Goal: Task Accomplishment & Management: Manage account settings

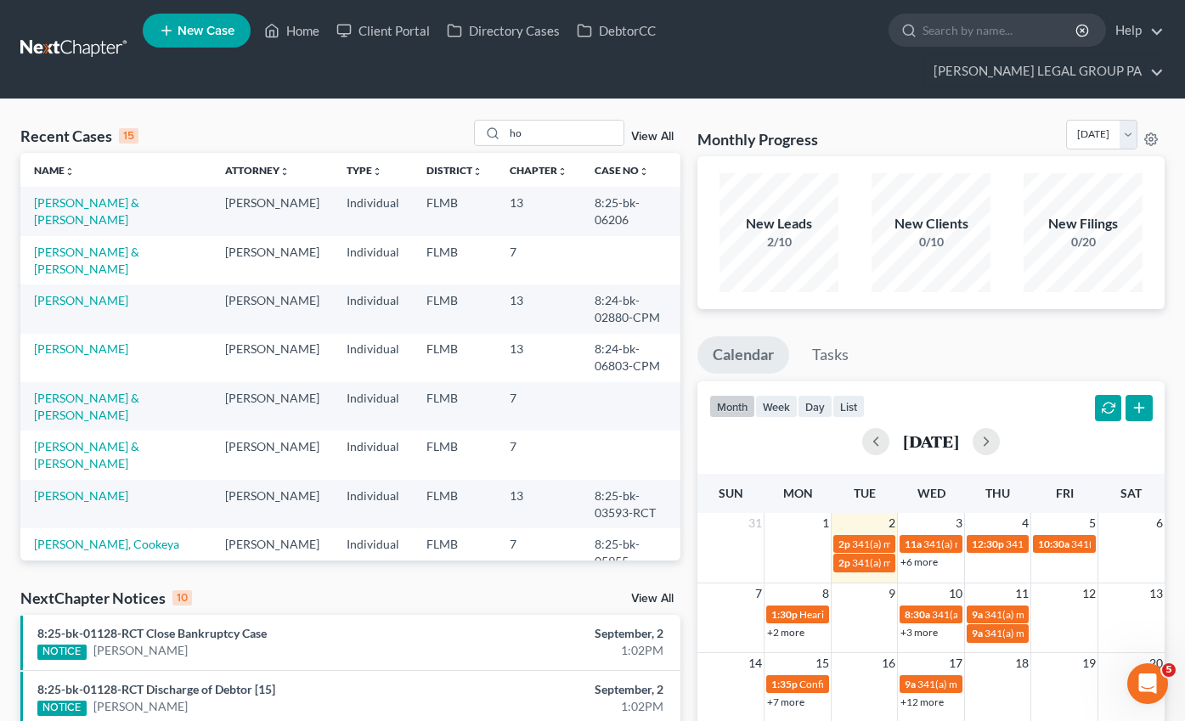
scroll to position [719, 0]
click at [860, 538] on span "341(a) meeting for [PERSON_NAME] & [PERSON_NAME]" at bounding box center [979, 544] width 254 height 13
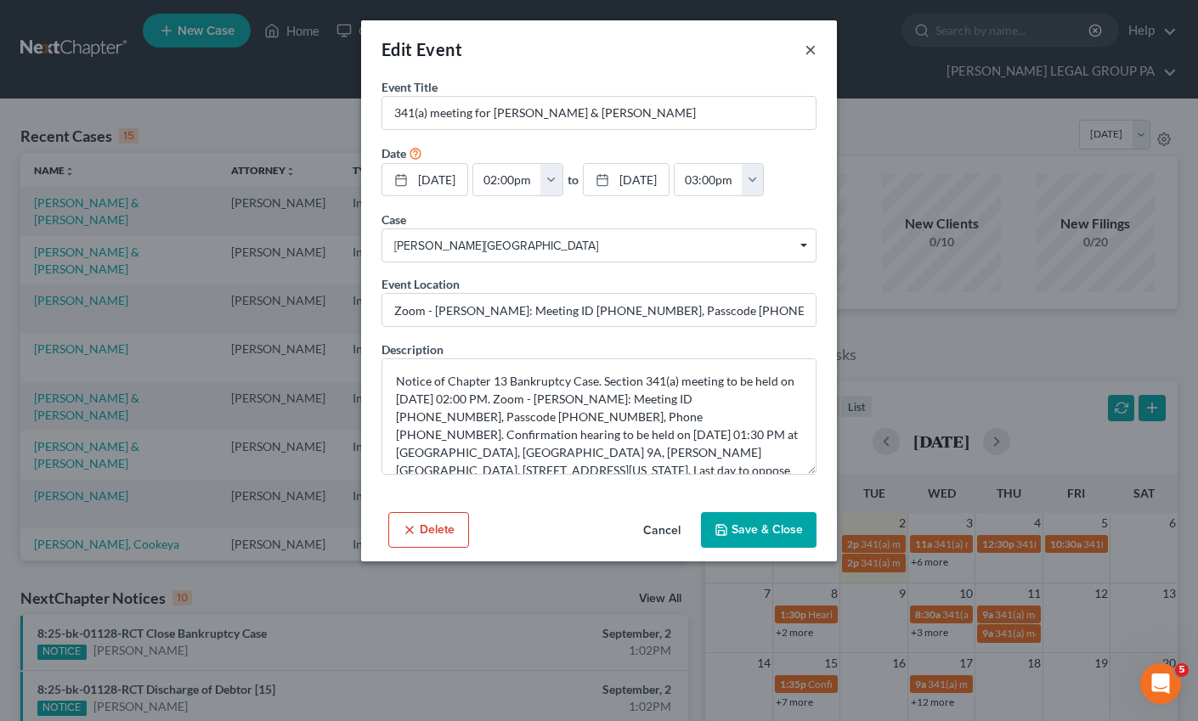
click at [806, 49] on button "×" at bounding box center [810, 49] width 12 height 20
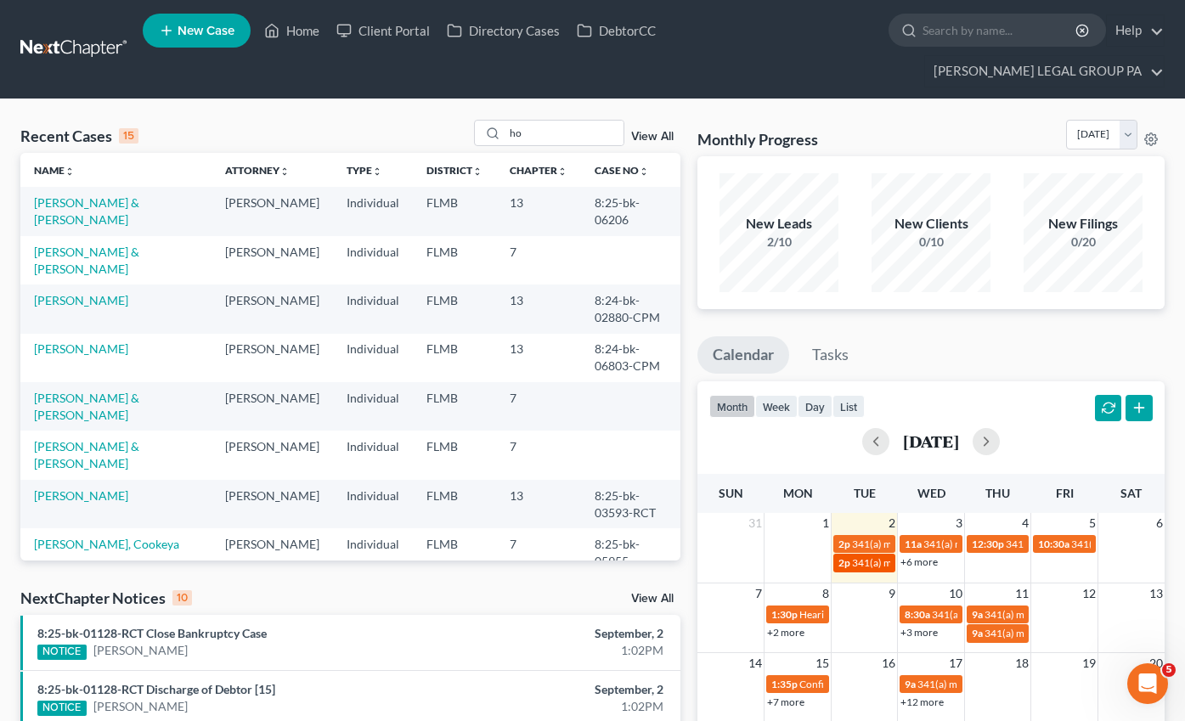
click at [877, 556] on span "341(a) meeting for [PERSON_NAME] & [PERSON_NAME]" at bounding box center [979, 562] width 254 height 13
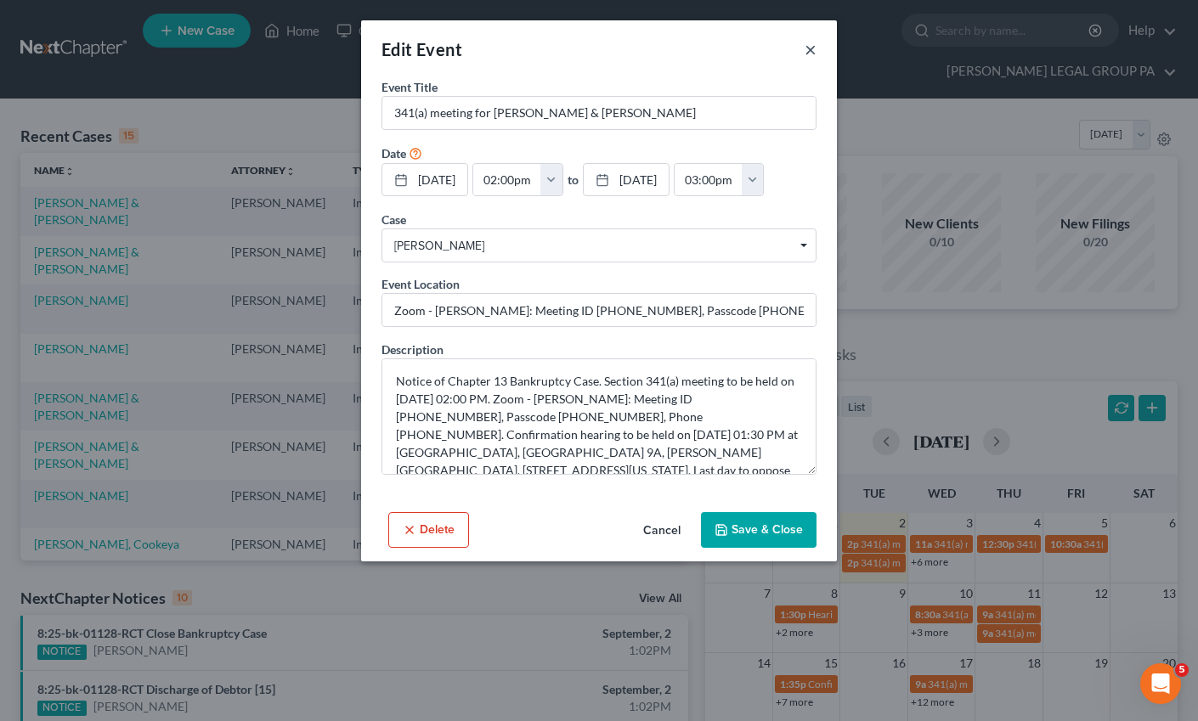
click at [814, 54] on button "×" at bounding box center [810, 49] width 12 height 20
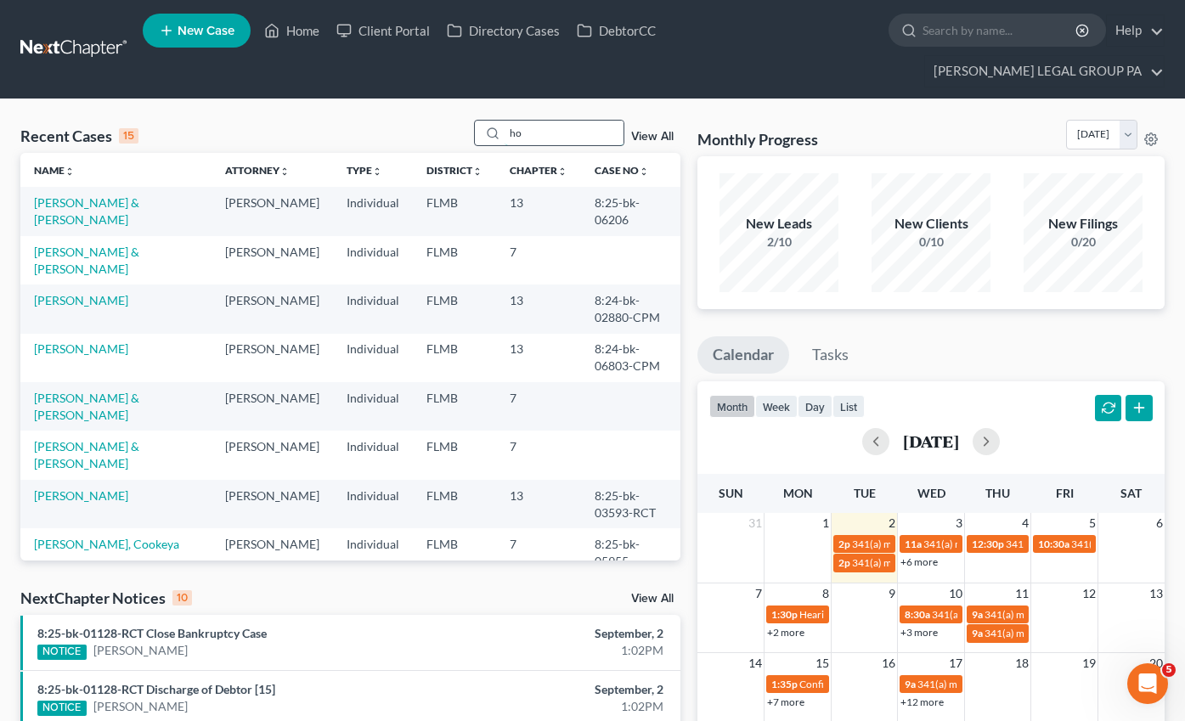
click at [542, 121] on input "ho" at bounding box center [564, 133] width 119 height 25
drag, startPoint x: 542, startPoint y: 99, endPoint x: 500, endPoint y: 90, distance: 42.7
click at [501, 120] on div "ho" at bounding box center [549, 133] width 151 height 26
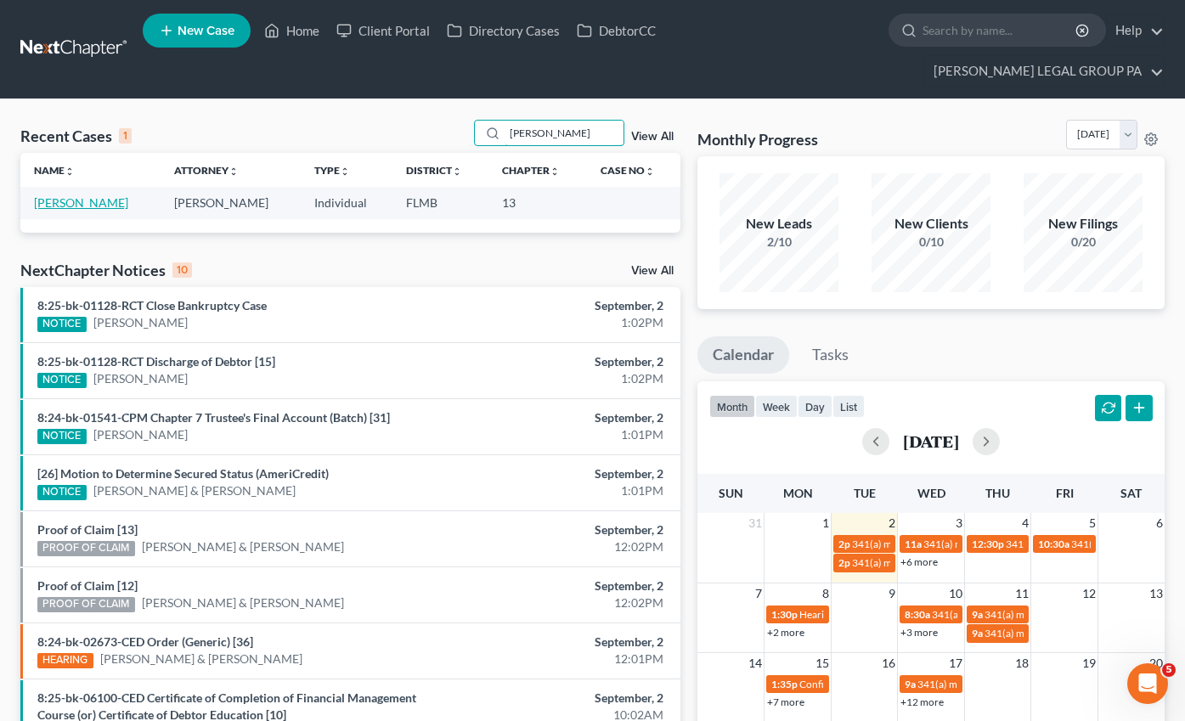
type input "dawn matos"
click at [98, 195] on link "[PERSON_NAME]" at bounding box center [81, 202] width 94 height 14
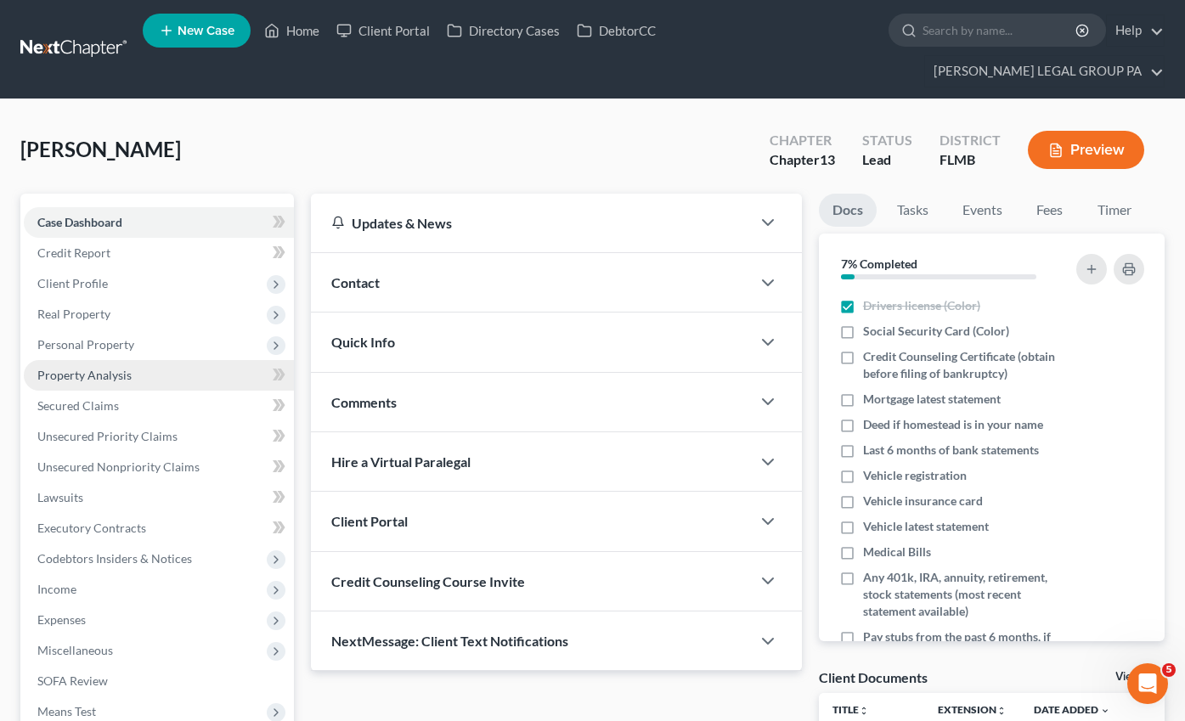
click at [104, 368] on span "Property Analysis" at bounding box center [84, 375] width 94 height 14
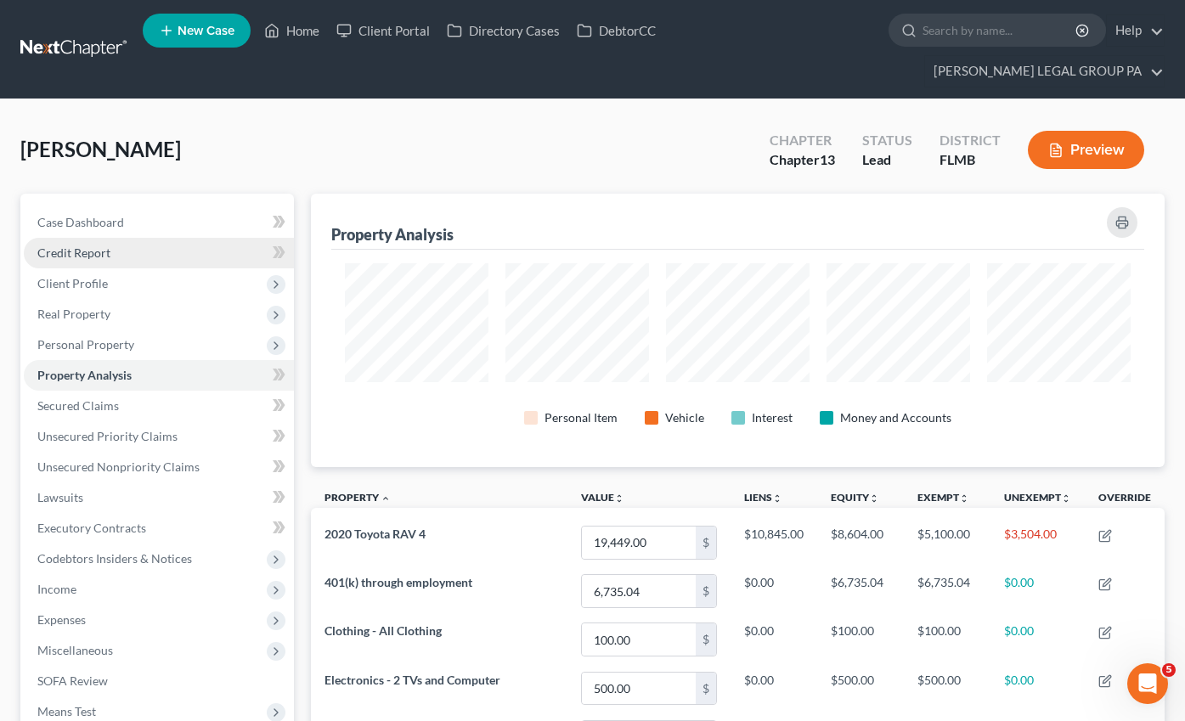
click at [91, 238] on link "Credit Report" at bounding box center [159, 253] width 270 height 31
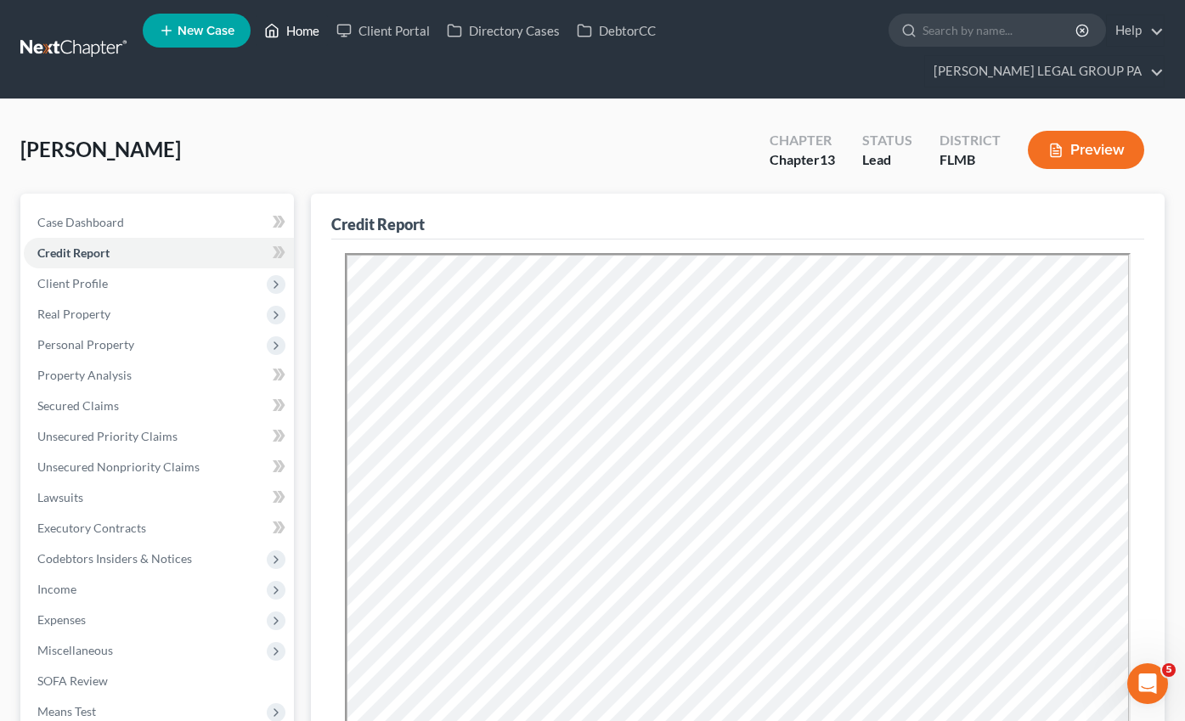
click at [287, 38] on link "Home" at bounding box center [292, 30] width 72 height 31
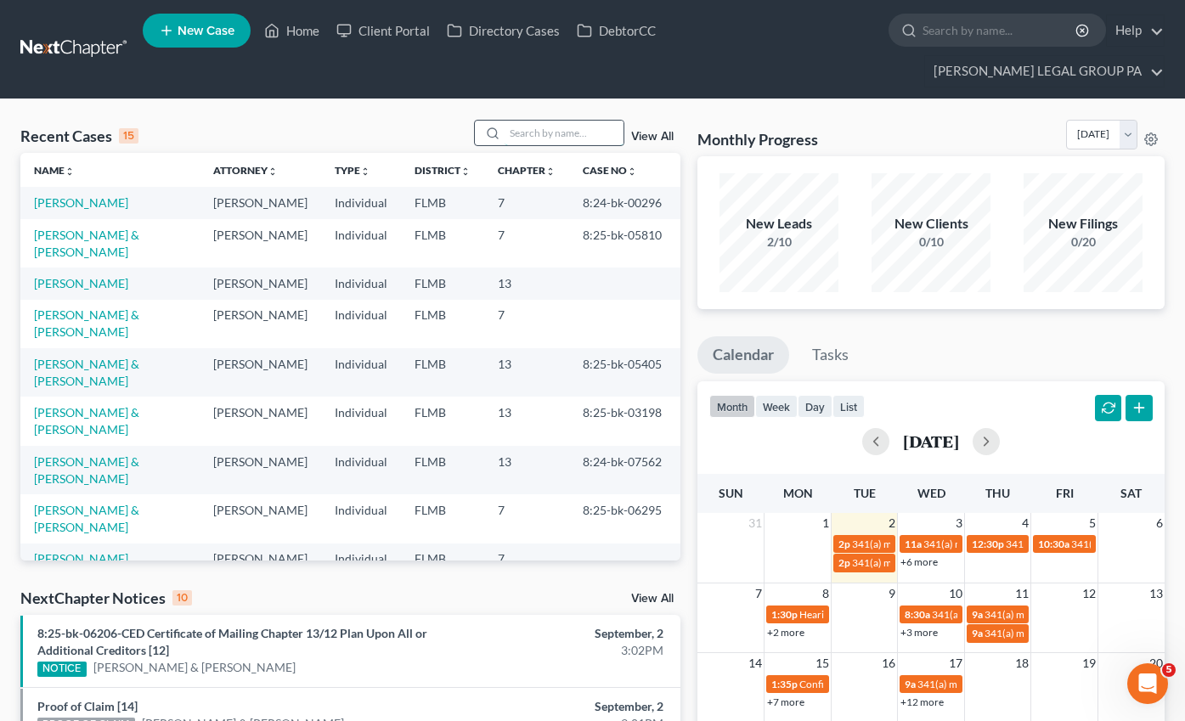
click at [571, 121] on input "search" at bounding box center [564, 133] width 119 height 25
click at [549, 121] on input "search" at bounding box center [564, 133] width 119 height 25
click at [553, 121] on input "search" at bounding box center [564, 133] width 119 height 25
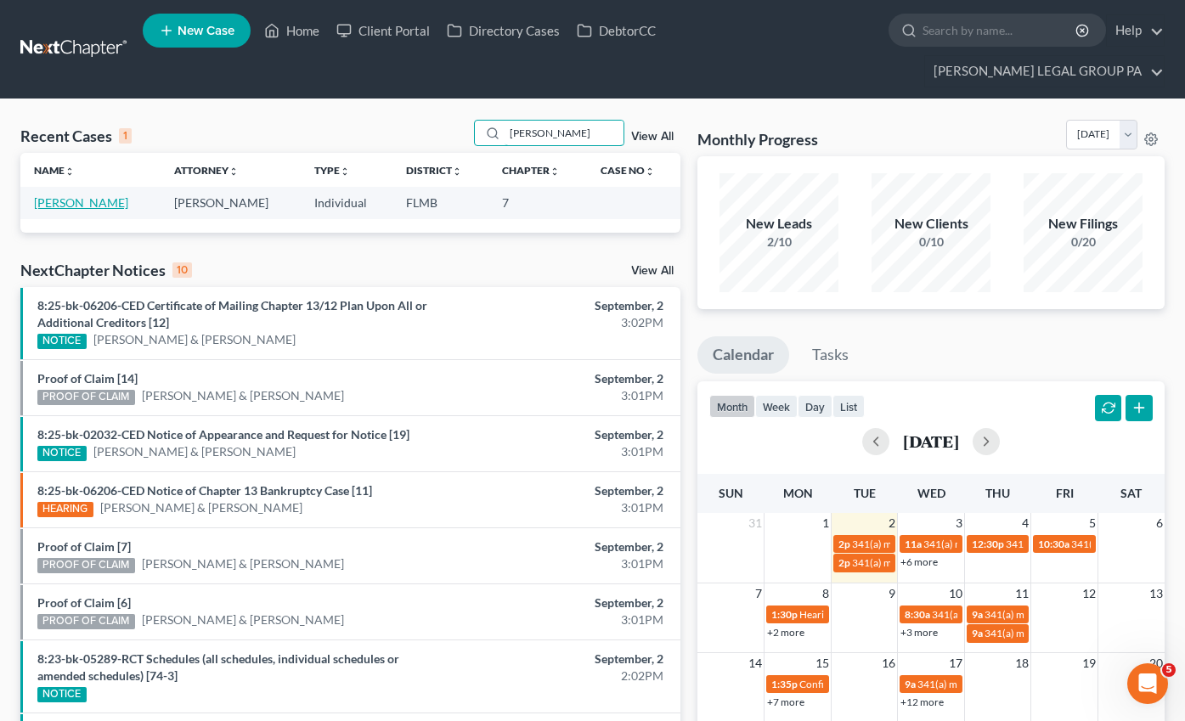
type input "helgerson"
click at [101, 195] on link "[PERSON_NAME]" at bounding box center [81, 202] width 94 height 14
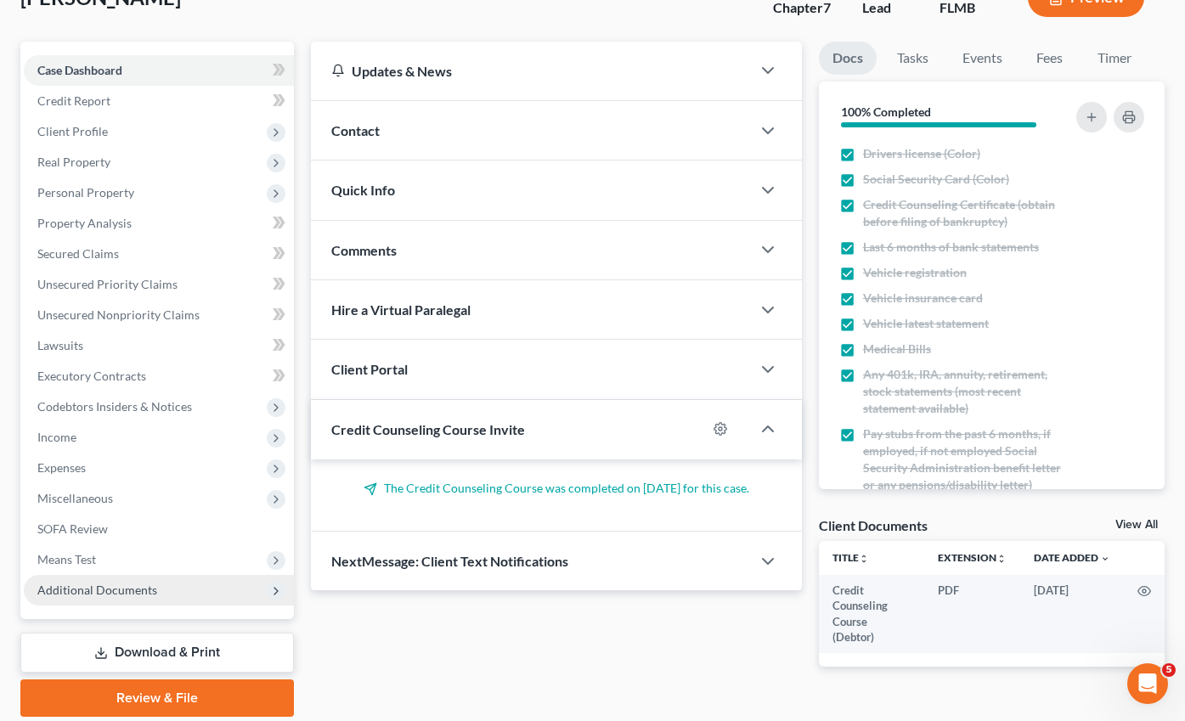
scroll to position [156, 0]
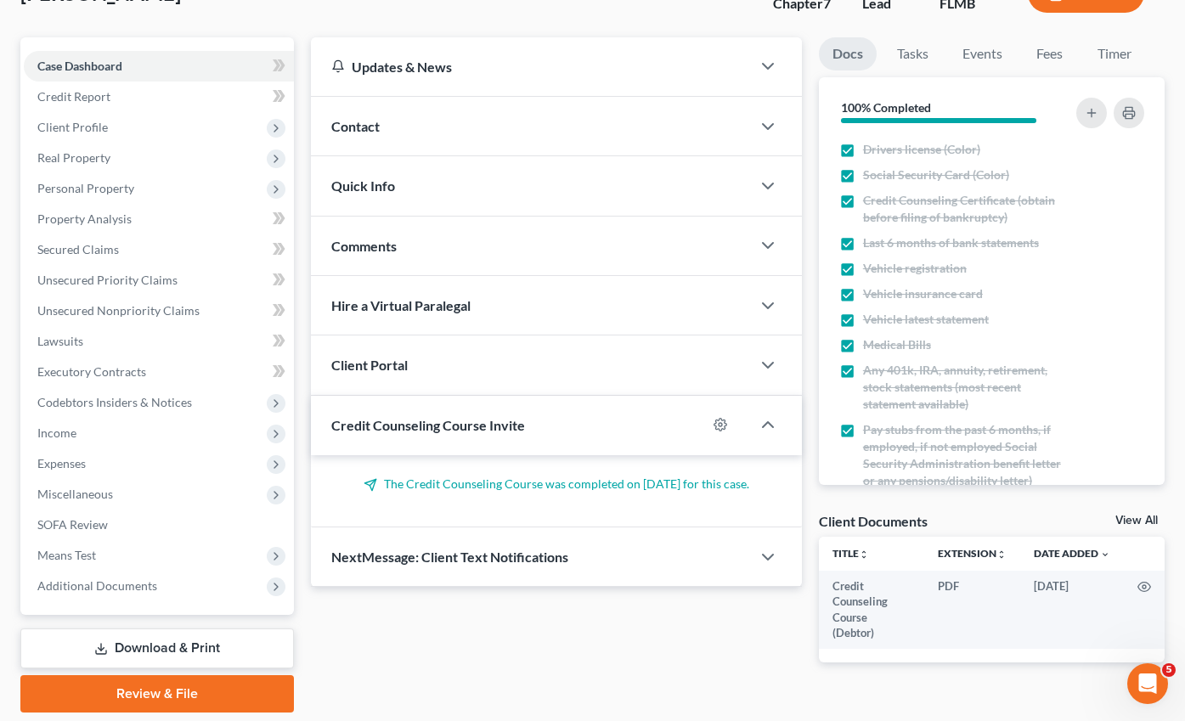
click at [155, 629] on link "Download & Print" at bounding box center [156, 649] width 273 height 40
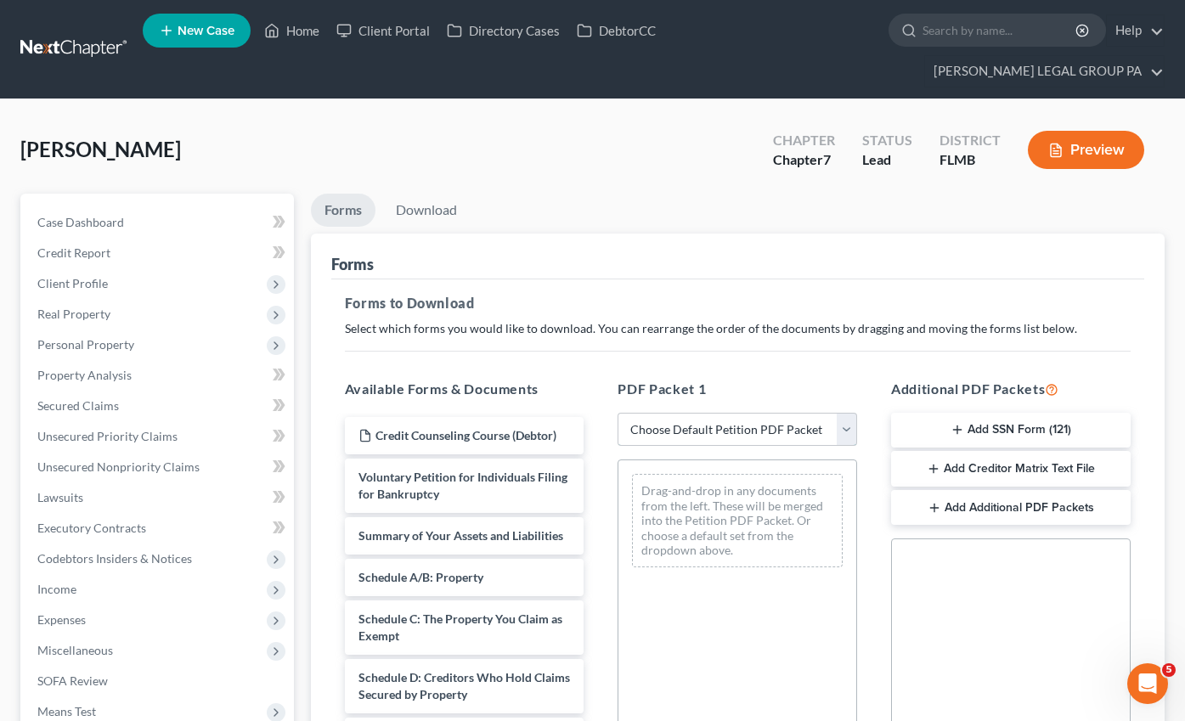
click at [708, 413] on select "Choose Default Petition PDF Packet Complete Bankruptcy Petition (all forms and …" at bounding box center [737, 430] width 240 height 34
select select "0"
click at [617, 413] on select "Choose Default Petition PDF Packet Complete Bankruptcy Petition (all forms and …" at bounding box center [737, 430] width 240 height 34
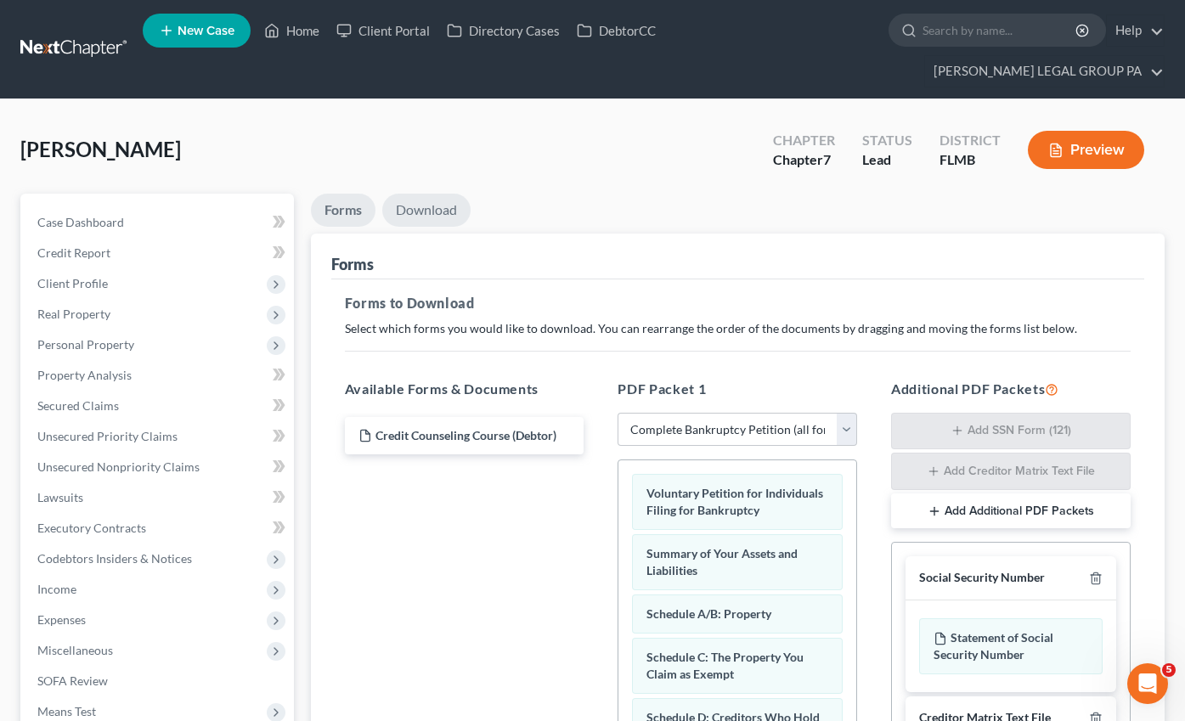
click at [403, 194] on link "Download" at bounding box center [426, 210] width 88 height 33
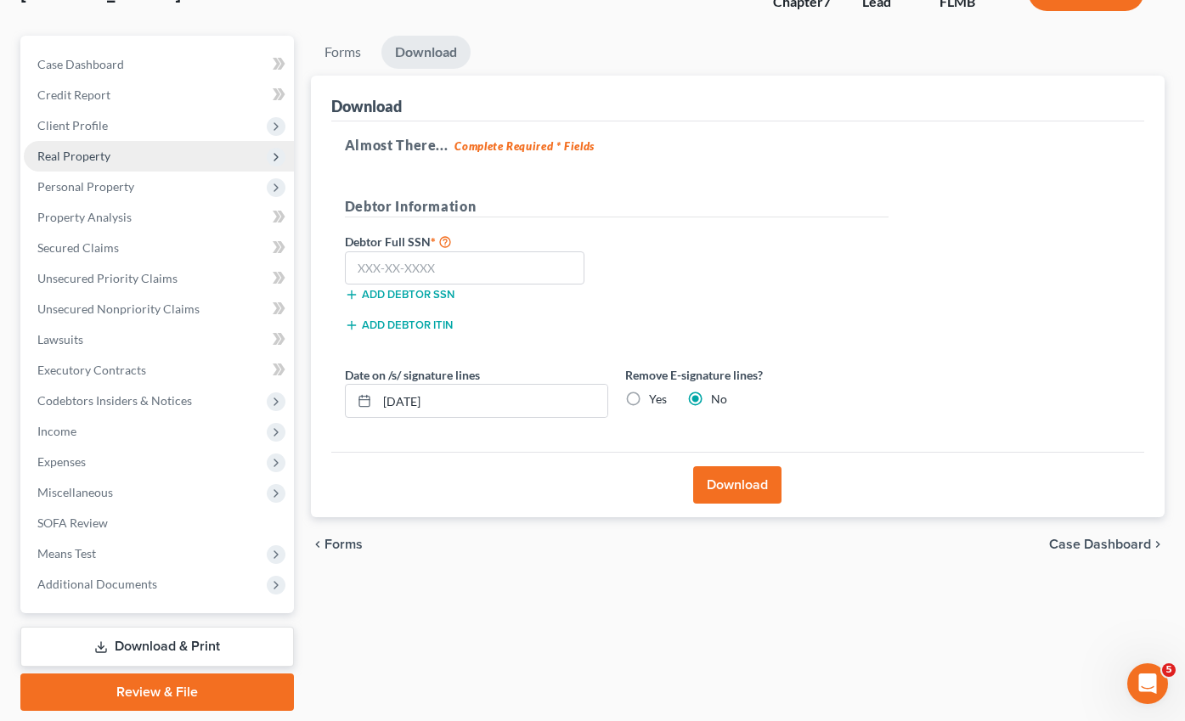
scroll to position [182, 0]
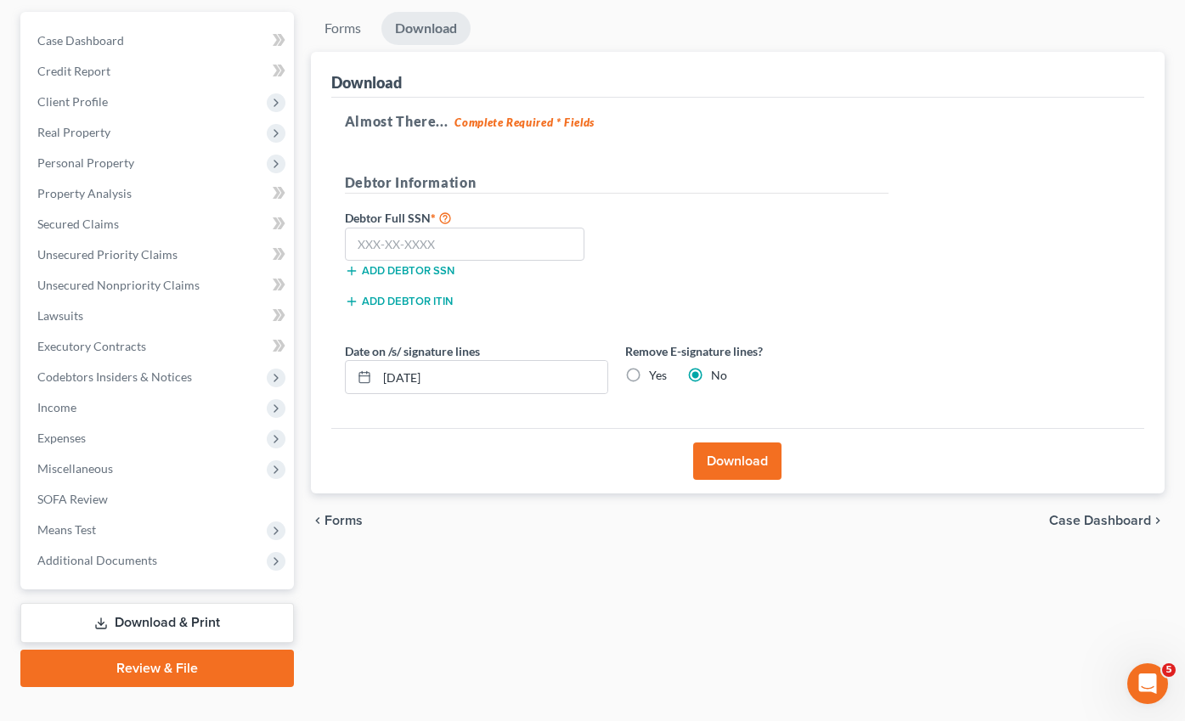
click at [164, 603] on link "Download & Print" at bounding box center [156, 623] width 273 height 40
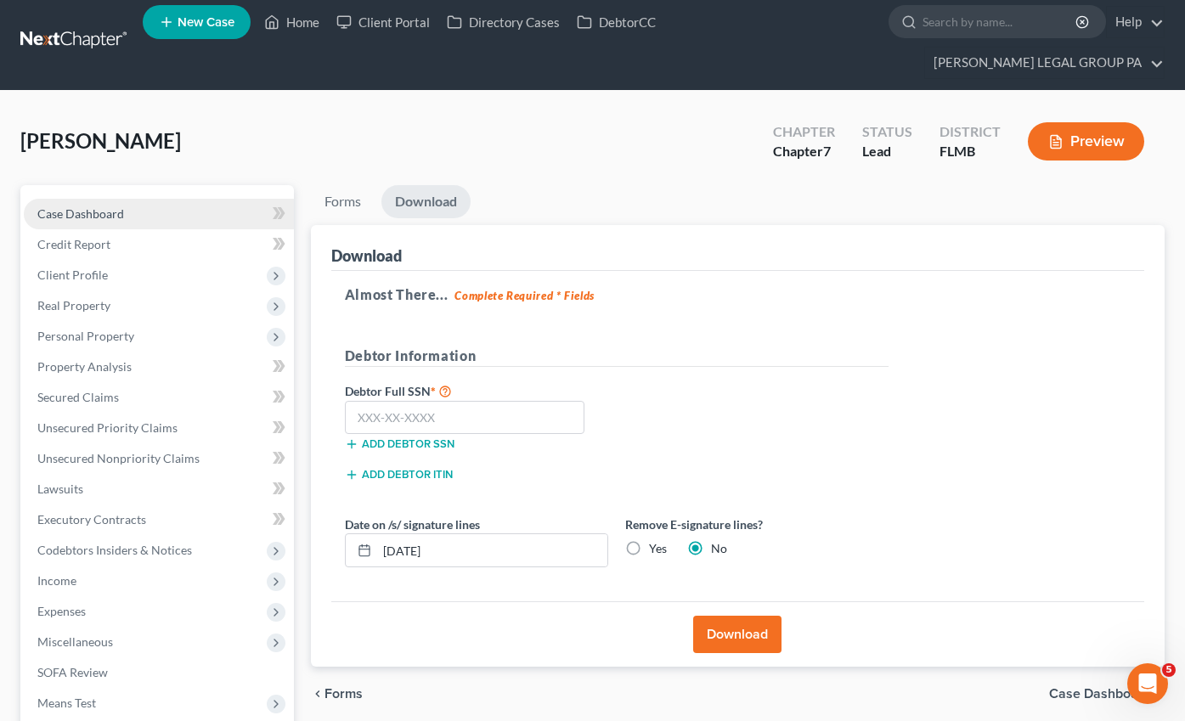
click at [107, 206] on span "Case Dashboard" at bounding box center [80, 213] width 87 height 14
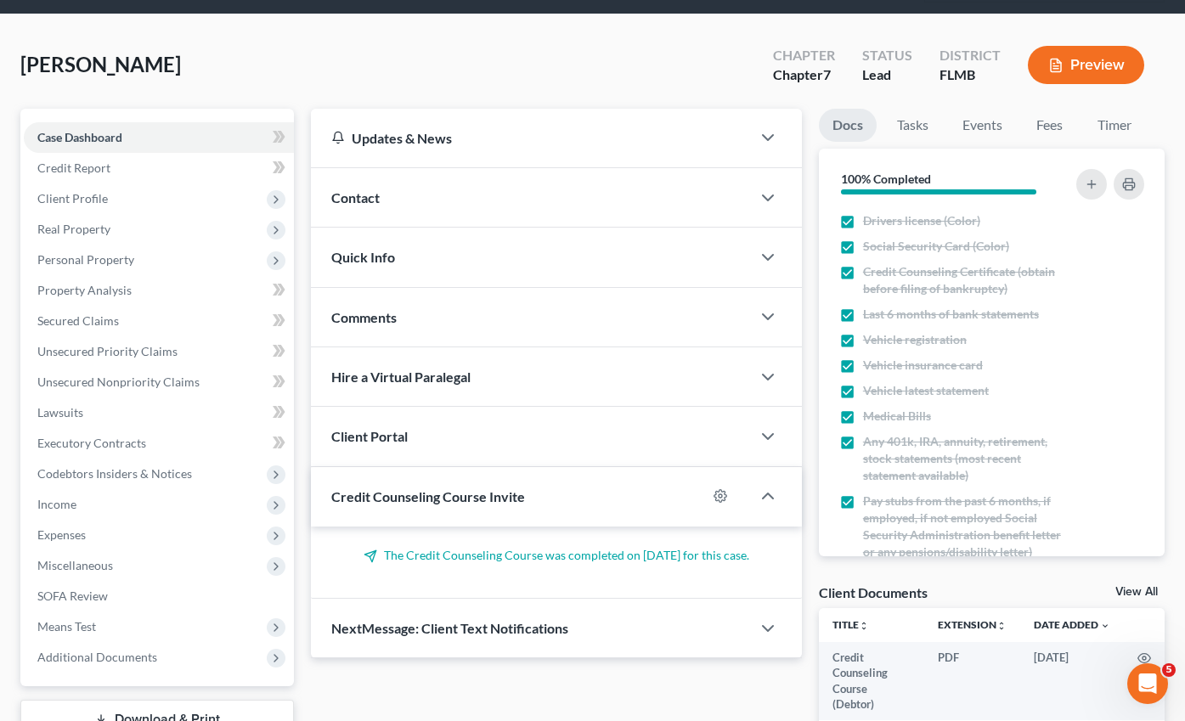
scroll to position [182, 0]
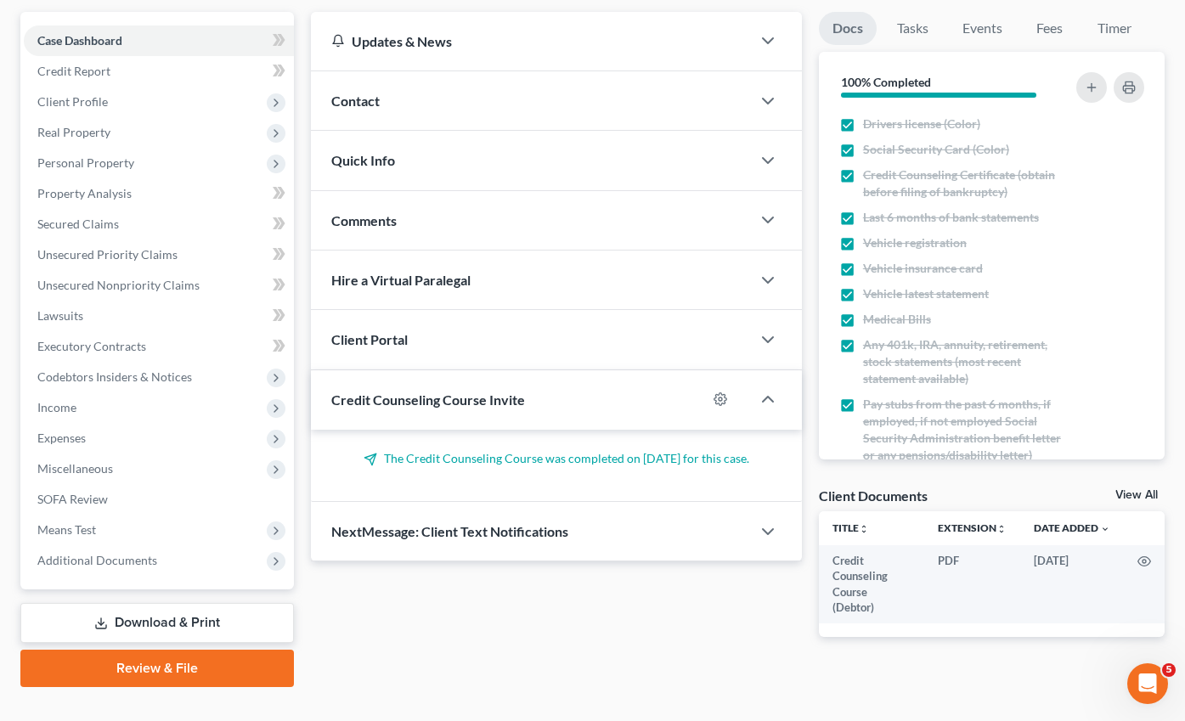
click at [152, 603] on link "Download & Print" at bounding box center [156, 623] width 273 height 40
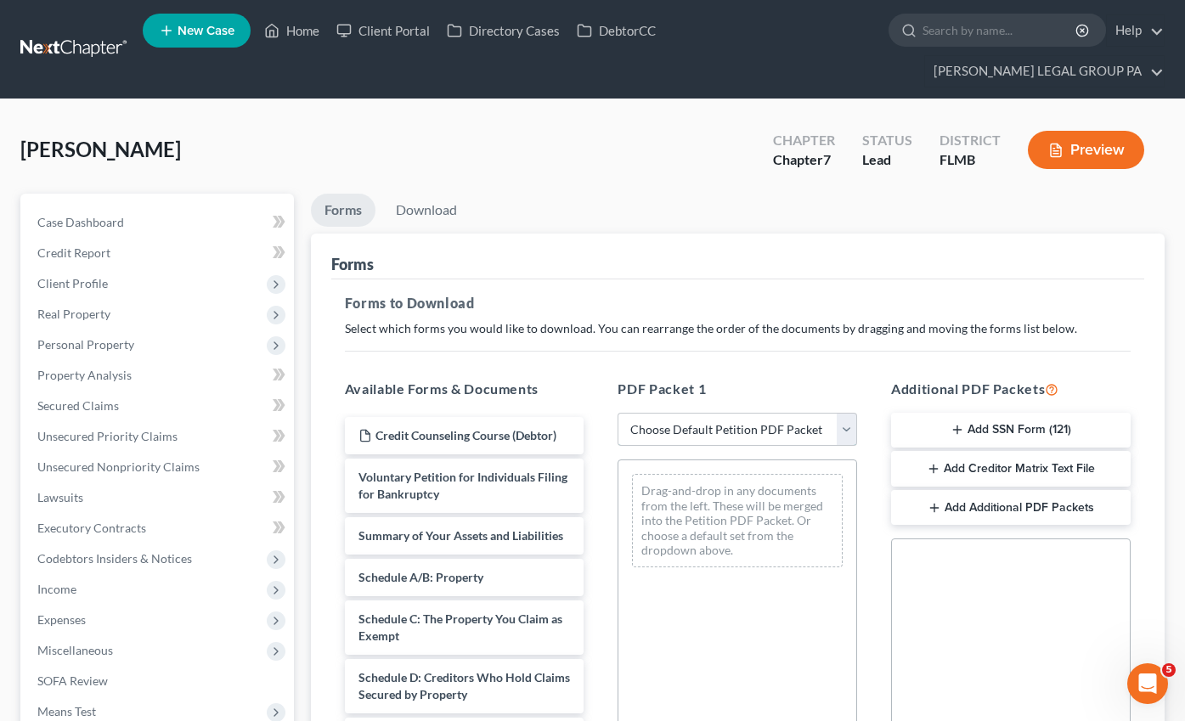
click at [759, 413] on select "Choose Default Petition PDF Packet Complete Bankruptcy Petition (all forms and …" at bounding box center [737, 430] width 240 height 34
select select "0"
click at [617, 413] on select "Choose Default Petition PDF Packet Complete Bankruptcy Petition (all forms and …" at bounding box center [737, 430] width 240 height 34
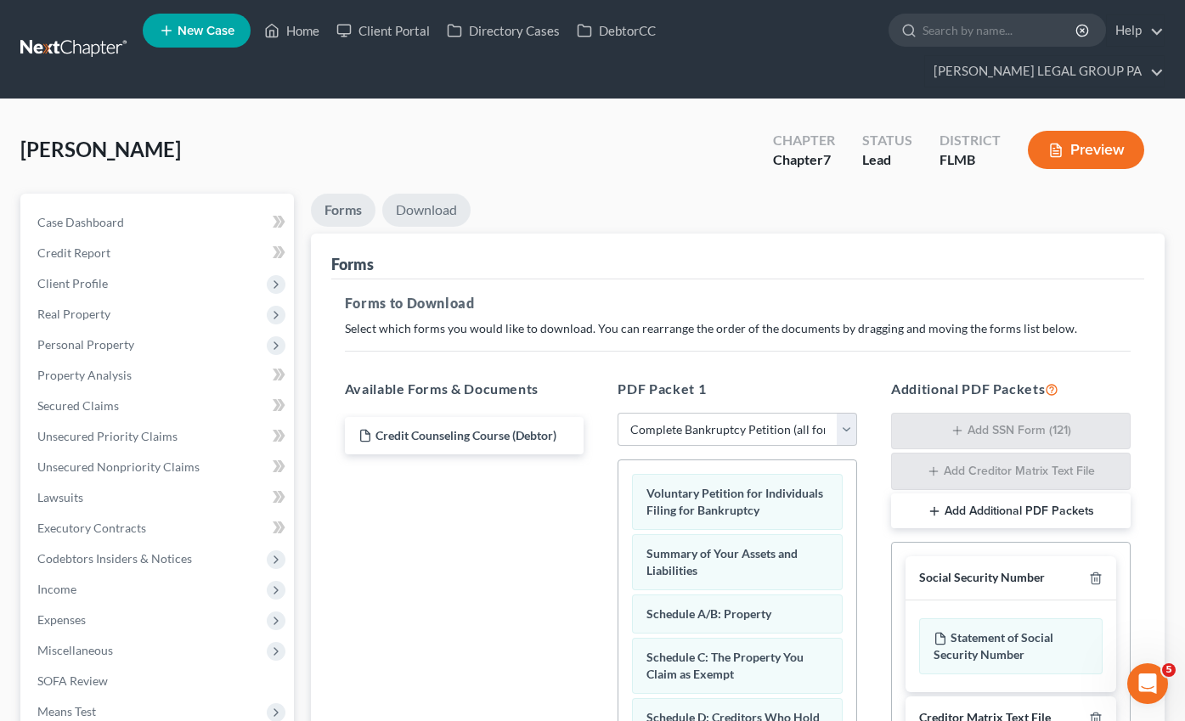
click at [437, 194] on link "Download" at bounding box center [426, 210] width 88 height 33
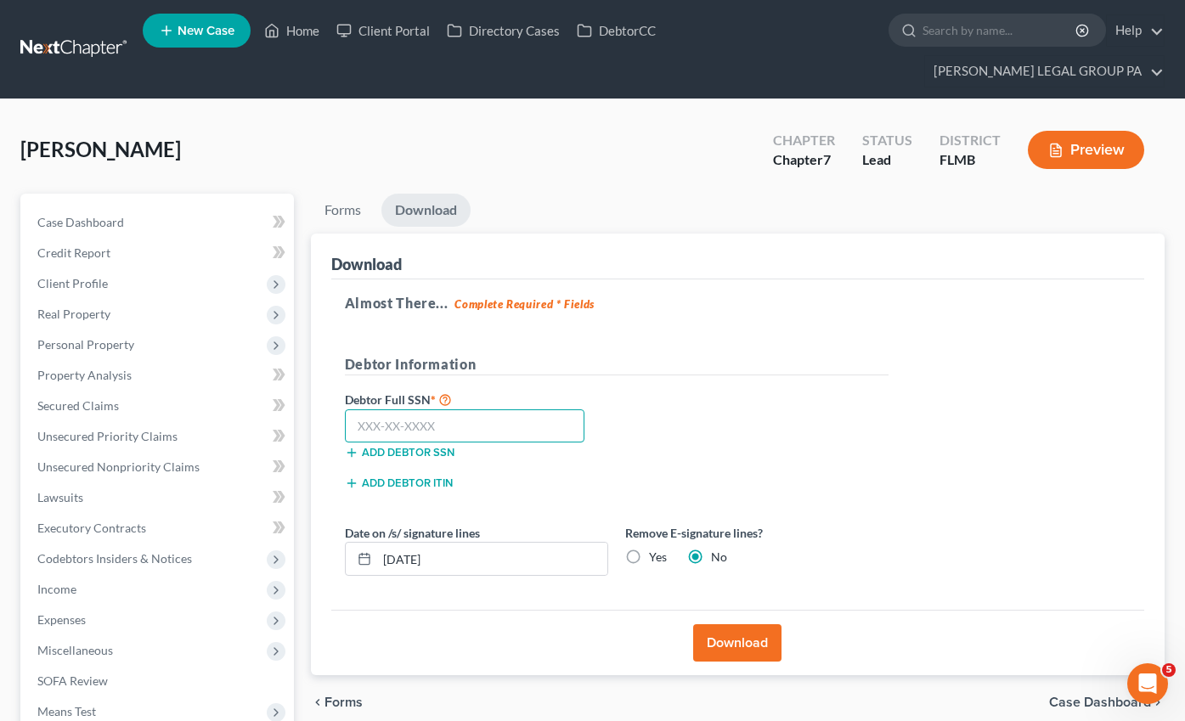
click at [444, 409] on input "text" at bounding box center [465, 426] width 240 height 34
type input "590-78-9007"
click at [747, 624] on button "Download" at bounding box center [737, 642] width 88 height 37
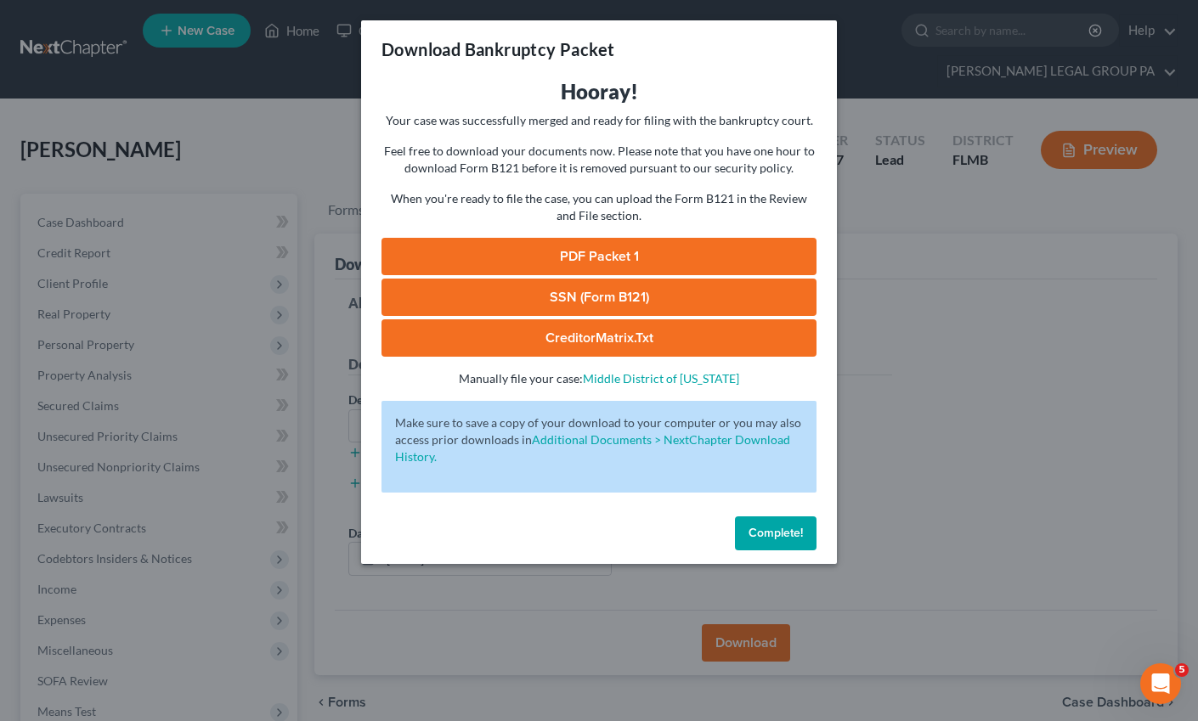
drag, startPoint x: 609, startPoint y: 301, endPoint x: 612, endPoint y: 274, distance: 26.5
click at [609, 301] on link "SSN (Form B121)" at bounding box center [598, 297] width 435 height 37
click at [612, 265] on link "PDF Packet 1" at bounding box center [598, 256] width 435 height 37
click at [770, 533] on span "Complete!" at bounding box center [775, 533] width 54 height 14
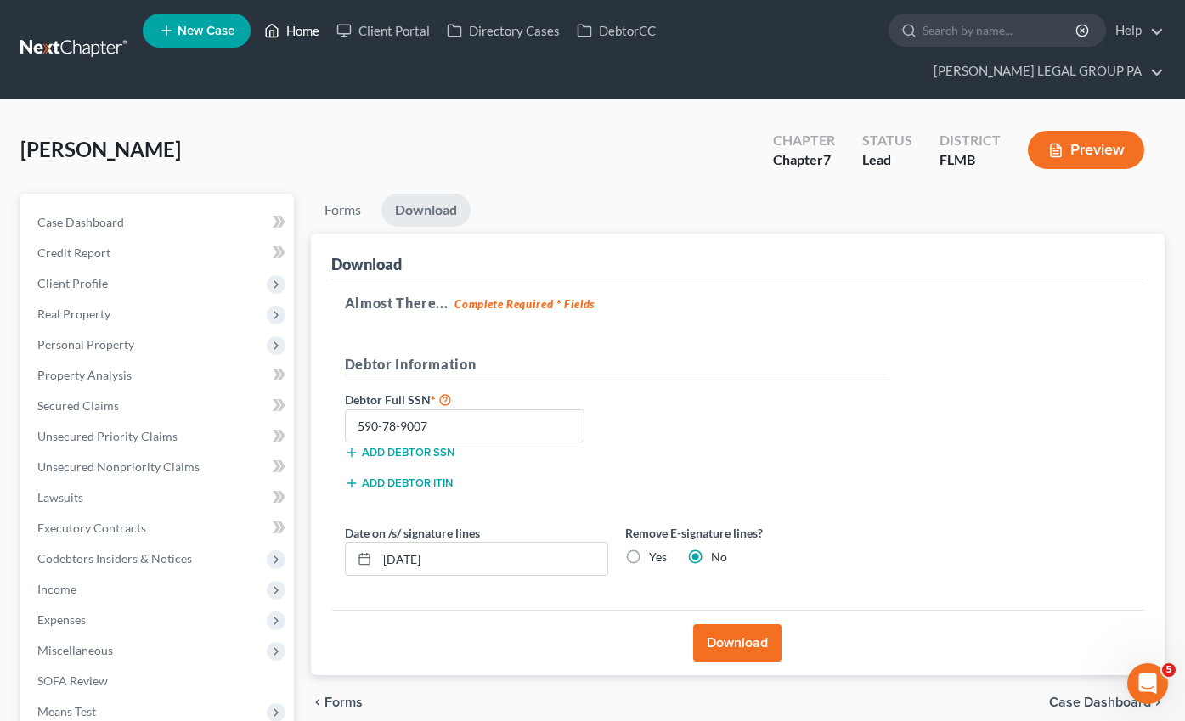
click at [294, 32] on link "Home" at bounding box center [292, 30] width 72 height 31
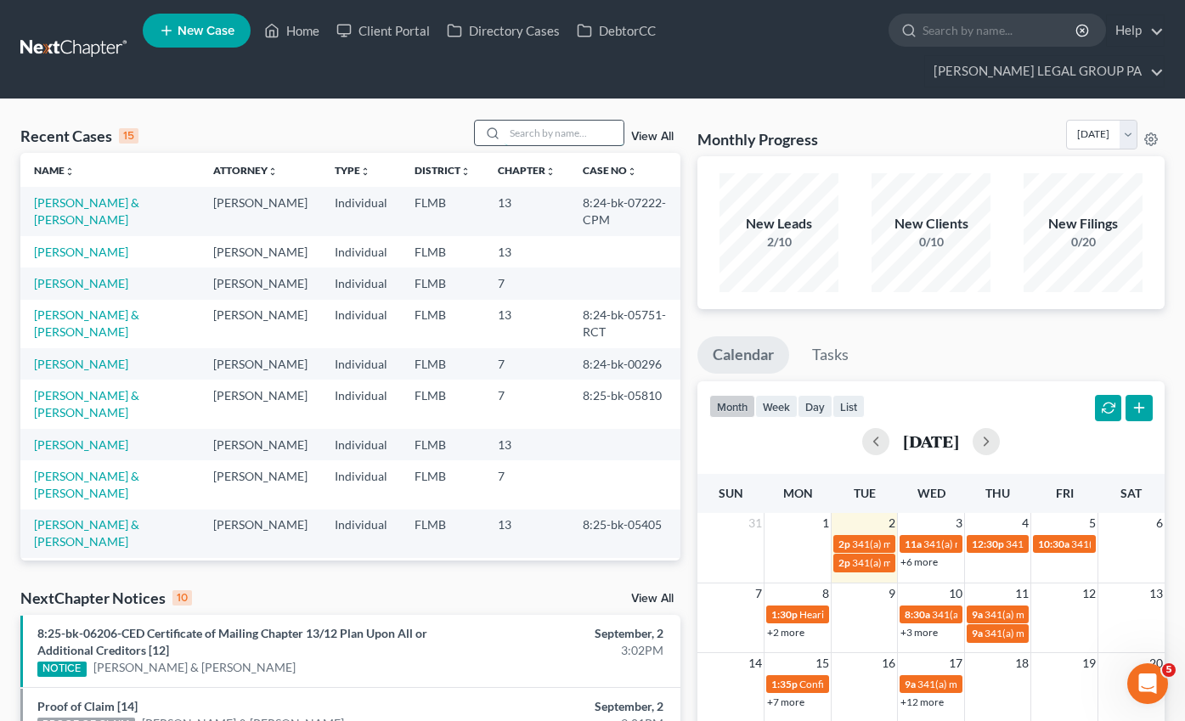
click at [573, 121] on input "search" at bounding box center [564, 133] width 119 height 25
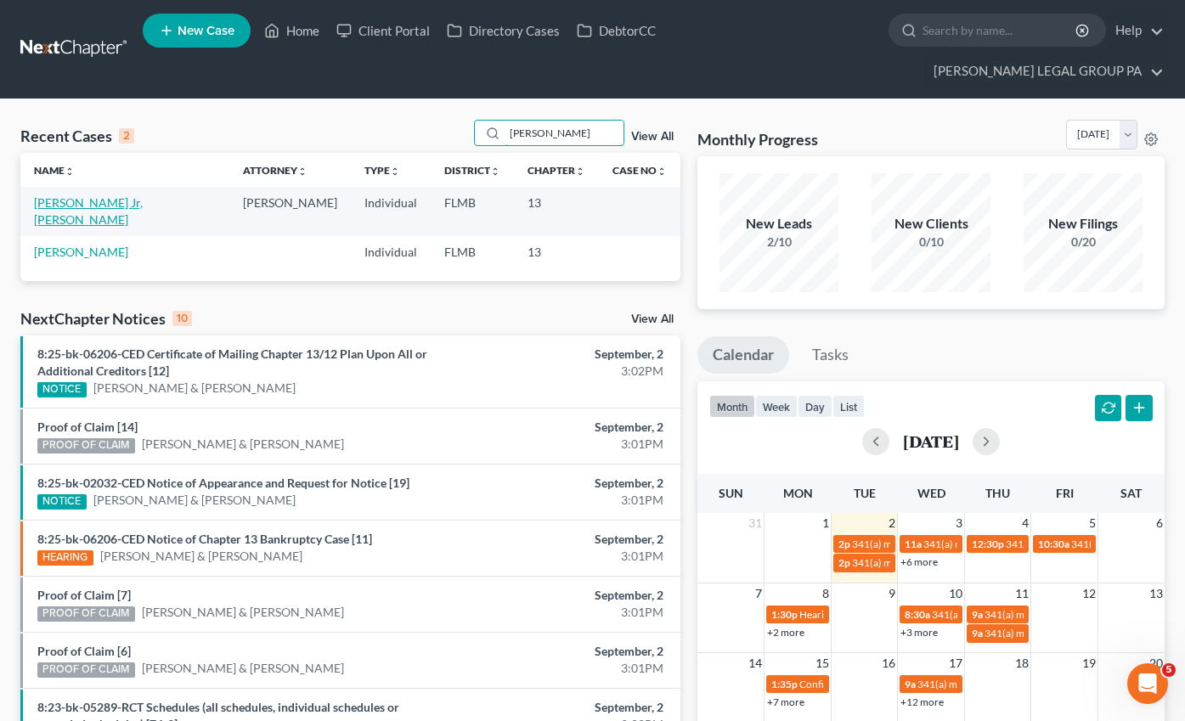
type input "Bakker"
click at [55, 195] on link "[PERSON_NAME] Jr, [PERSON_NAME]" at bounding box center [88, 210] width 109 height 31
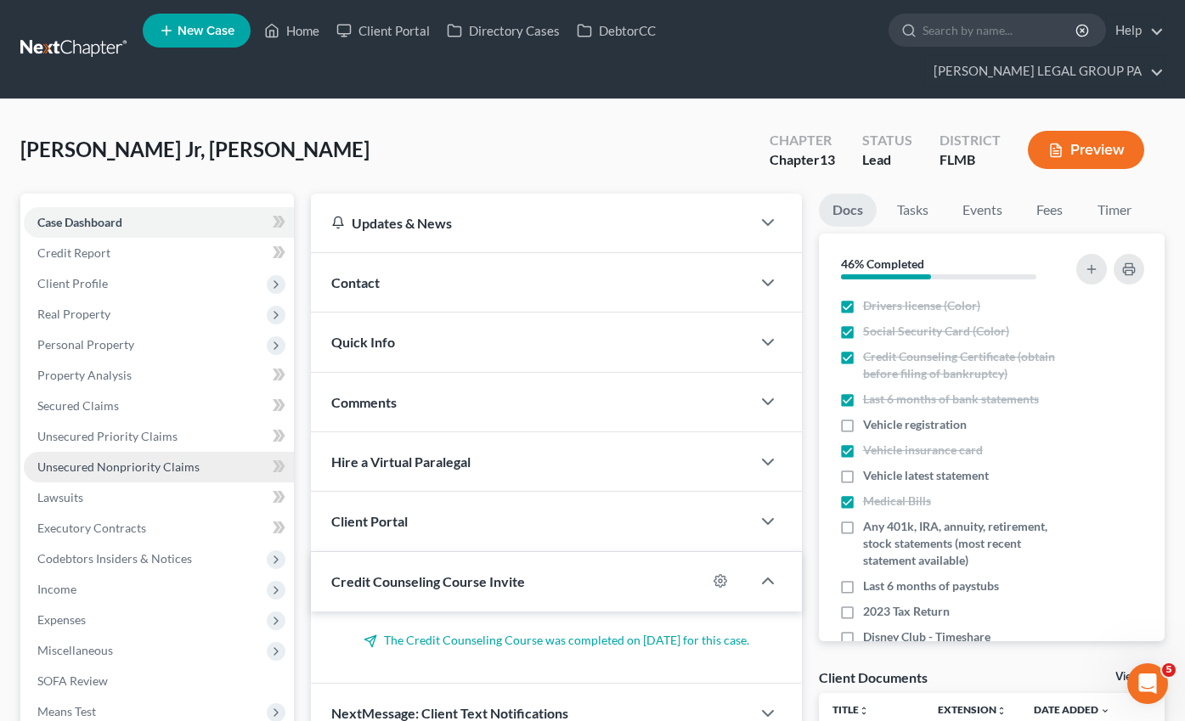
drag, startPoint x: 96, startPoint y: 315, endPoint x: 164, endPoint y: 437, distance: 139.2
click at [96, 337] on span "Personal Property" at bounding box center [85, 344] width 97 height 14
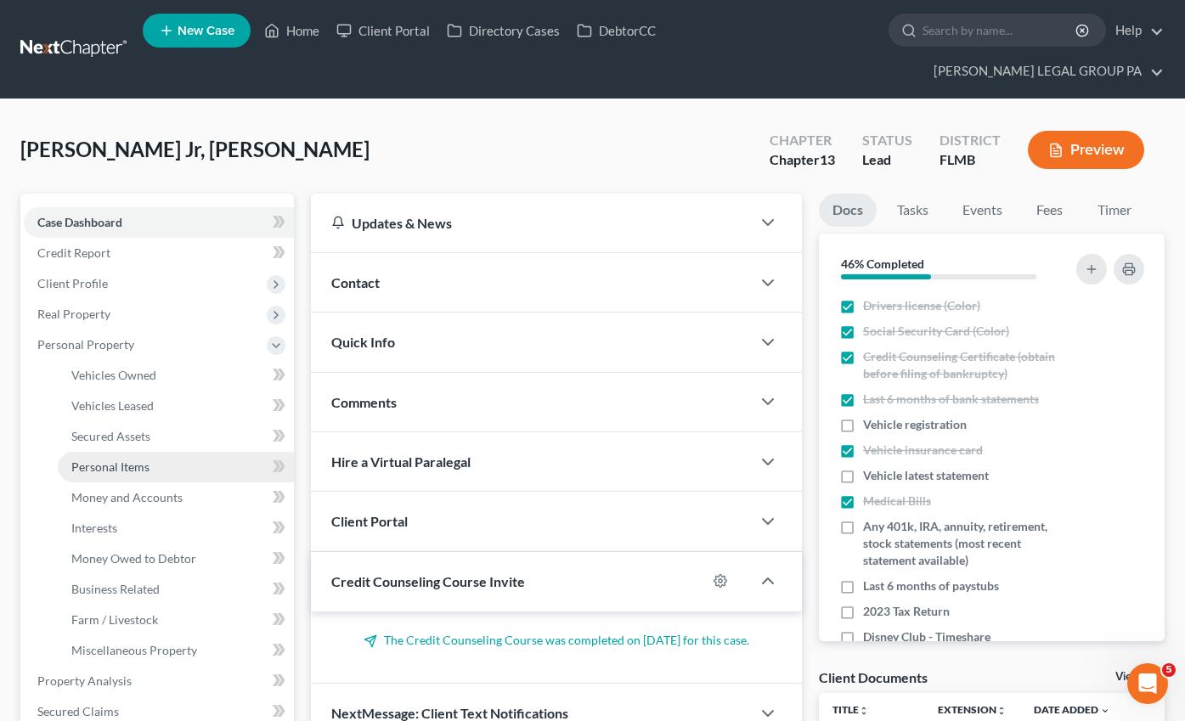
click at [132, 459] on span "Personal Items" at bounding box center [110, 466] width 78 height 14
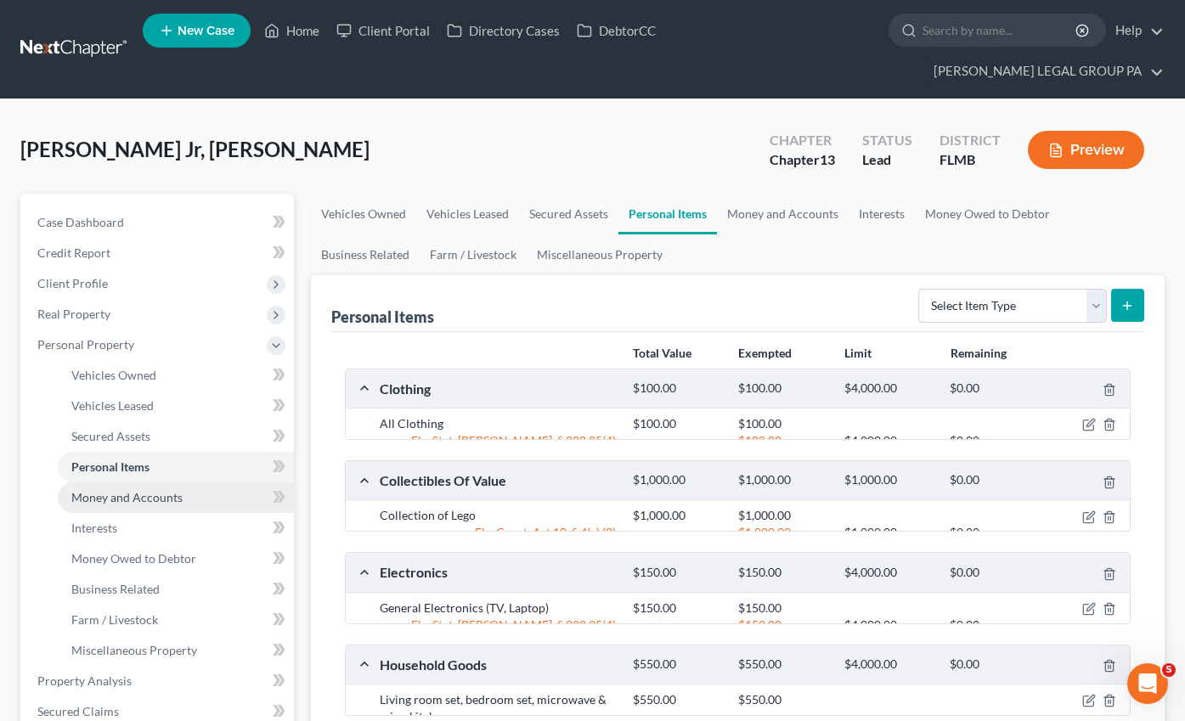
click at [140, 490] on span "Money and Accounts" at bounding box center [126, 497] width 111 height 14
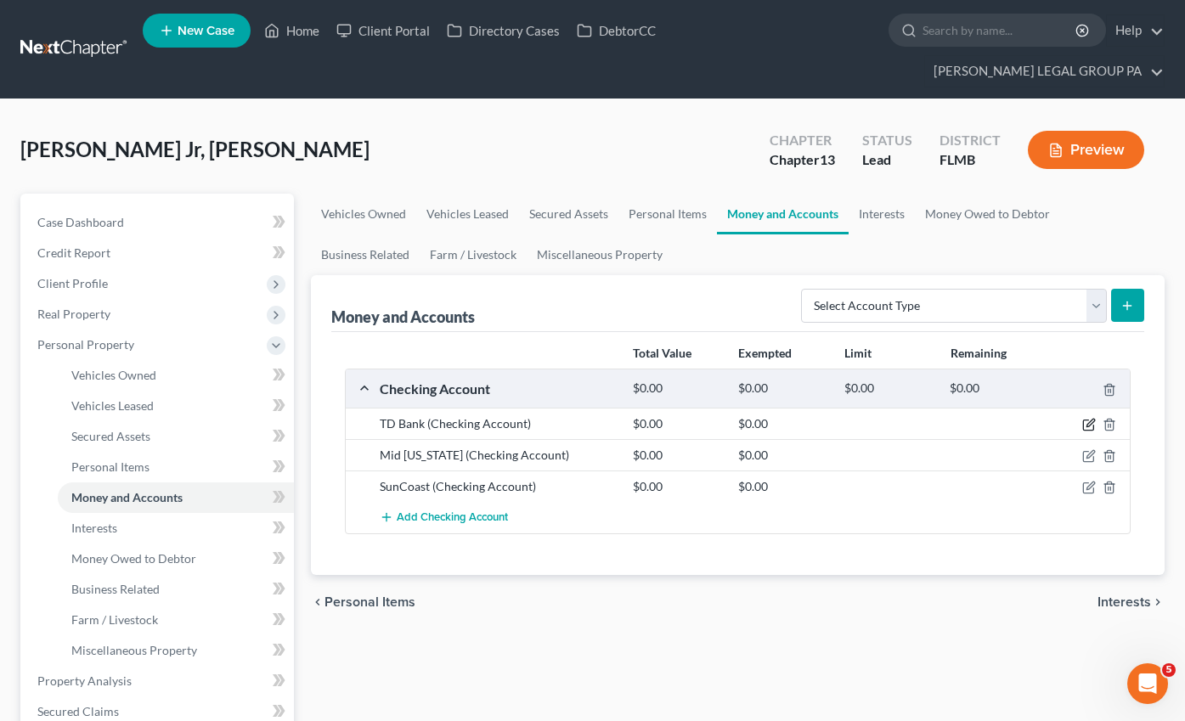
click at [1091, 420] on icon "button" at bounding box center [1090, 424] width 8 height 8
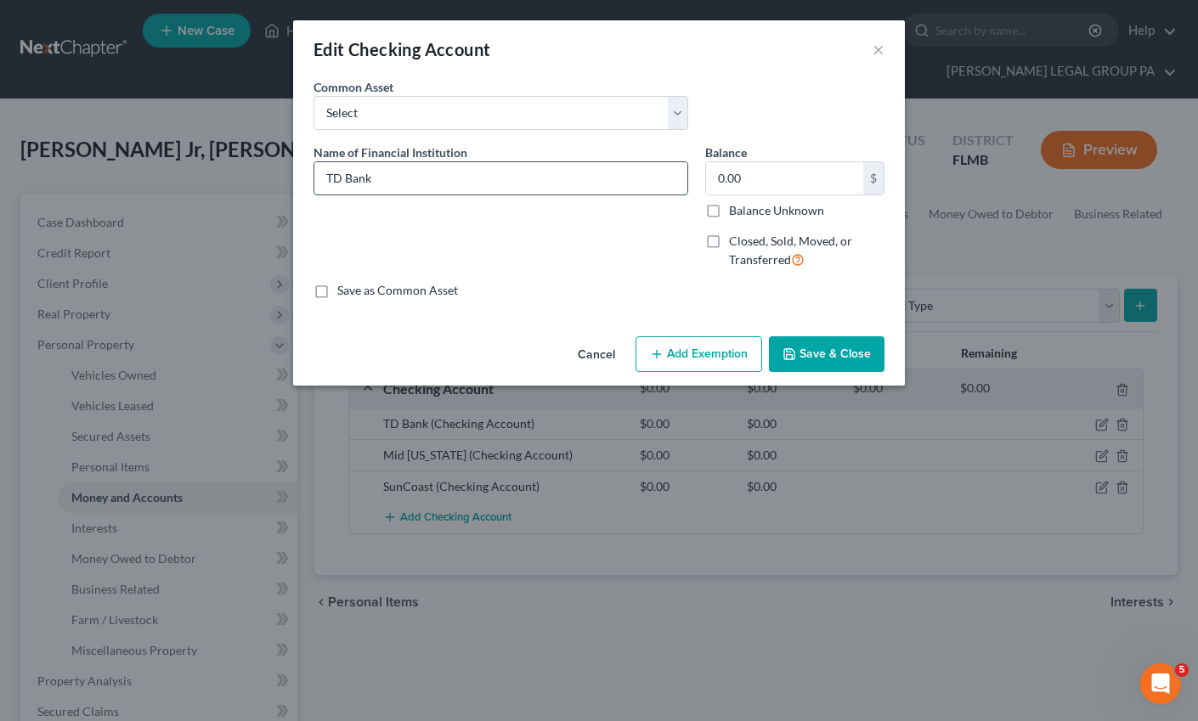
click at [465, 173] on input "TD Bank" at bounding box center [500, 178] width 373 height 32
type input "TD Bank account 8240"
click at [816, 345] on button "Save & Close" at bounding box center [827, 354] width 116 height 36
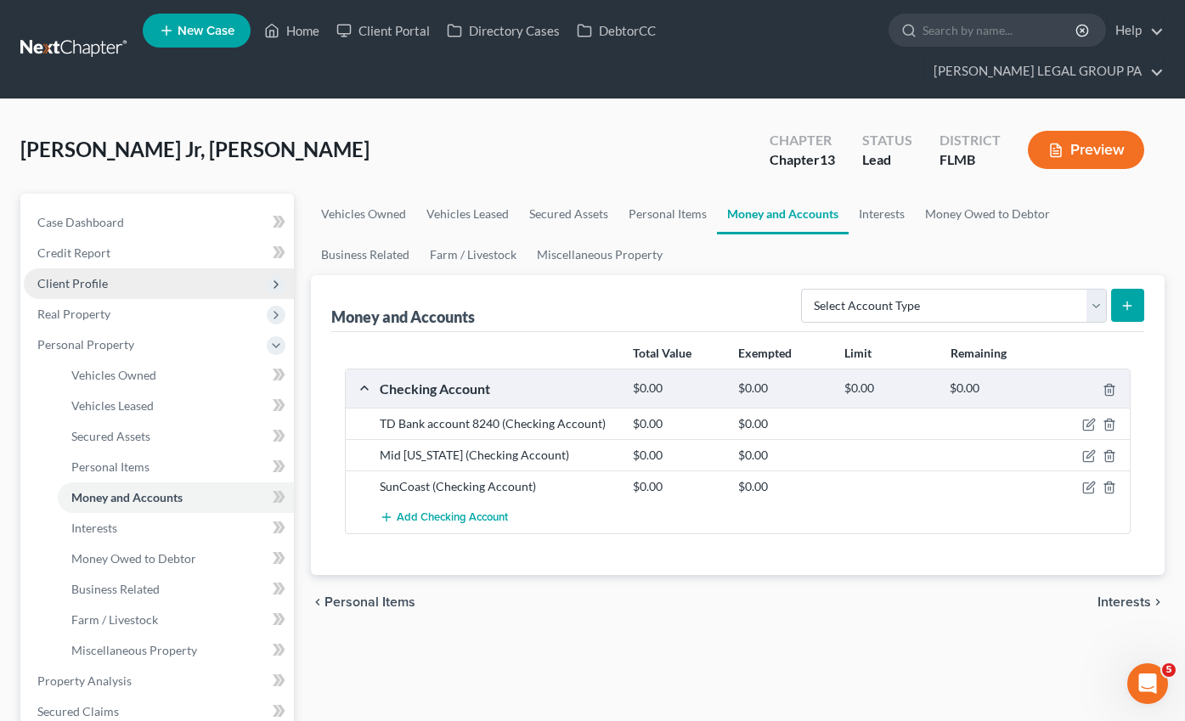
click at [99, 276] on span "Client Profile" at bounding box center [72, 283] width 70 height 14
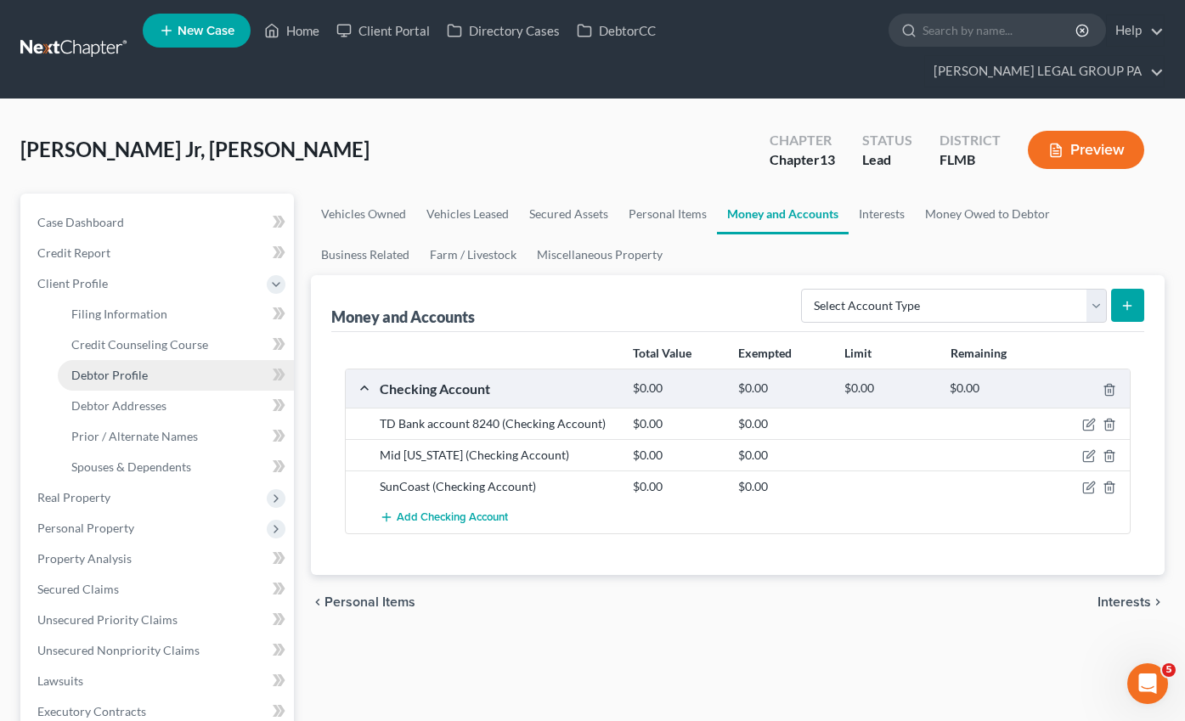
click at [148, 360] on link "Debtor Profile" at bounding box center [176, 375] width 236 height 31
select select "3"
select select "0"
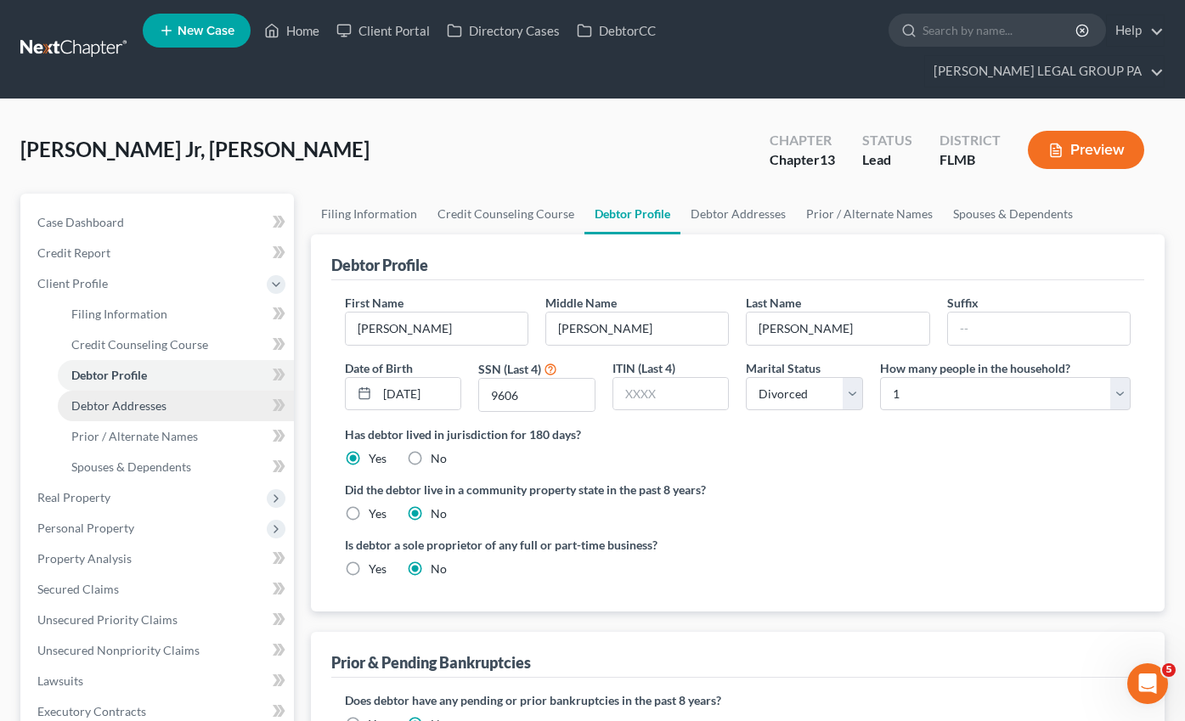
click at [145, 398] on span "Debtor Addresses" at bounding box center [118, 405] width 95 height 14
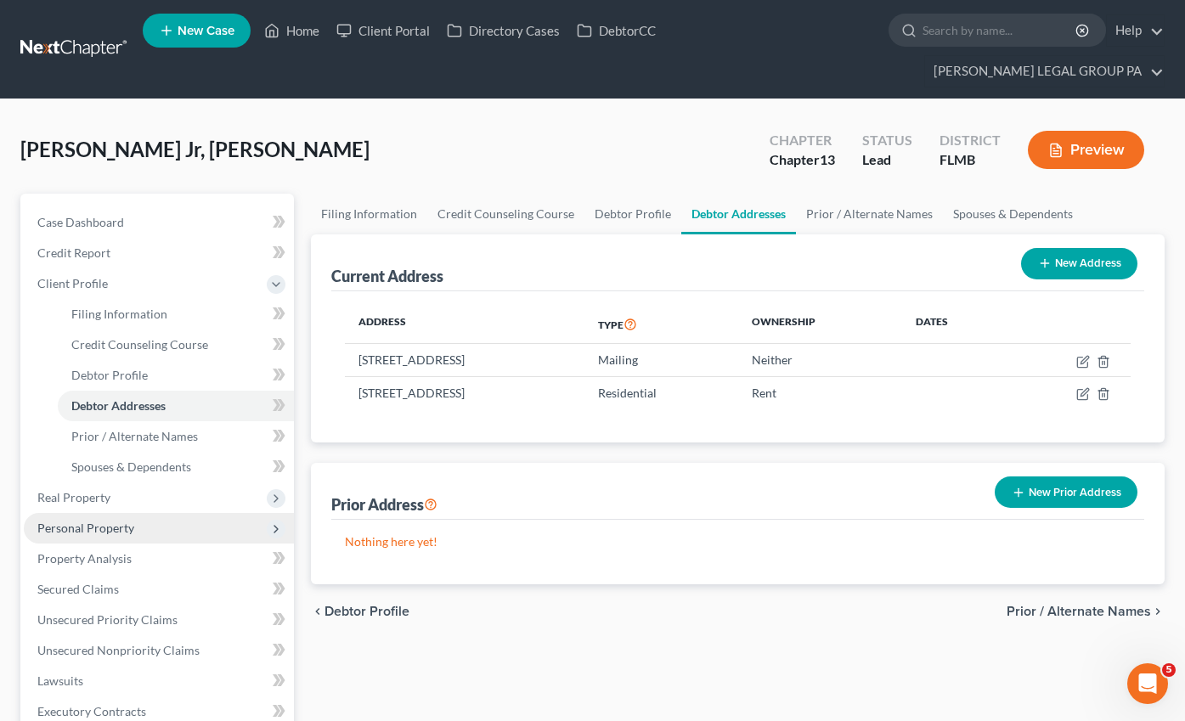
click at [65, 521] on span "Personal Property" at bounding box center [85, 528] width 97 height 14
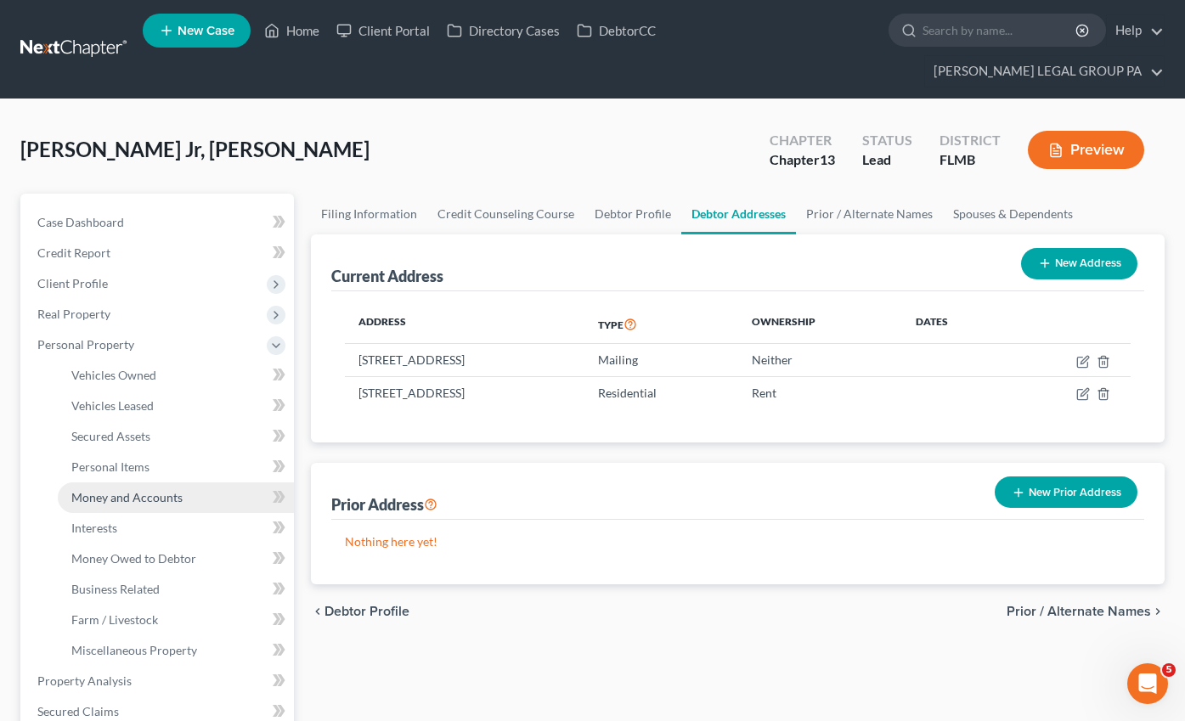
click at [129, 490] on span "Money and Accounts" at bounding box center [126, 497] width 111 height 14
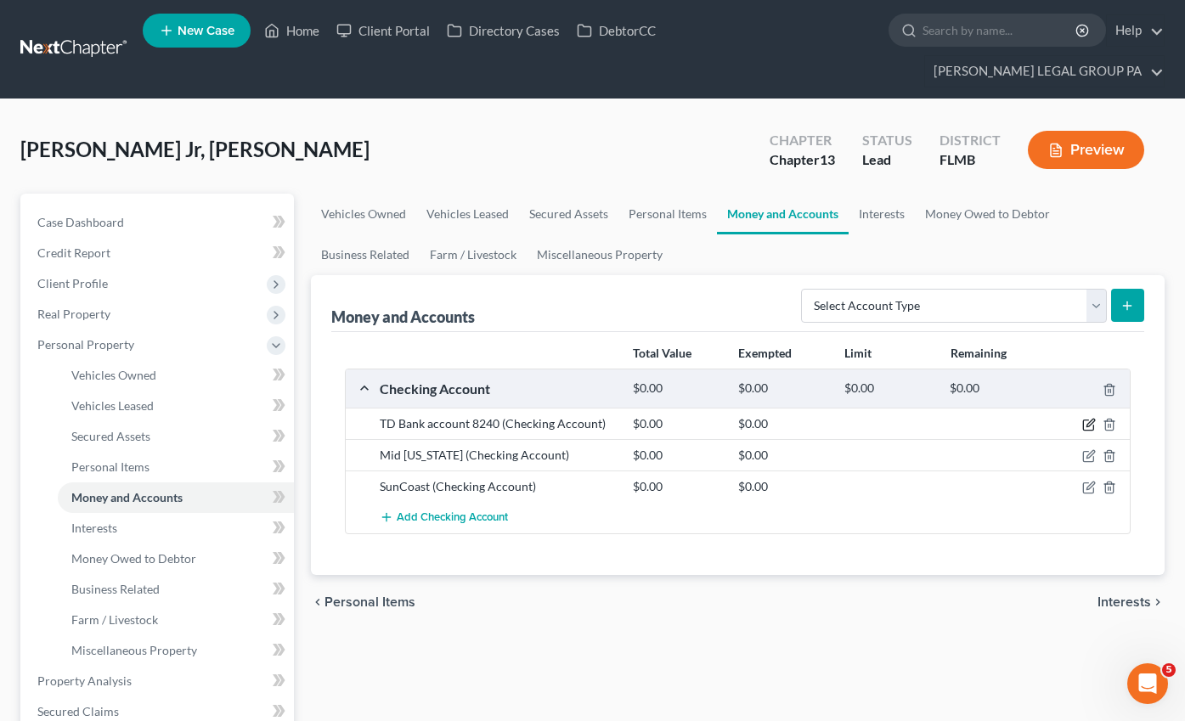
click at [1092, 418] on icon "button" at bounding box center [1089, 425] width 14 height 14
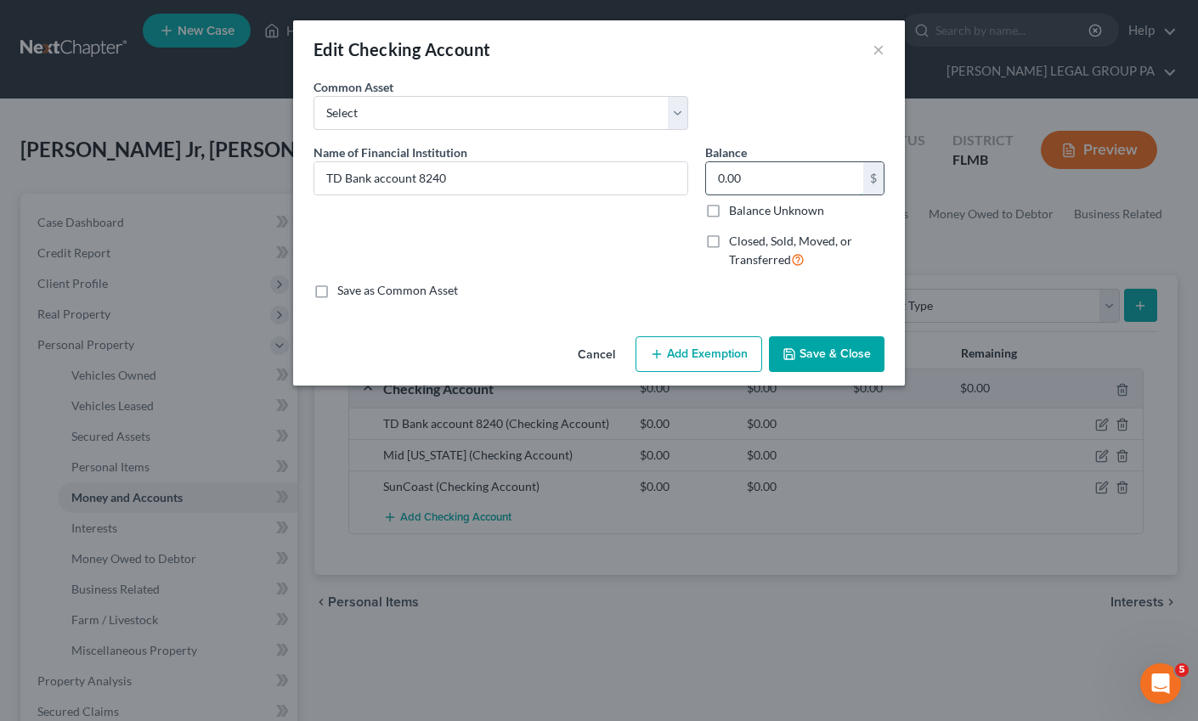
drag, startPoint x: 757, startPoint y: 186, endPoint x: 732, endPoint y: 178, distance: 26.1
click at [732, 178] on input "0.00" at bounding box center [784, 178] width 157 height 32
click at [763, 178] on input "0.00" at bounding box center [784, 178] width 157 height 32
drag, startPoint x: 763, startPoint y: 177, endPoint x: 661, endPoint y: 164, distance: 102.7
click at [669, 164] on div "Name of Financial Institution * TD Bank account 8240 Balance 0.00 $ Balance Unk…" at bounding box center [599, 213] width 588 height 139
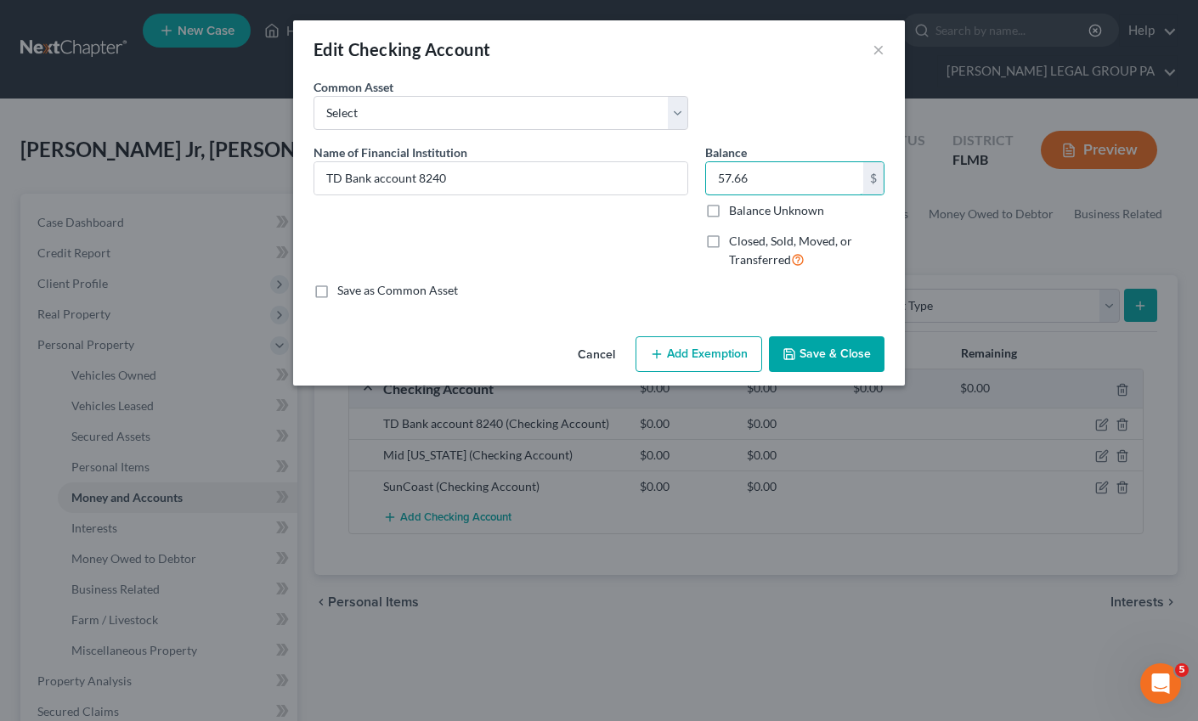
type input "57.66"
click at [817, 367] on button "Save & Close" at bounding box center [827, 354] width 116 height 36
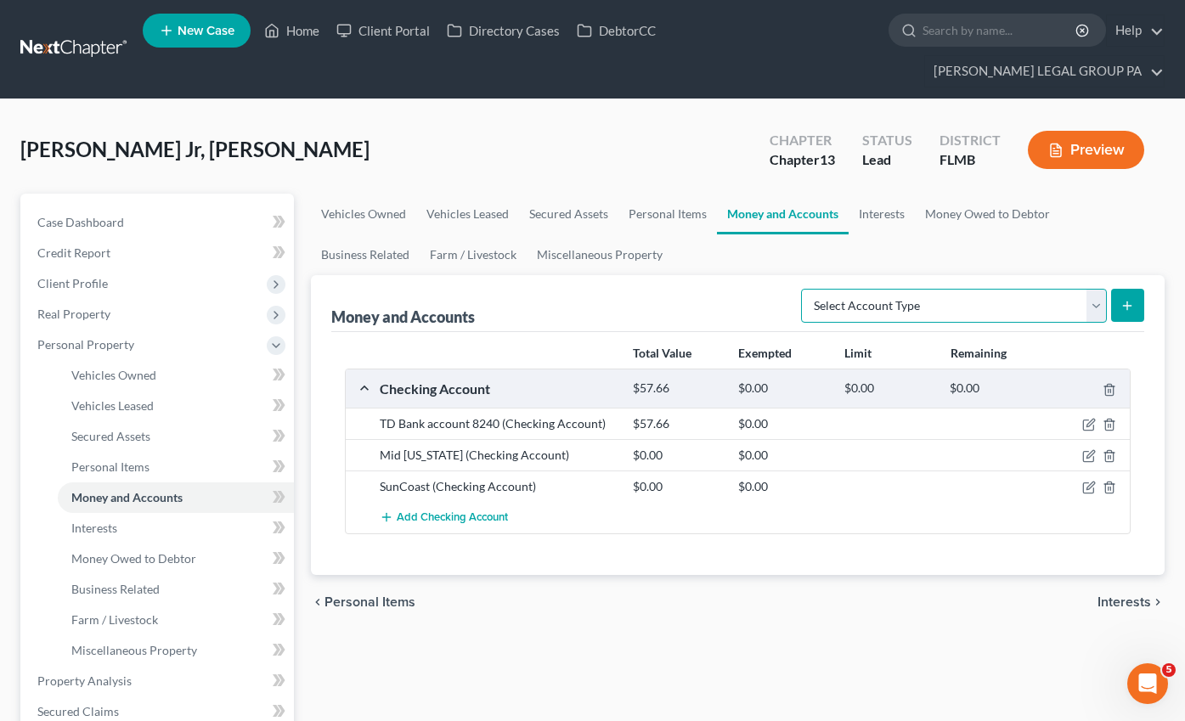
click at [927, 289] on select "Select Account Type Brokerage Cash on Hand Certificates of Deposit Checking Acc…" at bounding box center [954, 306] width 306 height 34
select select "savings"
click at [804, 289] on select "Select Account Type Brokerage Cash on Hand Certificates of Deposit Checking Acc…" at bounding box center [954, 306] width 306 height 34
click at [1128, 299] on icon "submit" at bounding box center [1127, 306] width 14 height 14
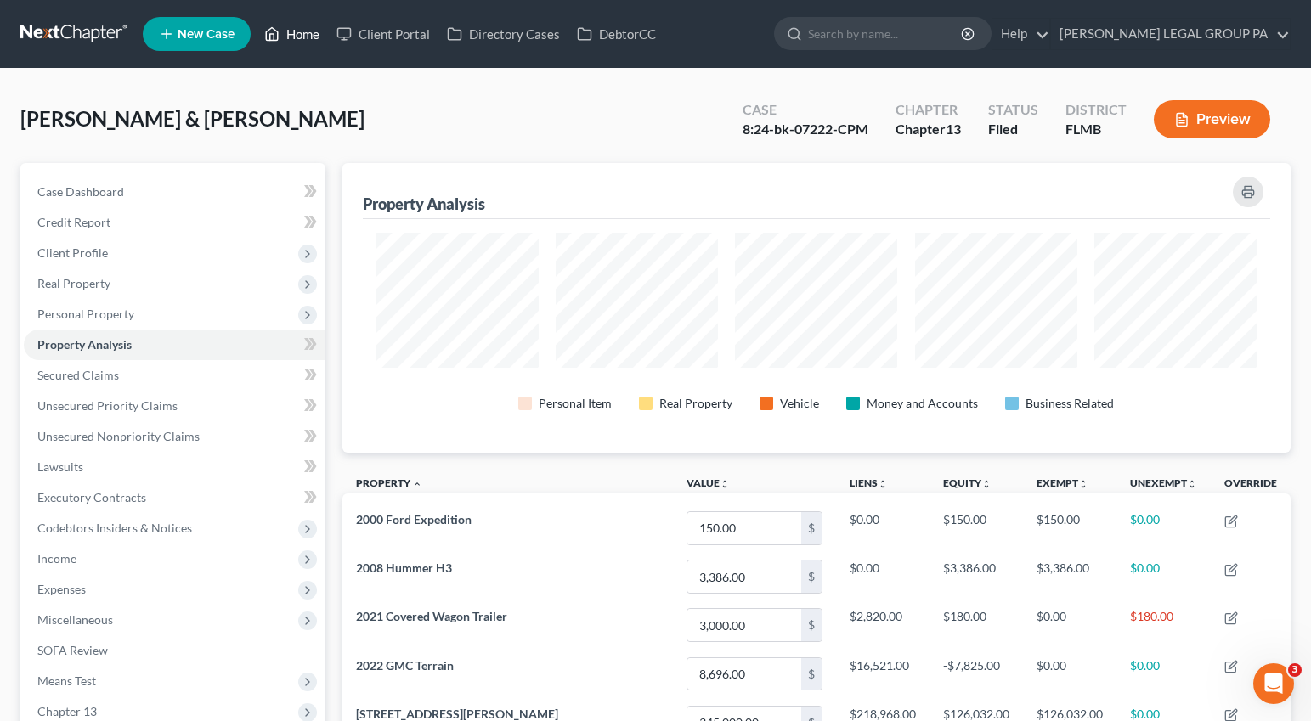
click at [279, 38] on icon at bounding box center [271, 34] width 15 height 20
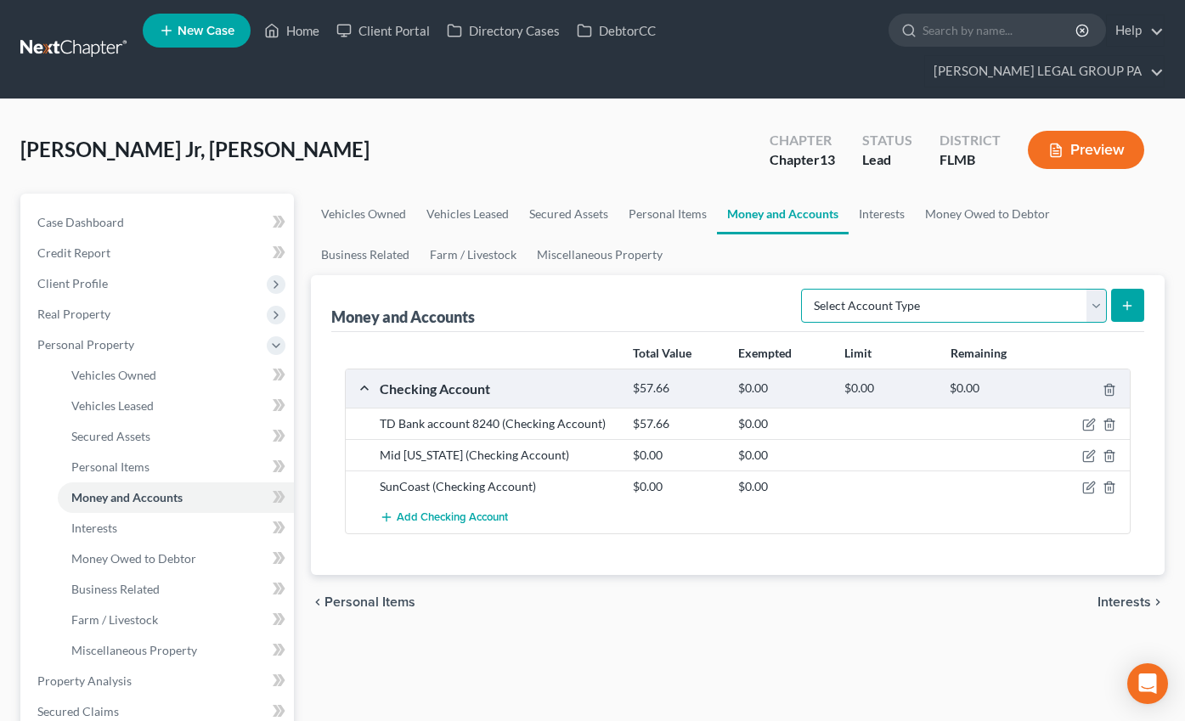
click at [1001, 289] on select "Select Account Type Brokerage Cash on Hand Certificates of Deposit Checking Acc…" at bounding box center [954, 306] width 306 height 34
select select "savings"
click at [804, 289] on select "Select Account Type Brokerage Cash on Hand Certificates of Deposit Checking Acc…" at bounding box center [954, 306] width 306 height 34
click at [1131, 299] on icon "submit" at bounding box center [1127, 306] width 14 height 14
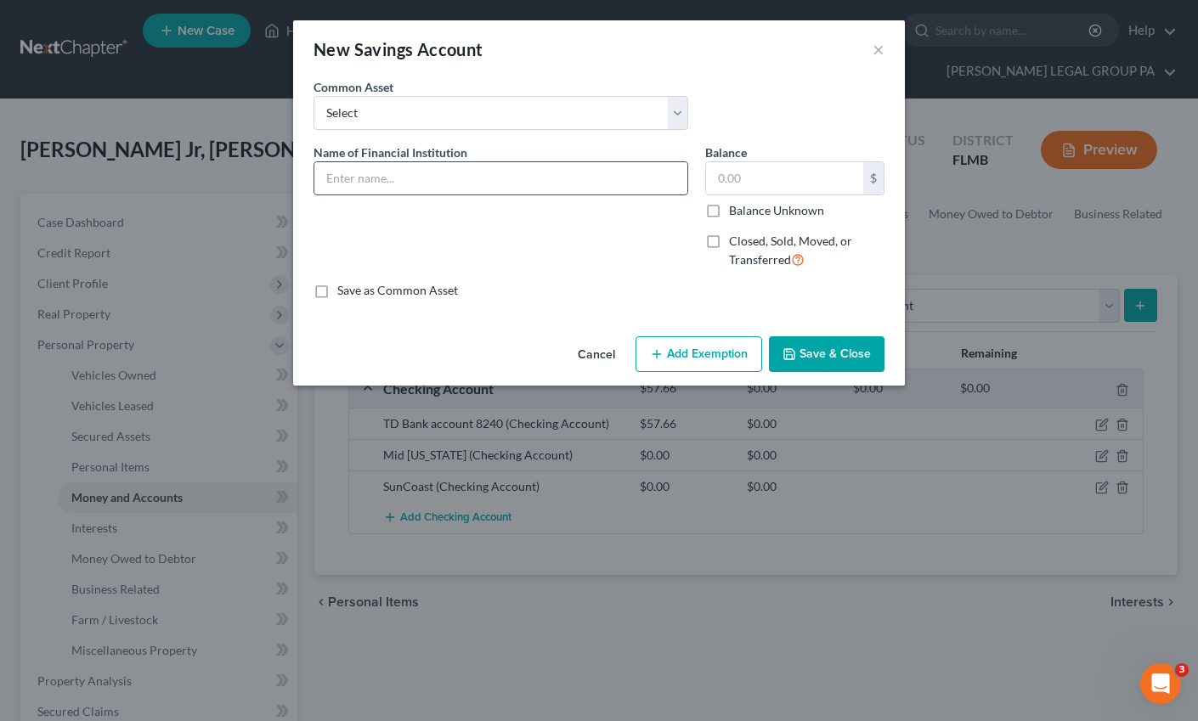
click at [381, 172] on input "text" at bounding box center [500, 178] width 373 height 32
type input "t"
type input "TD Savings"
type input "500.02"
click at [825, 353] on button "Save & Close" at bounding box center [827, 354] width 116 height 36
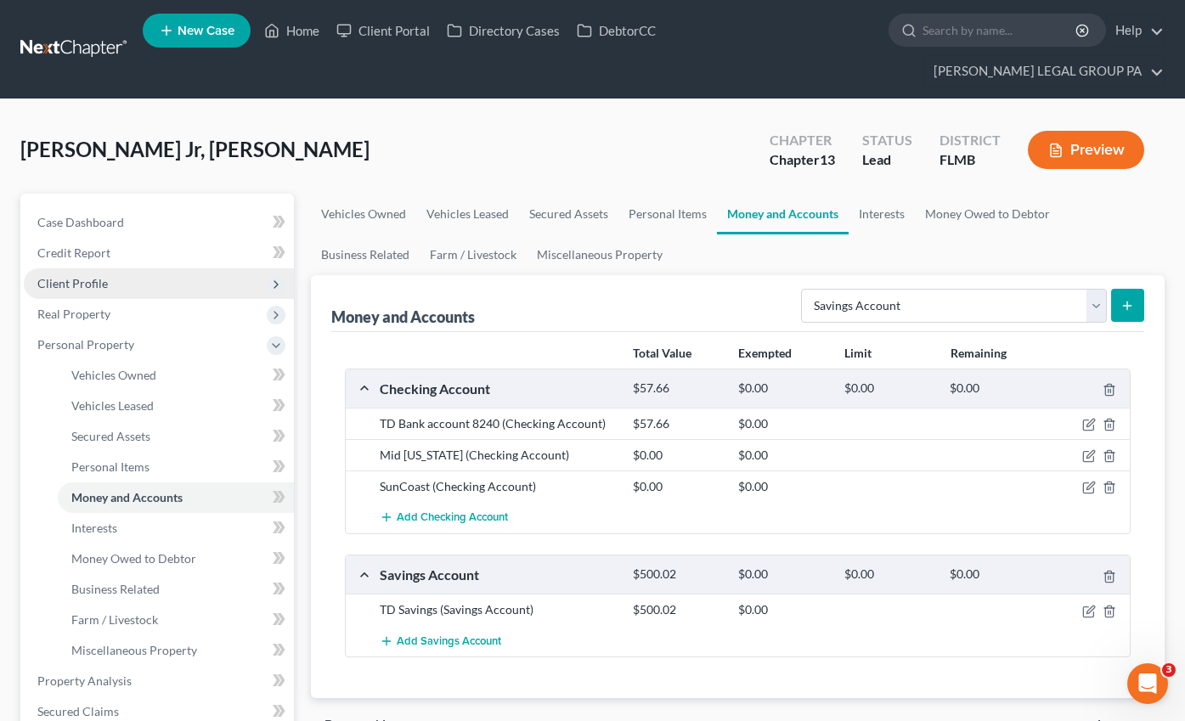
click at [92, 276] on span "Client Profile" at bounding box center [72, 283] width 70 height 14
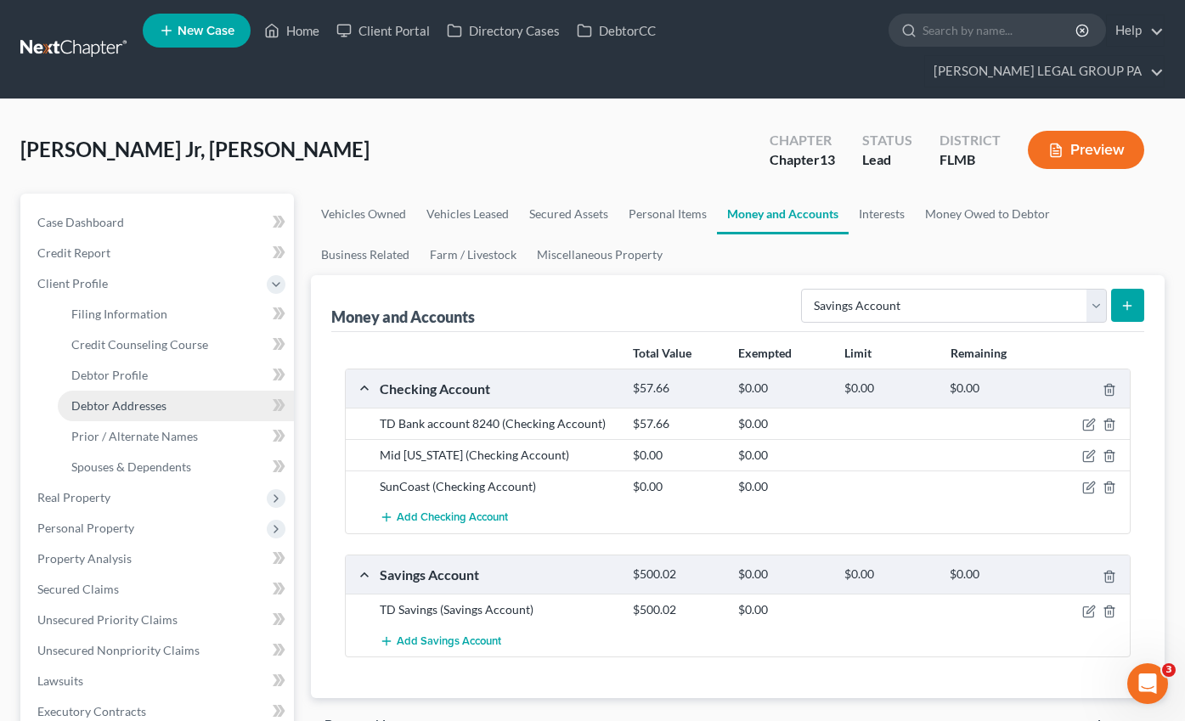
click at [116, 398] on span "Debtor Addresses" at bounding box center [118, 405] width 95 height 14
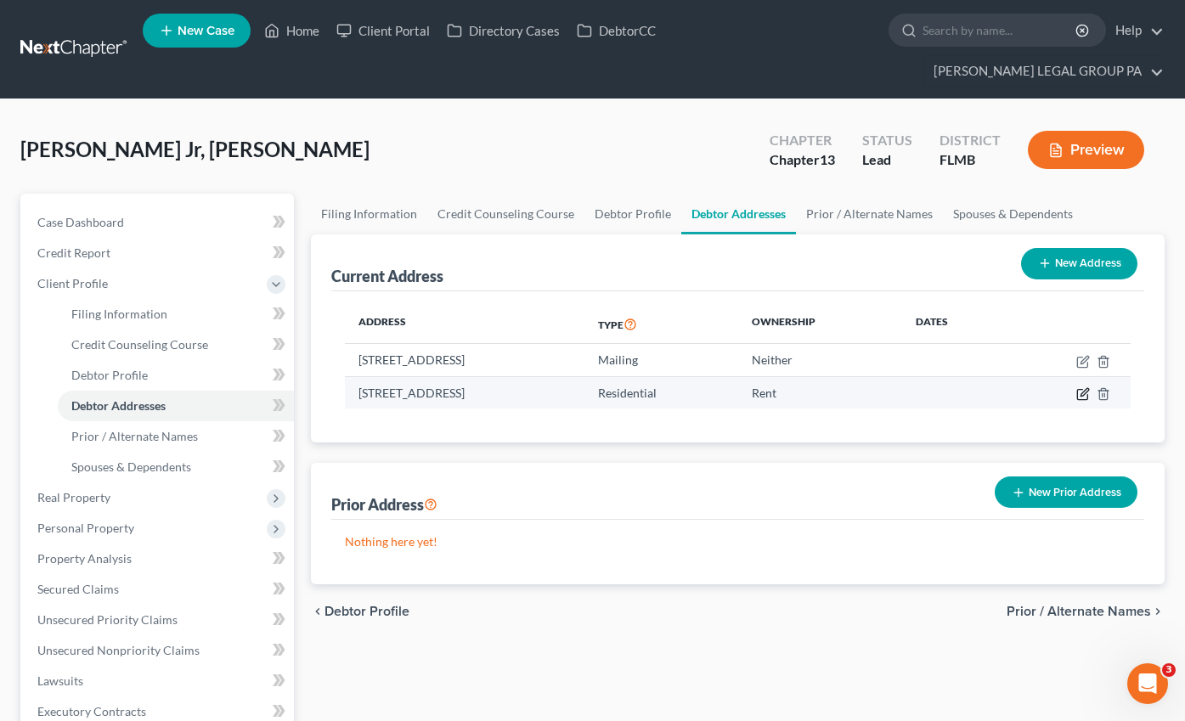
click at [1081, 387] on icon "button" at bounding box center [1083, 394] width 14 height 14
select select "9"
select select "0"
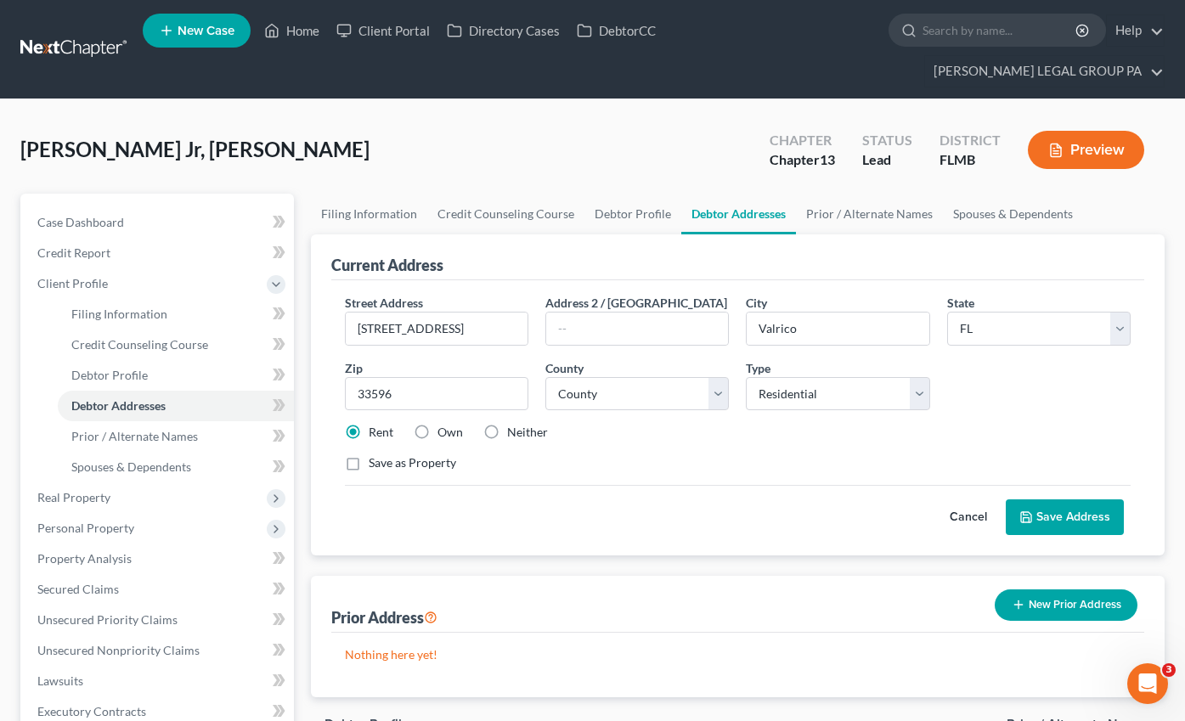
click at [1052, 499] on button "Save Address" at bounding box center [1065, 517] width 118 height 36
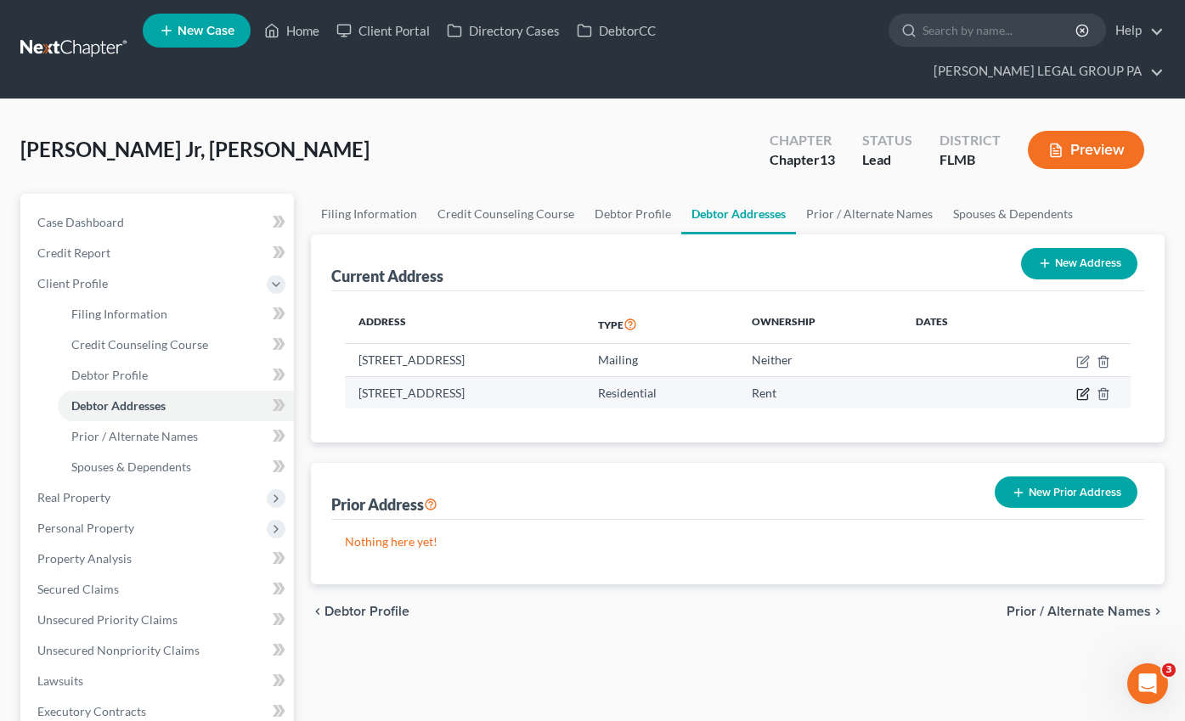
click at [1083, 387] on icon "button" at bounding box center [1083, 394] width 14 height 14
select select "9"
select select "27"
select select "0"
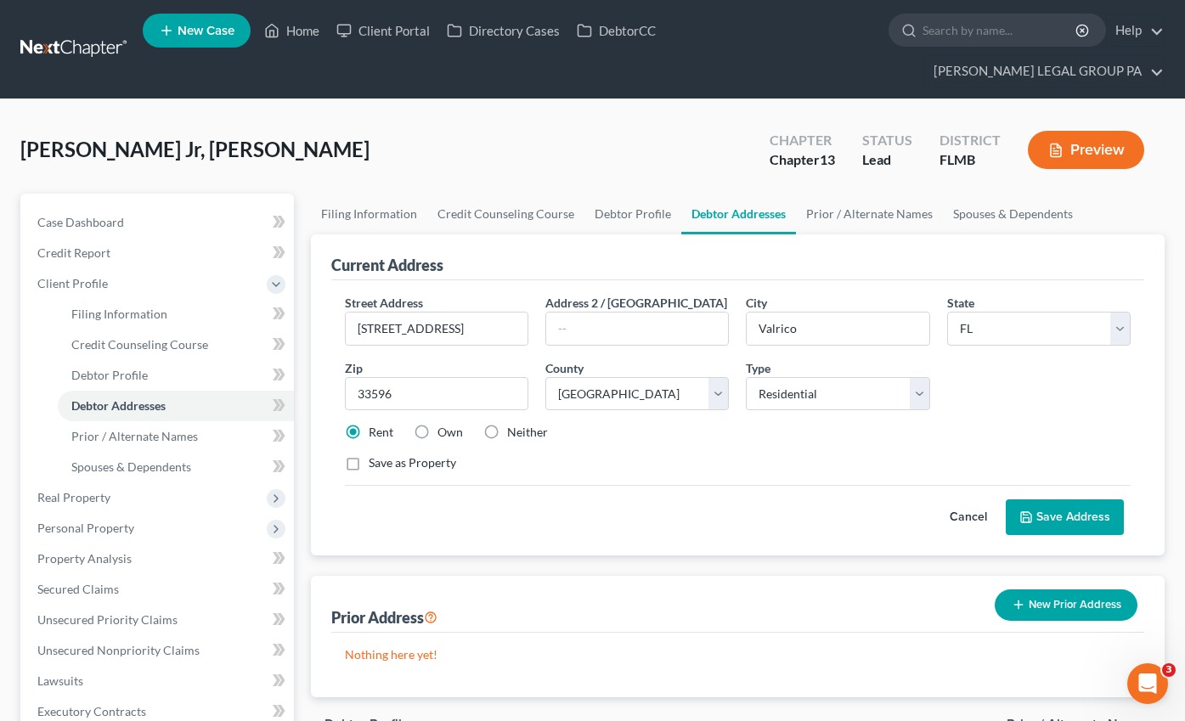
click at [1020, 510] on icon at bounding box center [1026, 517] width 14 height 14
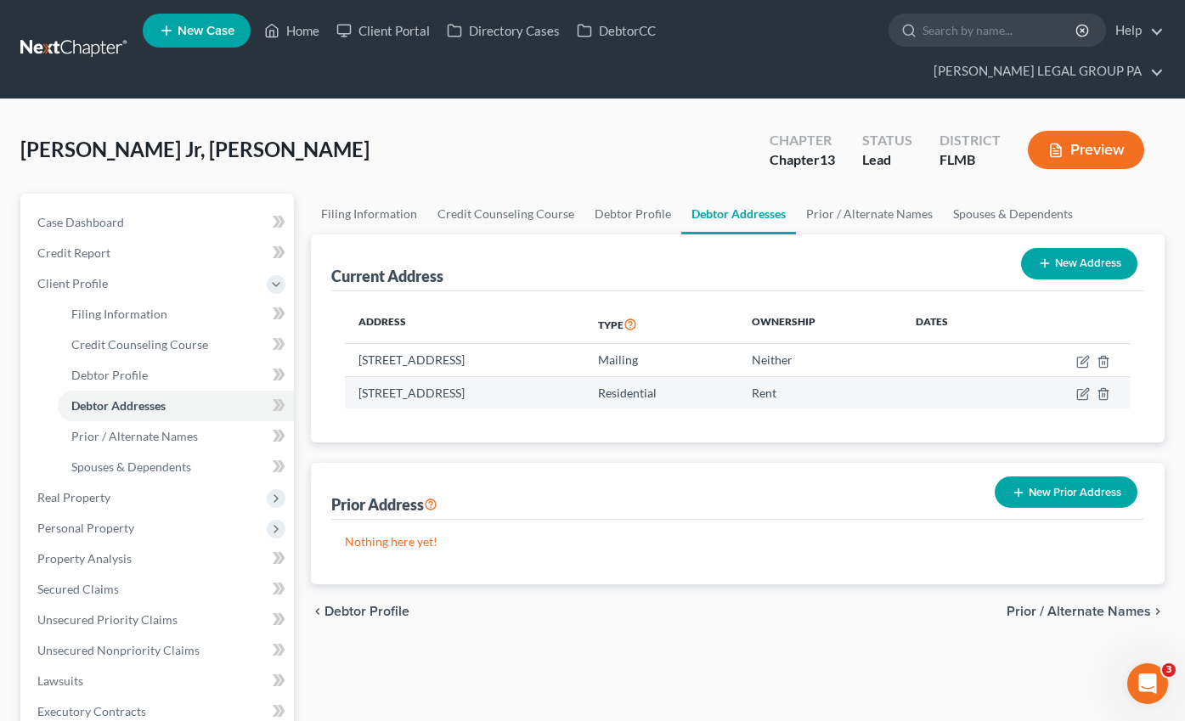
drag, startPoint x: 358, startPoint y: 361, endPoint x: 584, endPoint y: 367, distance: 226.9
click at [584, 376] on td "[STREET_ADDRESS]" at bounding box center [465, 392] width 240 height 32
copy td "[STREET_ADDRESS]"
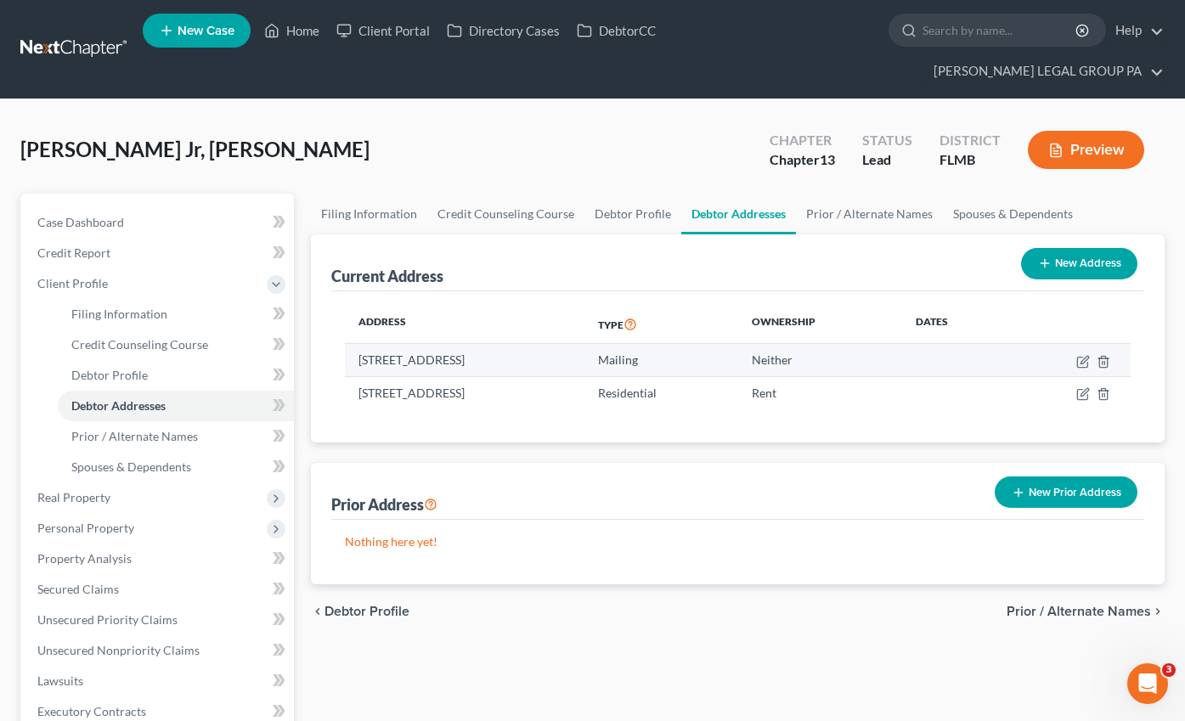
drag, startPoint x: 355, startPoint y: 326, endPoint x: 577, endPoint y: 339, distance: 222.0
click at [577, 344] on td "[STREET_ADDRESS]" at bounding box center [465, 360] width 240 height 32
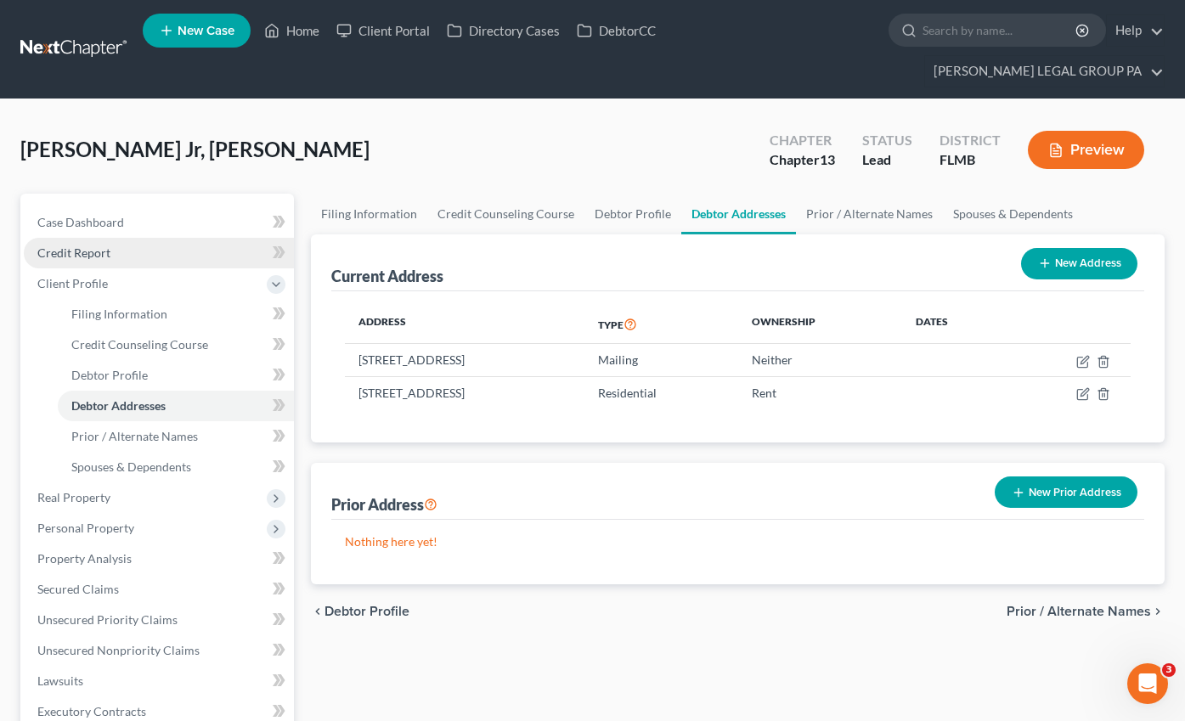
copy td "[STREET_ADDRESS]"
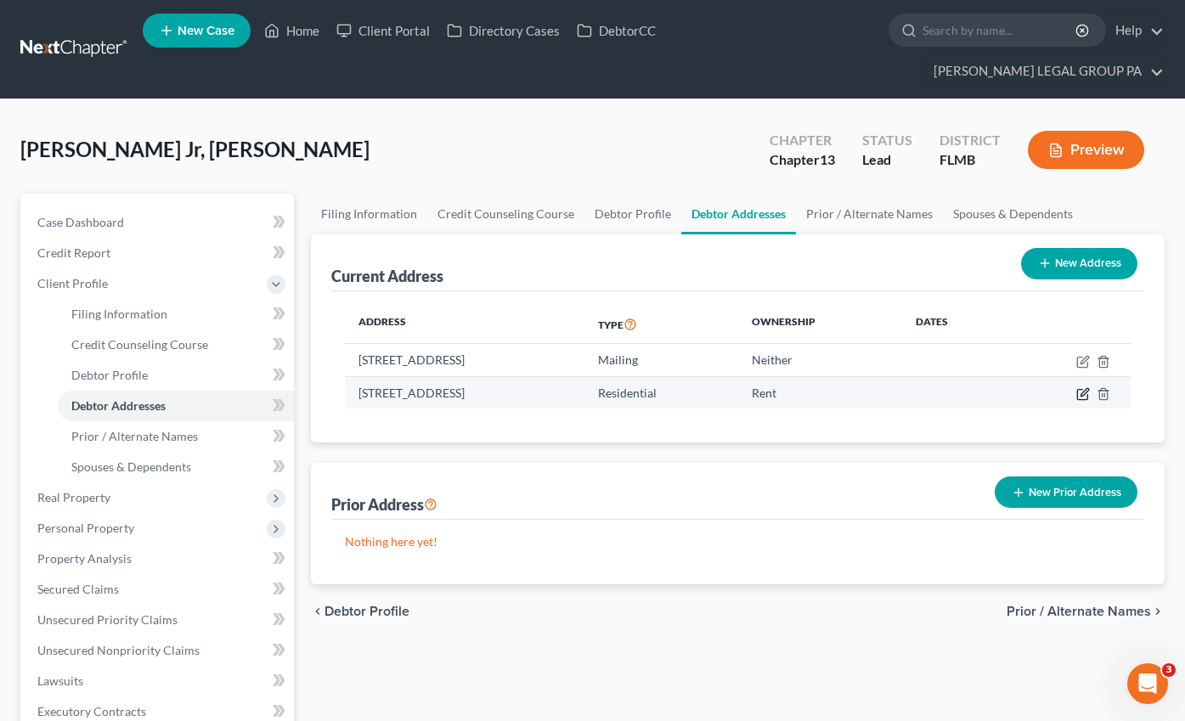
click at [1082, 388] on icon "button" at bounding box center [1084, 392] width 8 height 8
select select "9"
select select "27"
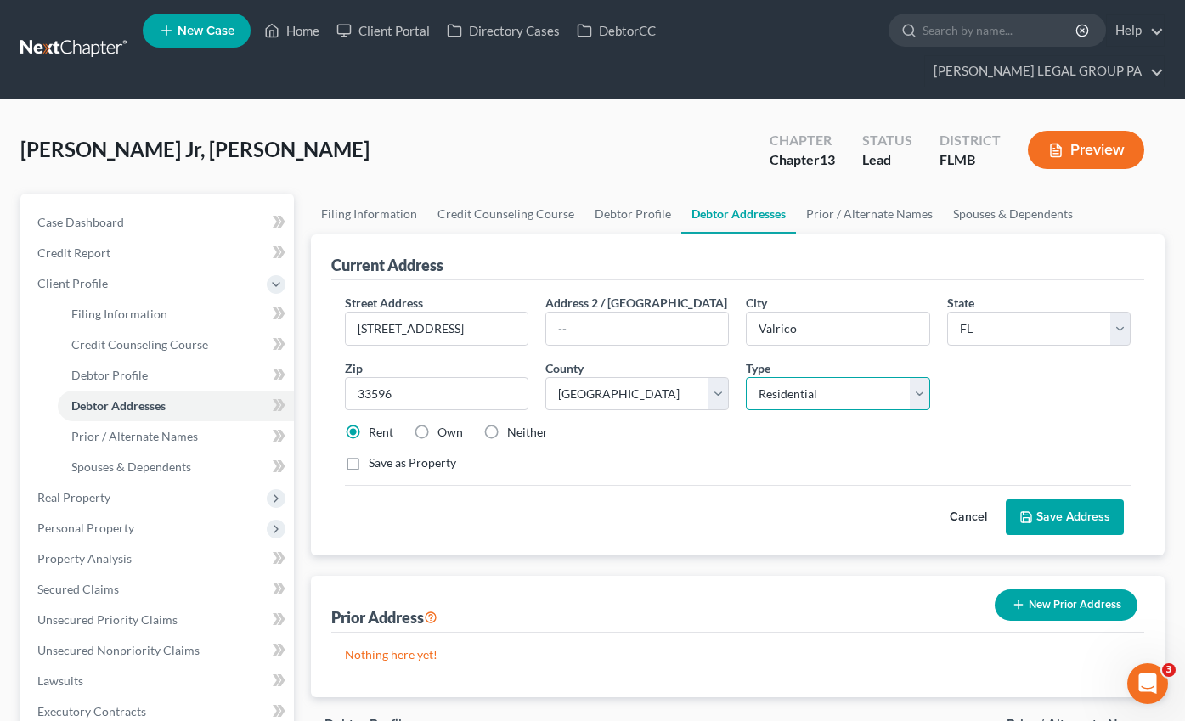
click at [786, 377] on select "Select Residential Mailing Rental Business" at bounding box center [837, 394] width 183 height 34
select select "1"
click at [746, 377] on select "Select Residential Mailing Rental Business" at bounding box center [837, 394] width 183 height 34
click at [1097, 499] on button "Save Address" at bounding box center [1065, 517] width 118 height 36
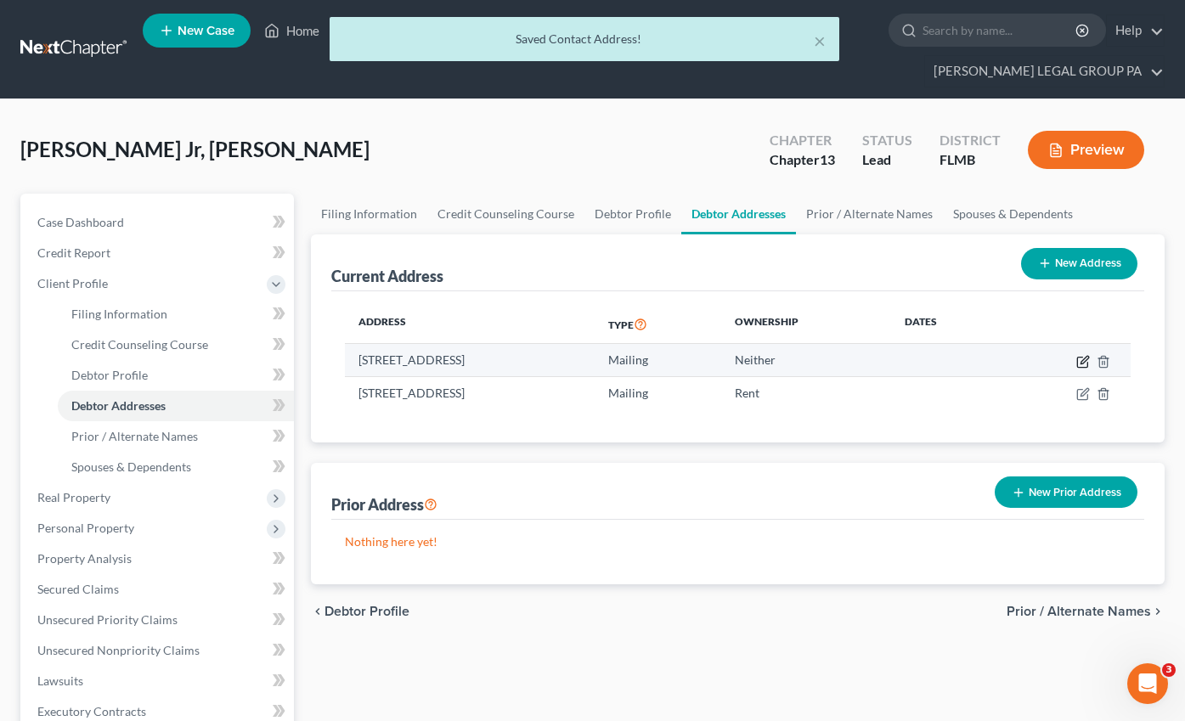
click at [1083, 355] on icon "button" at bounding box center [1083, 362] width 14 height 14
select select "9"
select select "27"
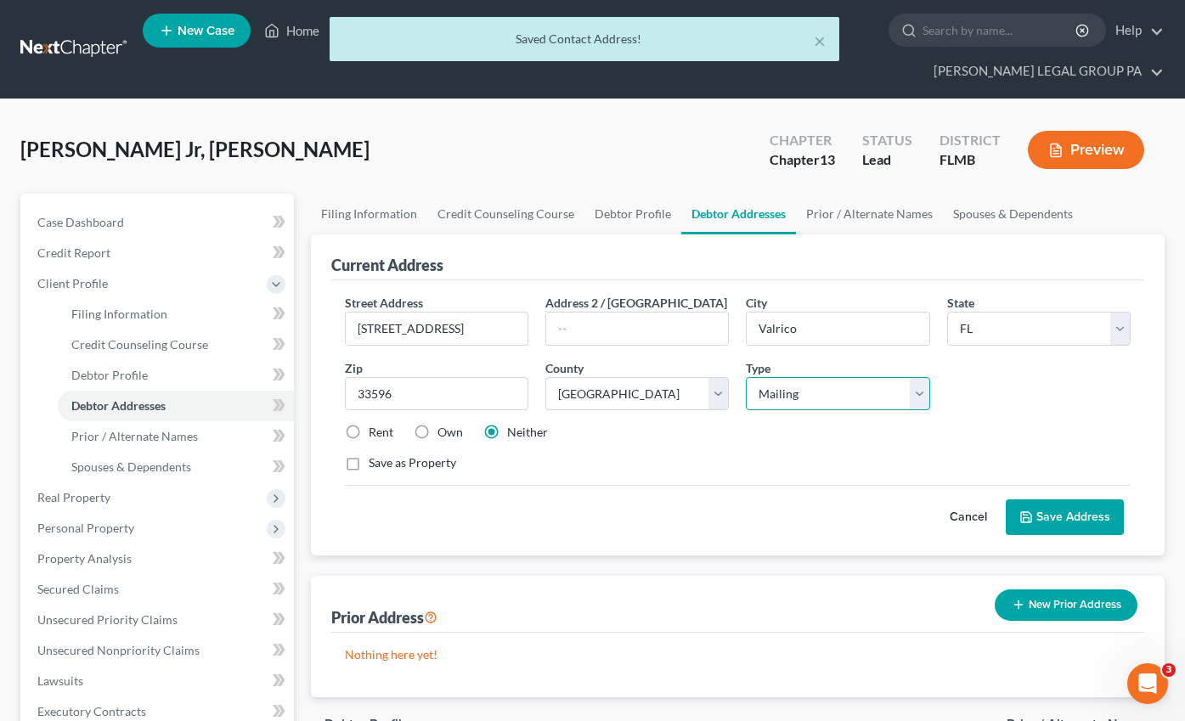
click at [810, 377] on select "Select Residential Mailing Rental Business" at bounding box center [837, 394] width 183 height 34
select select "0"
click at [746, 377] on select "Select Residential Mailing Rental Business" at bounding box center [837, 394] width 183 height 34
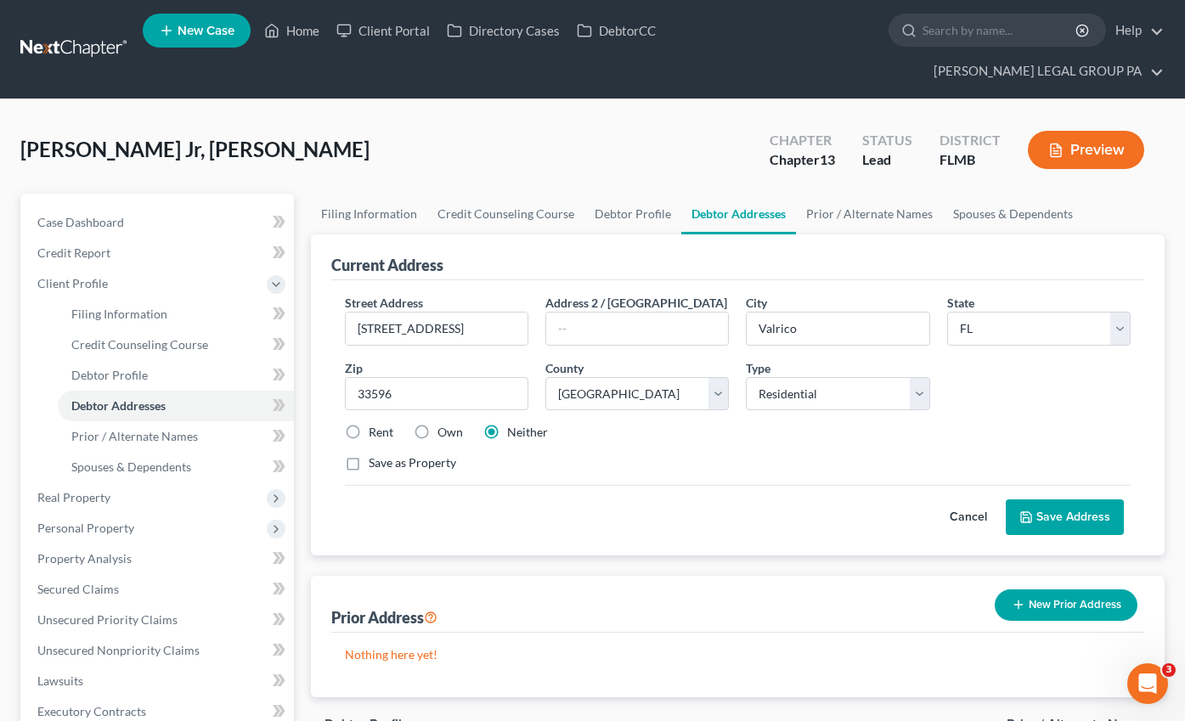
click at [1074, 499] on button "Save Address" at bounding box center [1065, 517] width 118 height 36
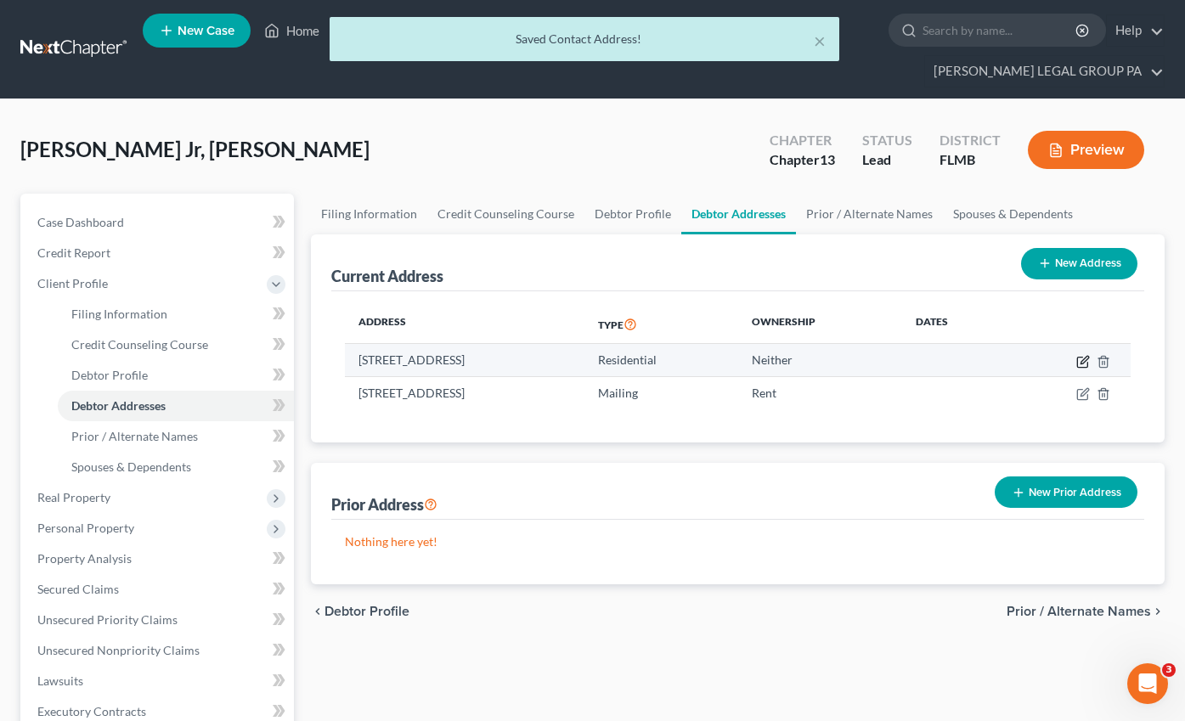
click at [1081, 355] on icon "button" at bounding box center [1083, 362] width 14 height 14
select select "9"
select select "27"
select select "0"
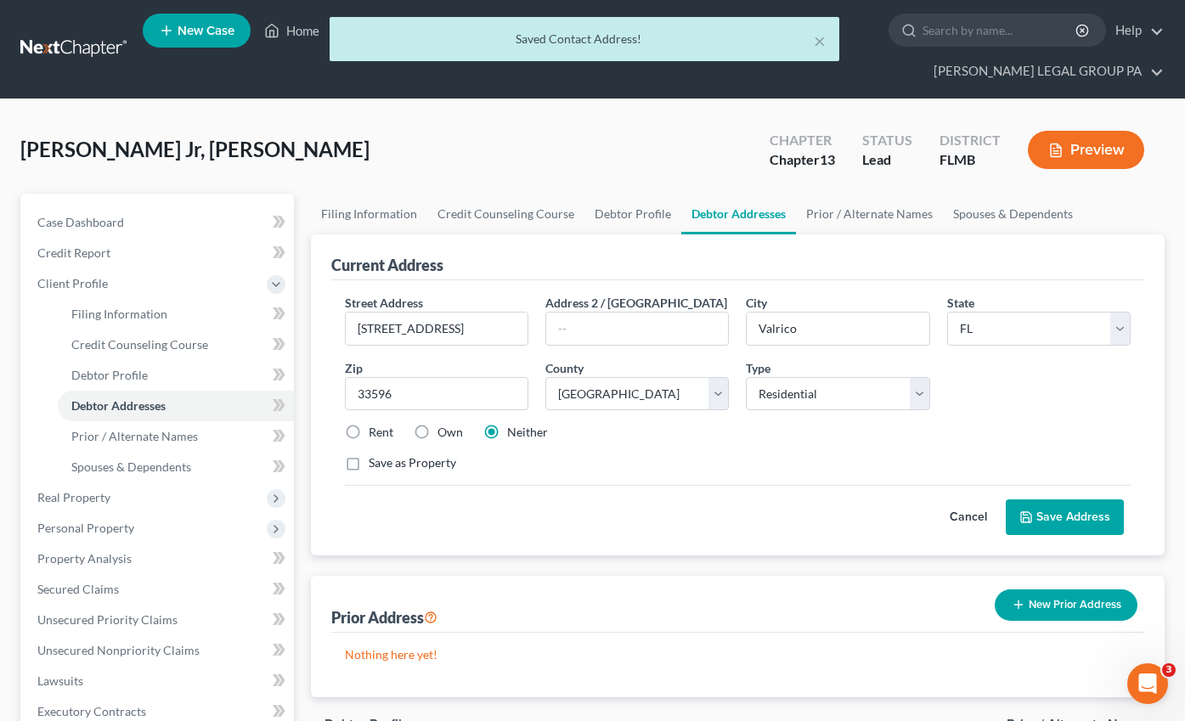
click at [369, 424] on label "Rent" at bounding box center [381, 432] width 25 height 17
click at [375, 424] on input "Rent" at bounding box center [380, 429] width 11 height 11
radio input "true"
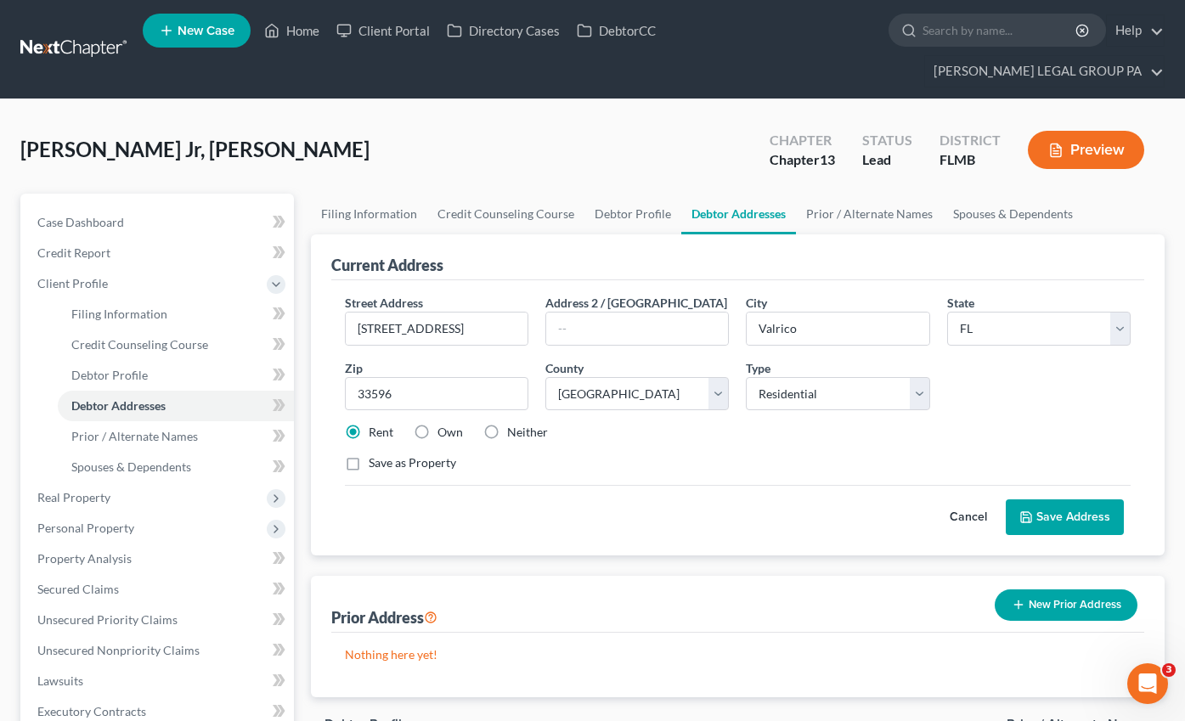
click at [1097, 499] on button "Save Address" at bounding box center [1065, 517] width 118 height 36
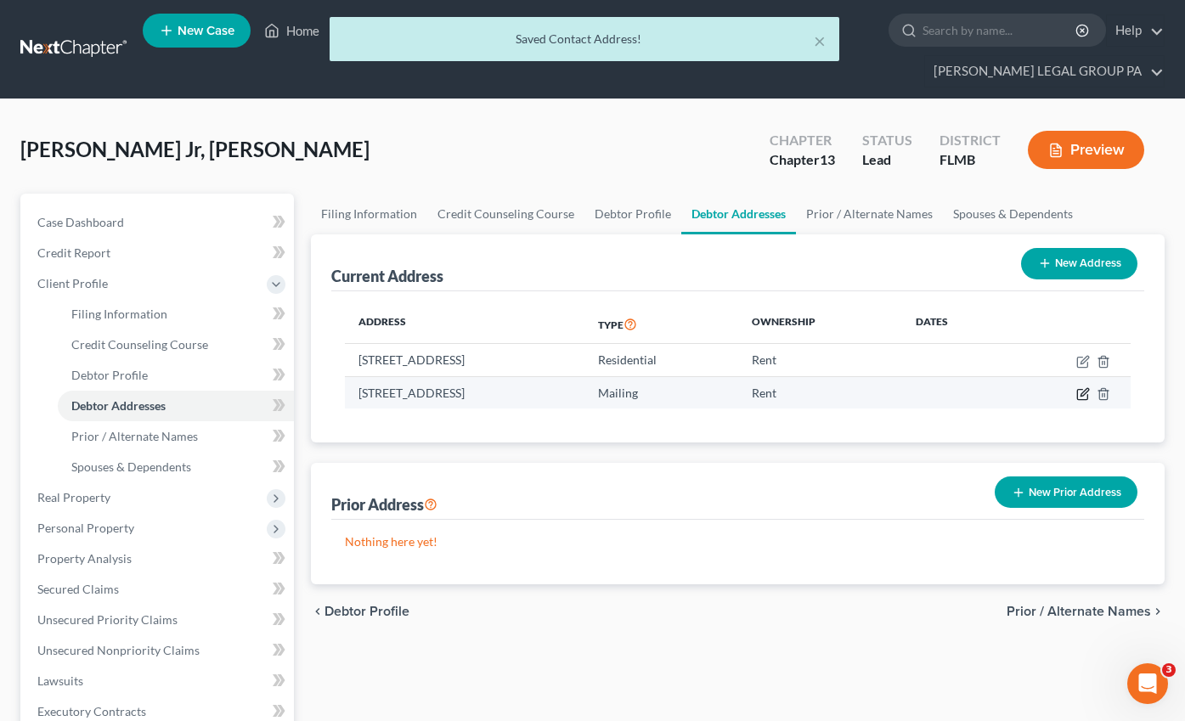
click at [1084, 387] on icon "button" at bounding box center [1083, 394] width 14 height 14
select select "9"
select select "27"
select select "0"
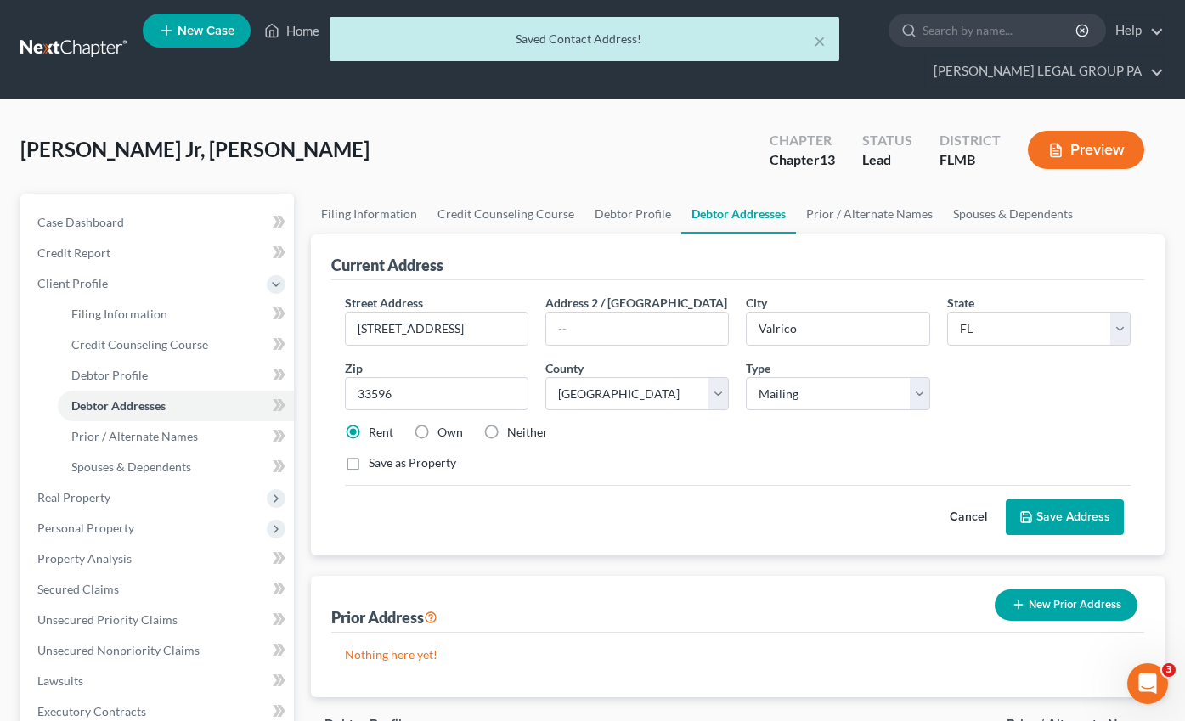
click at [507, 424] on label "Neither" at bounding box center [527, 432] width 41 height 17
click at [514, 424] on input "Neither" at bounding box center [519, 429] width 11 height 11
radio input "true"
click at [1097, 499] on button "Save Address" at bounding box center [1065, 517] width 118 height 36
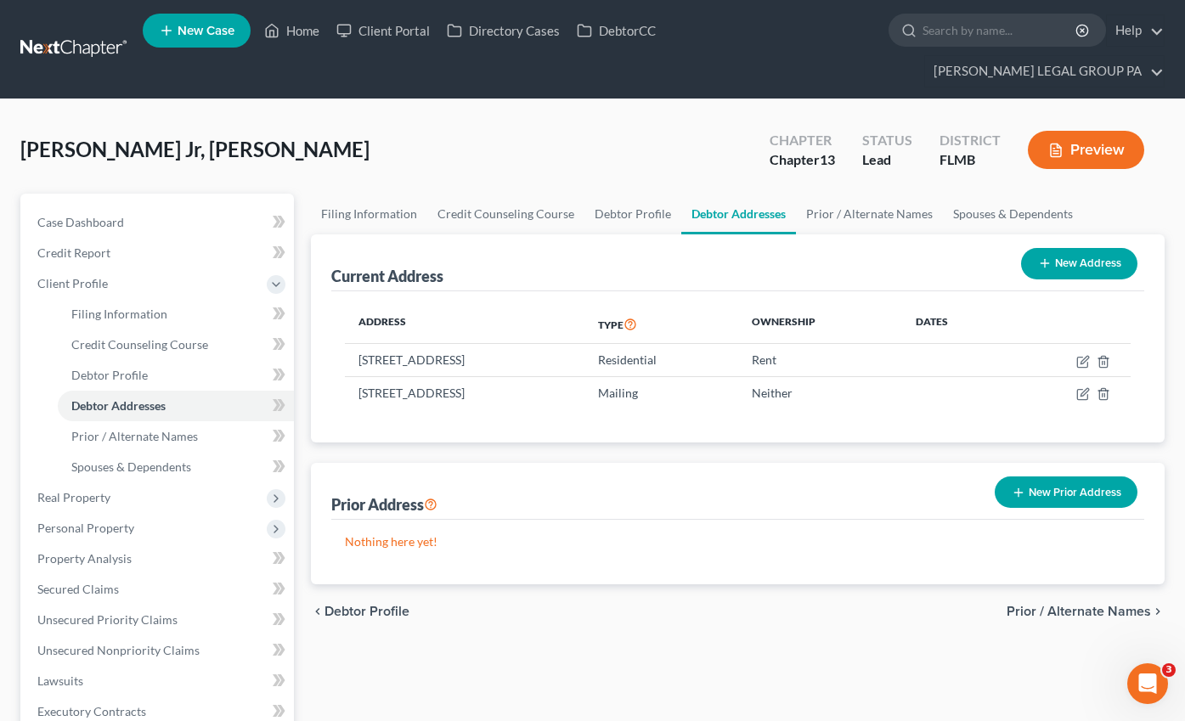
click at [1065, 476] on button "New Prior Address" at bounding box center [1066, 491] width 143 height 31
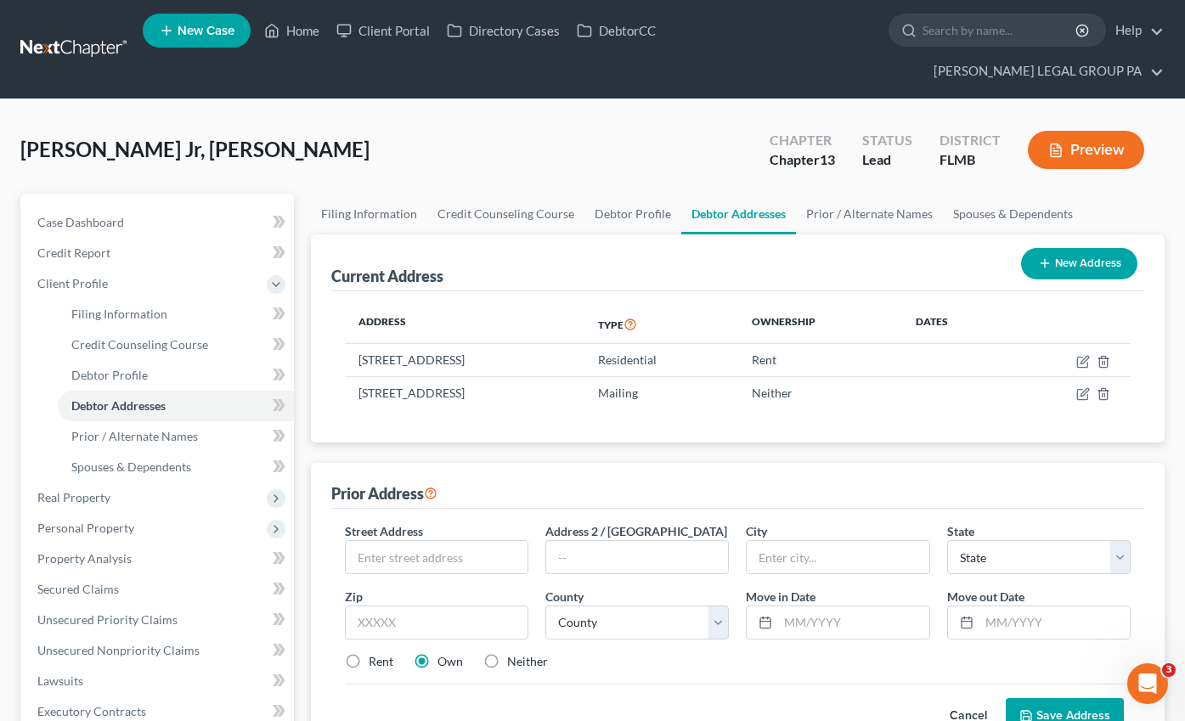
click at [1065, 463] on div "Prior Address" at bounding box center [737, 486] width 813 height 46
click at [405, 541] on input "text" at bounding box center [437, 557] width 182 height 32
type input "[STREET_ADDRESS][PERSON_NAME]"
click at [646, 541] on input "text" at bounding box center [637, 557] width 182 height 32
type input "Apt 104"
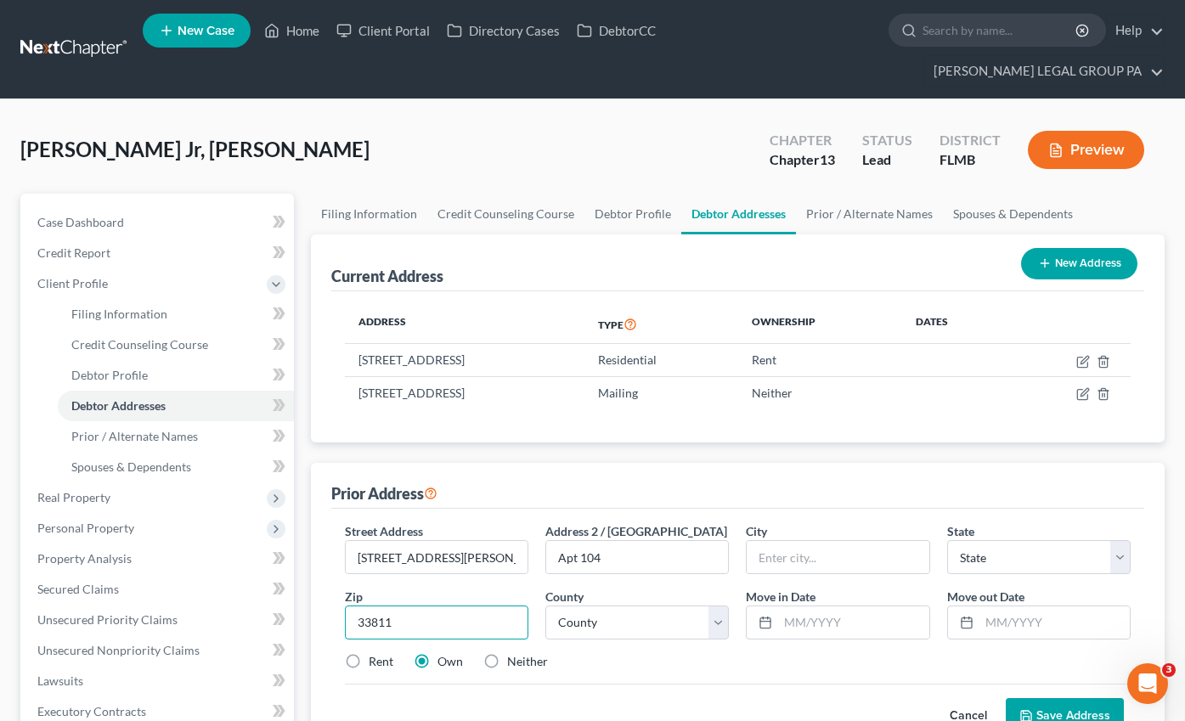
type input "33811"
click at [643, 684] on div "Cancel Save Address" at bounding box center [738, 709] width 786 height 50
type input "Lakeland"
select select "9"
click at [639, 606] on select "County [GEOGRAPHIC_DATA] [GEOGRAPHIC_DATA] [GEOGRAPHIC_DATA] [GEOGRAPHIC_DATA] …" at bounding box center [636, 623] width 183 height 34
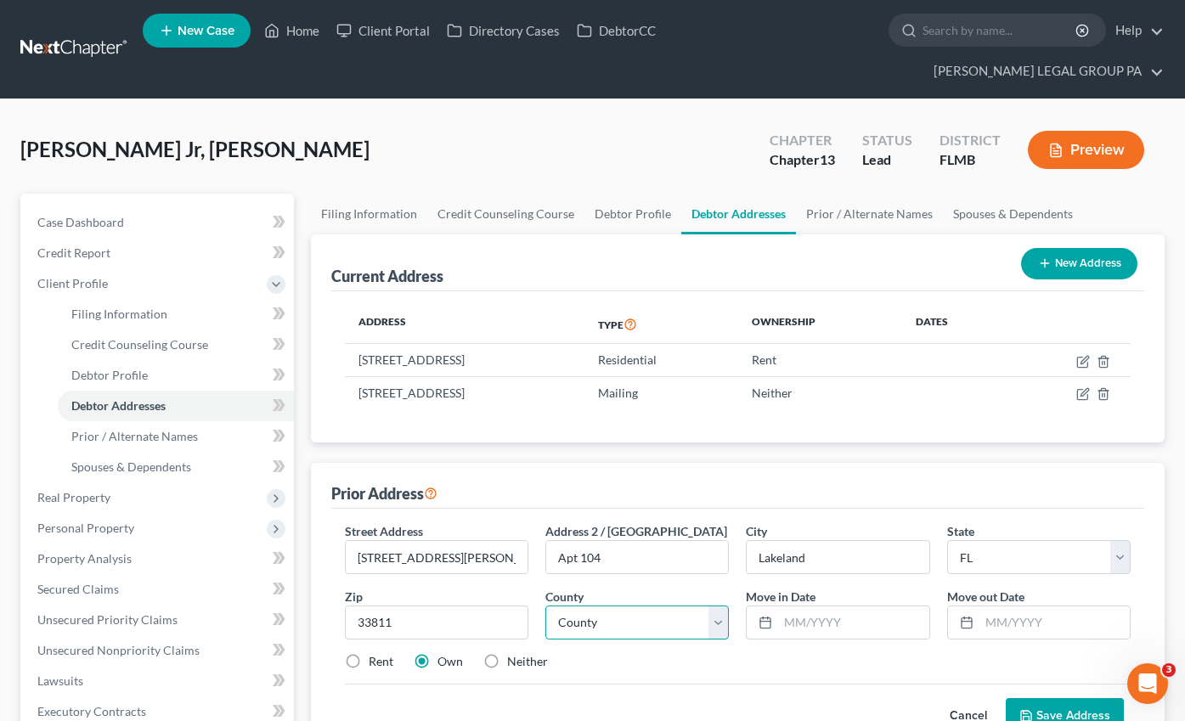
select select "52"
click at [545, 606] on select "County [GEOGRAPHIC_DATA] [GEOGRAPHIC_DATA] [GEOGRAPHIC_DATA] [GEOGRAPHIC_DATA] …" at bounding box center [636, 623] width 183 height 34
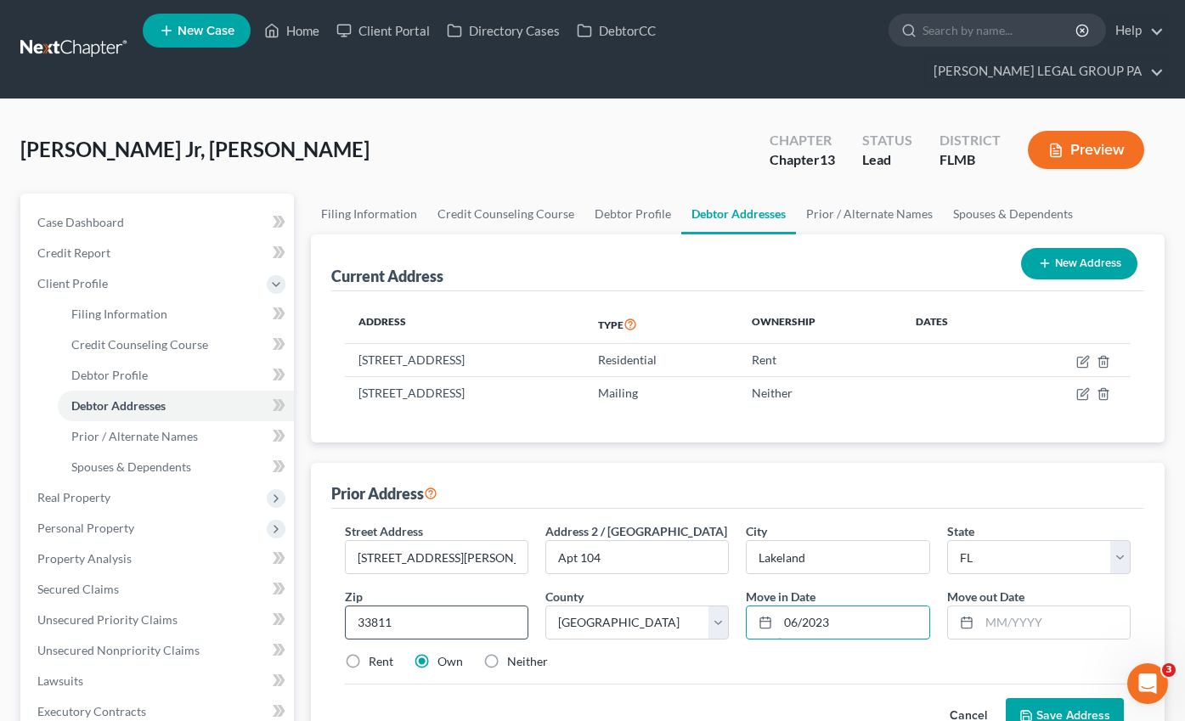
type input "06/2023"
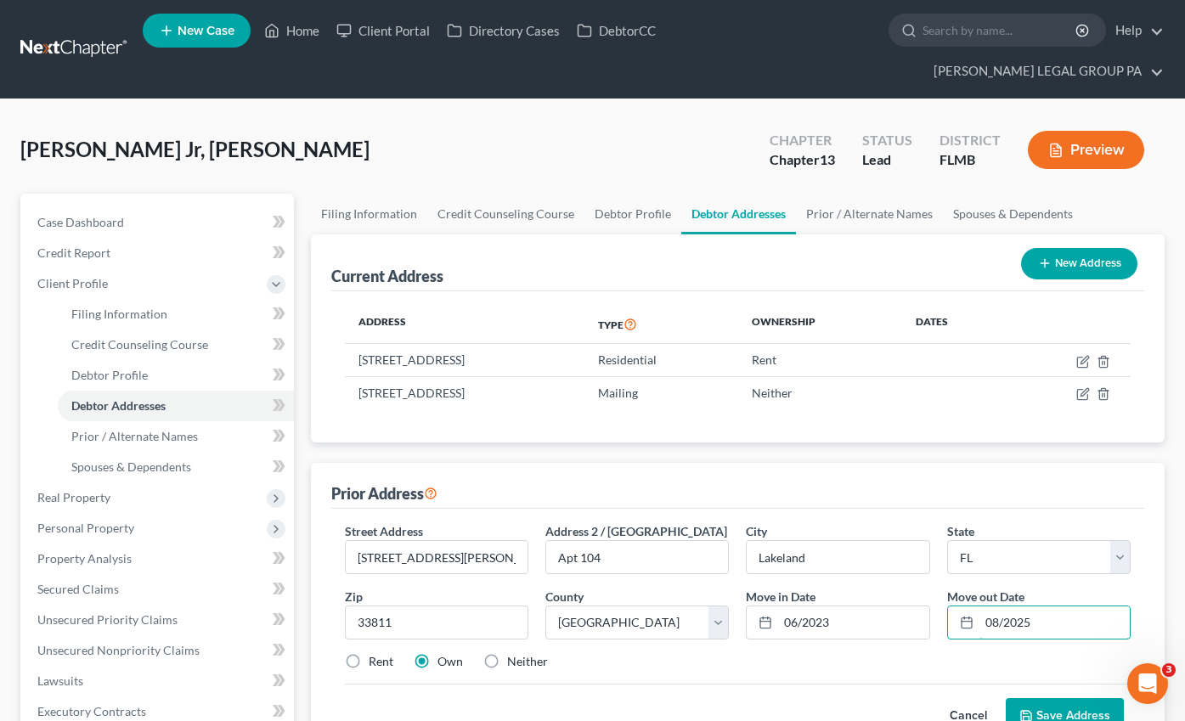
type input "08/2025"
click at [369, 653] on label "Rent" at bounding box center [381, 661] width 25 height 17
click at [375, 653] on input "Rent" at bounding box center [380, 658] width 11 height 11
radio input "true"
click at [1069, 698] on button "Save Address" at bounding box center [1065, 716] width 118 height 36
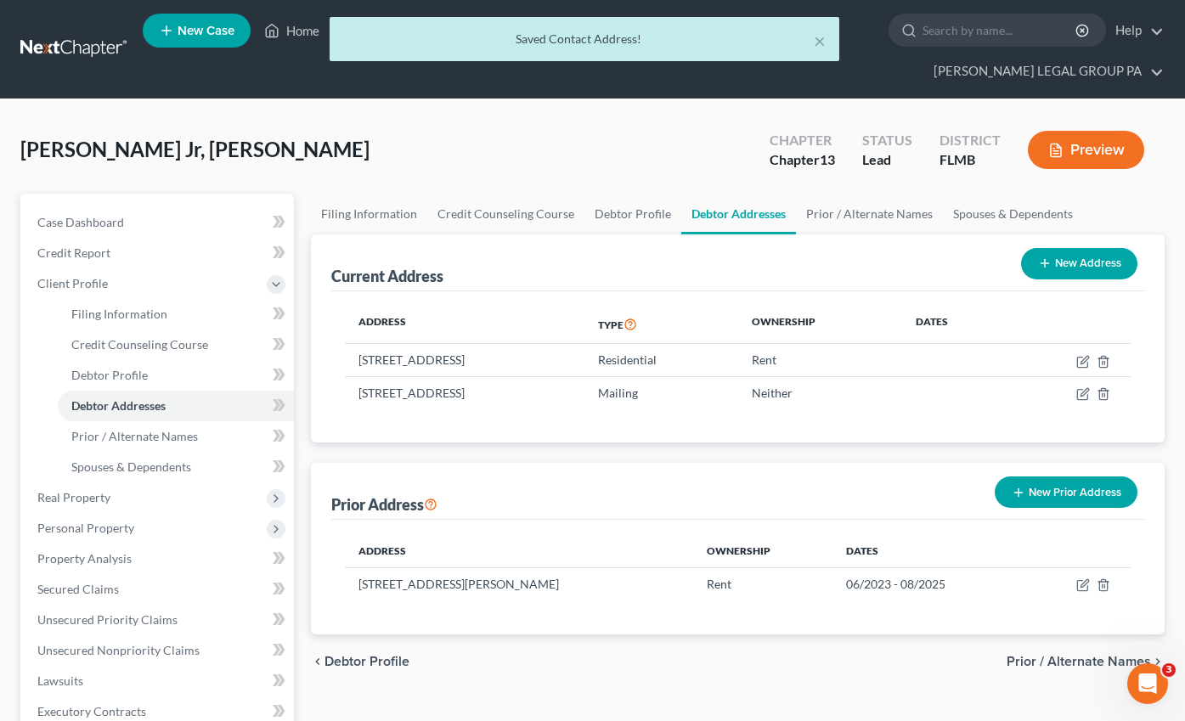
click at [1078, 476] on button "New Prior Address" at bounding box center [1066, 491] width 143 height 31
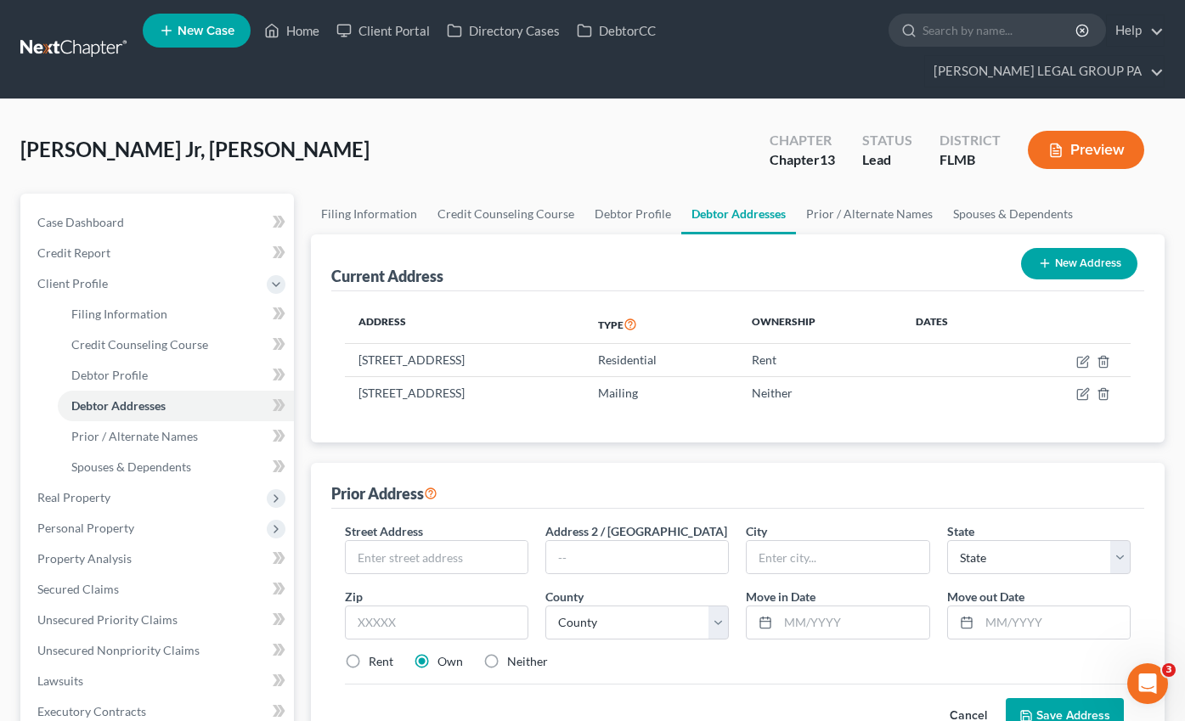
click at [962, 699] on button "Cancel" at bounding box center [968, 716] width 75 height 34
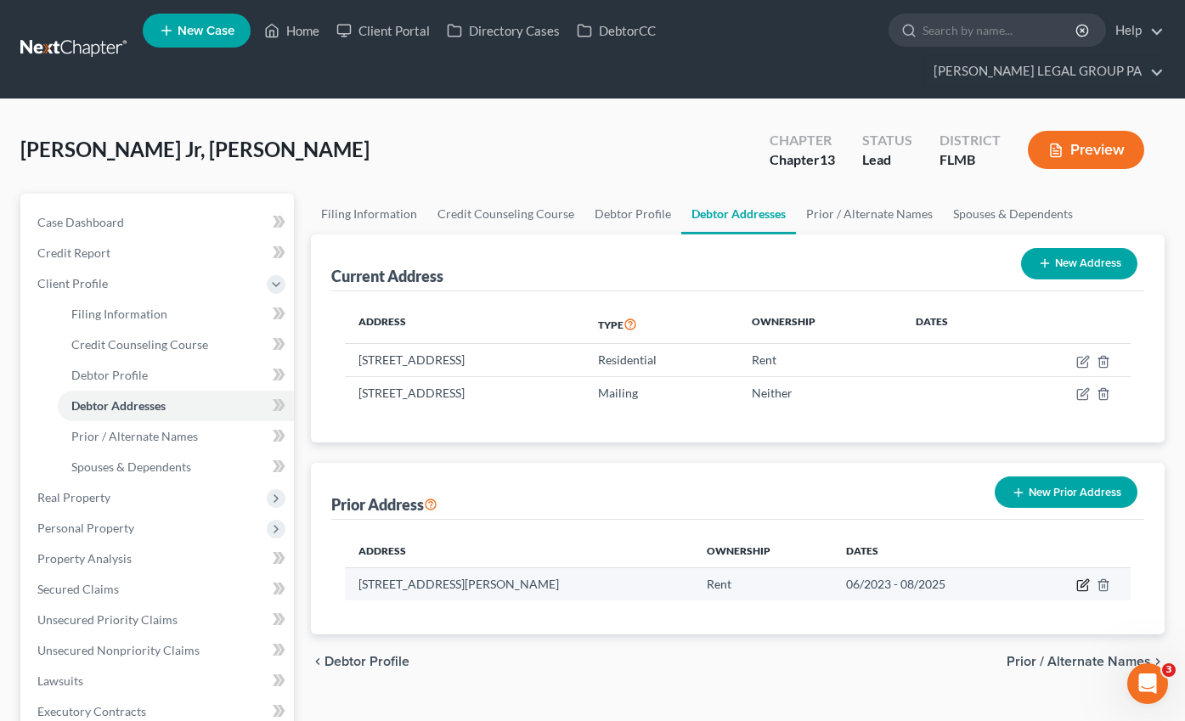
click at [1076, 578] on icon "button" at bounding box center [1083, 585] width 14 height 14
select select "9"
select select "52"
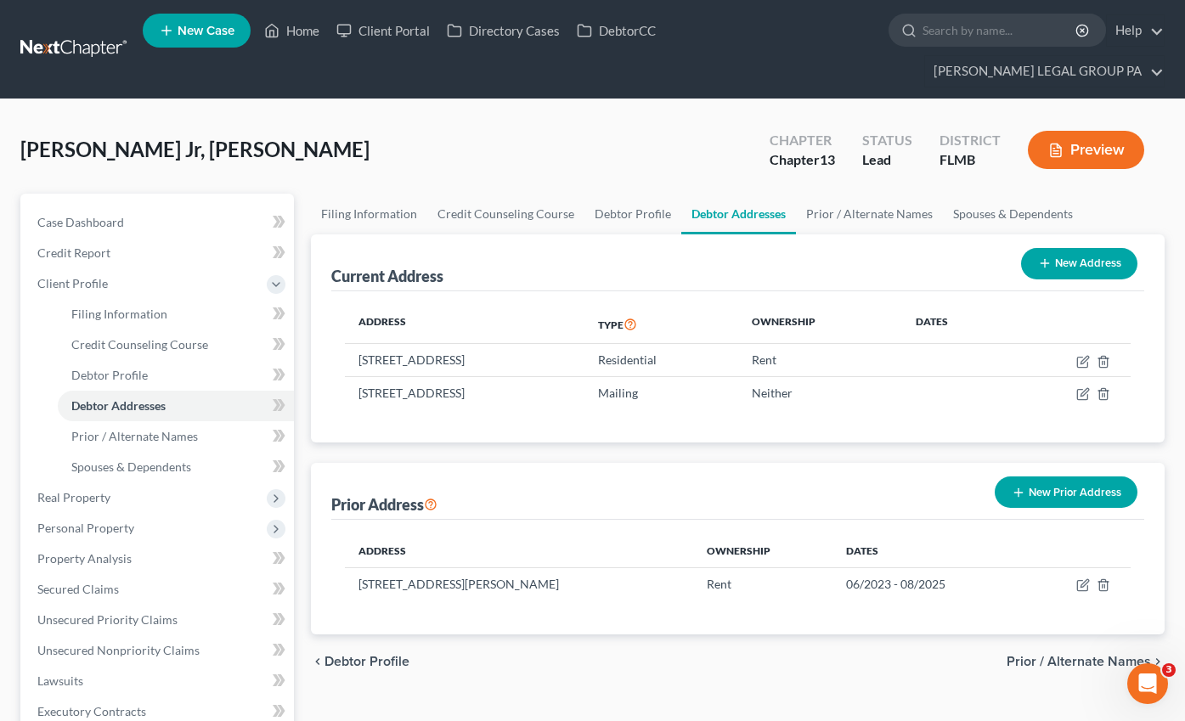
click at [1074, 476] on button "New Prior Address" at bounding box center [1066, 491] width 143 height 31
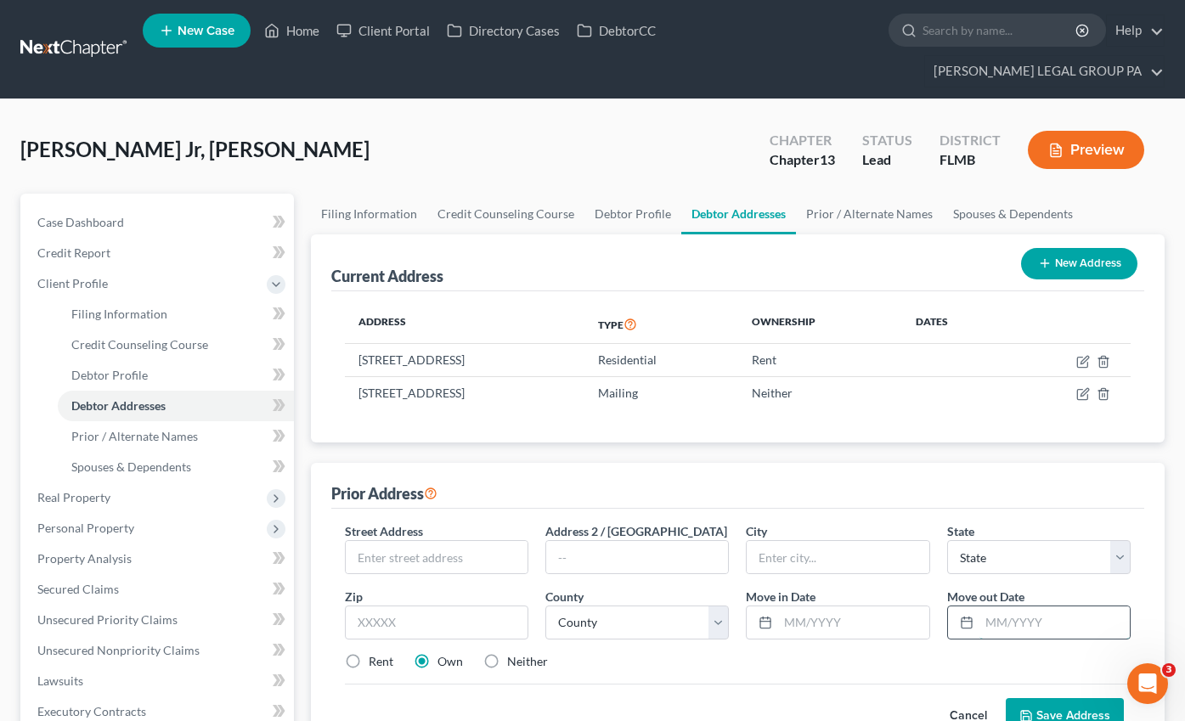
click at [1020, 606] on input "text" at bounding box center [1054, 622] width 150 height 32
type input "06/2023"
click at [832, 606] on input "text" at bounding box center [853, 622] width 150 height 32
type input "[DATE]"
click at [426, 541] on input "text" at bounding box center [437, 557] width 182 height 32
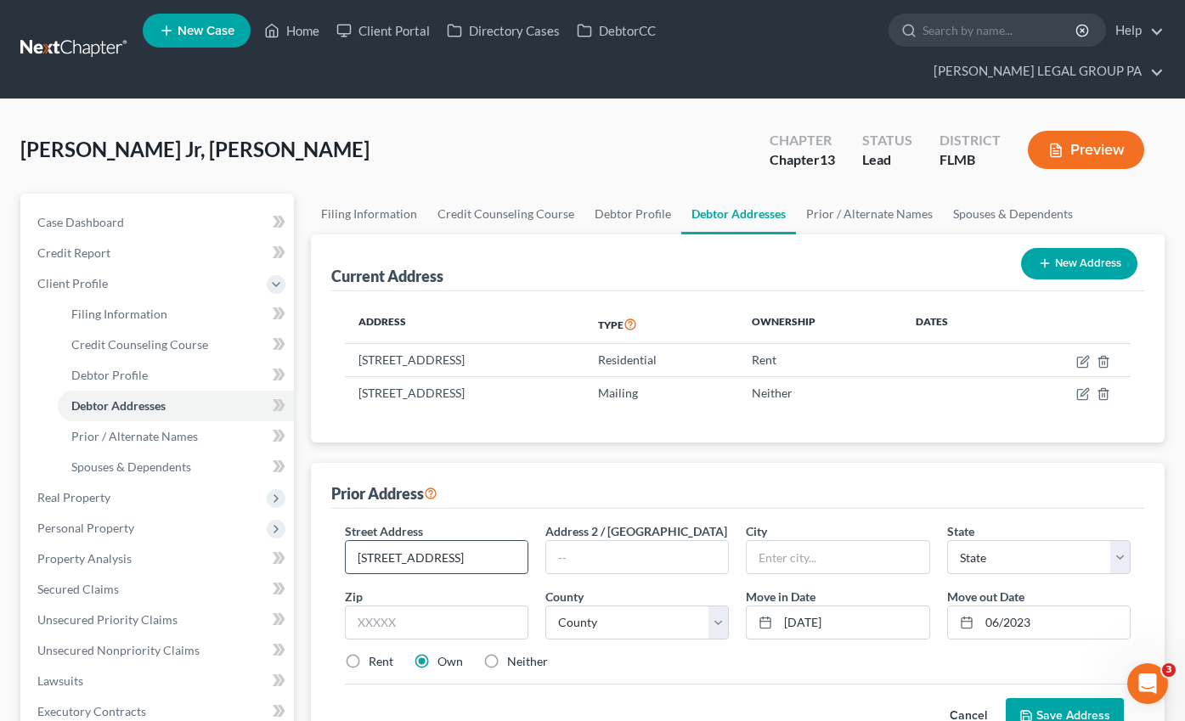
type input "[STREET_ADDRESS]"
type input "33809"
click at [805, 645] on div "Street Address * [STREET_ADDRESS] * State * State [US_STATE] AK AR AZ CA CO CT …" at bounding box center [737, 602] width 803 height 161
type input "Lakeland"
select select "9"
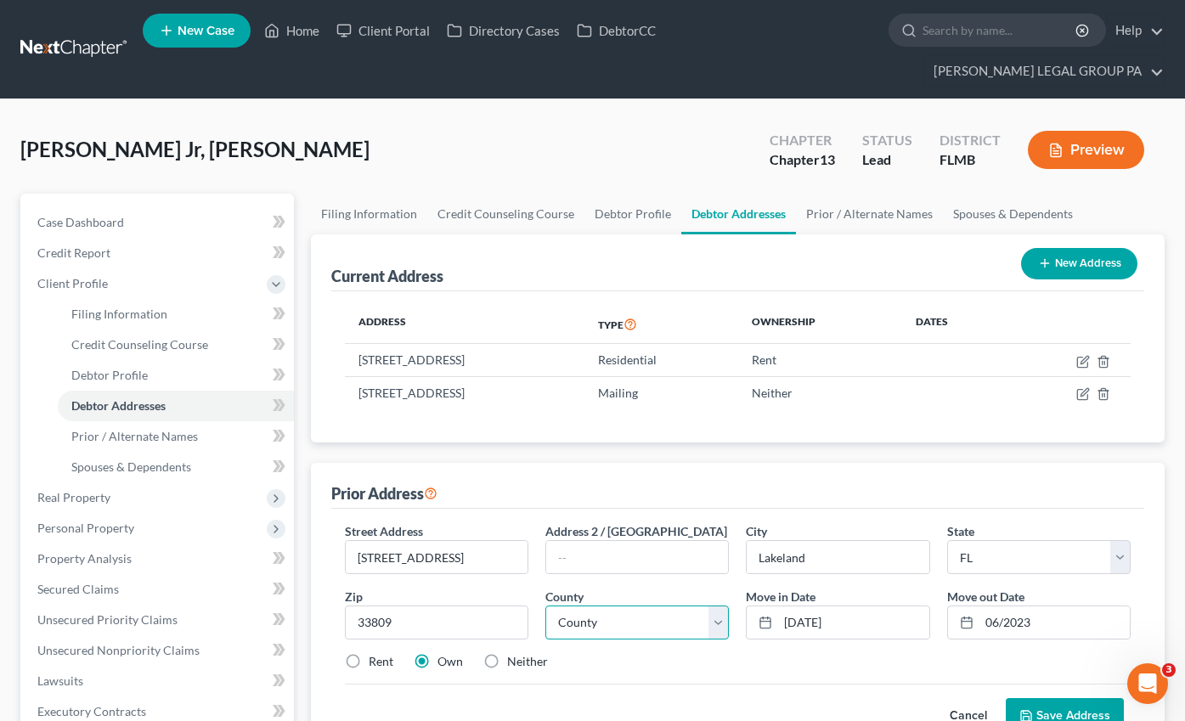
click at [634, 606] on select "County" at bounding box center [636, 623] width 183 height 34
select select "52"
click at [545, 606] on select "County [GEOGRAPHIC_DATA] [GEOGRAPHIC_DATA] [GEOGRAPHIC_DATA] [GEOGRAPHIC_DATA] …" at bounding box center [636, 623] width 183 height 34
click at [1086, 698] on button "Save Address" at bounding box center [1065, 716] width 118 height 36
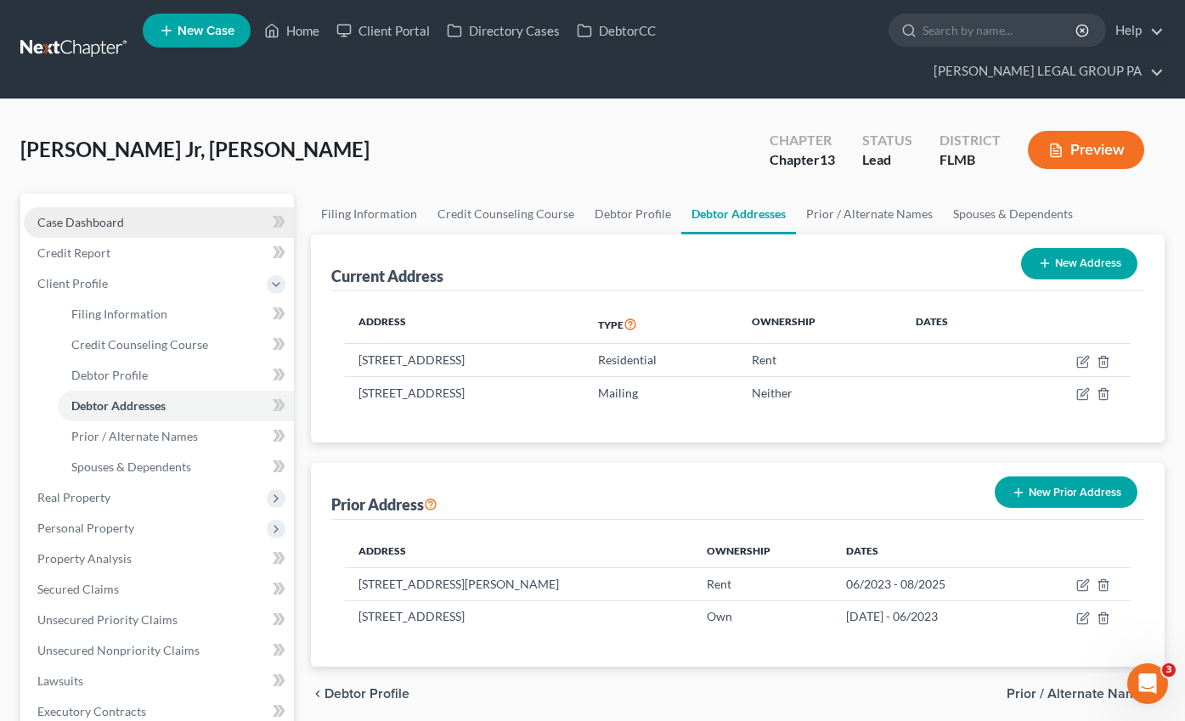
click at [84, 215] on span "Case Dashboard" at bounding box center [80, 222] width 87 height 14
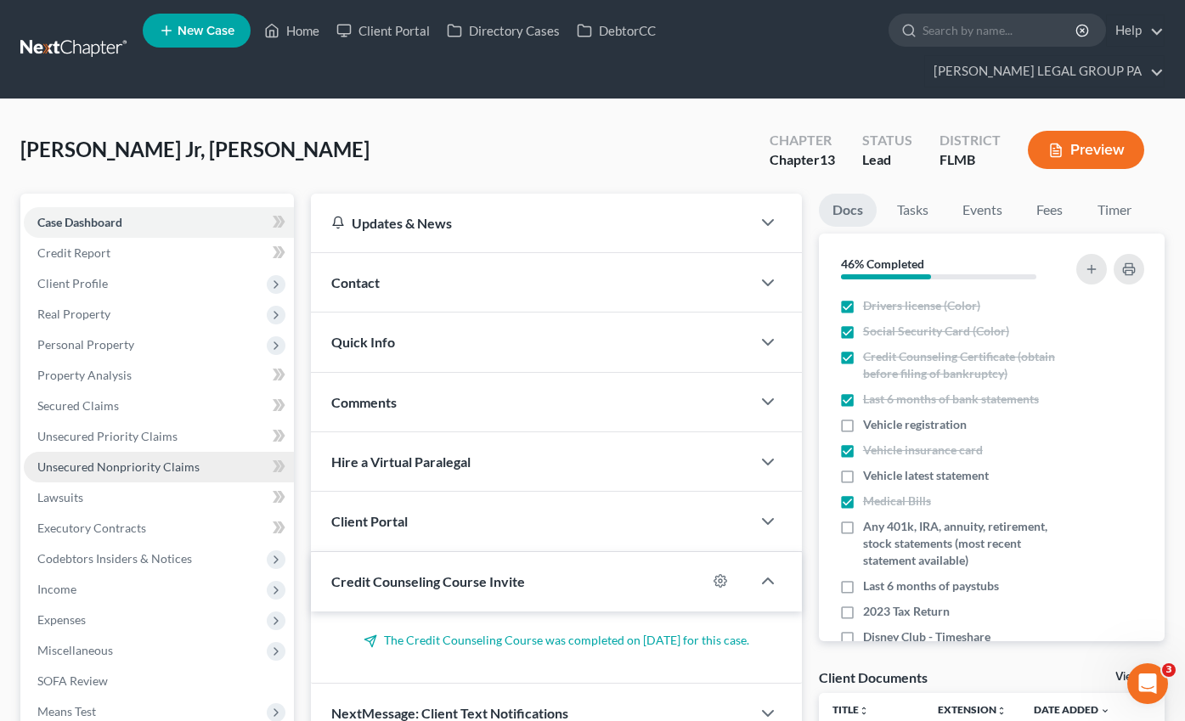
click at [82, 452] on link "Unsecured Nonpriority Claims" at bounding box center [159, 467] width 270 height 31
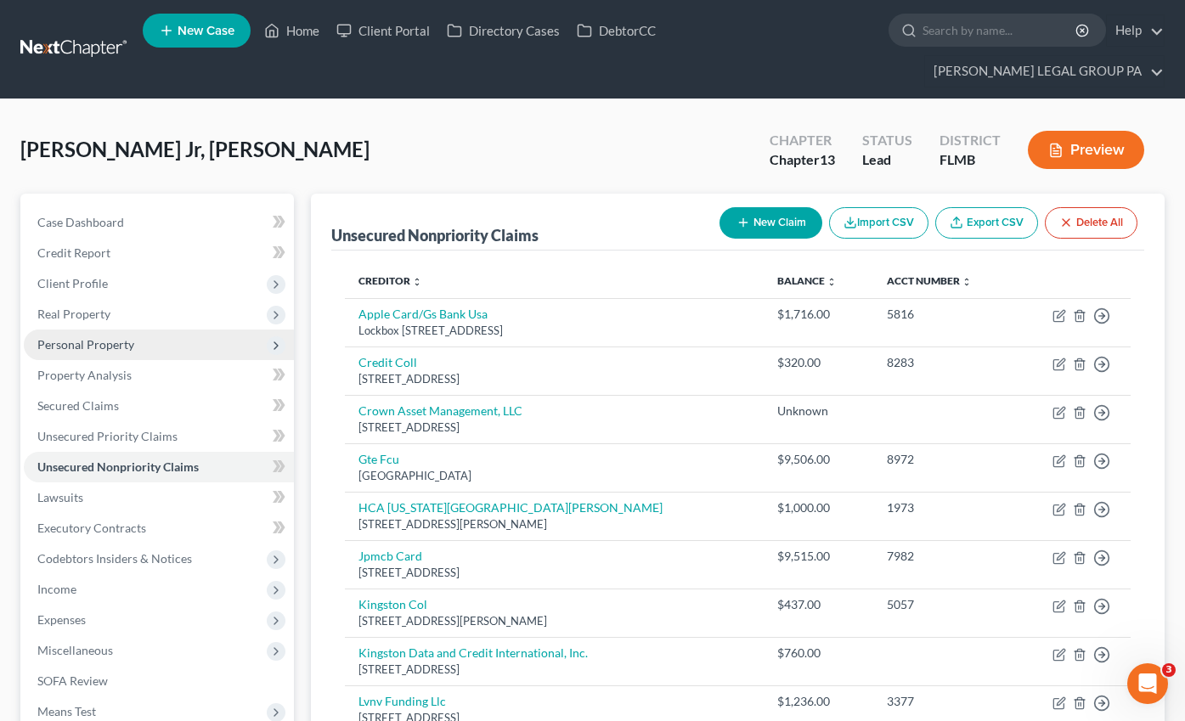
click at [82, 330] on span "Personal Property" at bounding box center [159, 345] width 270 height 31
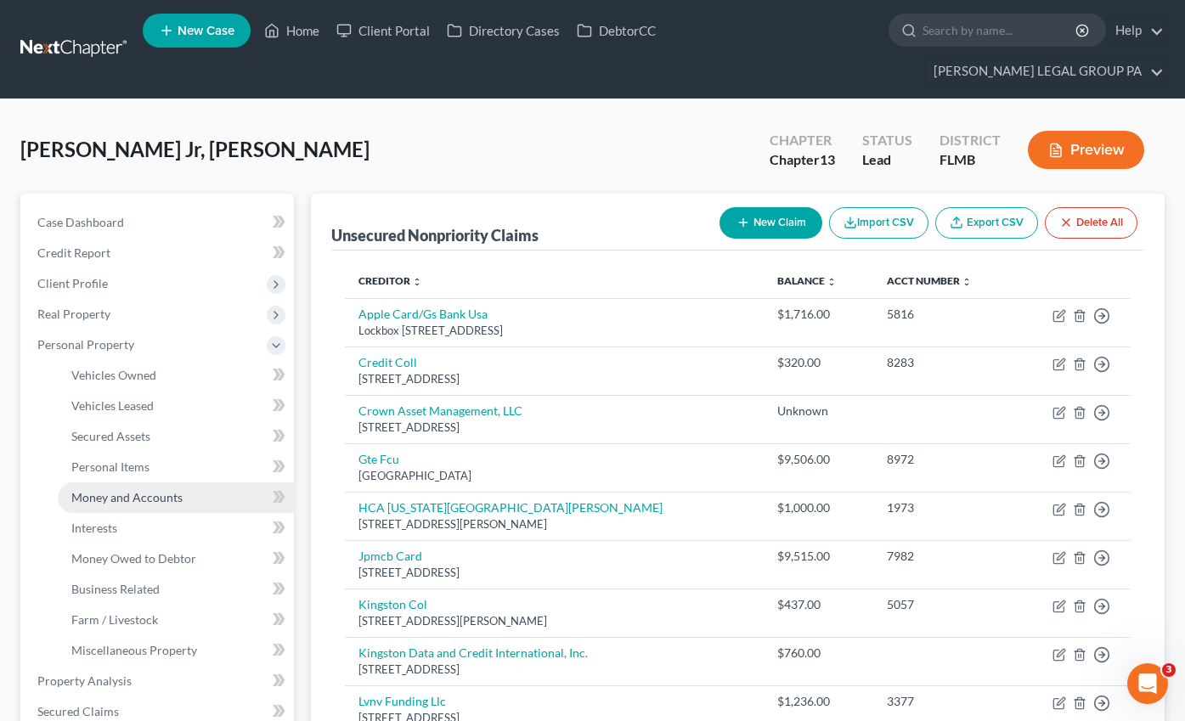
click at [129, 490] on span "Money and Accounts" at bounding box center [126, 497] width 111 height 14
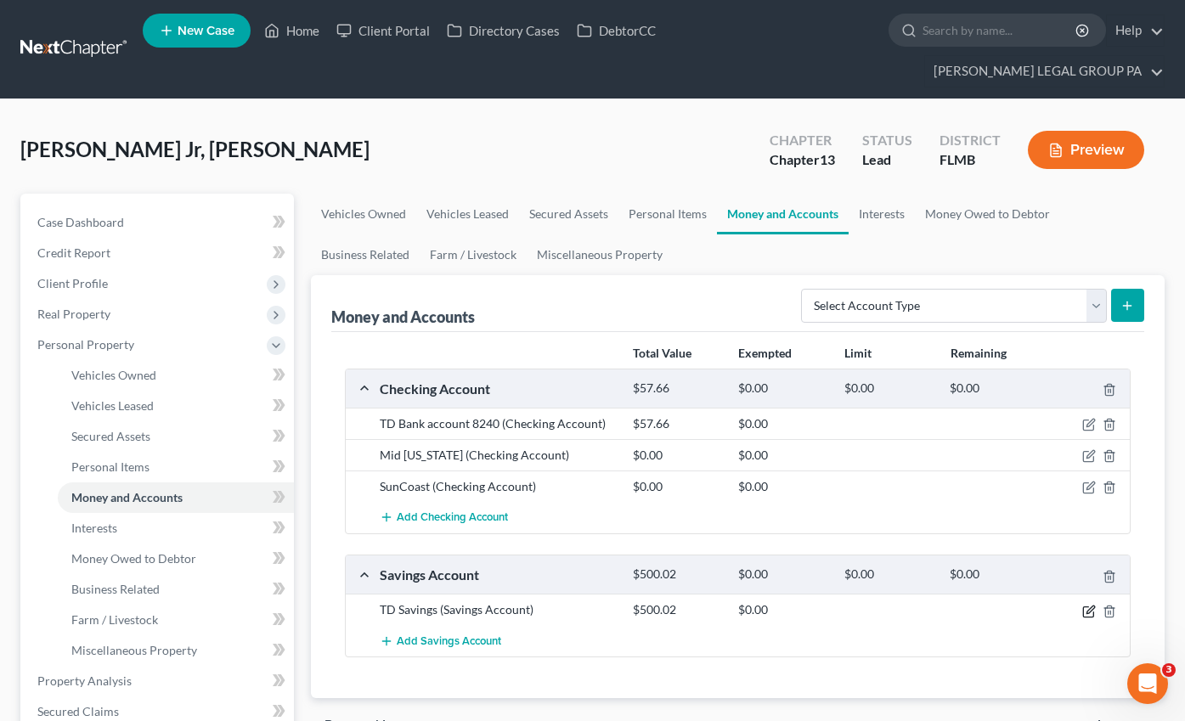
click at [1093, 605] on icon "button" at bounding box center [1089, 612] width 14 height 14
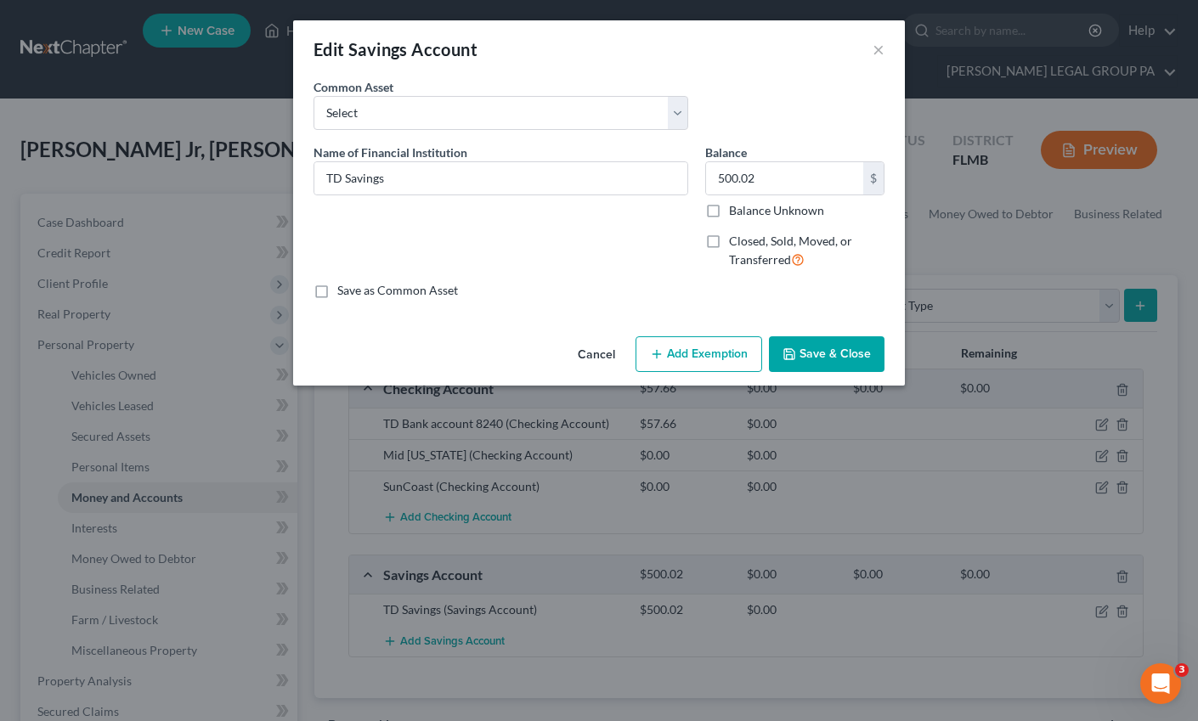
click at [696, 354] on button "Add Exemption" at bounding box center [698, 354] width 127 height 36
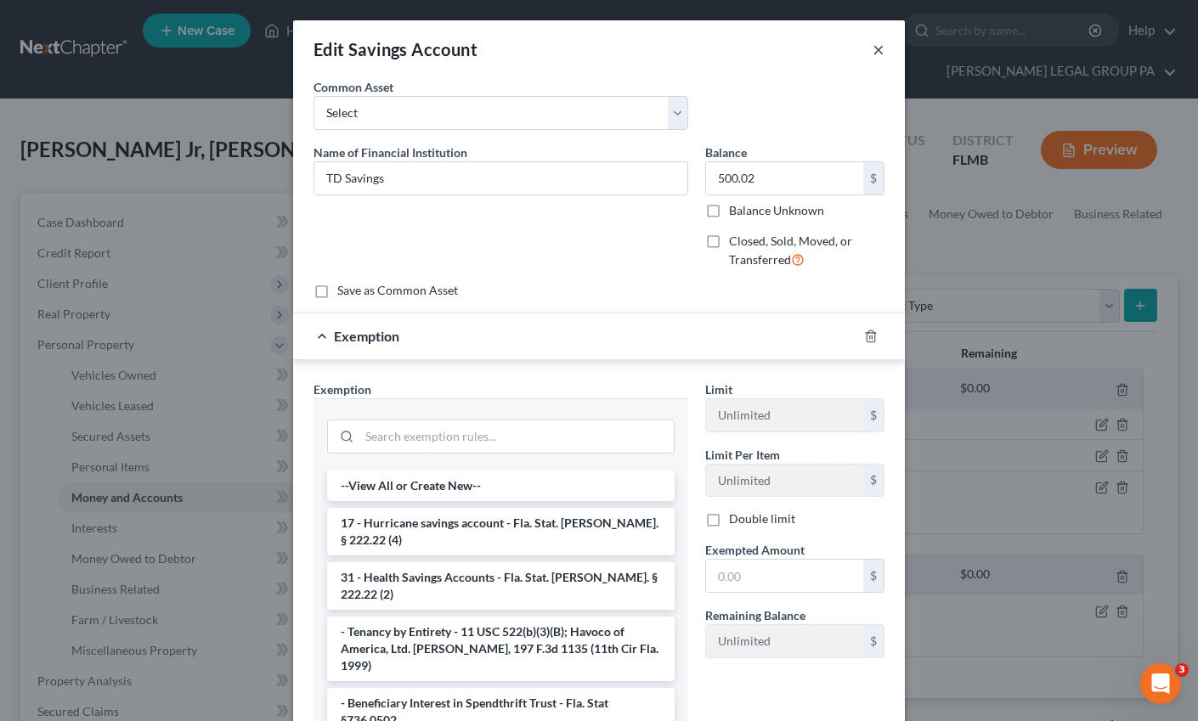
click at [872, 48] on button "×" at bounding box center [878, 49] width 12 height 20
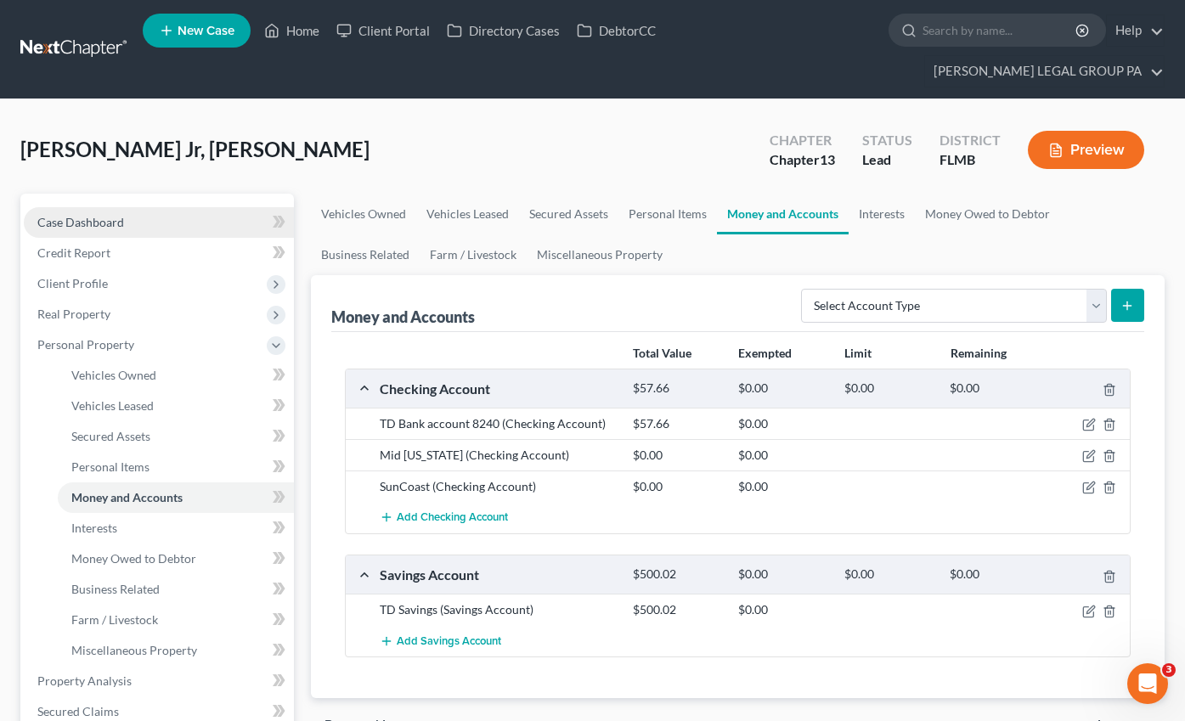
click at [95, 215] on span "Case Dashboard" at bounding box center [80, 222] width 87 height 14
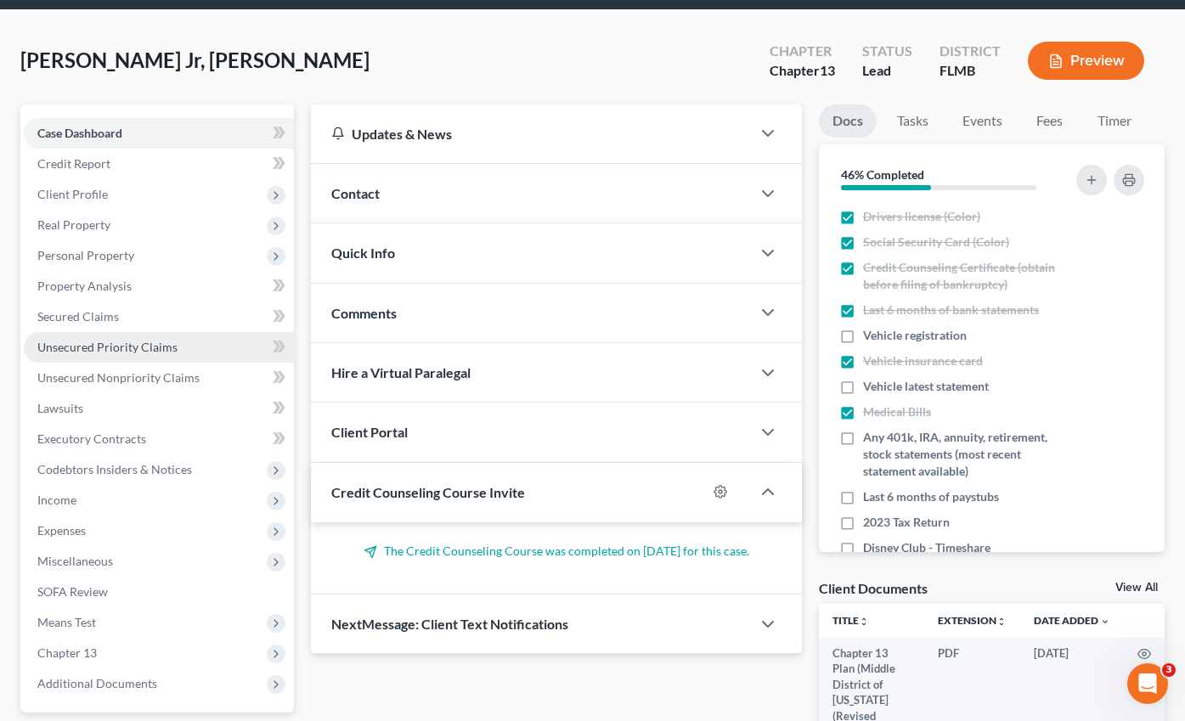
scroll to position [212, 0]
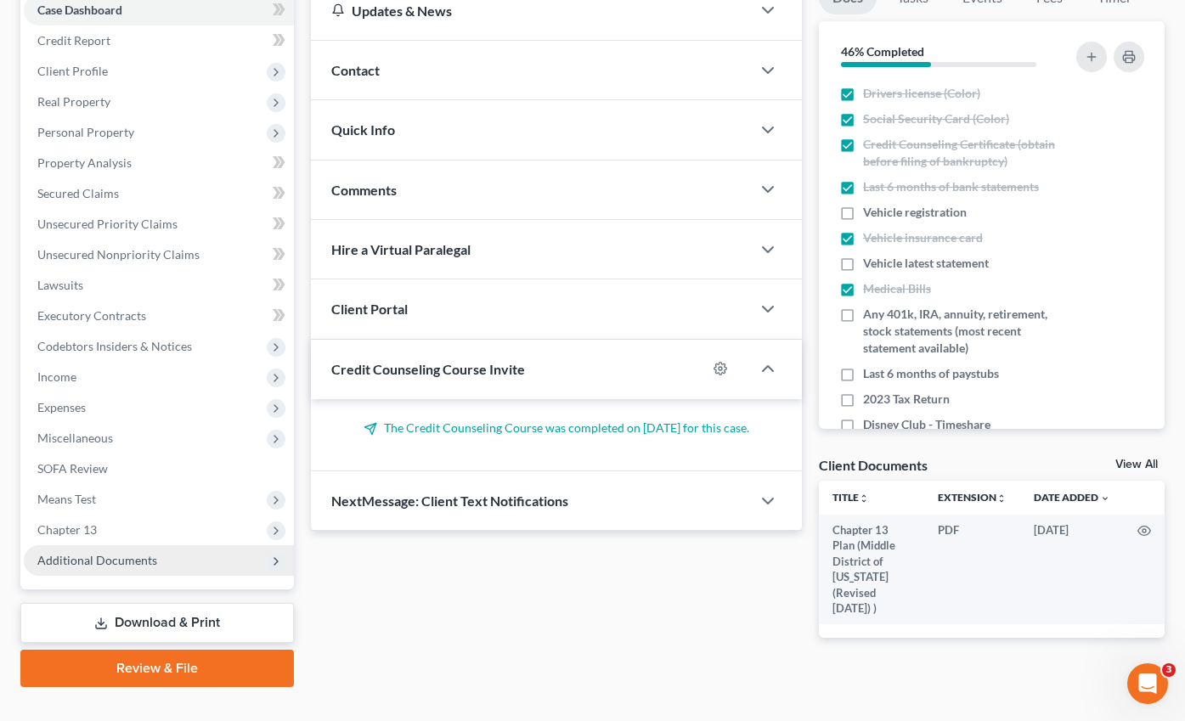
click at [121, 545] on span "Additional Documents" at bounding box center [159, 560] width 270 height 31
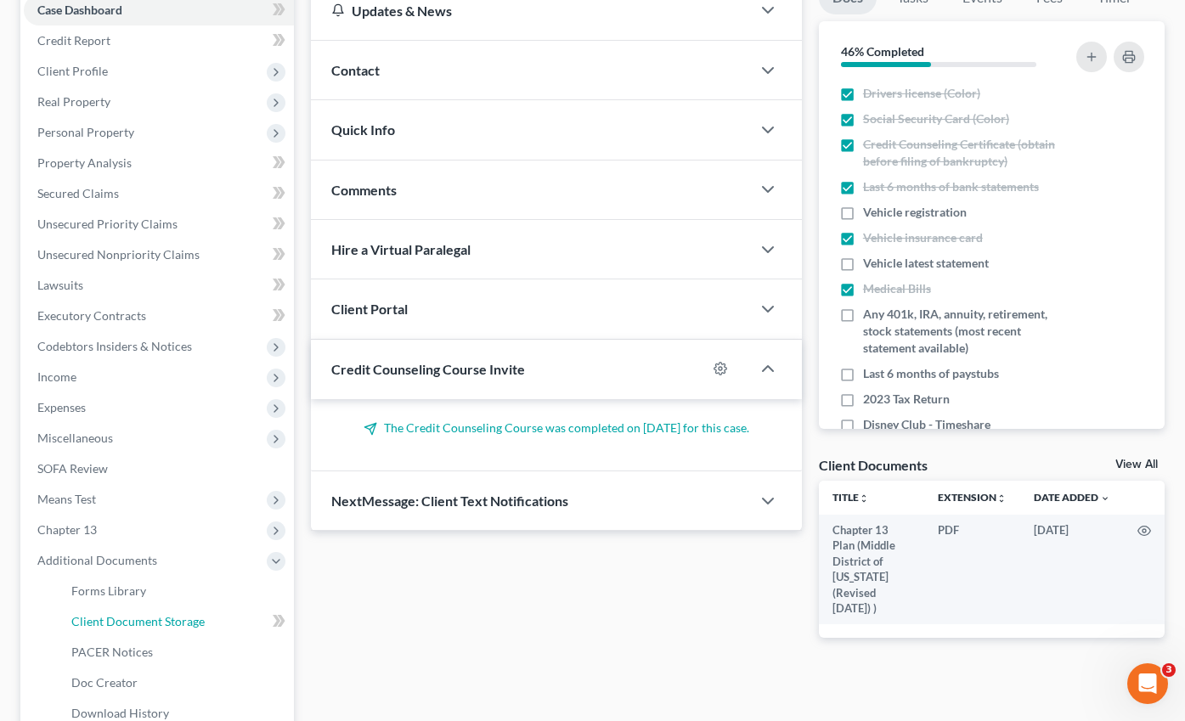
click at [131, 614] on span "Client Document Storage" at bounding box center [137, 621] width 133 height 14
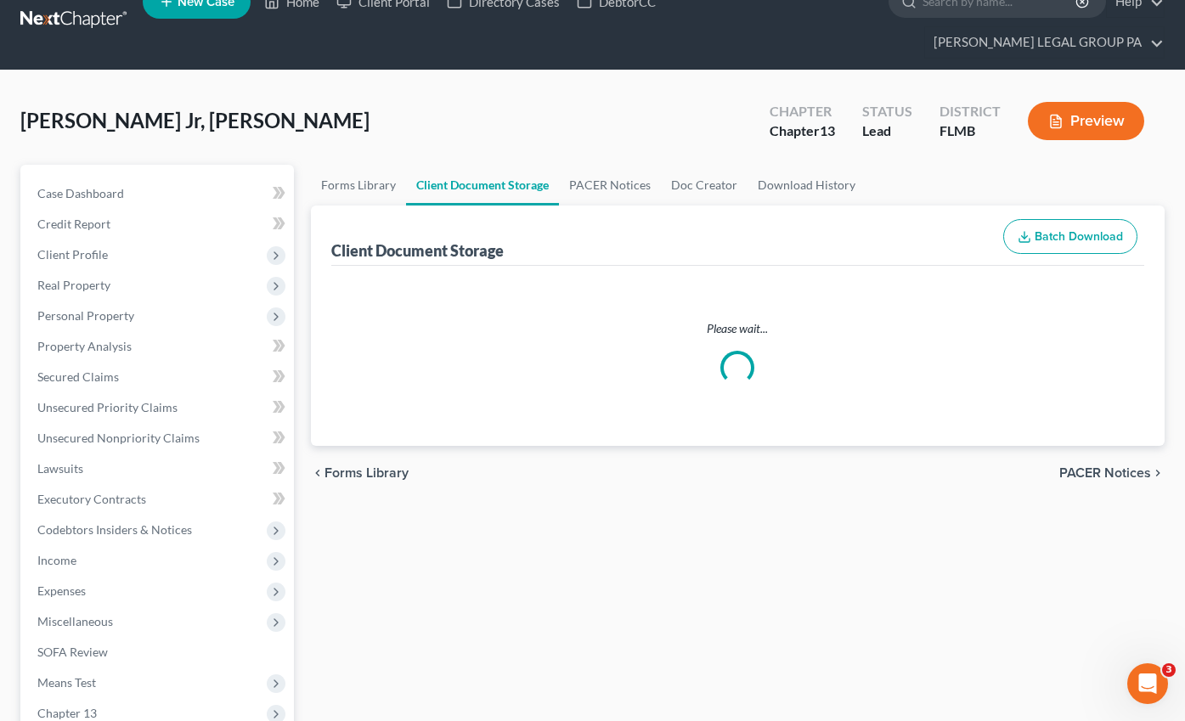
select select "12"
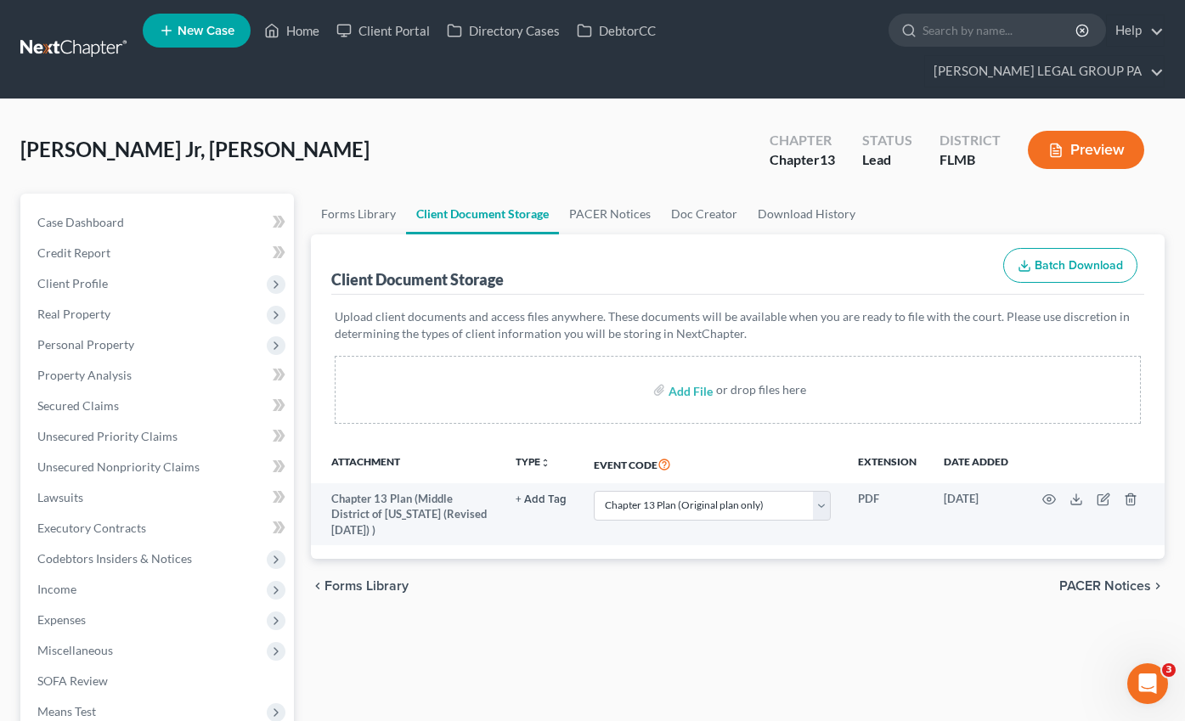
select select "12"
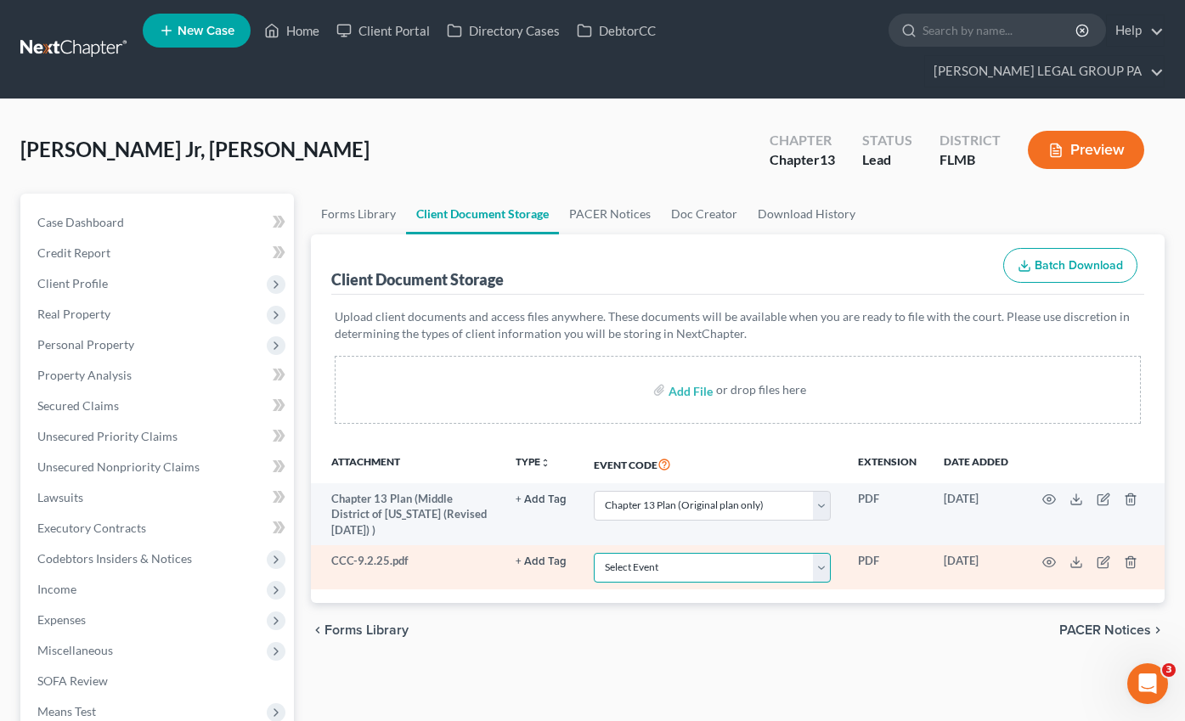
click at [662, 553] on select "Select Event 20 Largest Unsecured Creditors Amended Chapter 13 Plan Amended Cre…" at bounding box center [712, 568] width 237 height 30
select select "9"
click at [594, 553] on select "Select Event 20 Largest Unsecured Creditors Amended Chapter 13 Plan Amended Cre…" at bounding box center [712, 568] width 237 height 30
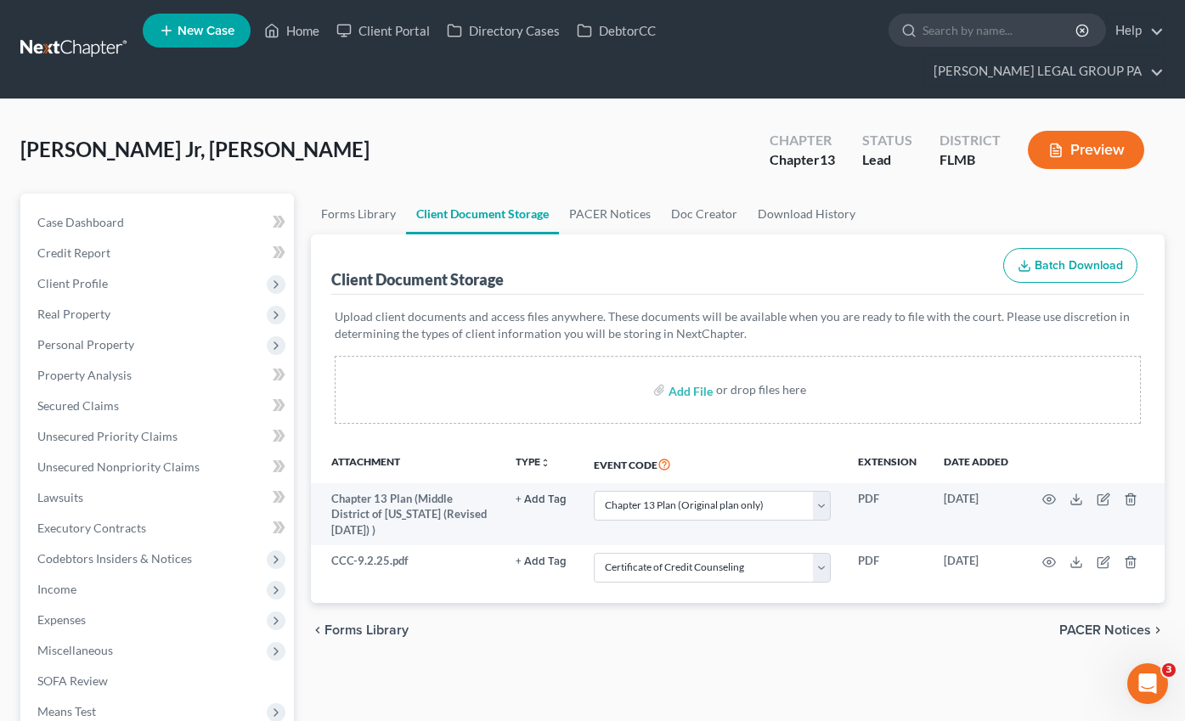
click at [651, 603] on div "chevron_left Forms Library PACER Notices chevron_right" at bounding box center [738, 630] width 854 height 54
click at [80, 207] on link "Case Dashboard" at bounding box center [159, 222] width 270 height 31
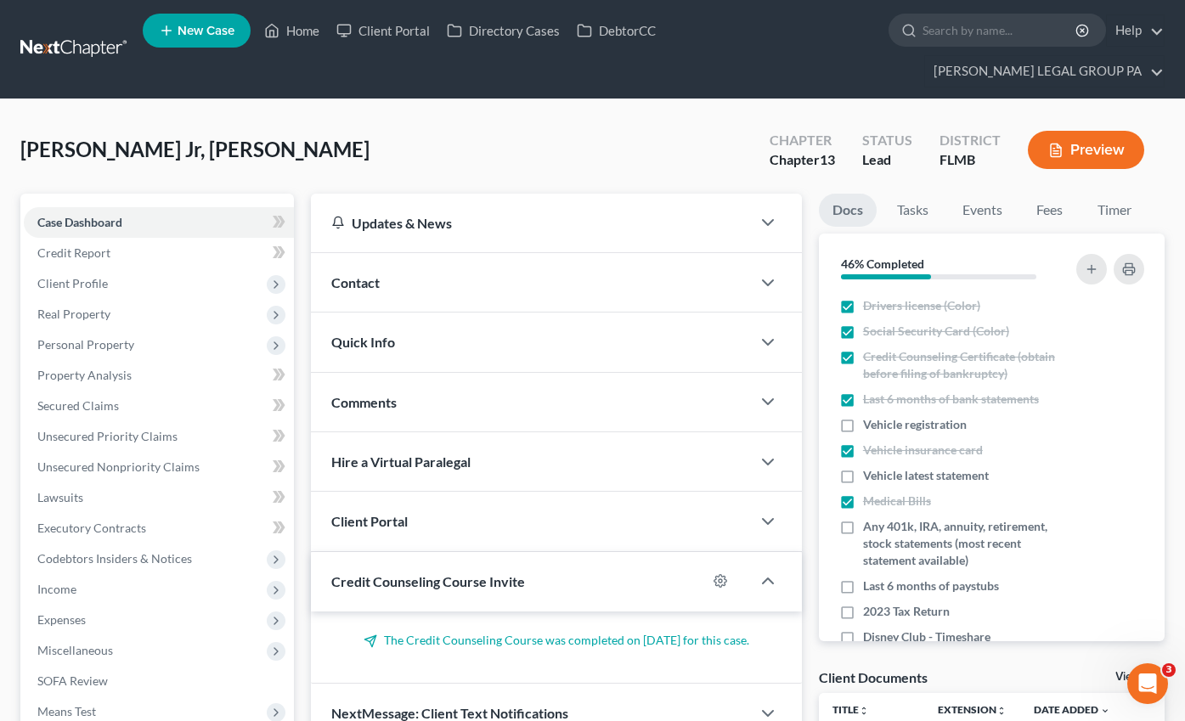
click at [456, 148] on div "[PERSON_NAME], [PERSON_NAME] Upgraded Chapter Chapter 13 Status Lead District […" at bounding box center [592, 157] width 1144 height 74
click at [93, 337] on span "Personal Property" at bounding box center [85, 344] width 97 height 14
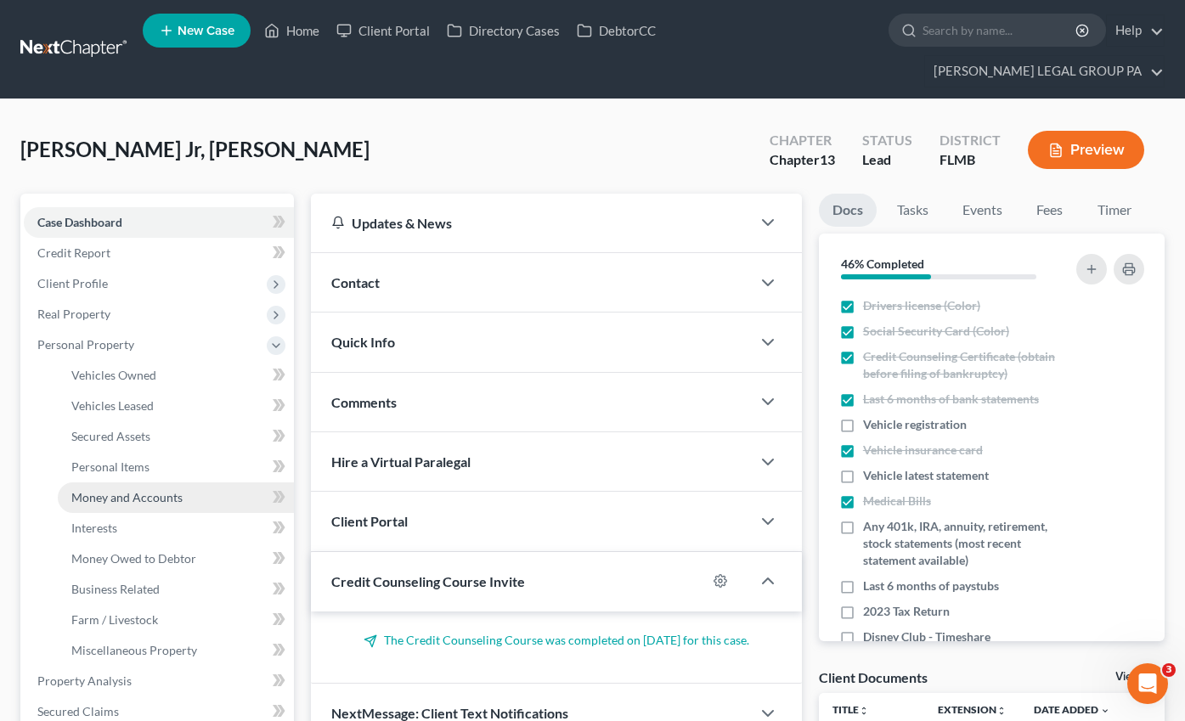
drag, startPoint x: 110, startPoint y: 471, endPoint x: 140, endPoint y: 474, distance: 29.9
click at [110, 490] on span "Money and Accounts" at bounding box center [126, 497] width 111 height 14
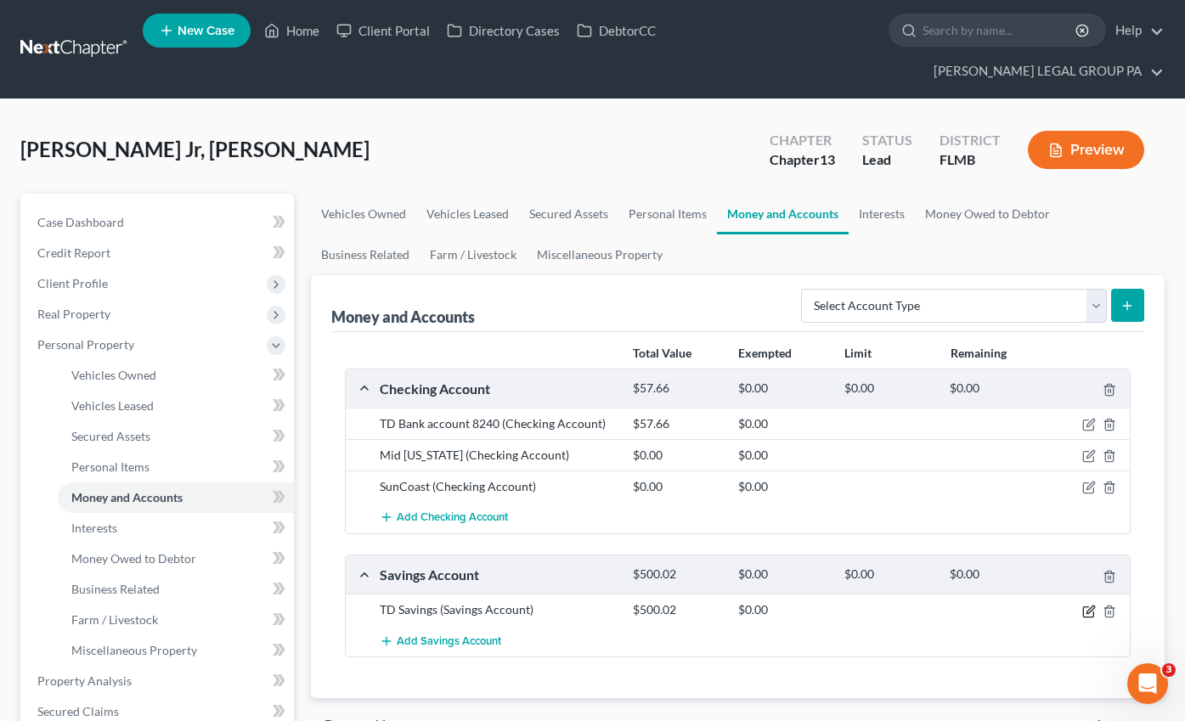
click at [1091, 605] on icon "button" at bounding box center [1089, 612] width 14 height 14
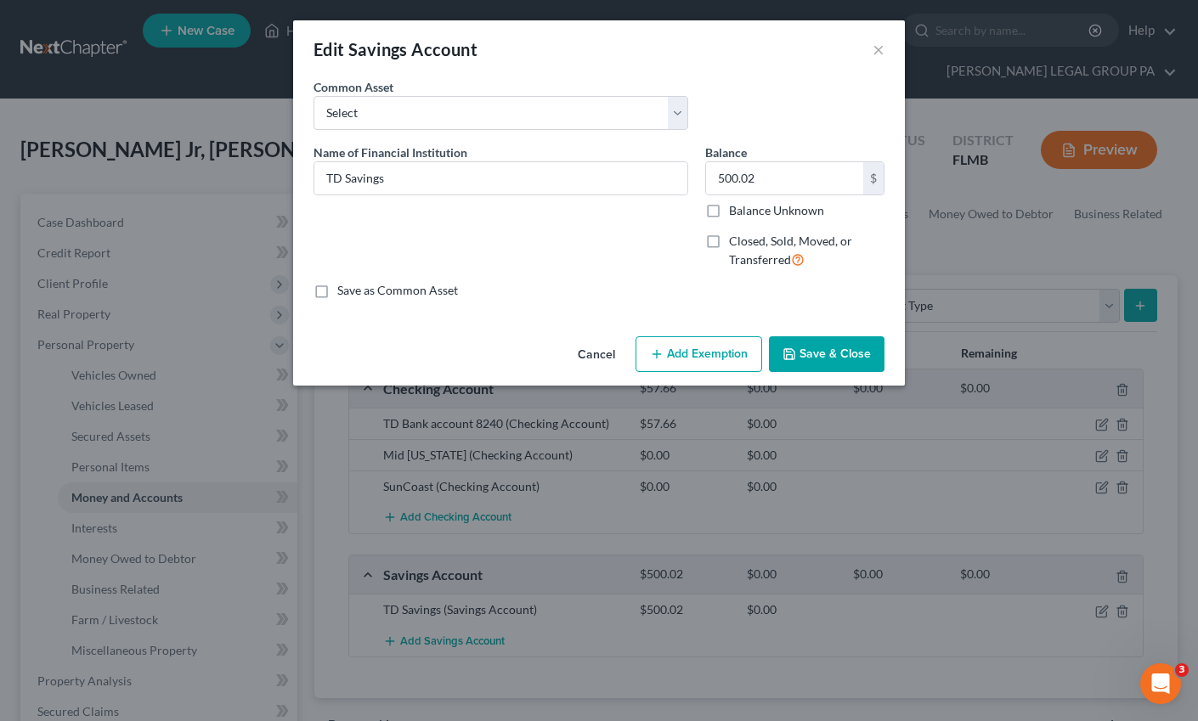
click at [697, 364] on button "Add Exemption" at bounding box center [698, 354] width 127 height 36
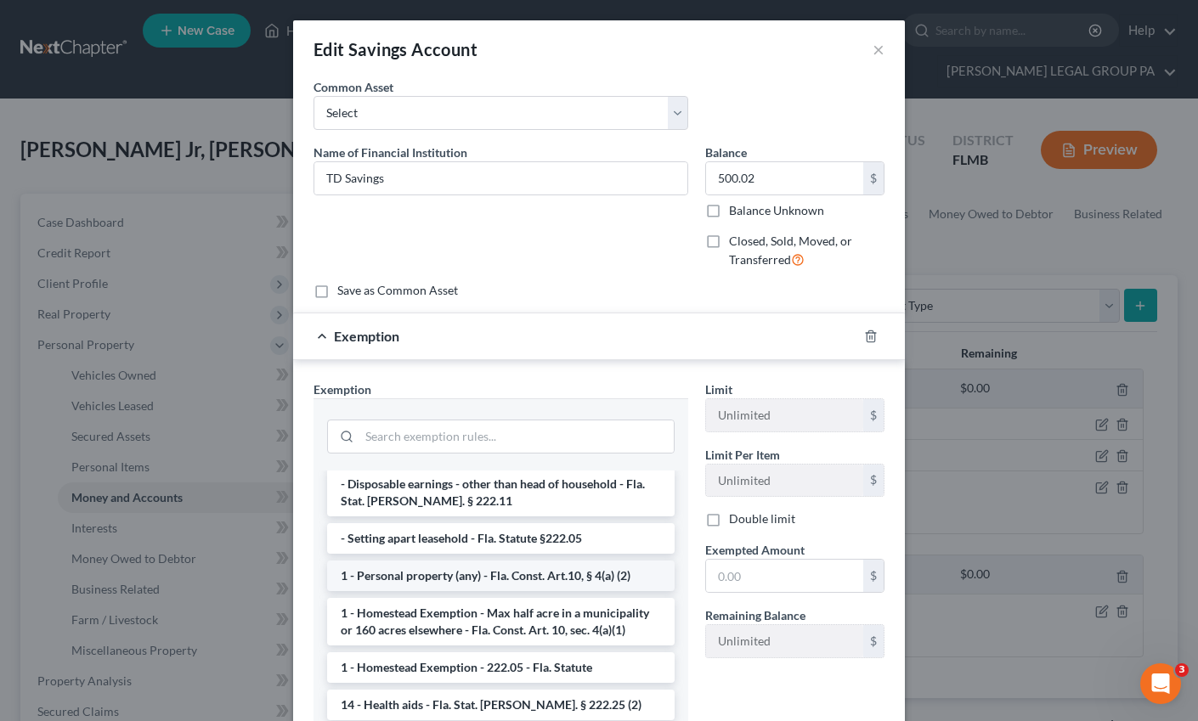
scroll to position [274, 0]
click at [403, 560] on li "1 - Personal property (any) - Fla. Const. Art.10, § 4(a) (2)" at bounding box center [500, 575] width 347 height 31
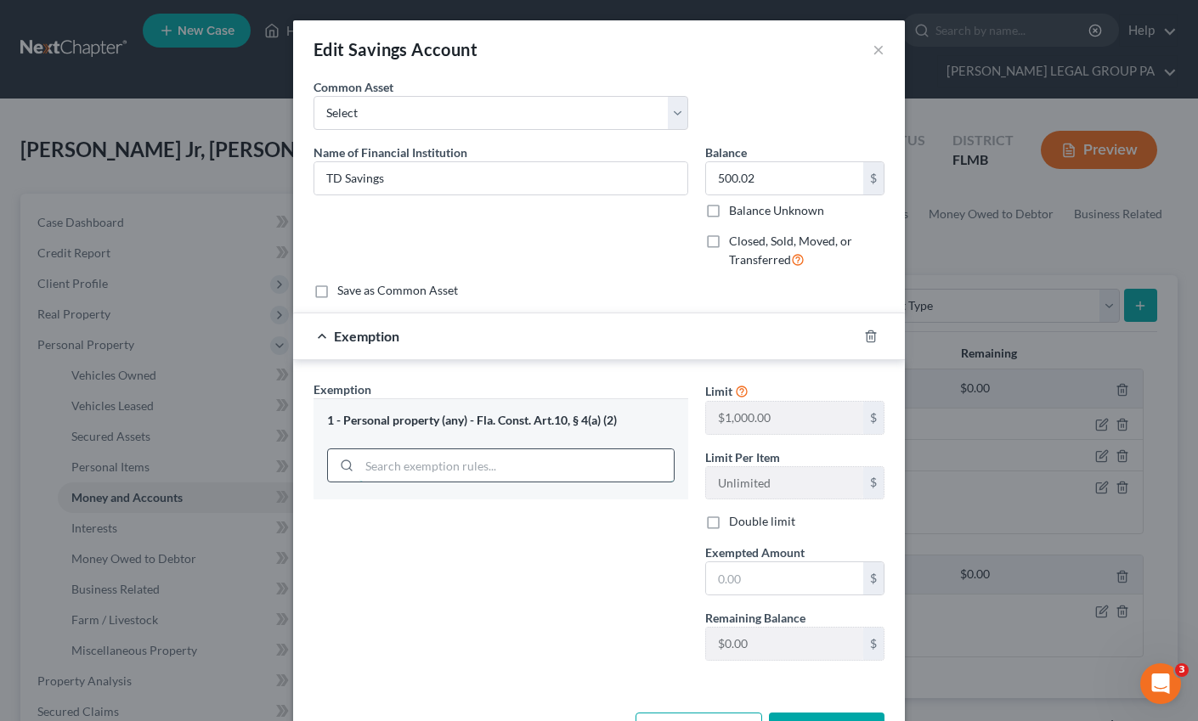
click at [435, 476] on input "search" at bounding box center [516, 465] width 314 height 32
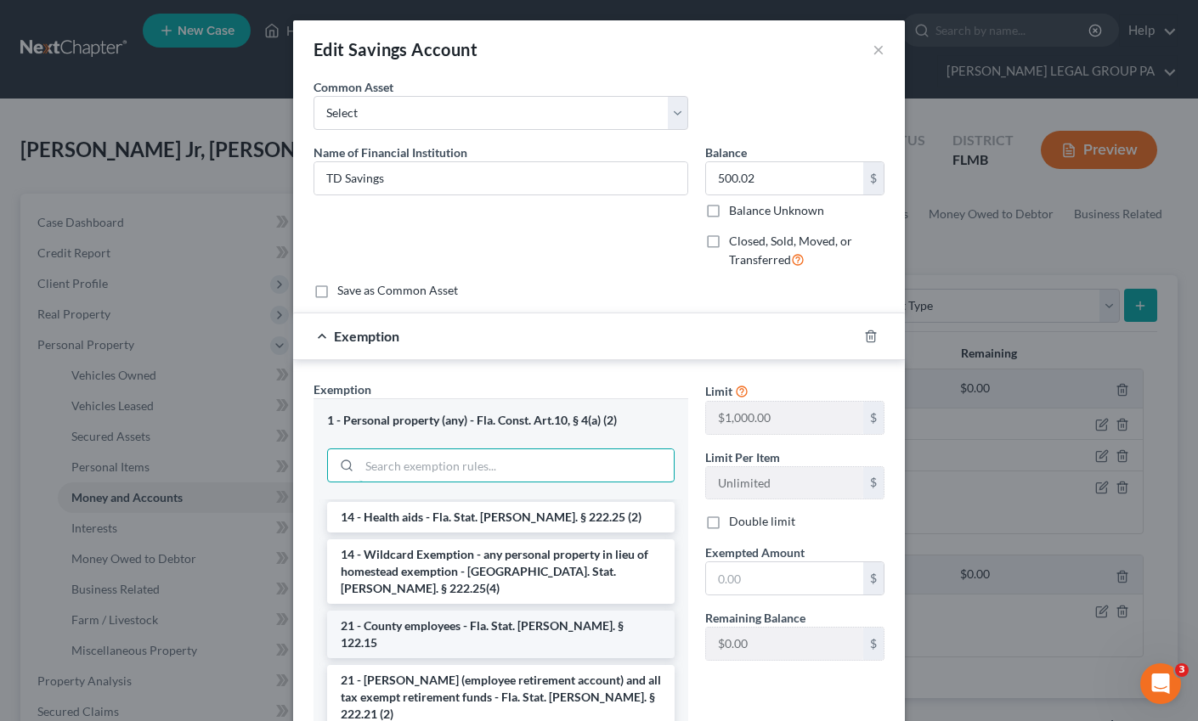
scroll to position [487, 0]
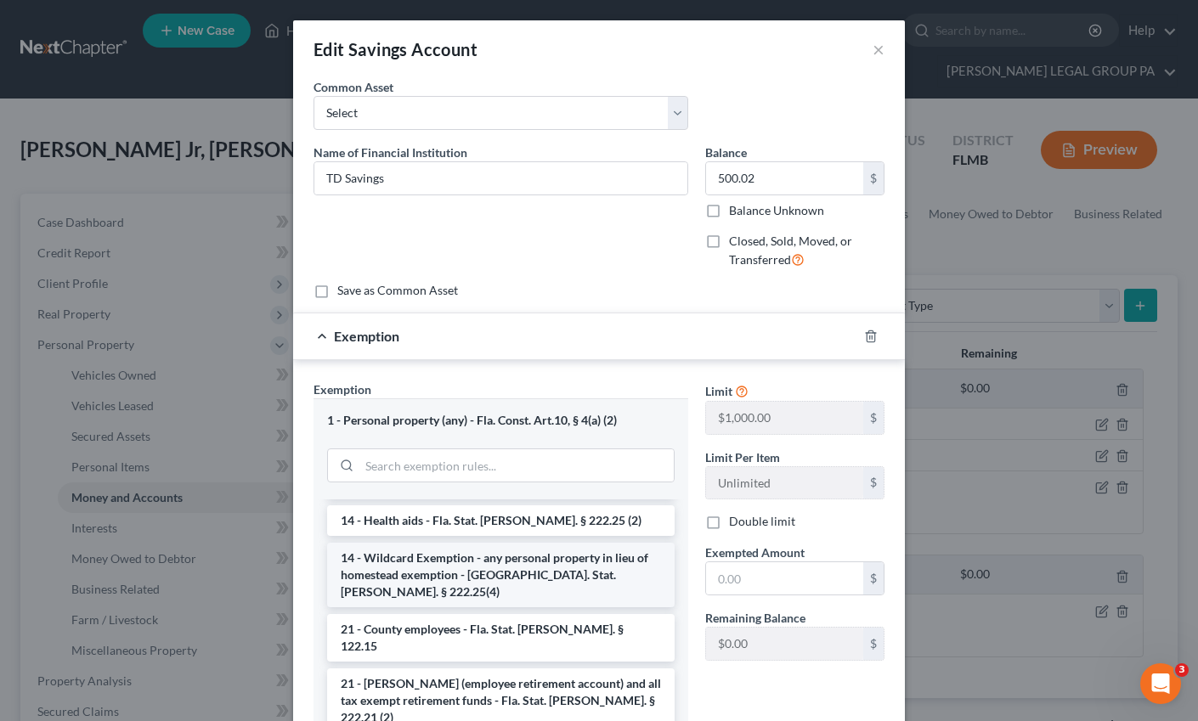
click at [392, 543] on li "14 - Wildcard Exemption - any personal property in lieu of homestead exemption …" at bounding box center [500, 575] width 347 height 65
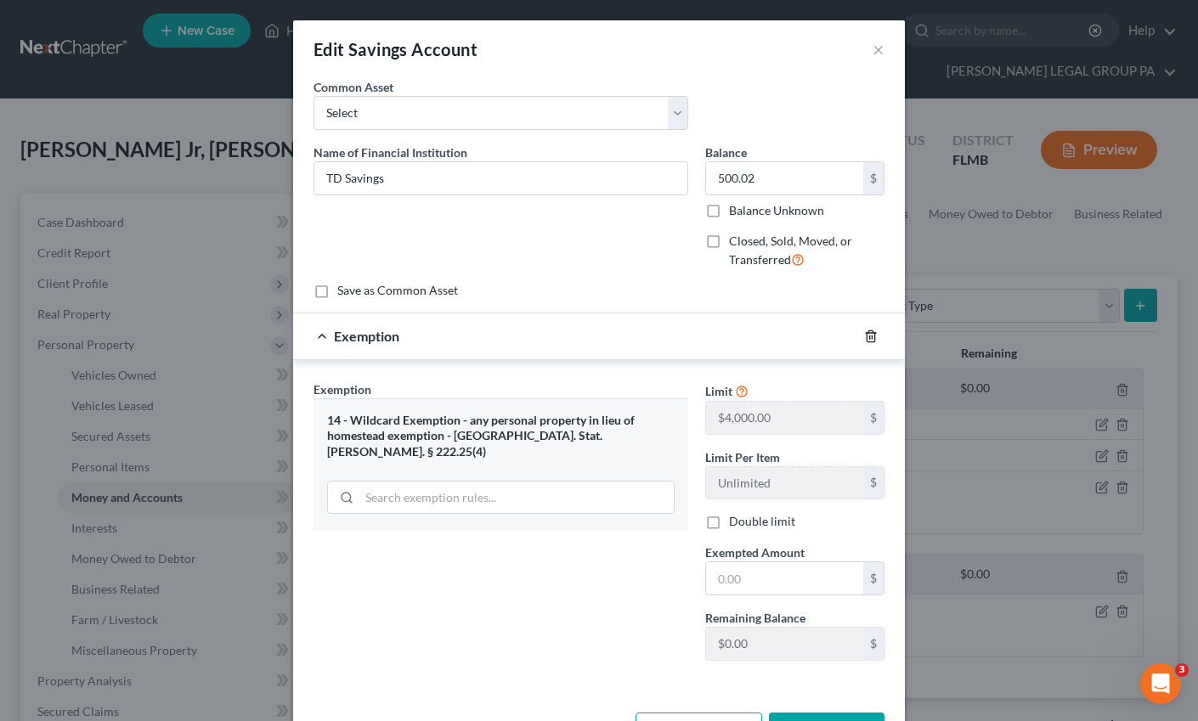
click at [869, 337] on icon "button" at bounding box center [871, 337] width 14 height 14
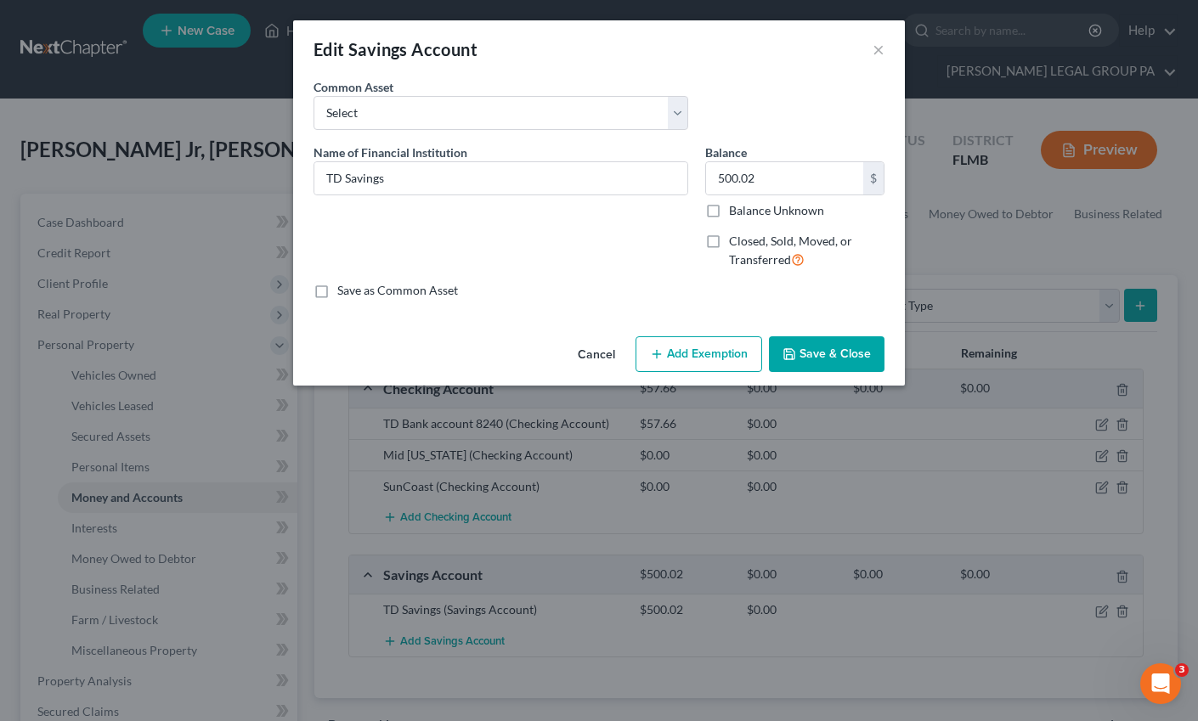
click at [693, 354] on button "Add Exemption" at bounding box center [698, 354] width 127 height 36
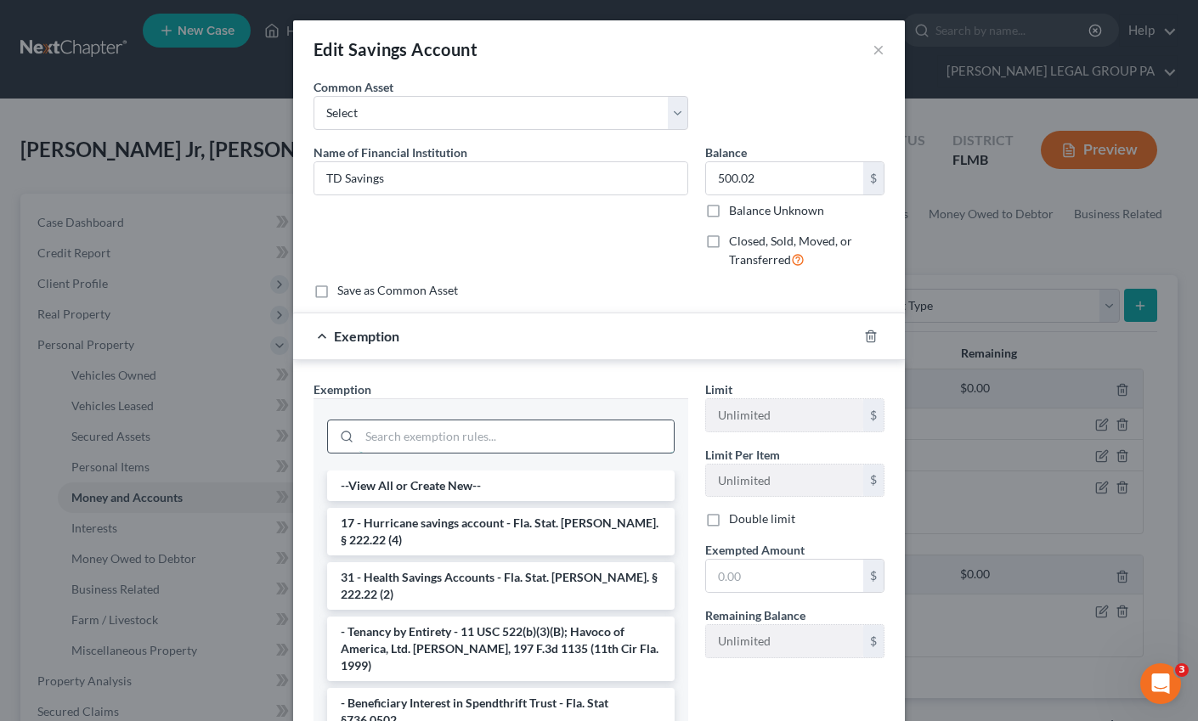
click at [422, 443] on input "search" at bounding box center [516, 436] width 314 height 32
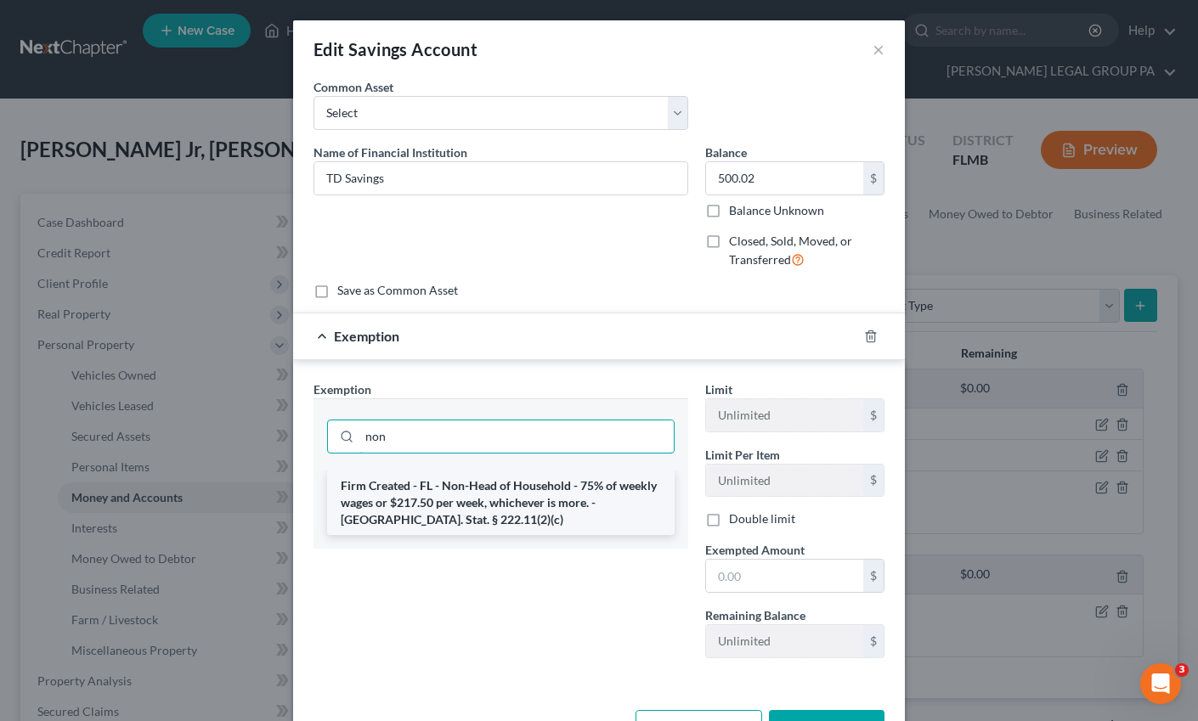
type input "non"
drag, startPoint x: 551, startPoint y: 514, endPoint x: 561, endPoint y: 515, distance: 10.2
click at [551, 514] on li "Firm Created - FL - Non-Head of Household - 75% of weekly wages or $217.50 per …" at bounding box center [500, 503] width 347 height 65
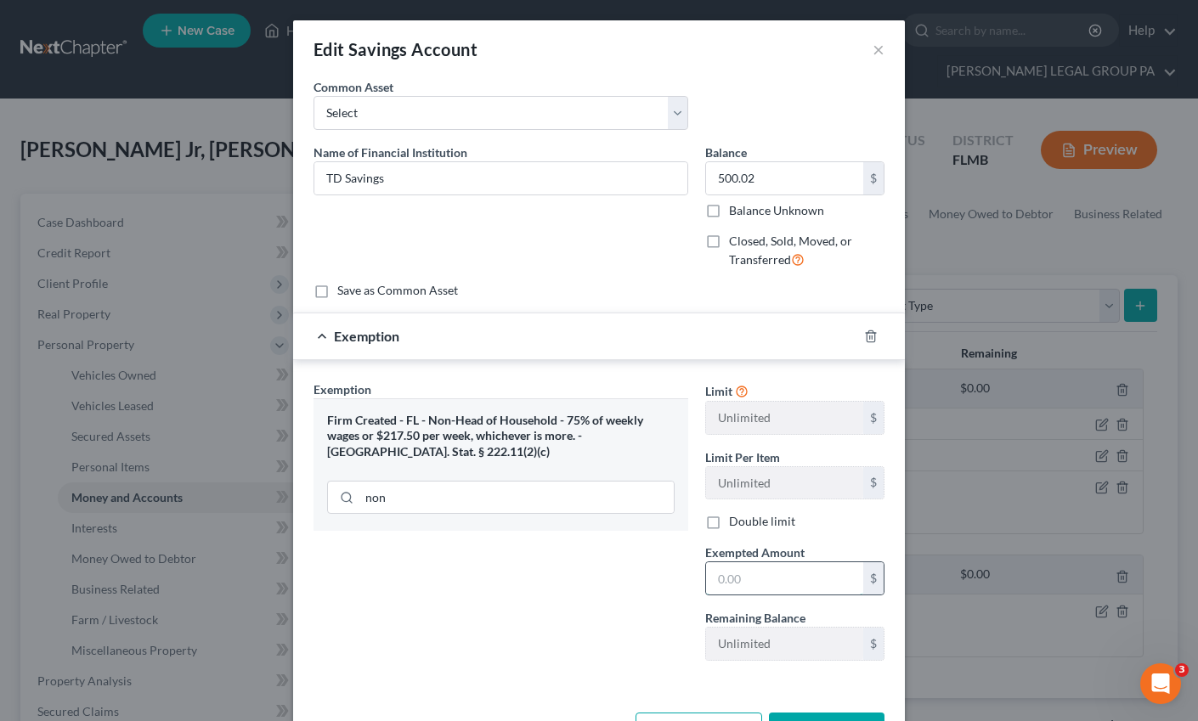
click at [767, 583] on input "text" at bounding box center [784, 578] width 157 height 32
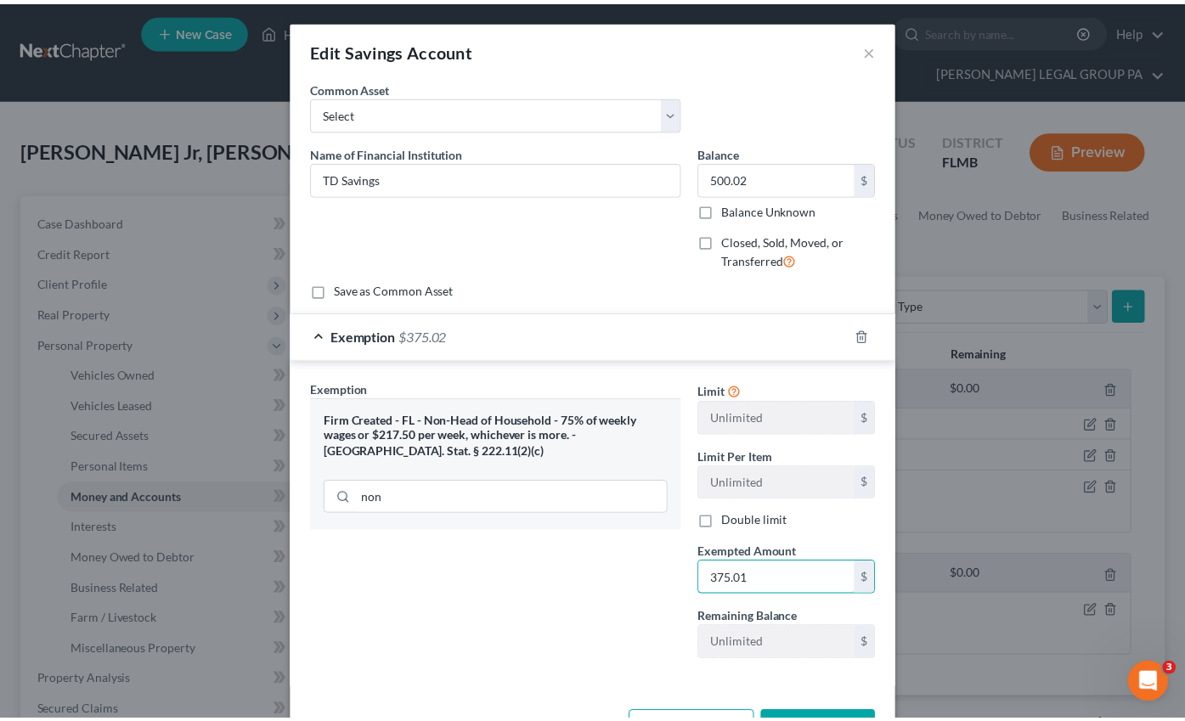
scroll to position [30, 0]
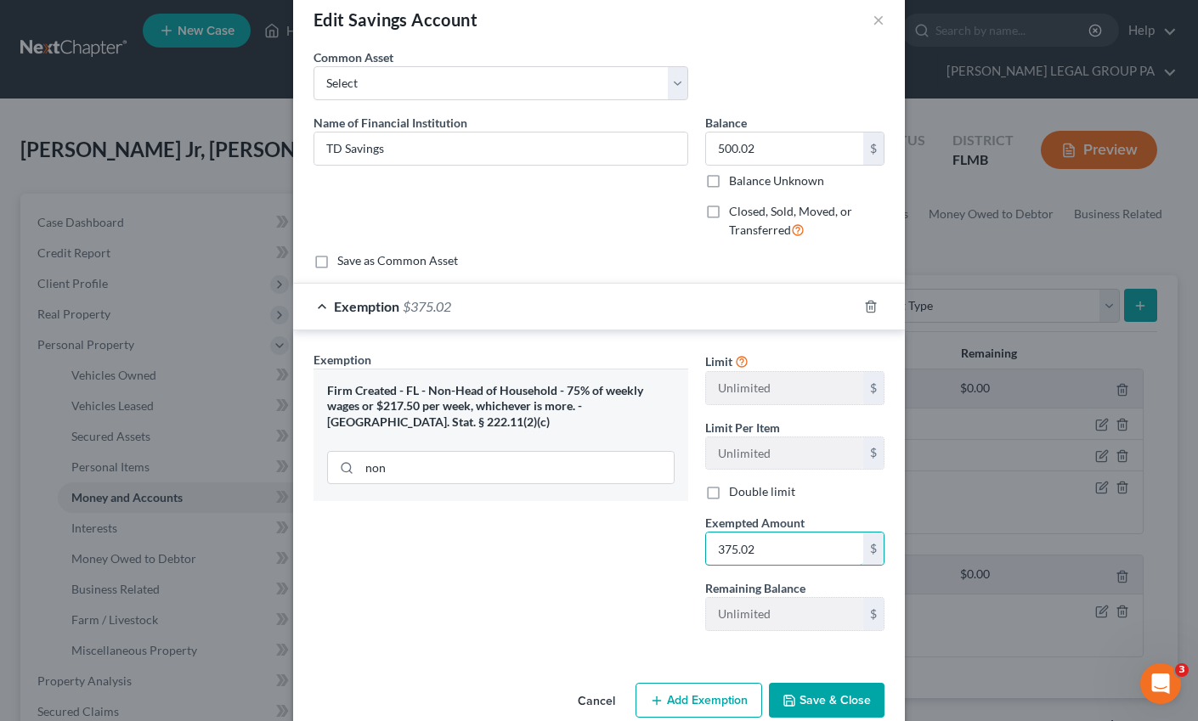
type input "375.02"
click at [840, 710] on button "Save & Close" at bounding box center [827, 701] width 116 height 36
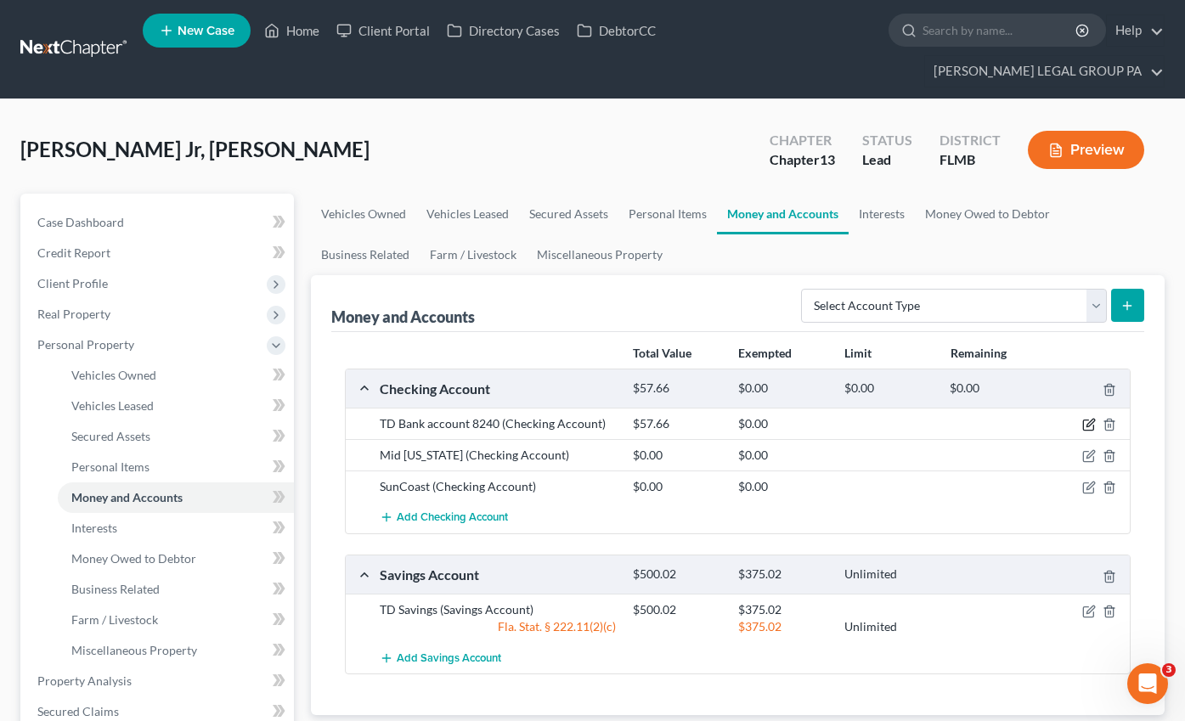
click at [1090, 418] on icon "button" at bounding box center [1089, 425] width 14 height 14
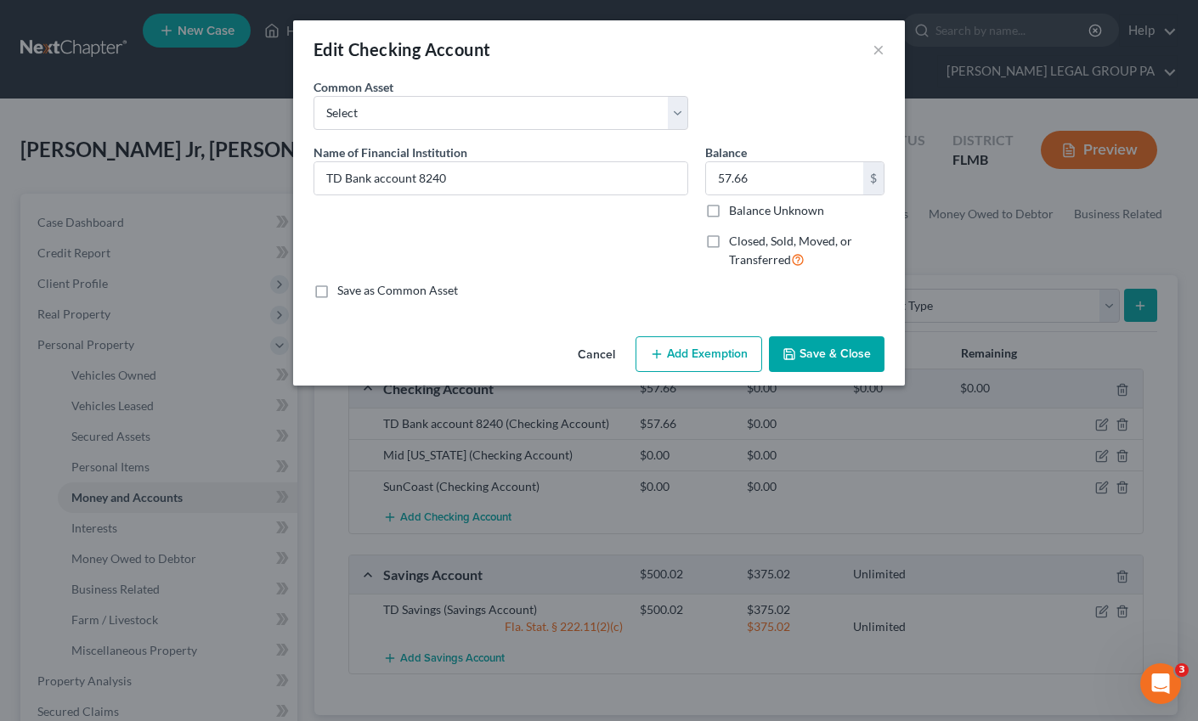
click at [699, 349] on button "Add Exemption" at bounding box center [698, 354] width 127 height 36
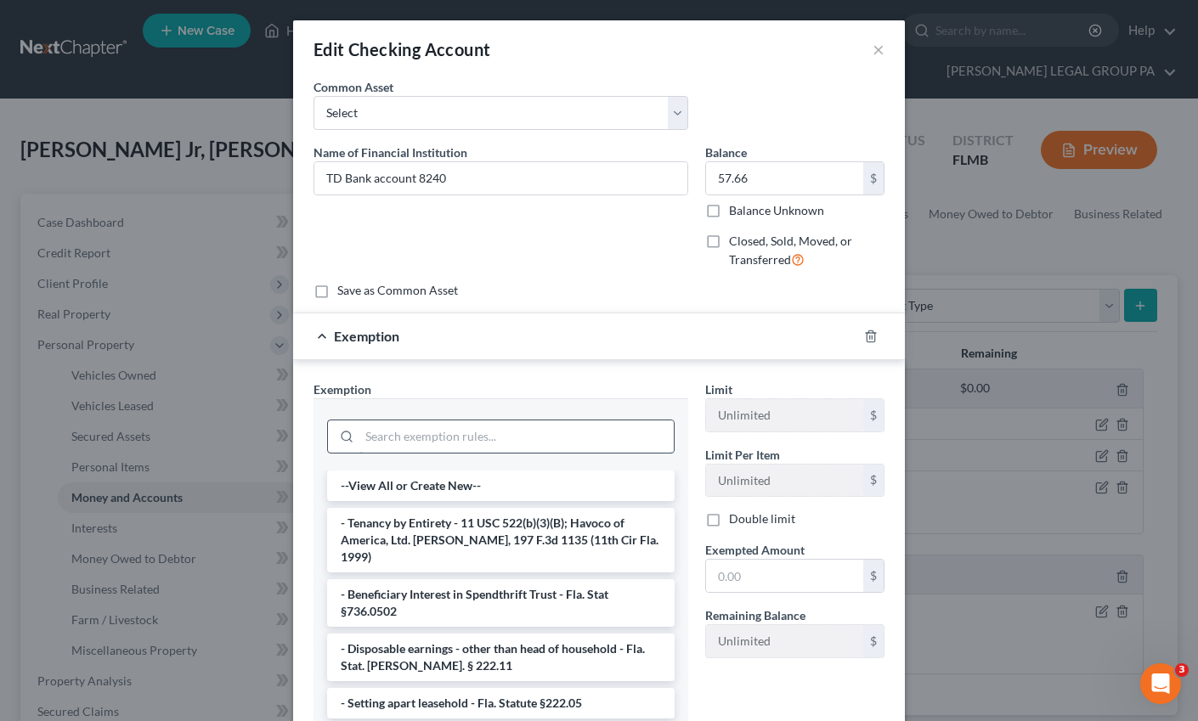
click at [448, 433] on input "search" at bounding box center [516, 436] width 314 height 32
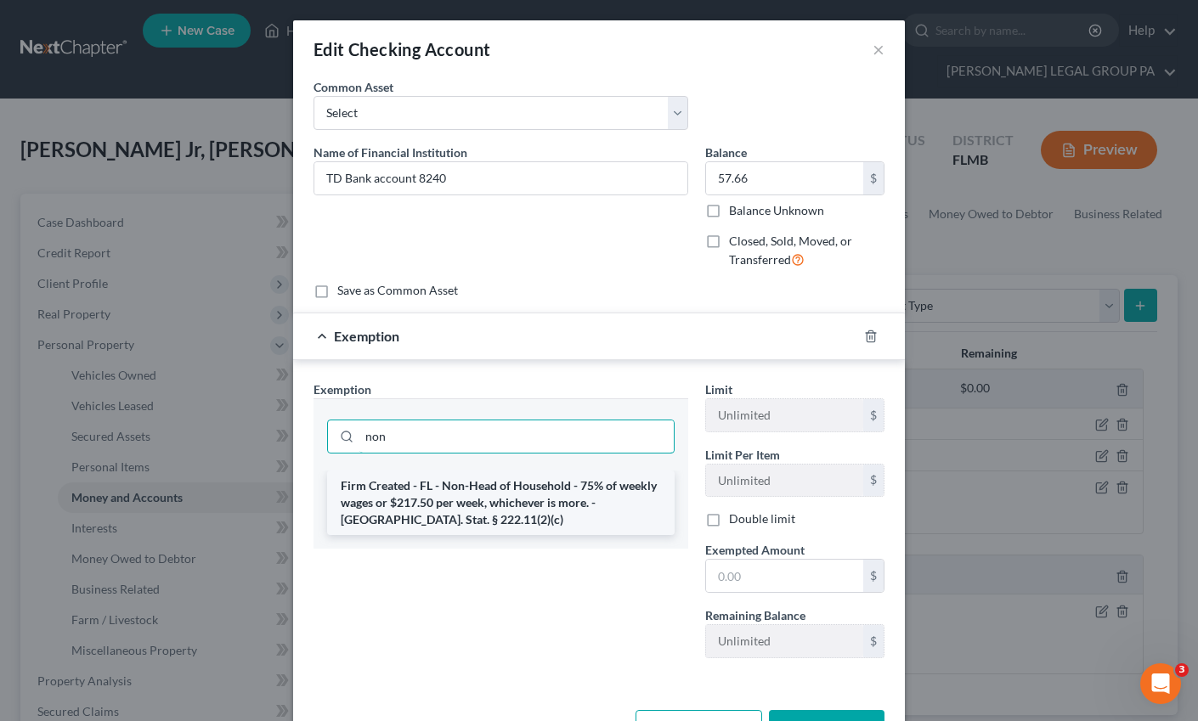
type input "non"
click at [529, 509] on li "Firm Created - FL - Non-Head of Household - 75% of weekly wages or $217.50 per …" at bounding box center [500, 503] width 347 height 65
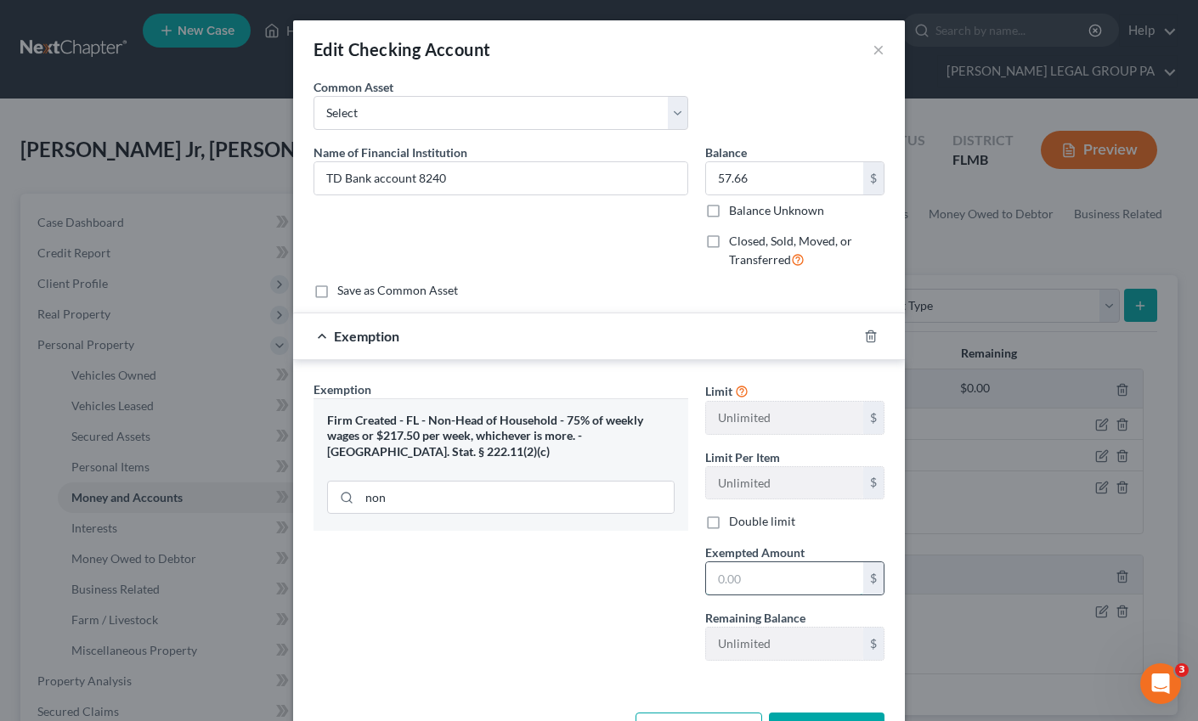
click at [724, 577] on input "text" at bounding box center [784, 578] width 157 height 32
type input "43.25"
click at [832, 716] on button "Save & Close" at bounding box center [827, 731] width 116 height 36
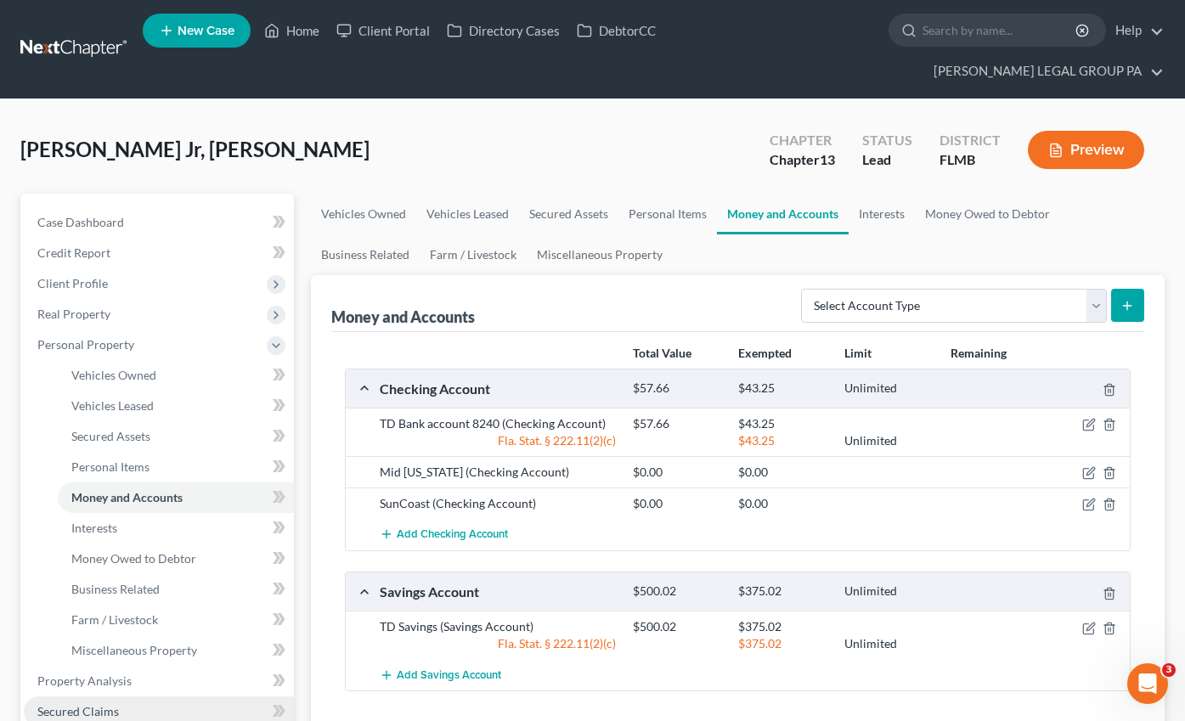
click at [120, 696] on link "Secured Claims" at bounding box center [159, 711] width 270 height 31
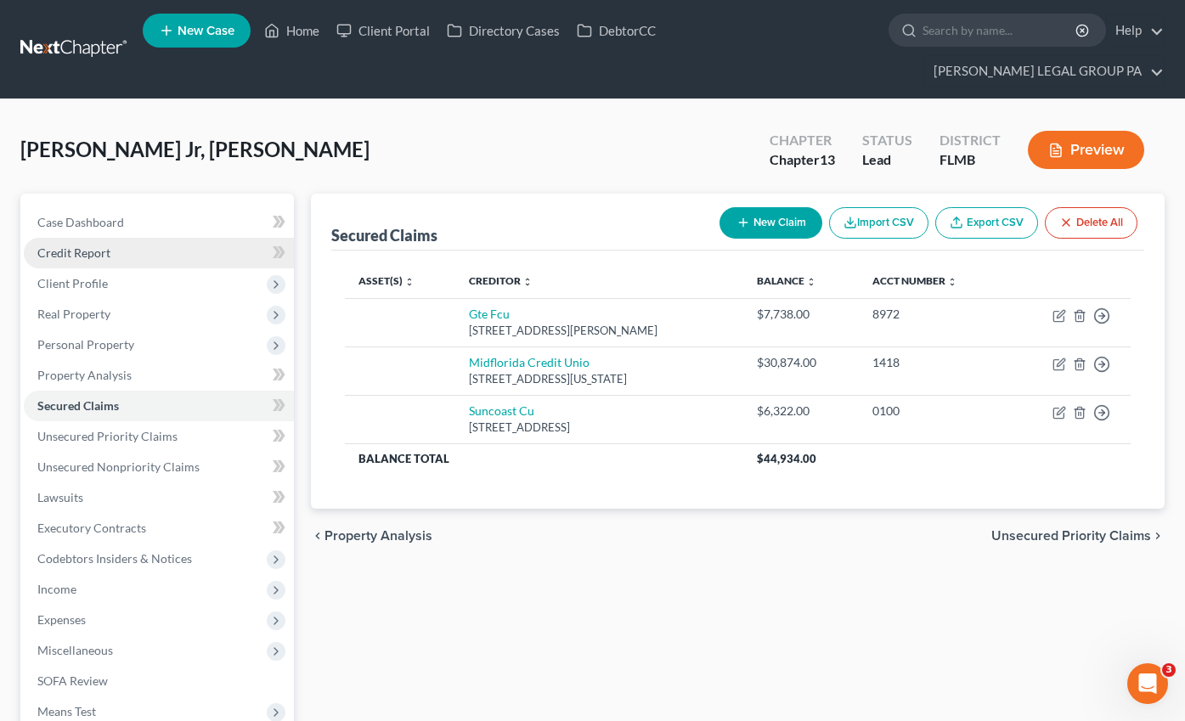
click at [73, 245] on span "Credit Report" at bounding box center [73, 252] width 73 height 14
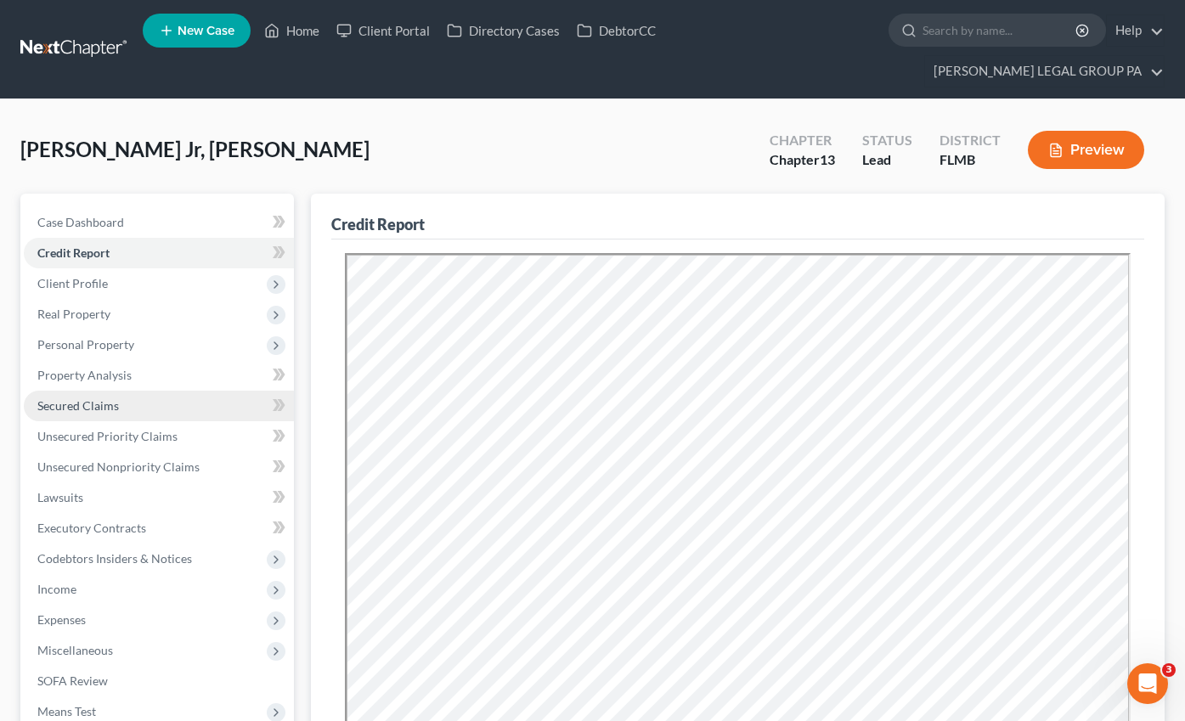
click at [85, 391] on link "Secured Claims" at bounding box center [159, 406] width 270 height 31
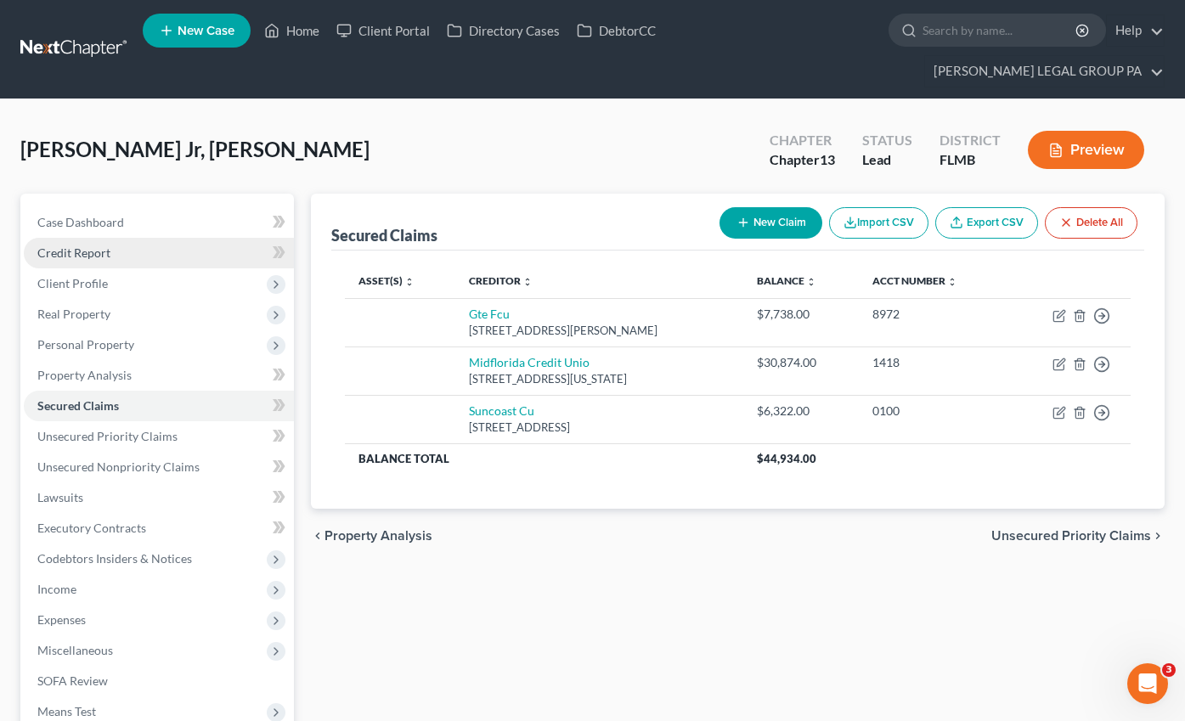
click at [77, 245] on span "Credit Report" at bounding box center [73, 252] width 73 height 14
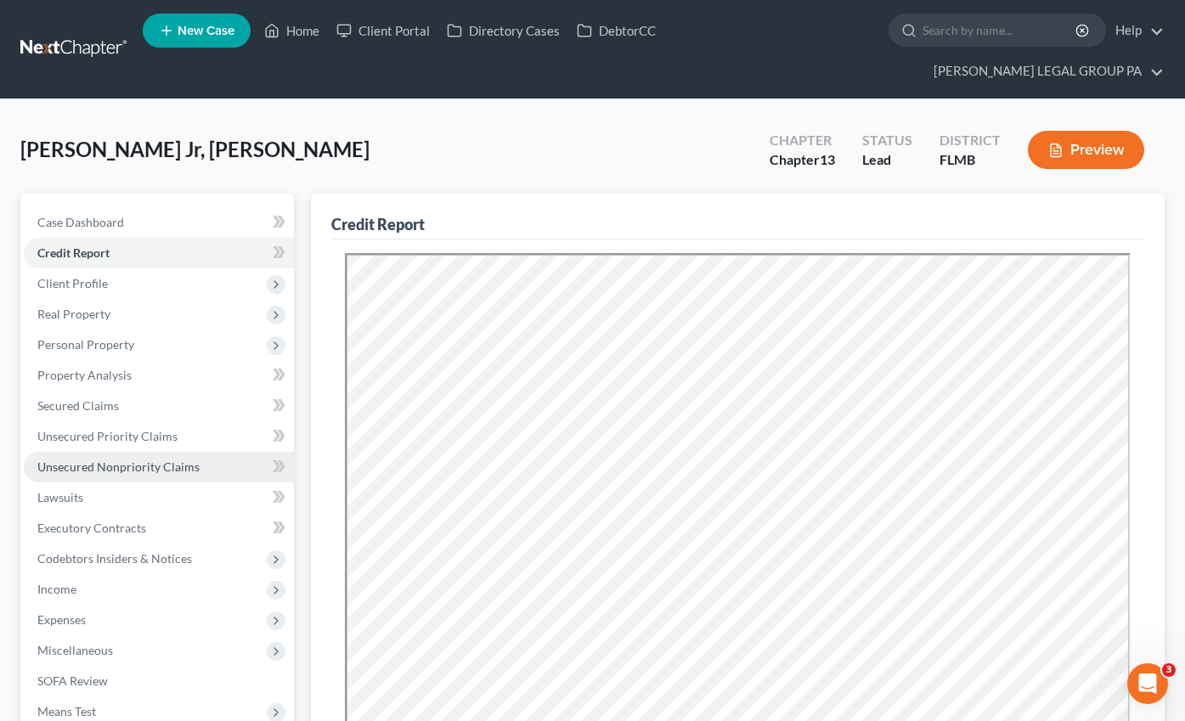
click at [114, 459] on span "Unsecured Nonpriority Claims" at bounding box center [118, 466] width 162 height 14
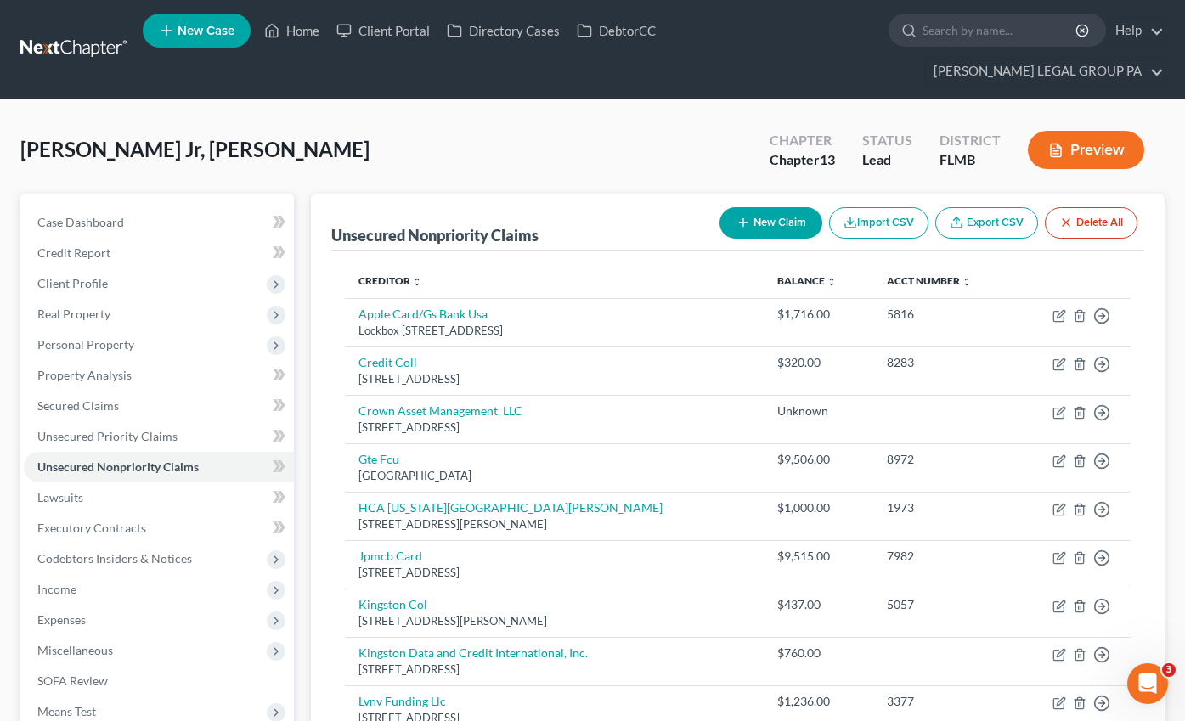
click at [975, 207] on link "Export CSV" at bounding box center [986, 222] width 103 height 31
click at [1085, 207] on button "Delete All" at bounding box center [1091, 222] width 93 height 31
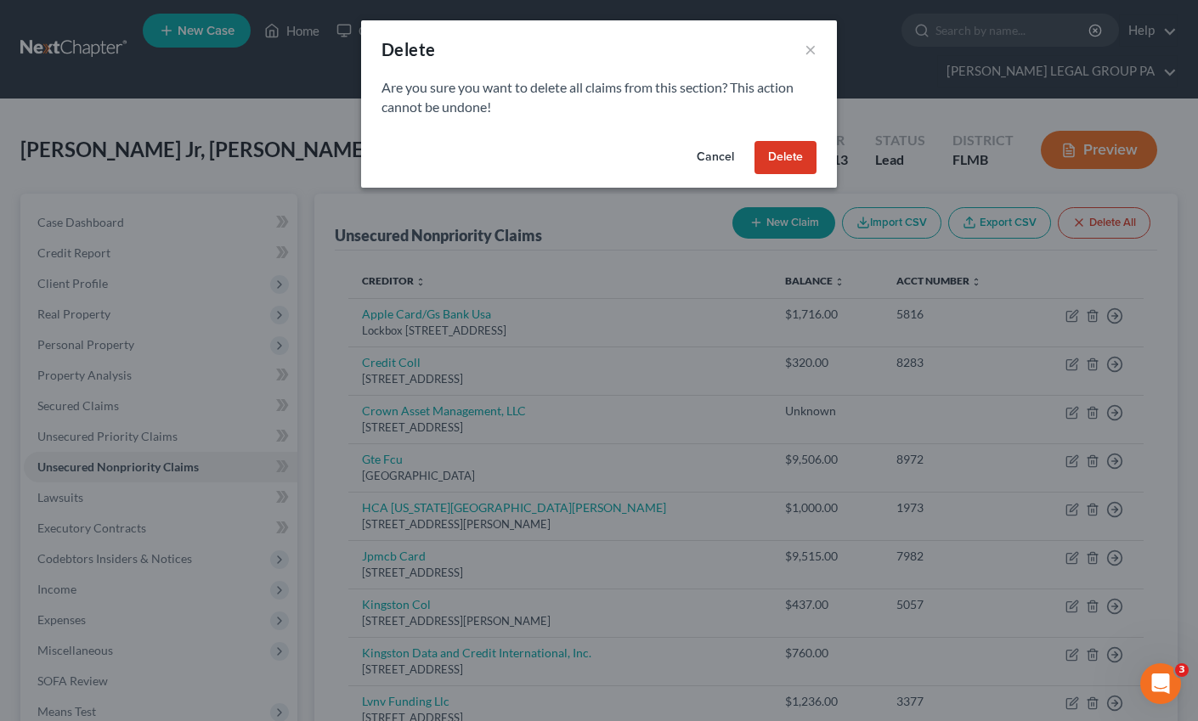
click at [806, 161] on button "Delete" at bounding box center [785, 158] width 62 height 34
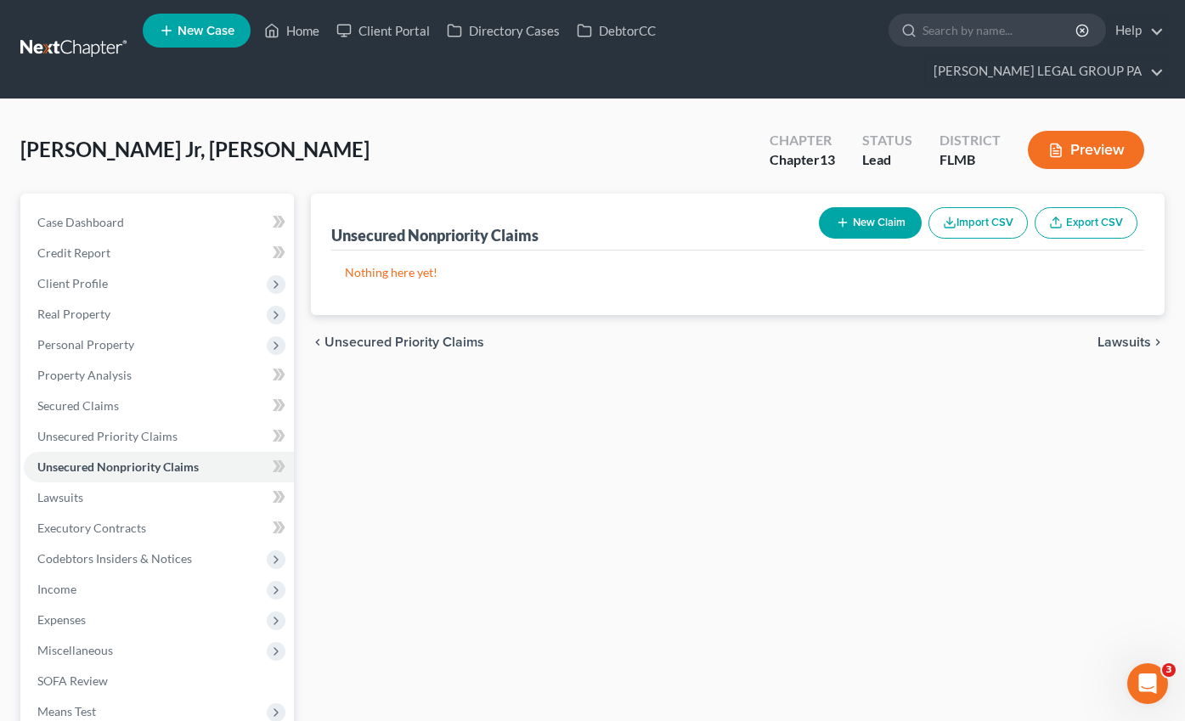
click at [982, 207] on button "Import CSV" at bounding box center [977, 222] width 99 height 31
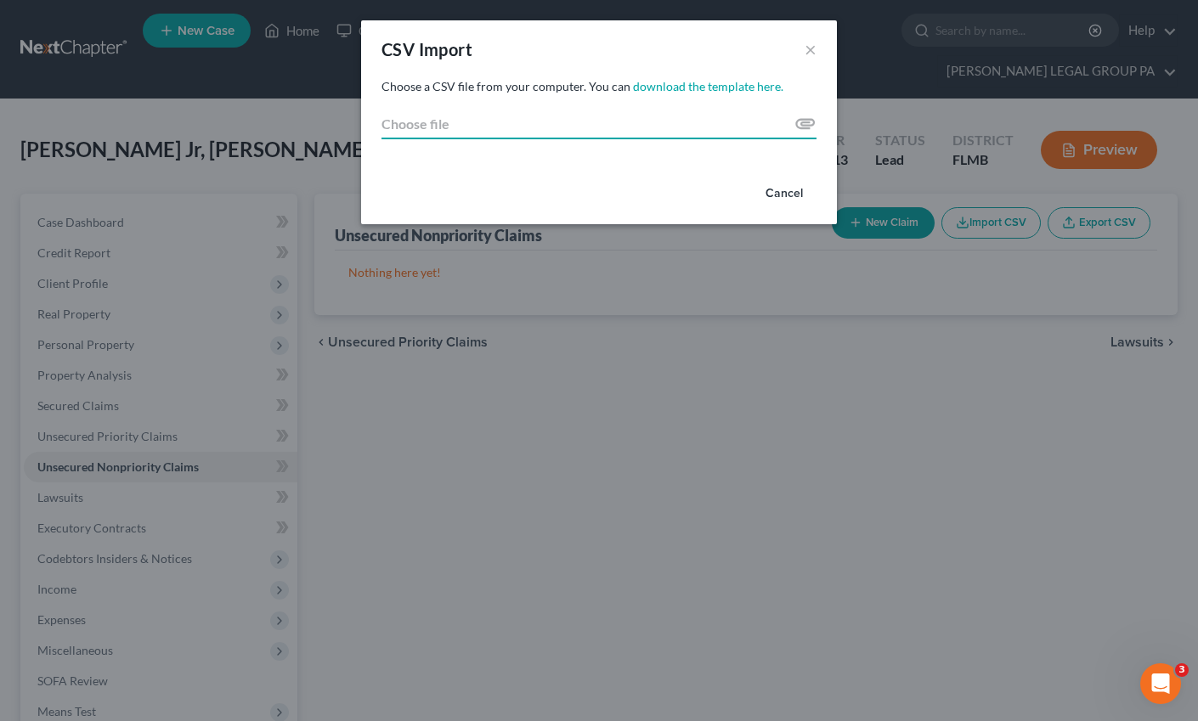
click at [815, 127] on input "Choose file" at bounding box center [598, 124] width 435 height 31
type input "C:\fakepath\export (5).csv"
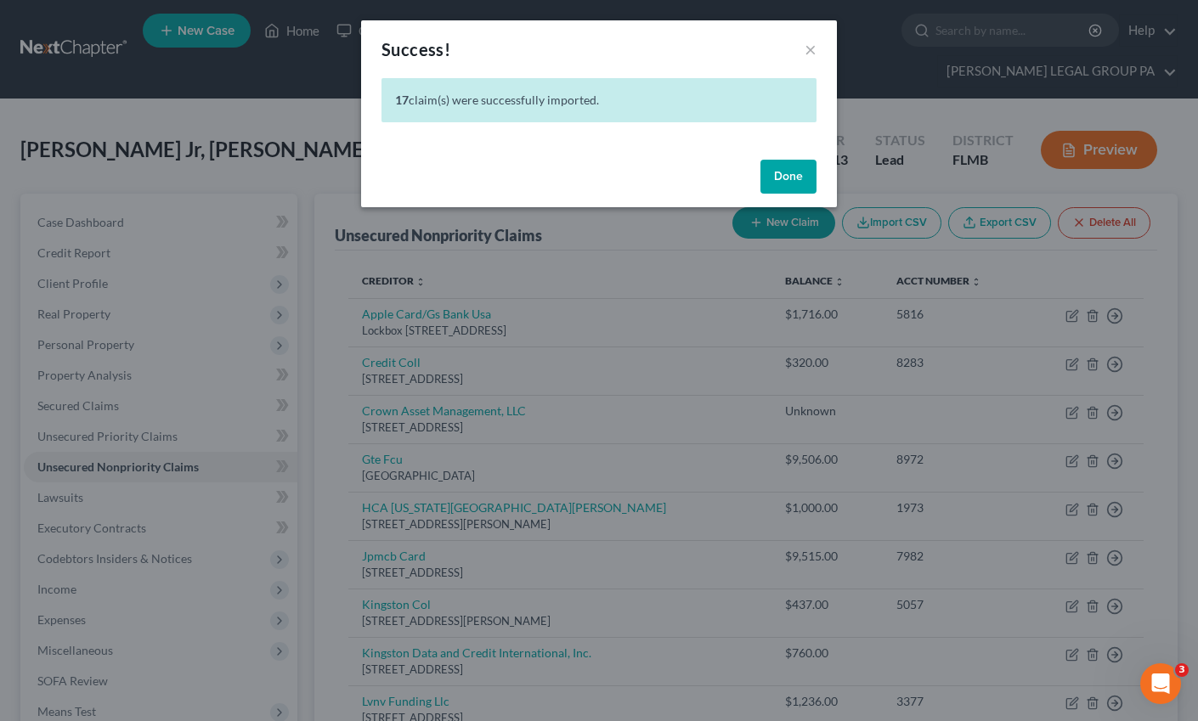
click at [780, 178] on button "Done" at bounding box center [788, 177] width 56 height 34
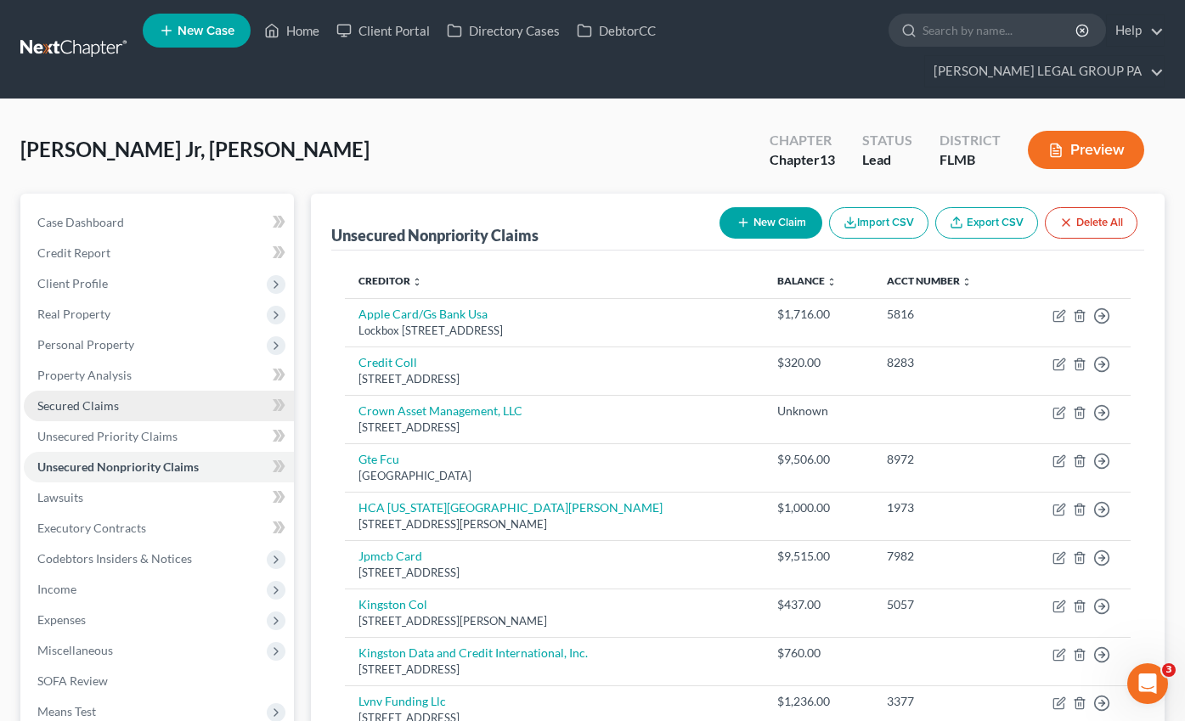
click at [76, 398] on span "Secured Claims" at bounding box center [78, 405] width 82 height 14
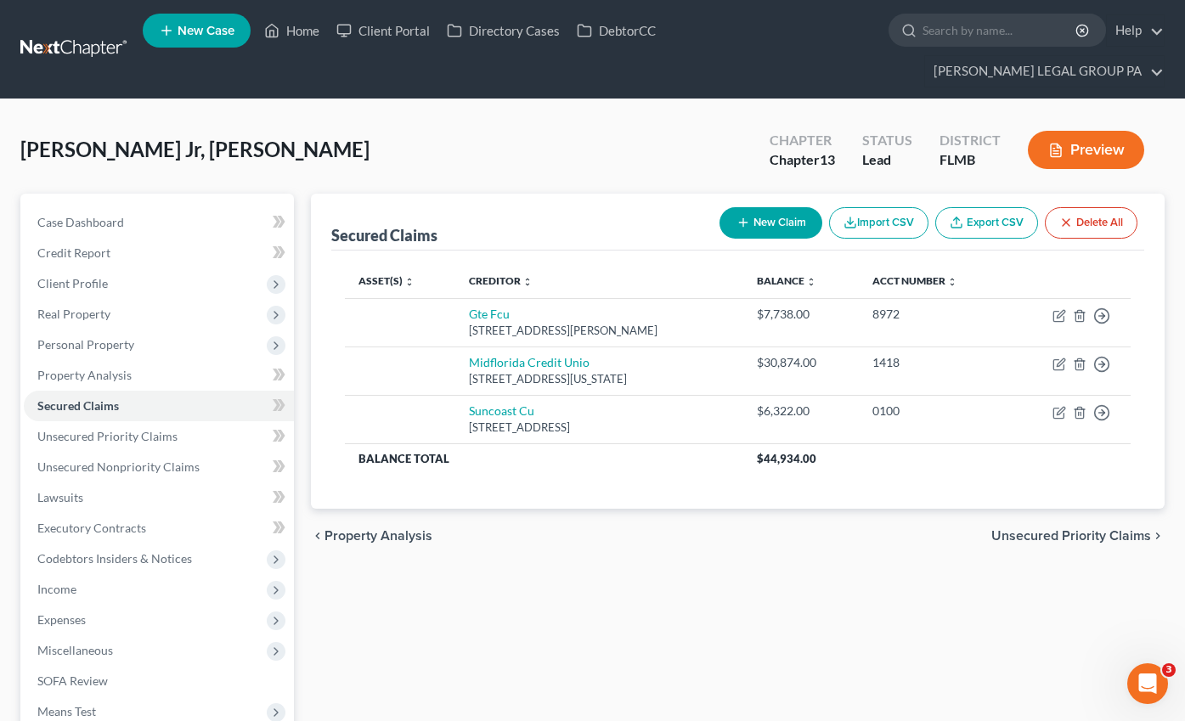
click at [873, 207] on button "Import CSV" at bounding box center [878, 222] width 99 height 31
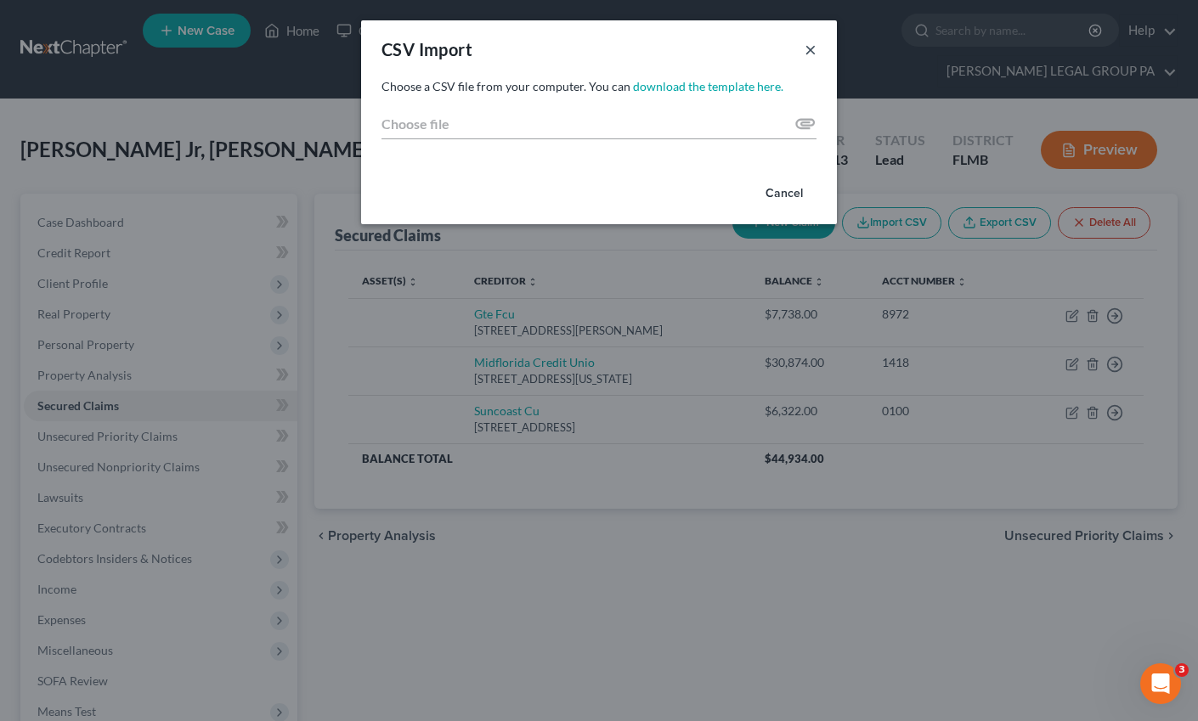
click at [811, 53] on button "×" at bounding box center [810, 49] width 12 height 20
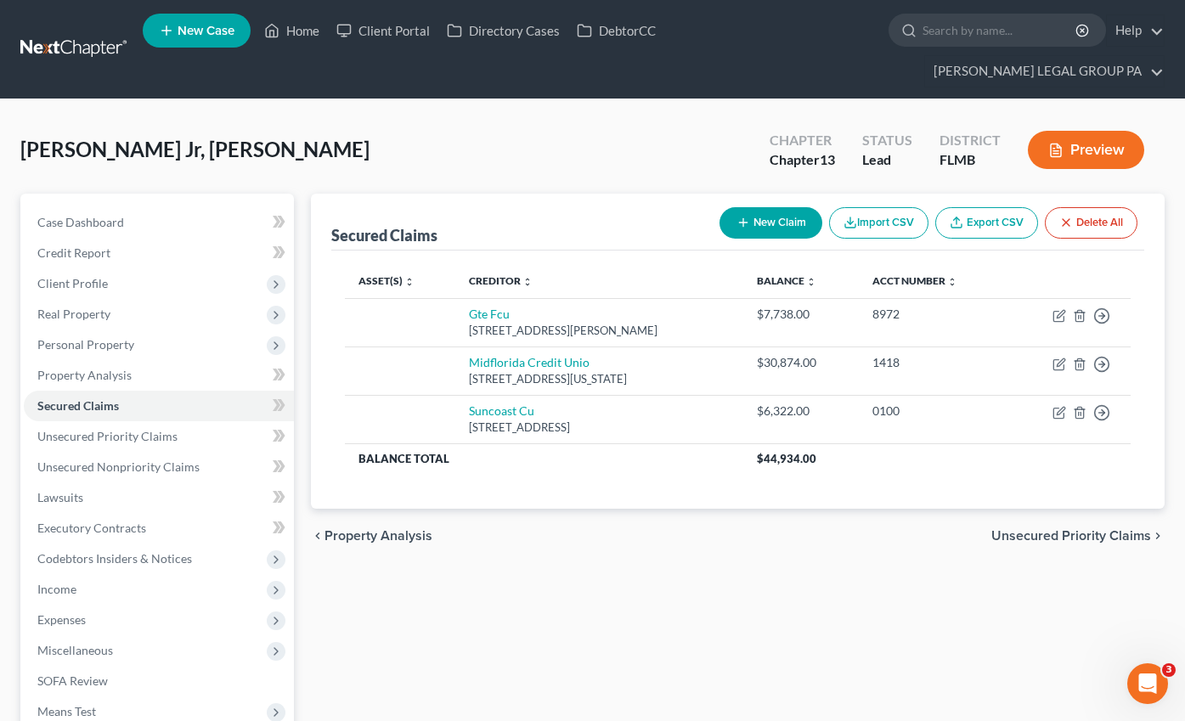
click at [978, 207] on link "Export CSV" at bounding box center [986, 222] width 103 height 31
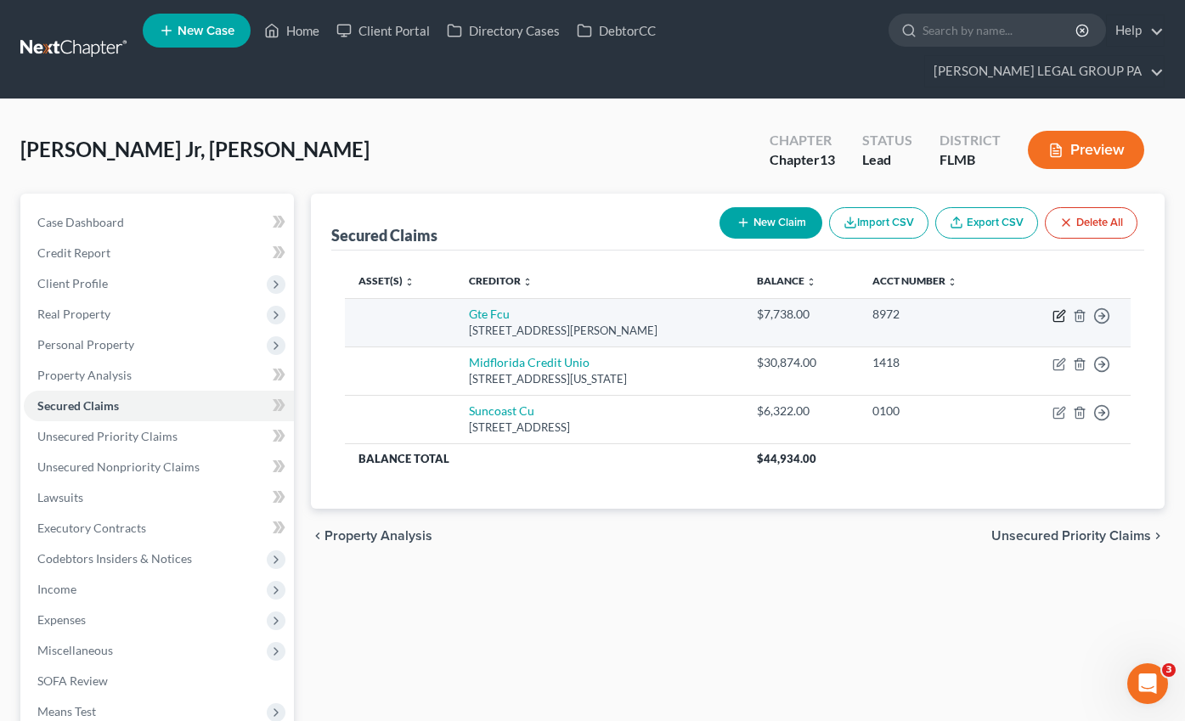
click at [1061, 309] on icon "button" at bounding box center [1059, 316] width 14 height 14
select select "9"
select select "0"
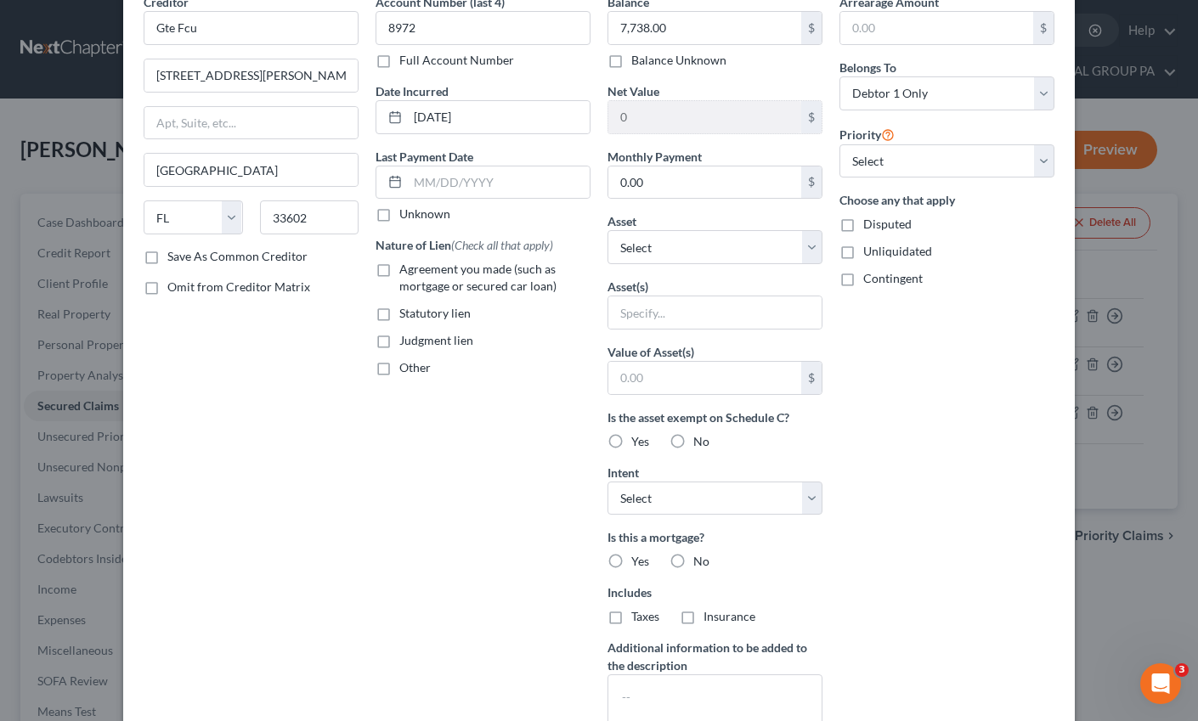
scroll to position [271, 0]
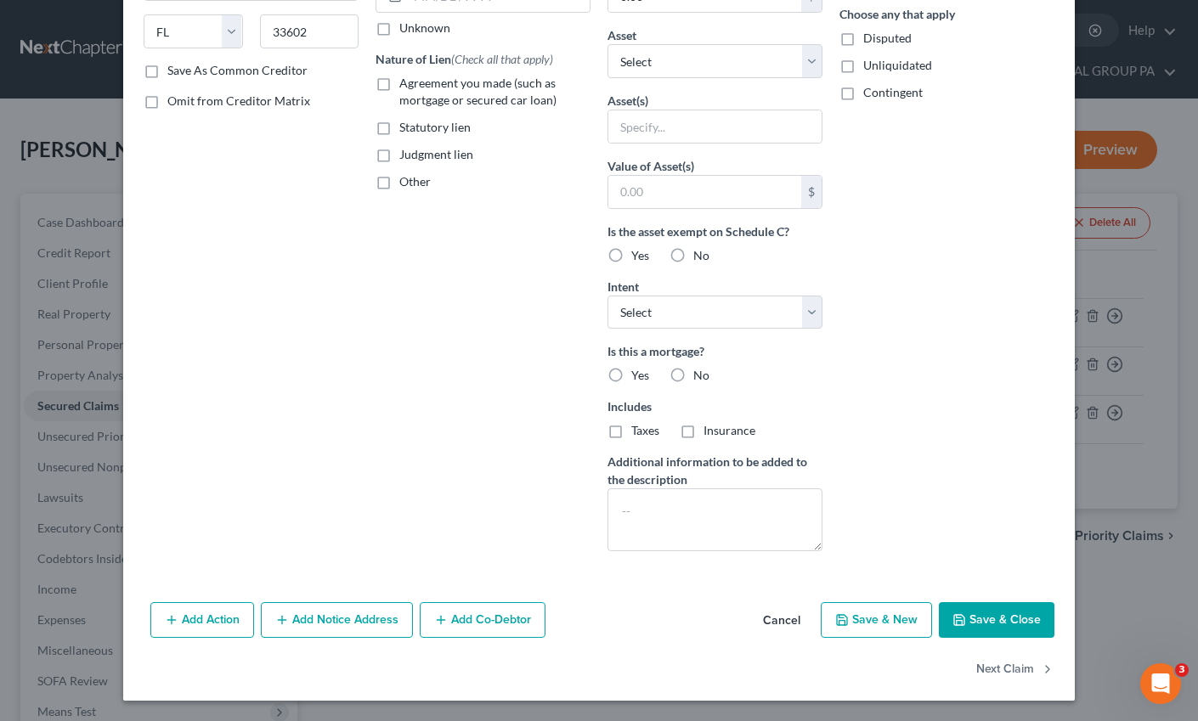
click at [218, 617] on button "Add Action" at bounding box center [202, 620] width 104 height 36
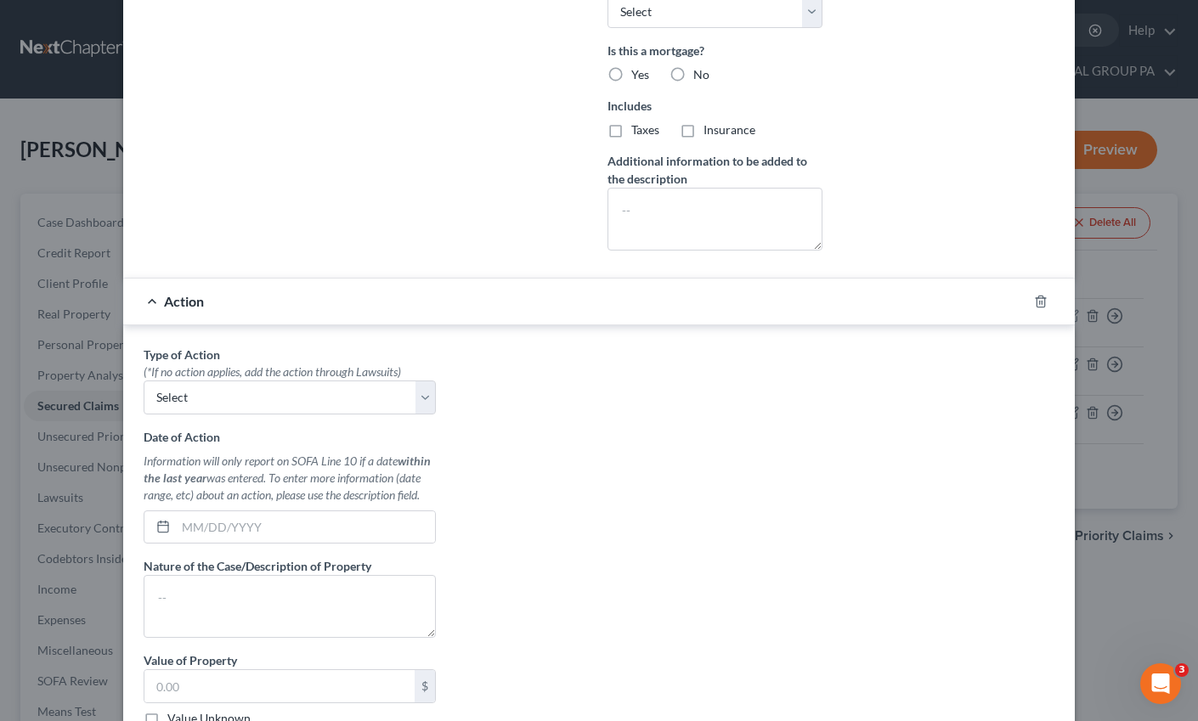
scroll to position [611, 0]
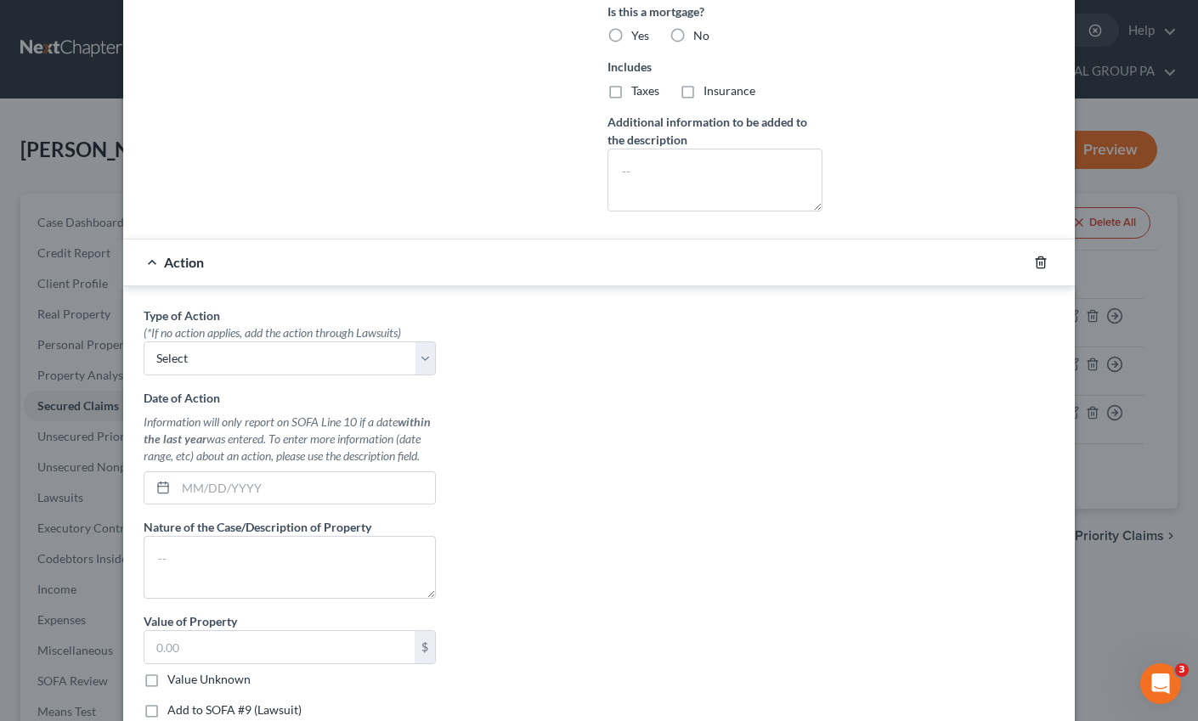
click at [1040, 262] on line "button" at bounding box center [1040, 263] width 0 height 3
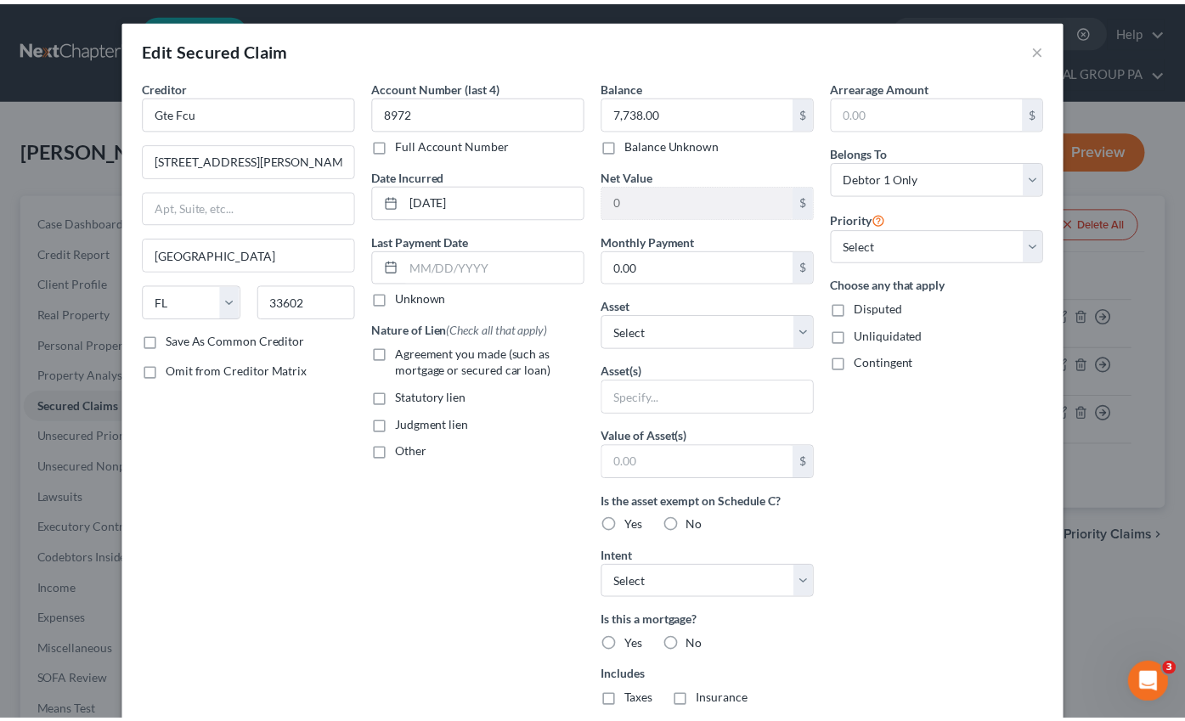
scroll to position [0, 0]
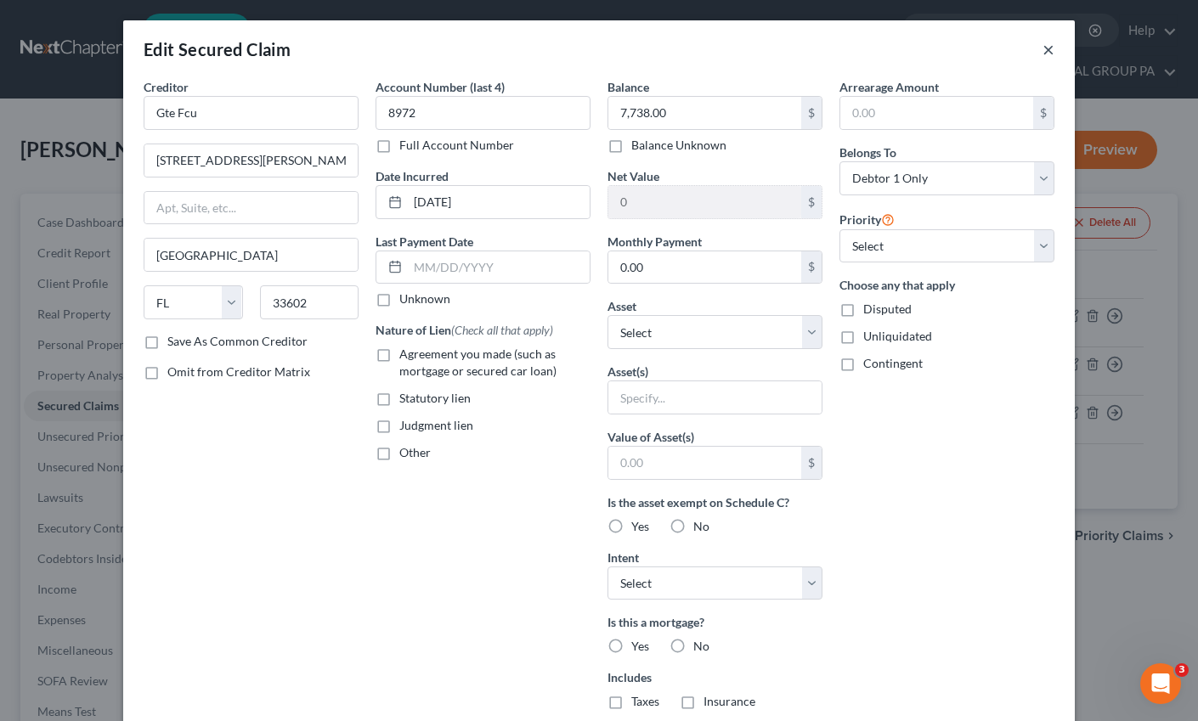
click at [1045, 48] on button "×" at bounding box center [1048, 49] width 12 height 20
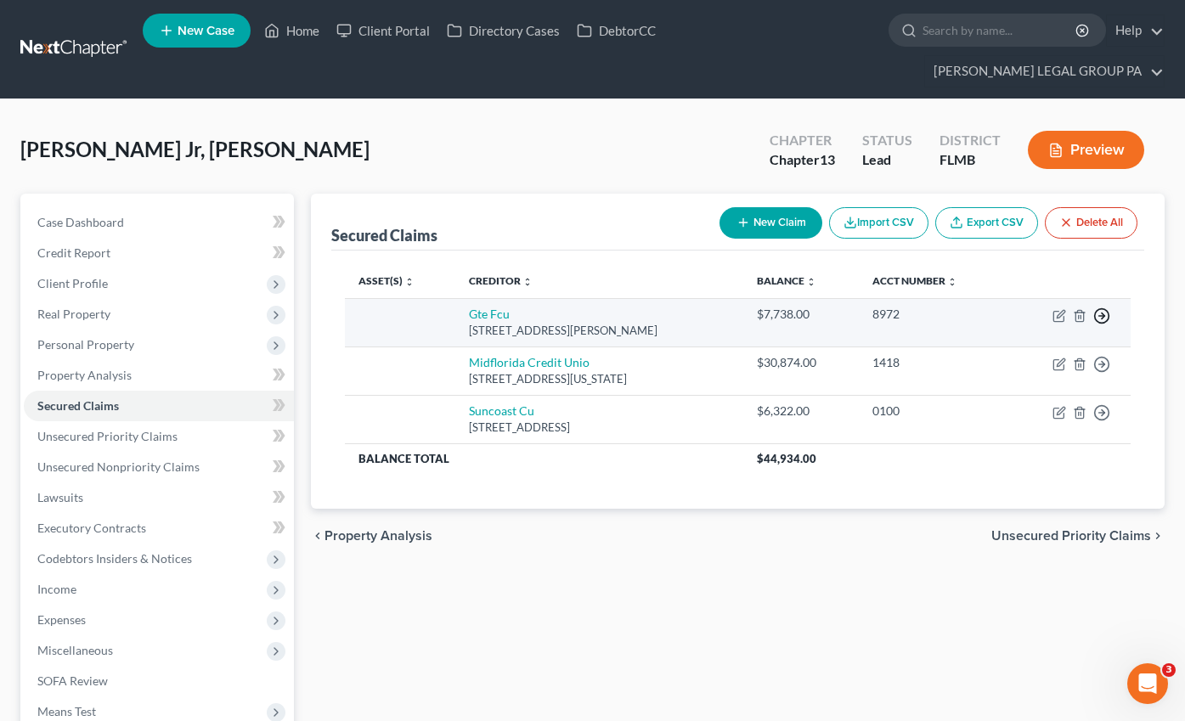
click at [1103, 313] on polyline "button" at bounding box center [1103, 316] width 3 height 6
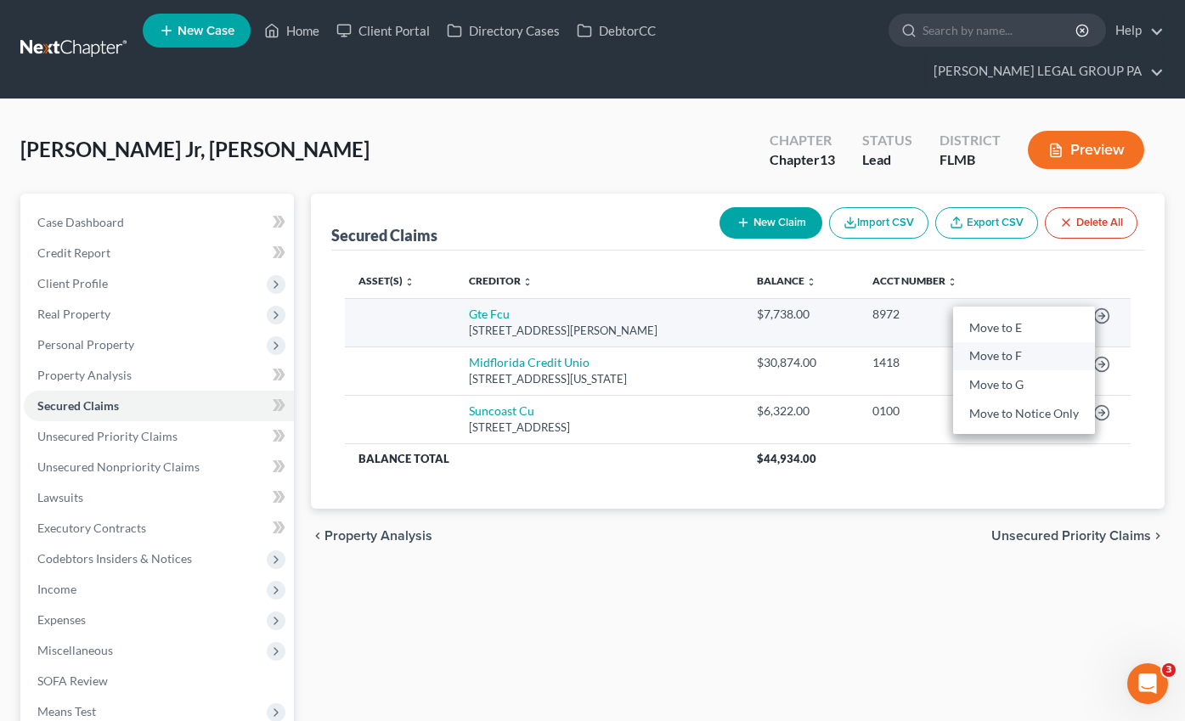
click at [1023, 342] on link "Move to F" at bounding box center [1024, 356] width 142 height 29
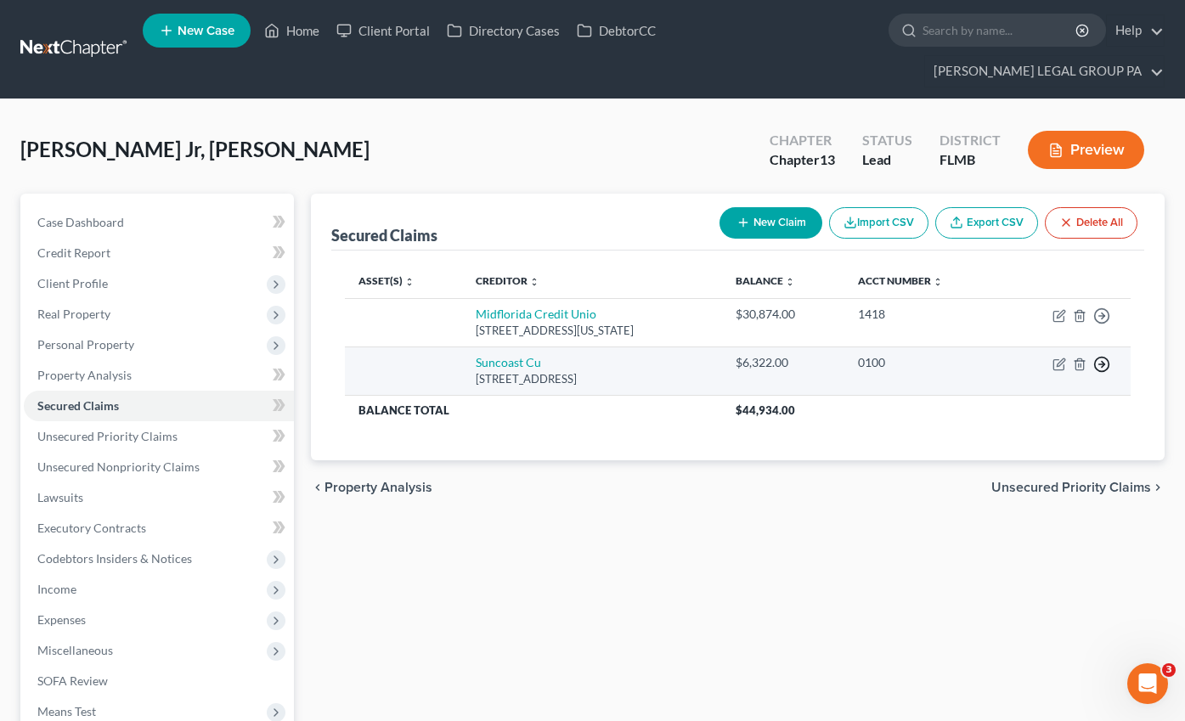
click at [1100, 316] on line "button" at bounding box center [1102, 316] width 6 height 0
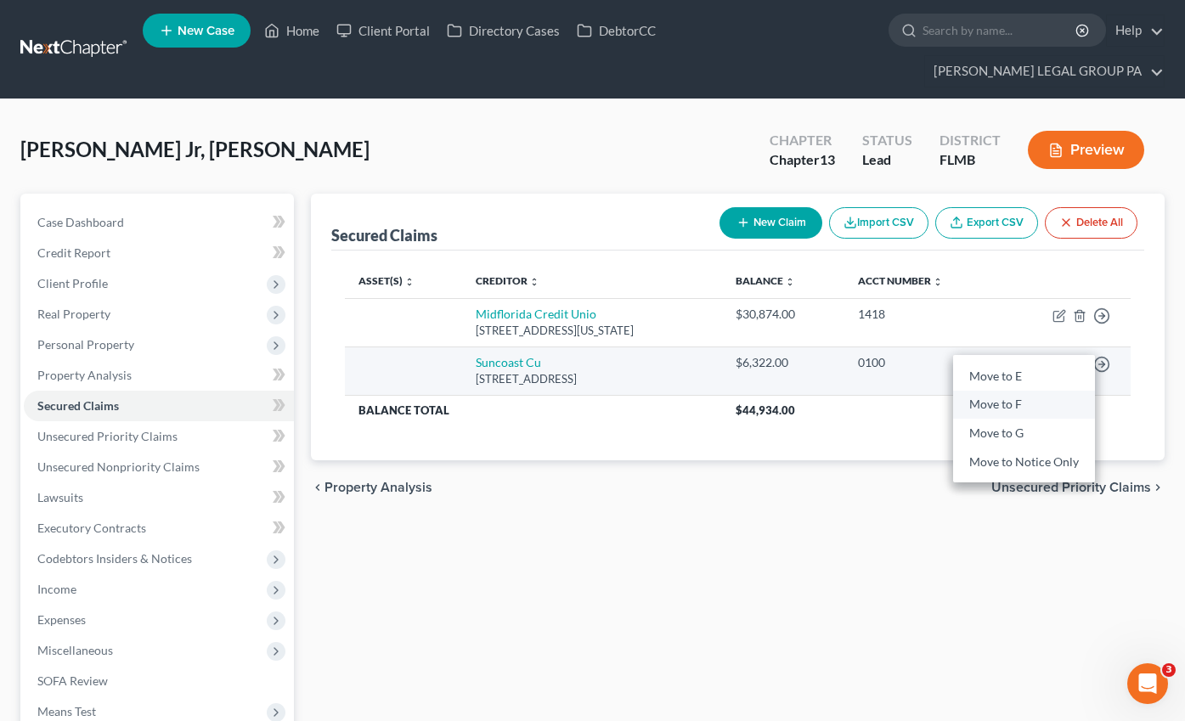
click at [984, 391] on link "Move to F" at bounding box center [1024, 405] width 142 height 29
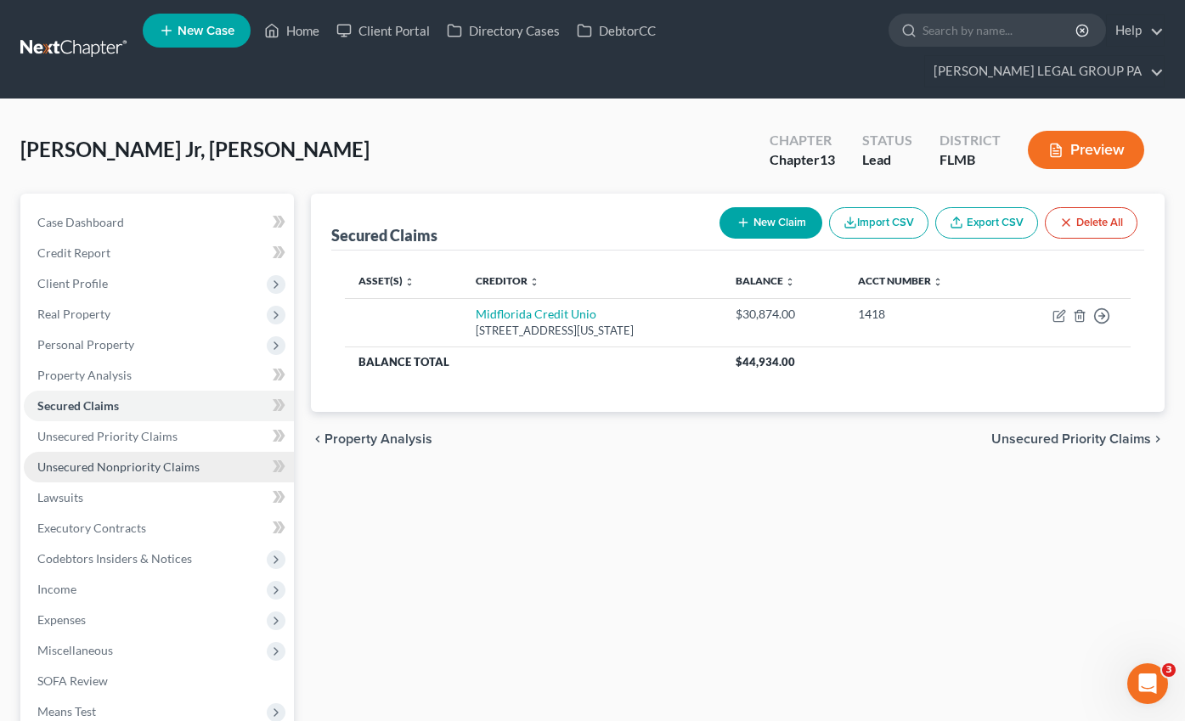
click at [117, 459] on span "Unsecured Nonpriority Claims" at bounding box center [118, 466] width 162 height 14
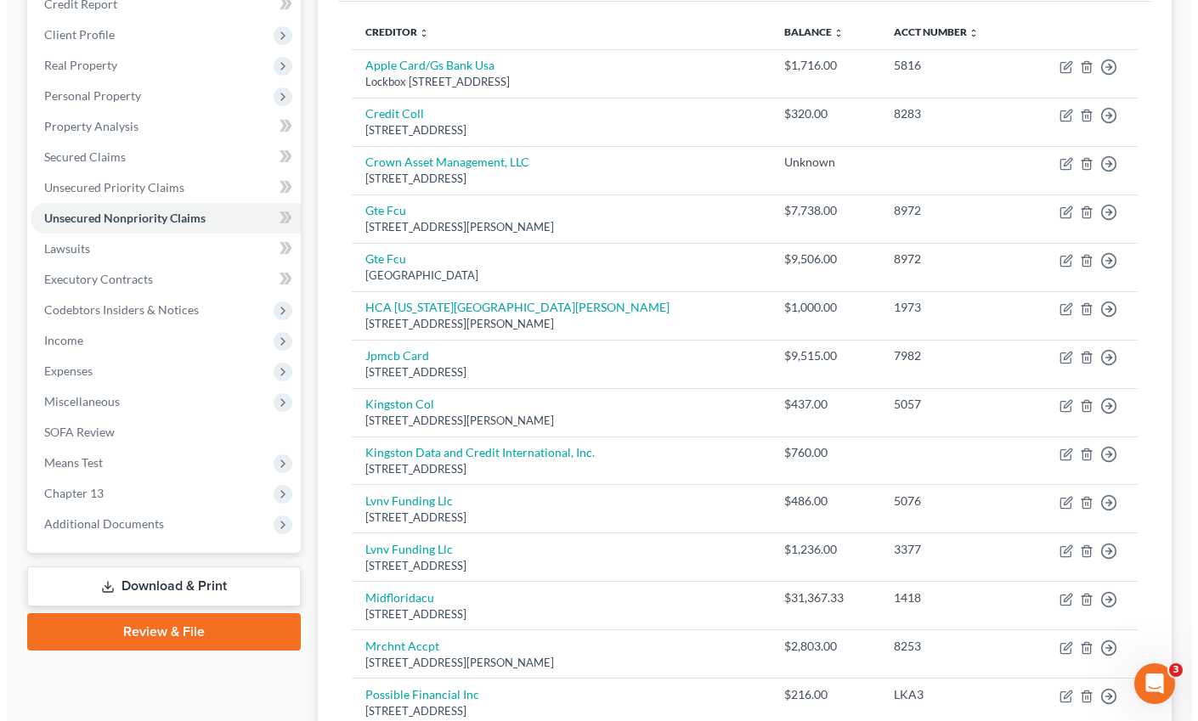
scroll to position [555, 0]
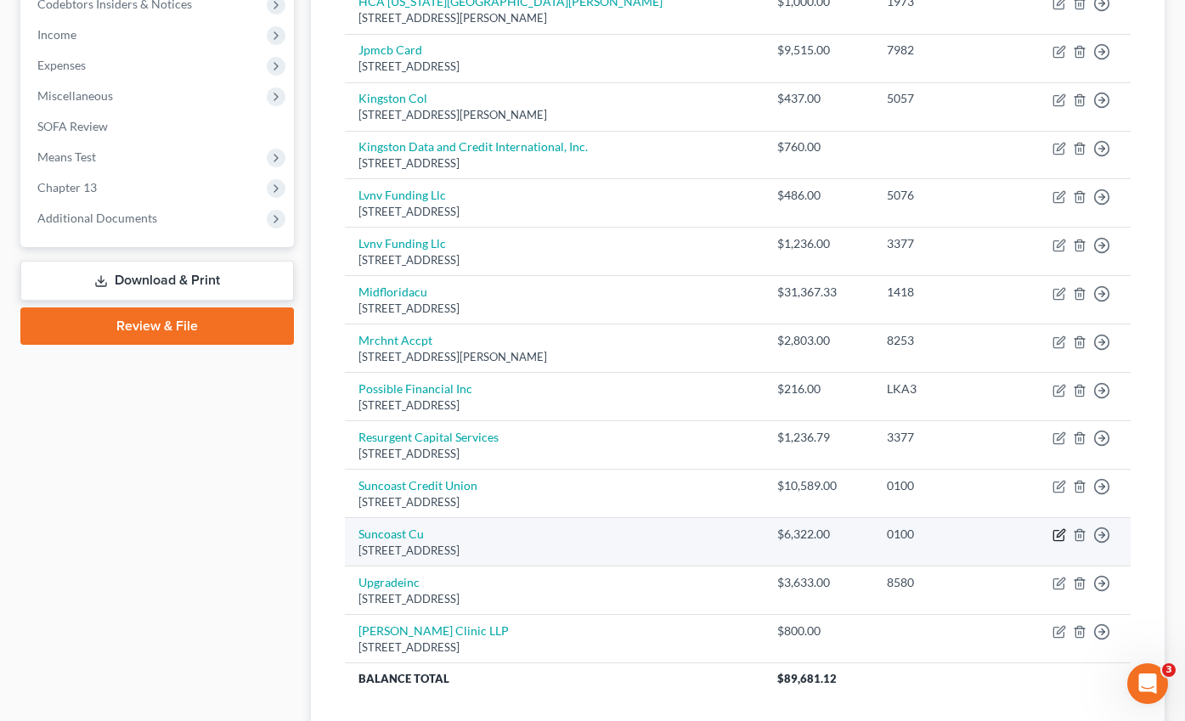
click at [1063, 528] on icon "button" at bounding box center [1059, 535] width 14 height 14
select select "9"
select select "0"
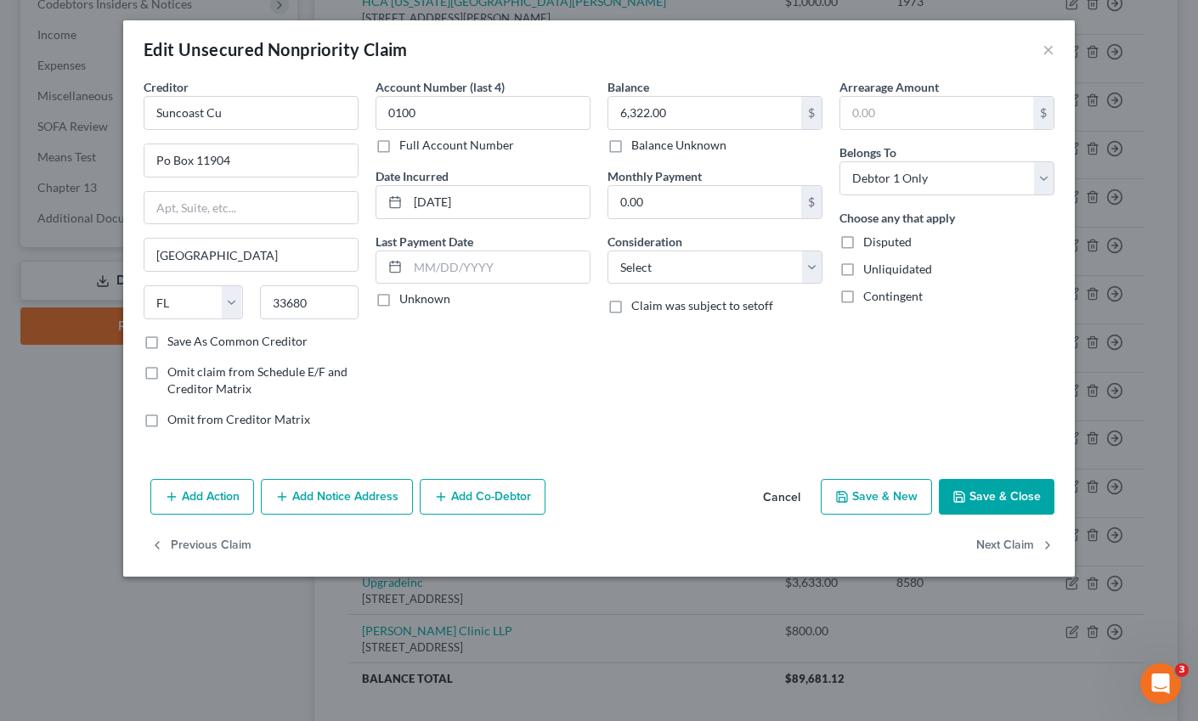
click at [216, 495] on button "Add Action" at bounding box center [202, 497] width 104 height 36
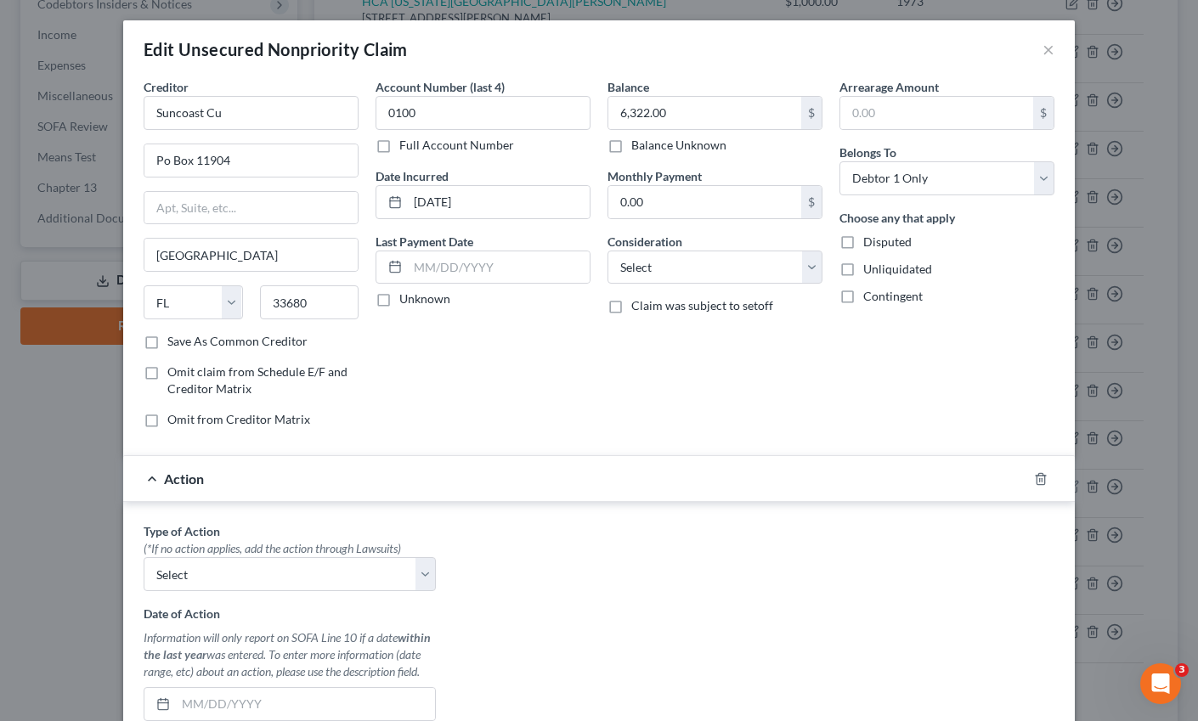
scroll to position [166, 0]
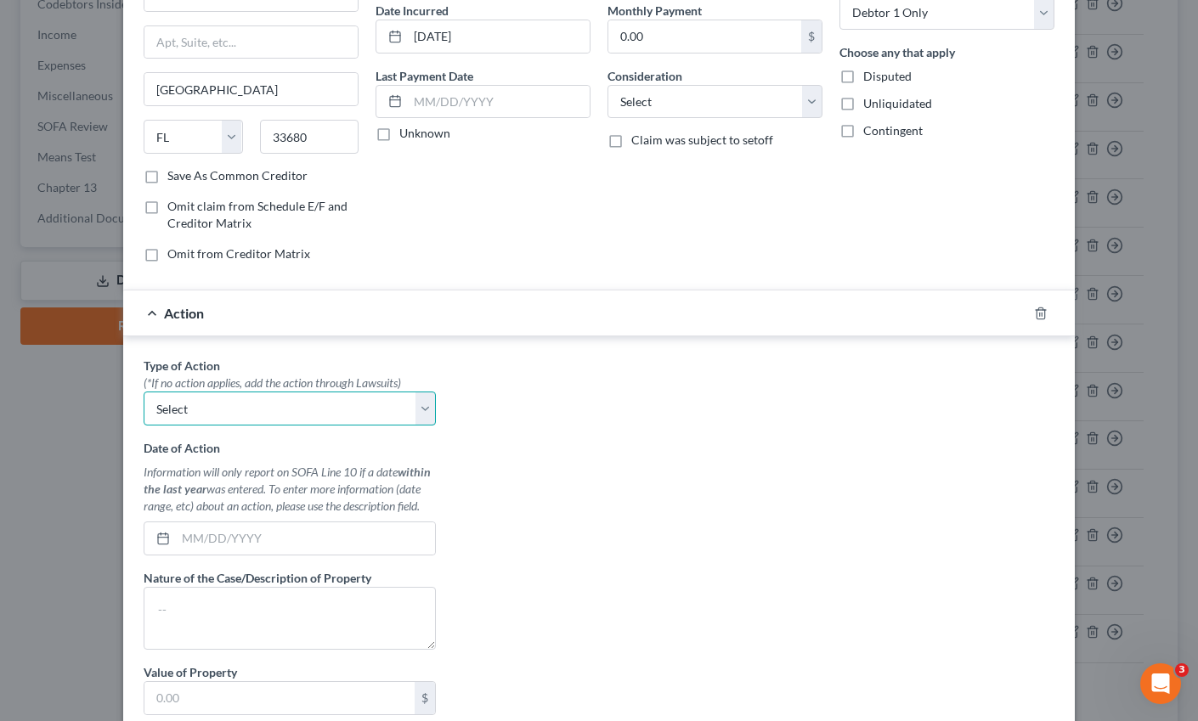
click at [206, 419] on select "Select Repossession Garnishment Foreclosure Personal Injury Attached, Seized, O…" at bounding box center [290, 409] width 292 height 34
select select "0"
click at [144, 392] on select "Select Repossession Garnishment Foreclosure Personal Injury Attached, Seized, O…" at bounding box center [290, 409] width 292 height 34
click at [195, 541] on input "text" at bounding box center [305, 538] width 259 height 32
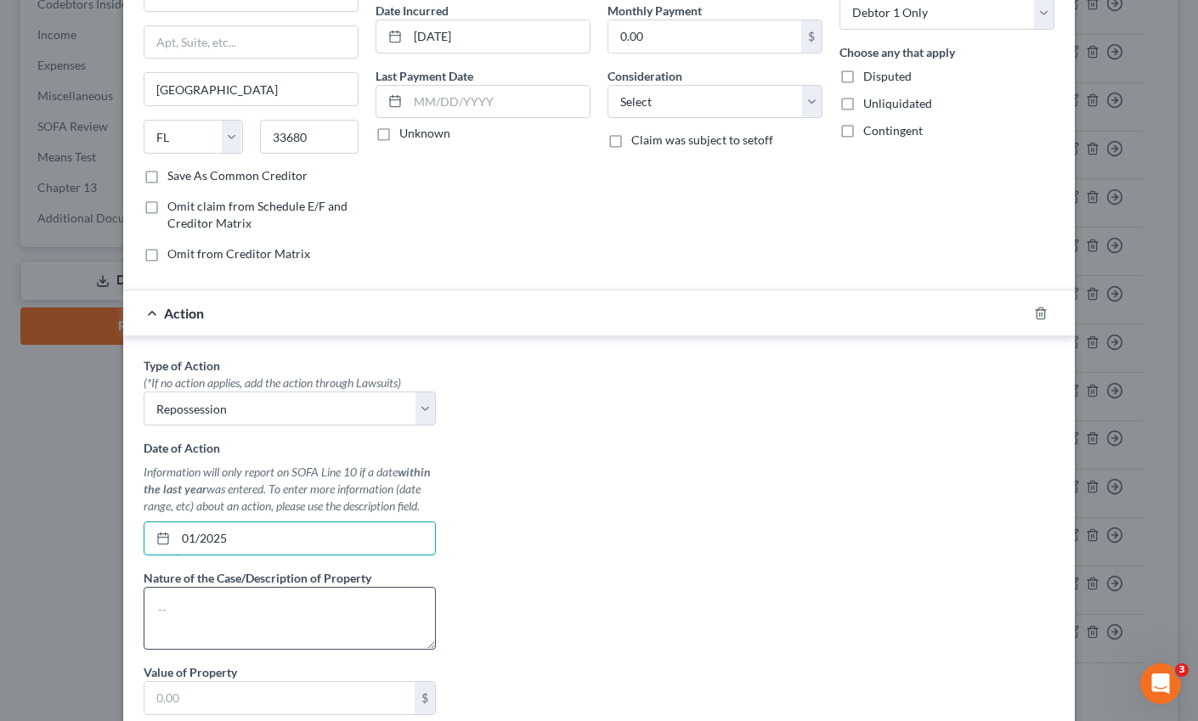
type input "01/2025"
click at [243, 602] on textarea at bounding box center [290, 618] width 292 height 63
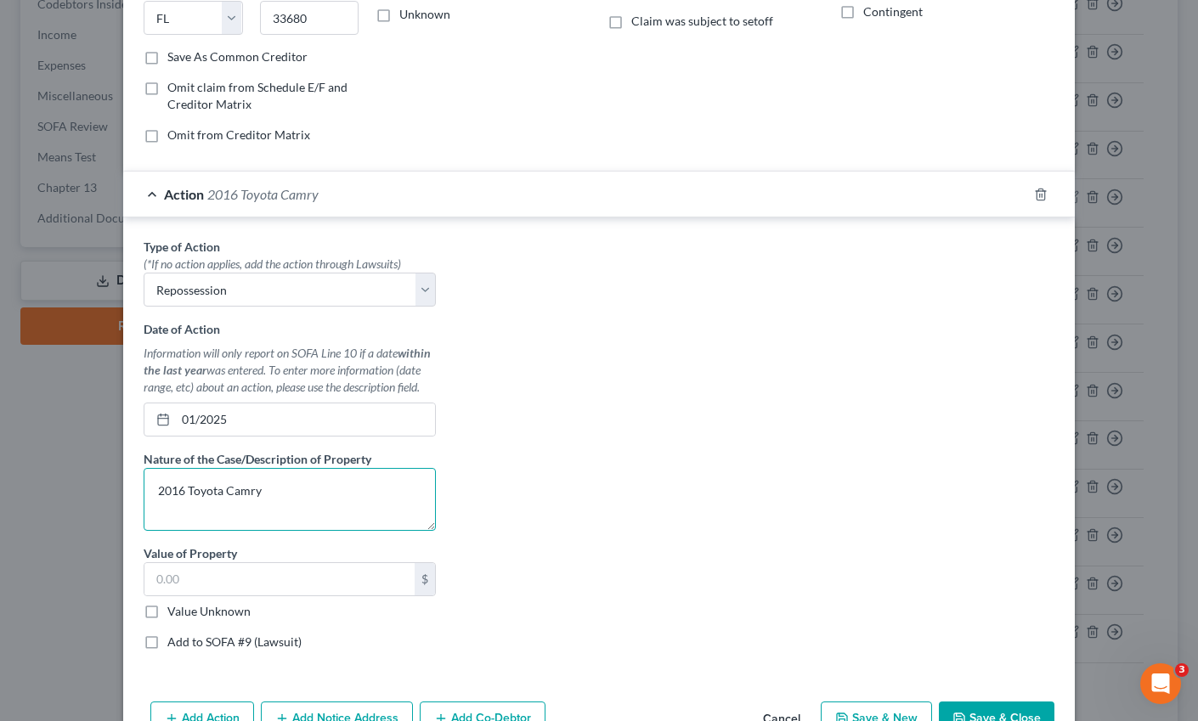
scroll to position [314, 0]
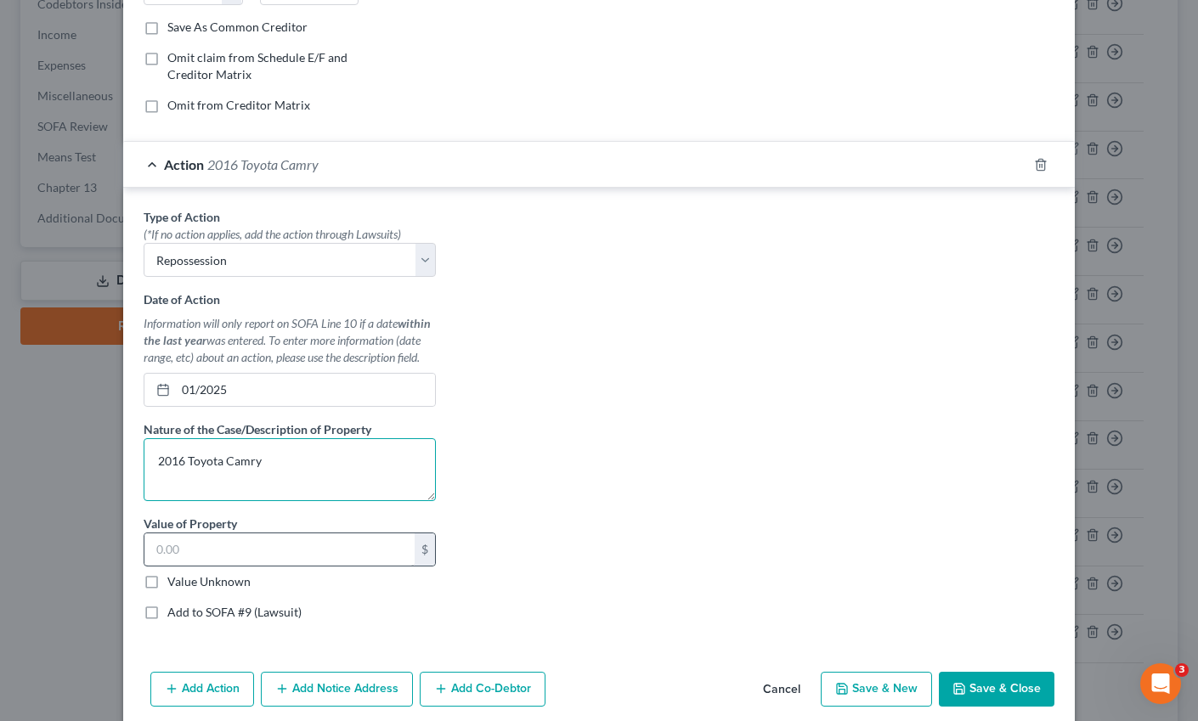
type textarea "2016 Toyota Camry"
click at [196, 555] on input "text" at bounding box center [279, 549] width 270 height 32
type input "5,400.00"
click at [988, 691] on button "Save & Close" at bounding box center [997, 690] width 116 height 36
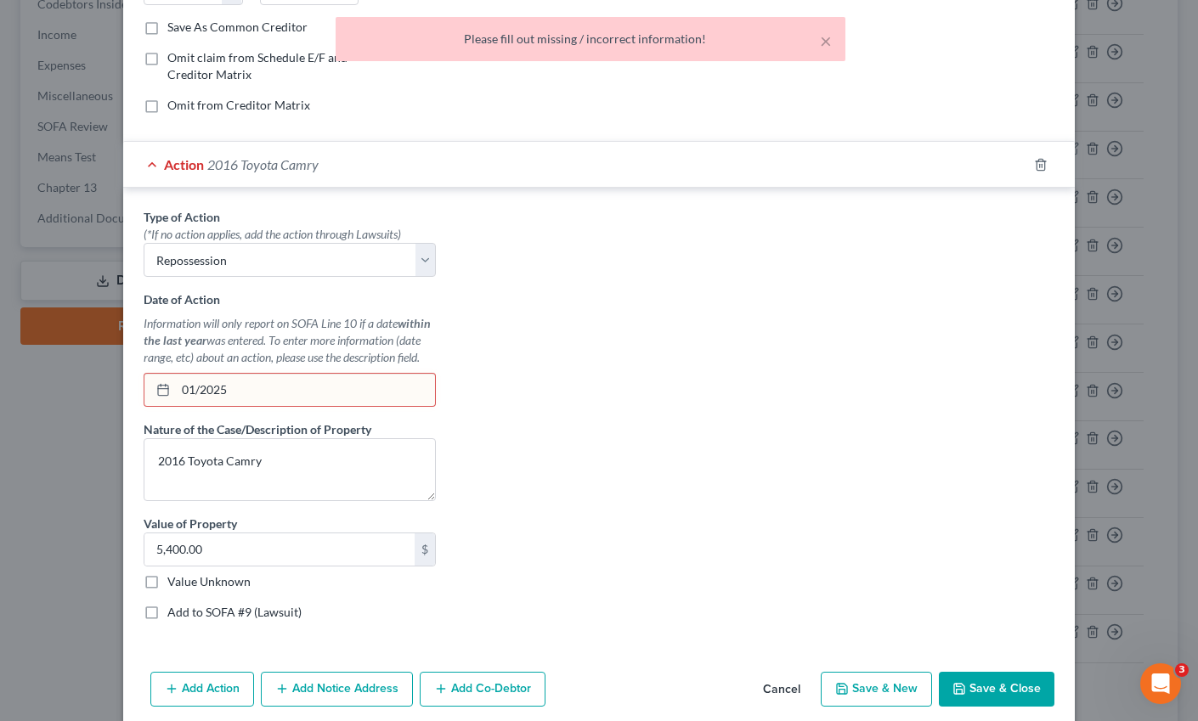
click at [262, 387] on input "01/2025" at bounding box center [305, 390] width 259 height 32
click at [195, 389] on input "01/2025" at bounding box center [305, 390] width 259 height 32
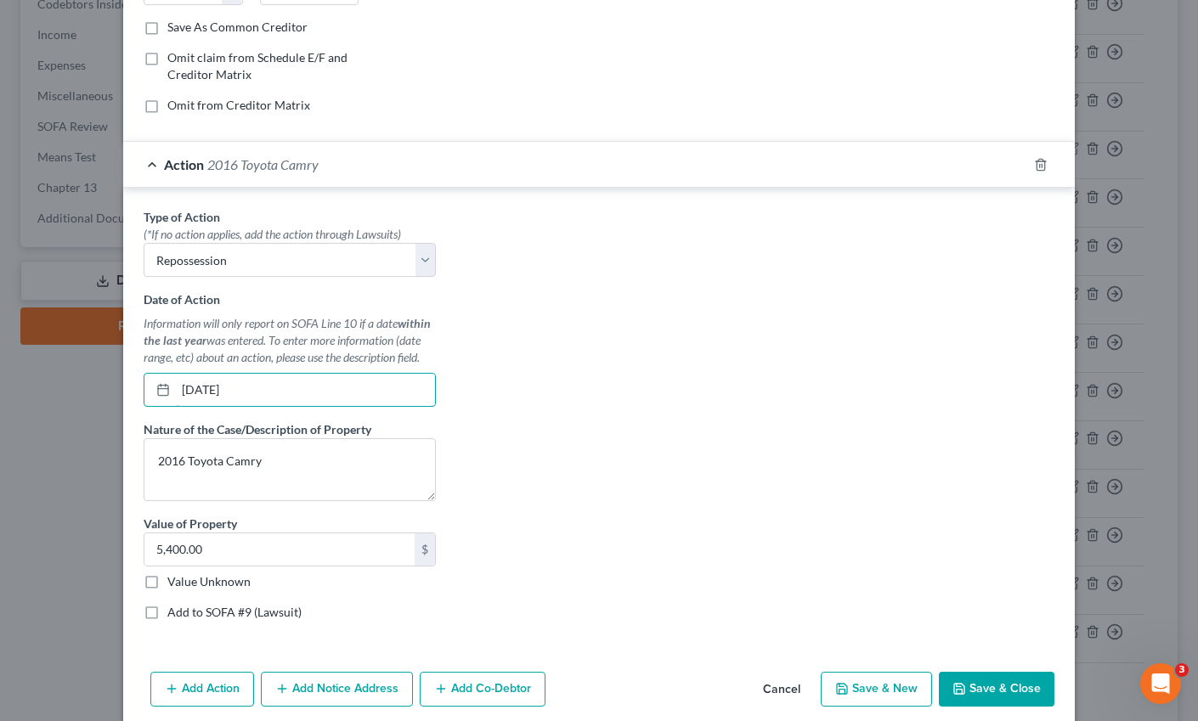
type input "[DATE]"
click at [1002, 685] on button "Save & Close" at bounding box center [997, 690] width 116 height 36
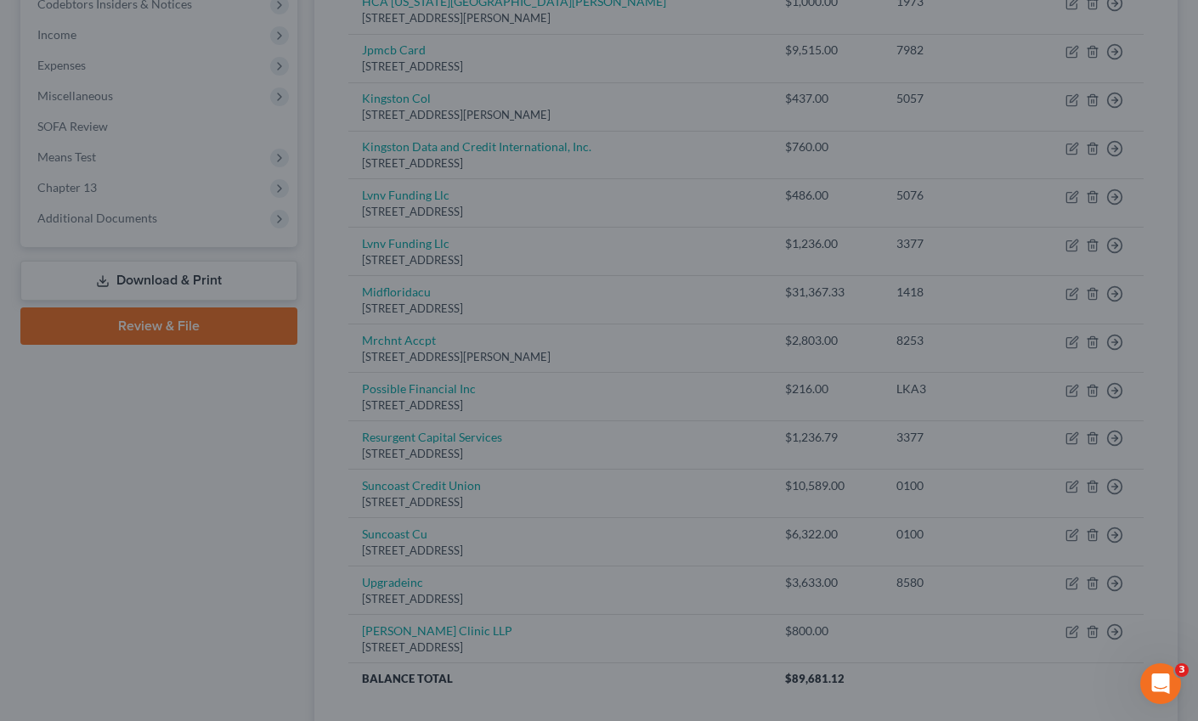
type input "0"
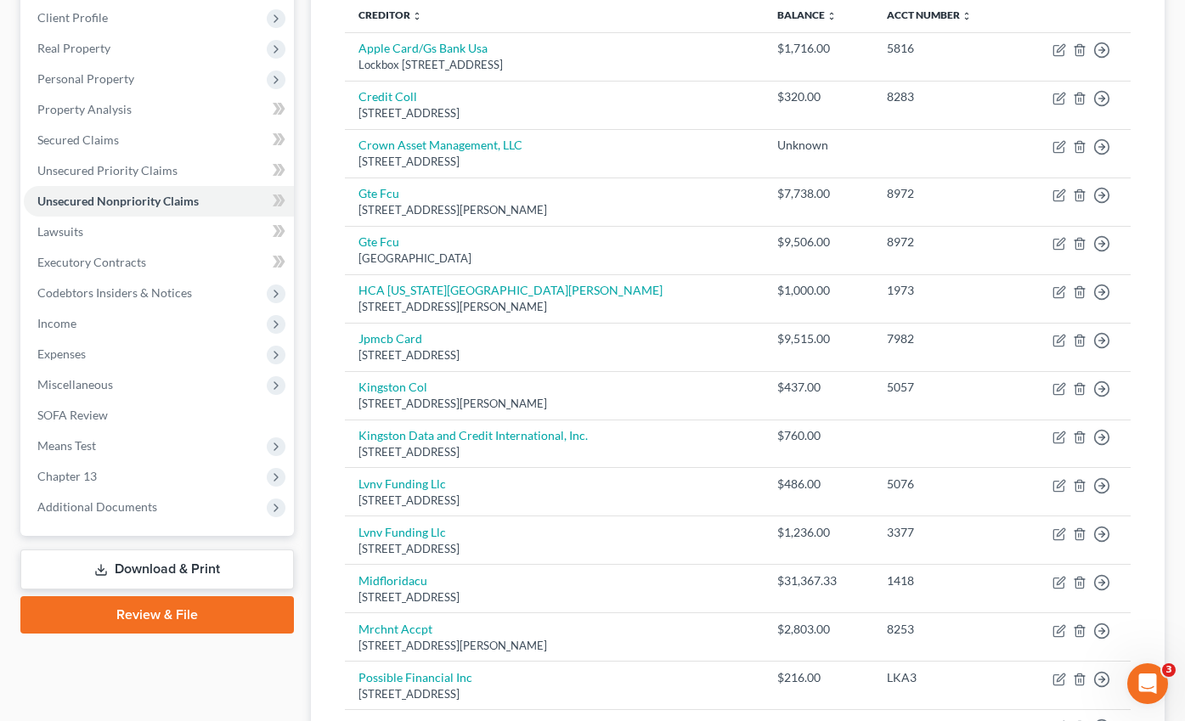
scroll to position [0, 0]
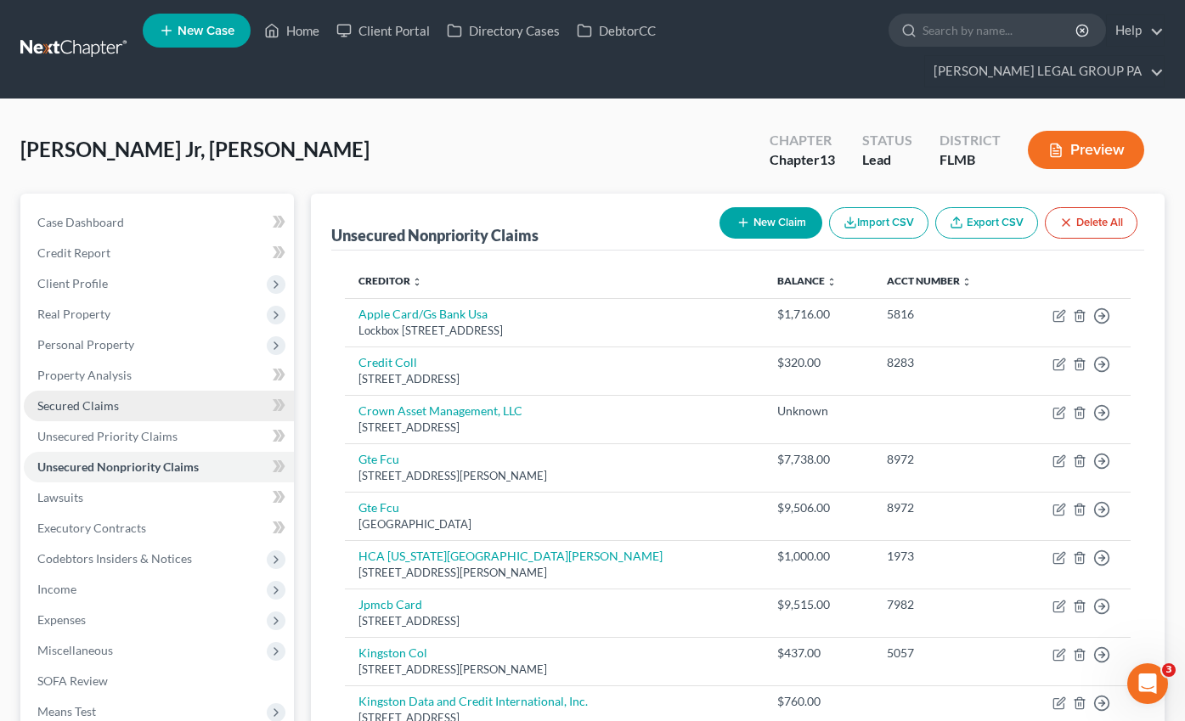
click at [74, 398] on span "Secured Claims" at bounding box center [78, 405] width 82 height 14
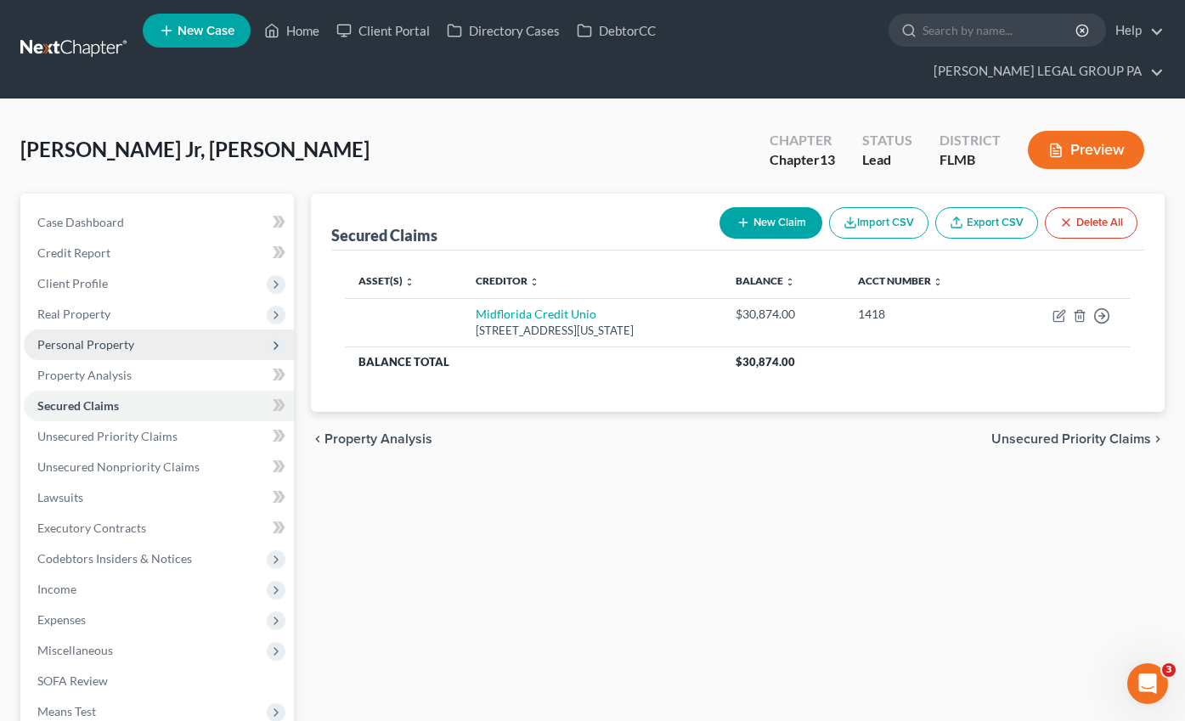
click at [68, 337] on span "Personal Property" at bounding box center [85, 344] width 97 height 14
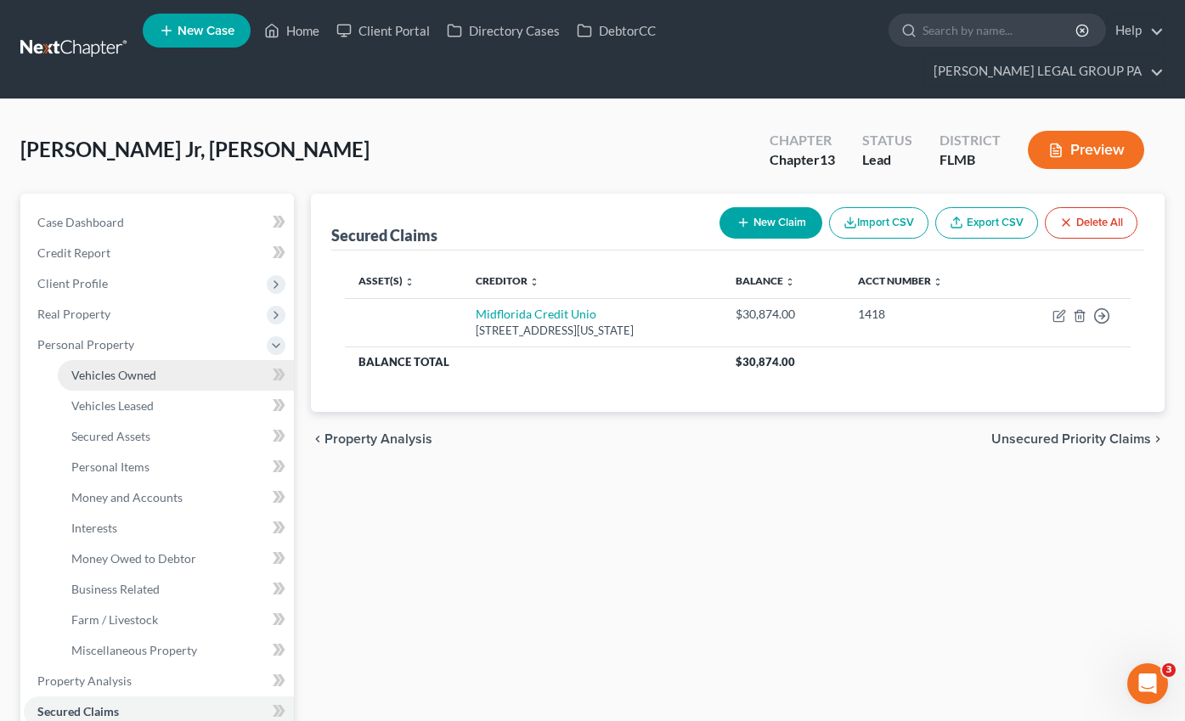
click at [151, 368] on span "Vehicles Owned" at bounding box center [113, 375] width 85 height 14
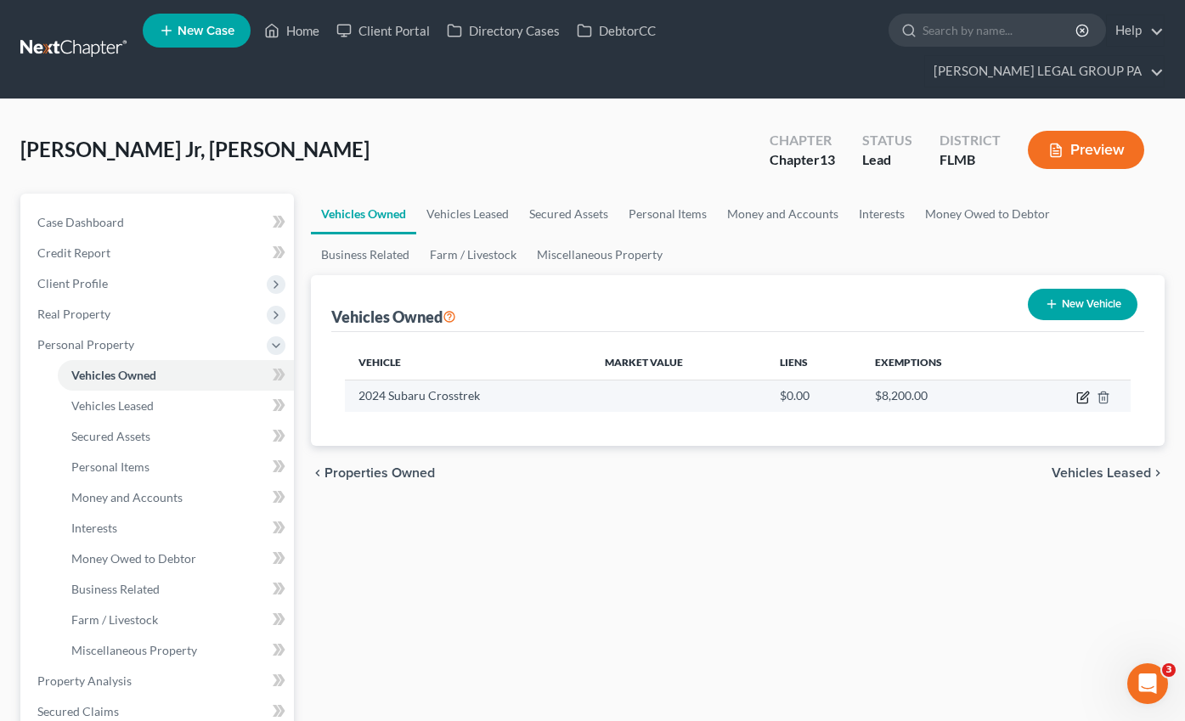
click at [1080, 391] on icon "button" at bounding box center [1083, 398] width 14 height 14
select select "0"
select select "2"
select select "0"
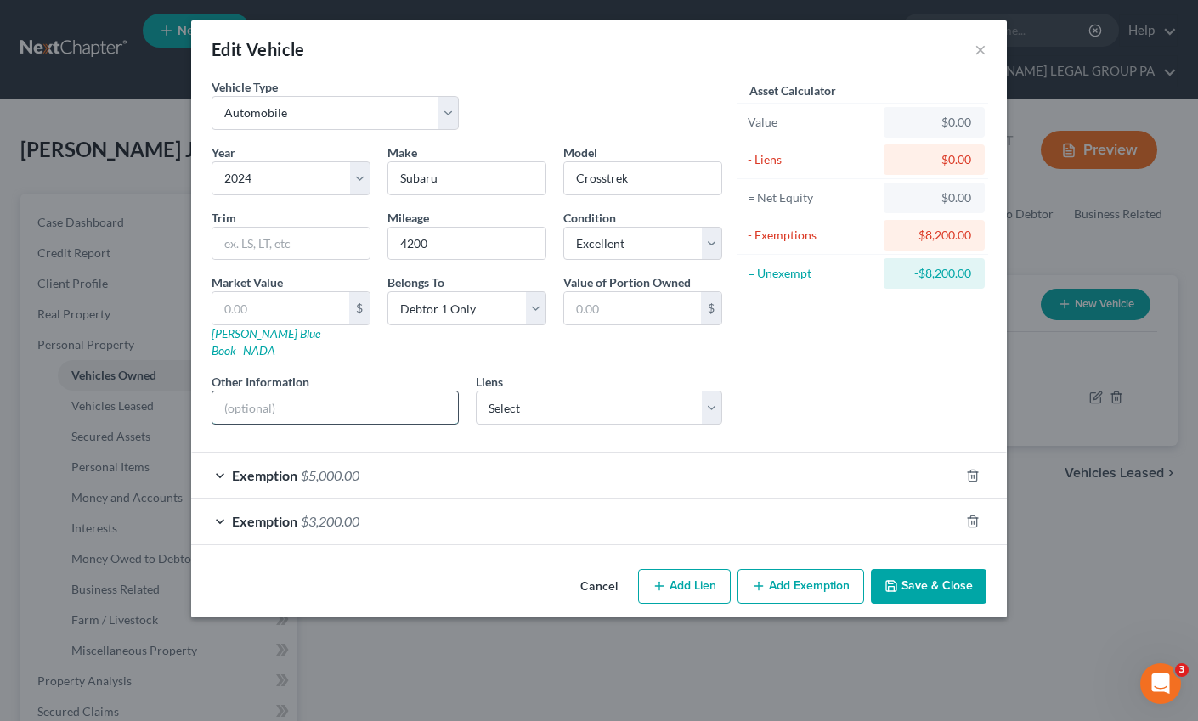
click at [286, 392] on input "text" at bounding box center [334, 408] width 245 height 32
click at [275, 302] on input "text" at bounding box center [280, 308] width 137 height 32
click at [271, 307] on input "text" at bounding box center [280, 308] width 137 height 32
type input "2"
type input "2.00"
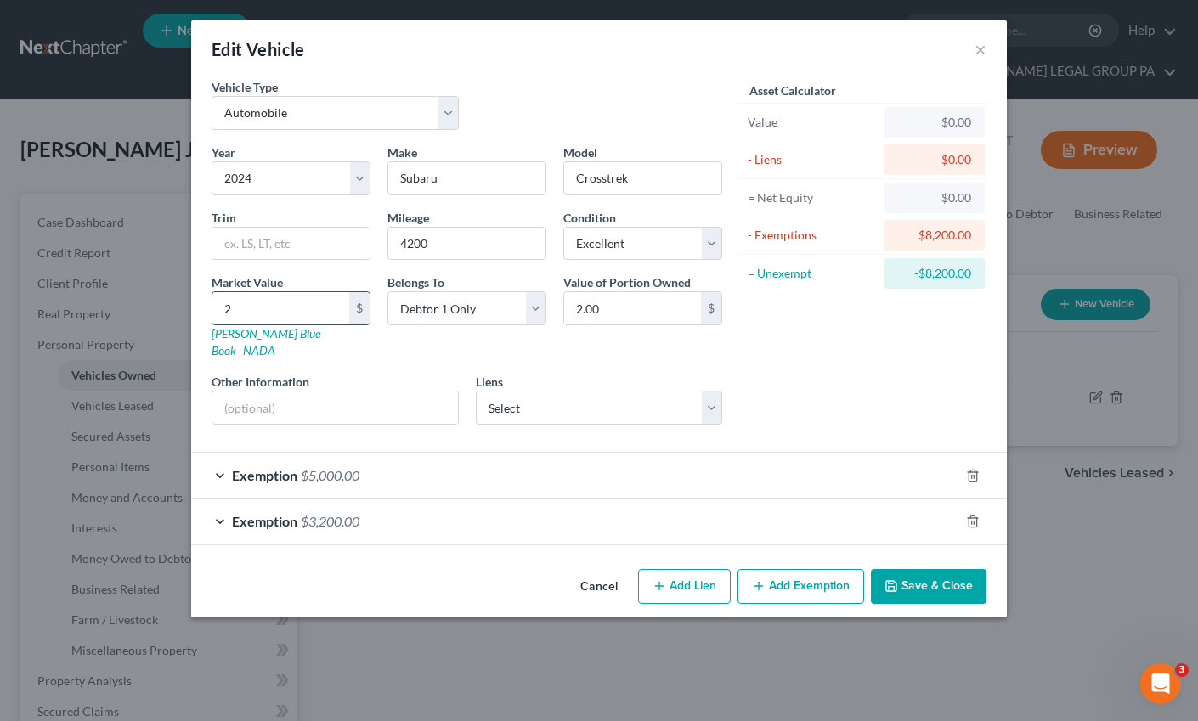
type input "21"
type input "21.00"
type input "214"
type input "214.00"
type input "2140"
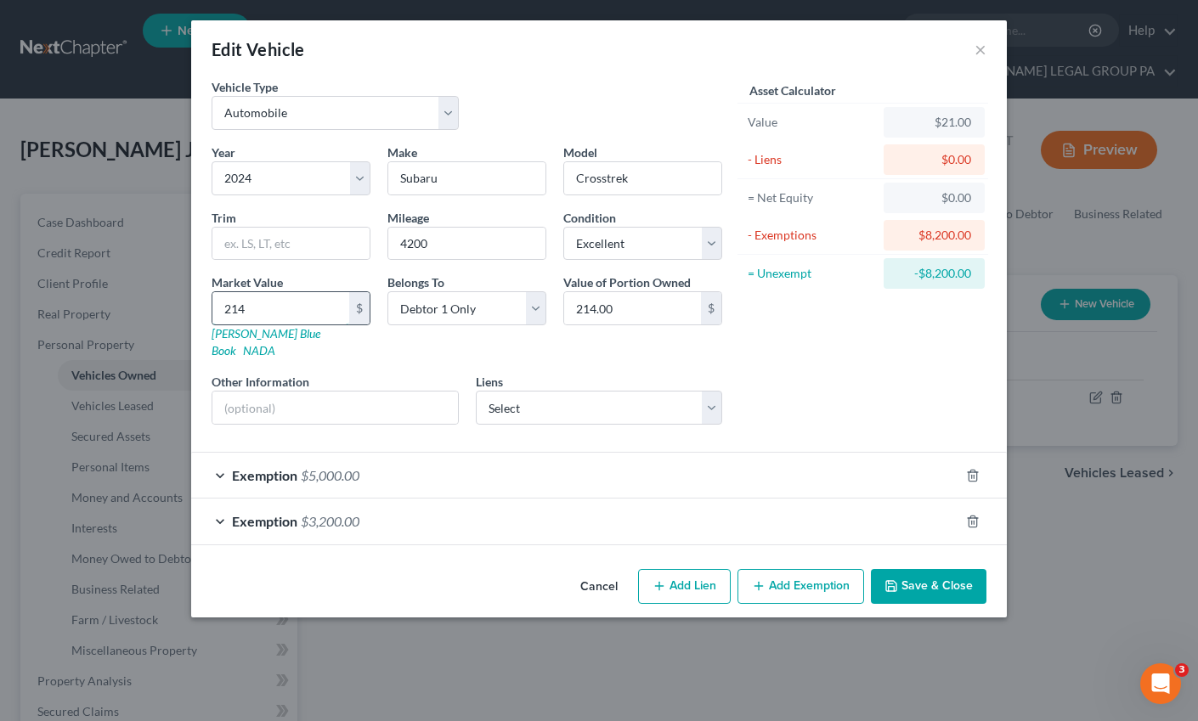
type input "2,140.00"
type input "2,1409"
type input "21,409.00"
click at [444, 241] on input "4200" at bounding box center [466, 244] width 157 height 32
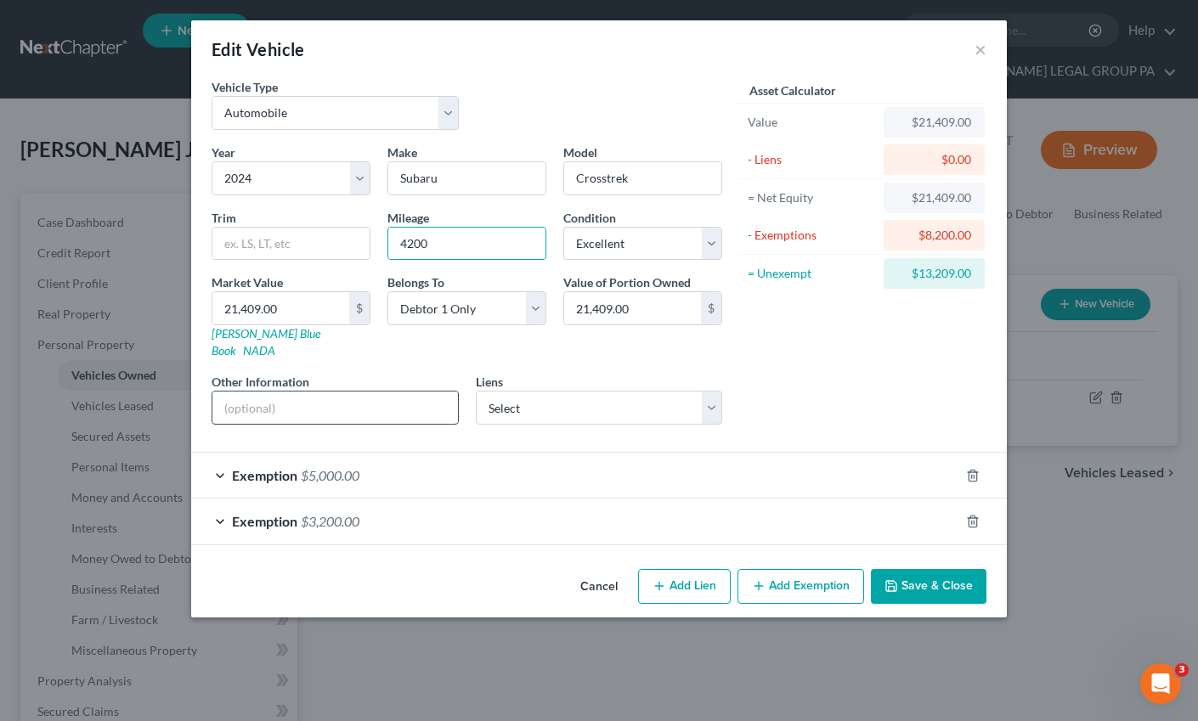
click at [263, 397] on input "text" at bounding box center [334, 408] width 245 height 32
type input "VIN: [US_VEHICLE_IDENTIFICATION_NUMBER]"
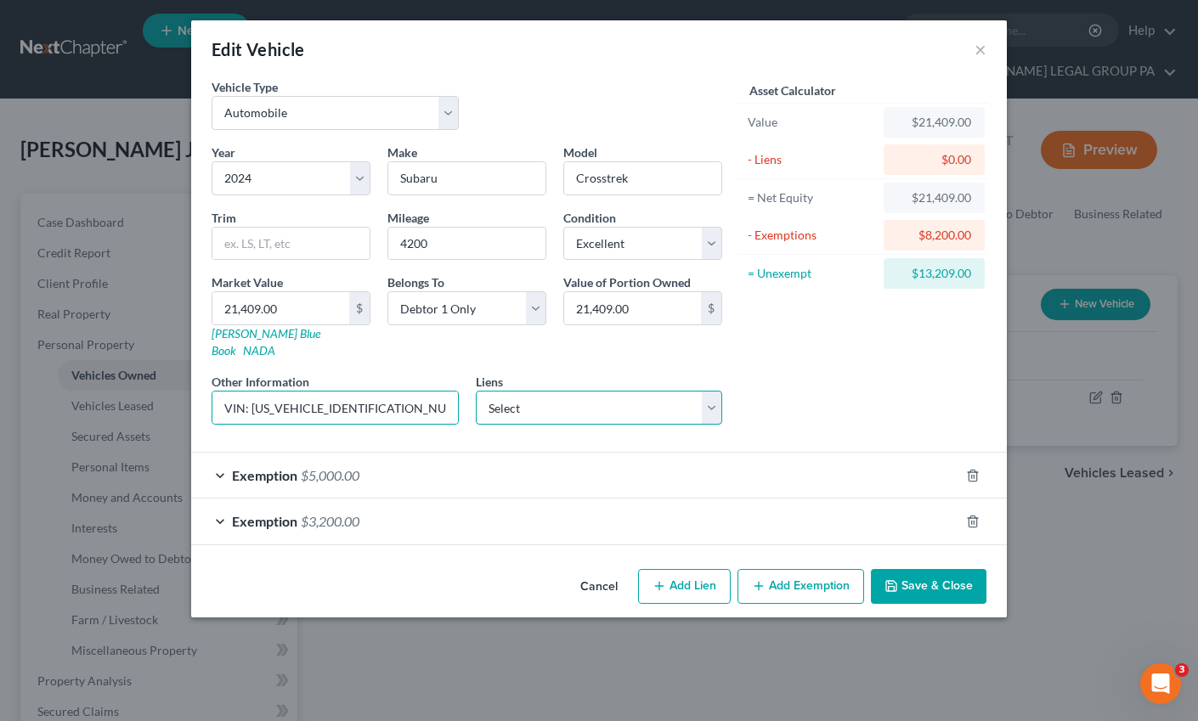
click at [631, 391] on select "Select Midflorida Credit Unio - $30,874.00" at bounding box center [599, 408] width 247 height 34
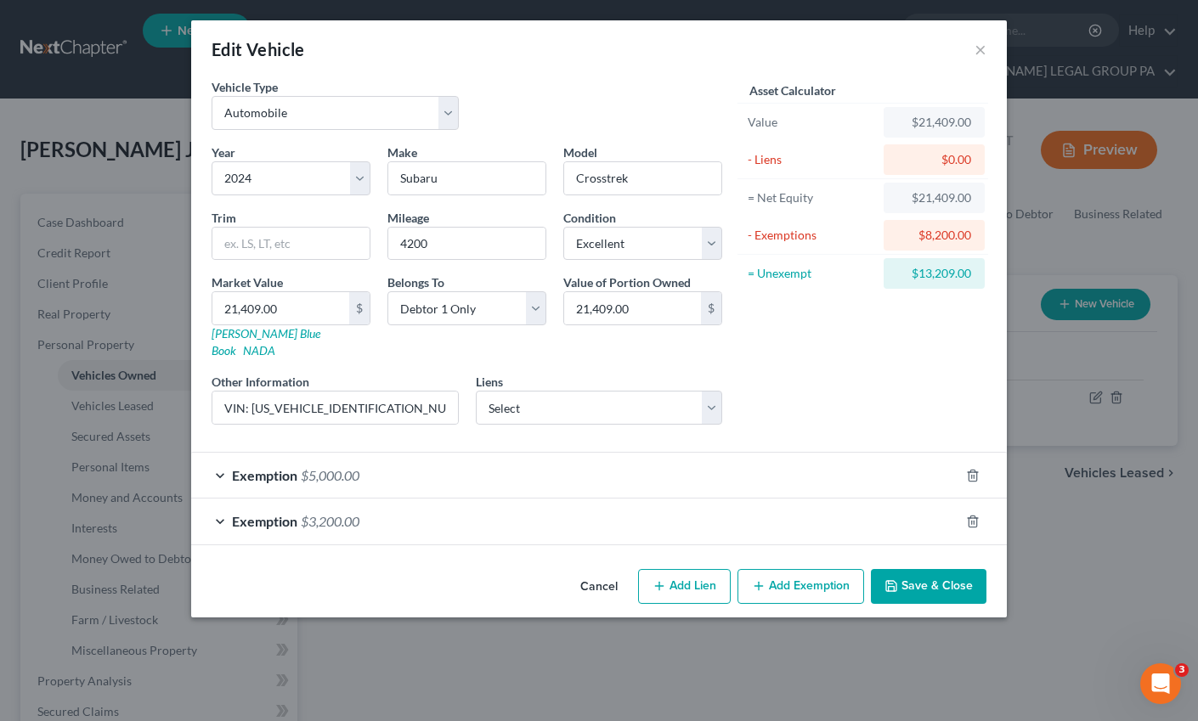
click at [928, 572] on button "Save & Close" at bounding box center [929, 587] width 116 height 36
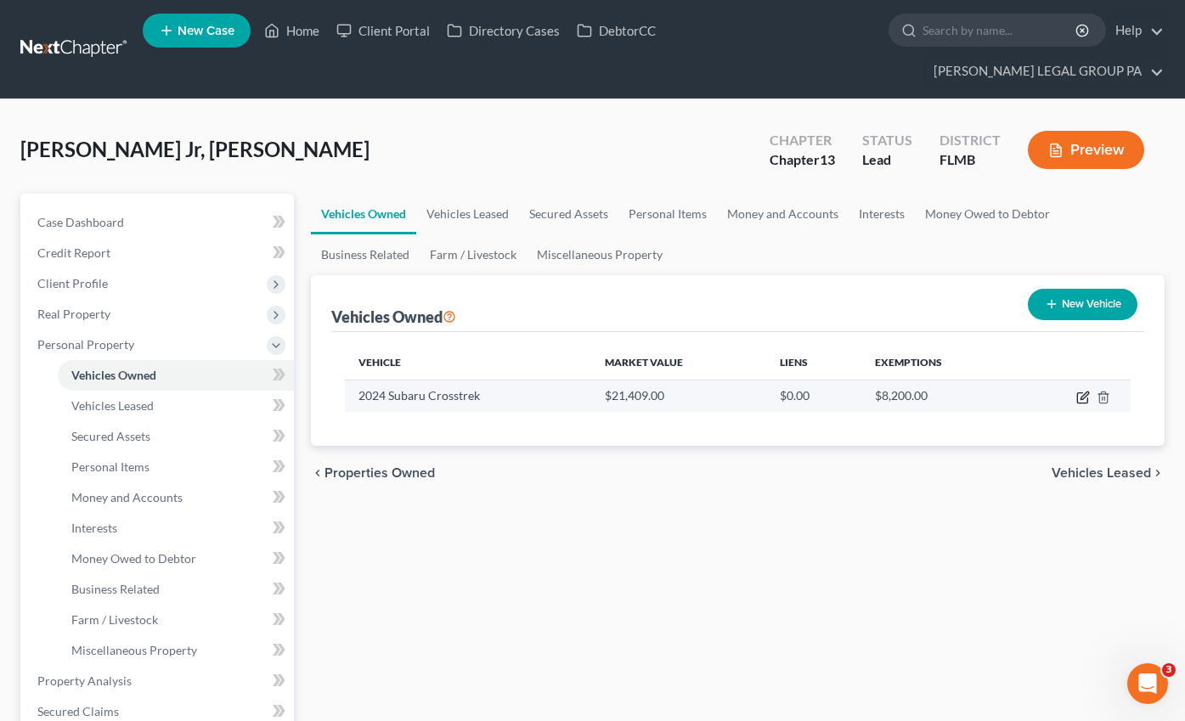
click at [1080, 391] on icon "button" at bounding box center [1083, 398] width 14 height 14
select select "0"
select select "2"
select select "0"
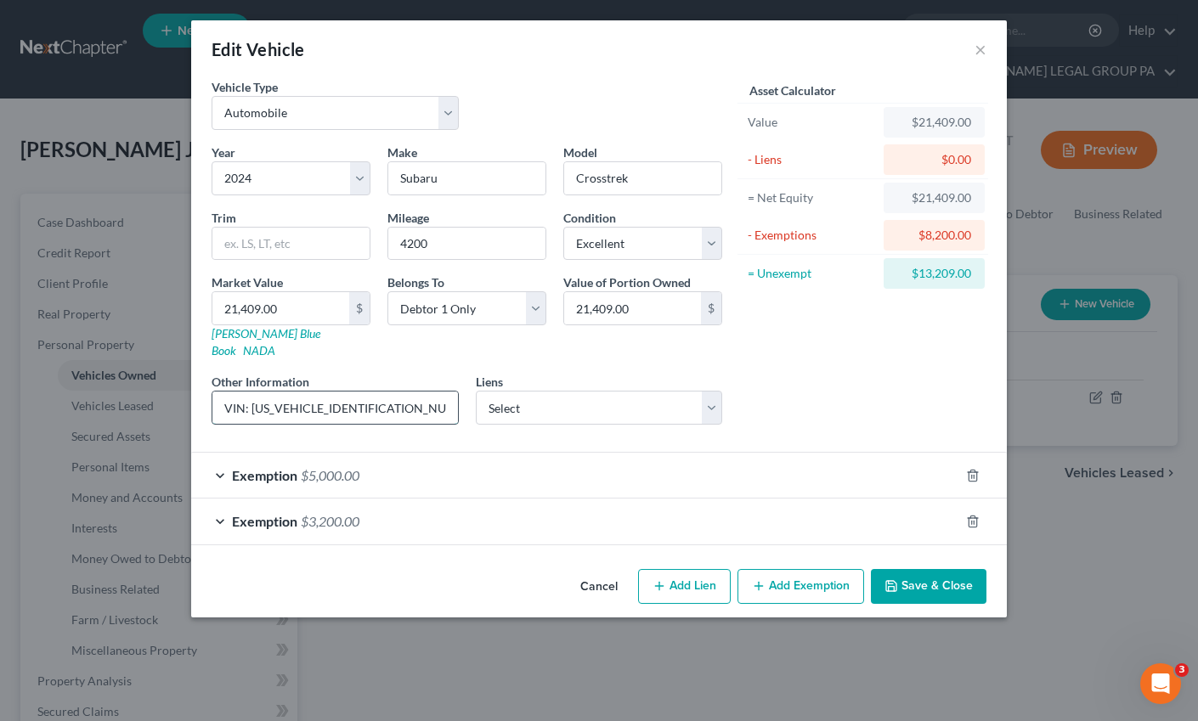
drag, startPoint x: 396, startPoint y: 386, endPoint x: 251, endPoint y: 395, distance: 144.6
click at [251, 395] on input "VIN: [US_VEHICLE_IDENTIFICATION_NUMBER]" at bounding box center [334, 408] width 245 height 32
click at [833, 375] on div "Asset Calculator Value $21,409.00 - Liens $0.00 = Net Equity $21,409.00 - Exemp…" at bounding box center [862, 258] width 264 height 360
click at [936, 569] on button "Save & Close" at bounding box center [929, 587] width 116 height 36
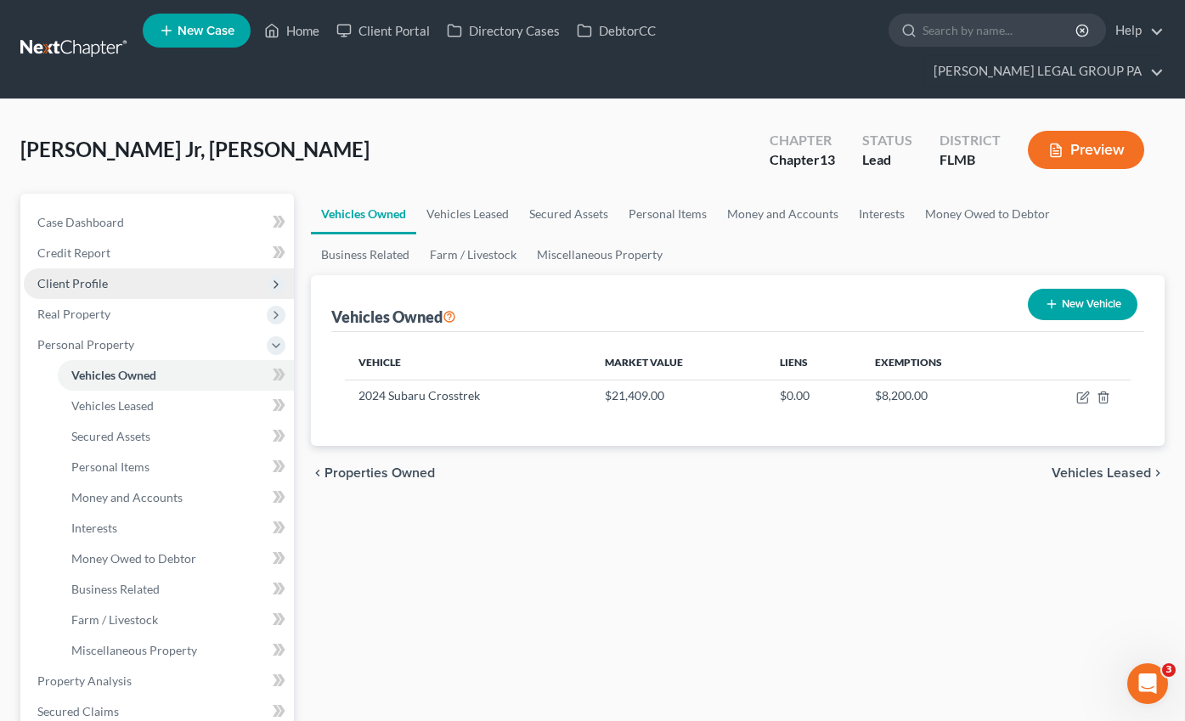
click at [74, 276] on span "Client Profile" at bounding box center [72, 283] width 70 height 14
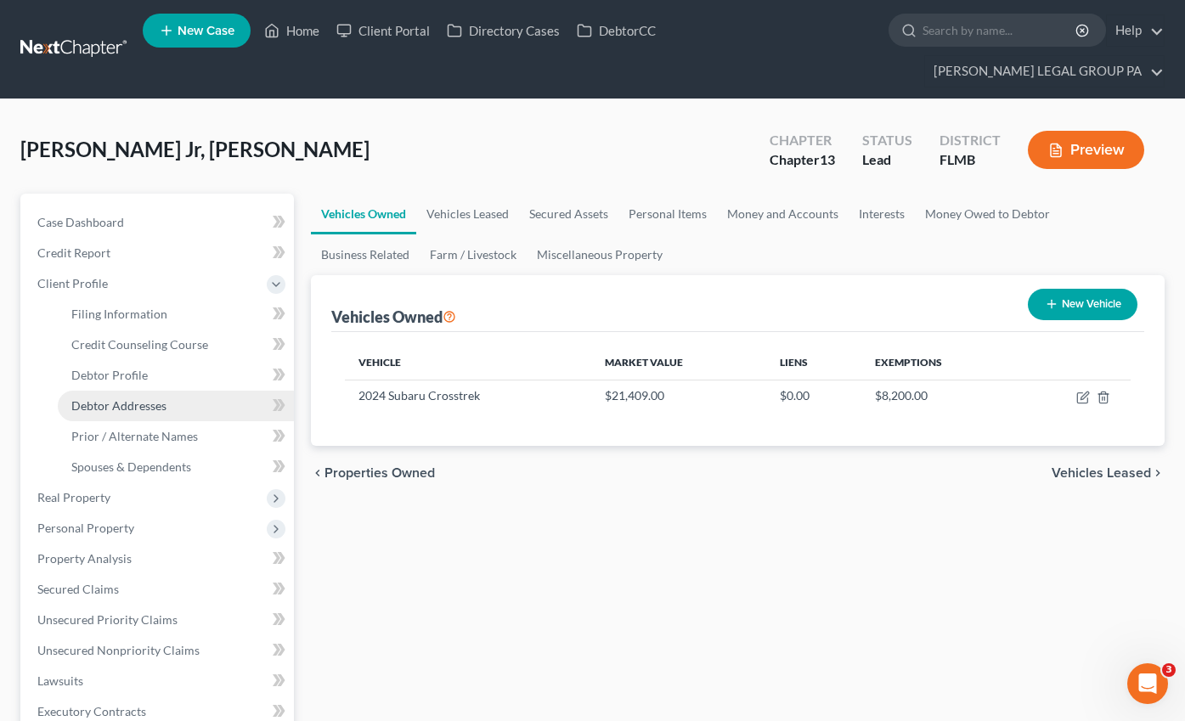
click at [121, 391] on link "Debtor Addresses" at bounding box center [176, 406] width 236 height 31
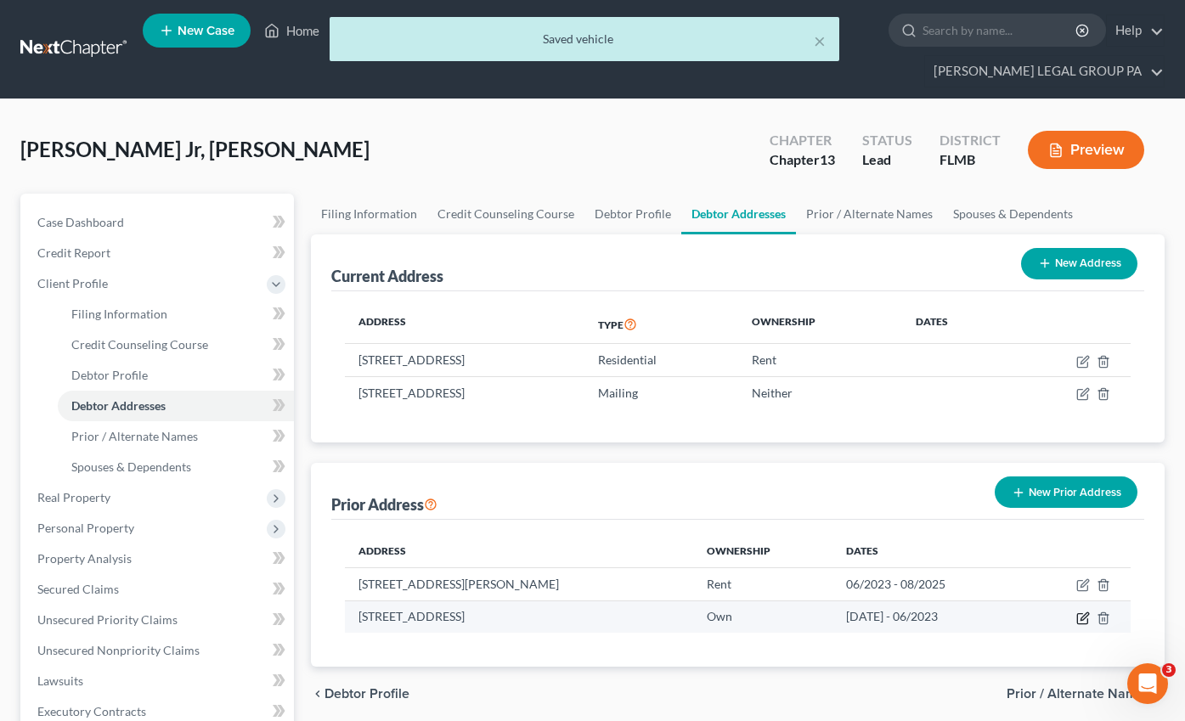
click at [1084, 612] on icon "button" at bounding box center [1084, 616] width 8 height 8
select select "9"
select select "52"
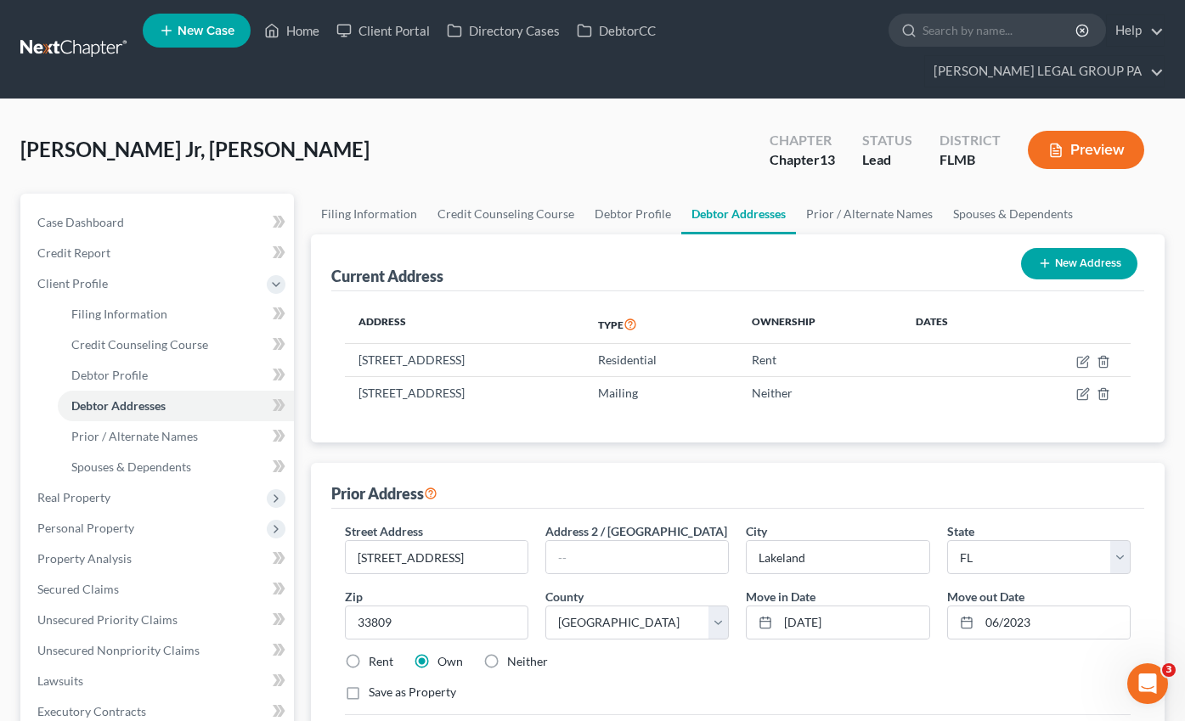
click at [369, 653] on label "Rent" at bounding box center [381, 661] width 25 height 17
click at [375, 653] on input "Rent" at bounding box center [380, 658] width 11 height 11
radio input "true"
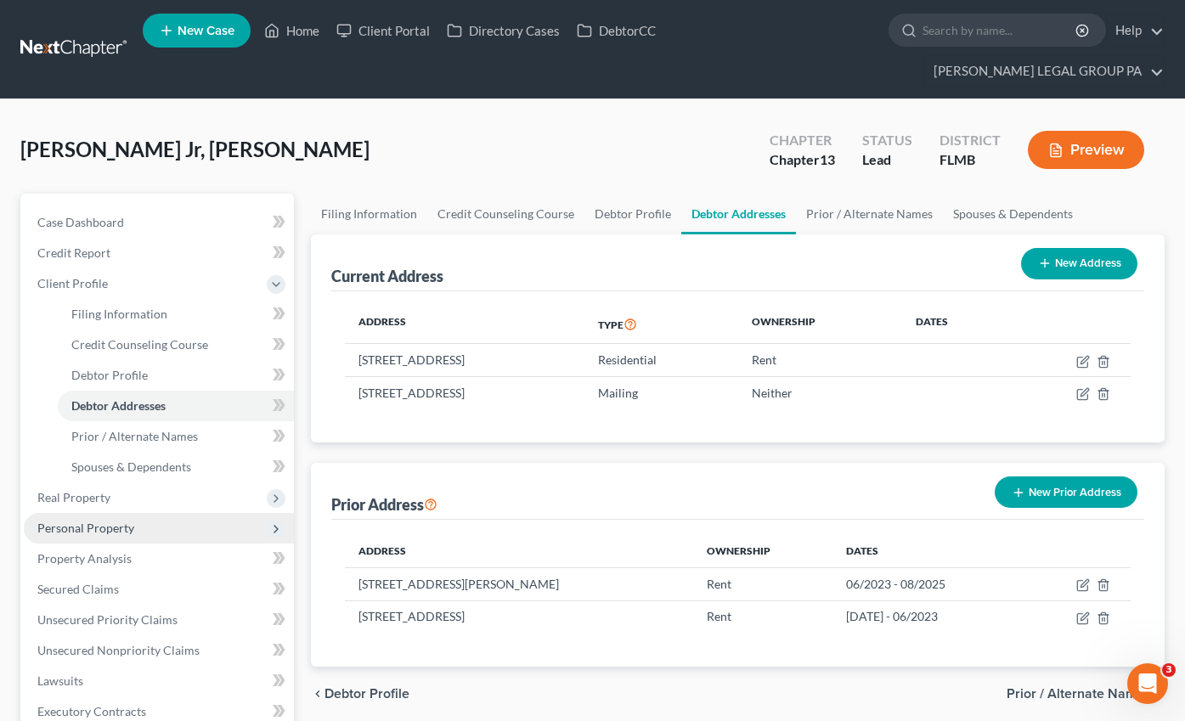
click at [84, 521] on span "Personal Property" at bounding box center [85, 528] width 97 height 14
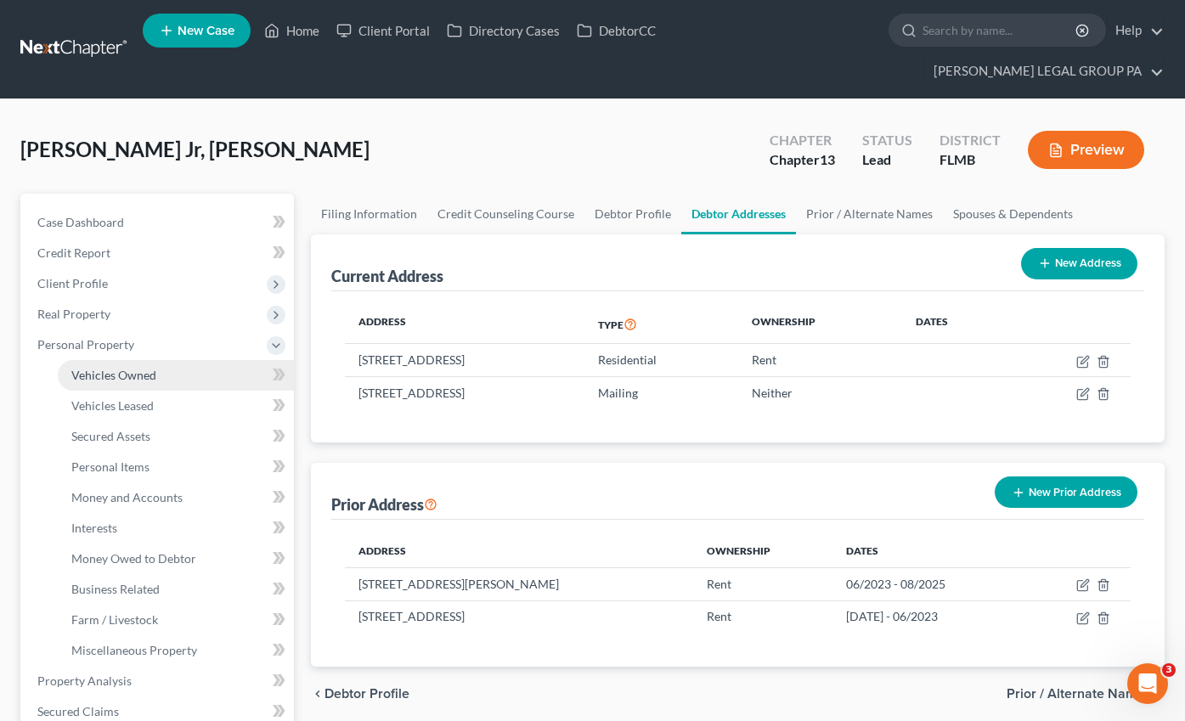
click at [127, 368] on span "Vehicles Owned" at bounding box center [113, 375] width 85 height 14
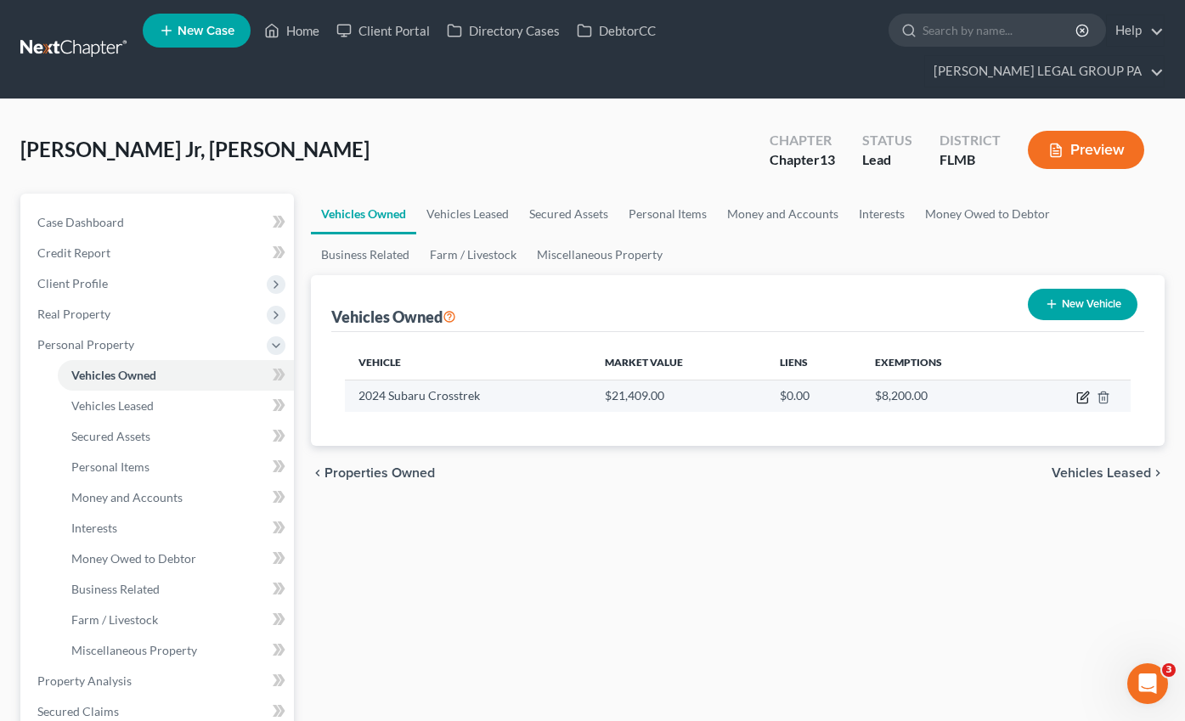
click at [1079, 391] on icon "button" at bounding box center [1083, 398] width 14 height 14
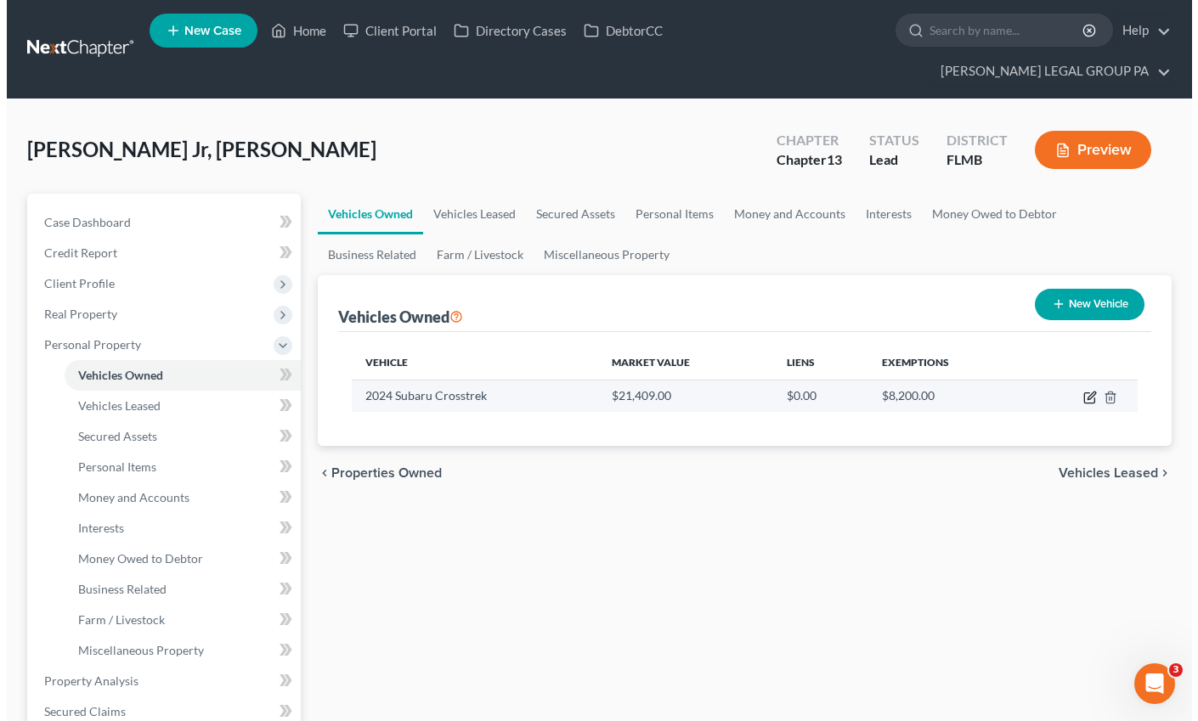
select select "0"
select select "2"
select select "0"
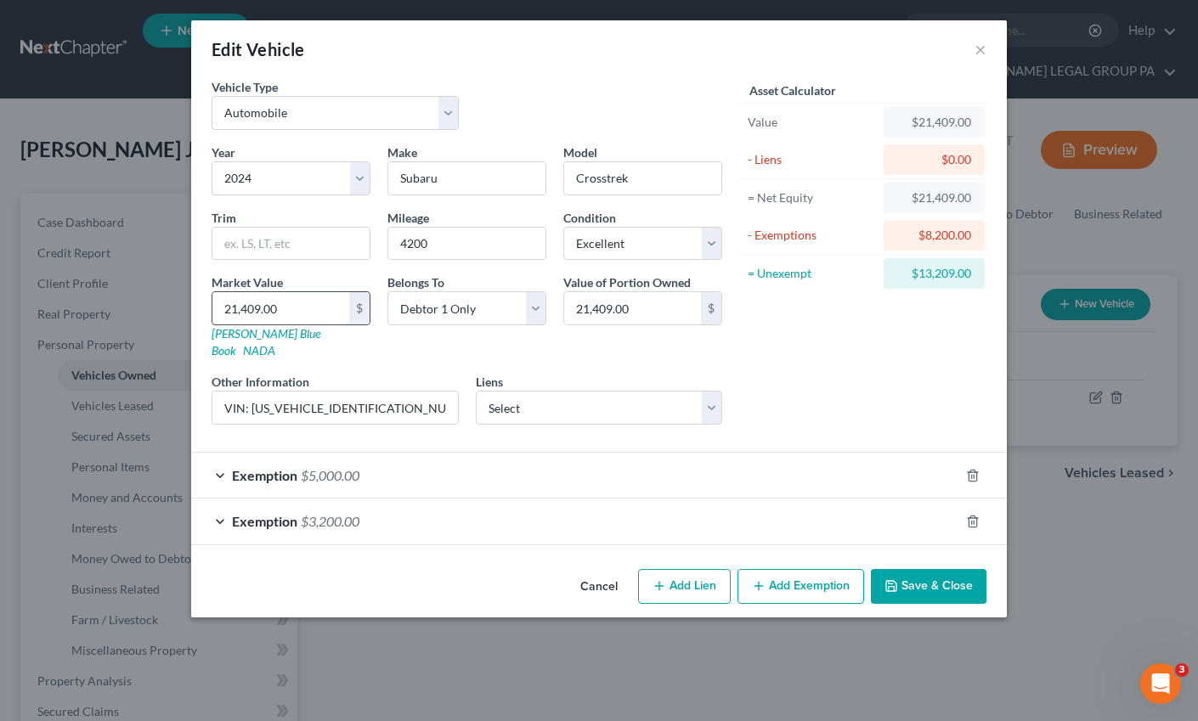
drag, startPoint x: 300, startPoint y: 313, endPoint x: 259, endPoint y: 311, distance: 40.8
click at [245, 311] on input "21,409.00" at bounding box center [280, 308] width 137 height 32
click at [289, 309] on input "21,409.00" at bounding box center [280, 308] width 137 height 32
drag, startPoint x: 292, startPoint y: 307, endPoint x: 202, endPoint y: 298, distance: 90.5
click at [203, 298] on div "Market Value 21,409.00 $ [PERSON_NAME] Blue Book NADA" at bounding box center [291, 316] width 176 height 86
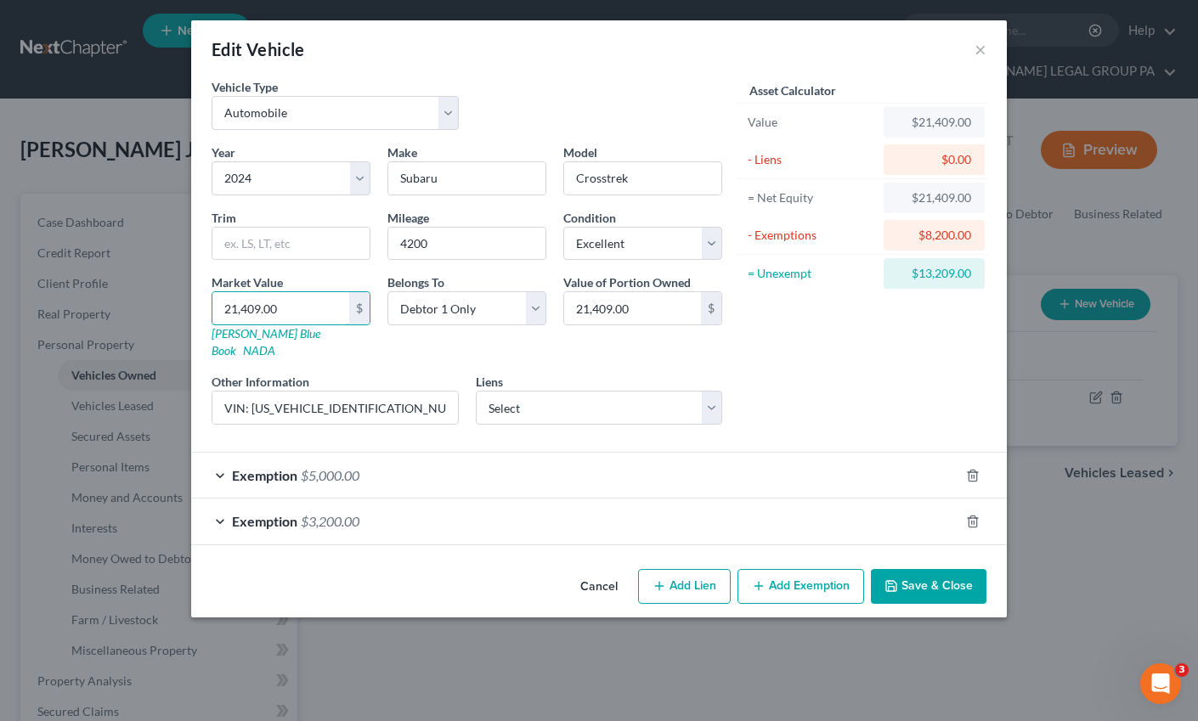
type input "2"
type input "2.00"
type input "22"
type input "22.00"
type input "228"
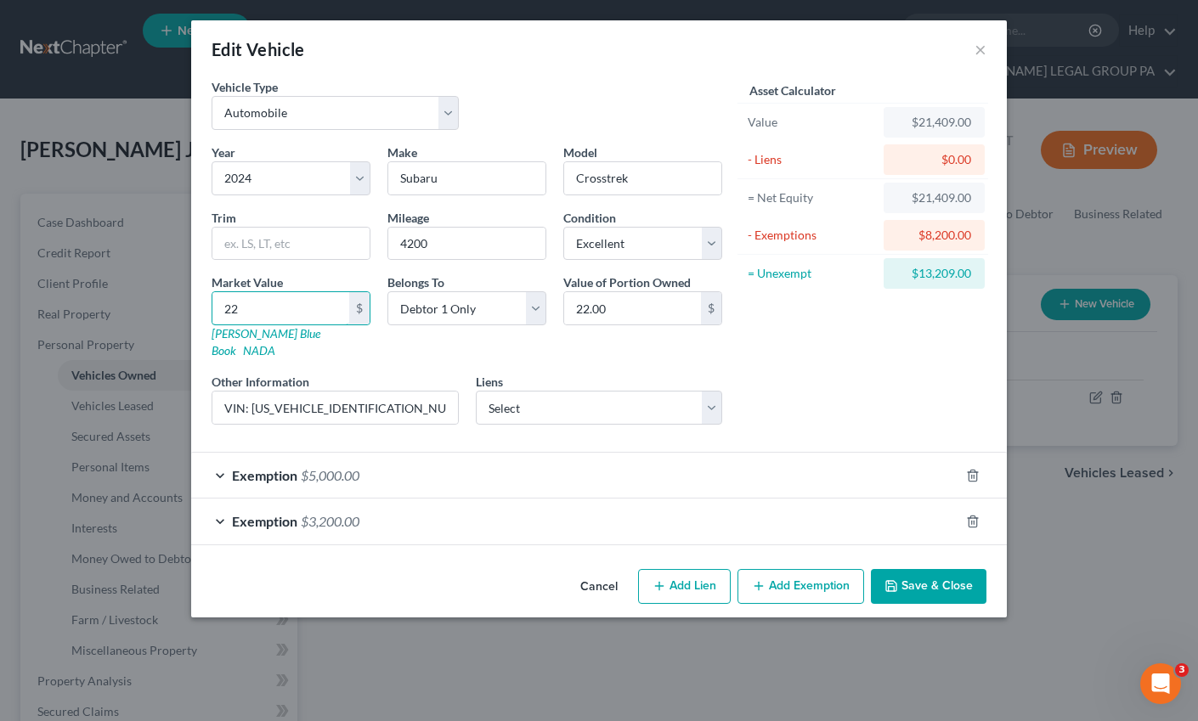
type input "228.00"
type input "2288"
type input "2,288.00"
type input "2,2887"
type input "22,887.00"
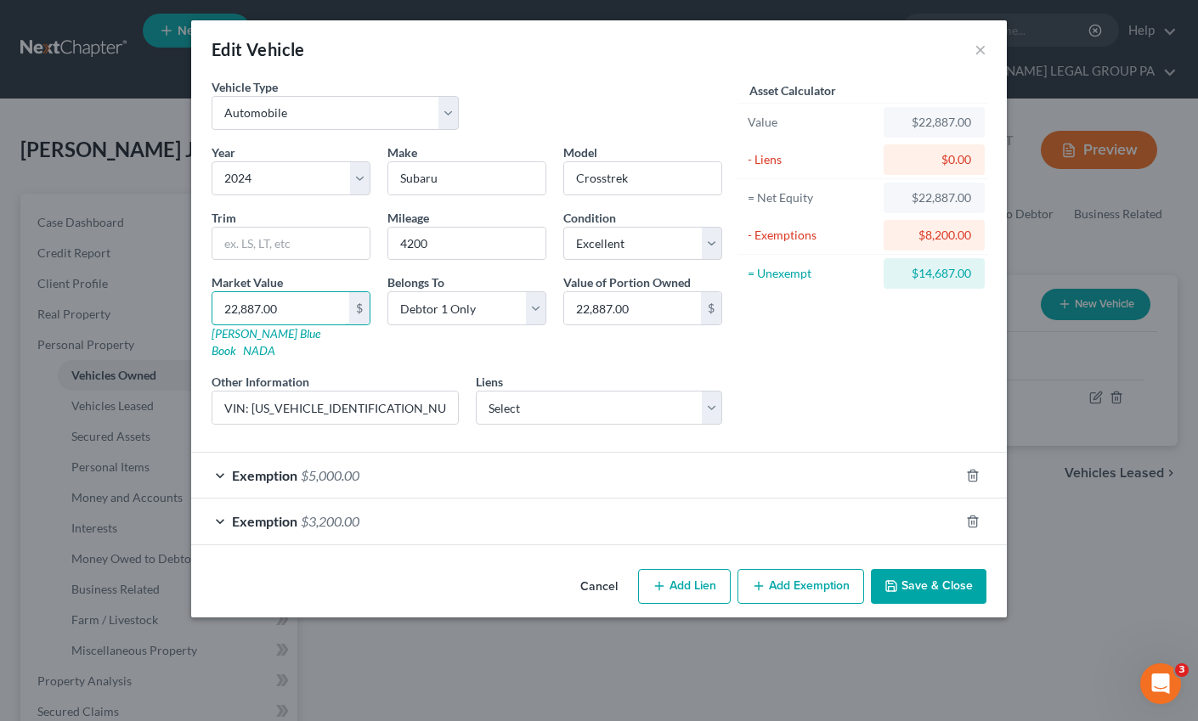
type input "22,887.00"
click at [947, 575] on button "Save & Close" at bounding box center [929, 587] width 116 height 36
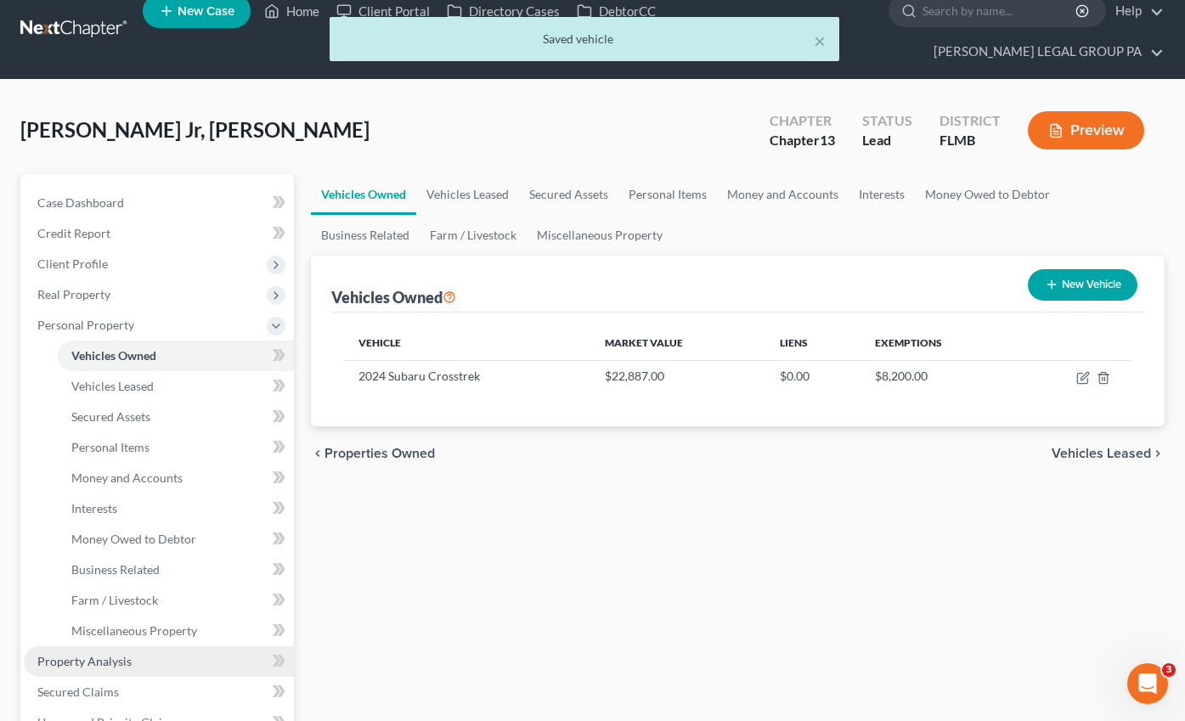
scroll to position [32, 0]
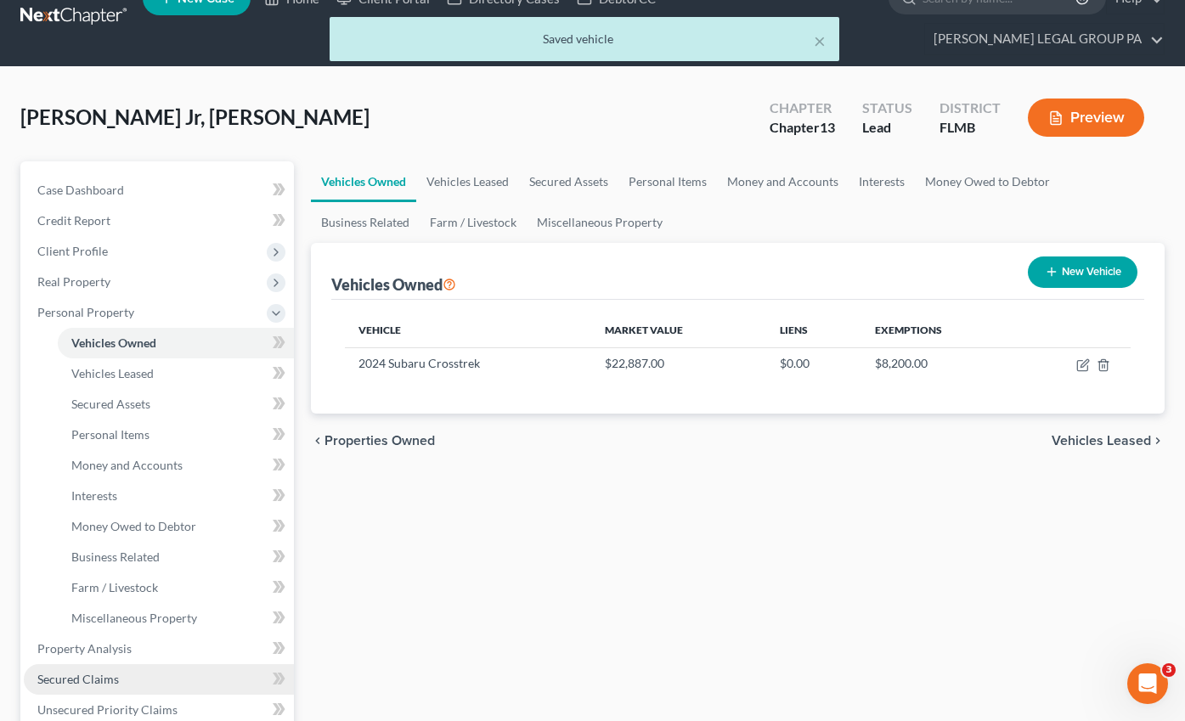
click at [92, 672] on span "Secured Claims" at bounding box center [78, 679] width 82 height 14
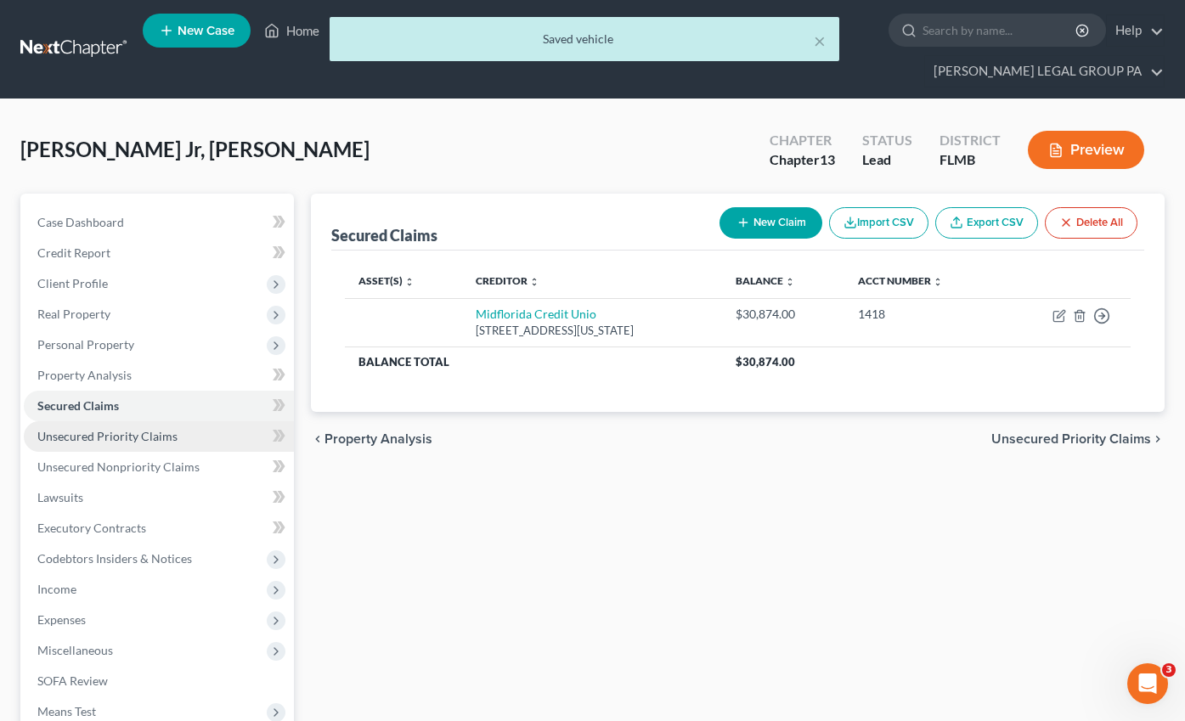
click at [119, 429] on span "Unsecured Priority Claims" at bounding box center [107, 436] width 140 height 14
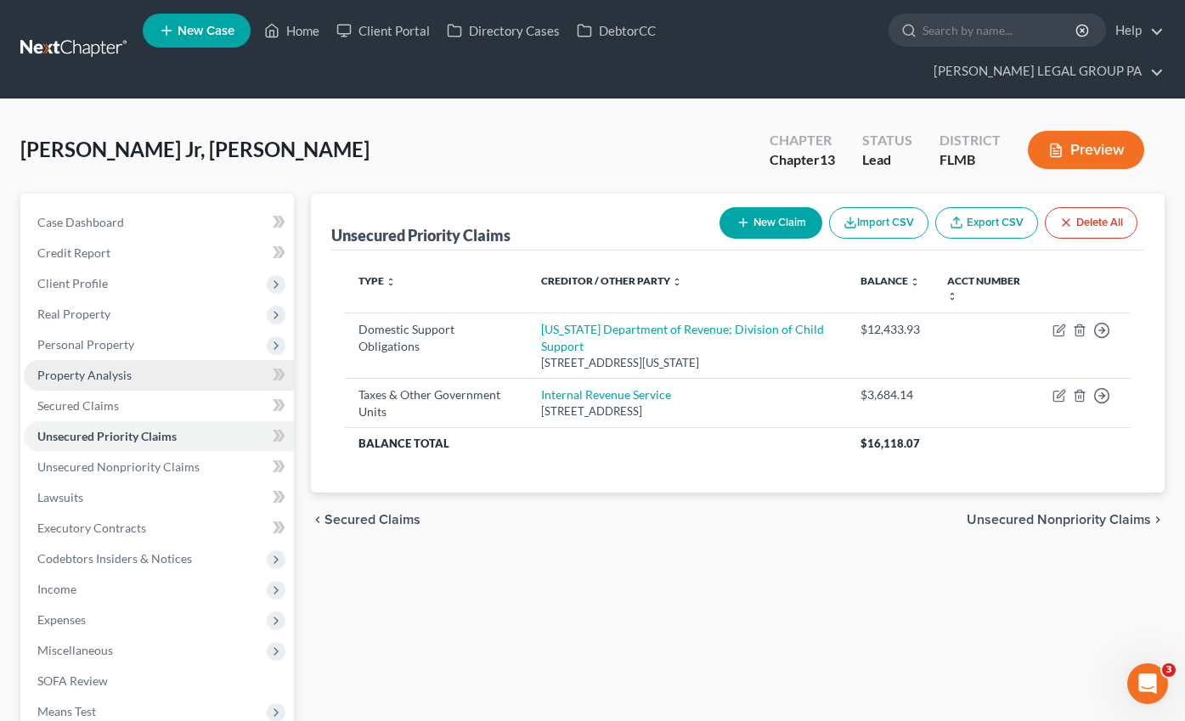
click at [79, 368] on span "Property Analysis" at bounding box center [84, 375] width 94 height 14
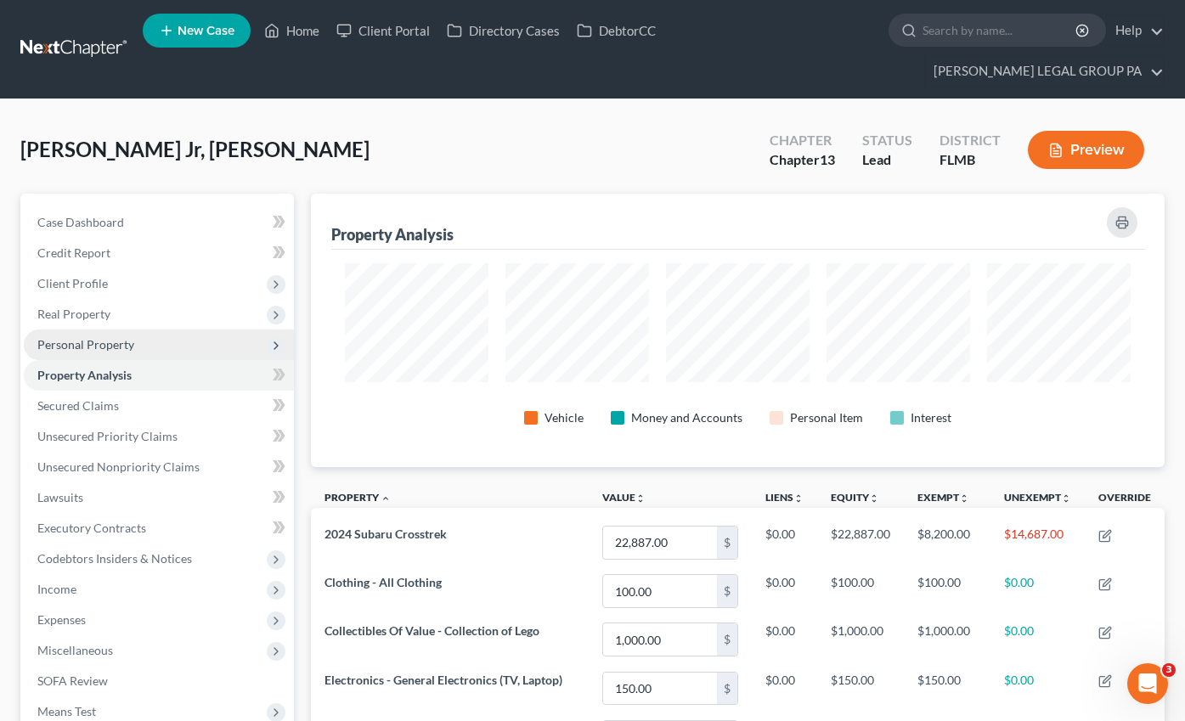
click at [118, 337] on span "Personal Property" at bounding box center [85, 344] width 97 height 14
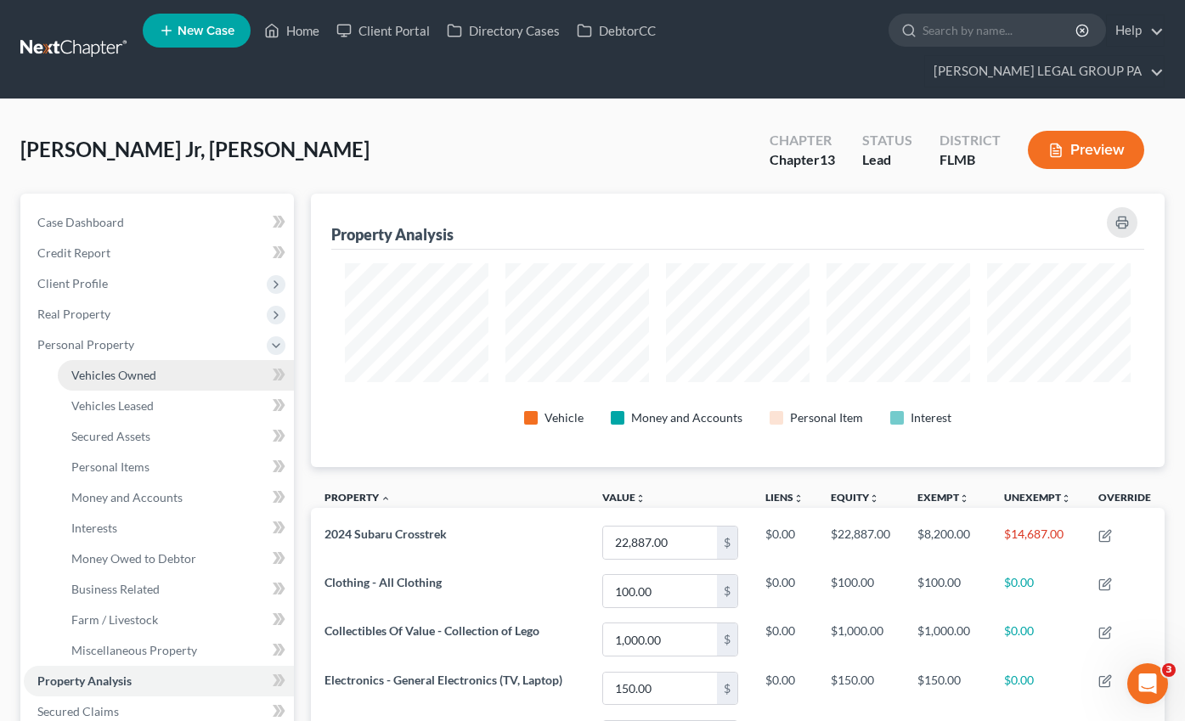
click at [119, 360] on link "Vehicles Owned" at bounding box center [176, 375] width 236 height 31
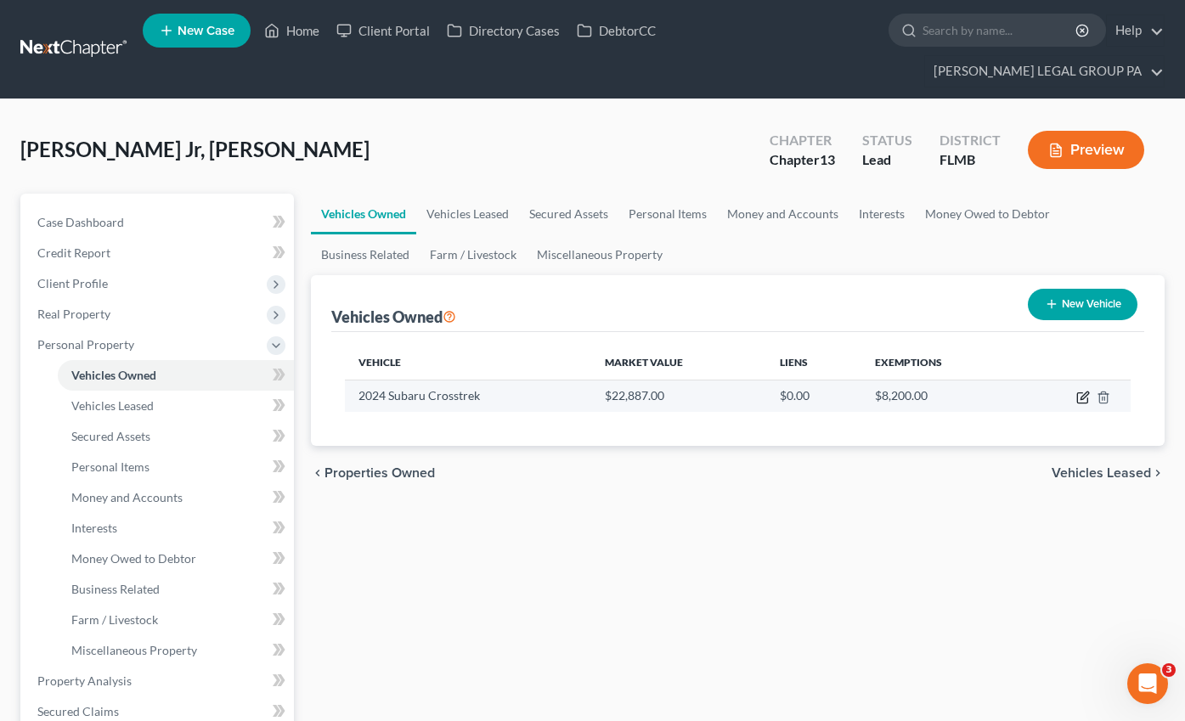
click at [1080, 392] on icon "button" at bounding box center [1084, 396] width 8 height 8
select select "0"
select select "2"
select select "0"
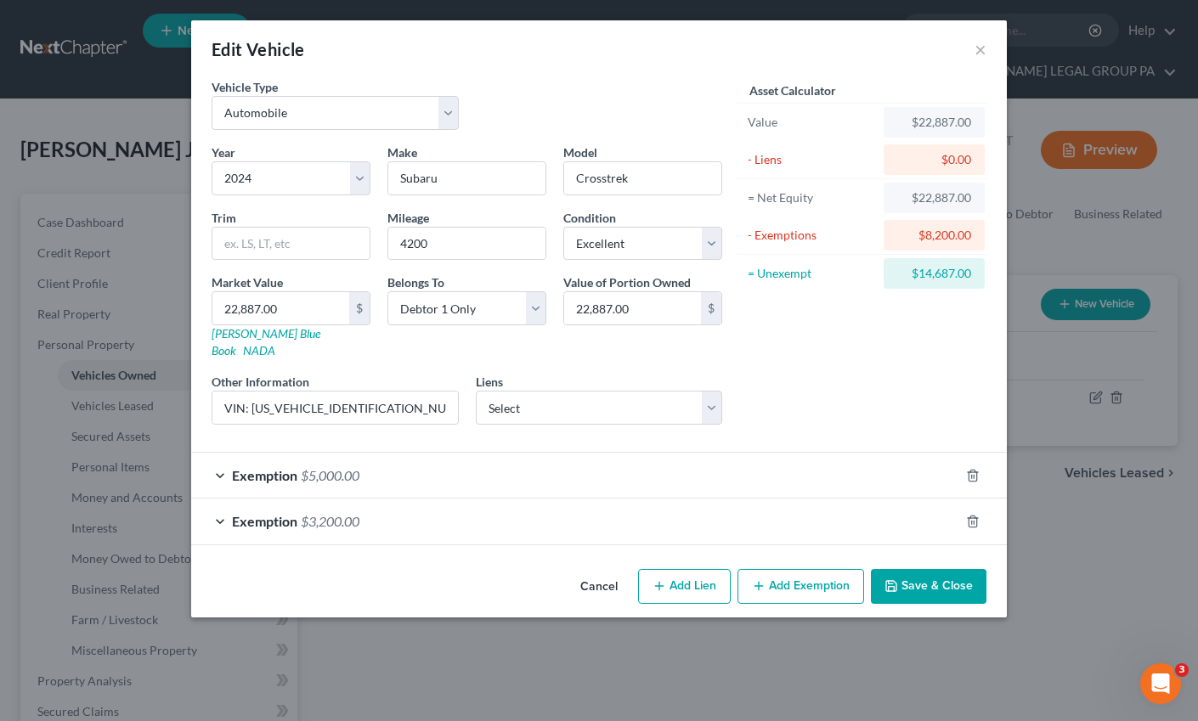
click at [912, 569] on button "Save & Close" at bounding box center [929, 587] width 116 height 36
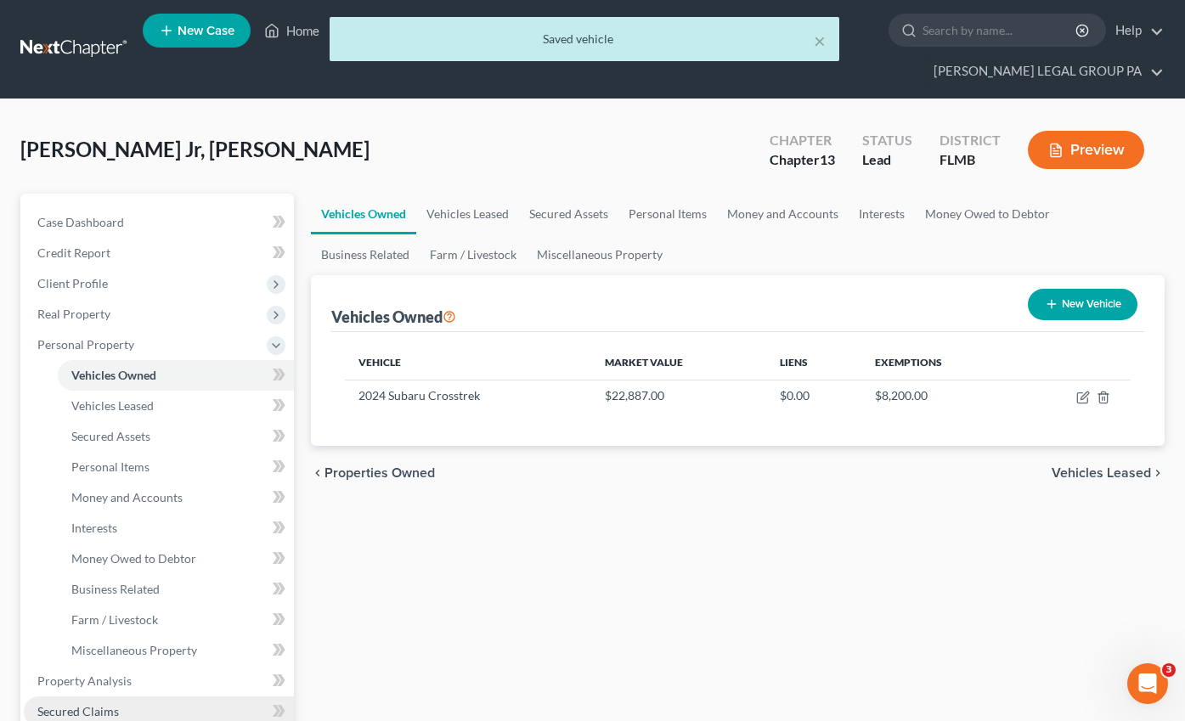
click at [91, 704] on span "Secured Claims" at bounding box center [78, 711] width 82 height 14
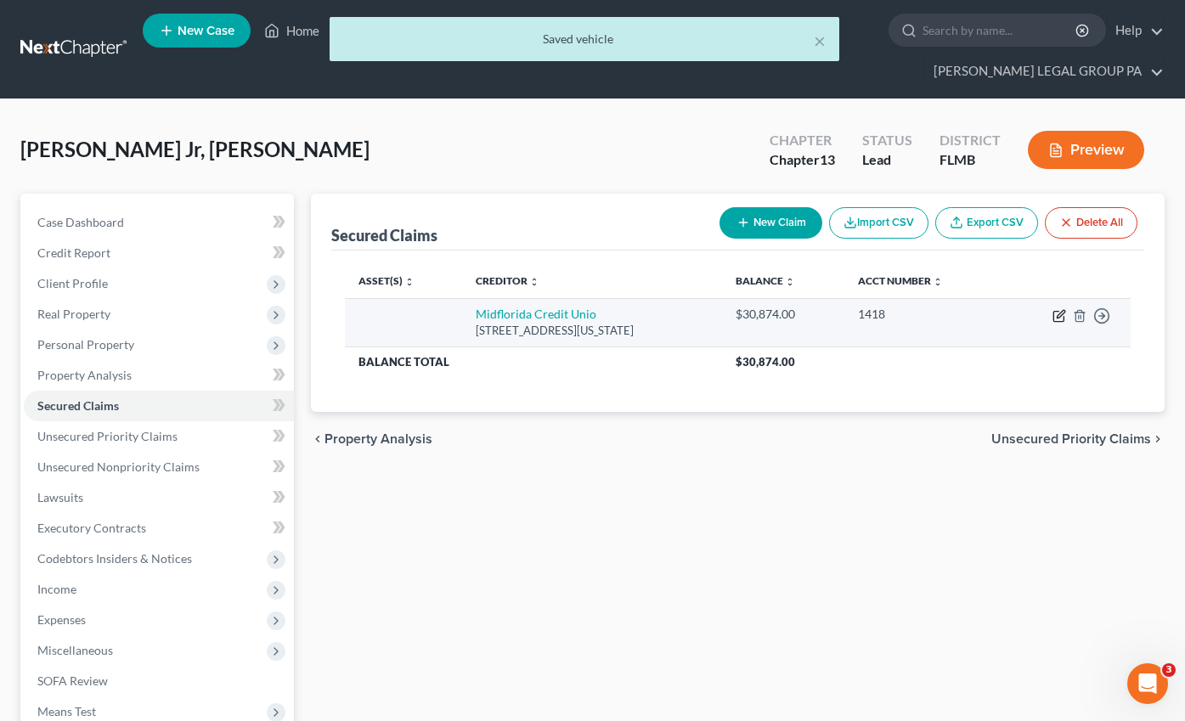
click at [1062, 309] on icon "button" at bounding box center [1059, 316] width 14 height 14
select select "9"
select select "0"
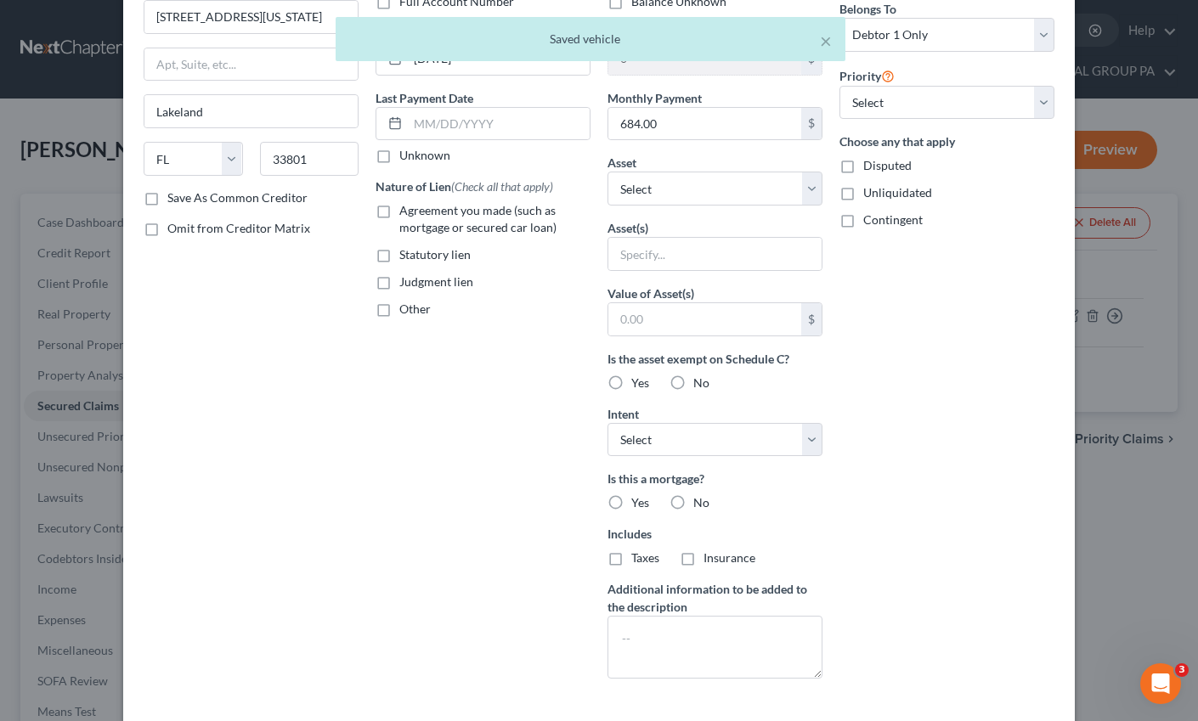
scroll to position [152, 0]
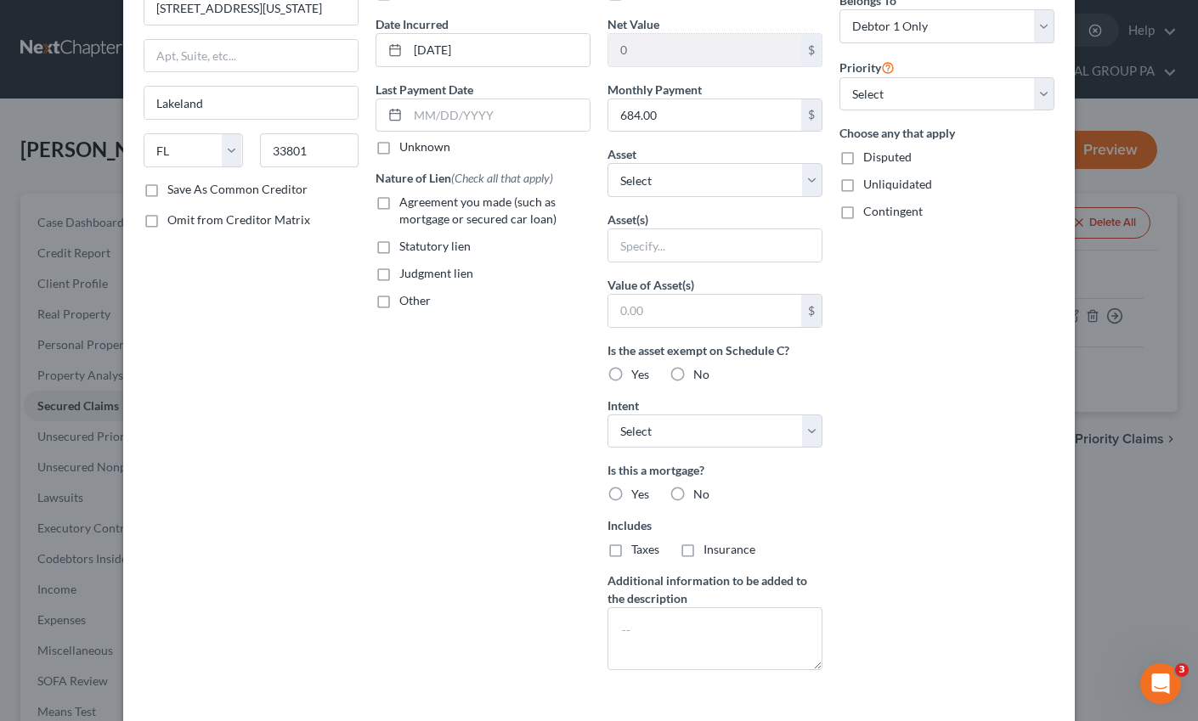
drag, startPoint x: 379, startPoint y: 207, endPoint x: 434, endPoint y: 245, distance: 67.1
click at [399, 207] on label "Agreement you made (such as mortgage or secured car loan)" at bounding box center [494, 211] width 191 height 34
click at [406, 205] on input "Agreement you made (such as mortgage or secured car loan)" at bounding box center [411, 199] width 11 height 11
checkbox input "true"
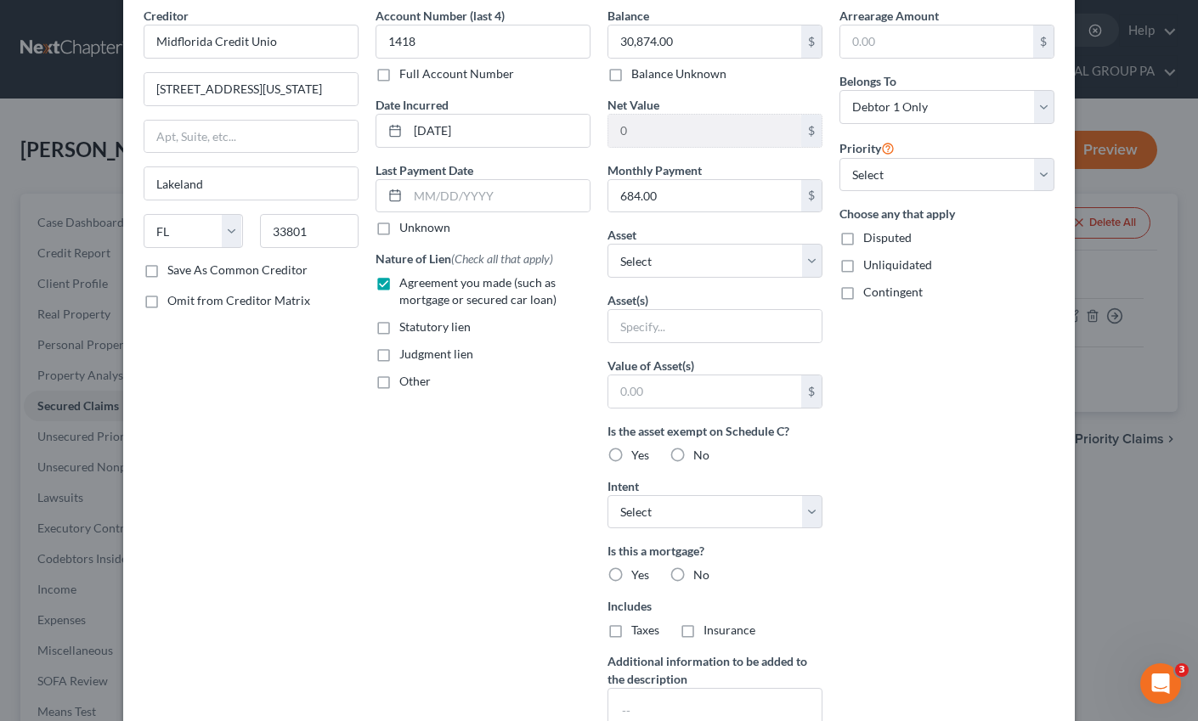
scroll to position [0, 0]
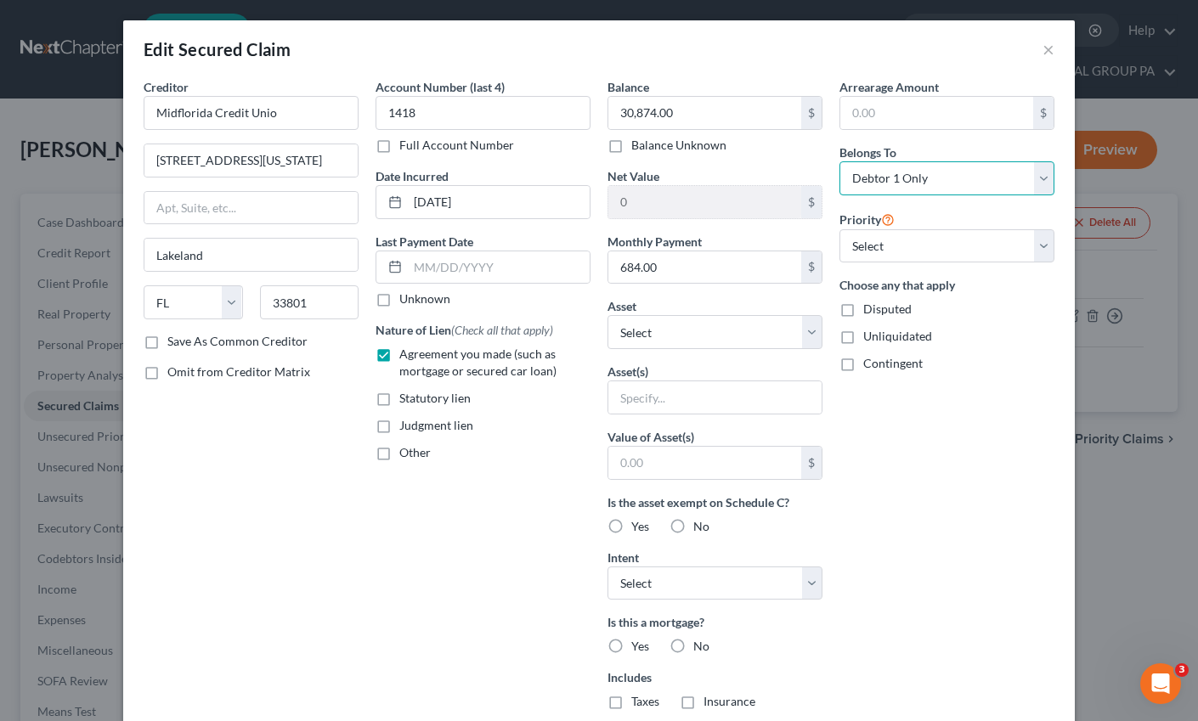
click at [910, 178] on select "Select Debtor 1 Only Debtor 2 Only Debtor 1 And Debtor 2 Only At Least One Of T…" at bounding box center [946, 178] width 215 height 34
select select "3"
click at [839, 161] on select "Select Debtor 1 Only Debtor 2 Only Debtor 1 And Debtor 2 Only At Least One Of T…" at bounding box center [946, 178] width 215 height 34
click at [653, 340] on select "Select Other Multiple Assets 2024 Subaru Crosstrek - $22887.0 TD Savings (Savin…" at bounding box center [714, 332] width 215 height 34
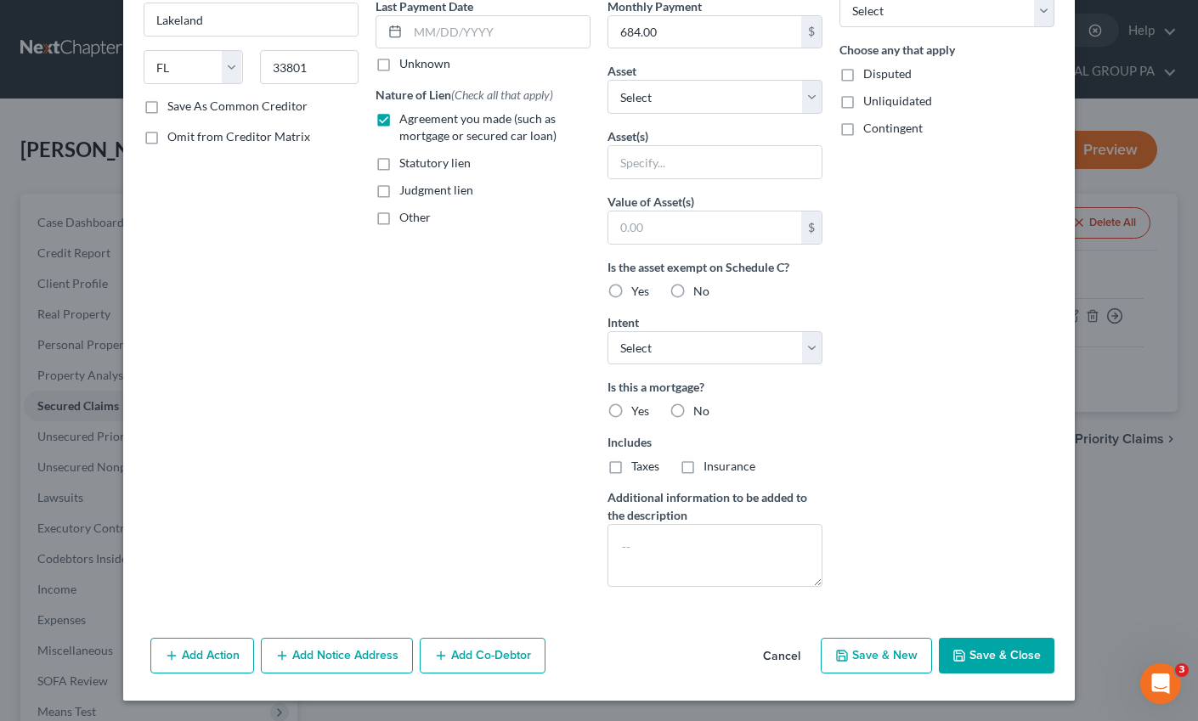
click at [996, 657] on button "Save & Close" at bounding box center [997, 656] width 116 height 36
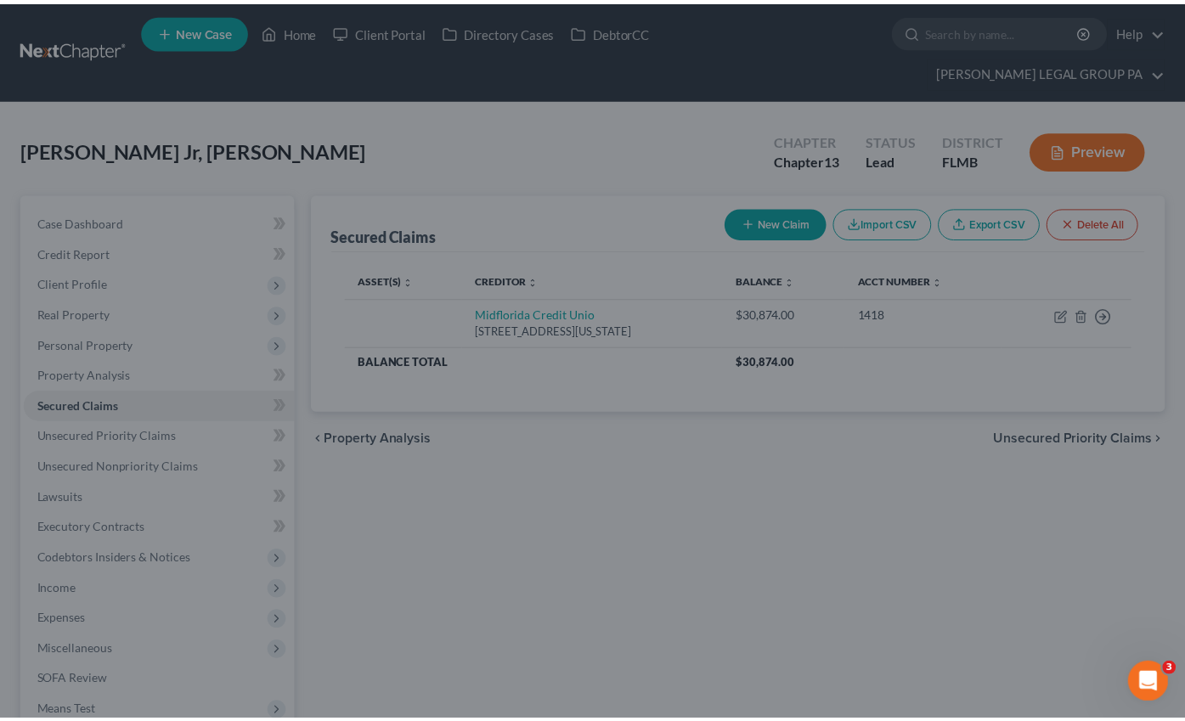
scroll to position [50, 0]
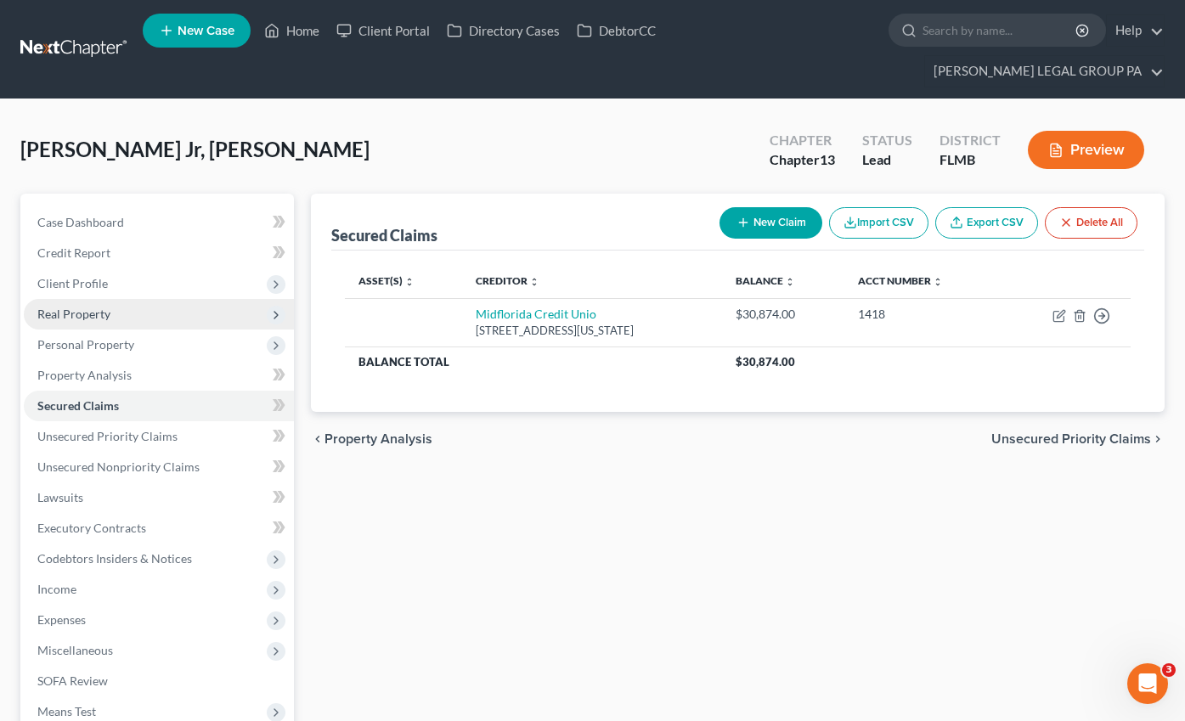
click at [71, 307] on span "Real Property" at bounding box center [73, 314] width 73 height 14
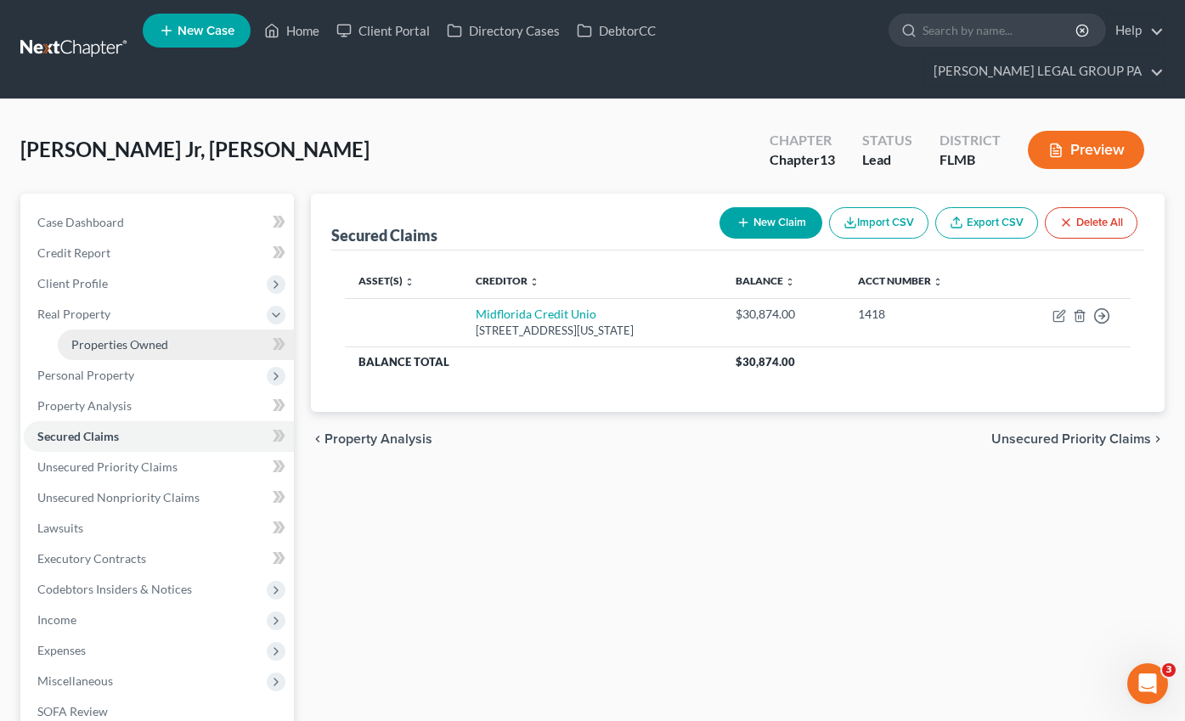
click at [113, 337] on span "Properties Owned" at bounding box center [119, 344] width 97 height 14
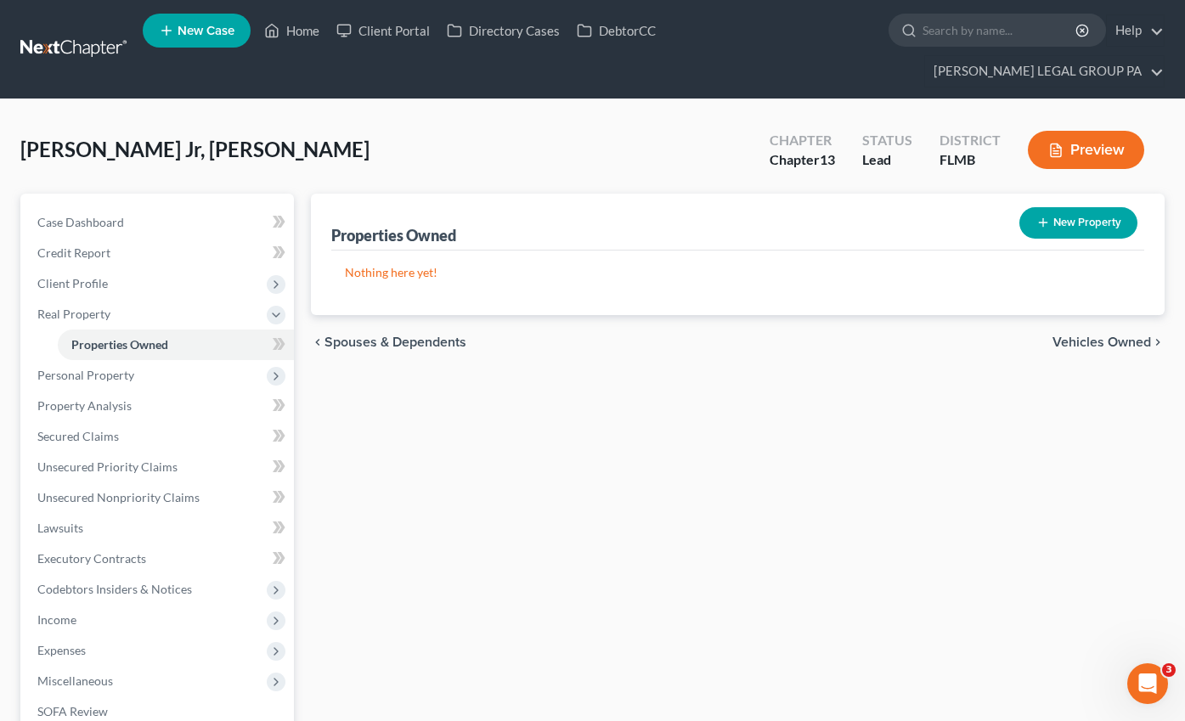
click at [1077, 207] on button "New Property" at bounding box center [1078, 222] width 118 height 31
select select "9"
select select "27"
select select "0"
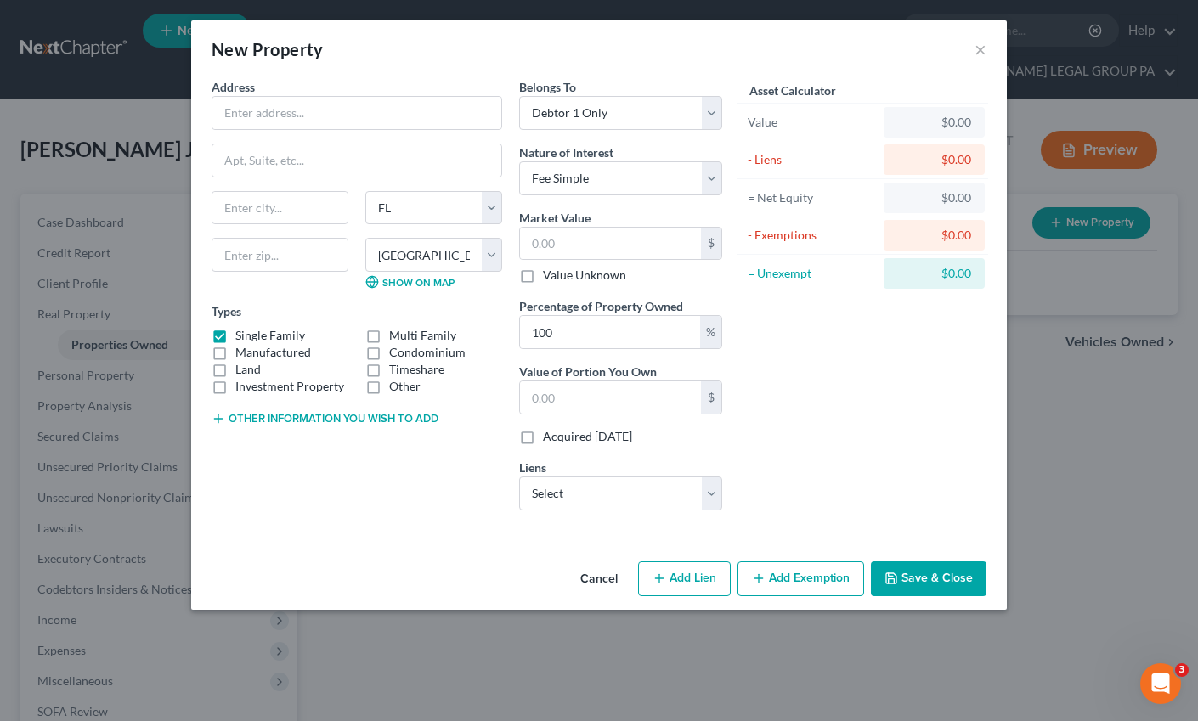
click at [595, 578] on button "Cancel" at bounding box center [599, 580] width 65 height 34
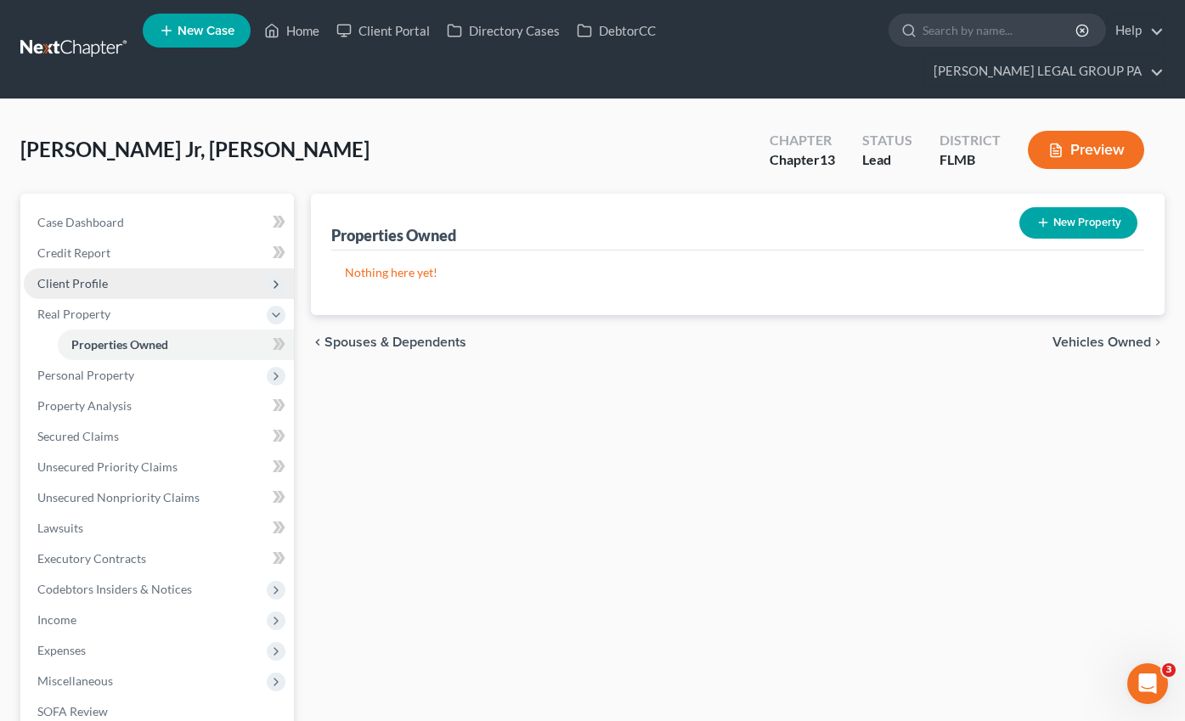
click at [61, 268] on span "Client Profile" at bounding box center [159, 283] width 270 height 31
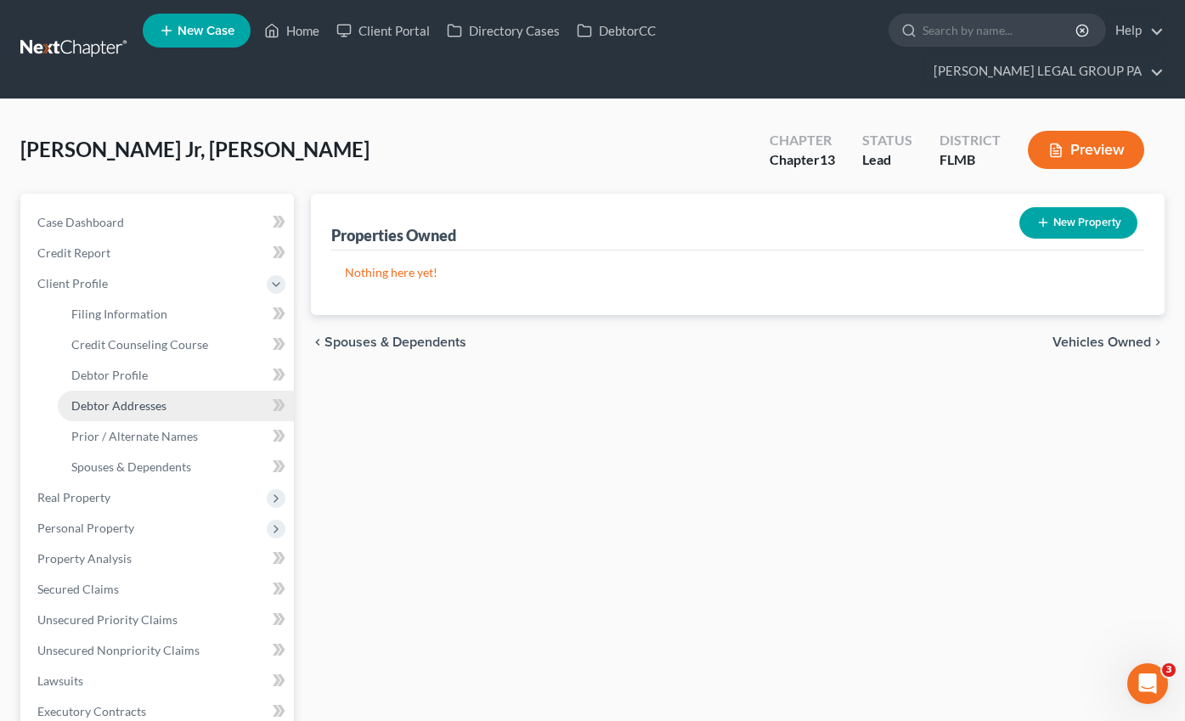
click at [116, 391] on link "Debtor Addresses" at bounding box center [176, 406] width 236 height 31
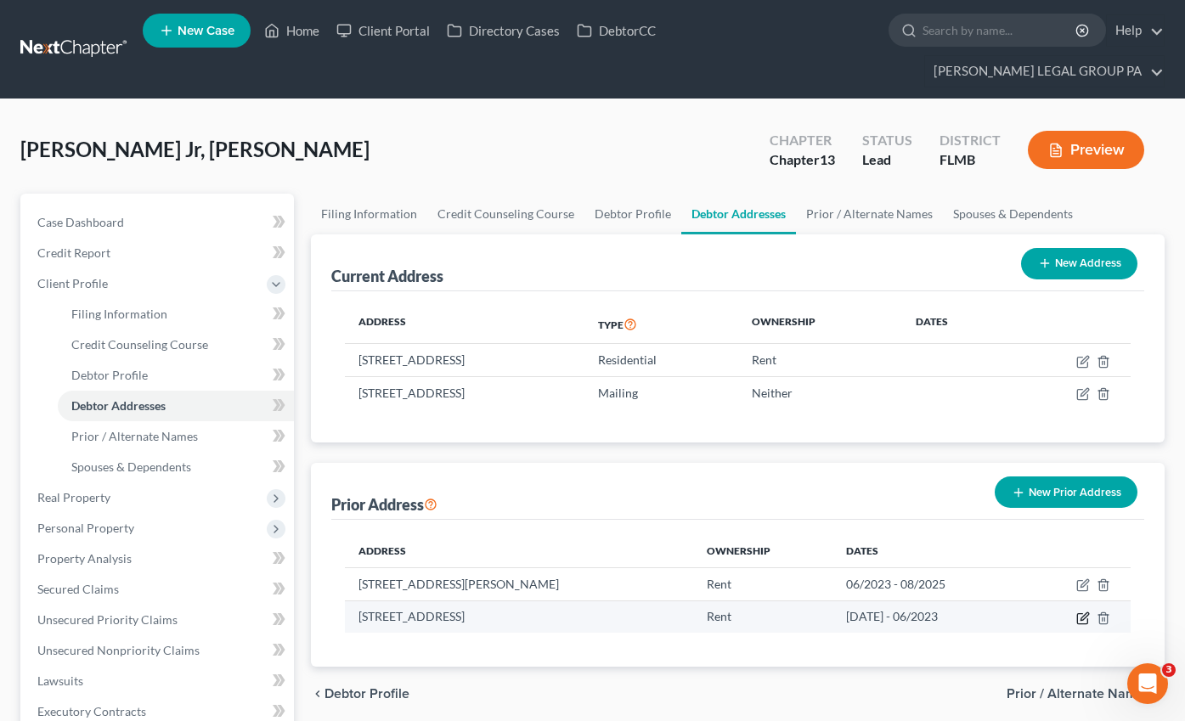
click at [1080, 612] on icon "button" at bounding box center [1083, 619] width 14 height 14
select select "9"
select select "52"
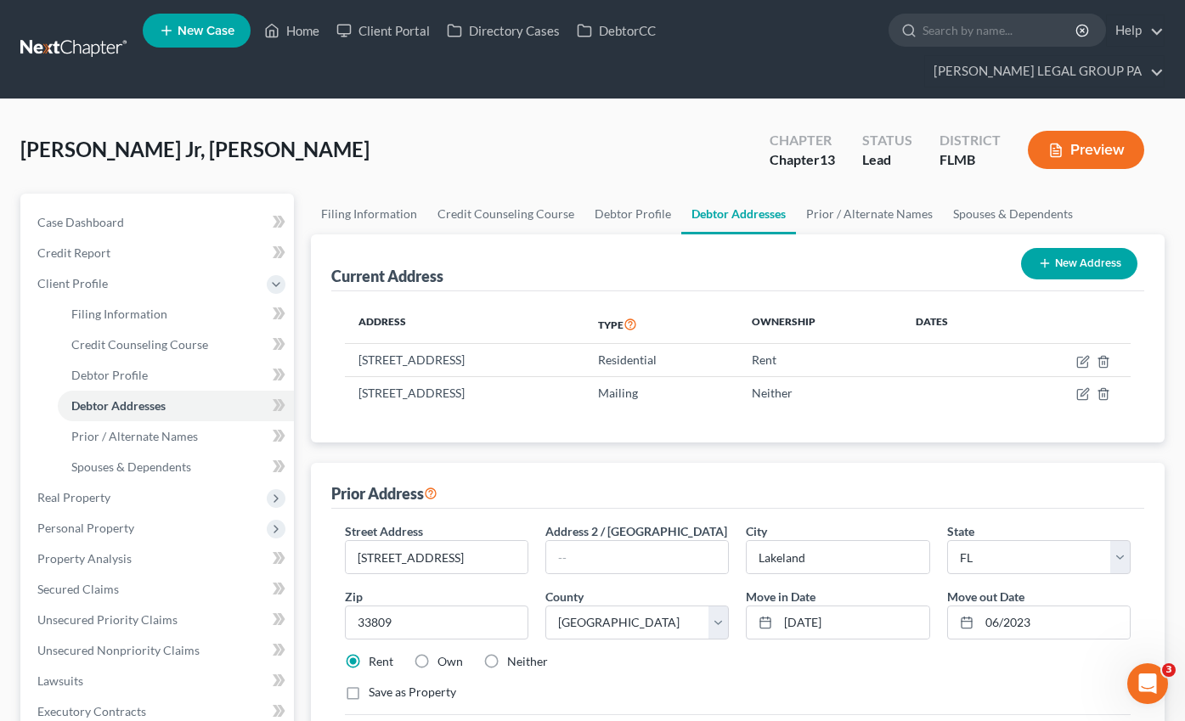
click at [437, 653] on label "Own" at bounding box center [449, 661] width 25 height 17
click at [444, 653] on input "Own" at bounding box center [449, 658] width 11 height 11
radio input "true"
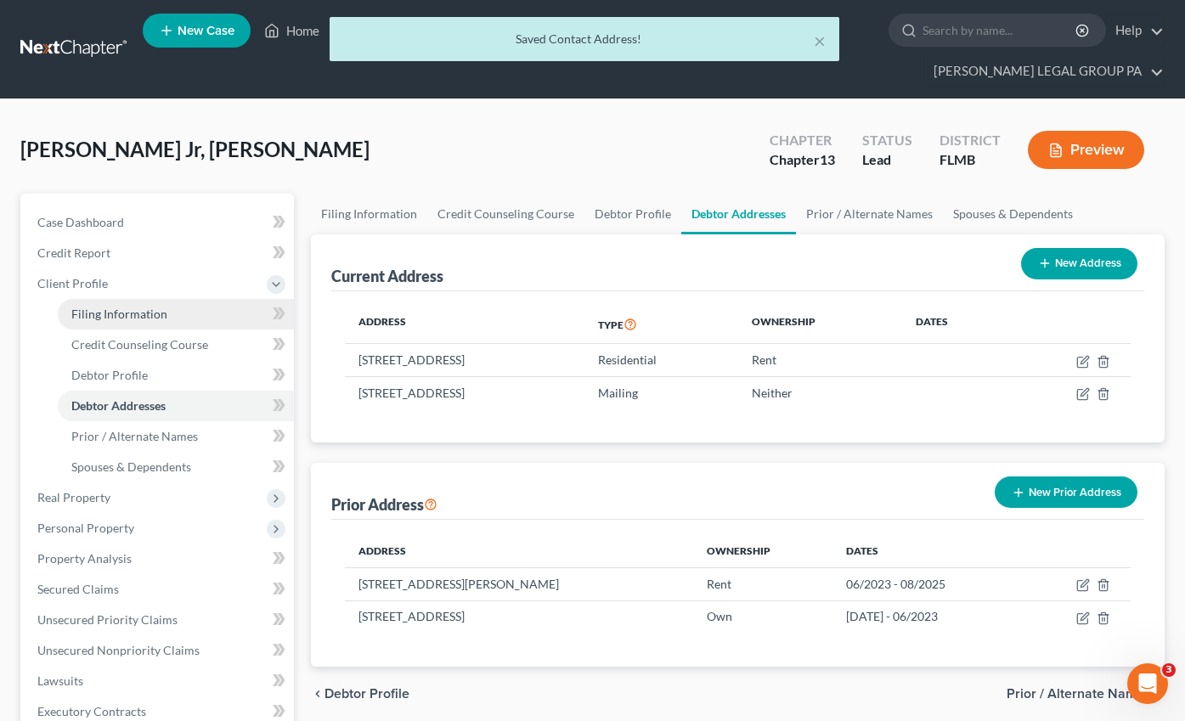
click at [93, 299] on link "Filing Information" at bounding box center [176, 314] width 236 height 31
select select "1"
select select "0"
select select "3"
select select "9"
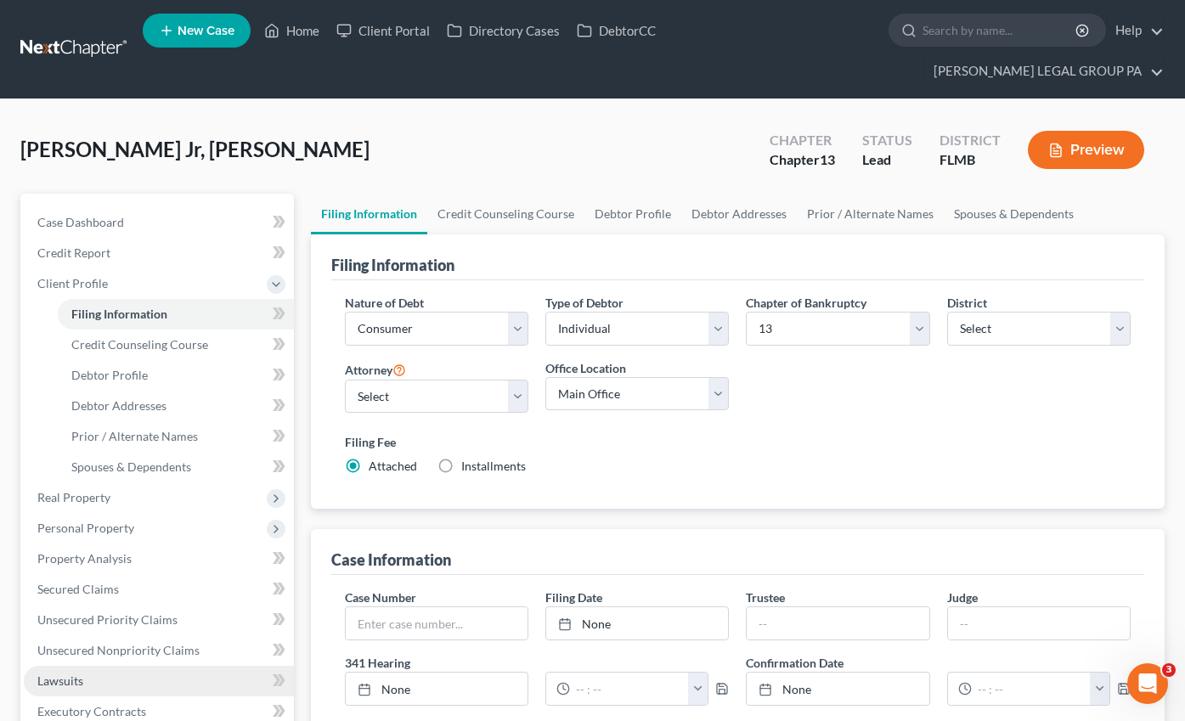
click at [119, 666] on link "Lawsuits" at bounding box center [159, 681] width 270 height 31
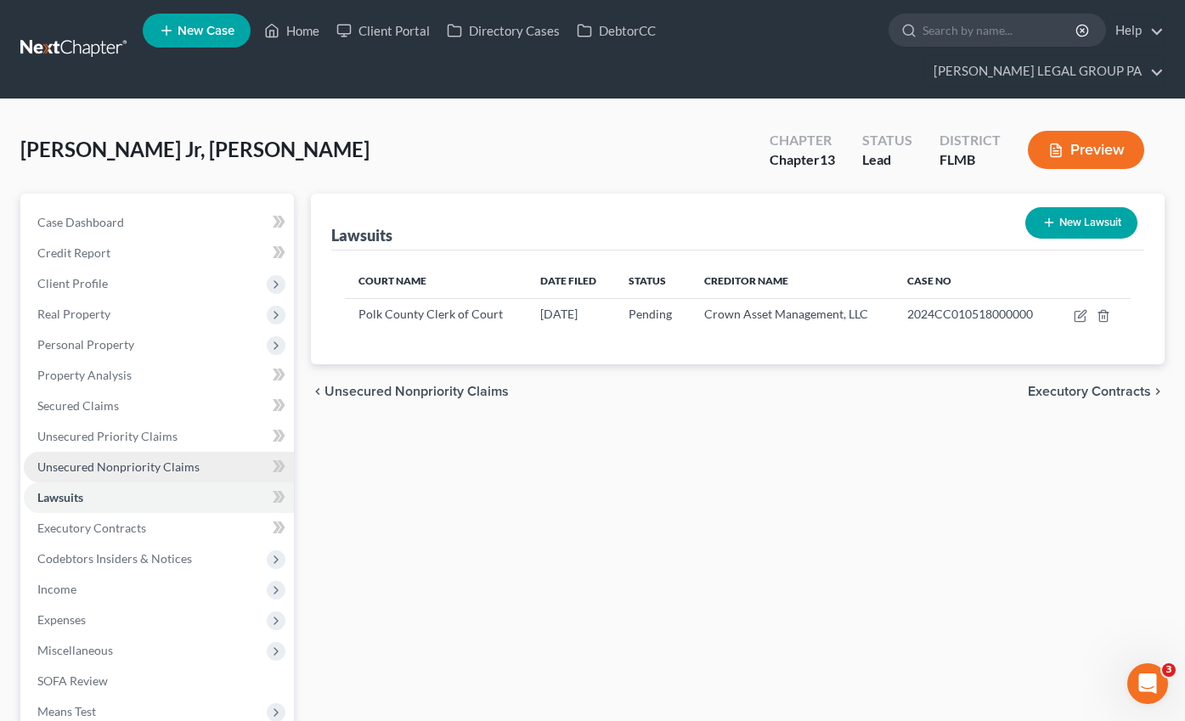
click at [124, 635] on span "Miscellaneous" at bounding box center [159, 650] width 270 height 31
click at [128, 459] on span "Unsecured Nonpriority Claims" at bounding box center [118, 466] width 162 height 14
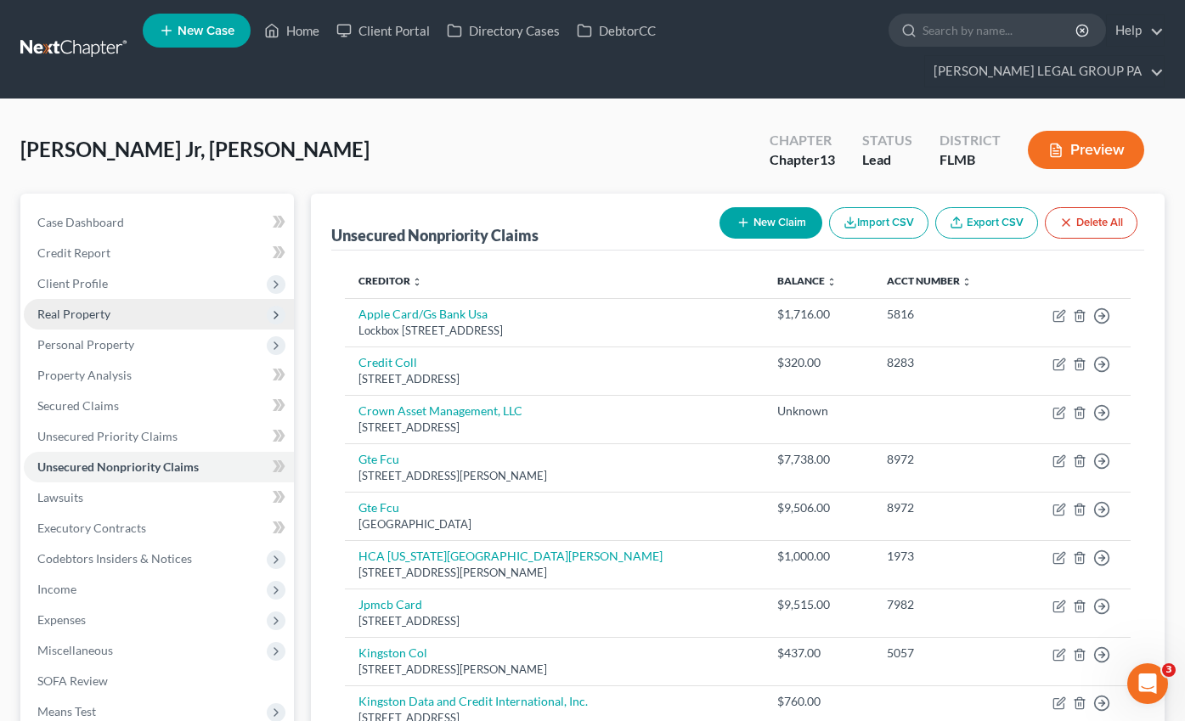
click at [65, 307] on span "Real Property" at bounding box center [73, 314] width 73 height 14
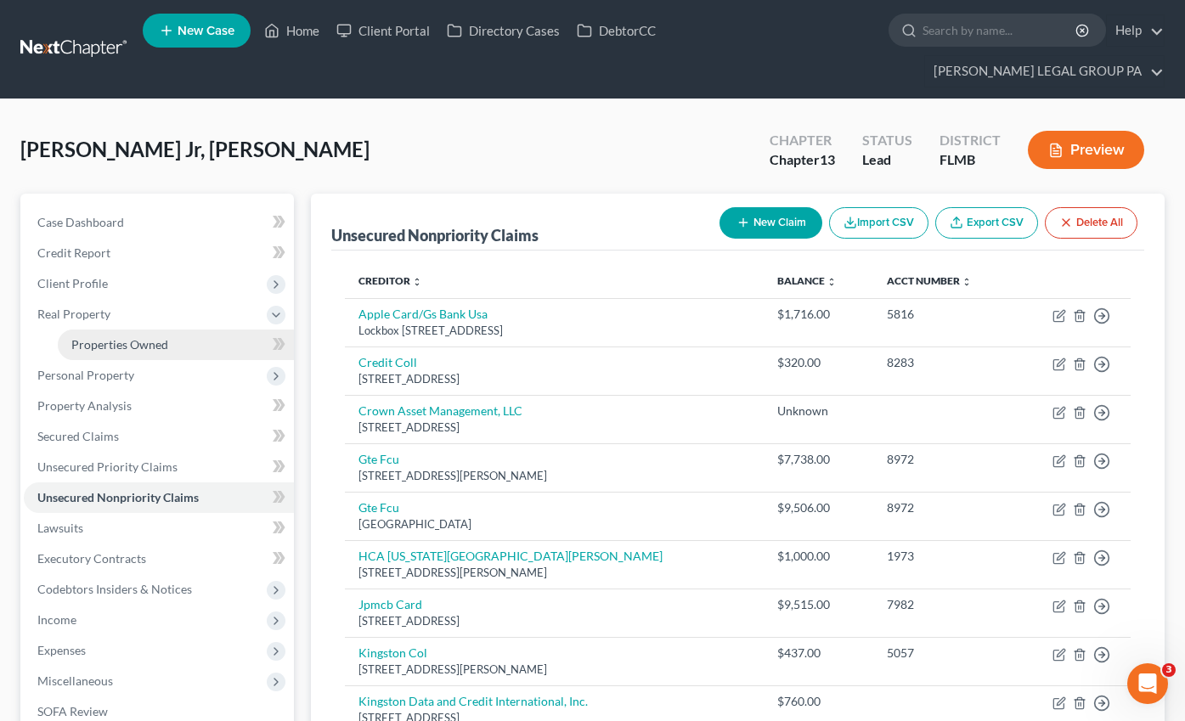
click at [103, 337] on span "Properties Owned" at bounding box center [119, 344] width 97 height 14
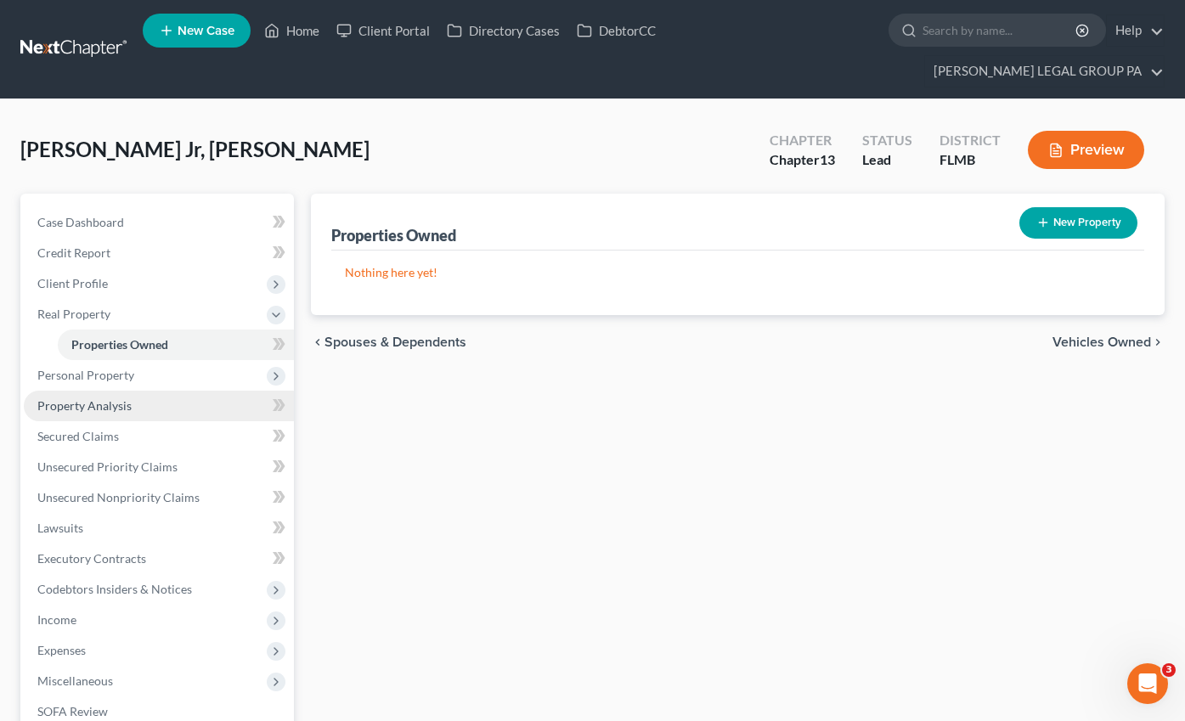
click at [100, 398] on span "Property Analysis" at bounding box center [84, 405] width 94 height 14
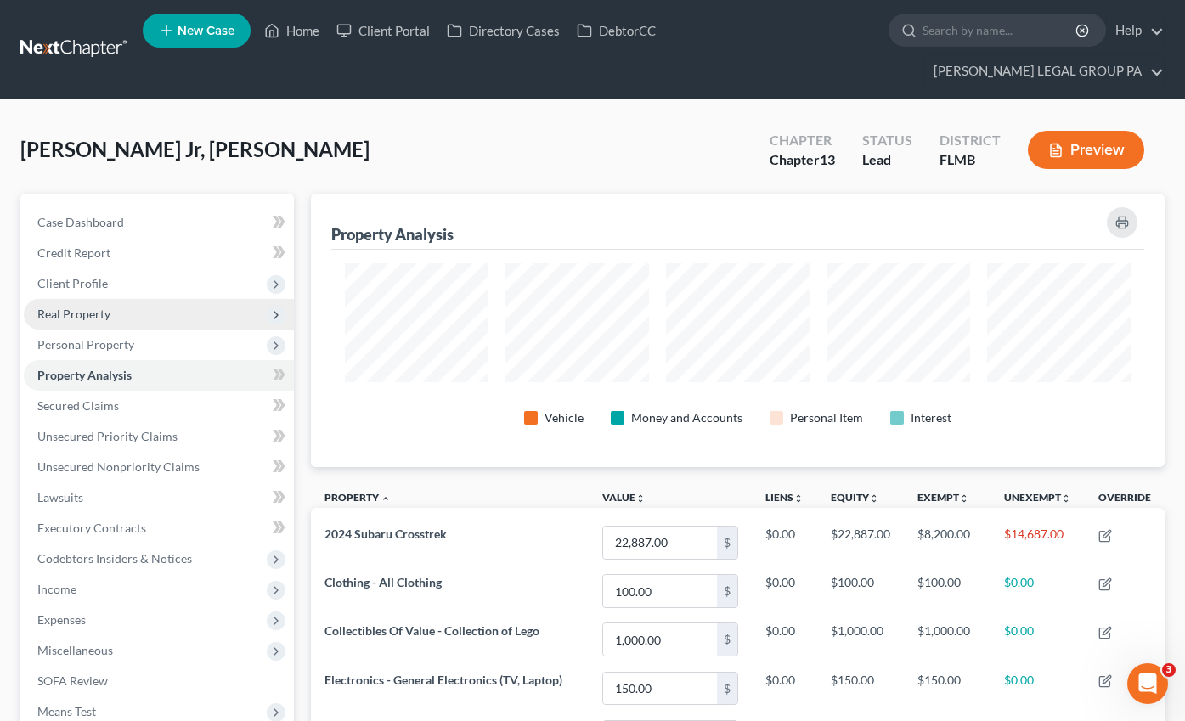
click at [78, 307] on span "Real Property" at bounding box center [73, 314] width 73 height 14
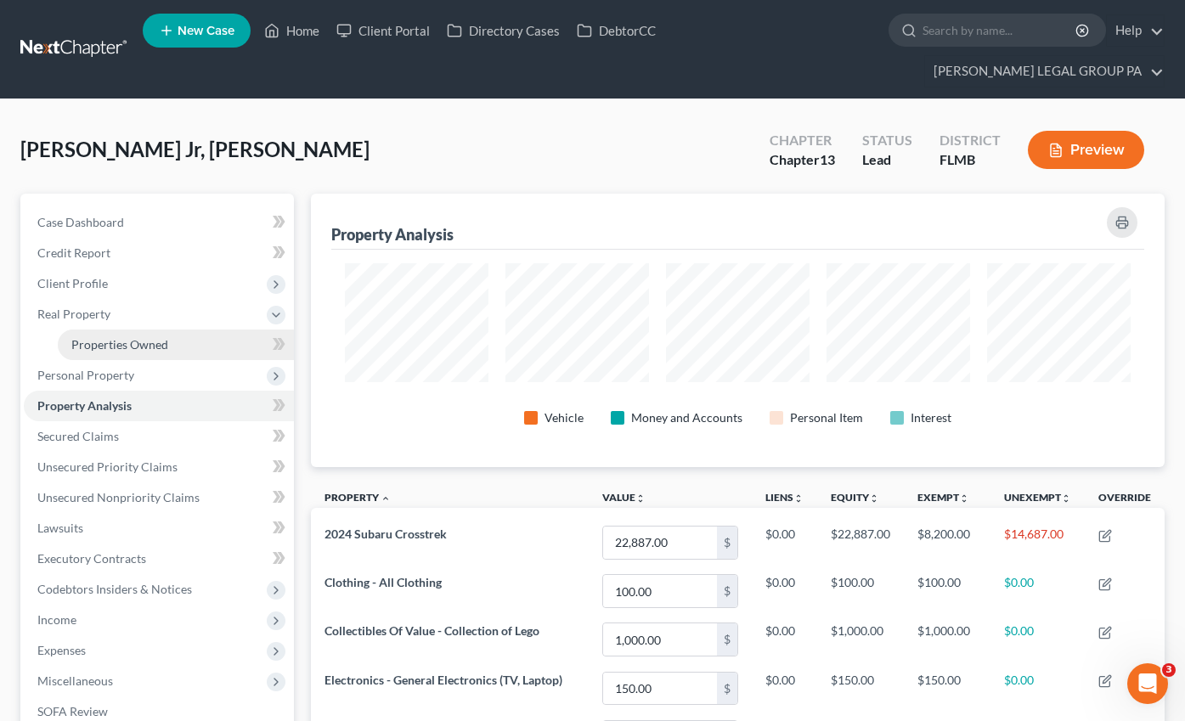
click at [106, 330] on link "Properties Owned" at bounding box center [176, 345] width 236 height 31
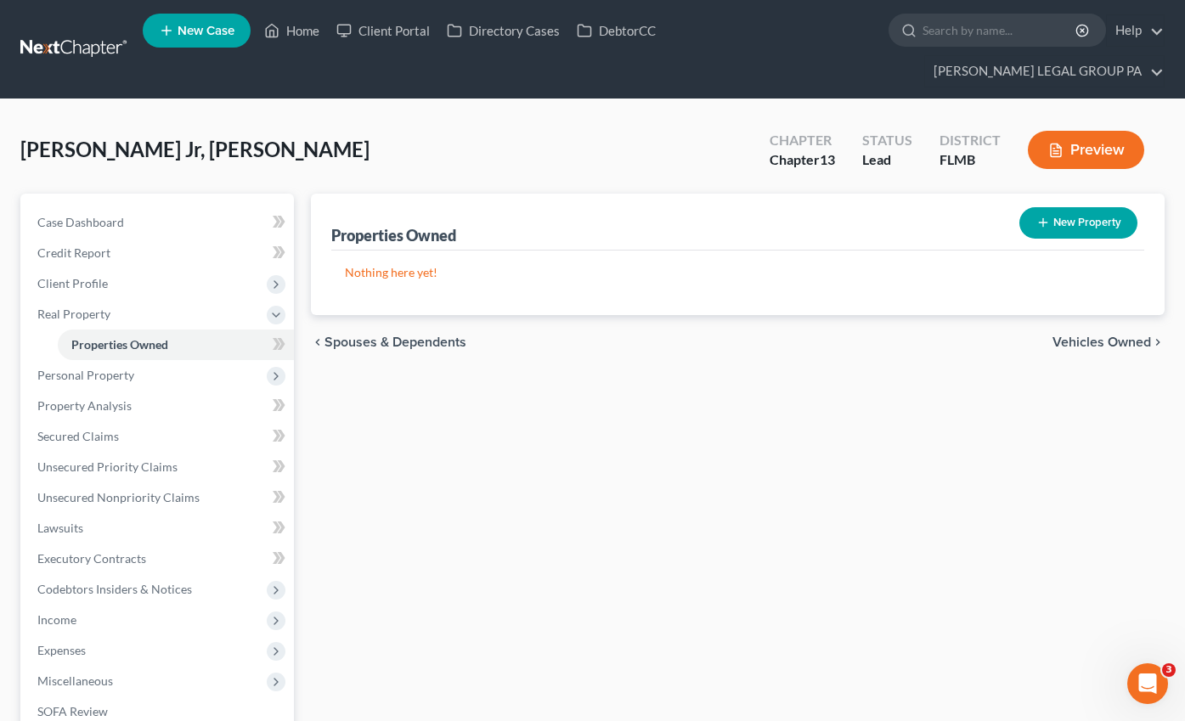
click at [1074, 207] on button "New Property" at bounding box center [1078, 222] width 118 height 31
select select "9"
select select "27"
select select "0"
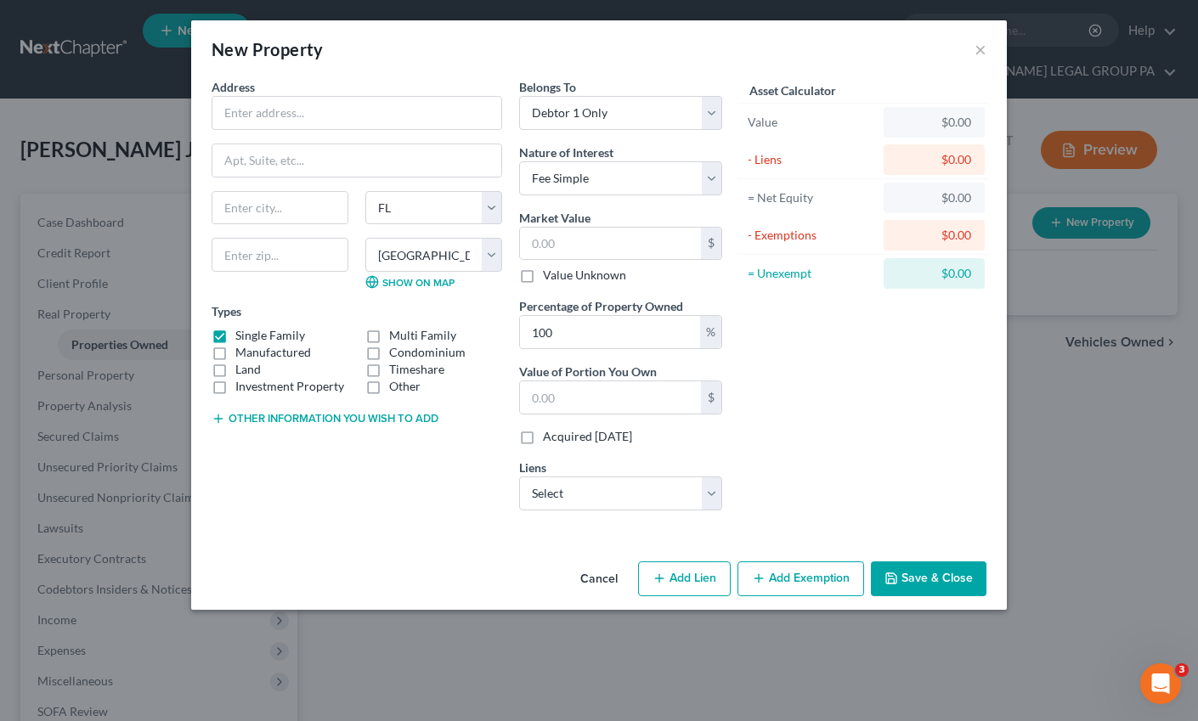
click at [248, 93] on span "Address" at bounding box center [232, 87] width 43 height 14
click at [253, 108] on input "text" at bounding box center [356, 113] width 289 height 32
type input "[STREET_ADDRESS]"
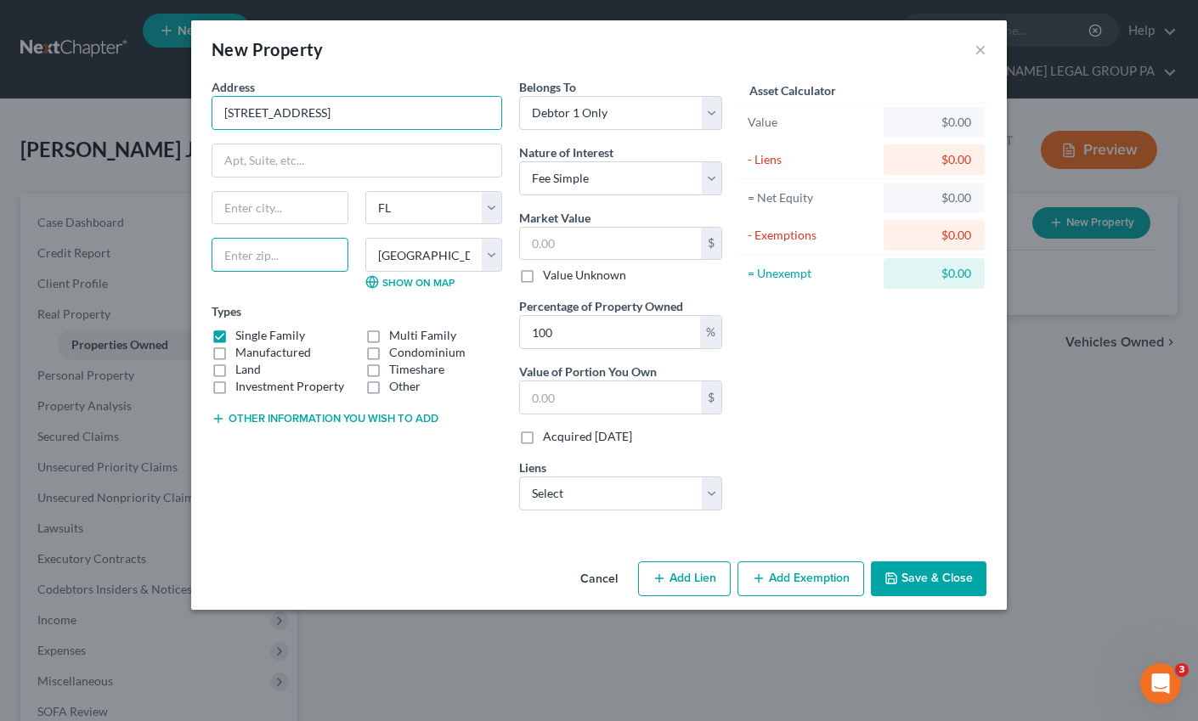
click at [274, 255] on input "text" at bounding box center [279, 255] width 137 height 34
type input "33809"
click at [324, 516] on div "Address * [GEOGRAPHIC_DATA] [US_STATE][GEOGRAPHIC_DATA] [GEOGRAPHIC_DATA] [GEOG…" at bounding box center [356, 301] width 307 height 446
type input "Lakeland"
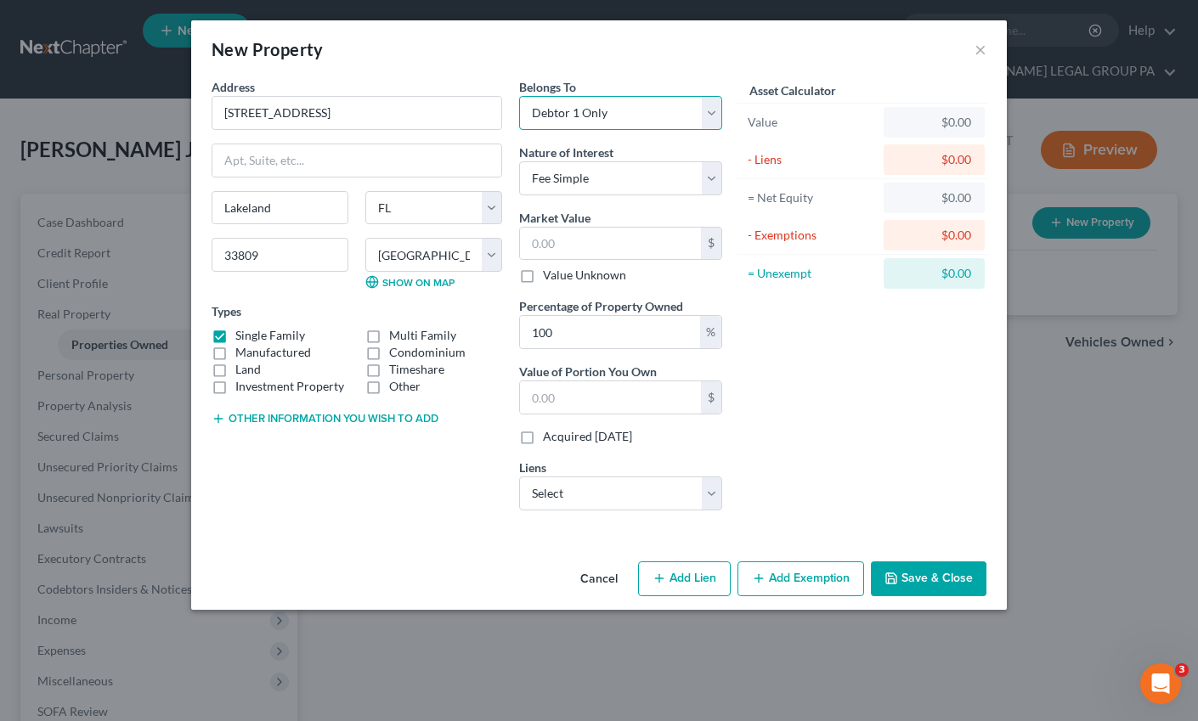
click at [584, 111] on select "Select Debtor 1 Only Debtor 2 Only Debtor 1 And Debtor 2 Only At Least One Of T…" at bounding box center [620, 113] width 203 height 34
select select "3"
click at [519, 96] on select "Select Debtor 1 Only Debtor 2 Only Debtor 1 And Debtor 2 Only At Least One Of T…" at bounding box center [620, 113] width 203 height 34
click at [574, 240] on input "text" at bounding box center [610, 244] width 181 height 32
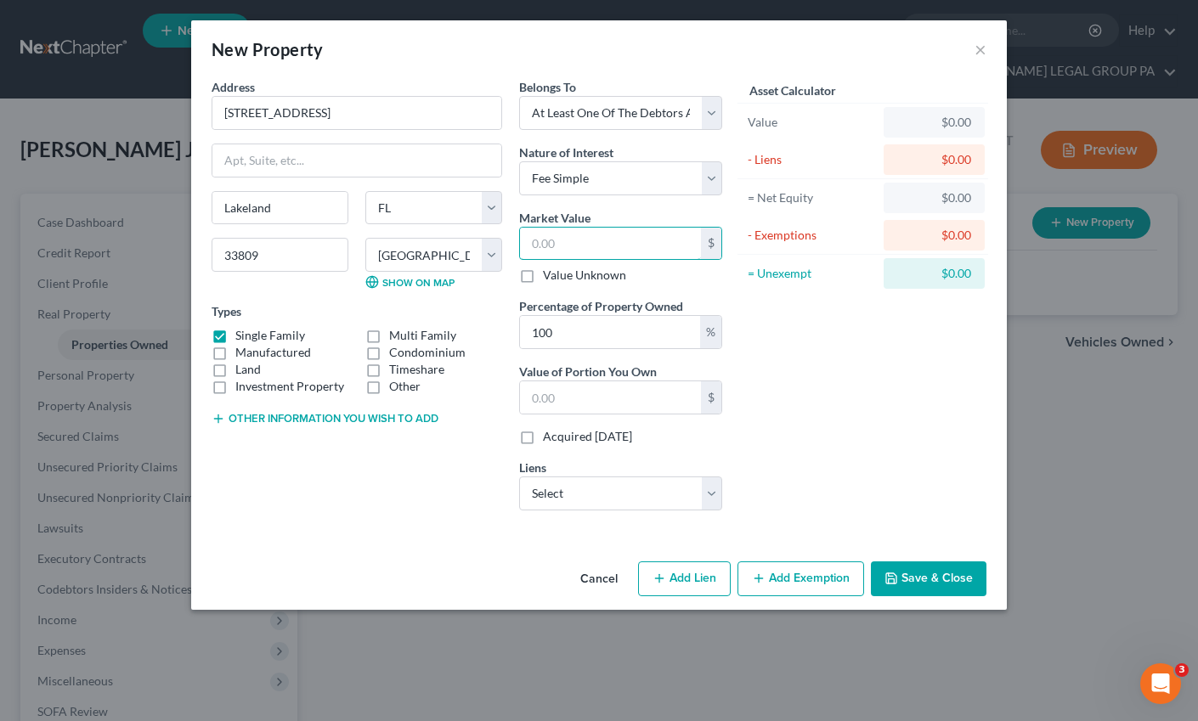
type input "3"
type input "3.00"
type input "34"
type input "34.00"
type input "340"
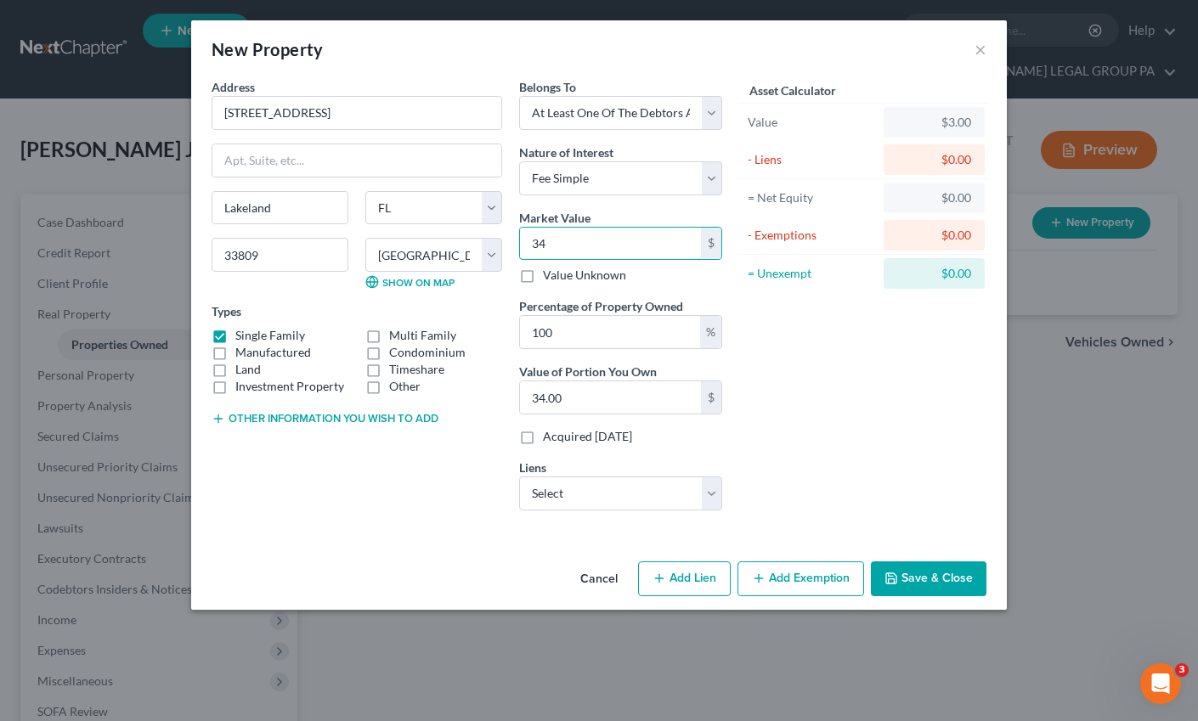
type input "340.00"
type input "3401"
type input "3,401.00"
type input "3,4013"
type input "34,013.00"
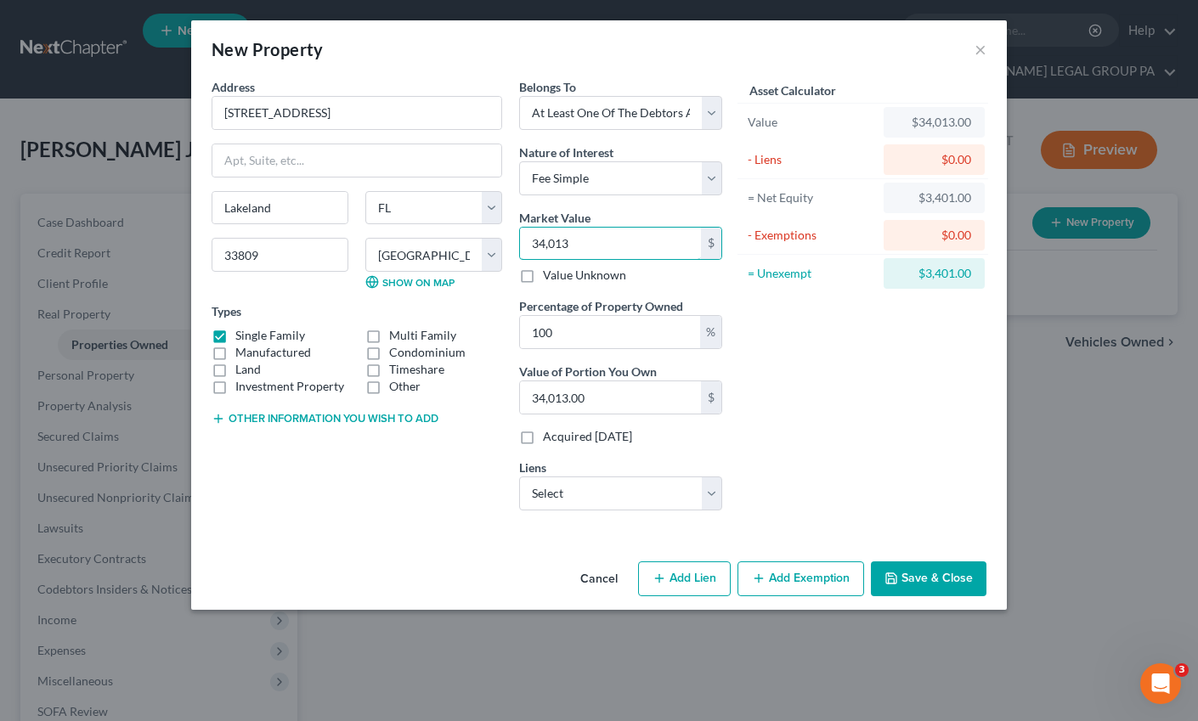
type input "34,0137"
type input "340,137.00"
click at [597, 497] on select "Select Midflorida Credit Unio - $30,874.00" at bounding box center [620, 493] width 203 height 34
click at [951, 579] on button "Save & Close" at bounding box center [929, 579] width 116 height 36
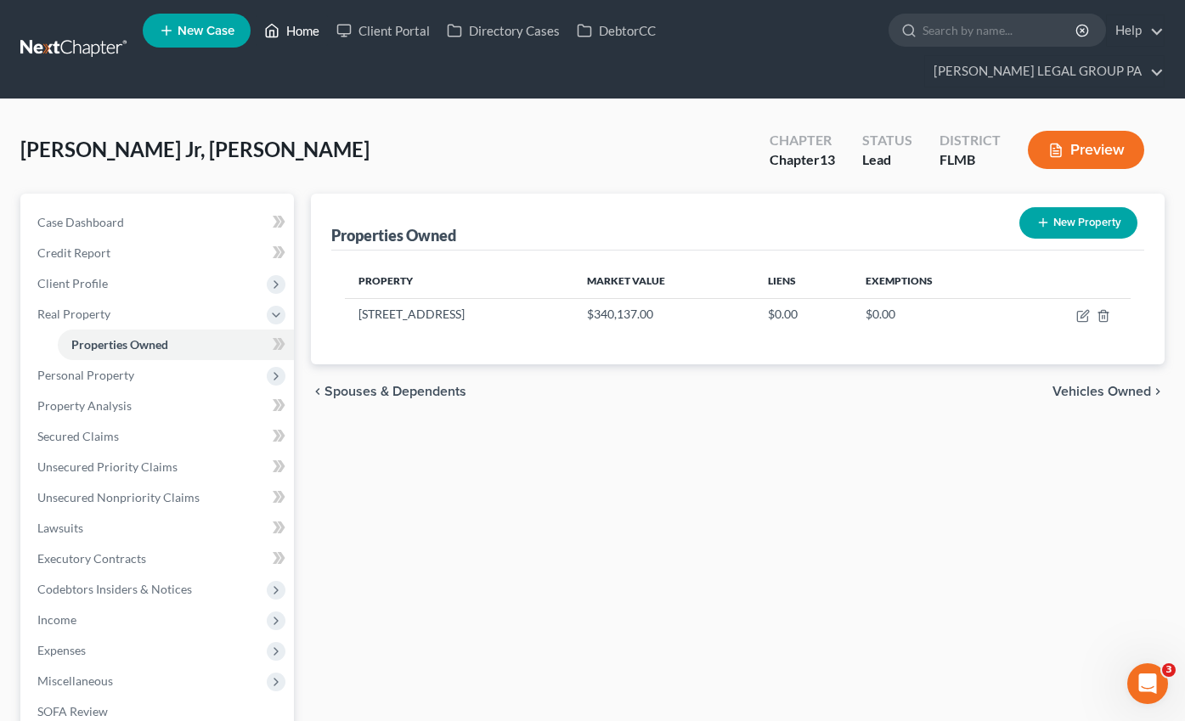
click at [305, 37] on link "Home" at bounding box center [292, 30] width 72 height 31
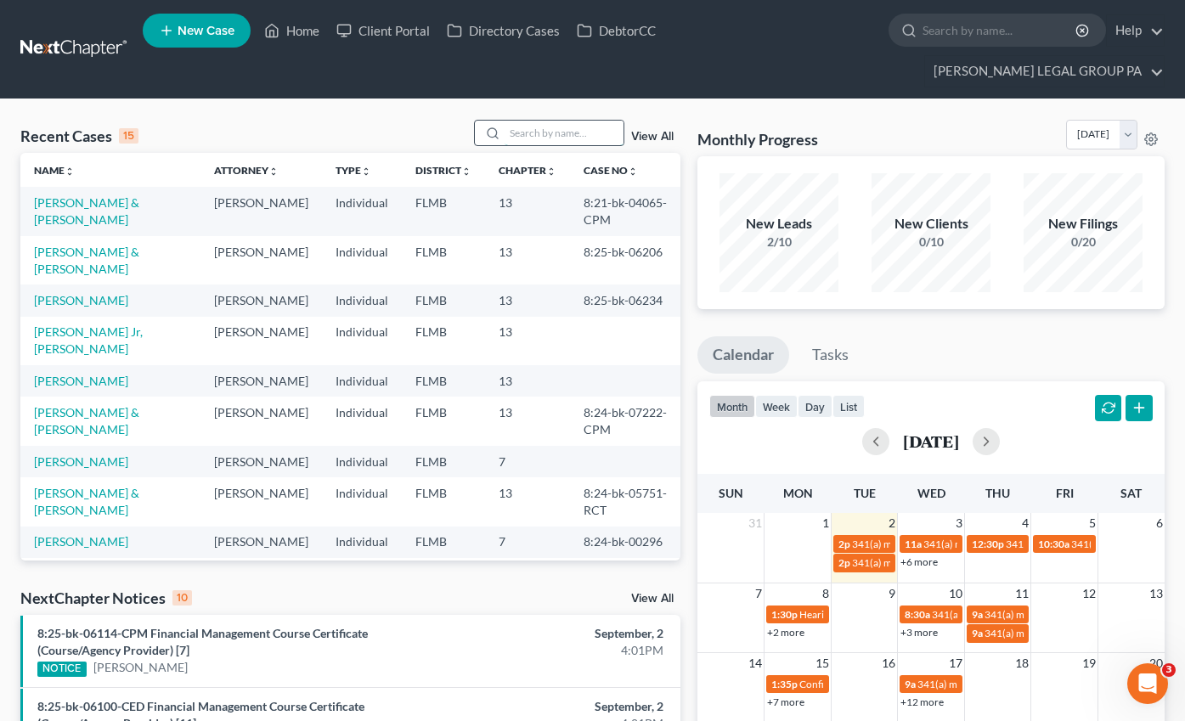
click at [606, 121] on input "search" at bounding box center [564, 133] width 119 height 25
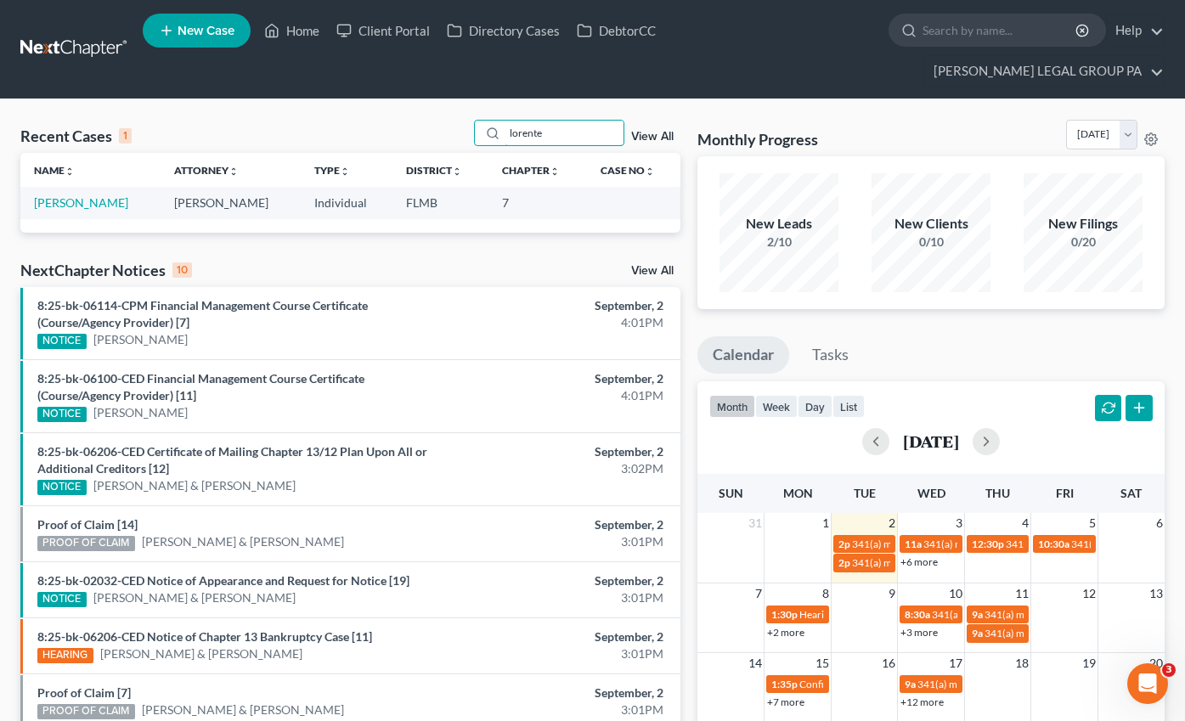
type input "lorente"
drag, startPoint x: 37, startPoint y: 182, endPoint x: 96, endPoint y: 172, distance: 59.5
click at [96, 195] on link "[PERSON_NAME]" at bounding box center [81, 202] width 94 height 14
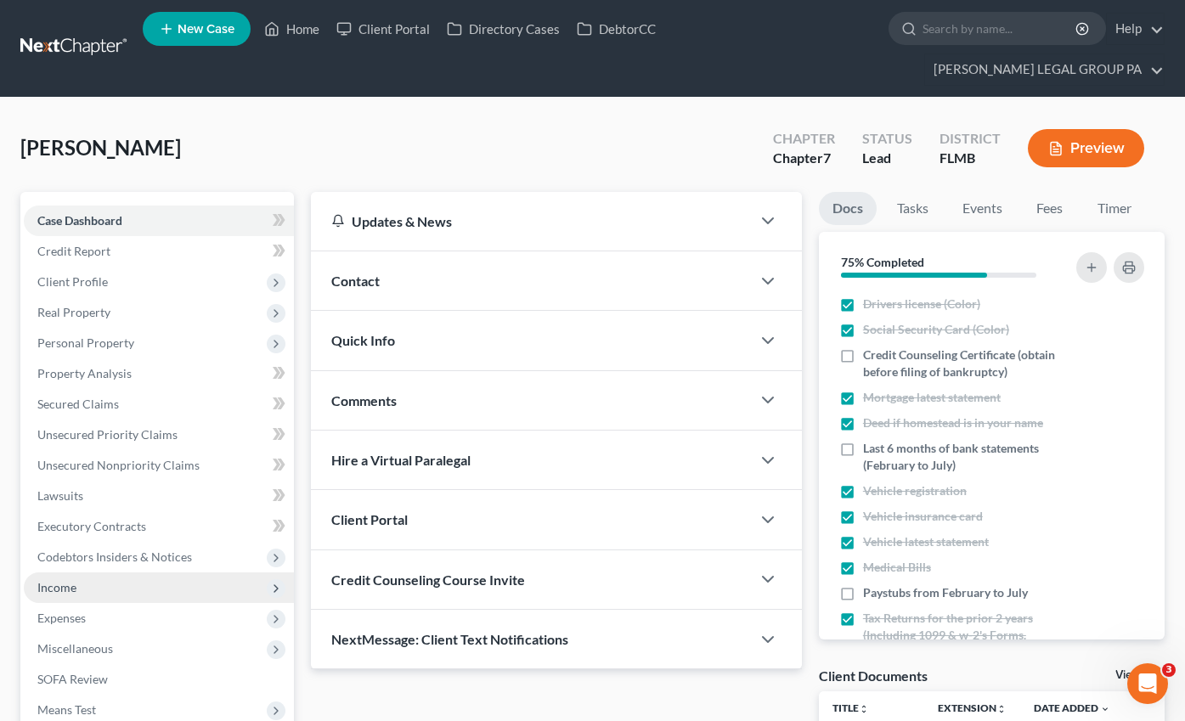
scroll to position [182, 0]
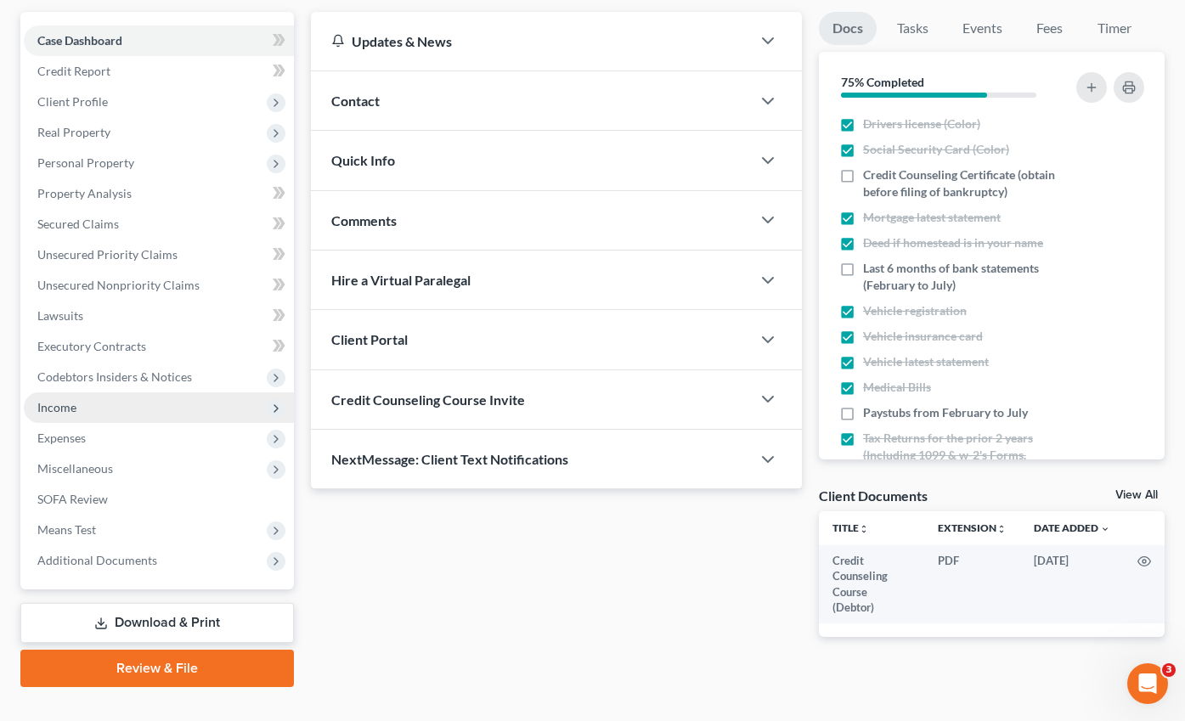
click at [61, 400] on span "Income" at bounding box center [56, 407] width 39 height 14
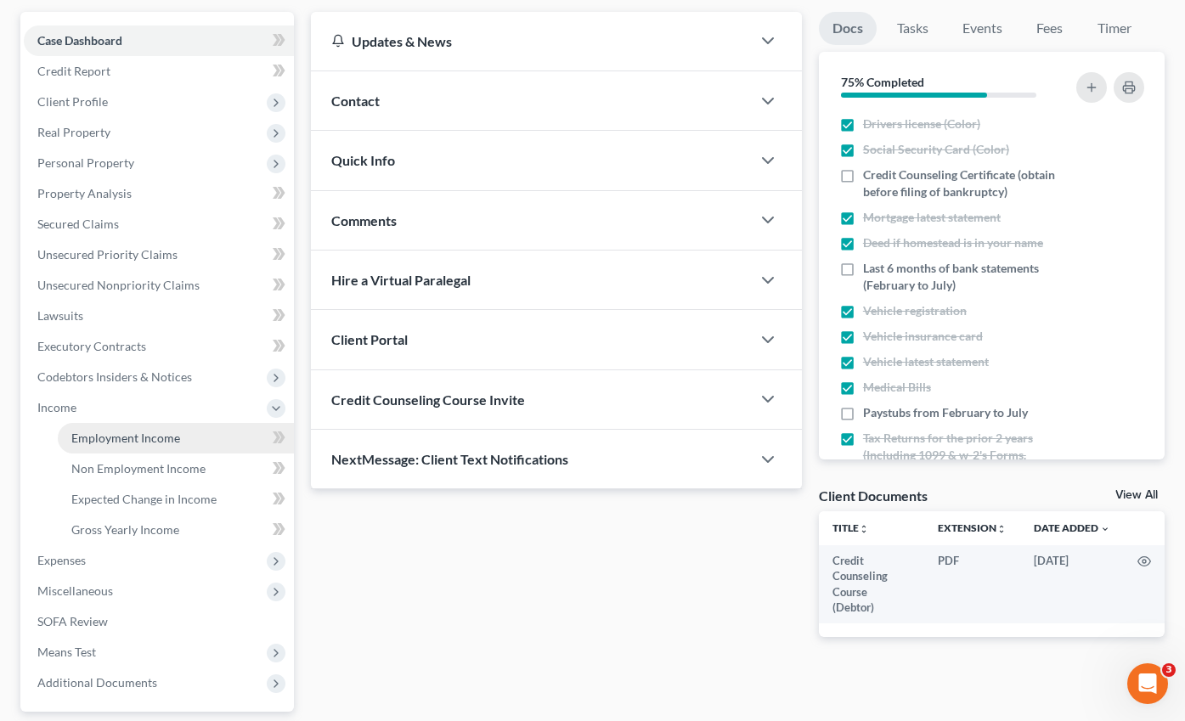
click at [104, 431] on span "Employment Income" at bounding box center [125, 438] width 109 height 14
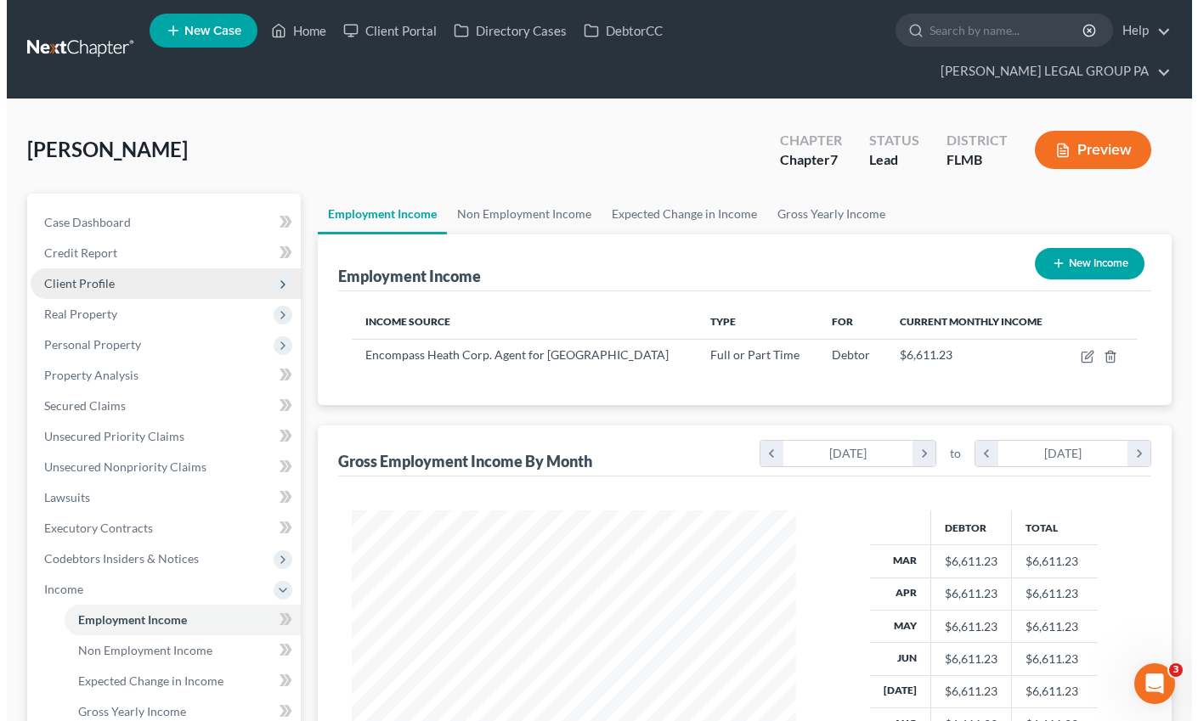
scroll to position [305, 478]
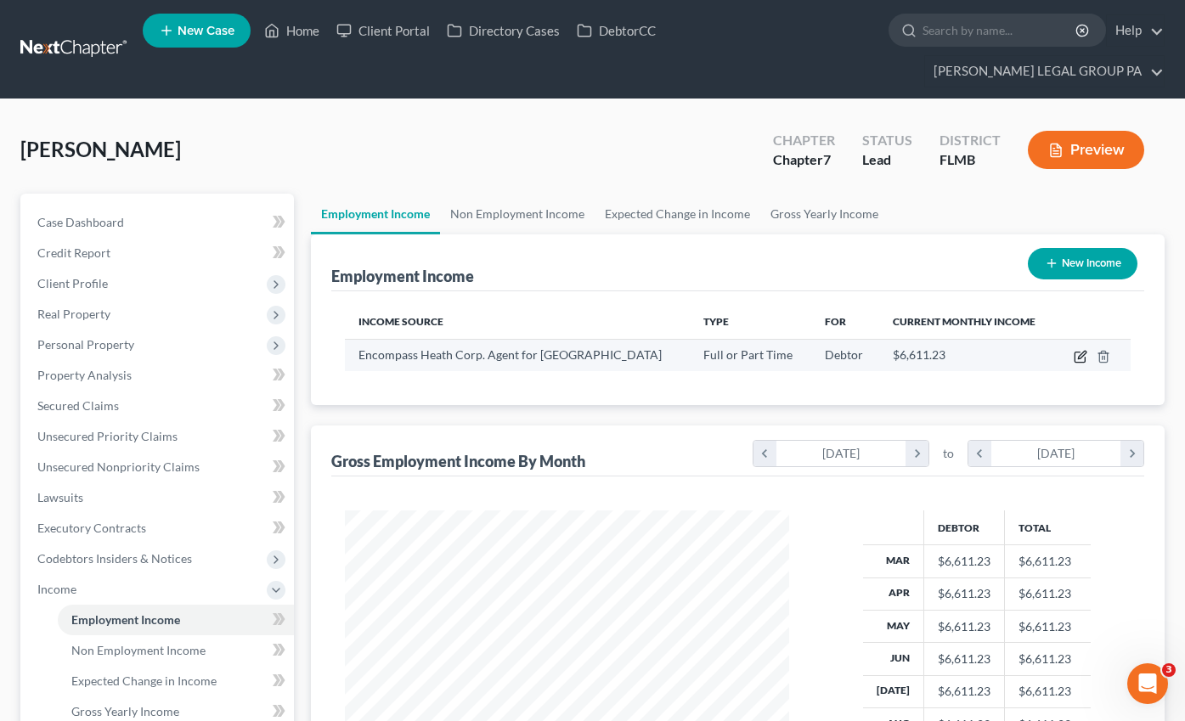
click at [1075, 352] on icon "button" at bounding box center [1079, 357] width 10 height 10
select select "0"
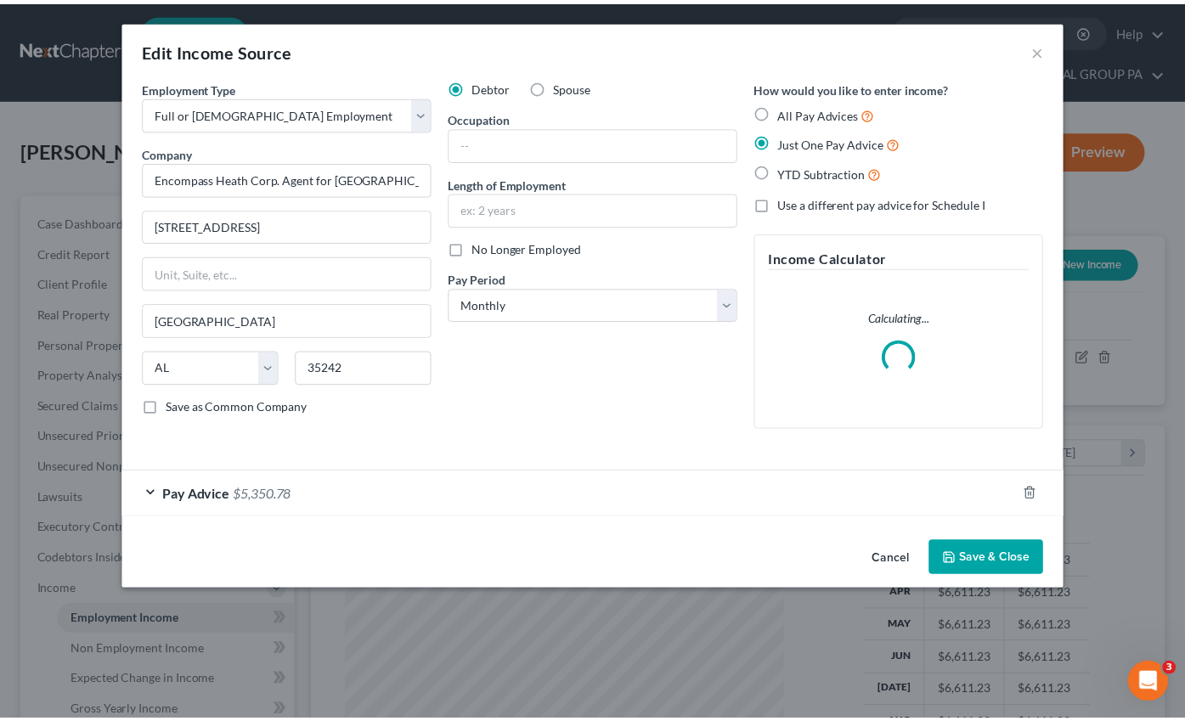
scroll to position [305, 483]
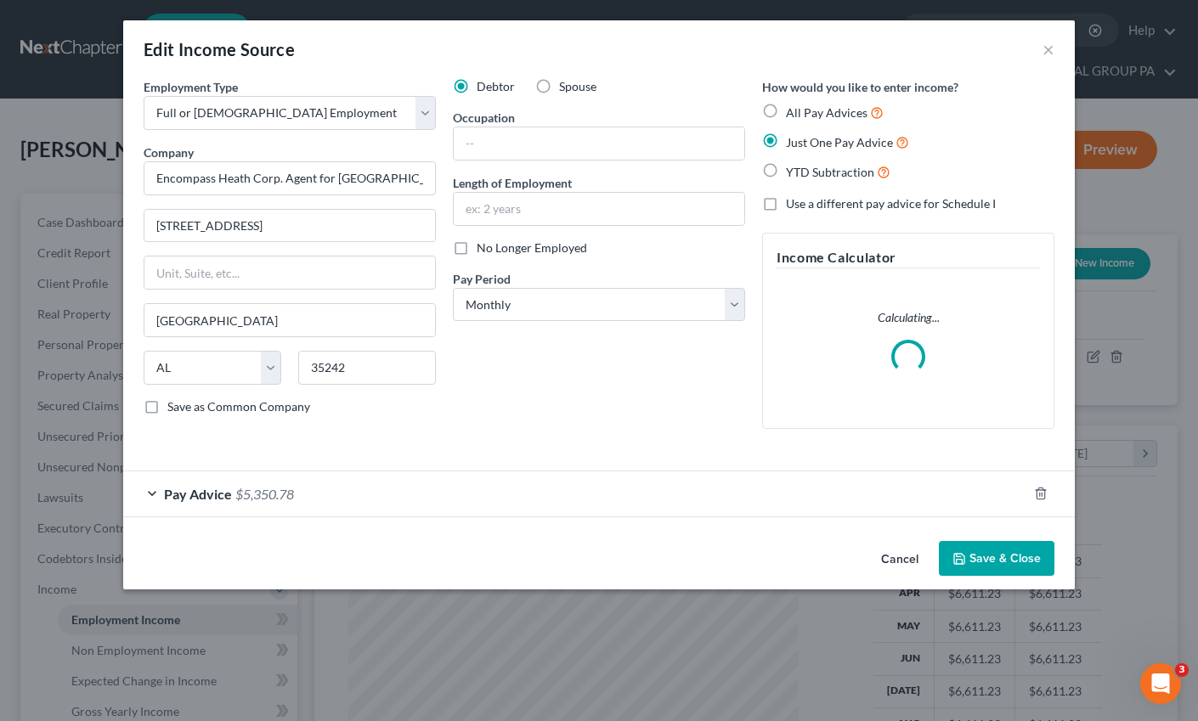
click at [241, 488] on span "$5,350.78" at bounding box center [264, 494] width 59 height 16
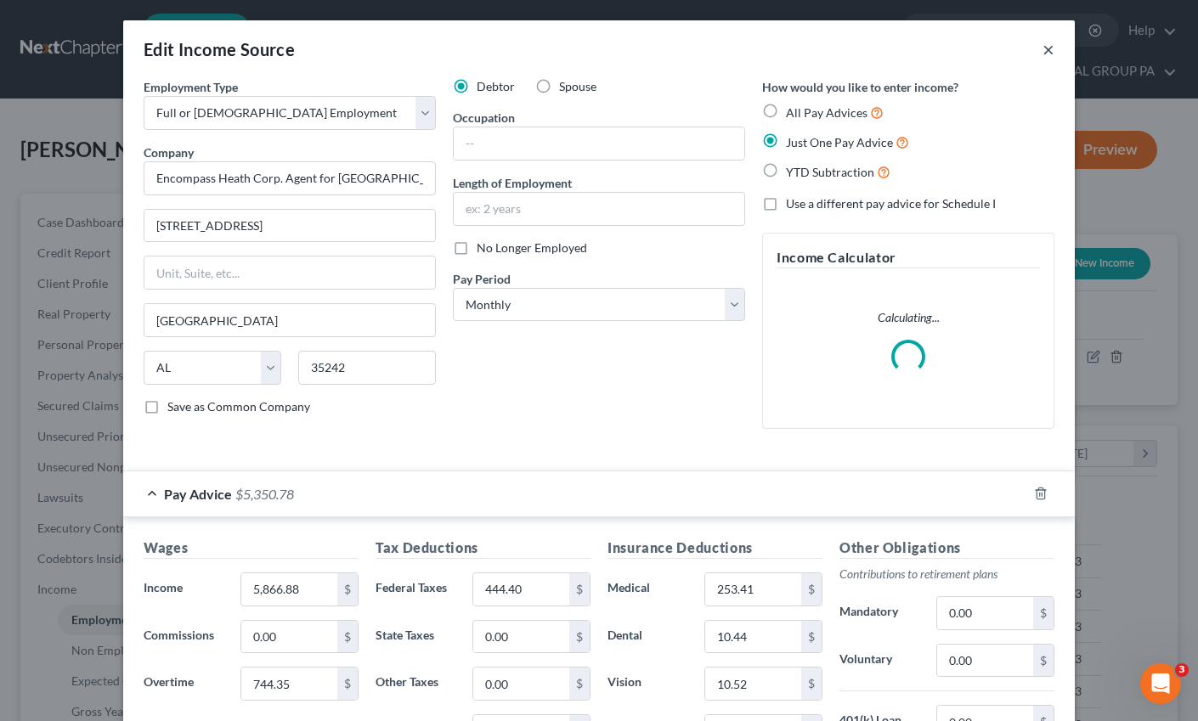
click at [1042, 48] on button "×" at bounding box center [1048, 49] width 12 height 20
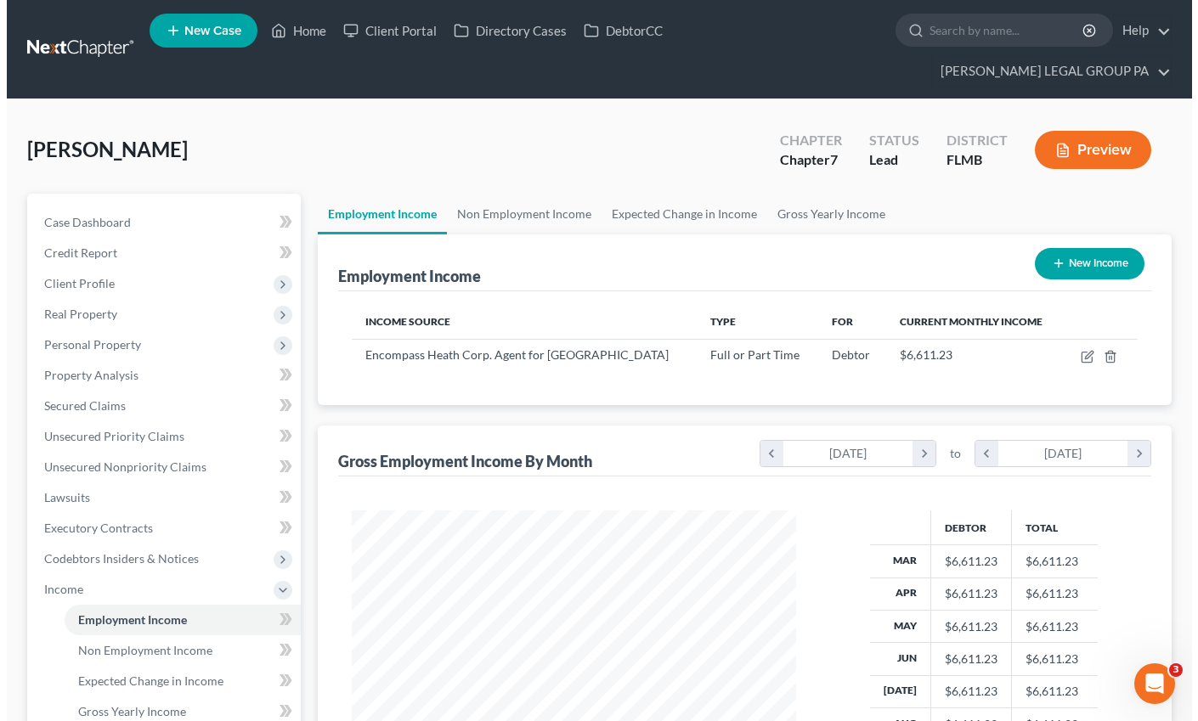
scroll to position [849048, 848874]
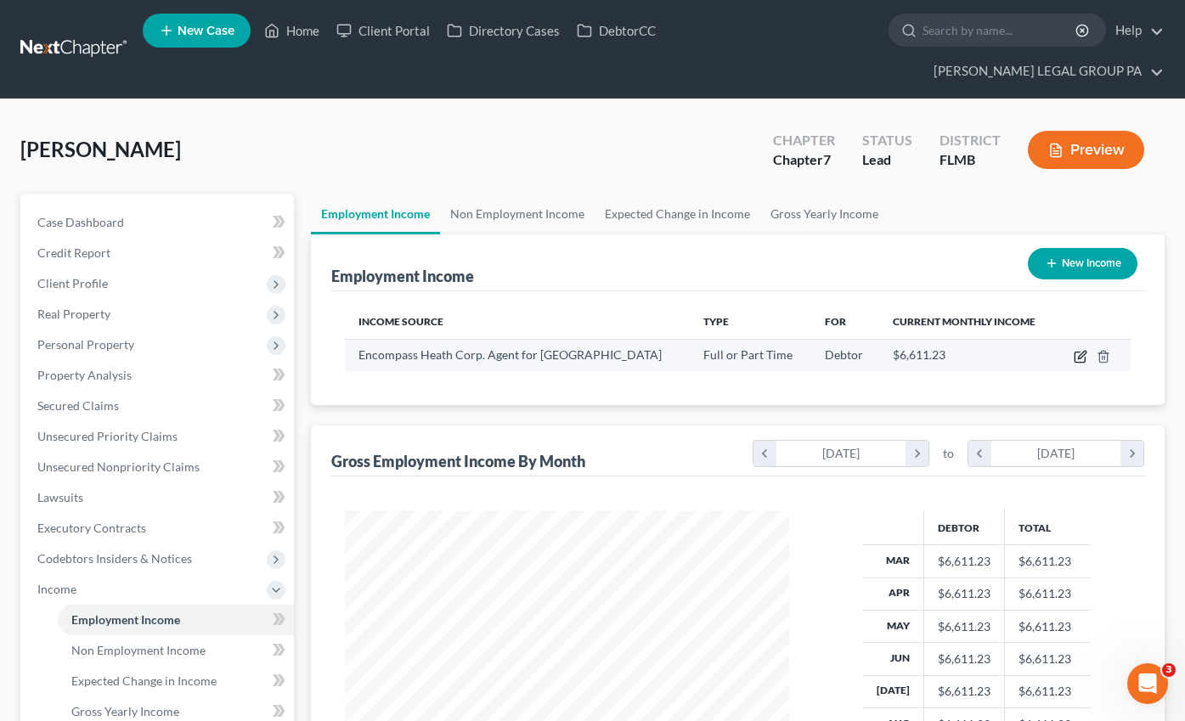
click at [1081, 350] on icon "button" at bounding box center [1081, 357] width 14 height 14
select select "0"
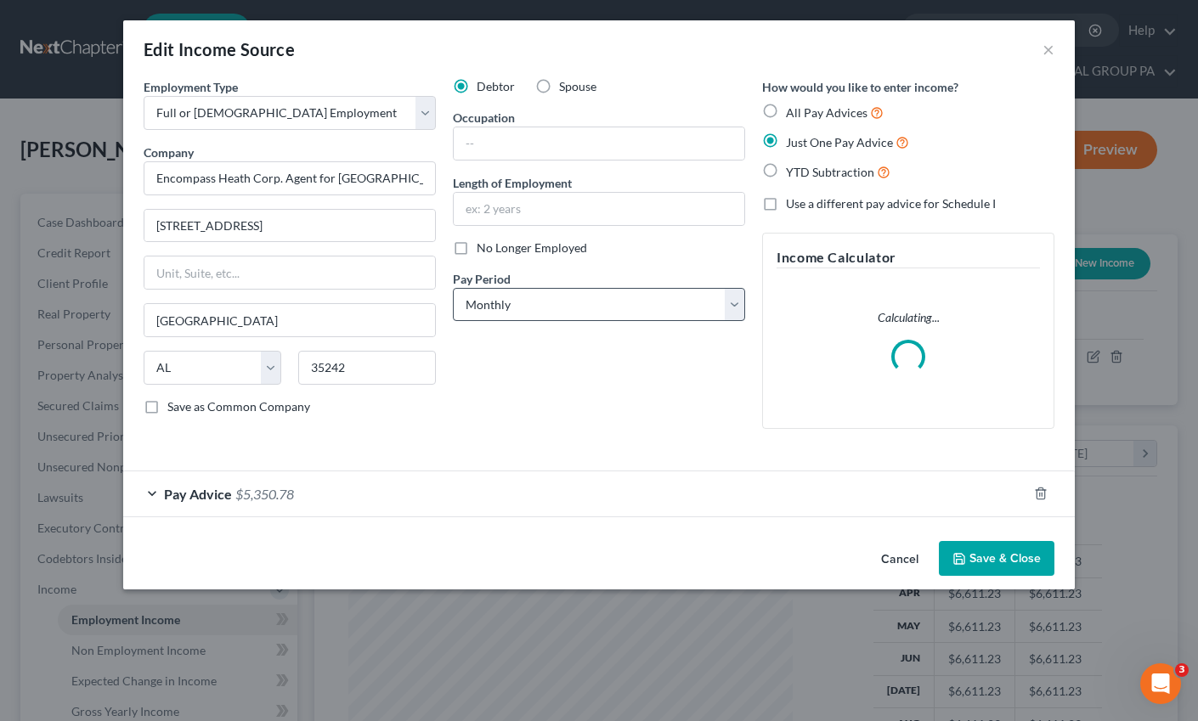
scroll to position [305, 483]
click at [235, 478] on div "Pay Advice $5,350.78" at bounding box center [575, 493] width 904 height 45
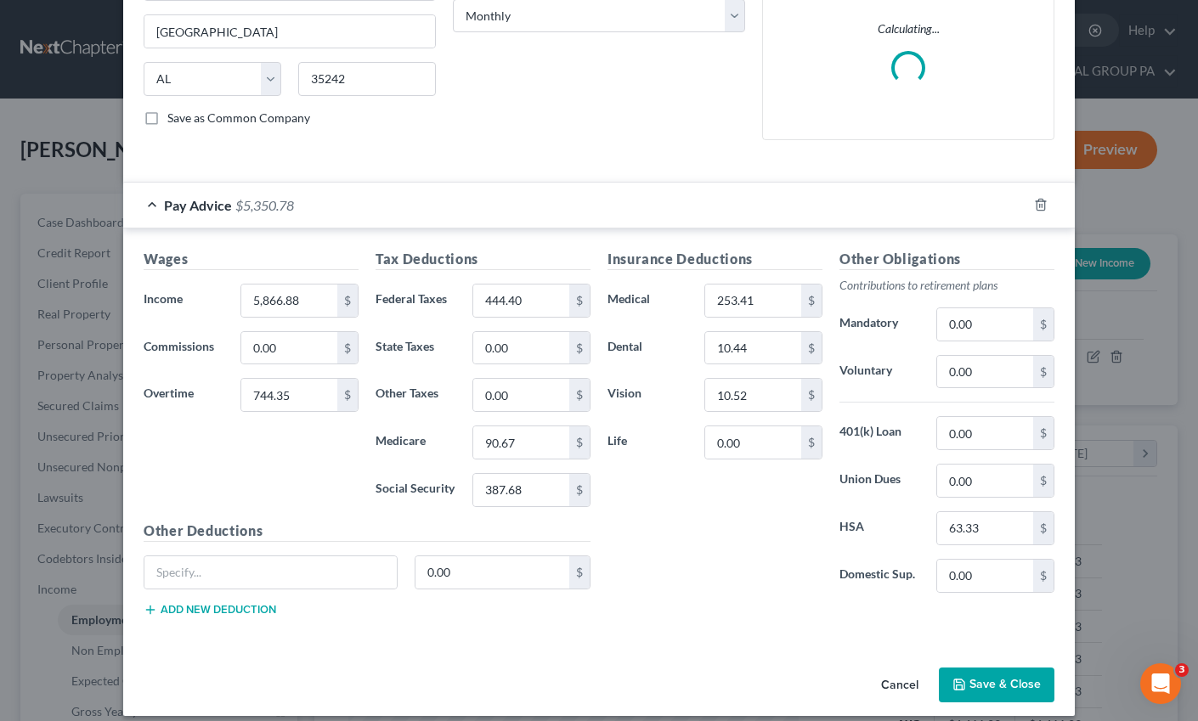
scroll to position [304, 0]
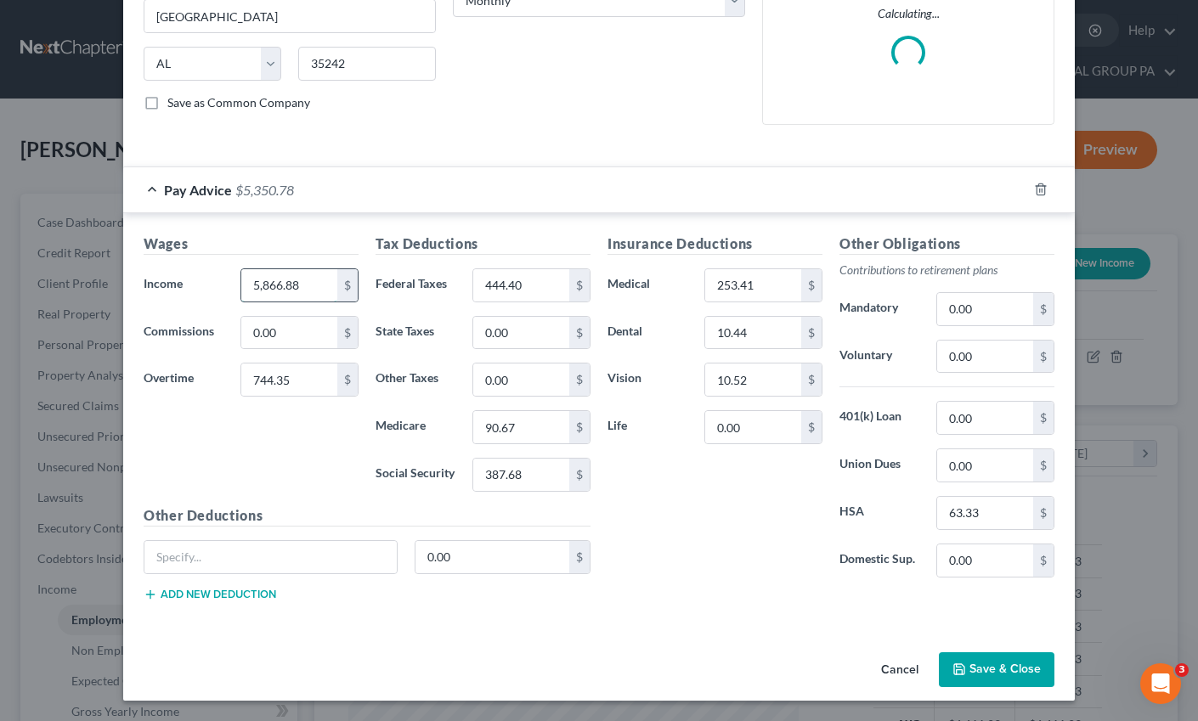
click at [291, 285] on input "5,866.88" at bounding box center [289, 285] width 96 height 32
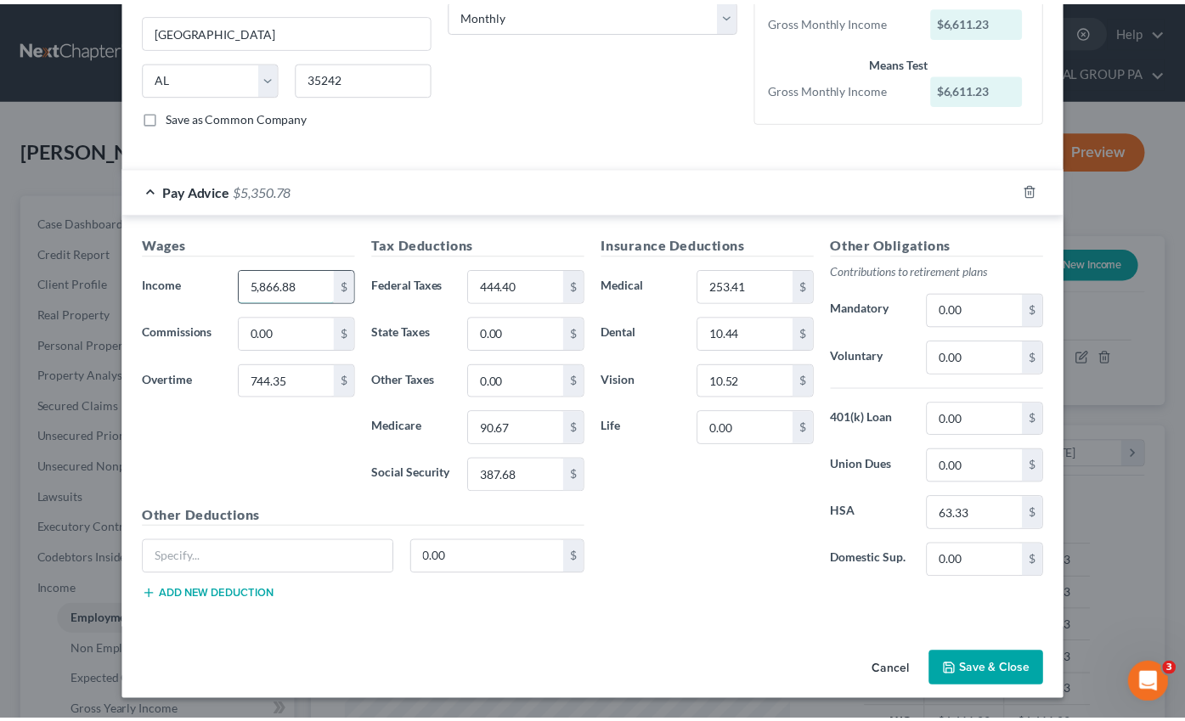
scroll to position [290, 0]
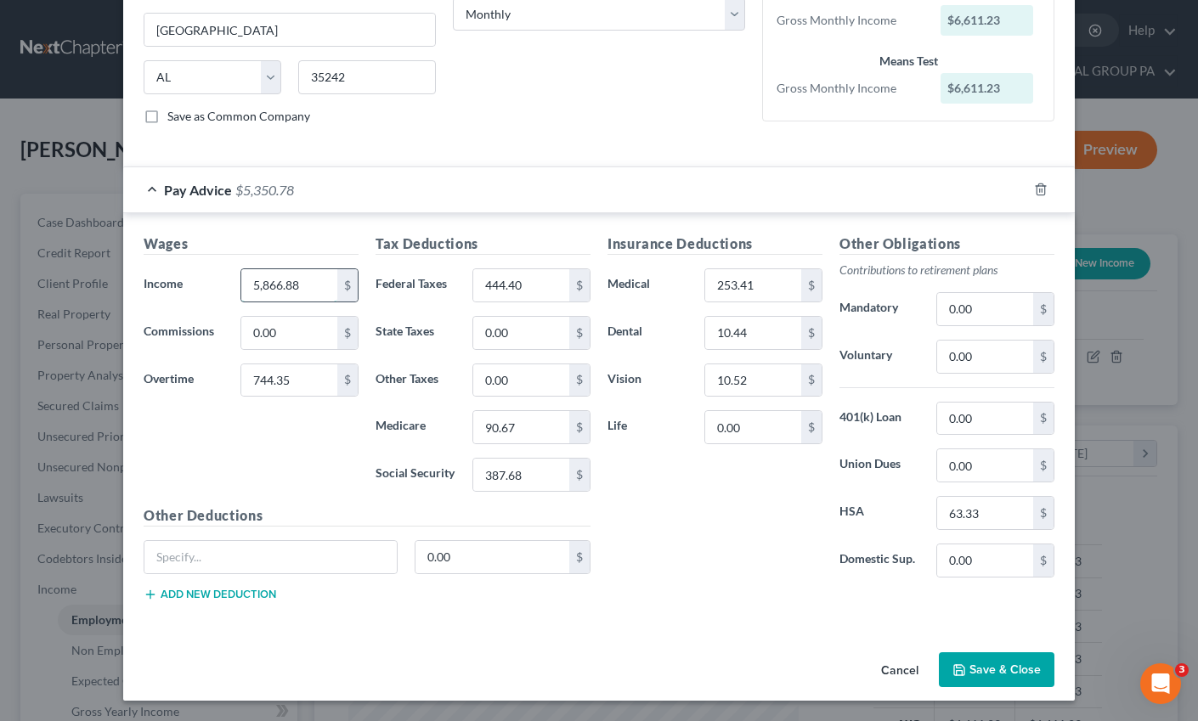
click at [318, 287] on input "5,866.88" at bounding box center [289, 285] width 96 height 32
drag, startPoint x: 313, startPoint y: 290, endPoint x: 197, endPoint y: 282, distance: 115.8
click at [197, 282] on div "Income * 5,866.88 $" at bounding box center [251, 285] width 232 height 34
drag, startPoint x: 299, startPoint y: 387, endPoint x: 221, endPoint y: 376, distance: 78.9
click at [221, 376] on div "Overtime 744.35 $" at bounding box center [251, 381] width 232 height 34
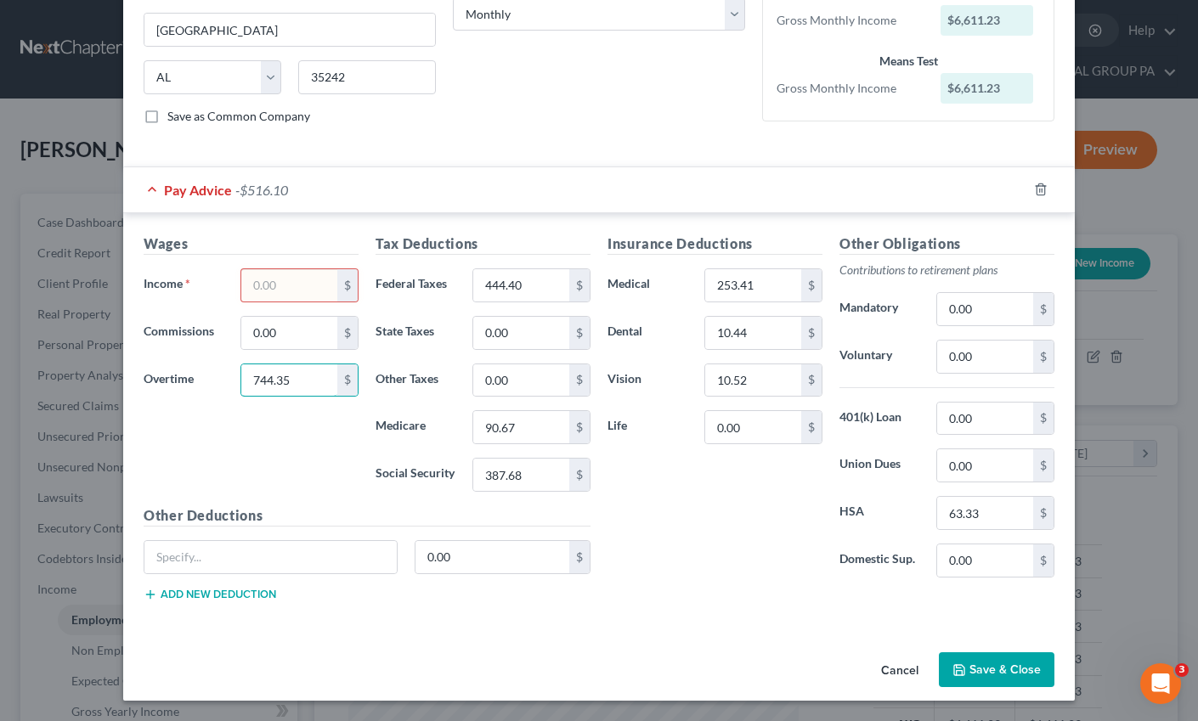
drag, startPoint x: 304, startPoint y: 386, endPoint x: 200, endPoint y: 372, distance: 105.5
click at [200, 372] on div "Overtime 744.35 $" at bounding box center [251, 381] width 232 height 34
drag, startPoint x: 534, startPoint y: 287, endPoint x: 516, endPoint y: 286, distance: 18.7
click at [519, 286] on input "444.40" at bounding box center [521, 285] width 96 height 32
click at [520, 431] on input "90.67" at bounding box center [521, 427] width 96 height 32
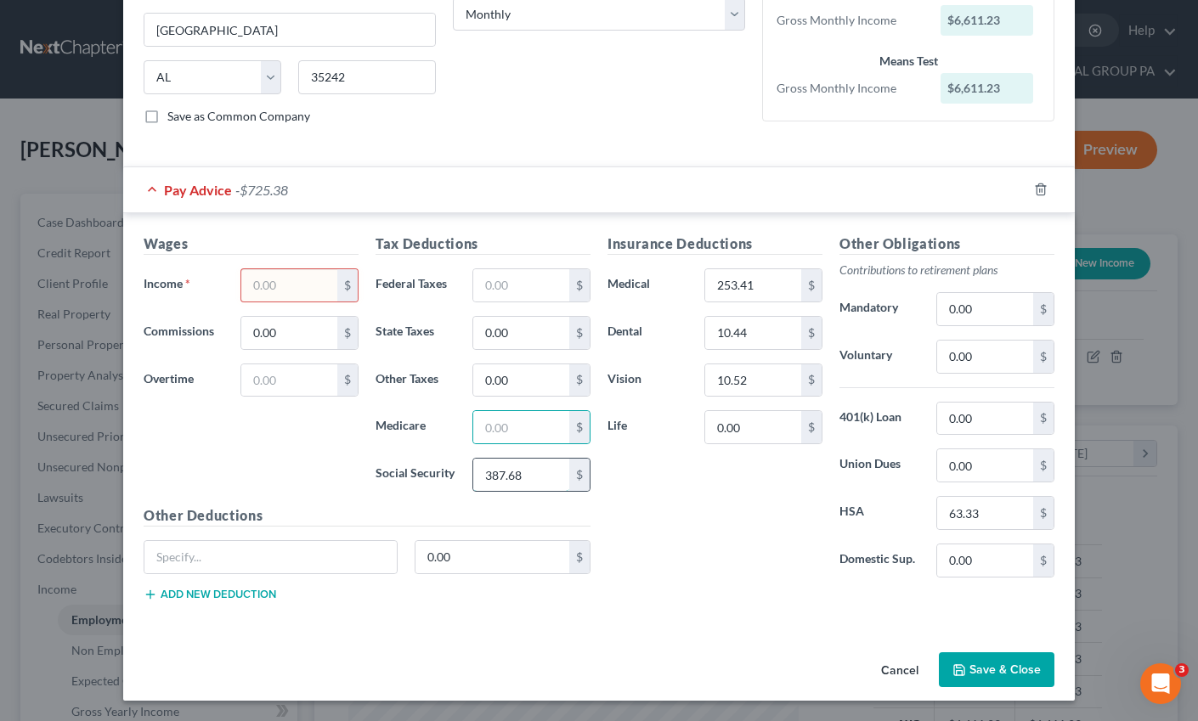
click at [532, 477] on input "387.68" at bounding box center [521, 475] width 96 height 32
click at [758, 290] on input "253.41" at bounding box center [753, 285] width 96 height 32
click at [749, 333] on input "10.44" at bounding box center [753, 333] width 96 height 32
click at [746, 382] on input "10.52" at bounding box center [753, 380] width 96 height 32
click at [991, 502] on input "63.33" at bounding box center [985, 513] width 96 height 32
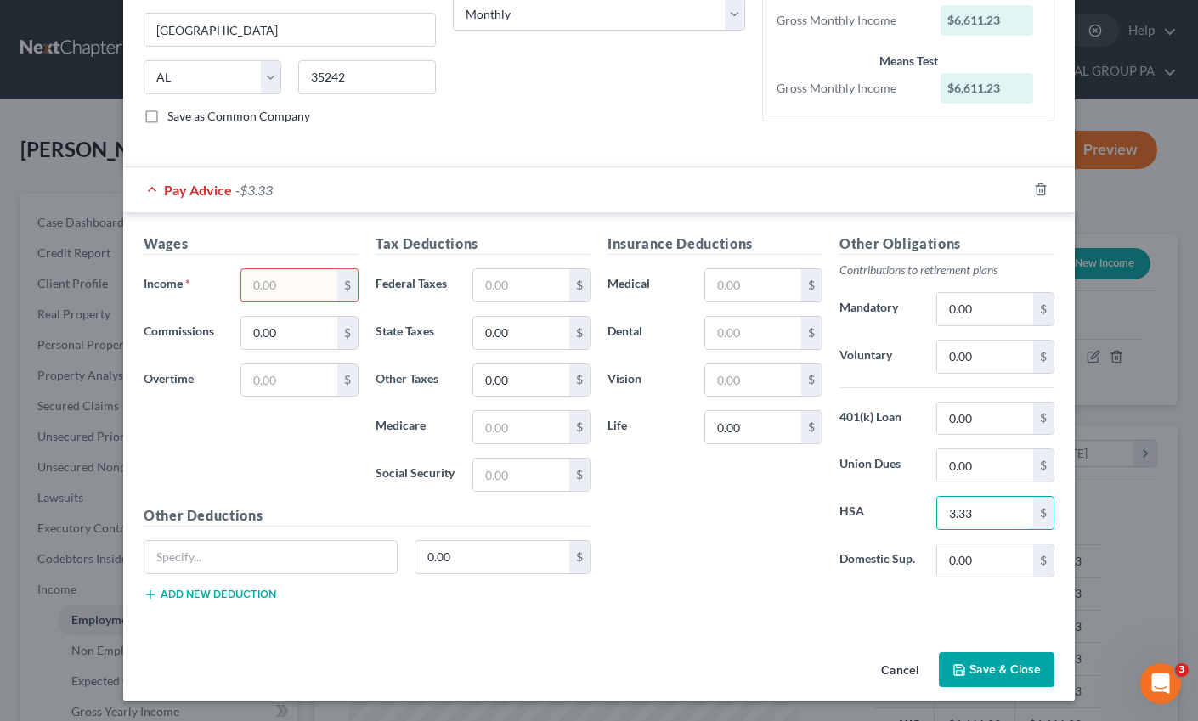
drag, startPoint x: 995, startPoint y: 511, endPoint x: 888, endPoint y: 504, distance: 107.3
click at [888, 505] on div "HSA 3.33 $" at bounding box center [947, 513] width 232 height 34
type input "0"
click at [294, 295] on input "text" at bounding box center [289, 285] width 96 height 32
type input "5,674.01"
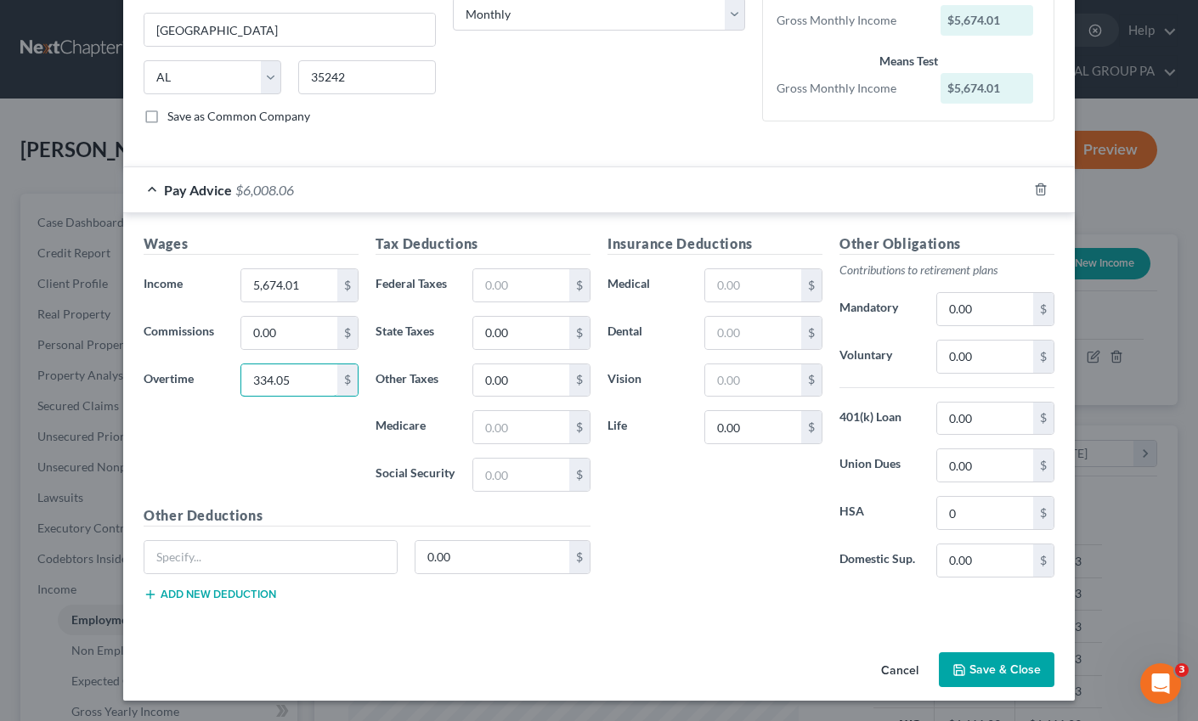
type input "334.05"
type input "344.93"
type input "82.85"
type input "354.25"
type input "261.72"
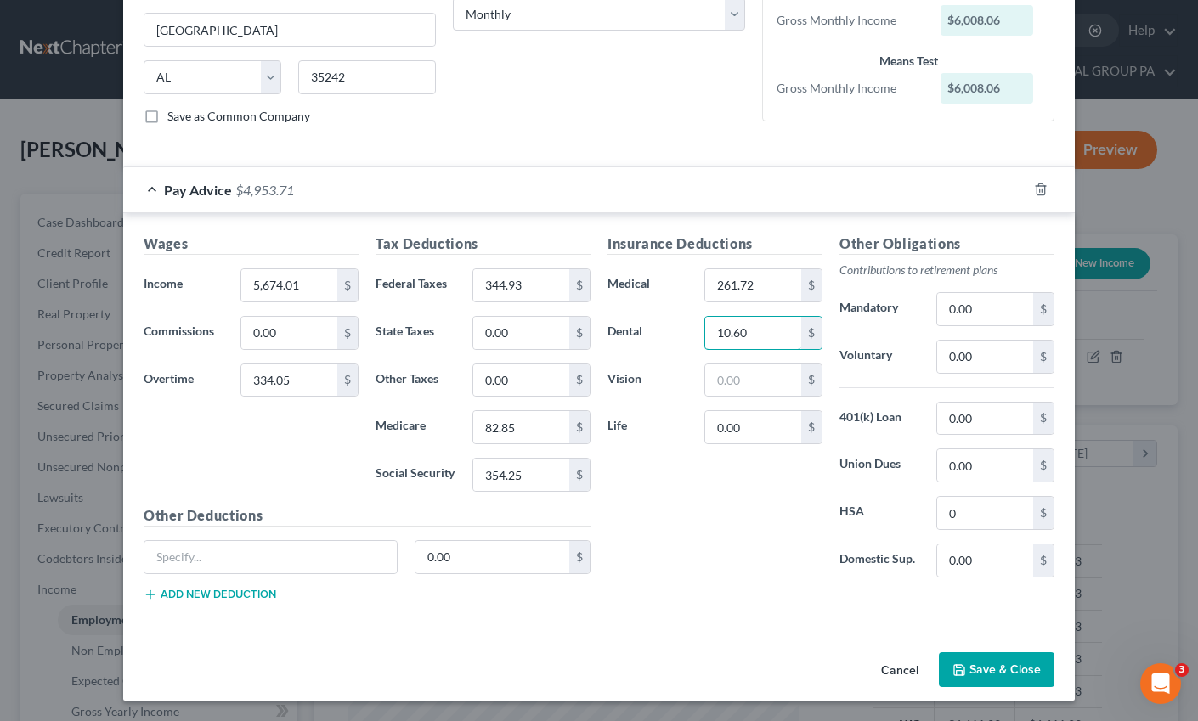
type input "10.60"
type input "10.52"
click at [967, 511] on input "0" at bounding box center [985, 513] width 96 height 32
type input "26"
click at [726, 415] on input "0.00" at bounding box center [753, 427] width 96 height 32
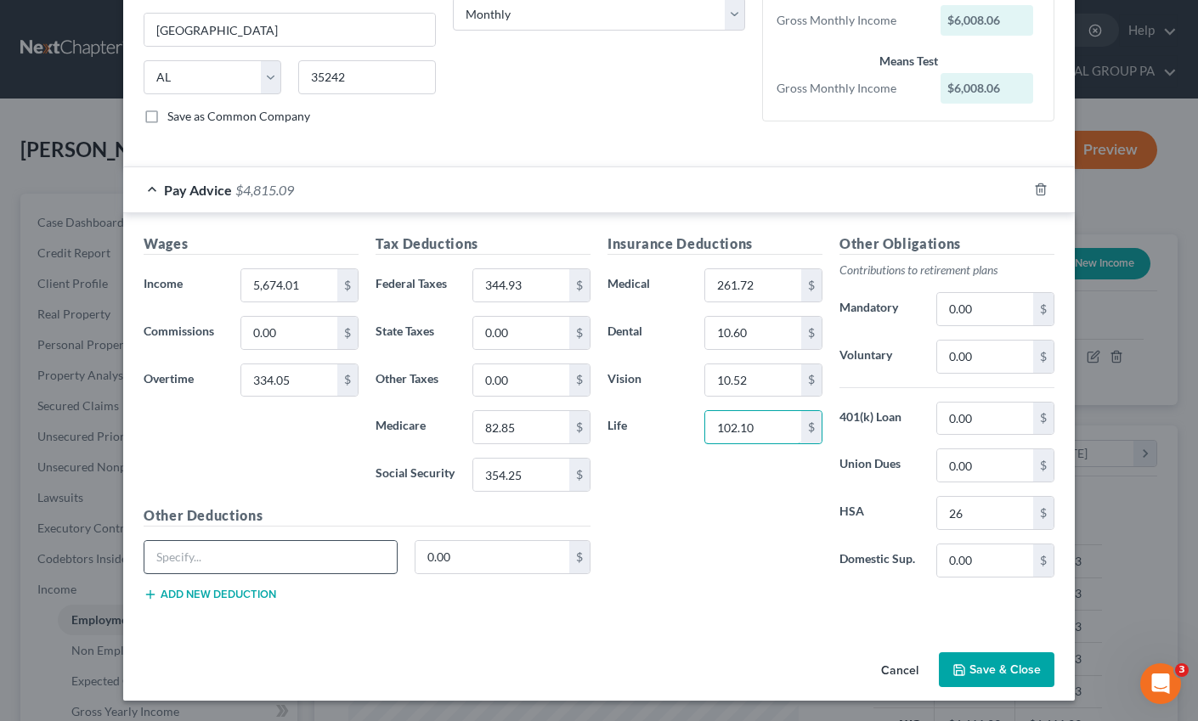
type input "102.10"
click at [256, 569] on input "text" at bounding box center [270, 557] width 252 height 32
type input "STD, ADD and Vol Acc"
type input "95.19"
click at [236, 600] on button "Add new deduction" at bounding box center [210, 595] width 132 height 14
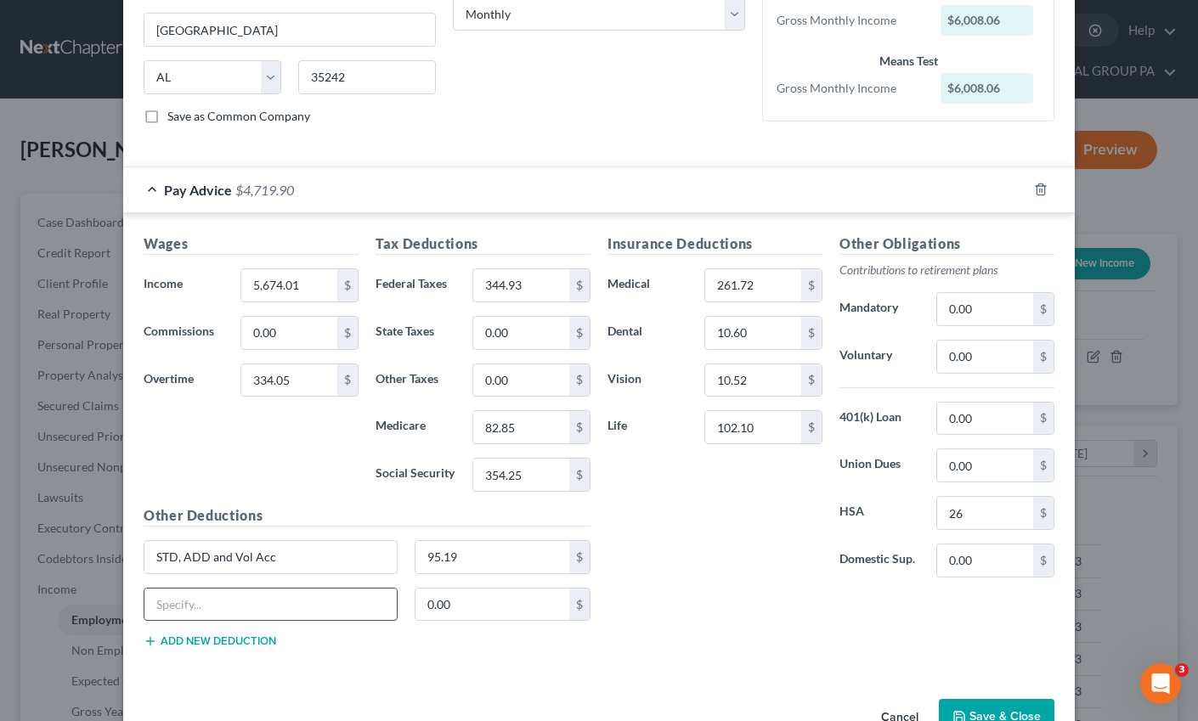
click at [201, 611] on input "text" at bounding box center [270, 605] width 252 height 32
type input "Meals"
type input "32.11"
click at [986, 705] on button "Save & Close" at bounding box center [997, 717] width 116 height 36
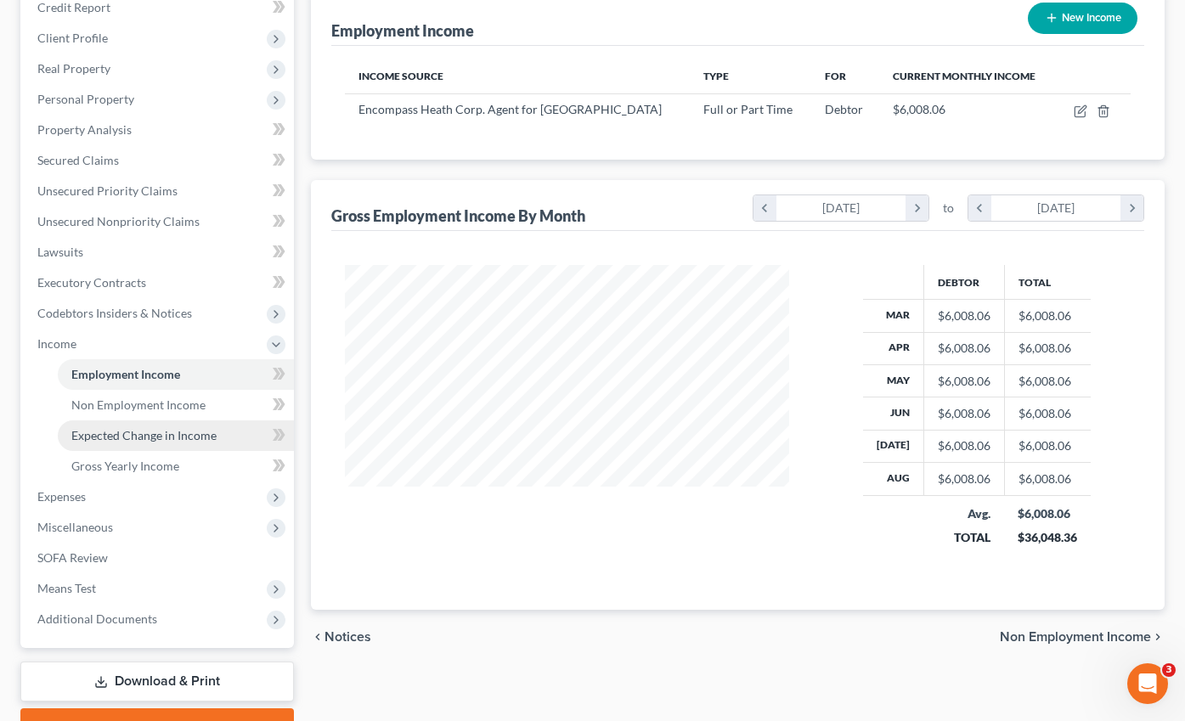
scroll to position [247, 0]
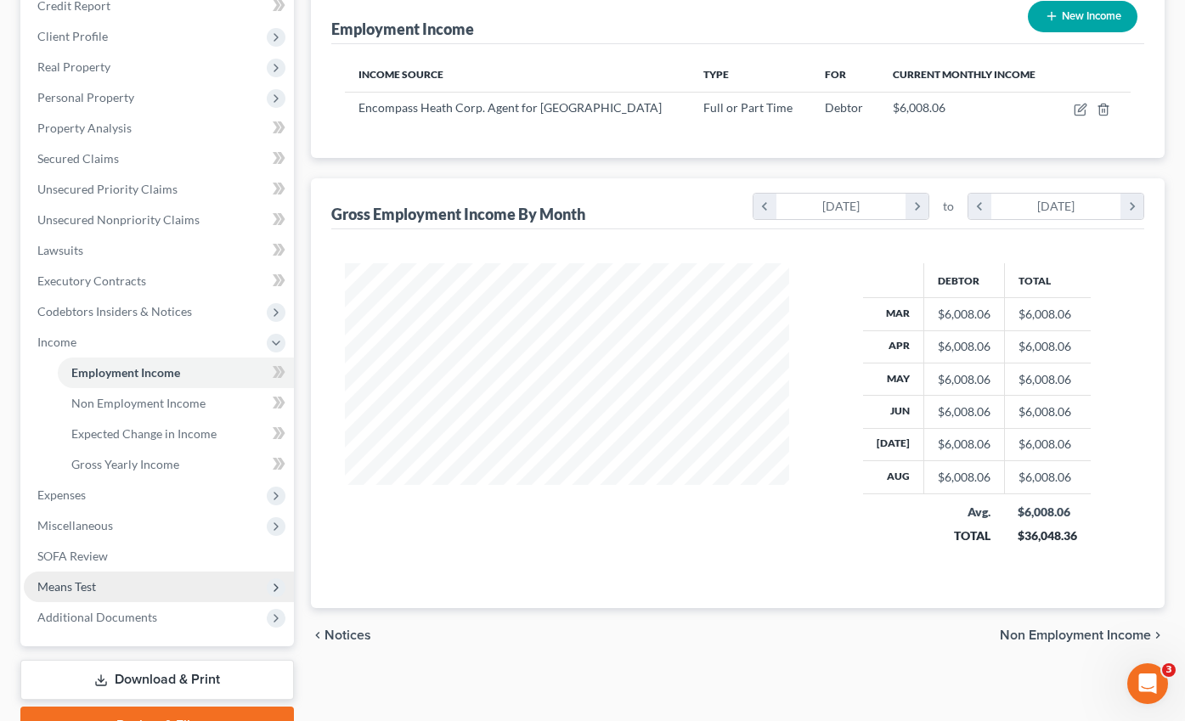
click at [76, 572] on span "Means Test" at bounding box center [159, 587] width 270 height 31
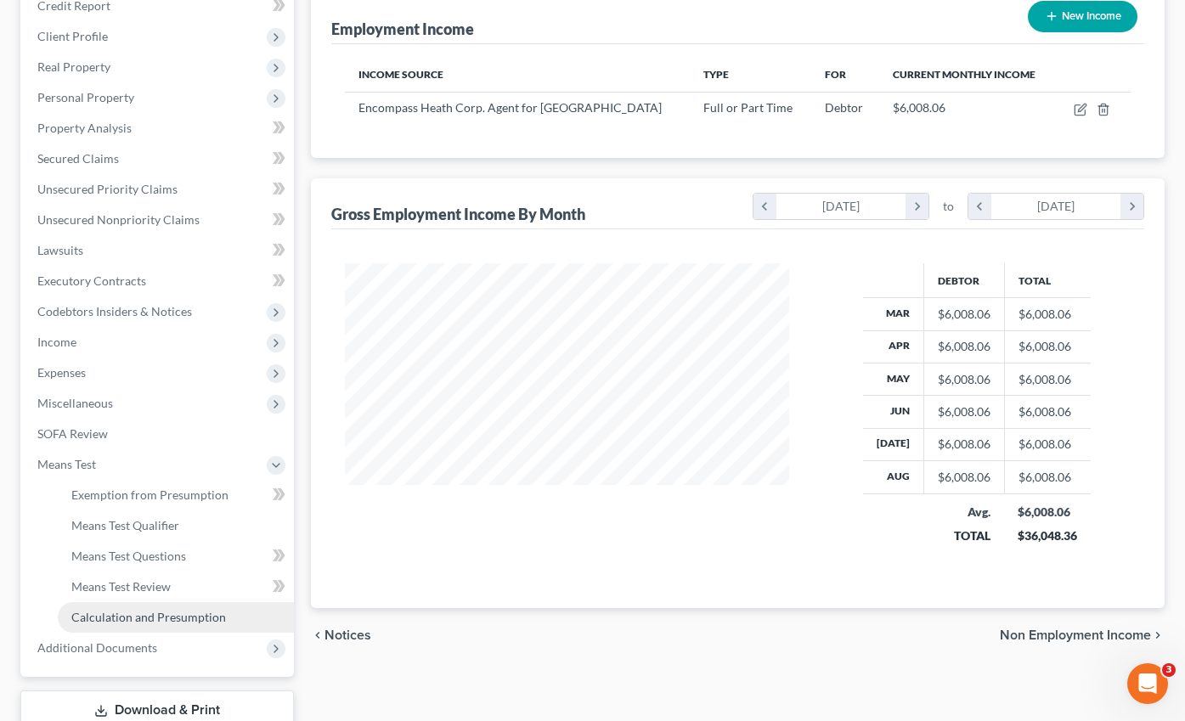
click at [132, 610] on span "Calculation and Presumption" at bounding box center [148, 617] width 155 height 14
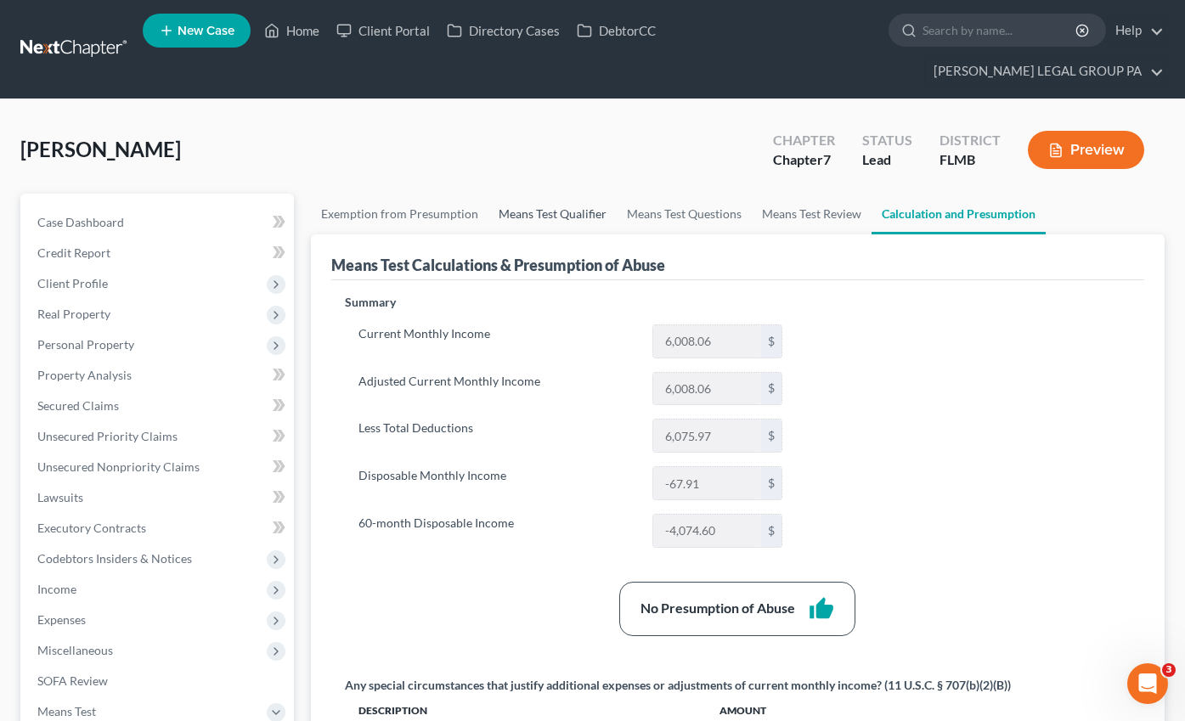
click at [533, 194] on link "Means Test Qualifier" at bounding box center [552, 214] width 128 height 41
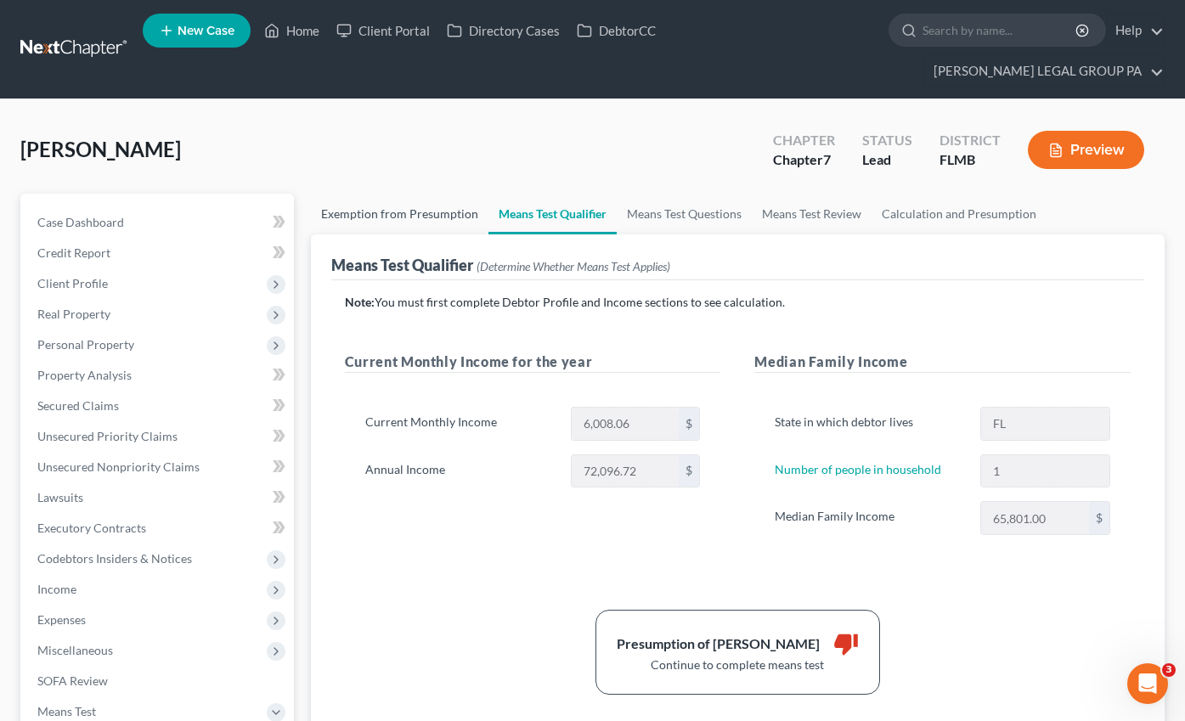
click at [418, 196] on link "Exemption from Presumption" at bounding box center [400, 214] width 178 height 41
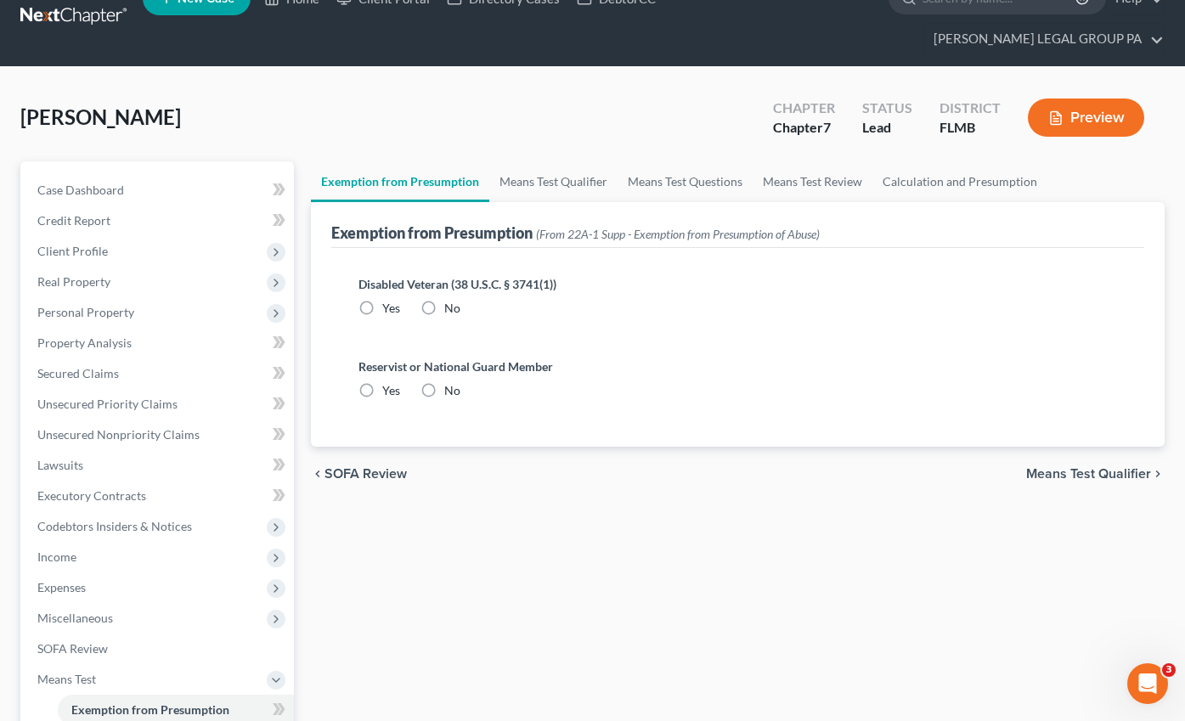
scroll to position [36, 0]
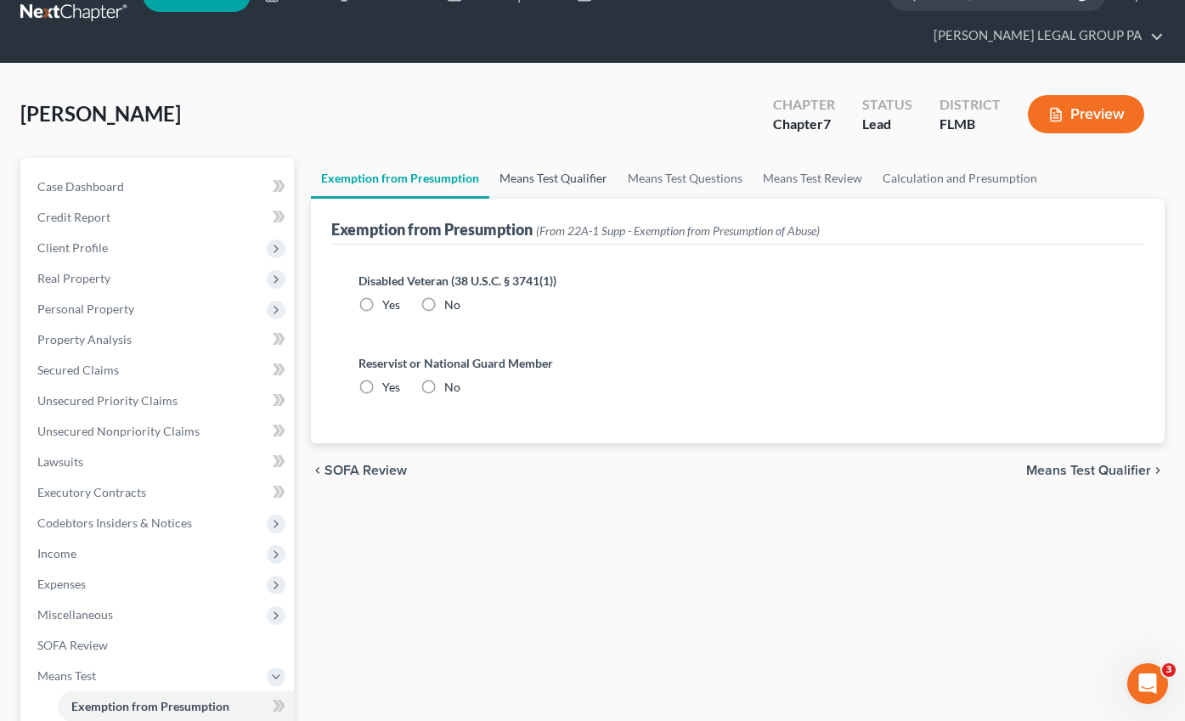
click at [550, 158] on link "Means Test Qualifier" at bounding box center [553, 178] width 128 height 41
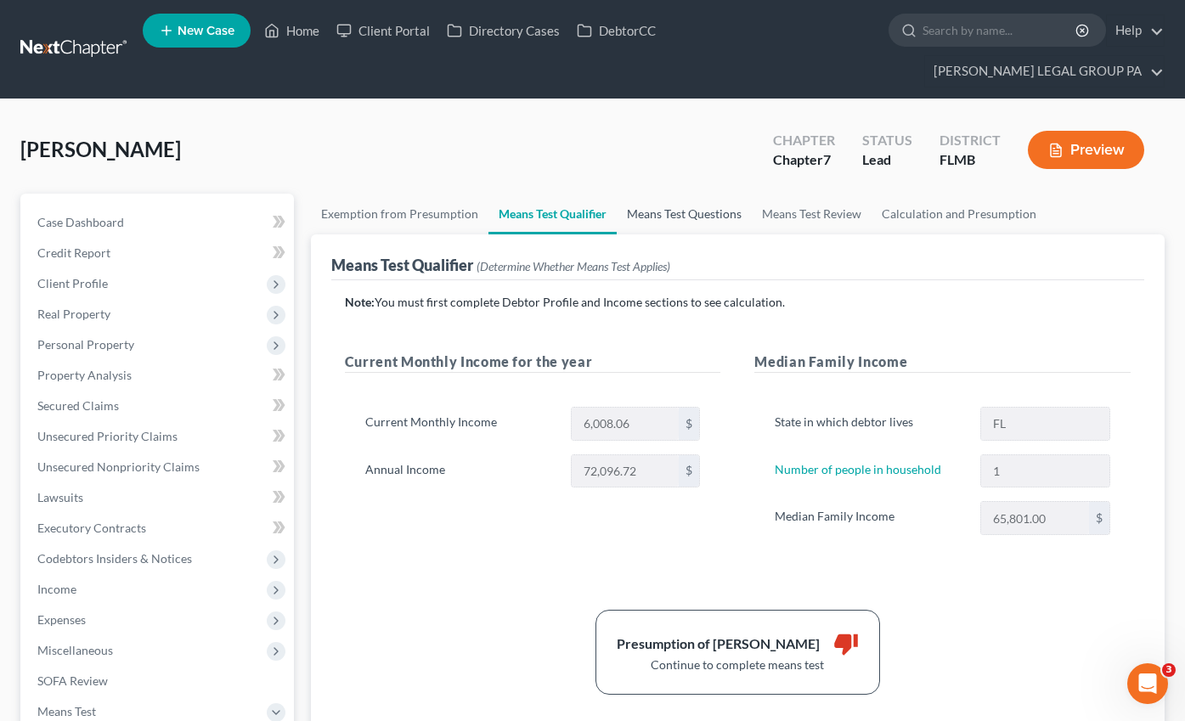
click at [689, 194] on link "Means Test Questions" at bounding box center [684, 214] width 135 height 41
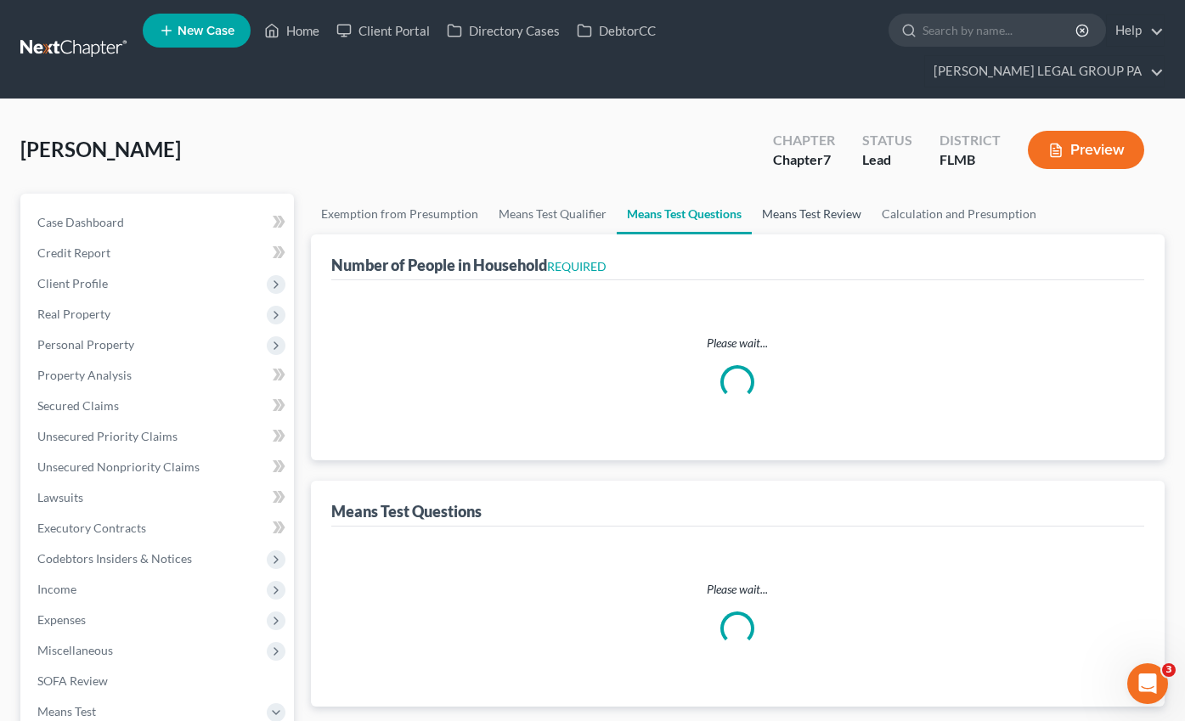
select select "0"
select select "60"
select select "1"
select select "60"
select select "0"
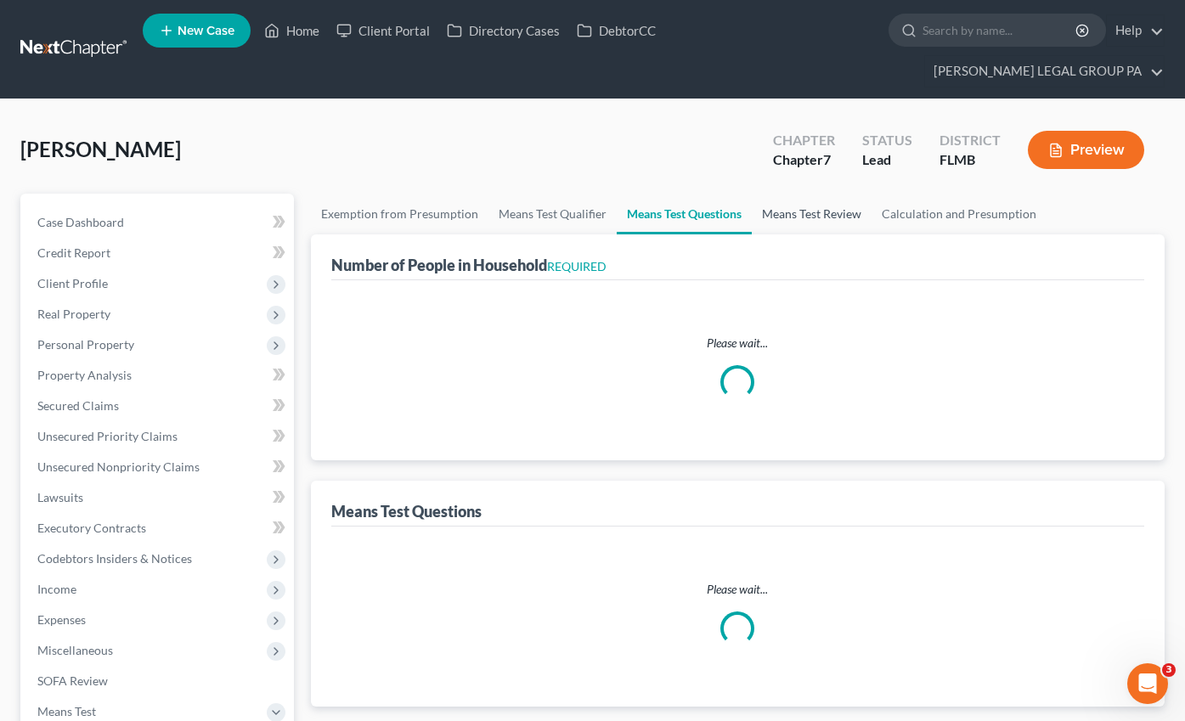
select select "60"
select select "2"
select select "0"
select select "1"
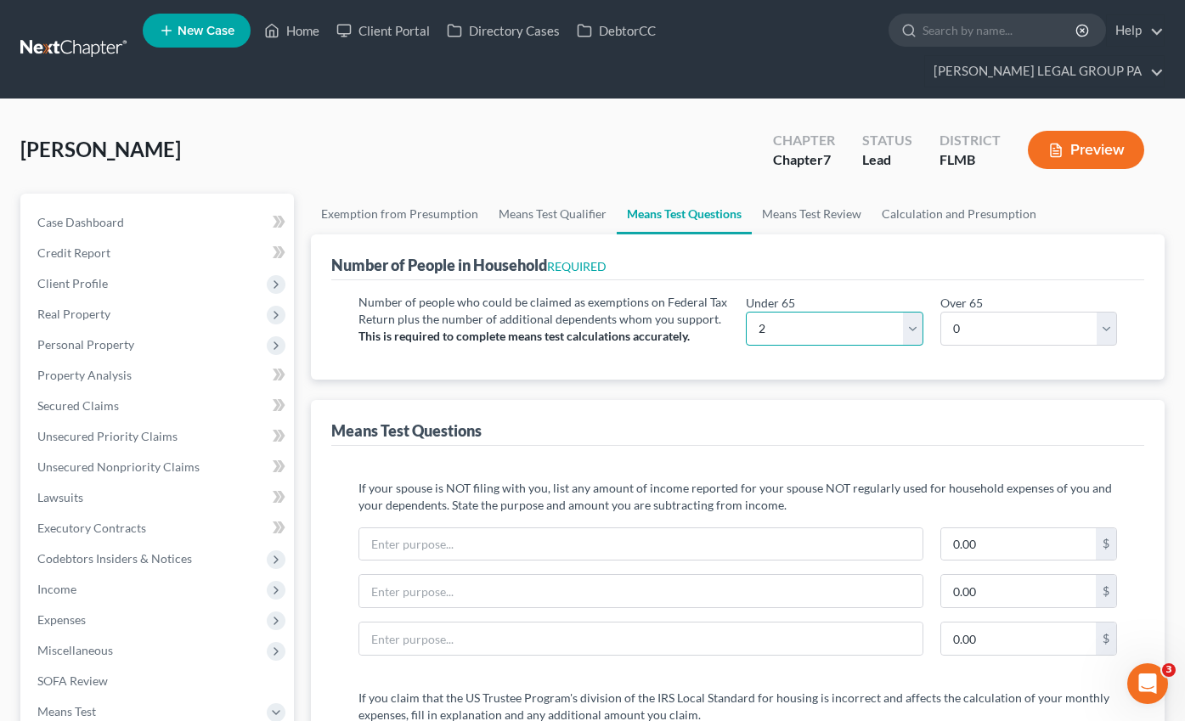
click at [803, 312] on select "# 0 1 2 3 4 5 6 7 8 9 10" at bounding box center [834, 329] width 177 height 34
select select "1"
click at [746, 312] on select "# 0 1 2 3 4 5 6 7 8 9 10" at bounding box center [834, 329] width 177 height 34
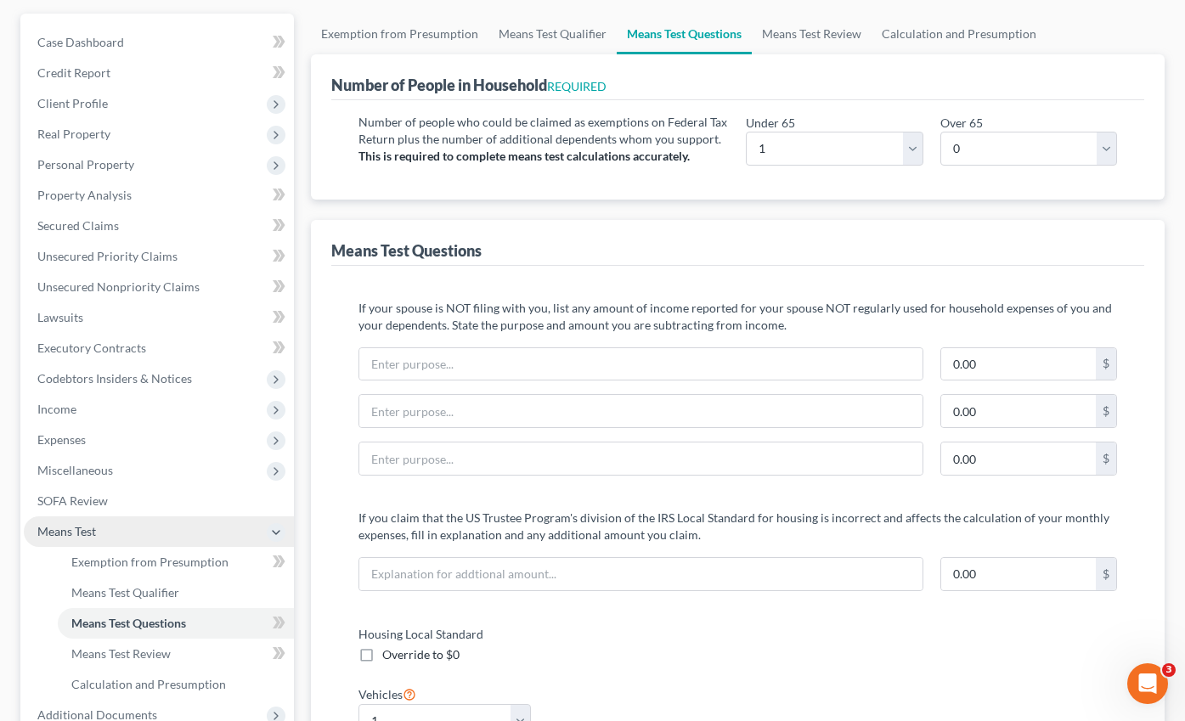
scroll to position [358, 0]
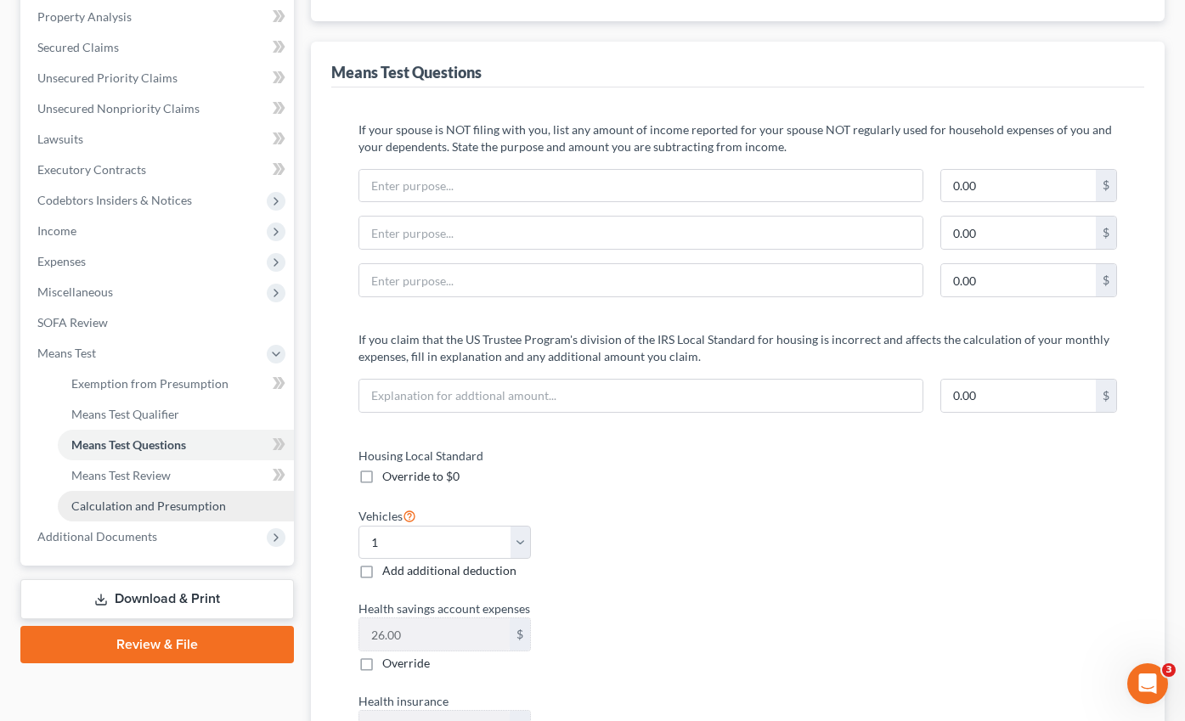
click at [111, 499] on span "Calculation and Presumption" at bounding box center [148, 506] width 155 height 14
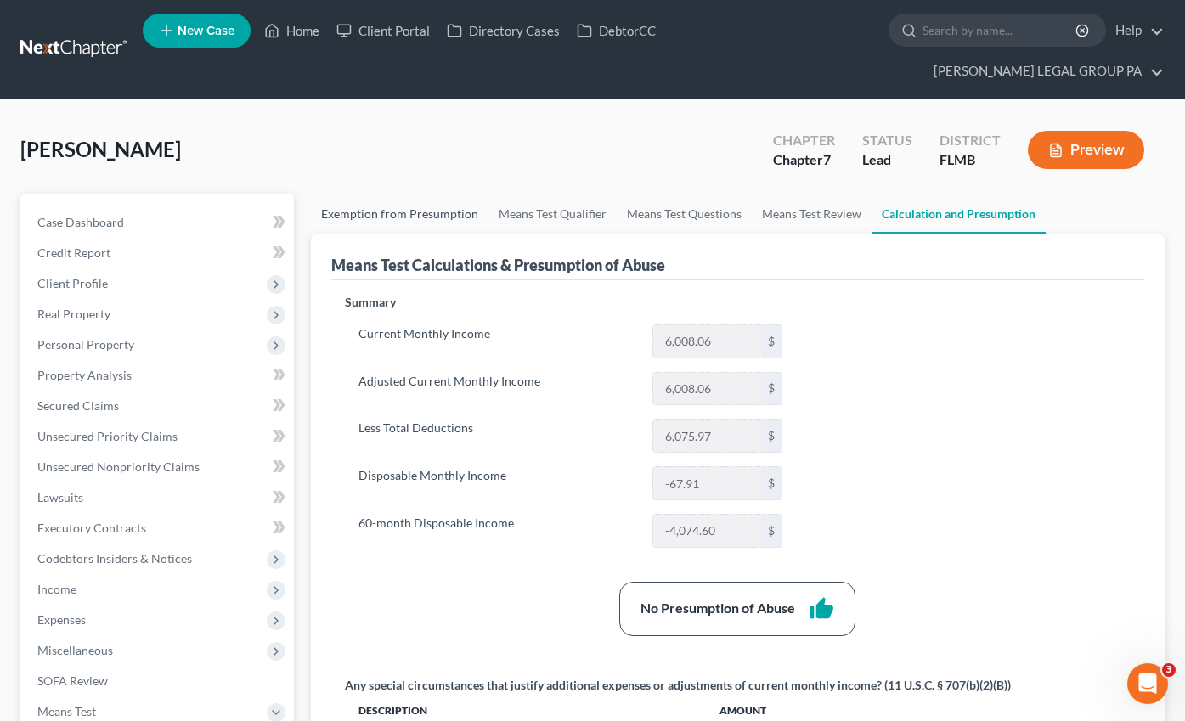
click at [387, 194] on link "Exemption from Presumption" at bounding box center [400, 214] width 178 height 41
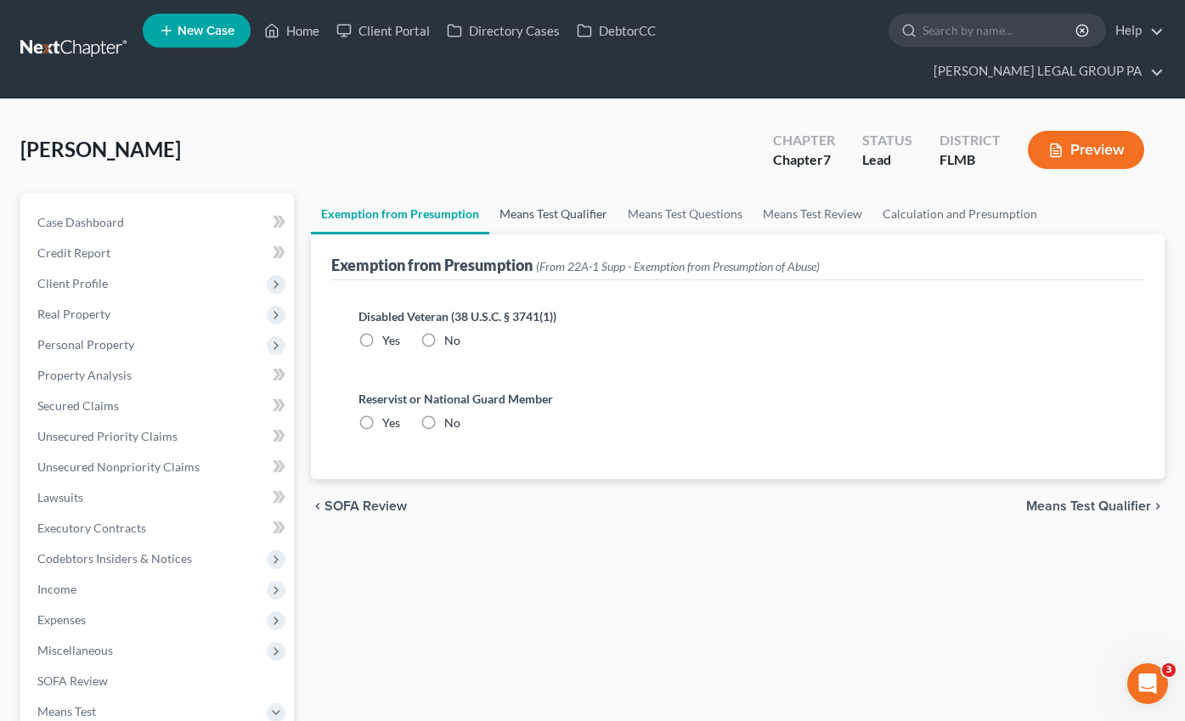
click at [538, 194] on link "Means Test Qualifier" at bounding box center [553, 214] width 128 height 41
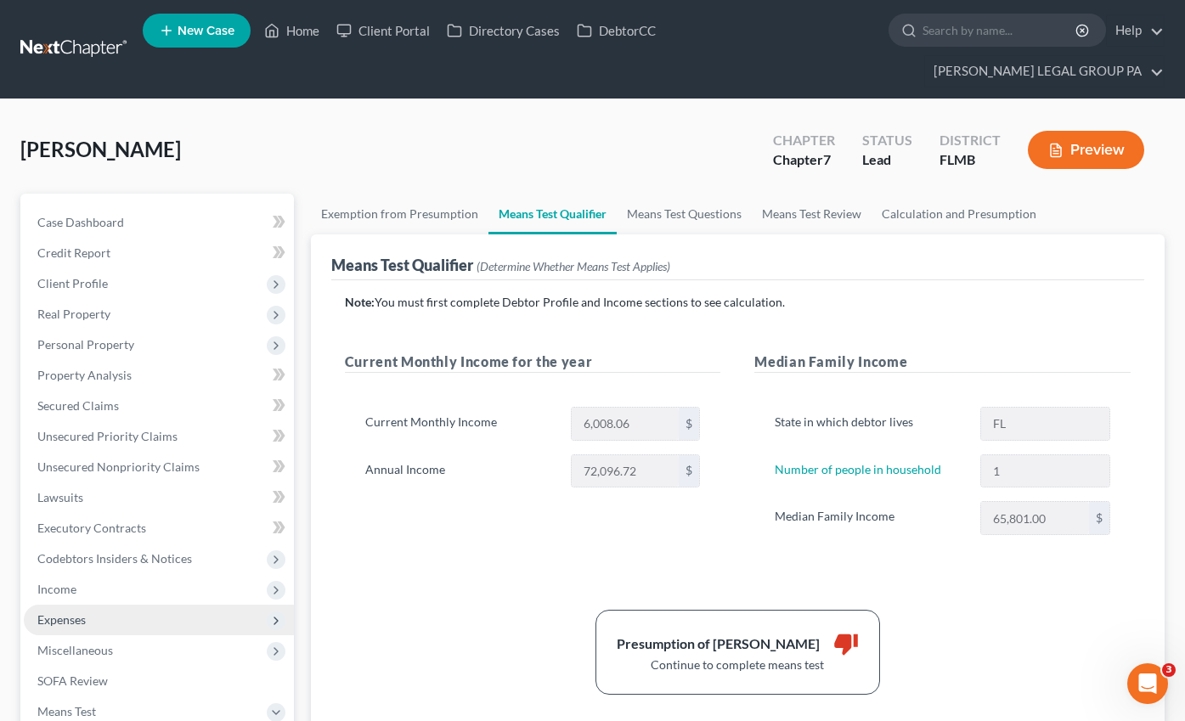
click at [72, 612] on span "Expenses" at bounding box center [61, 619] width 48 height 14
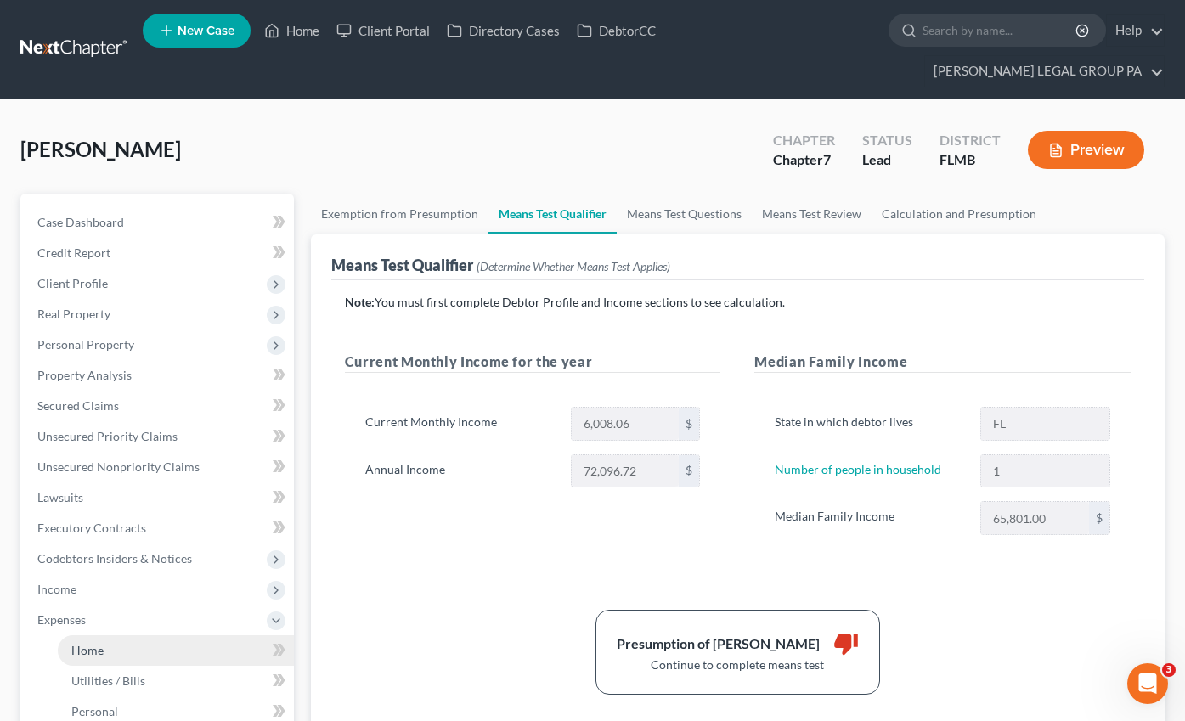
click at [77, 635] on link "Home" at bounding box center [176, 650] width 236 height 31
click at [106, 635] on link "Home" at bounding box center [176, 650] width 236 height 31
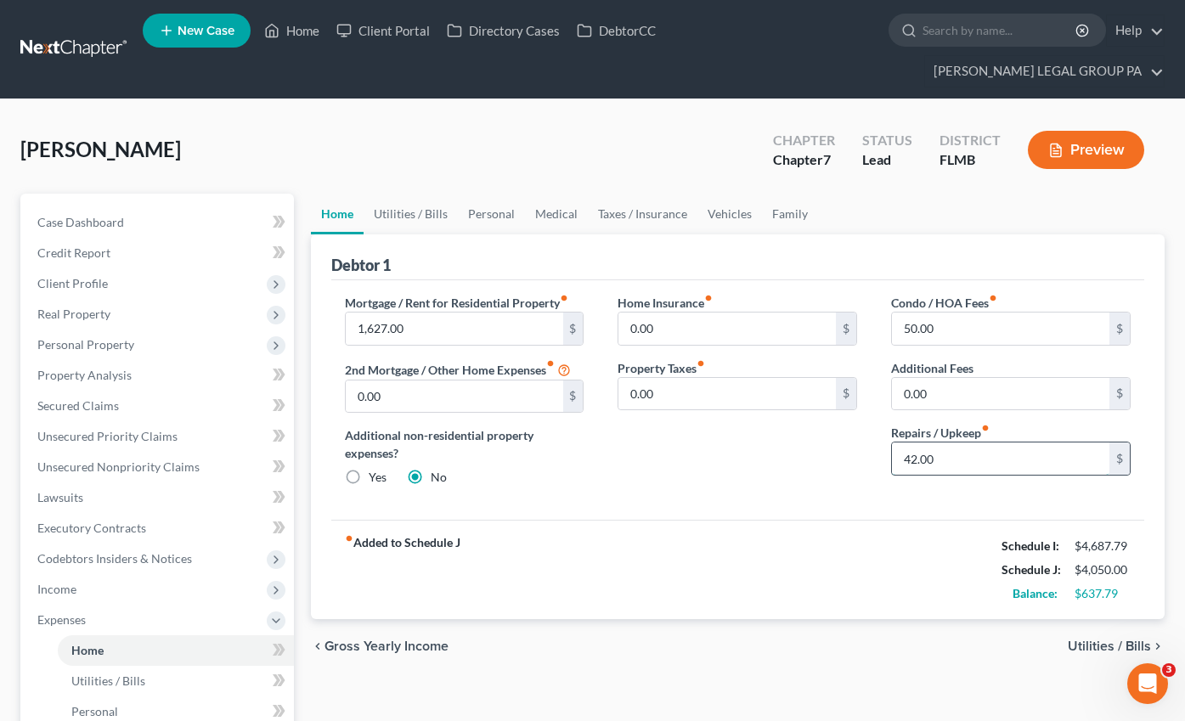
click at [930, 443] on input "42.00" at bounding box center [1000, 459] width 217 height 32
click at [960, 443] on input "42.00" at bounding box center [1000, 459] width 217 height 32
drag, startPoint x: 956, startPoint y: 431, endPoint x: 875, endPoint y: 428, distance: 80.7
click at [875, 428] on div "Condo / HOA Fees fiber_manual_record 50.00 $ Additional Fees 0.00 $ Repairs / U…" at bounding box center [1010, 397] width 273 height 206
type input "100.00"
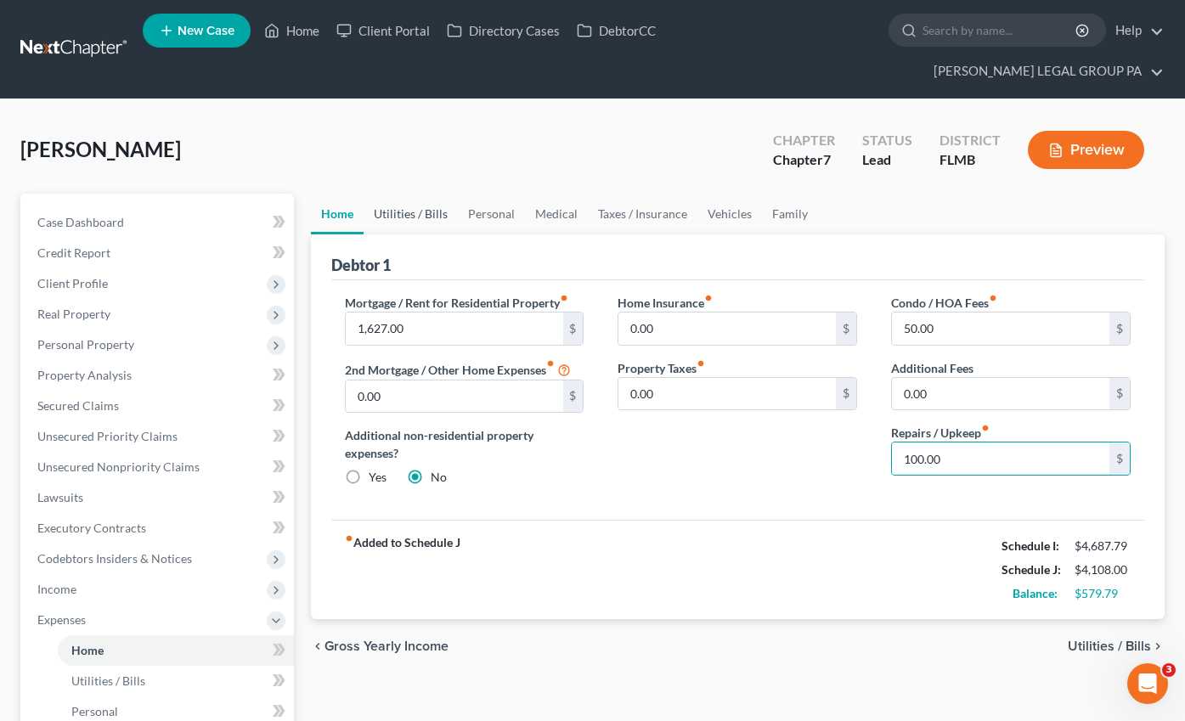
click at [386, 194] on link "Utilities / Bills" at bounding box center [411, 214] width 94 height 41
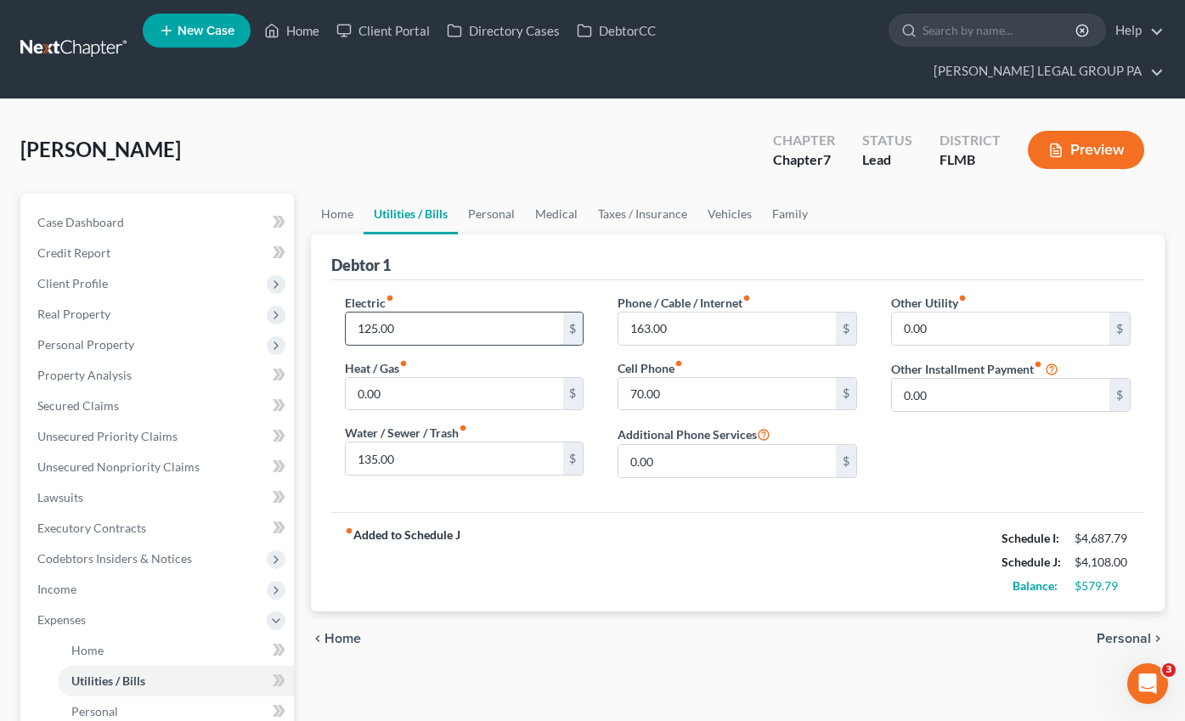
click at [421, 313] on input "125.00" at bounding box center [454, 329] width 217 height 32
type input "175.00"
click at [949, 313] on input "0.00" at bounding box center [1000, 329] width 217 height 32
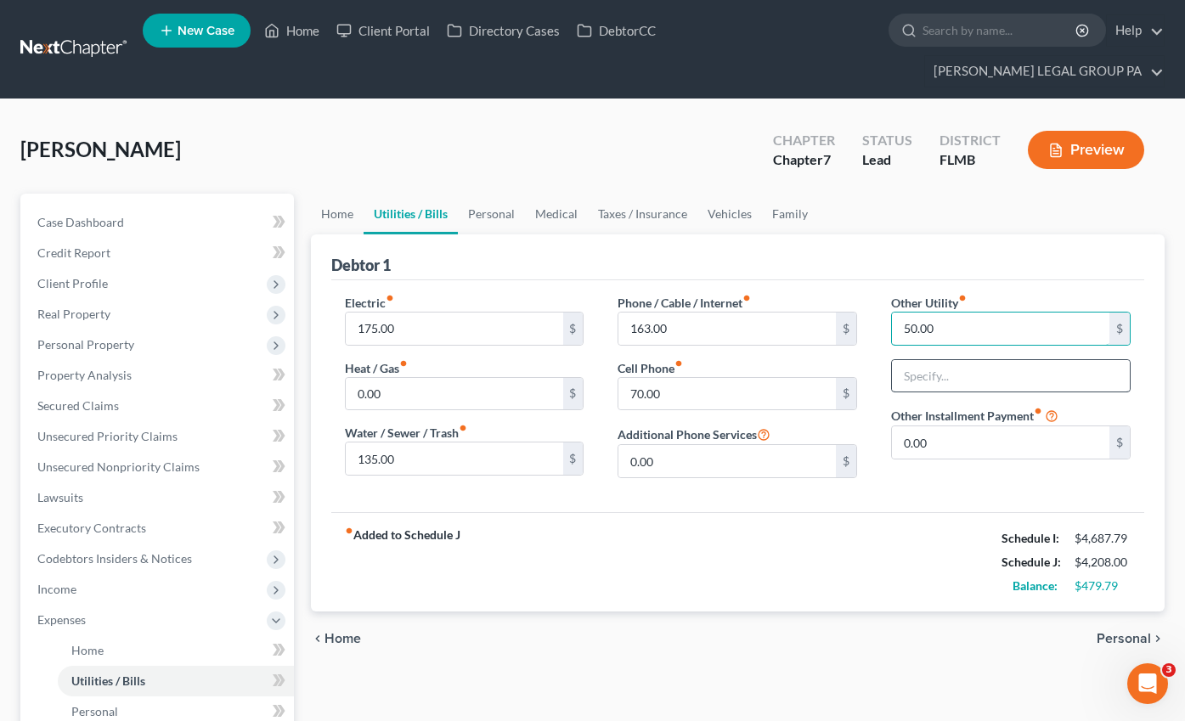
type input "50.00"
click at [972, 360] on input "text" at bounding box center [1011, 376] width 238 height 32
type input "Streaming services"
click at [493, 194] on link "Personal" at bounding box center [491, 214] width 67 height 41
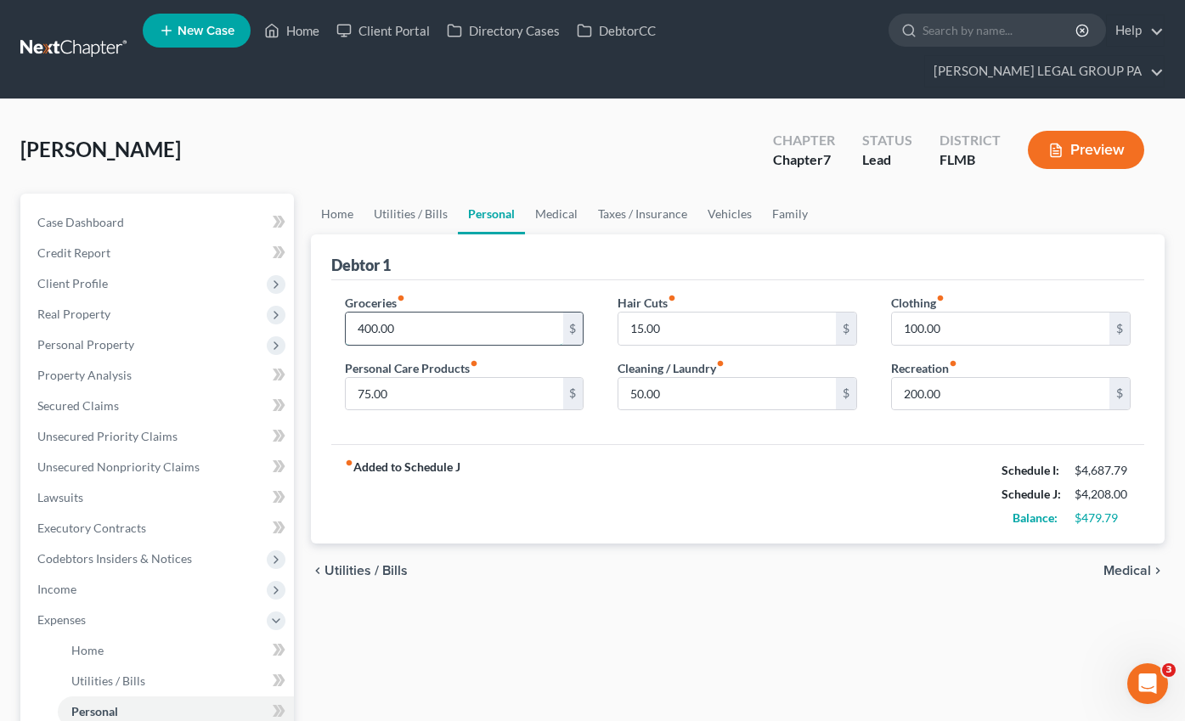
click at [398, 313] on input "400.00" at bounding box center [454, 329] width 217 height 32
type input "600.00"
click at [403, 378] on input "75.00" at bounding box center [454, 394] width 217 height 32
click at [588, 194] on link "Taxes / Insurance" at bounding box center [643, 214] width 110 height 41
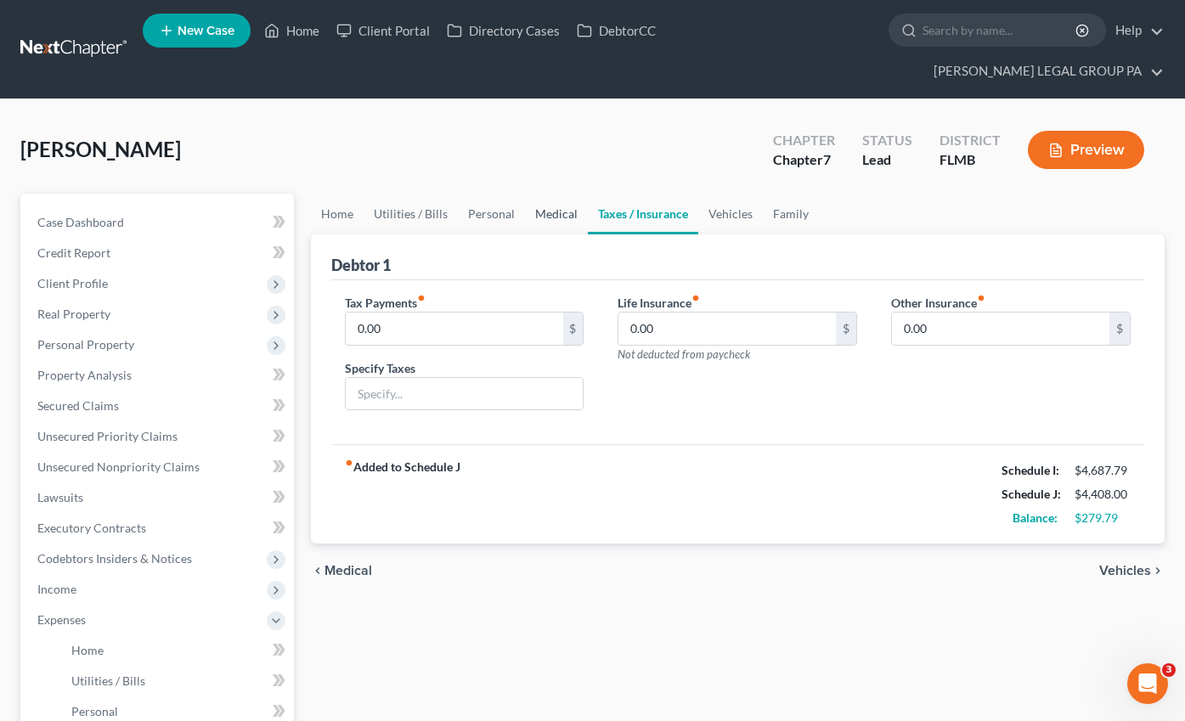
click at [569, 194] on link "Medical" at bounding box center [556, 214] width 63 height 41
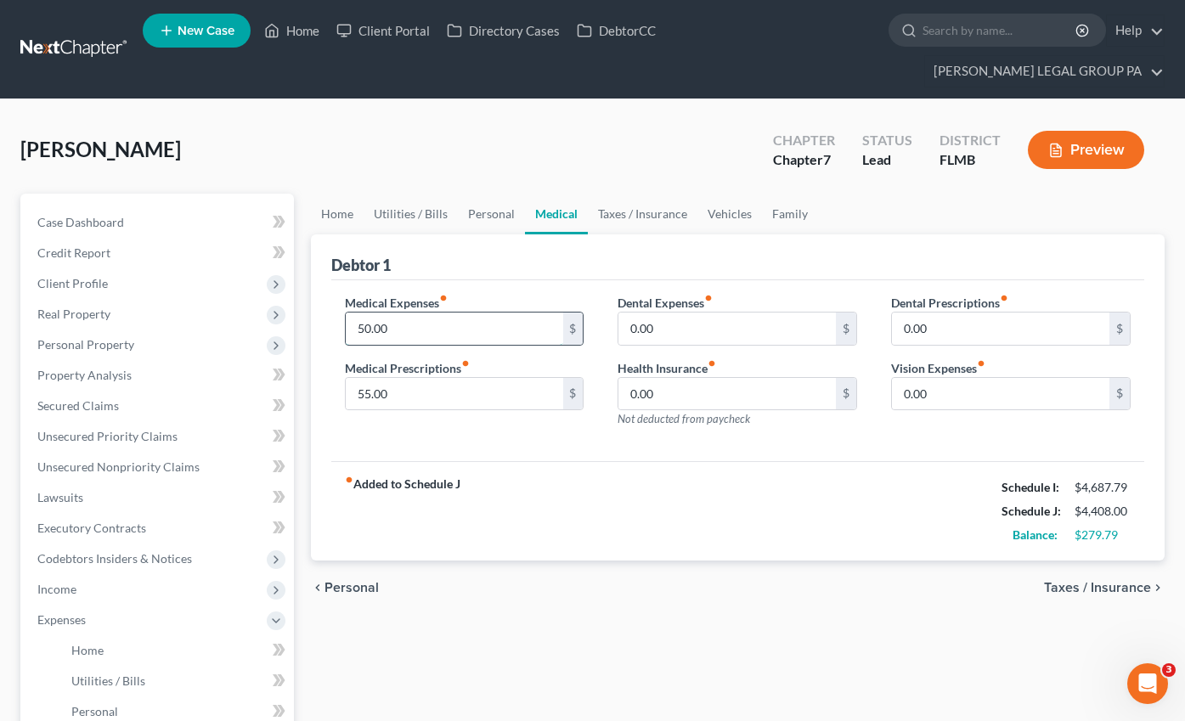
click at [412, 313] on input "50.00" at bounding box center [454, 329] width 217 height 32
type input "100.00"
click at [409, 378] on input "55.00" at bounding box center [454, 394] width 217 height 32
type input "75.00"
click at [632, 313] on input "0.00" at bounding box center [726, 329] width 217 height 32
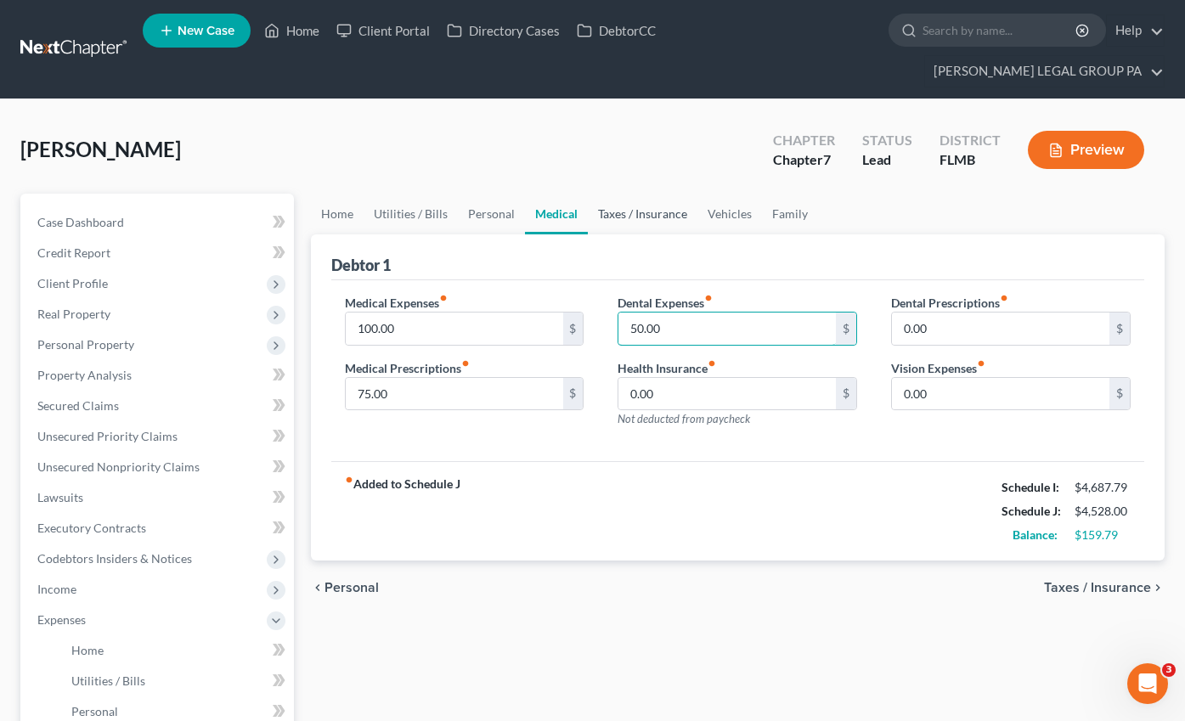
type input "50.00"
click at [642, 199] on link "Taxes / Insurance" at bounding box center [643, 214] width 110 height 41
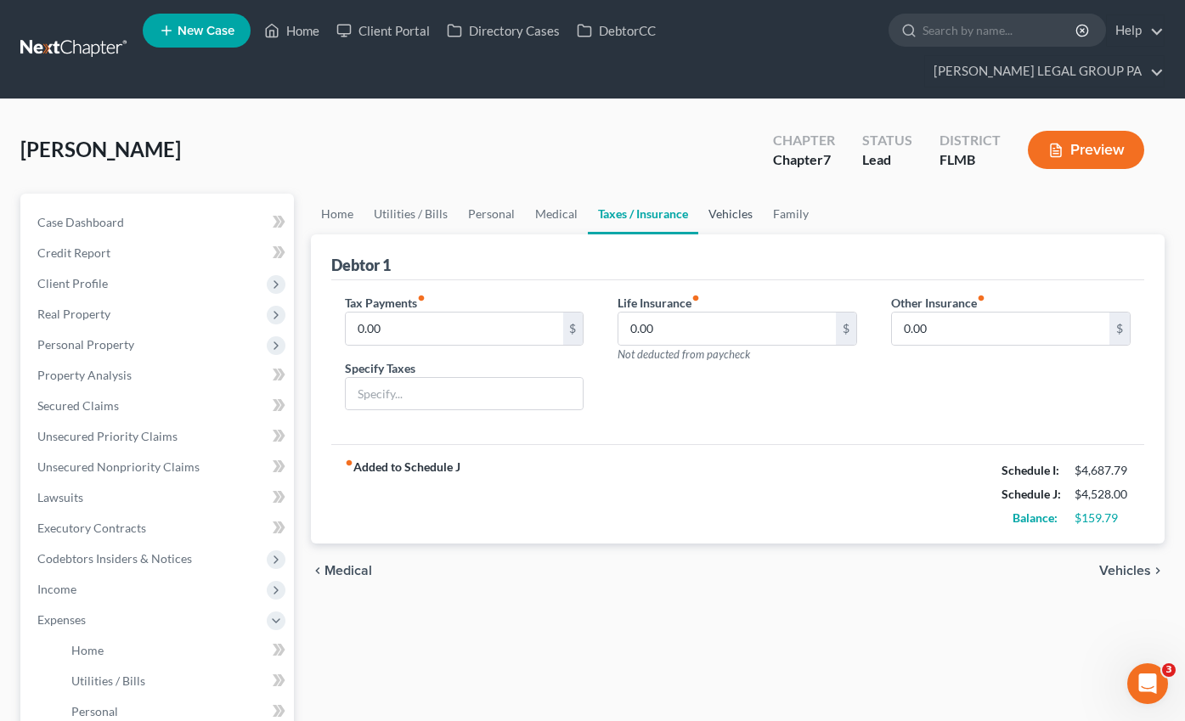
click at [742, 195] on link "Vehicles" at bounding box center [730, 214] width 65 height 41
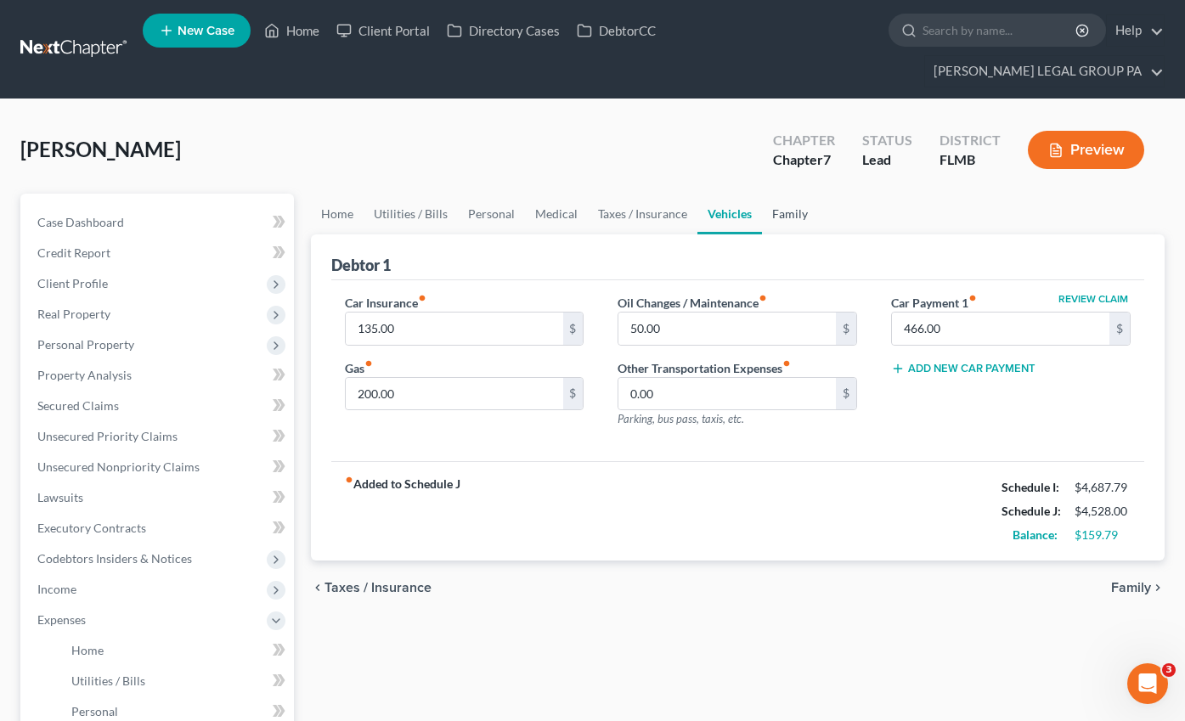
click at [783, 194] on link "Family" at bounding box center [790, 214] width 56 height 41
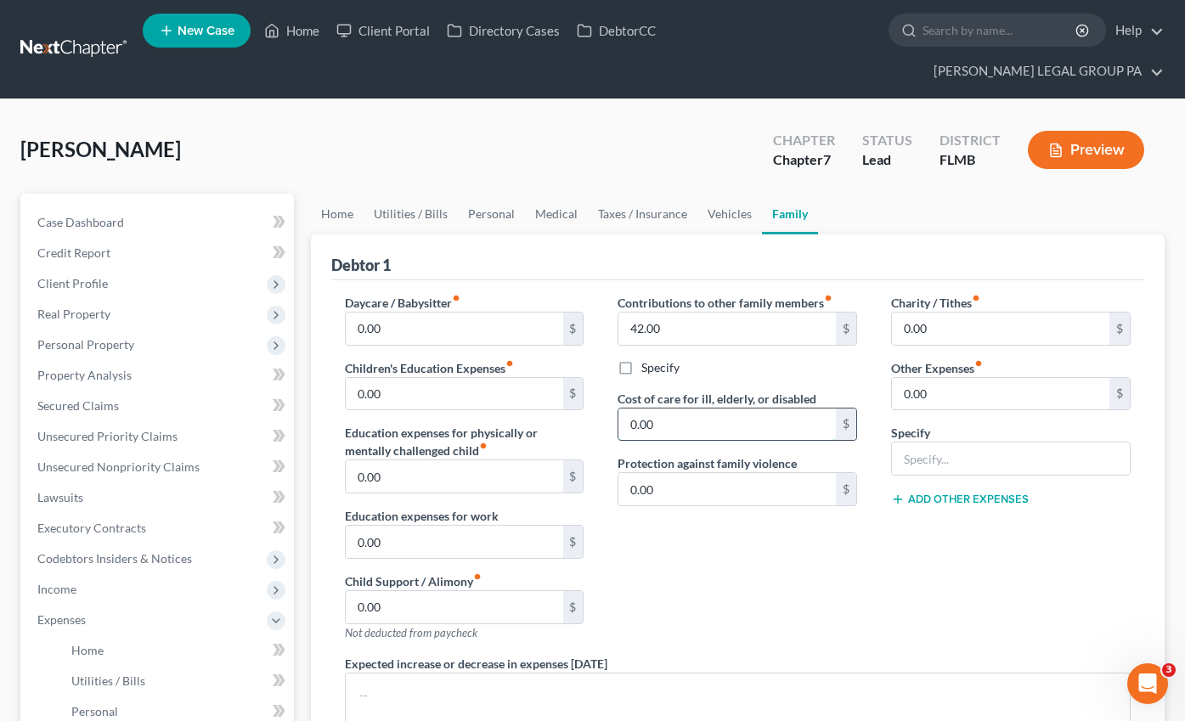
click at [656, 409] on input "0.00" at bounding box center [726, 425] width 217 height 32
type input "42.00"
click at [540, 194] on link "Medical" at bounding box center [556, 214] width 63 height 41
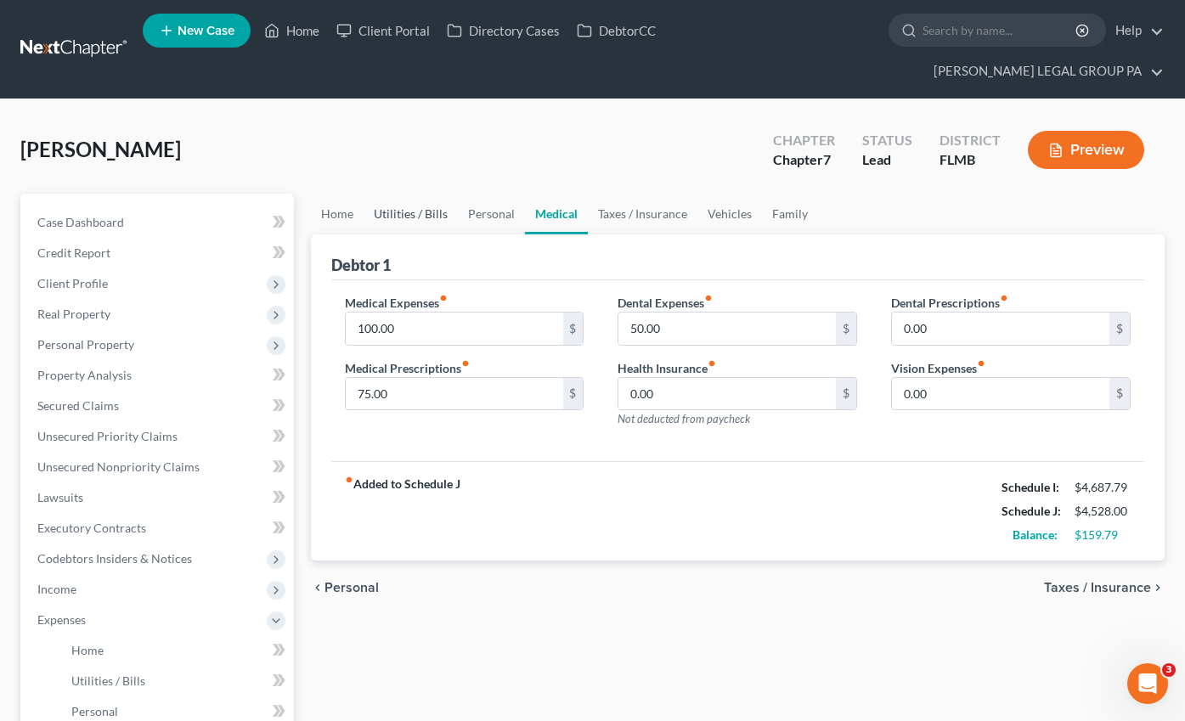
click at [435, 194] on link "Utilities / Bills" at bounding box center [411, 214] width 94 height 41
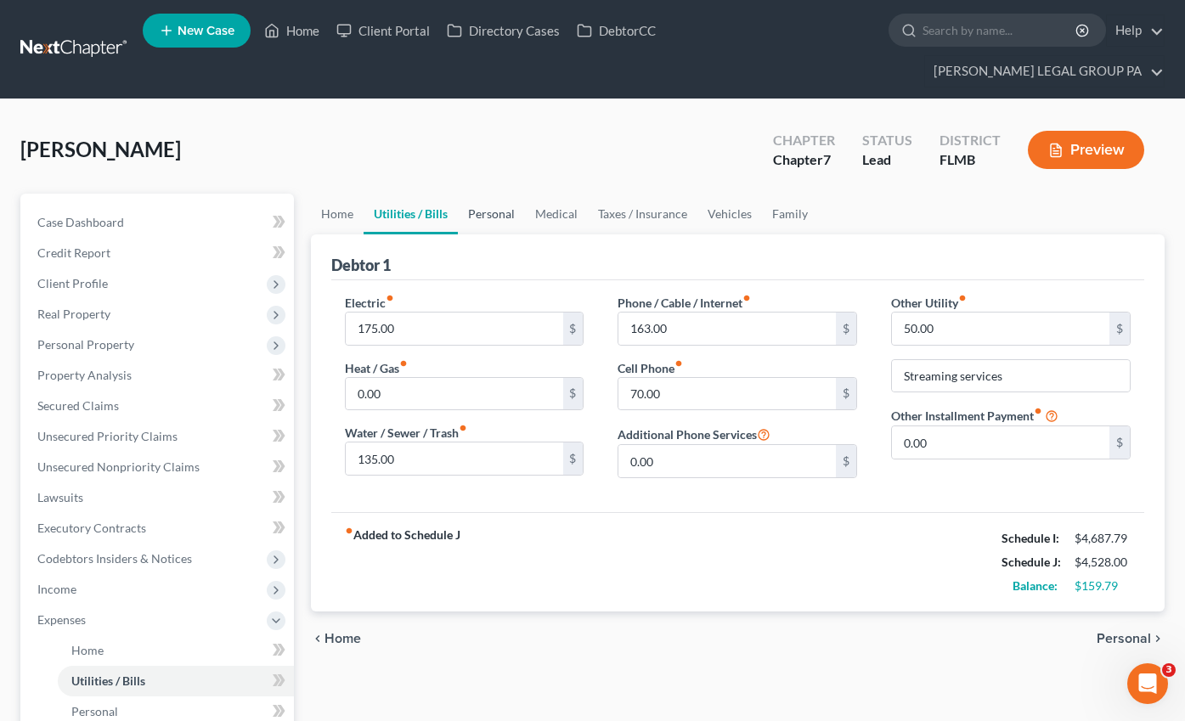
click at [477, 194] on link "Personal" at bounding box center [491, 214] width 67 height 41
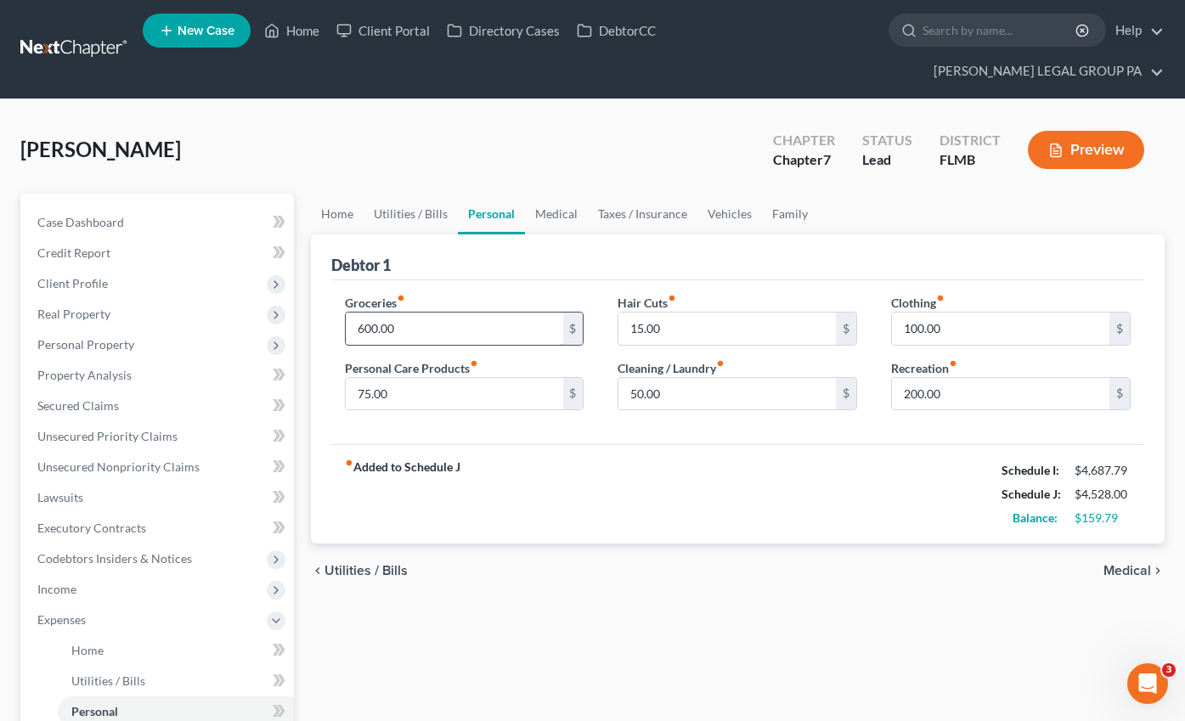
click at [406, 313] on input "600.00" at bounding box center [454, 329] width 217 height 32
type input "700.00"
click at [667, 313] on input "15.00" at bounding box center [726, 329] width 217 height 32
type input "50.00"
click at [382, 194] on link "Utilities / Bills" at bounding box center [411, 214] width 94 height 41
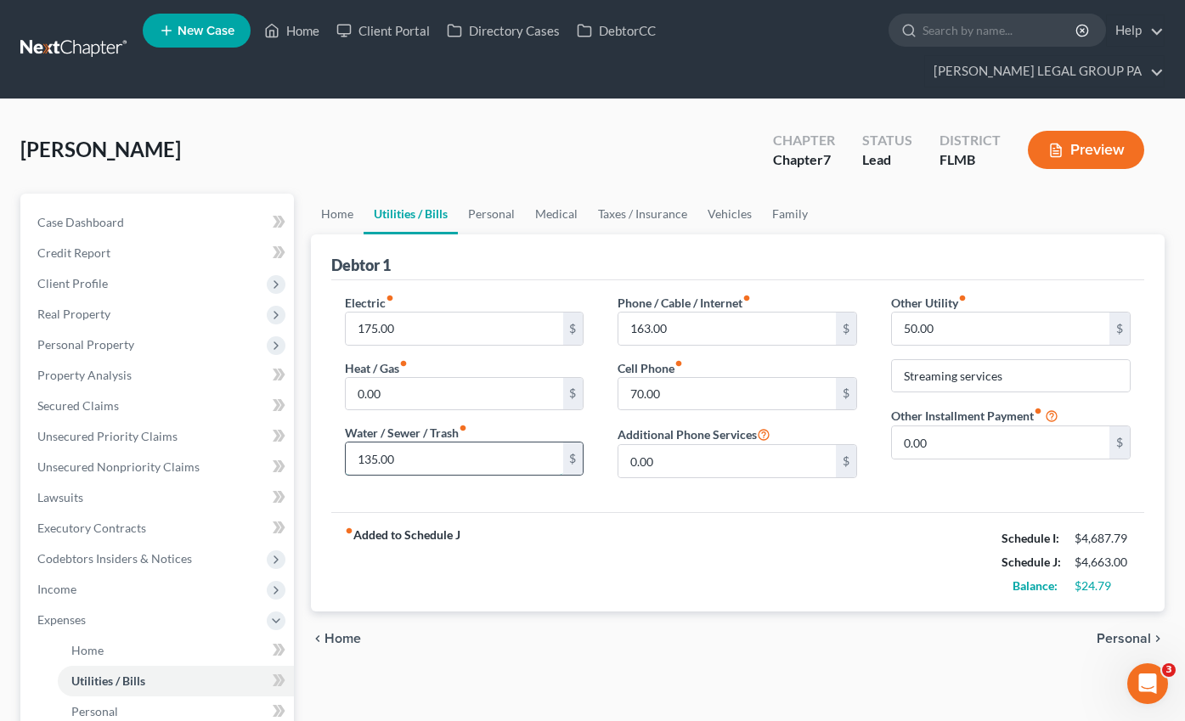
click at [400, 443] on input "135.00" at bounding box center [454, 459] width 217 height 32
type input "155.00"
click at [122, 207] on link "Case Dashboard" at bounding box center [159, 222] width 270 height 31
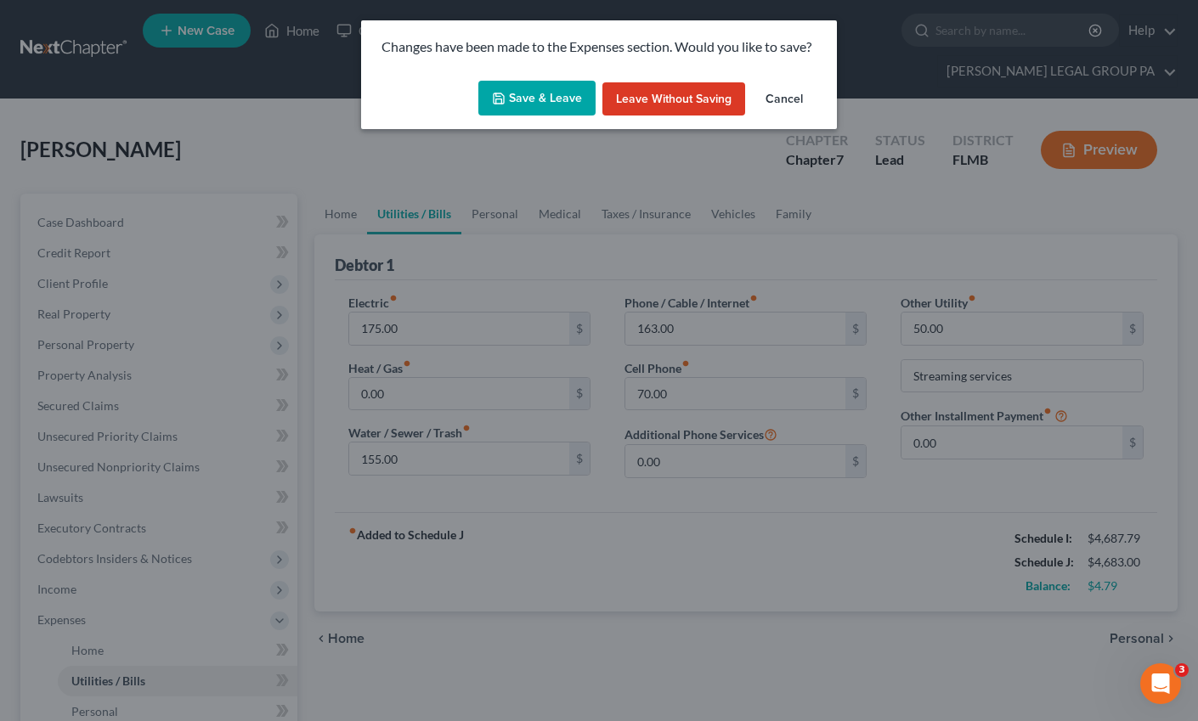
click at [527, 98] on button "Save & Leave" at bounding box center [536, 99] width 117 height 36
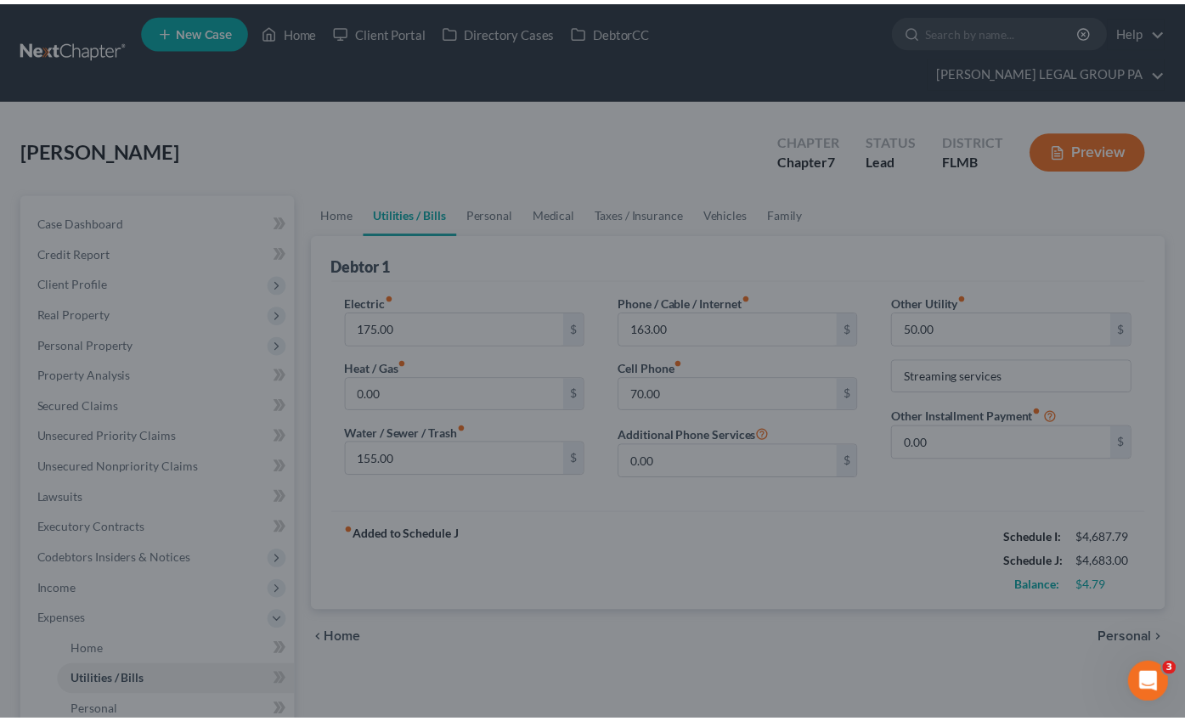
scroll to position [1, 0]
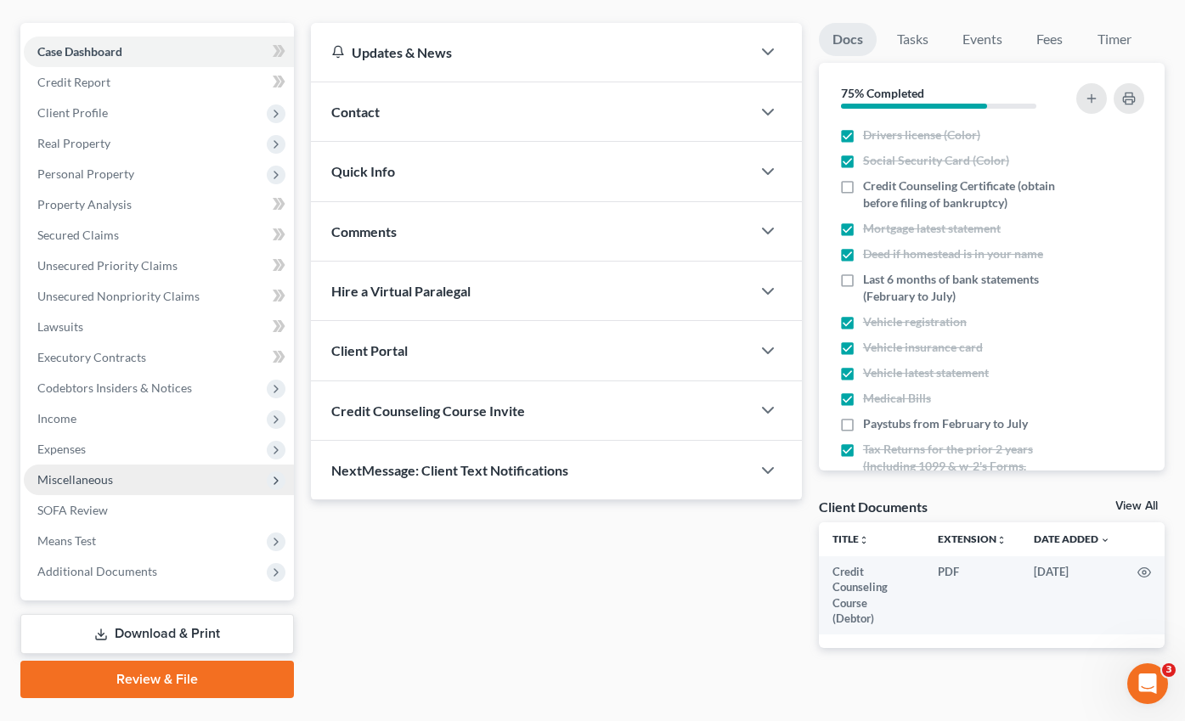
scroll to position [182, 0]
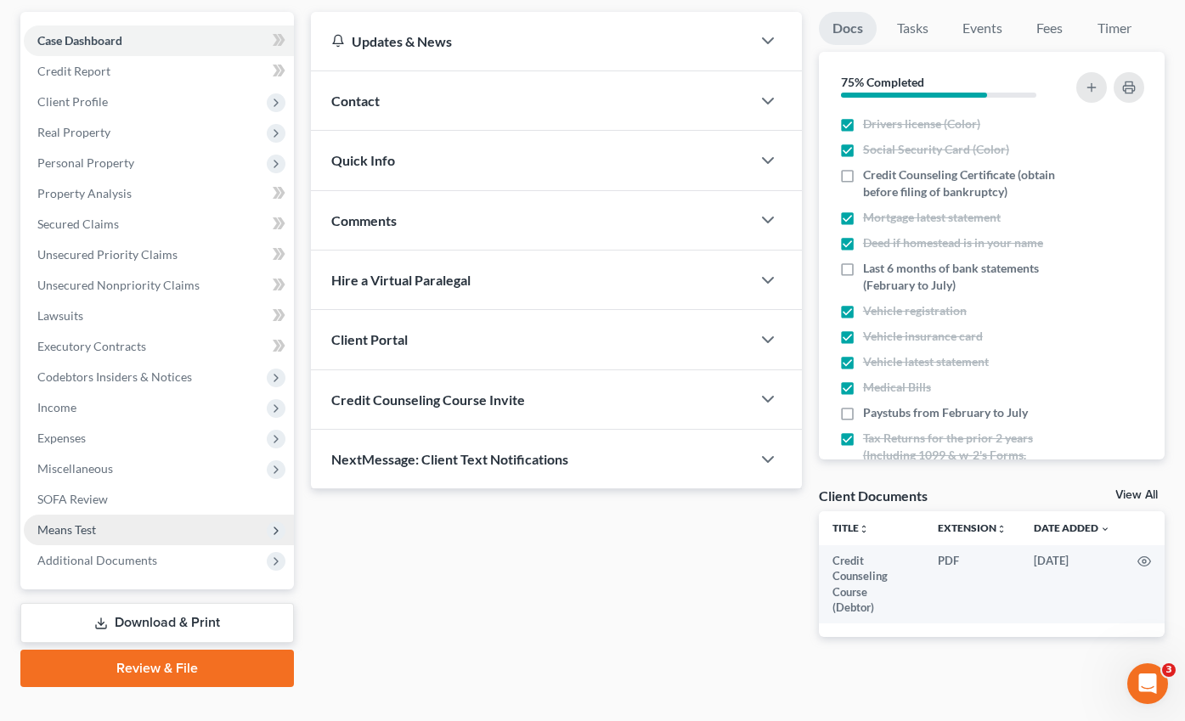
click at [81, 515] on span "Means Test" at bounding box center [159, 530] width 270 height 31
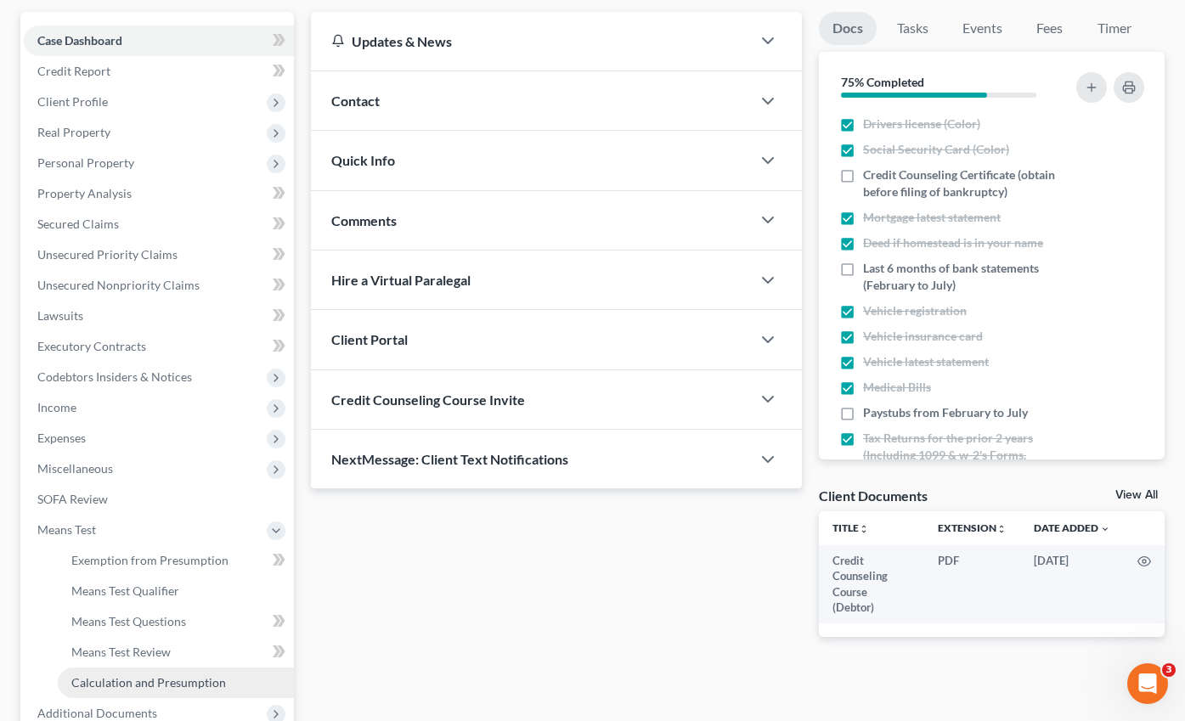
click at [137, 675] on span "Calculation and Presumption" at bounding box center [148, 682] width 155 height 14
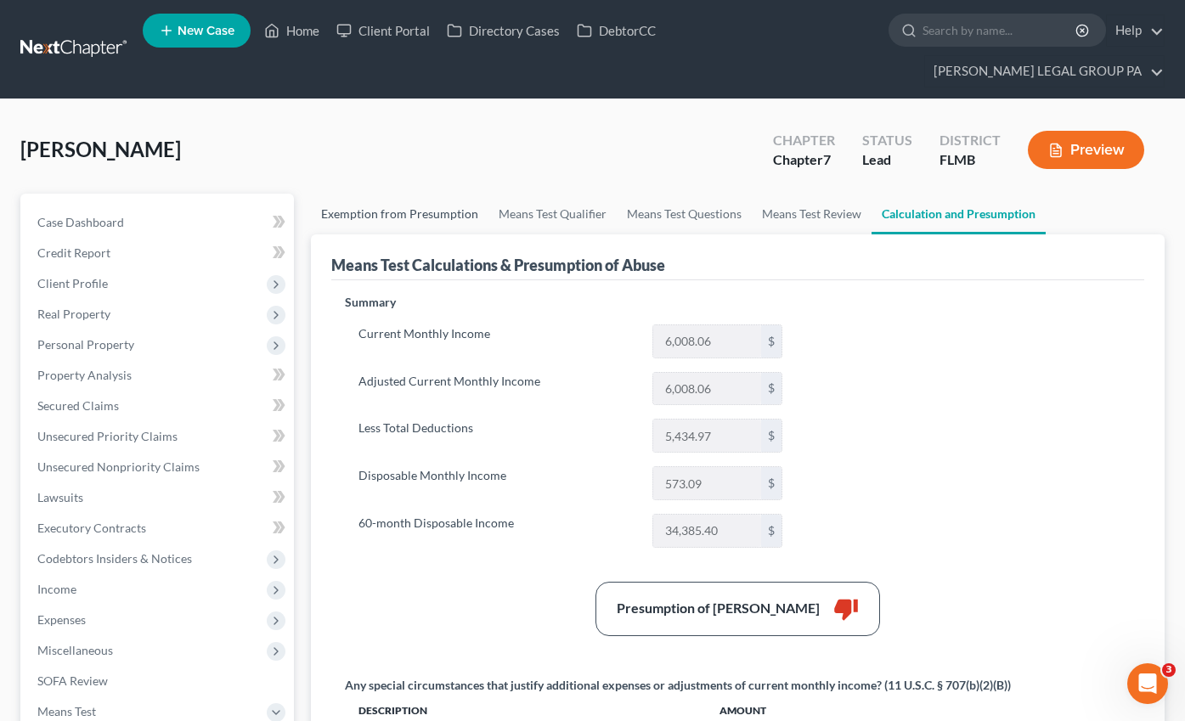
click at [392, 194] on link "Exemption from Presumption" at bounding box center [400, 214] width 178 height 41
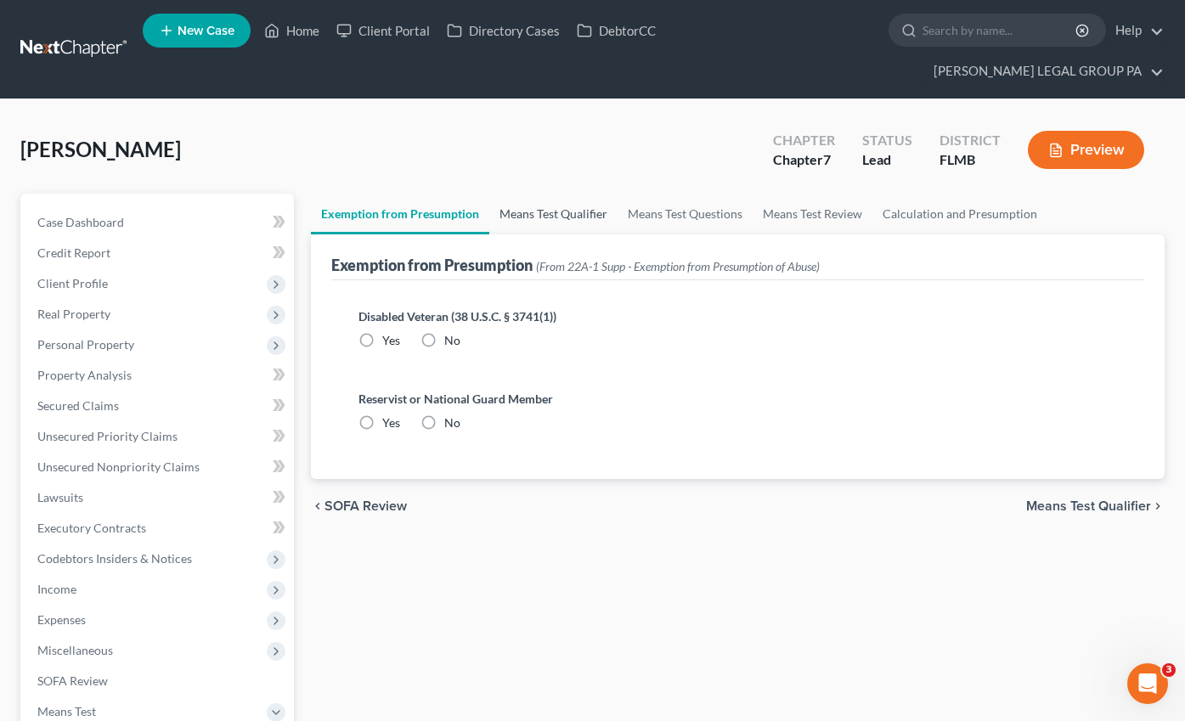
click at [576, 194] on link "Means Test Qualifier" at bounding box center [553, 214] width 128 height 41
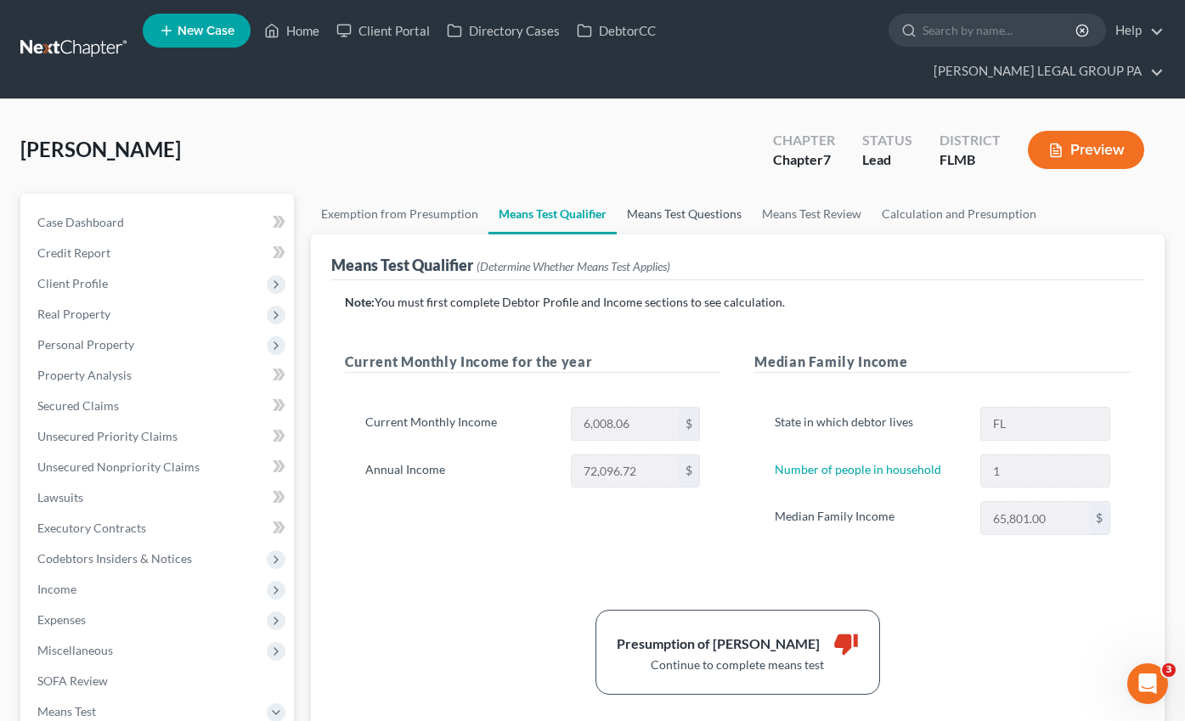
click at [676, 194] on link "Means Test Questions" at bounding box center [684, 214] width 135 height 41
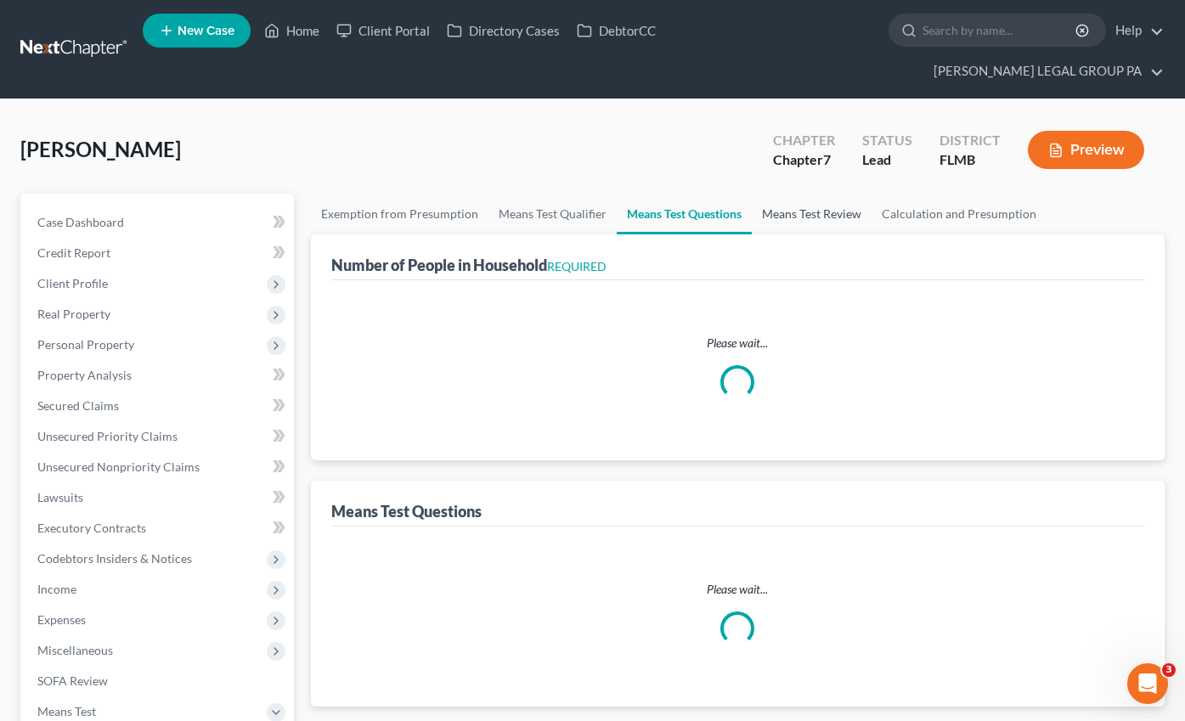
select select "0"
select select "60"
select select "1"
select select "60"
select select "0"
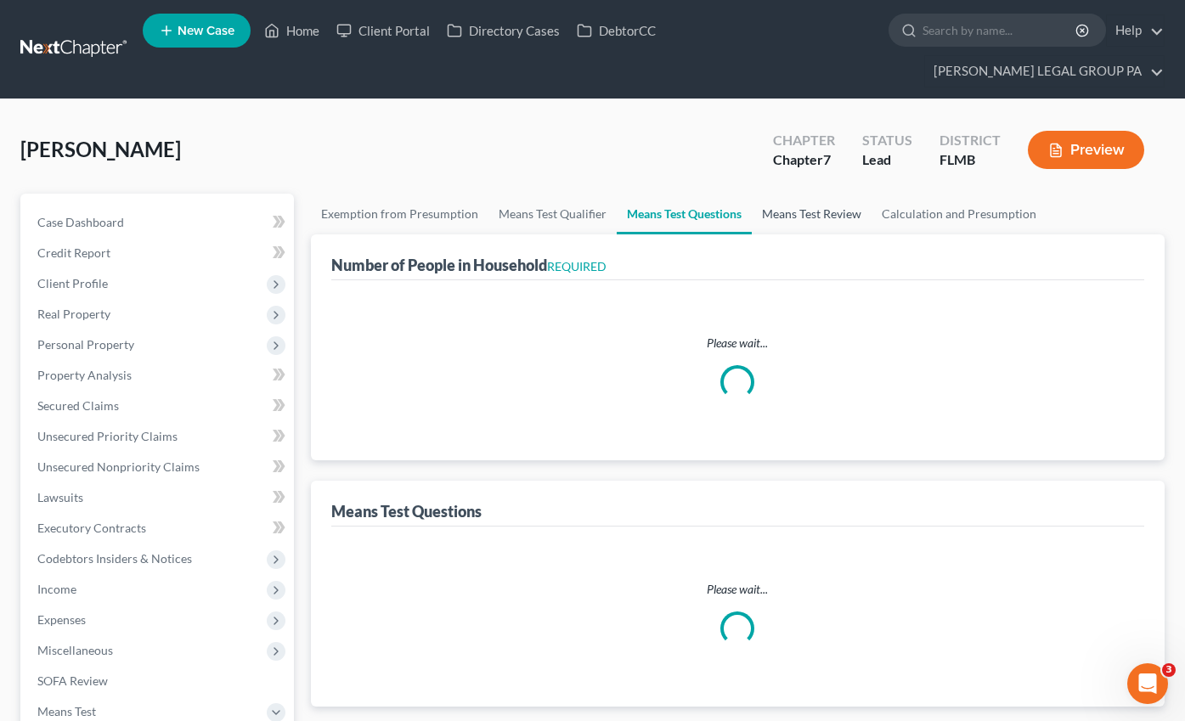
select select "60"
select select "1"
select select "0"
select select "1"
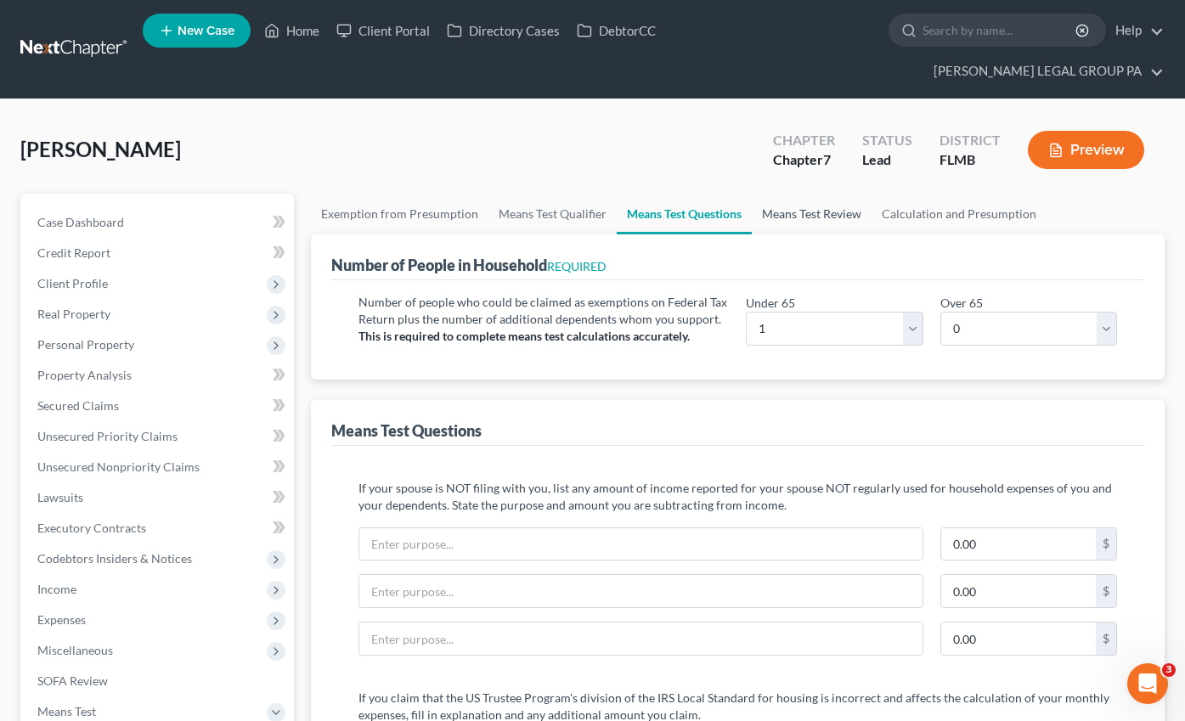
click at [800, 195] on link "Means Test Review" at bounding box center [812, 214] width 120 height 41
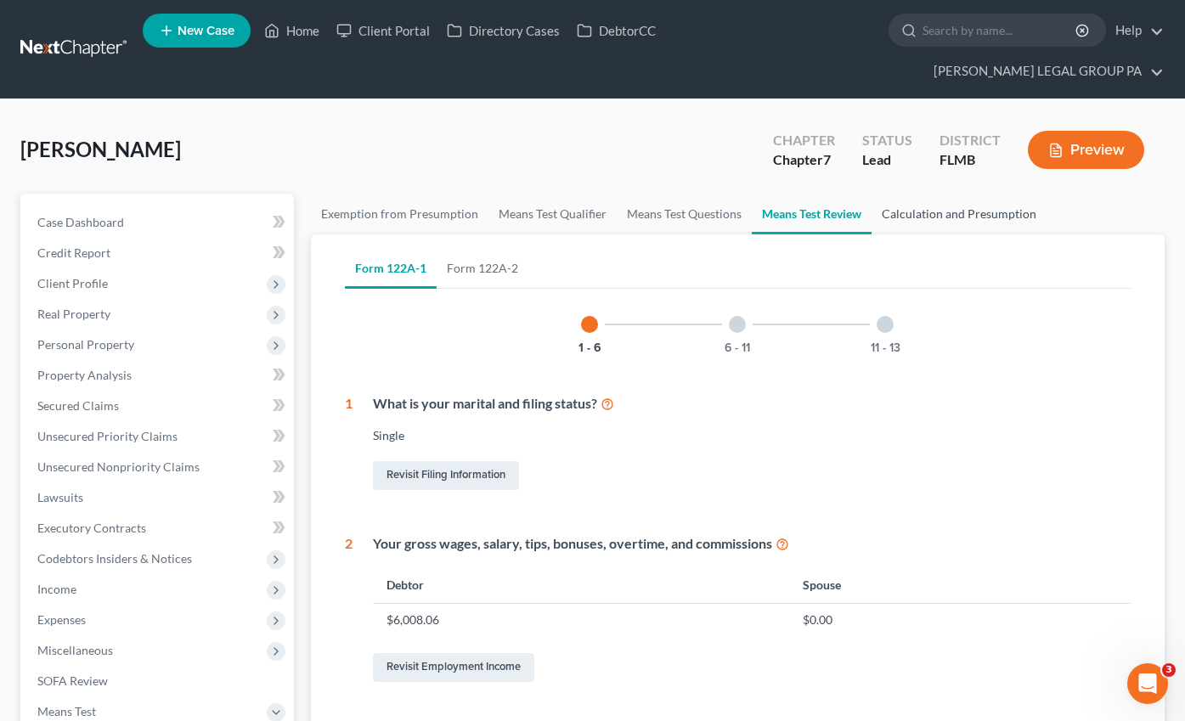
click at [933, 194] on link "Calculation and Presumption" at bounding box center [958, 214] width 175 height 41
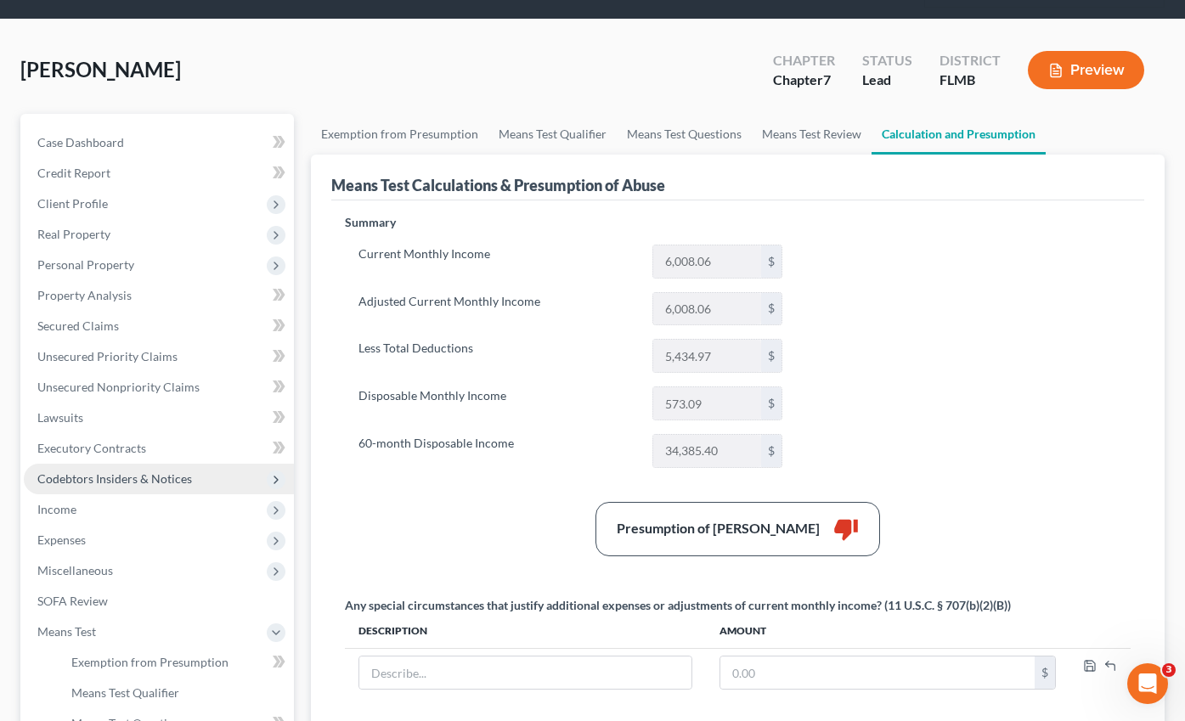
scroll to position [303, 0]
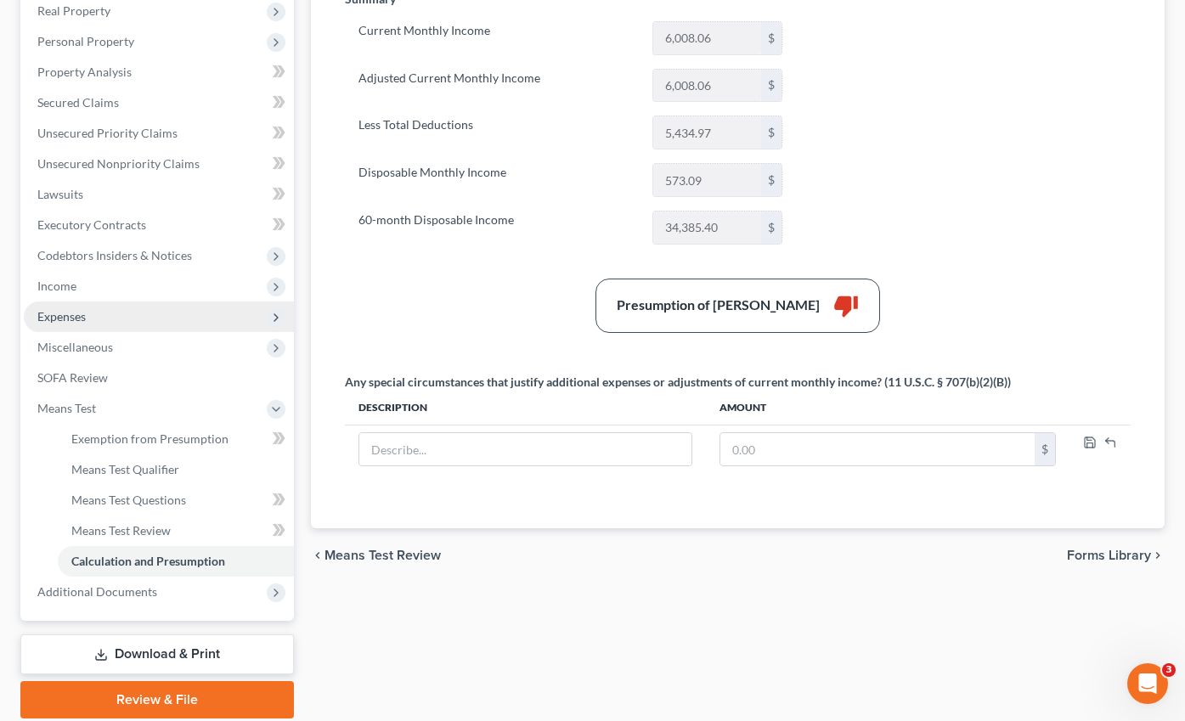
click at [65, 302] on span "Expenses" at bounding box center [159, 317] width 270 height 31
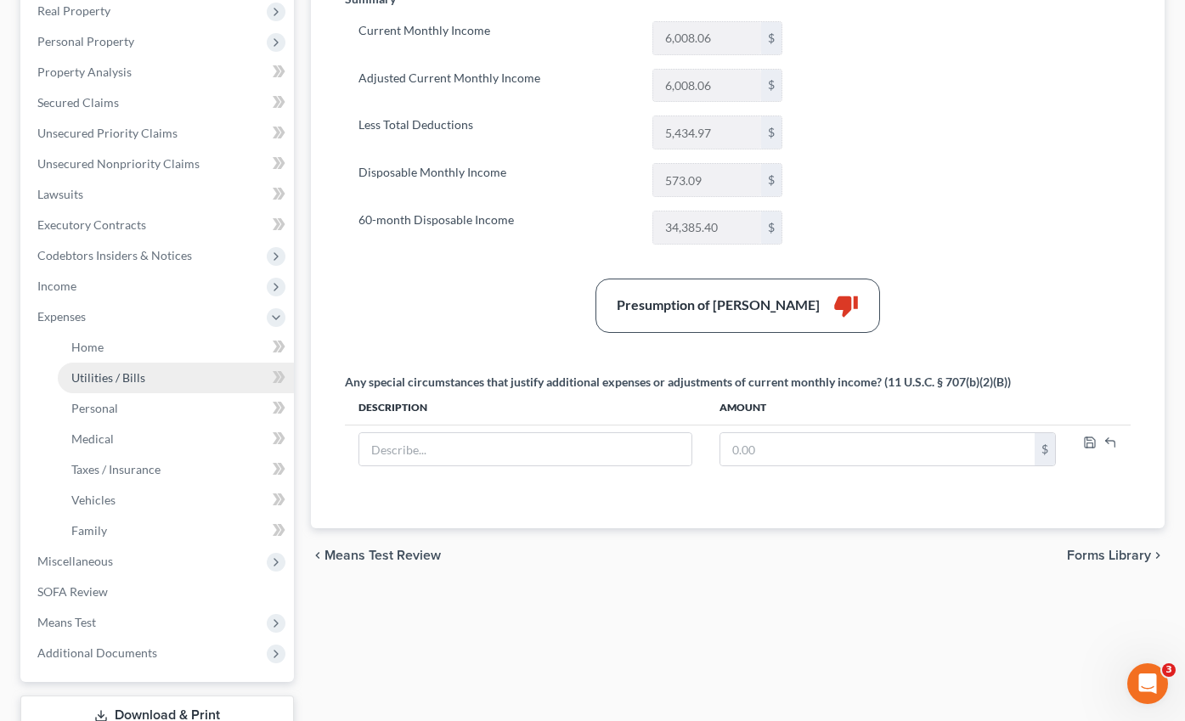
click at [114, 370] on span "Utilities / Bills" at bounding box center [108, 377] width 74 height 14
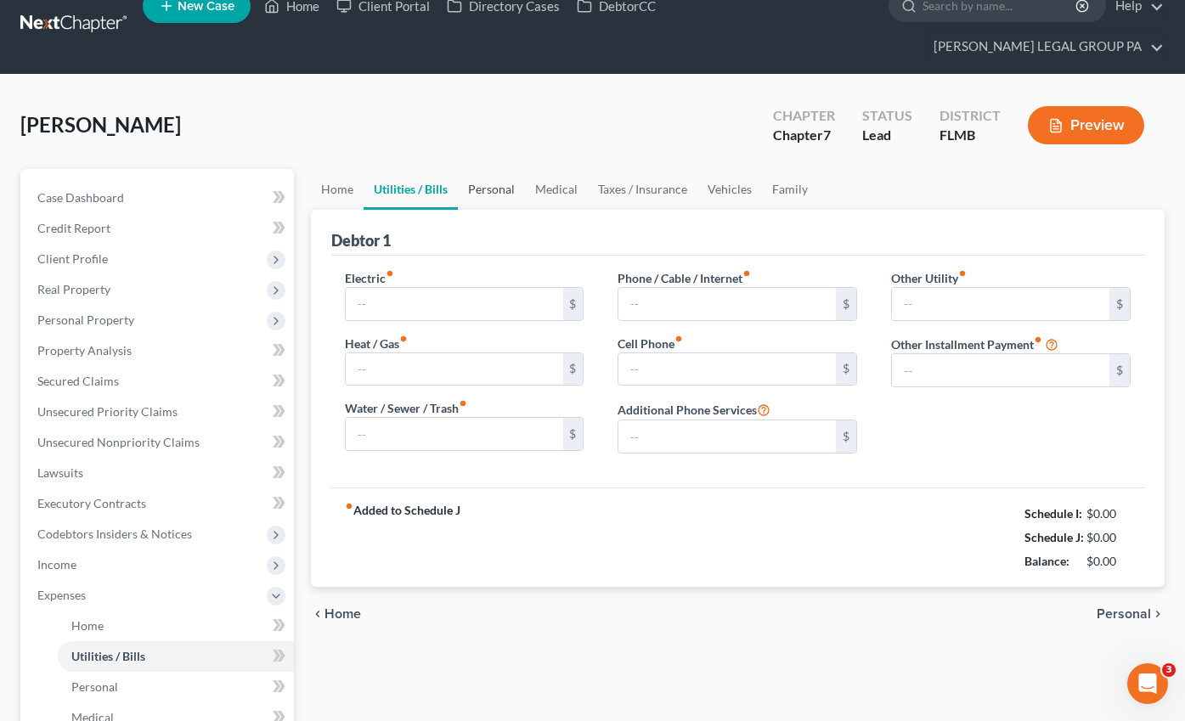
type input "175.00"
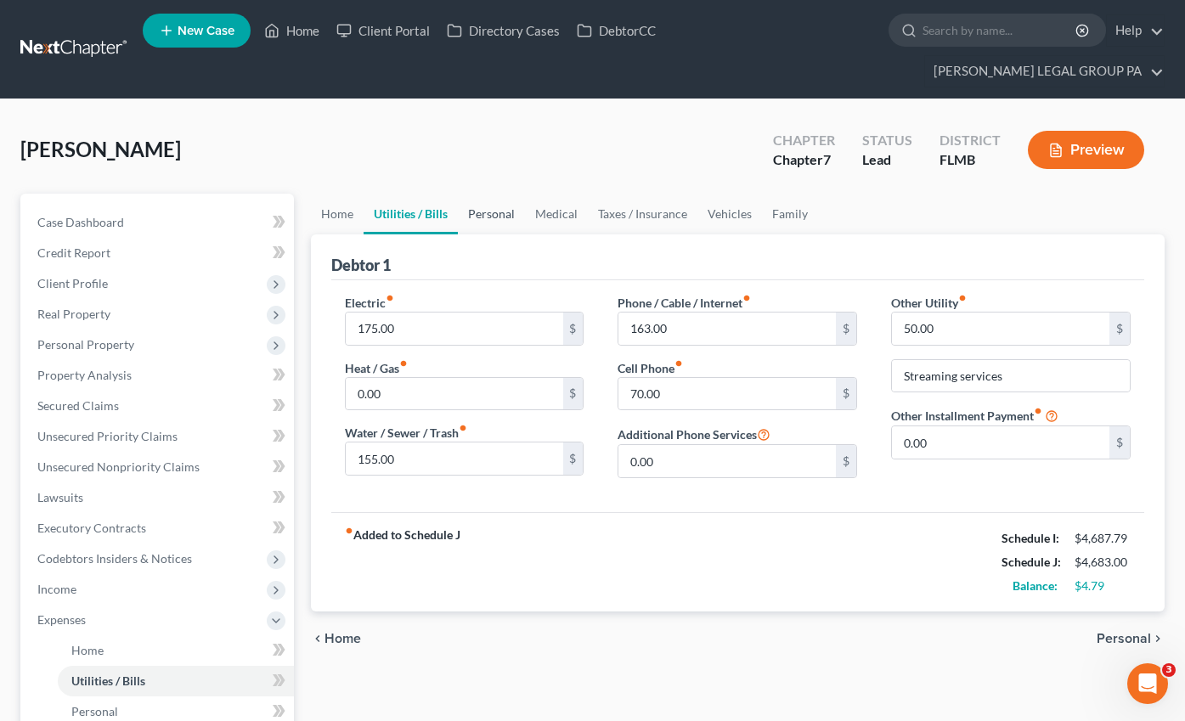
click at [479, 194] on link "Personal" at bounding box center [491, 214] width 67 height 41
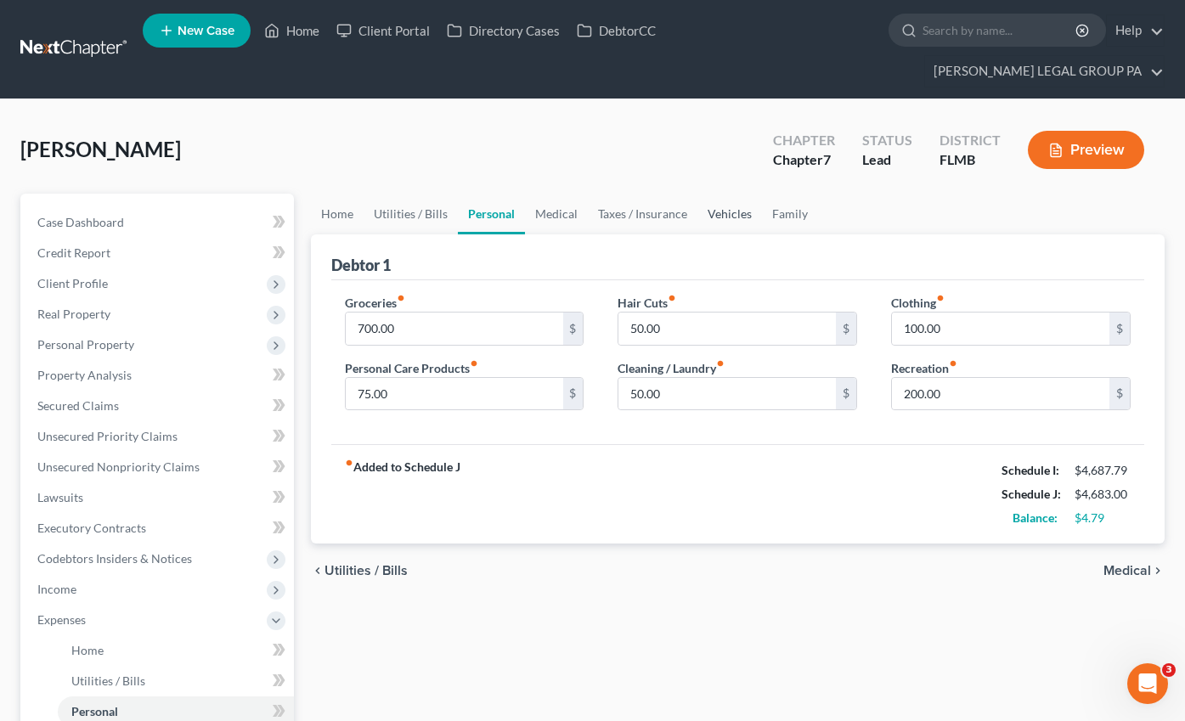
click at [714, 194] on link "Vehicles" at bounding box center [729, 214] width 65 height 41
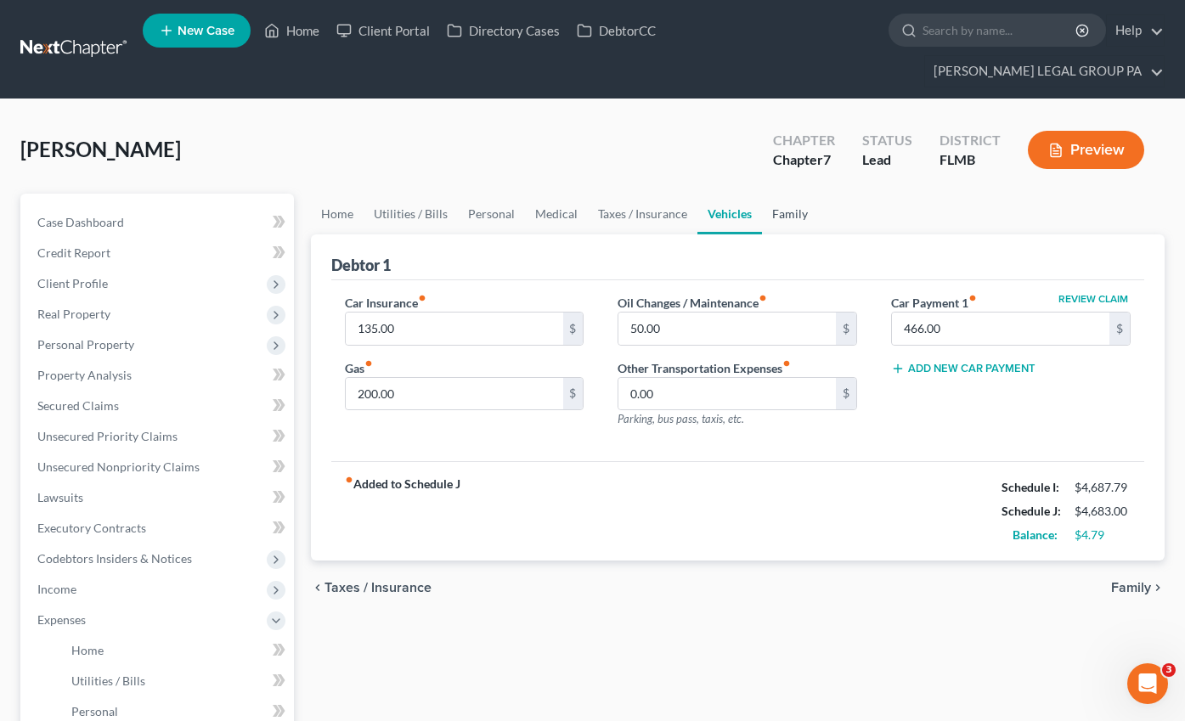
click at [775, 194] on link "Family" at bounding box center [790, 214] width 56 height 41
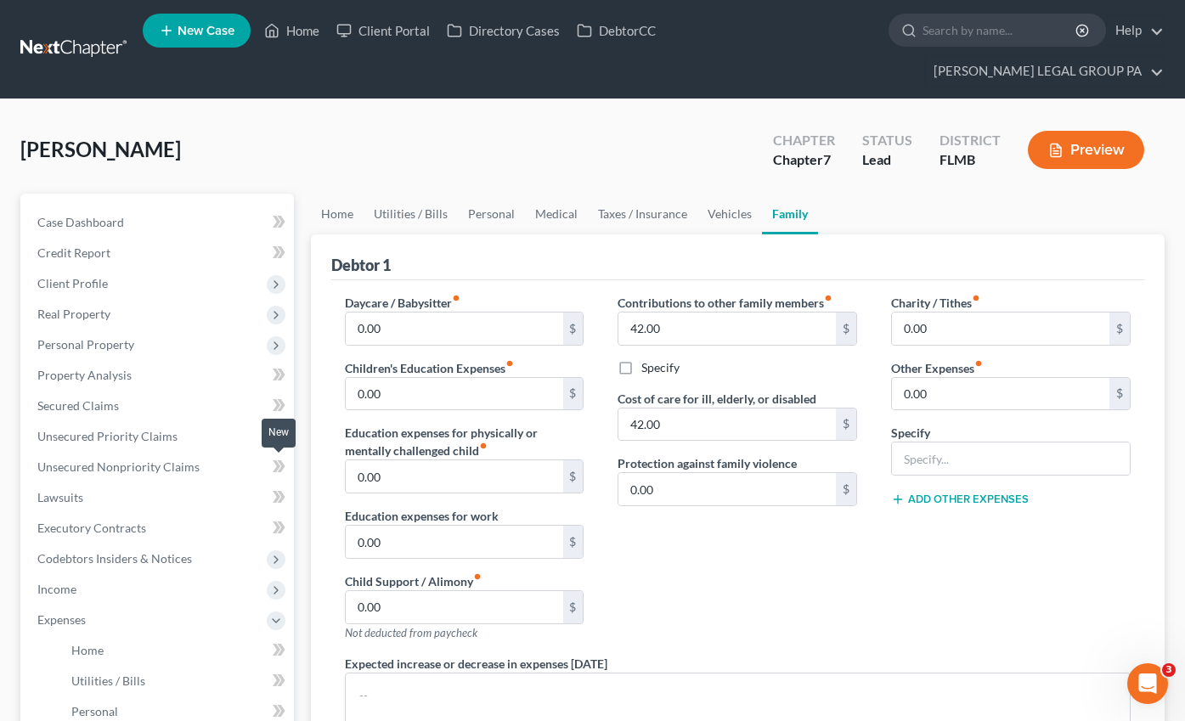
scroll to position [354, 0]
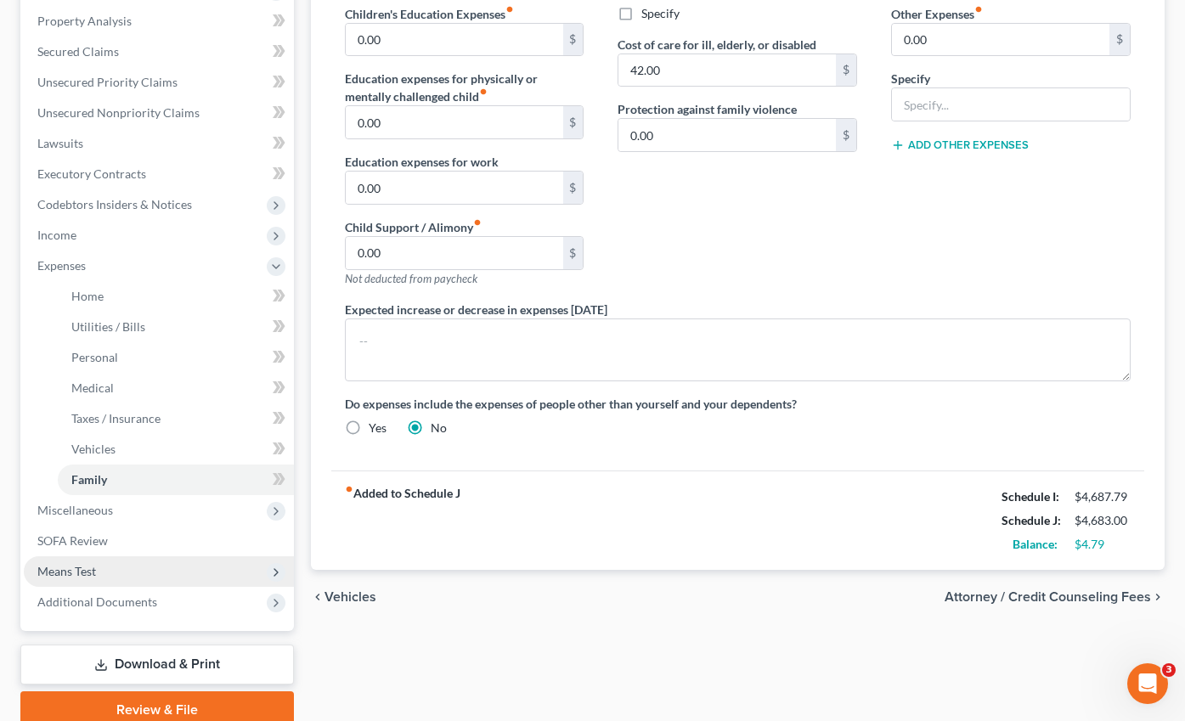
click at [92, 556] on span "Means Test" at bounding box center [159, 571] width 270 height 31
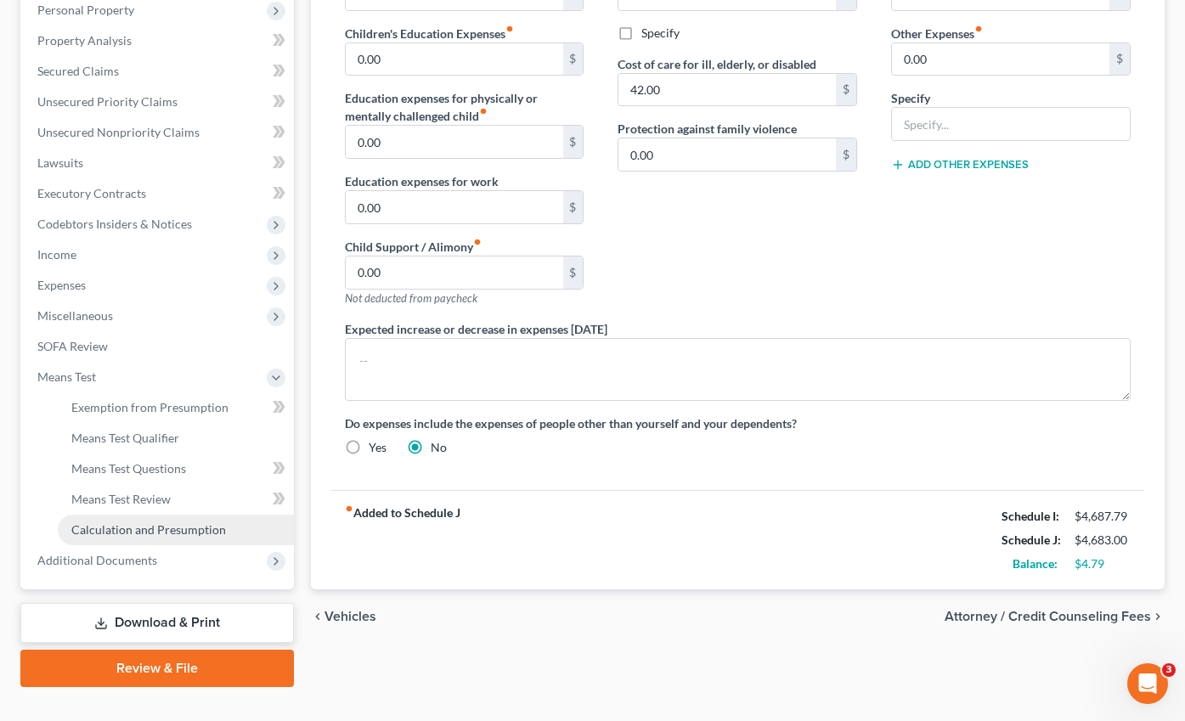
click at [155, 522] on span "Calculation and Presumption" at bounding box center [148, 529] width 155 height 14
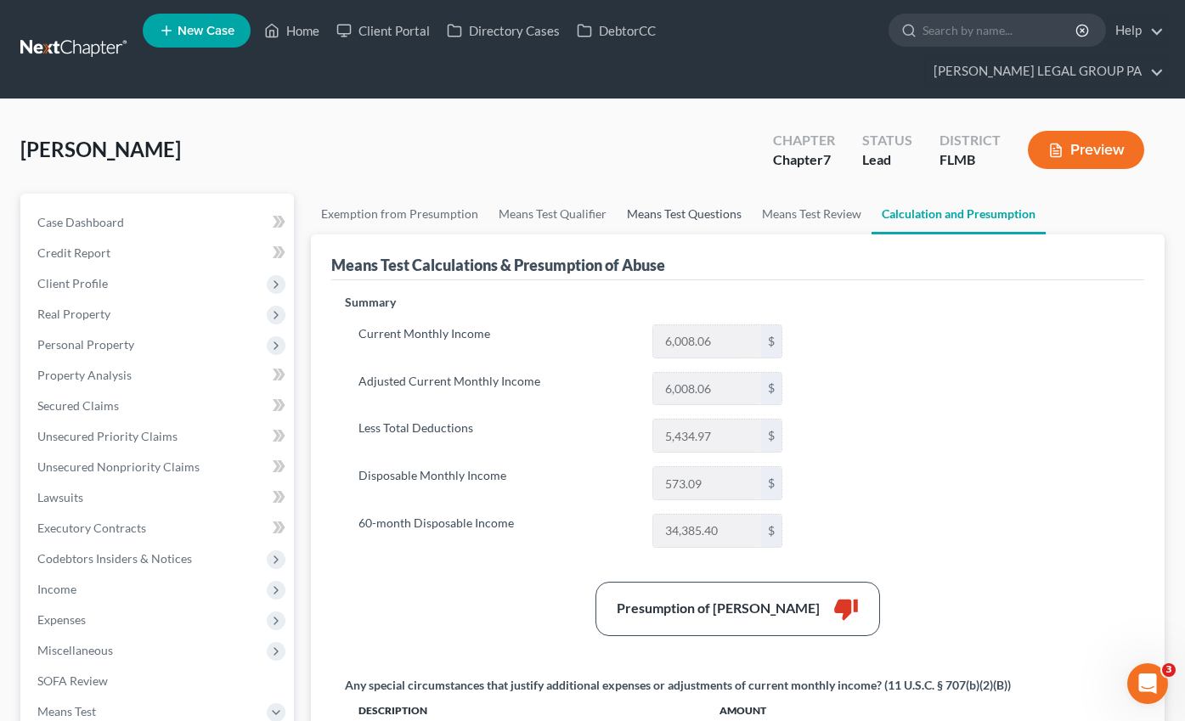
click at [686, 194] on link "Means Test Questions" at bounding box center [684, 214] width 135 height 41
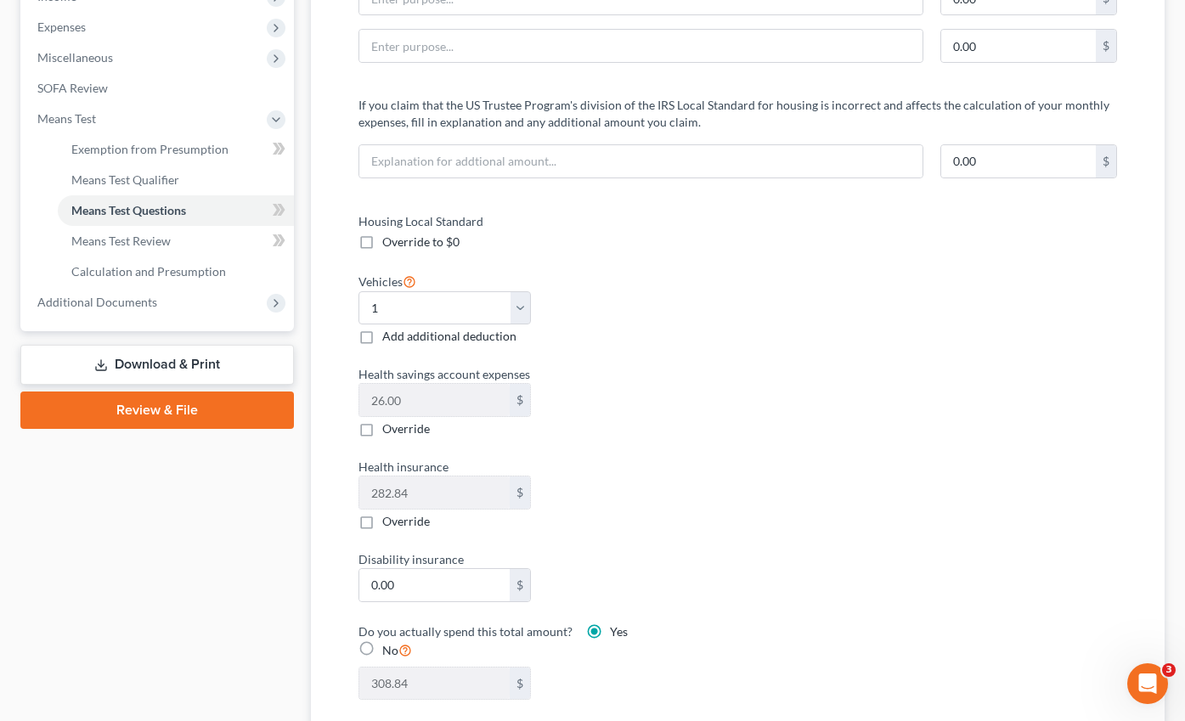
scroll to position [604, 0]
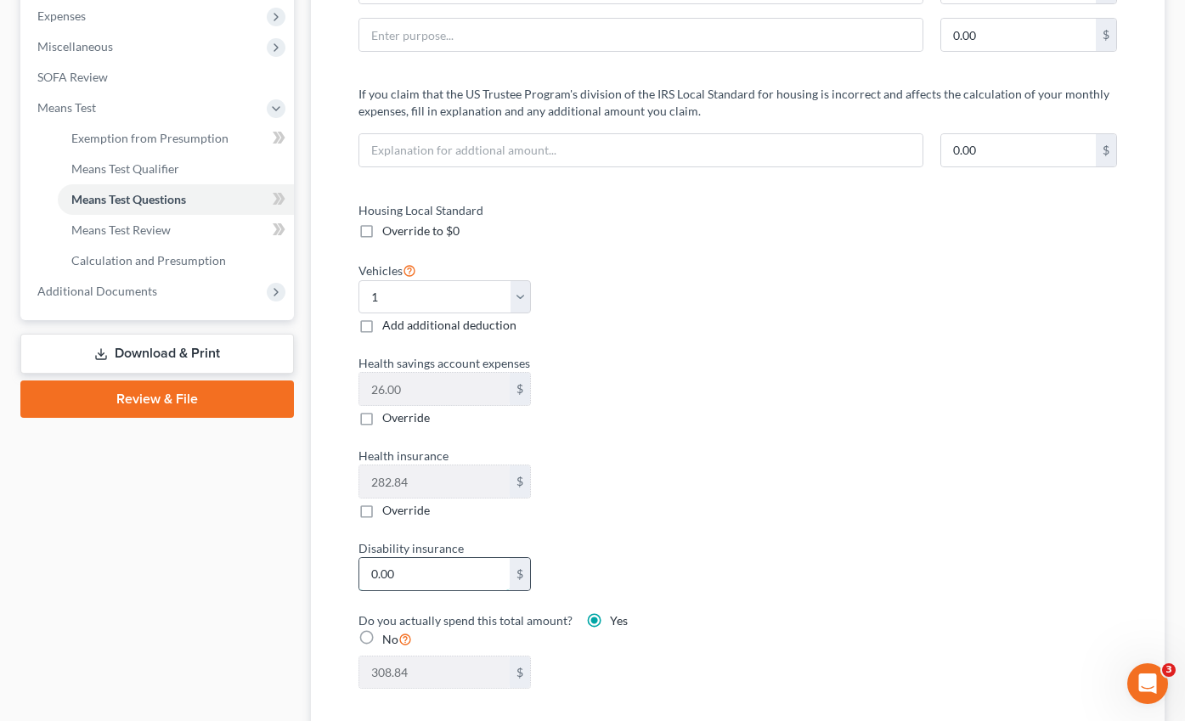
click at [448, 558] on input "0.00" at bounding box center [434, 574] width 150 height 32
click at [829, 468] on div "Housing Local Standard Override to $0 Vehicles Select 0 1 2 3 4 5 Add additiona…" at bounding box center [737, 455] width 792 height 509
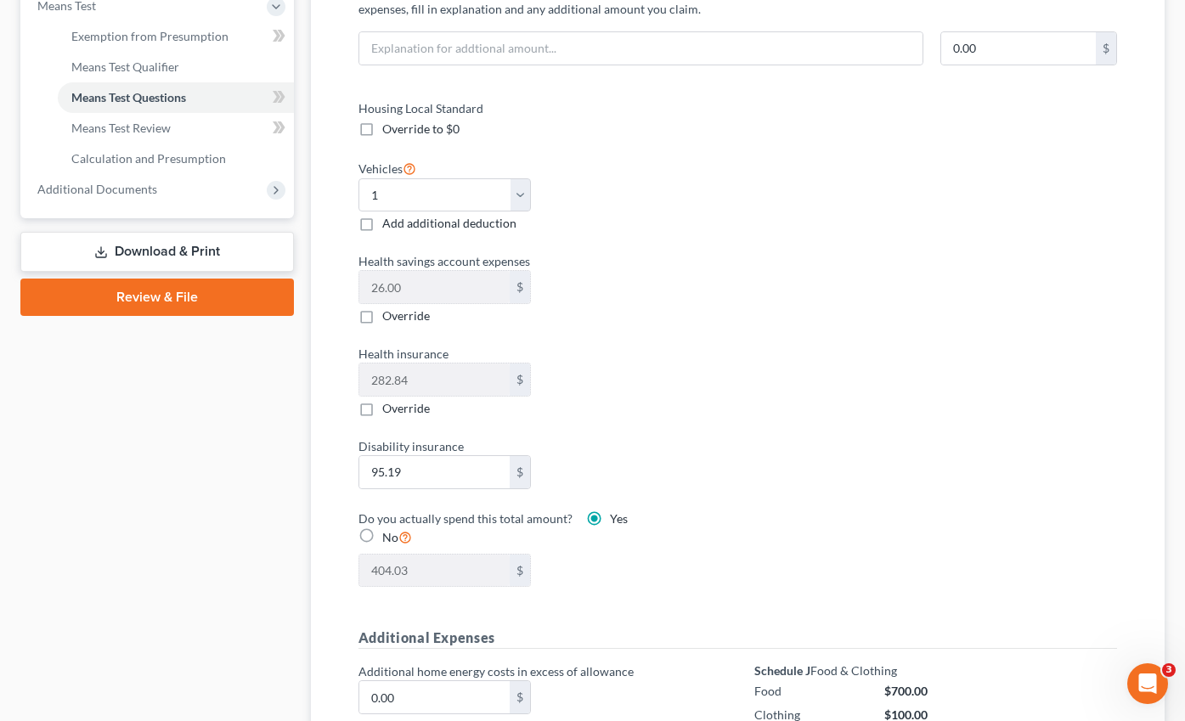
scroll to position [44, 0]
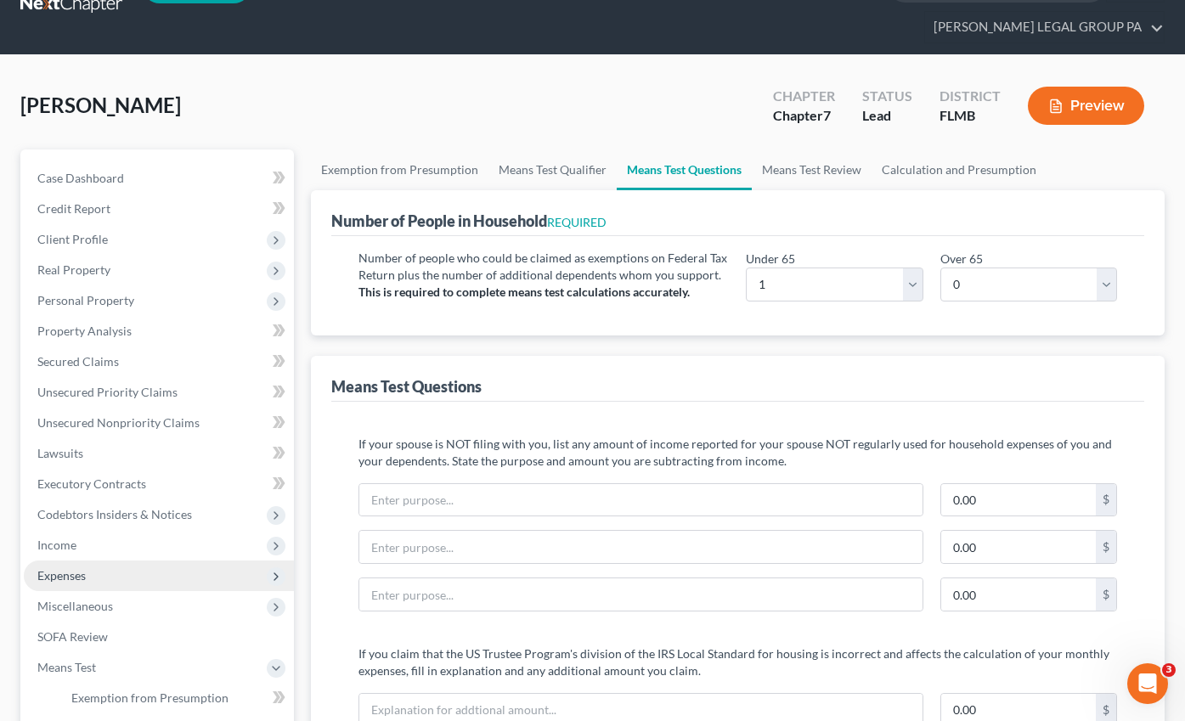
click at [82, 568] on span "Expenses" at bounding box center [61, 575] width 48 height 14
click at [82, 561] on span "Expenses" at bounding box center [159, 576] width 270 height 31
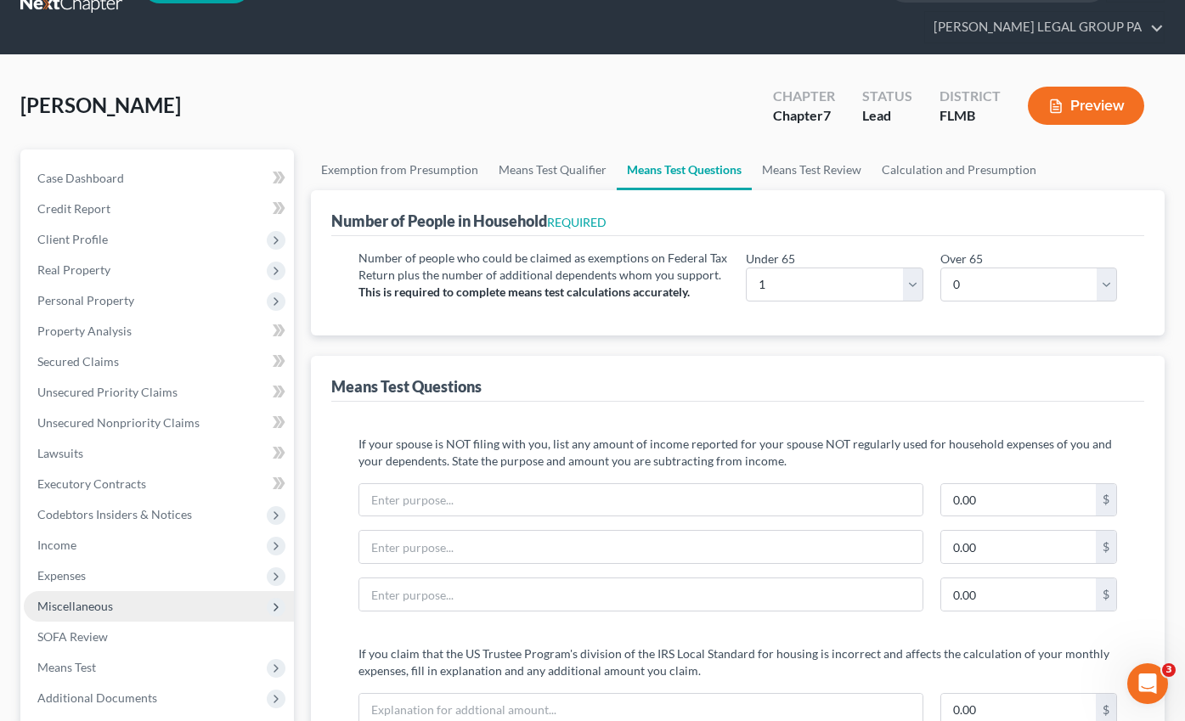
click at [89, 599] on span "Miscellaneous" at bounding box center [75, 606] width 76 height 14
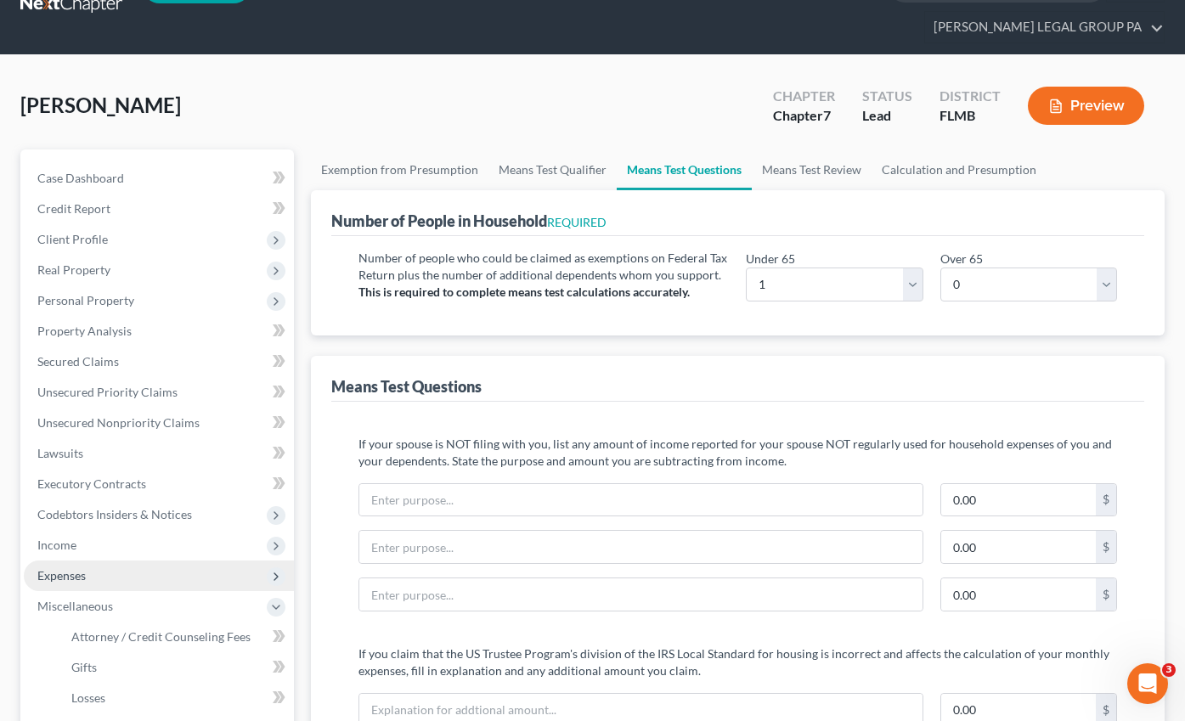
click at [82, 568] on span "Expenses" at bounding box center [61, 575] width 48 height 14
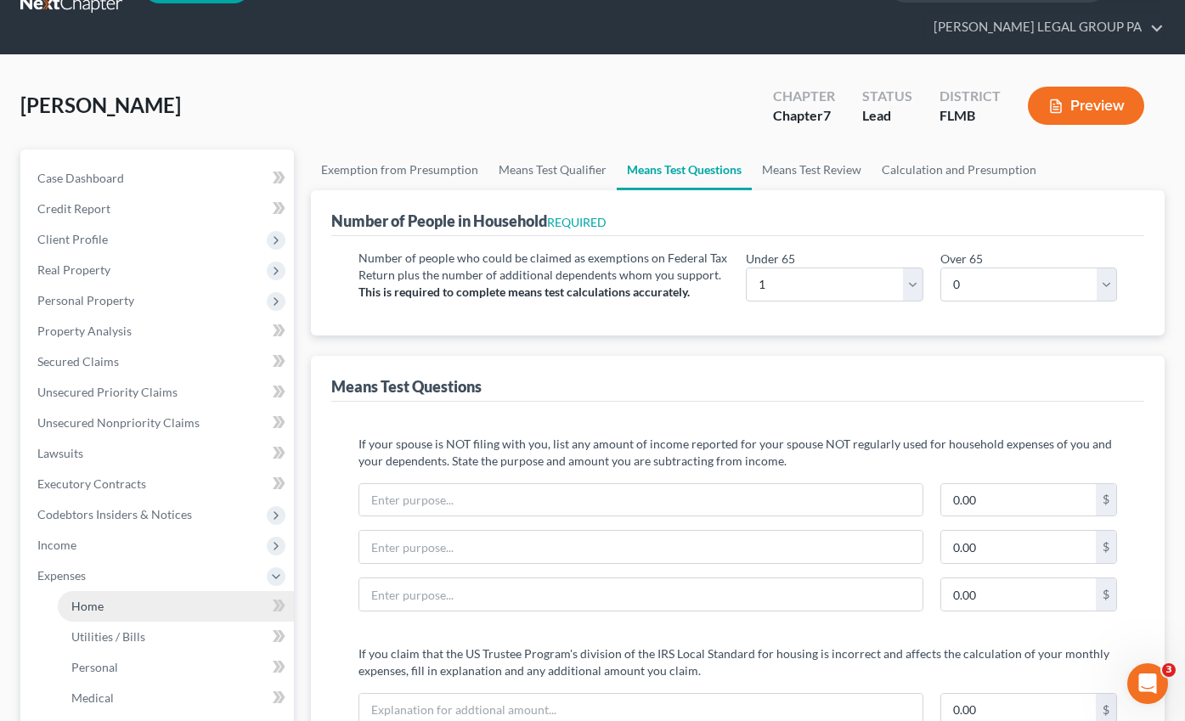
click at [109, 591] on link "Home" at bounding box center [176, 606] width 236 height 31
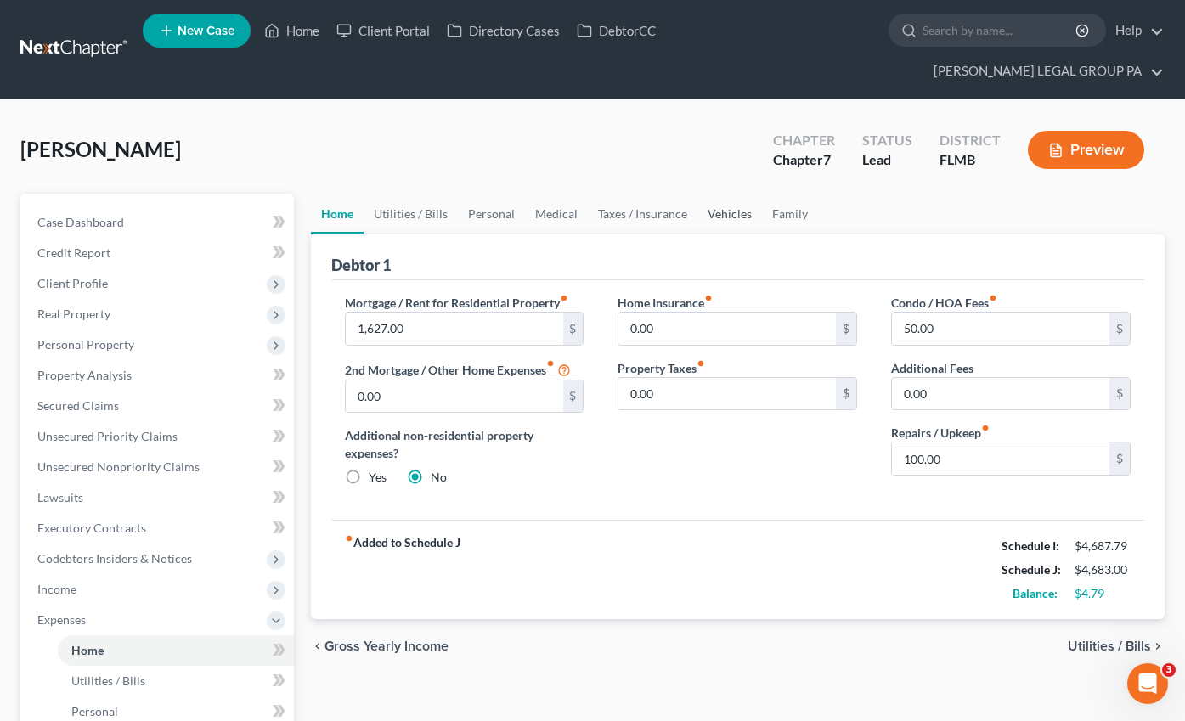
click at [736, 194] on link "Vehicles" at bounding box center [729, 214] width 65 height 41
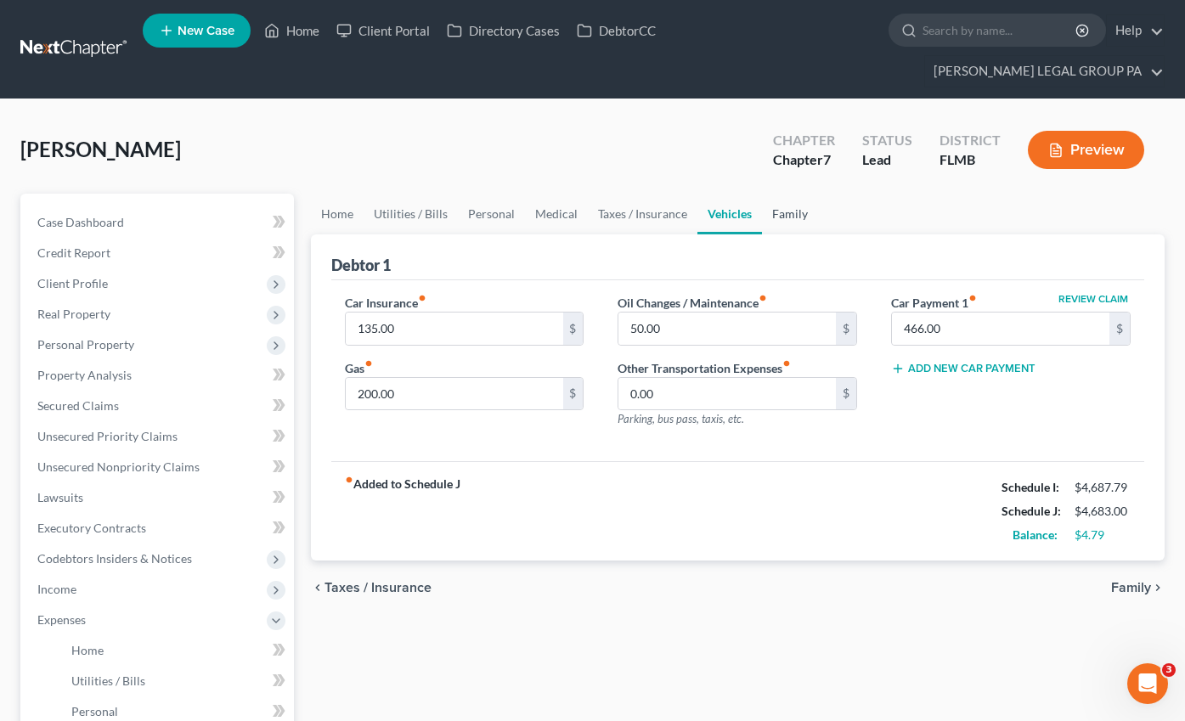
click at [787, 194] on link "Family" at bounding box center [790, 214] width 56 height 41
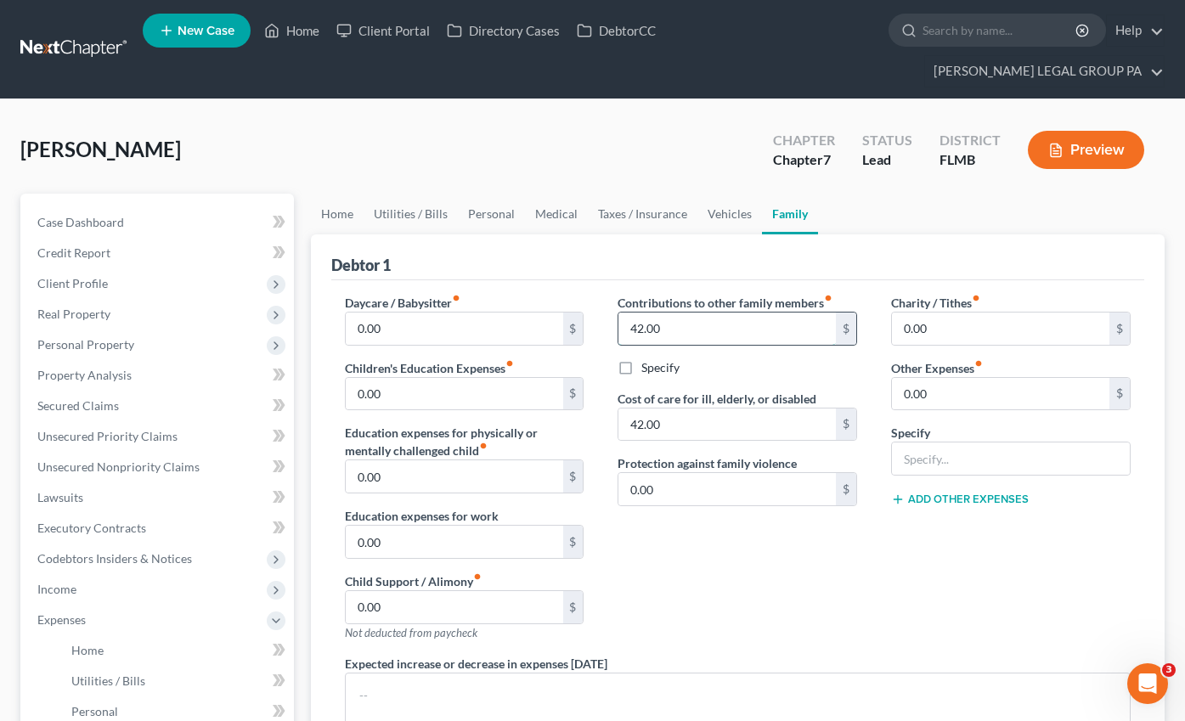
click at [677, 313] on input "42.00" at bounding box center [726, 329] width 217 height 32
click at [684, 409] on input "42.00" at bounding box center [726, 425] width 217 height 32
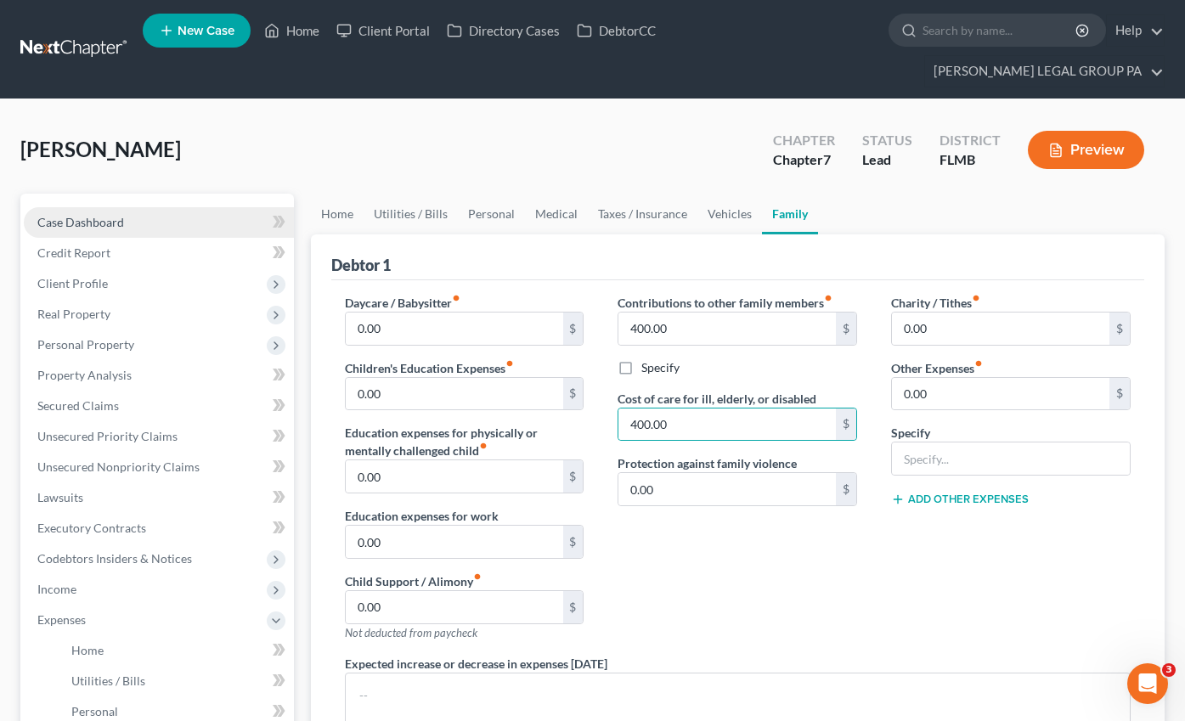
click at [125, 207] on link "Case Dashboard" at bounding box center [159, 222] width 270 height 31
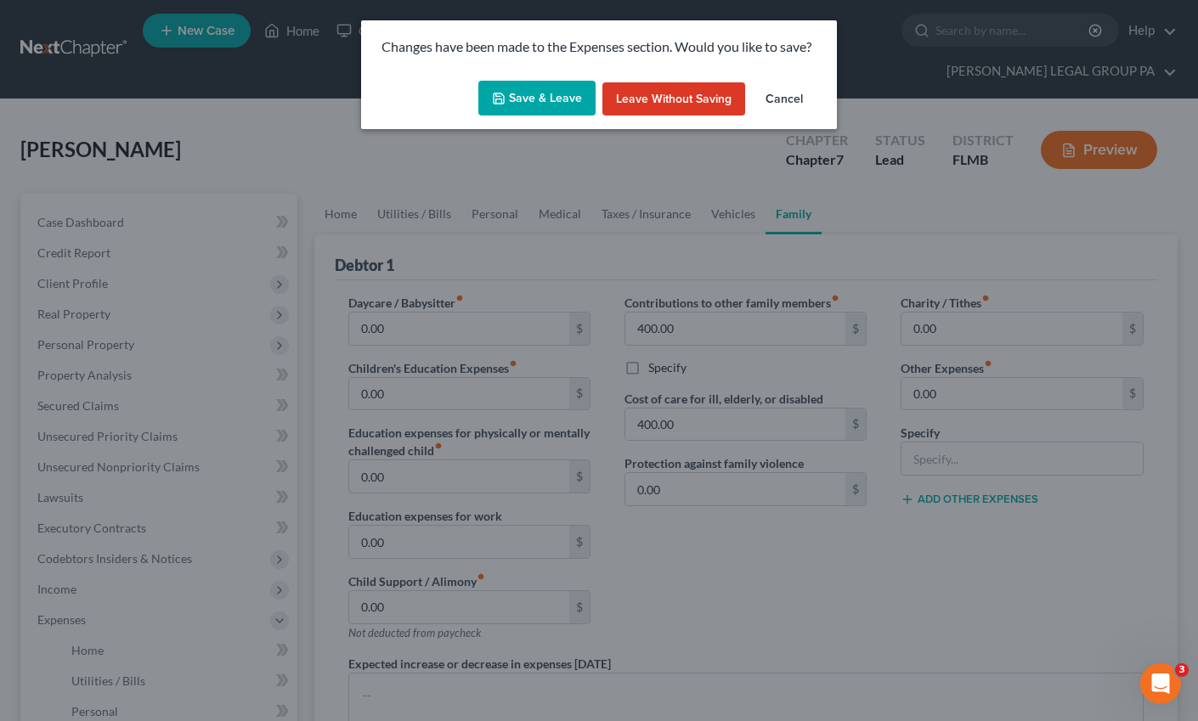
click at [512, 87] on button "Save & Leave" at bounding box center [536, 99] width 117 height 36
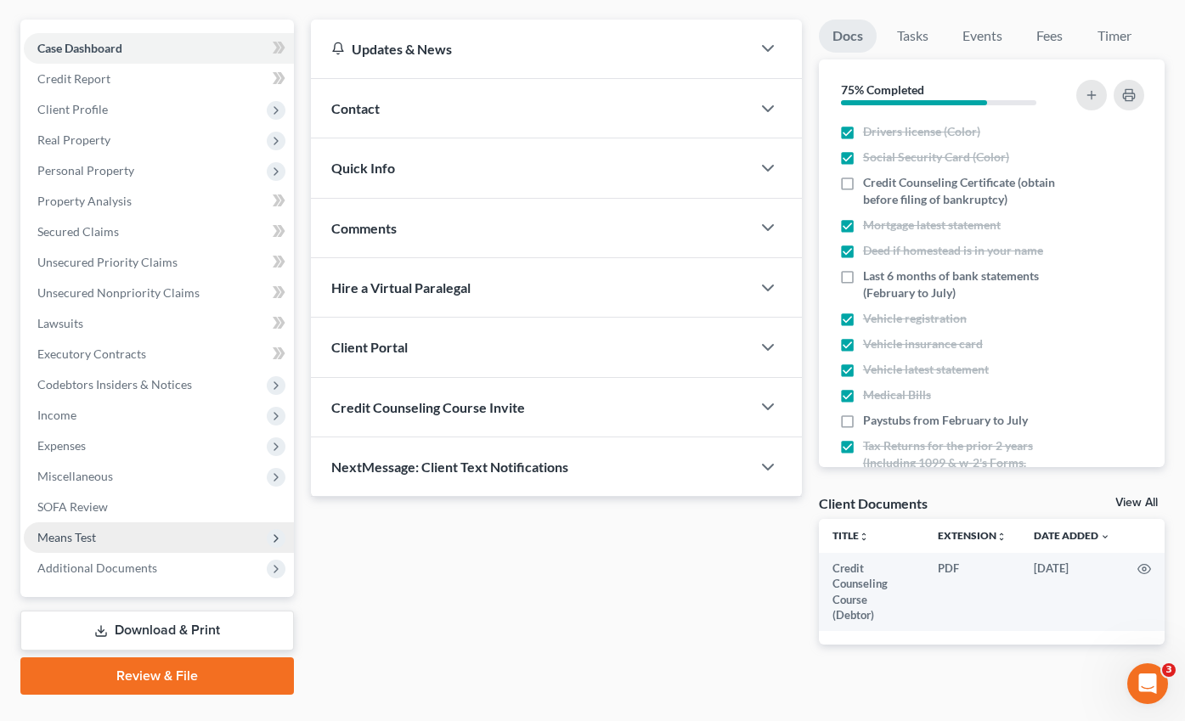
scroll to position [182, 0]
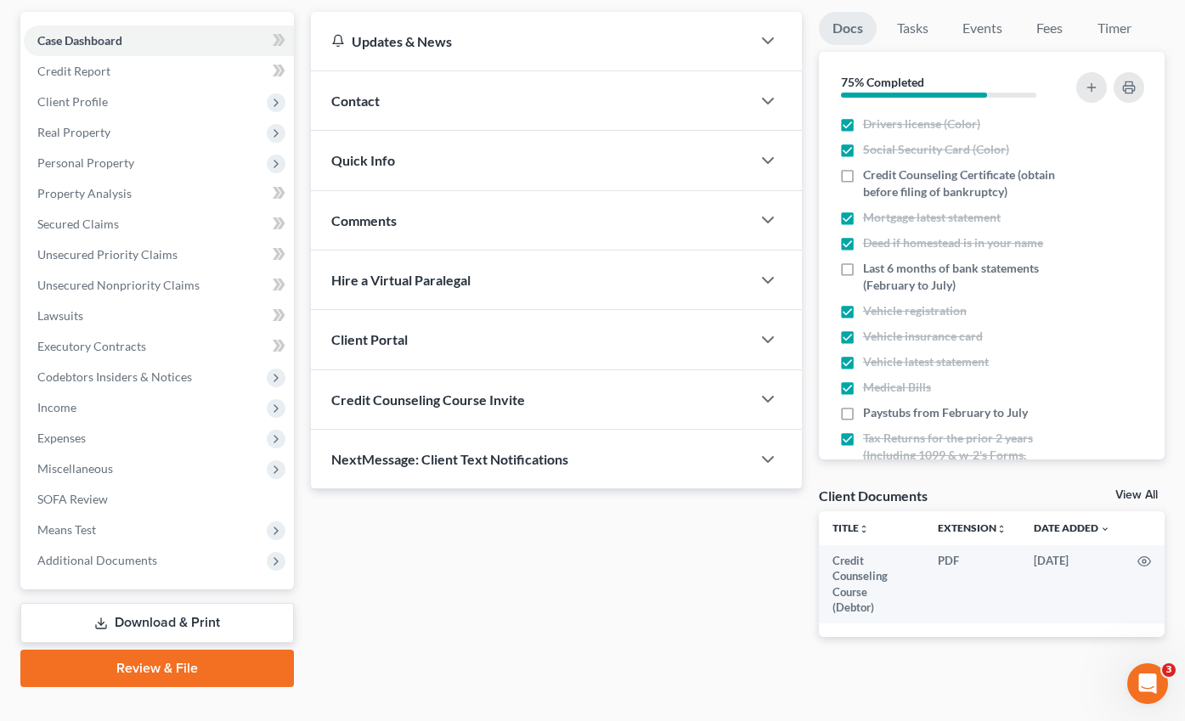
drag, startPoint x: 76, startPoint y: 506, endPoint x: 136, endPoint y: 560, distance: 80.0
click at [77, 515] on span "Means Test" at bounding box center [159, 530] width 270 height 31
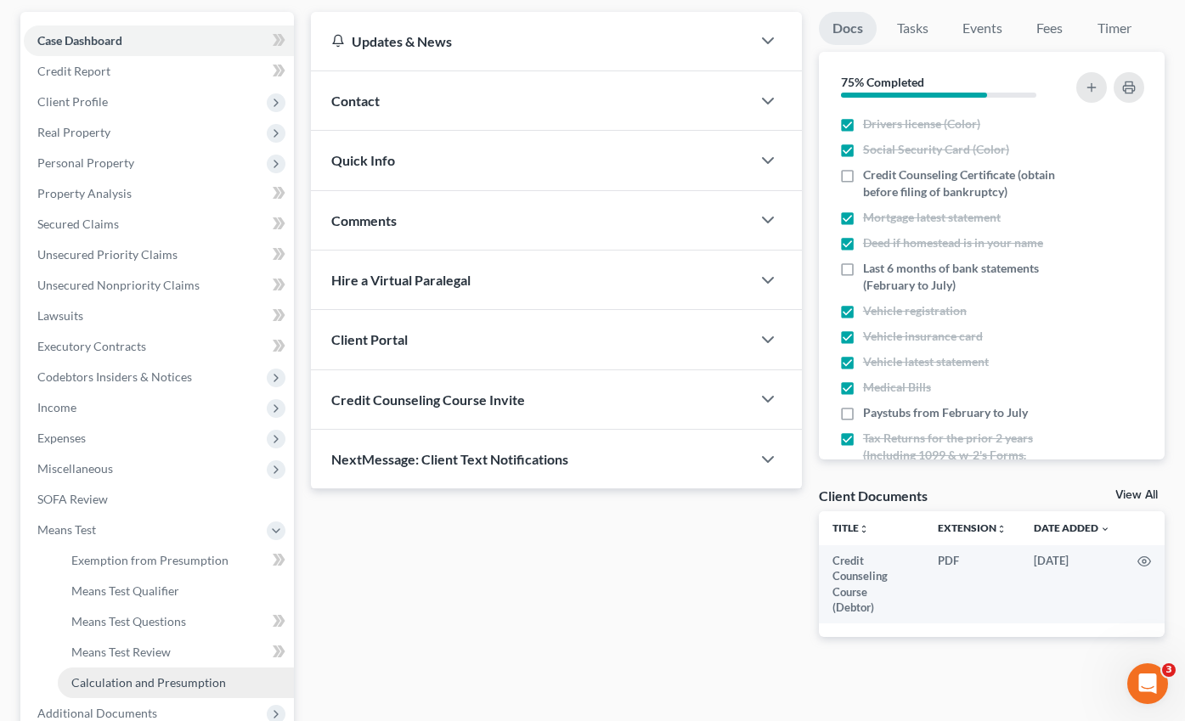
click at [153, 668] on link "Calculation and Presumption" at bounding box center [176, 683] width 236 height 31
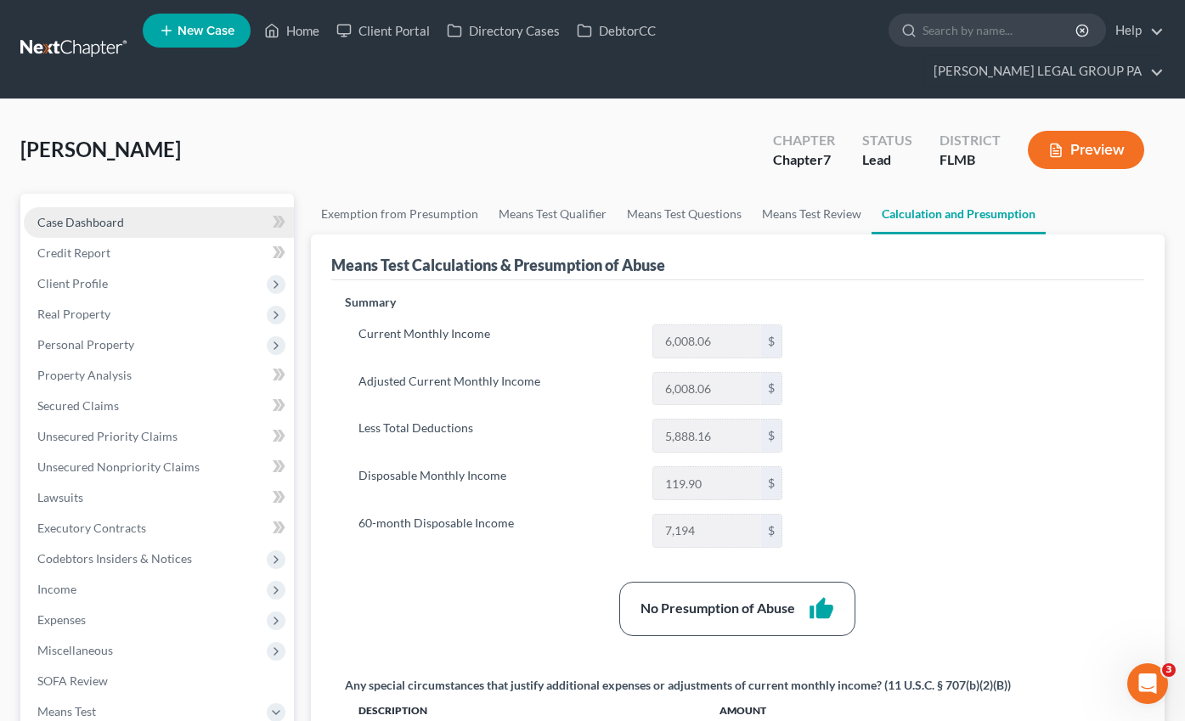
click at [87, 207] on link "Case Dashboard" at bounding box center [159, 222] width 270 height 31
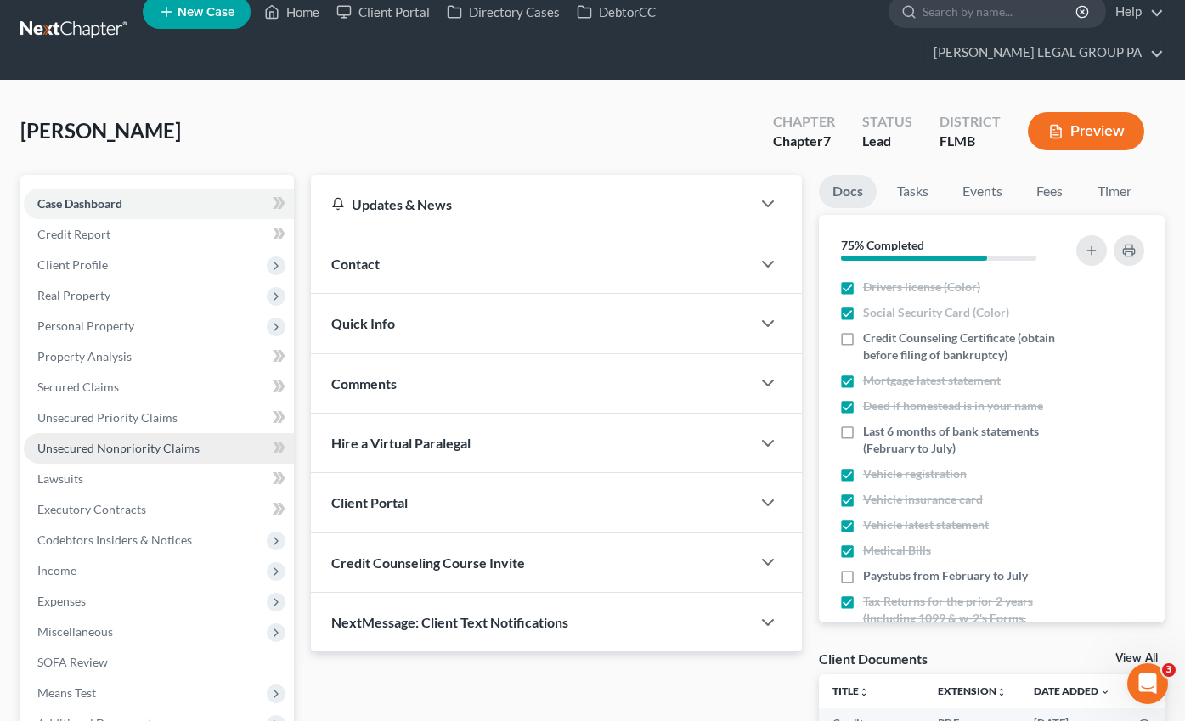
scroll to position [20, 0]
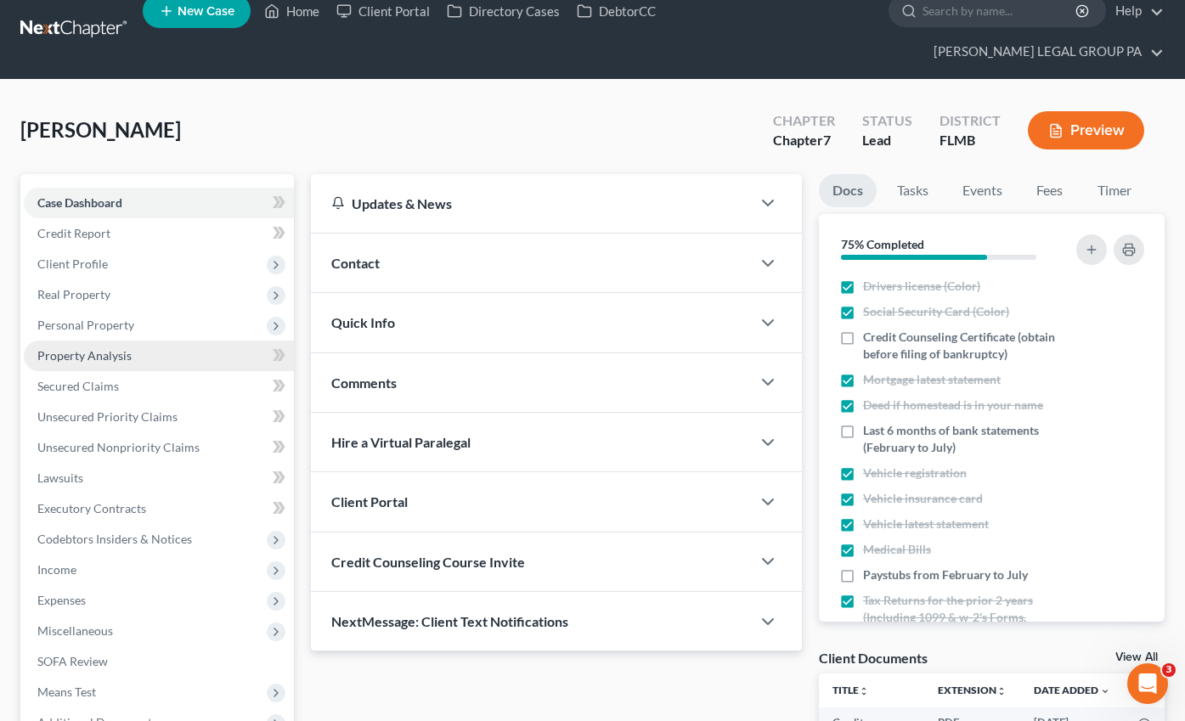
click at [104, 348] on span "Property Analysis" at bounding box center [84, 355] width 94 height 14
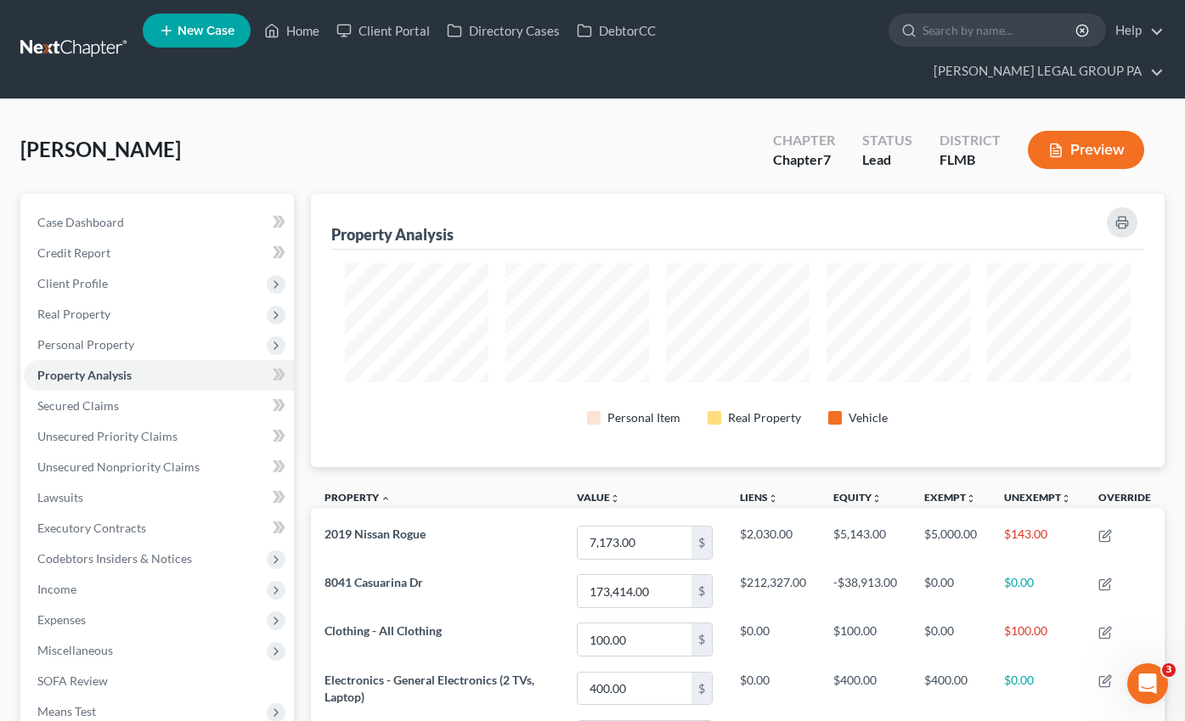
scroll to position [849078, 848498]
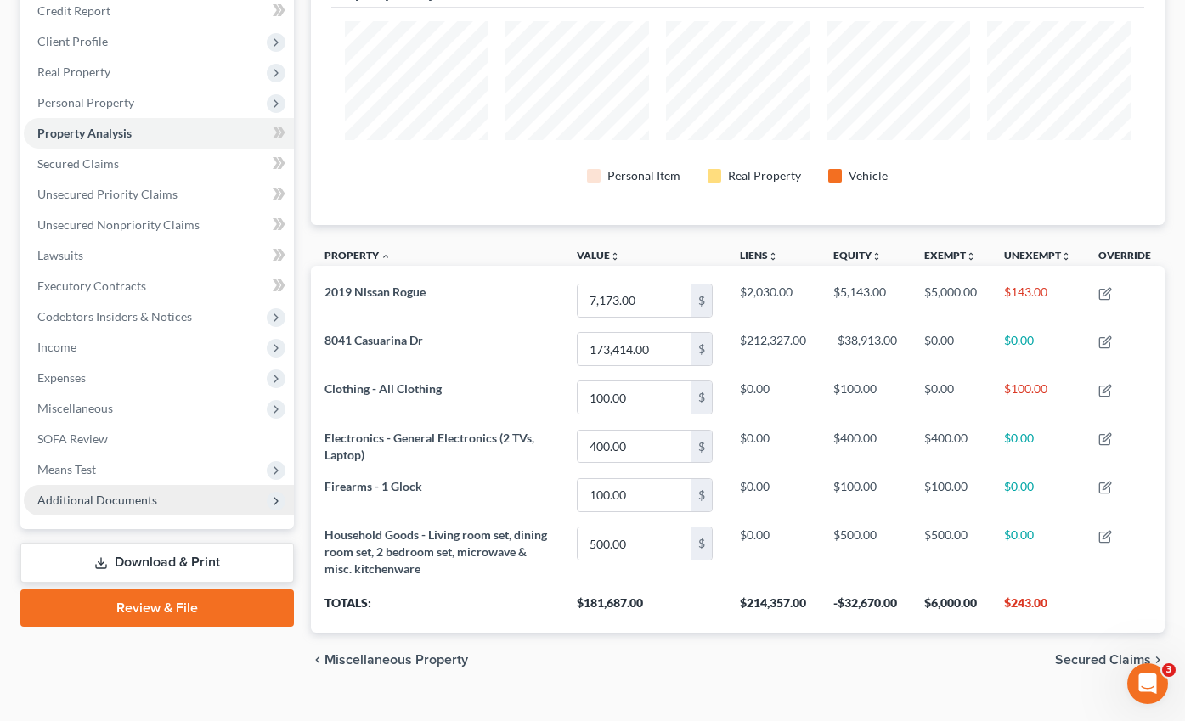
click at [81, 462] on span "Means Test" at bounding box center [66, 469] width 59 height 14
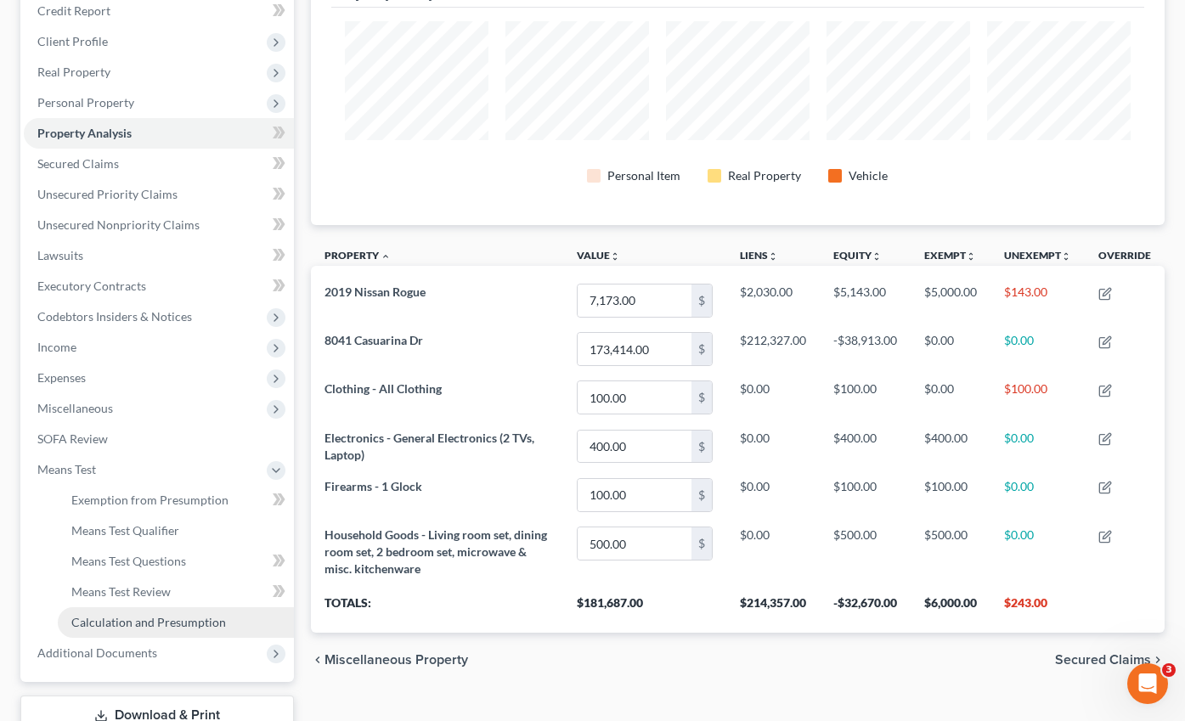
click at [139, 607] on link "Calculation and Presumption" at bounding box center [176, 622] width 236 height 31
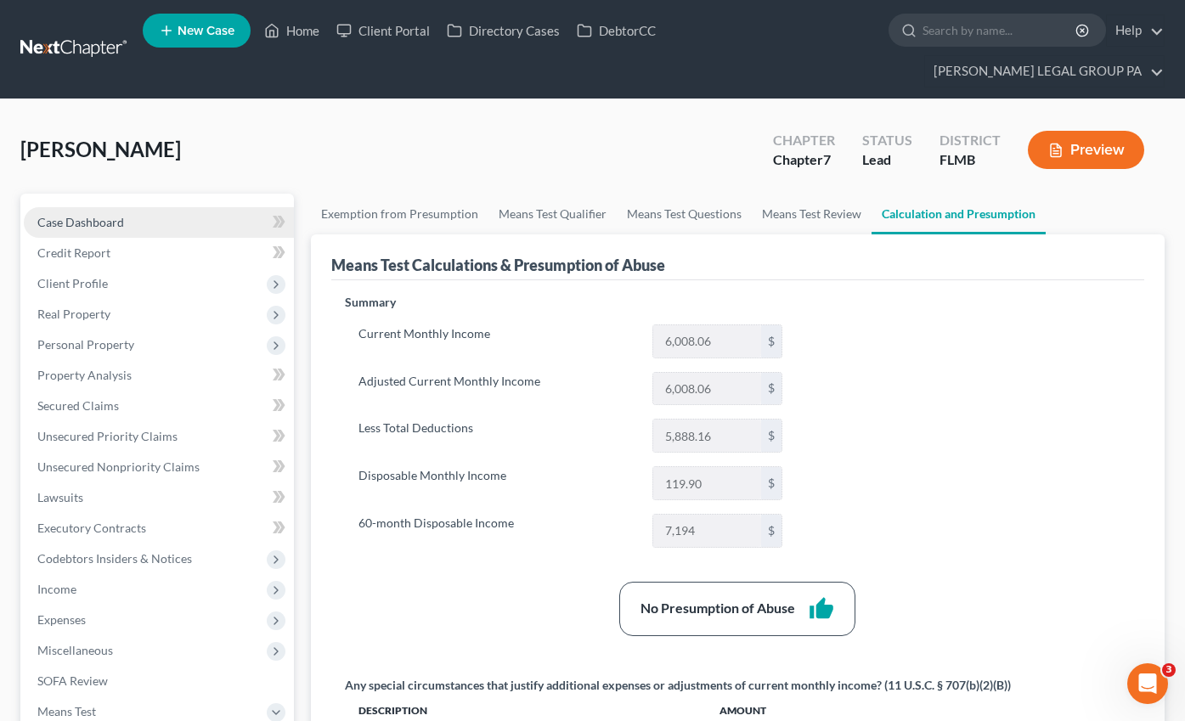
click at [82, 215] on span "Case Dashboard" at bounding box center [80, 222] width 87 height 14
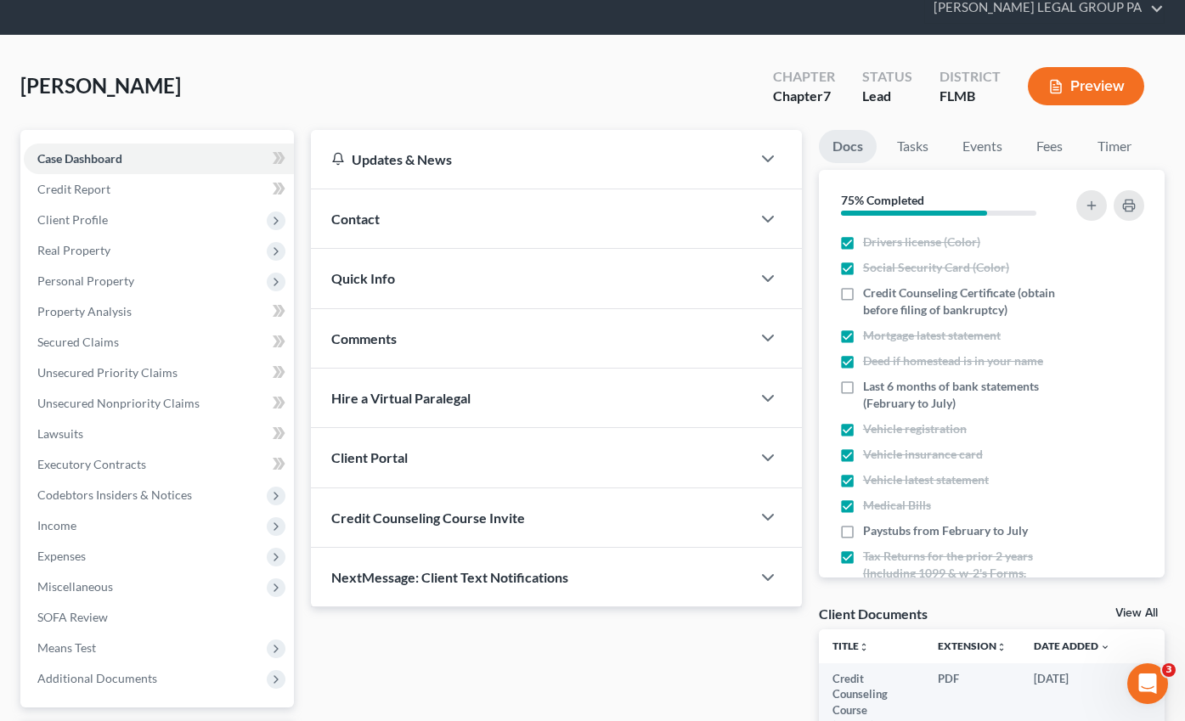
scroll to position [182, 0]
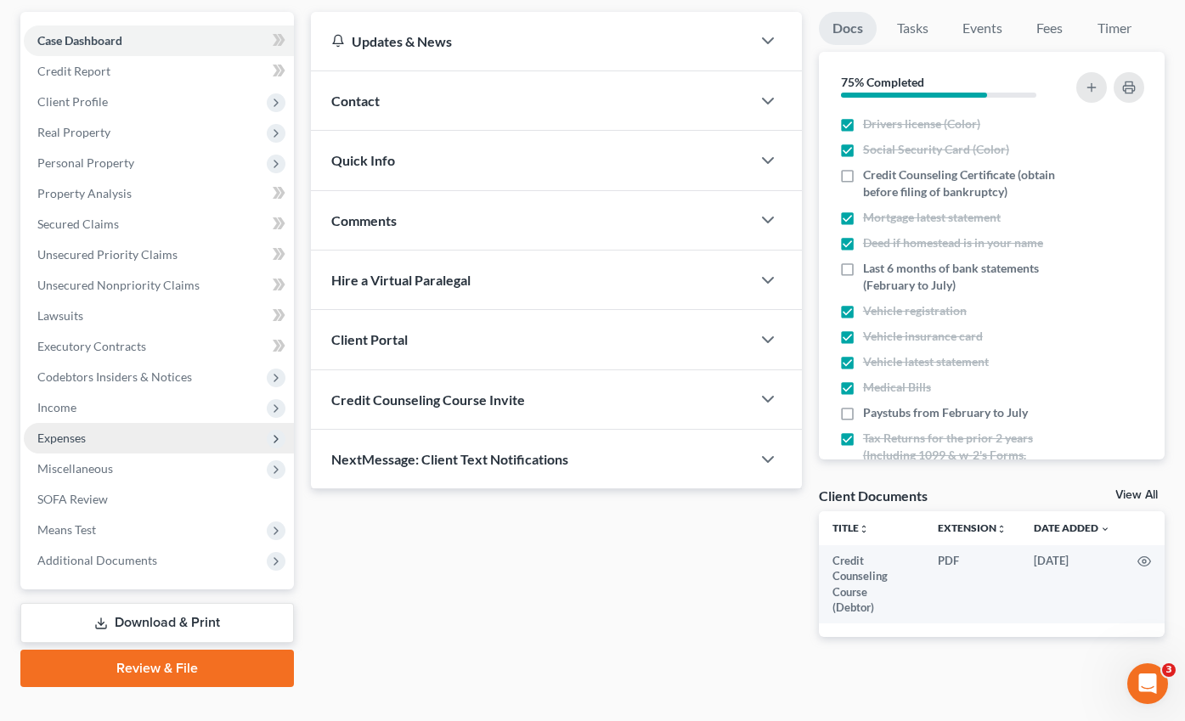
click at [71, 431] on span "Expenses" at bounding box center [61, 438] width 48 height 14
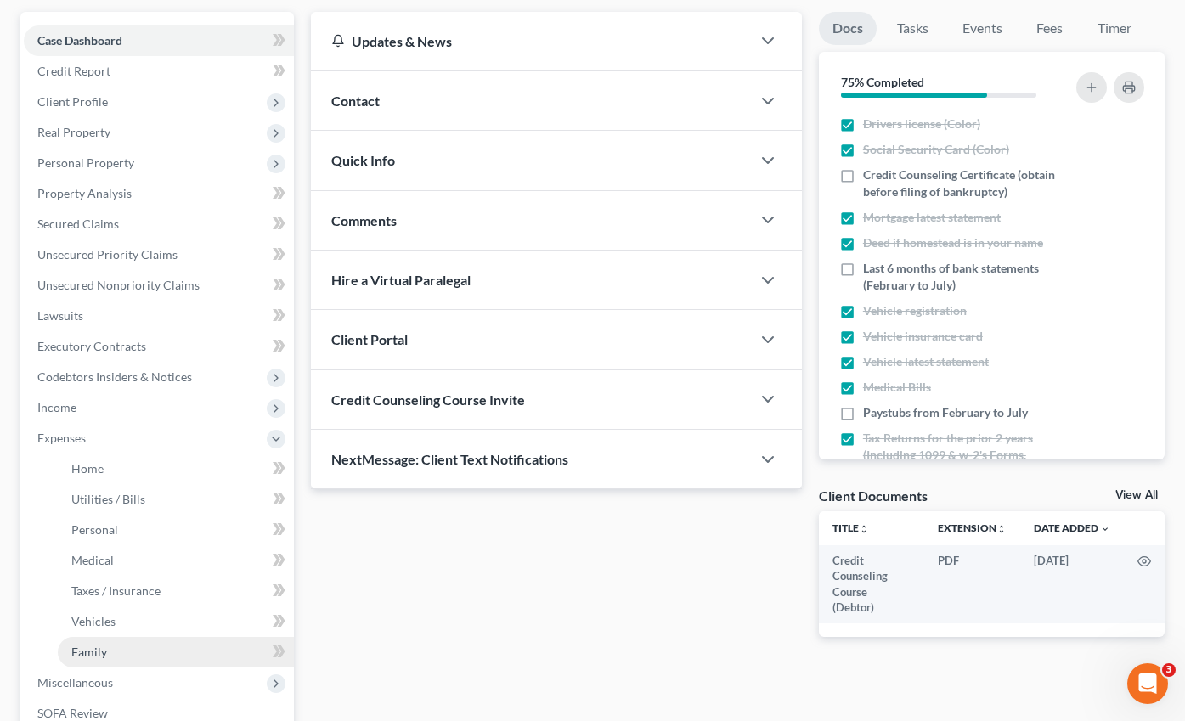
click at [102, 645] on span "Family" at bounding box center [89, 652] width 36 height 14
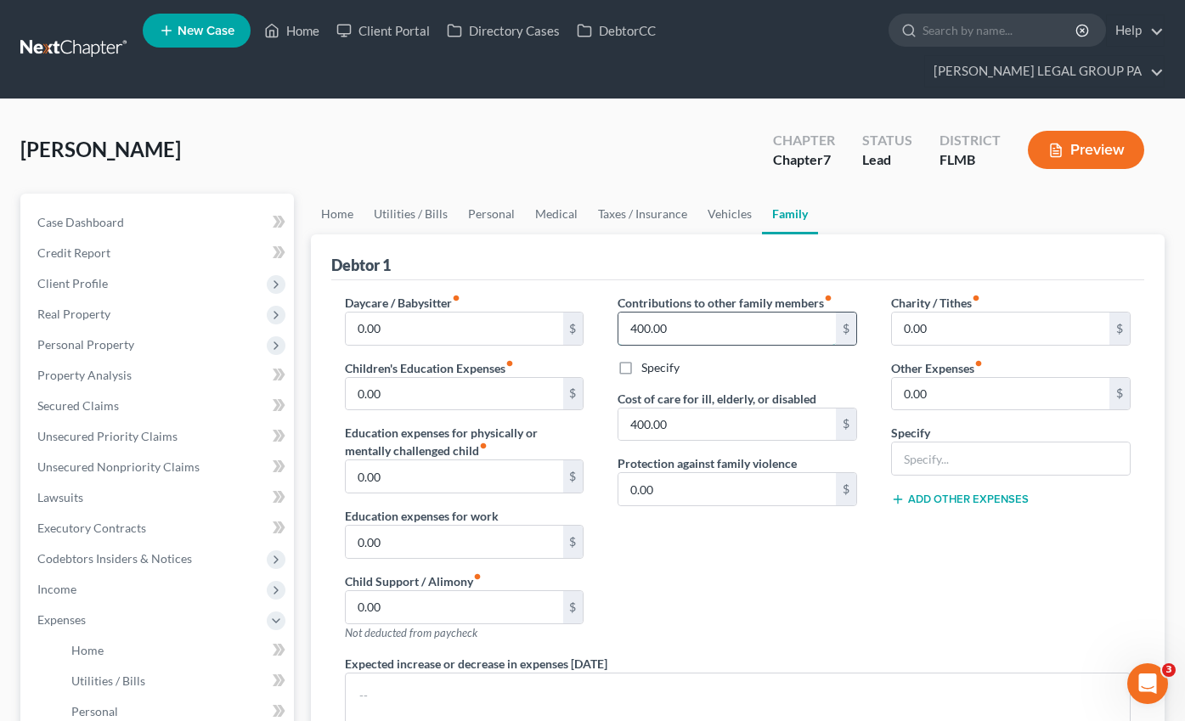
click at [719, 313] on input "400.00" at bounding box center [726, 329] width 217 height 32
click at [641, 359] on label "Specify" at bounding box center [660, 367] width 38 height 17
click at [648, 359] on input "Specify" at bounding box center [653, 364] width 11 height 11
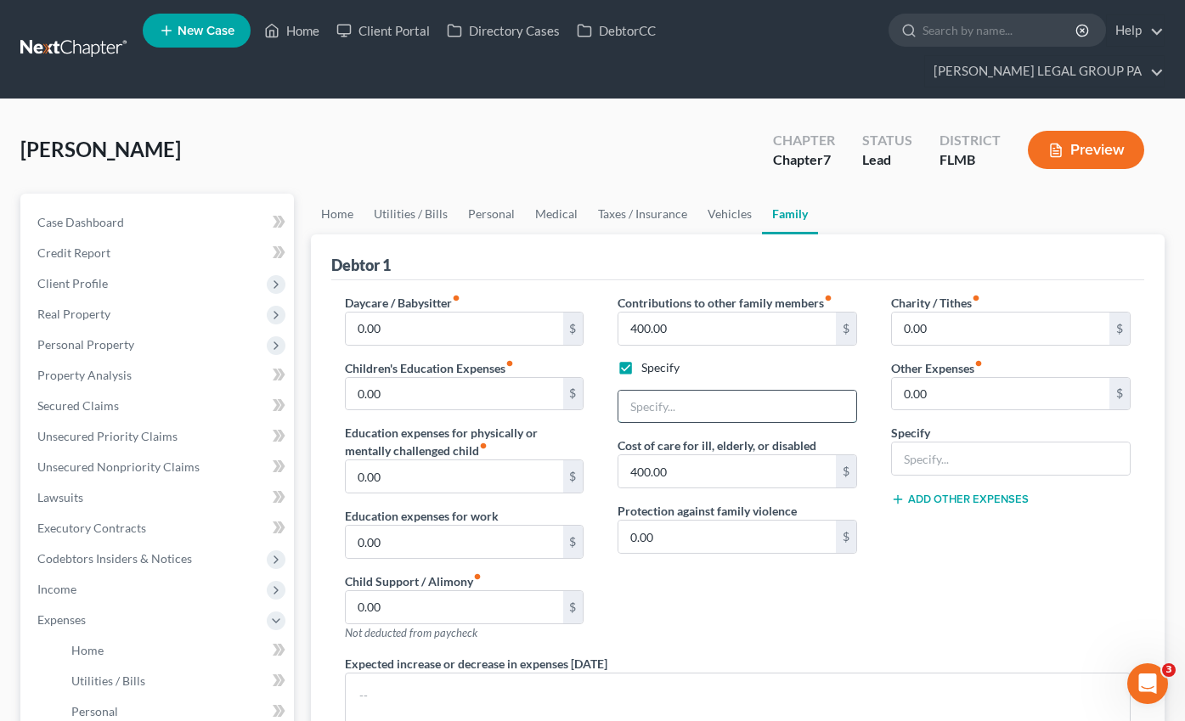
click at [662, 391] on input "text" at bounding box center [737, 407] width 238 height 32
click at [327, 194] on link "Home" at bounding box center [337, 214] width 53 height 41
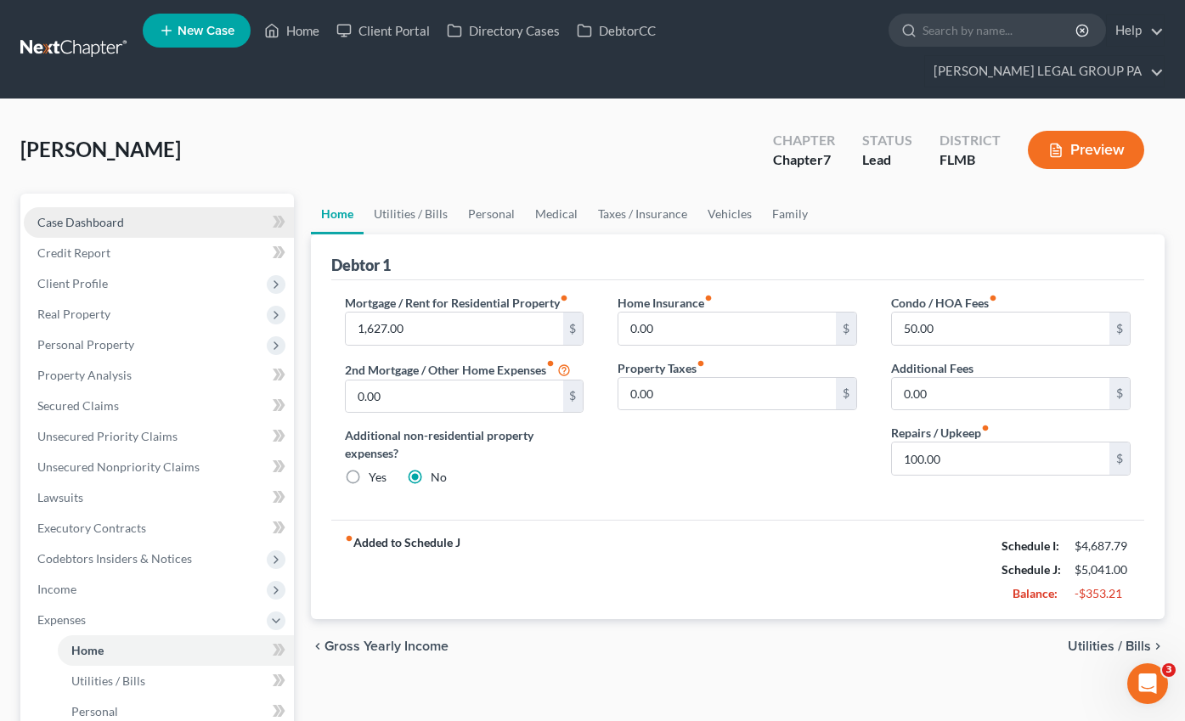
click at [167, 207] on link "Case Dashboard" at bounding box center [159, 222] width 270 height 31
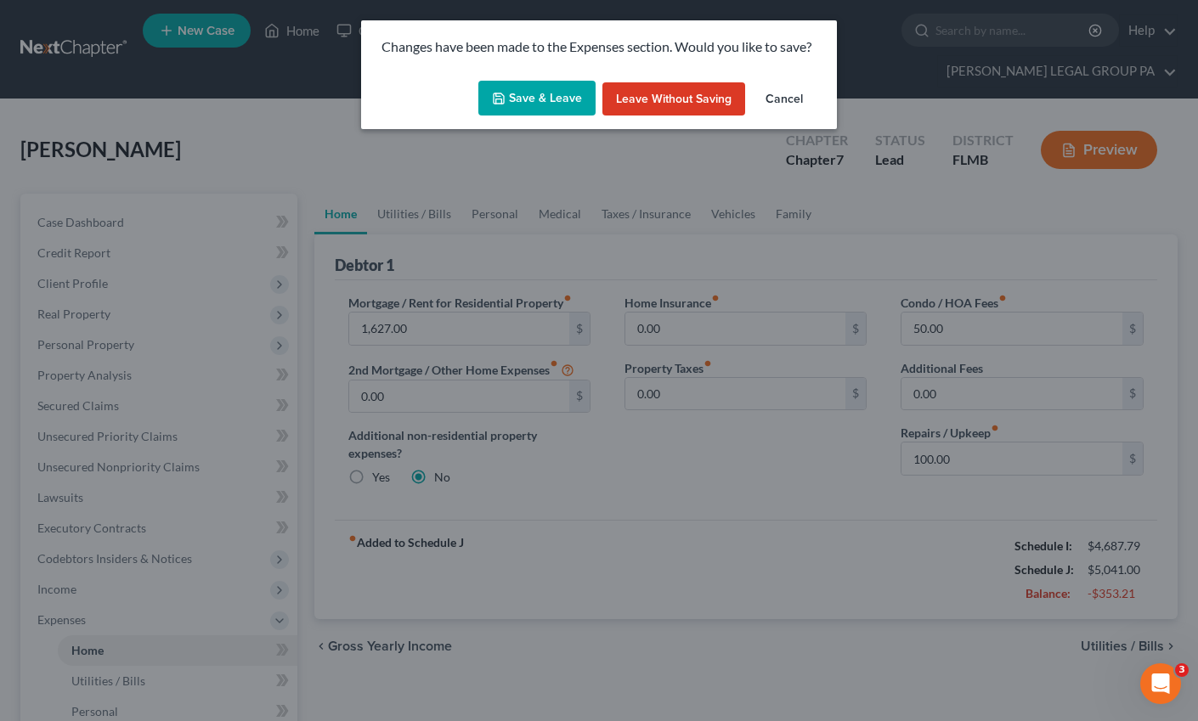
click at [523, 92] on button "Save & Leave" at bounding box center [536, 99] width 117 height 36
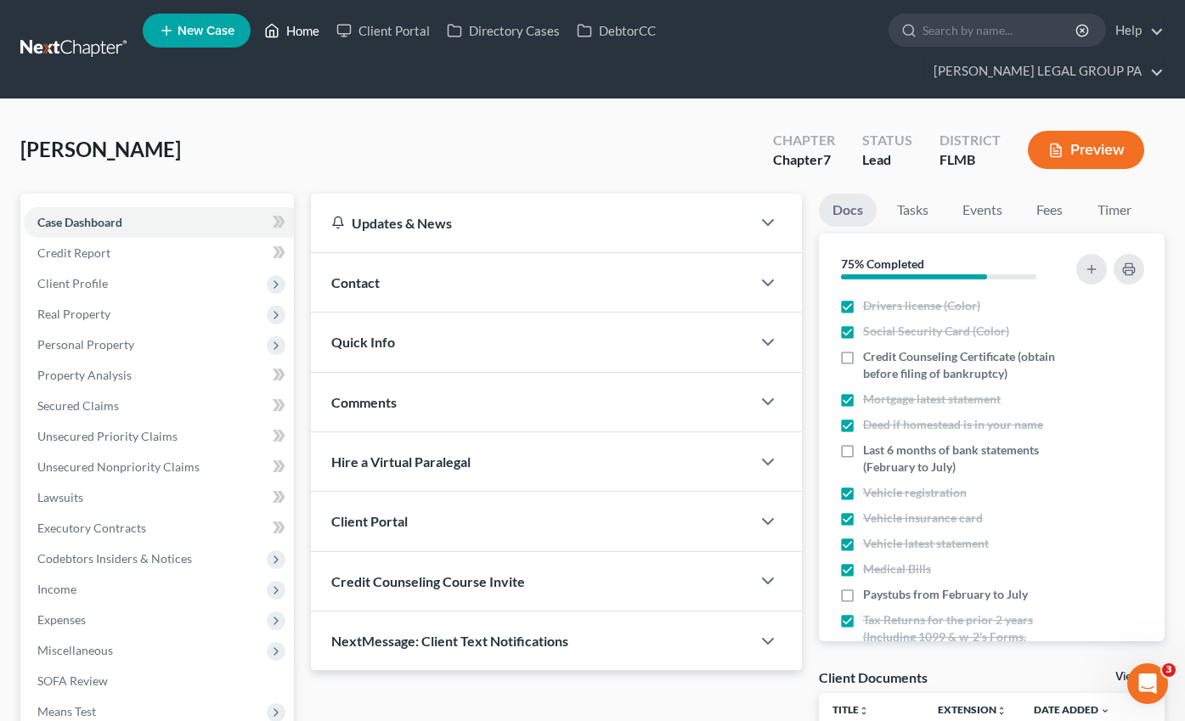
click at [278, 41] on icon at bounding box center [271, 30] width 15 height 20
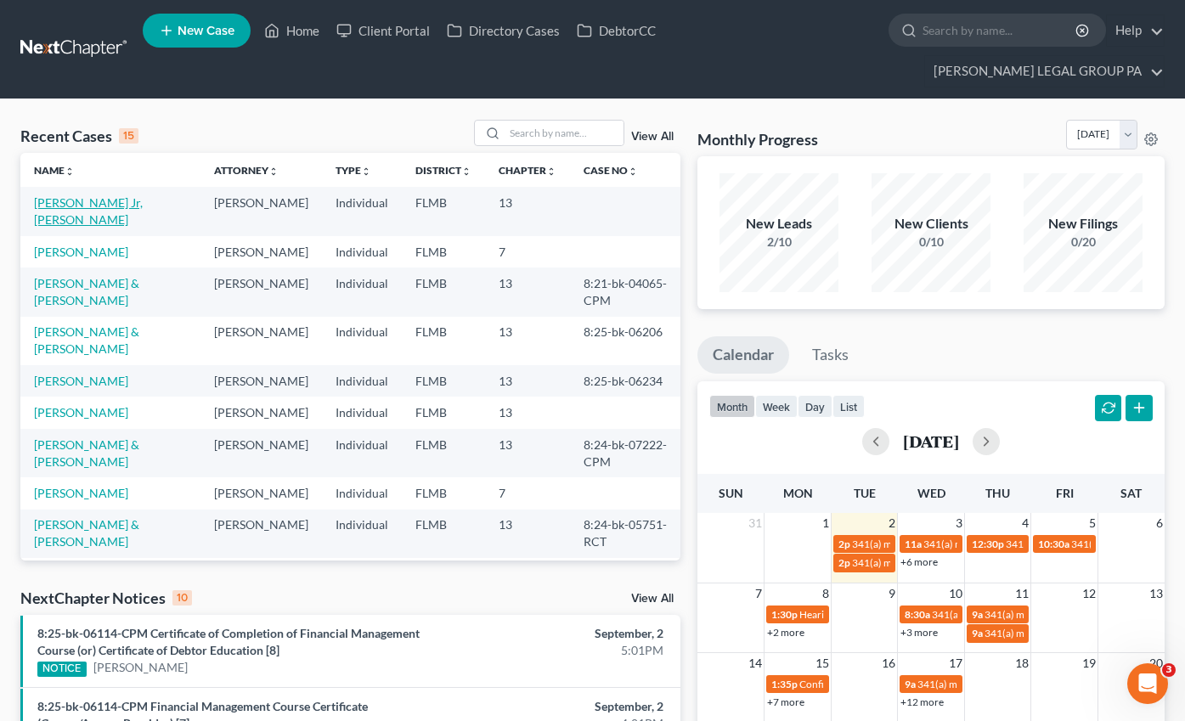
click at [93, 195] on link "[PERSON_NAME] Jr, [PERSON_NAME]" at bounding box center [88, 210] width 109 height 31
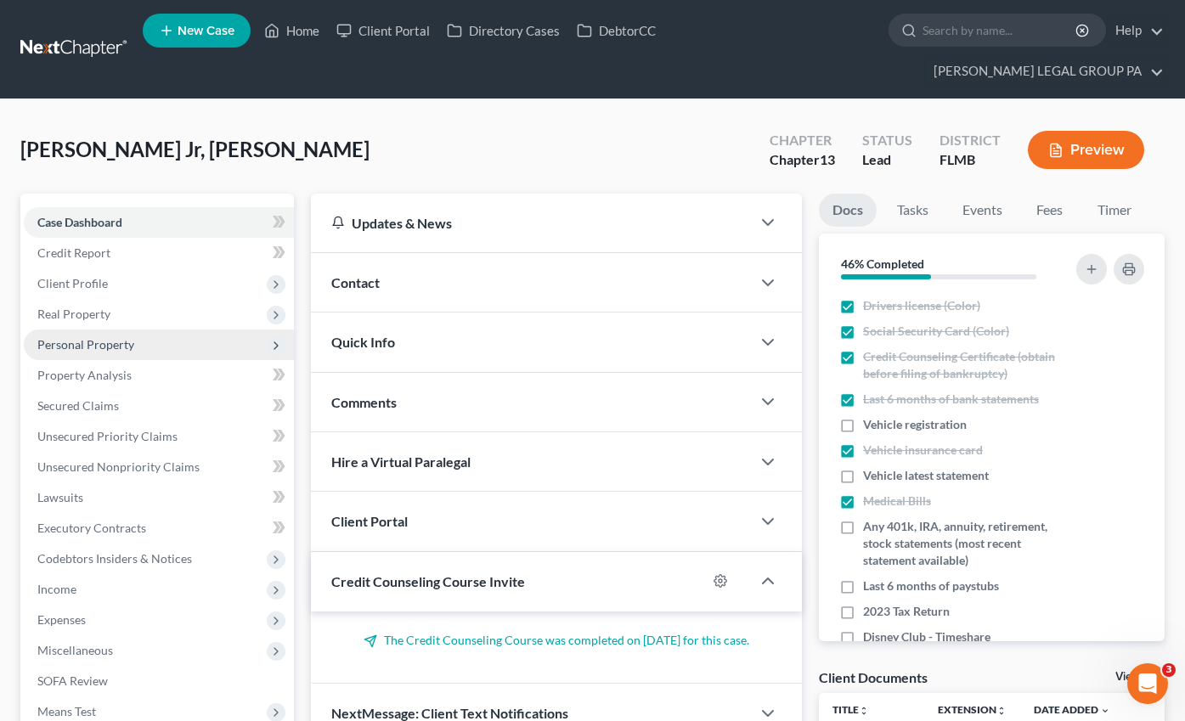
click at [104, 337] on span "Personal Property" at bounding box center [85, 344] width 97 height 14
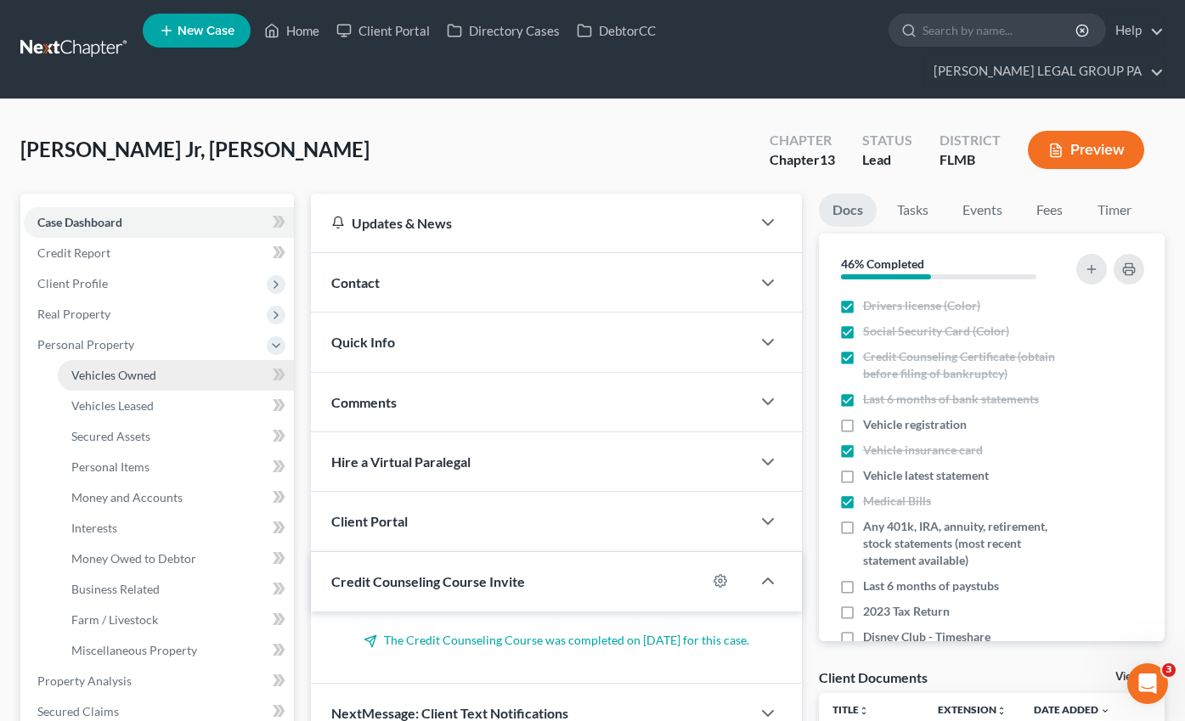
click at [117, 368] on span "Vehicles Owned" at bounding box center [113, 375] width 85 height 14
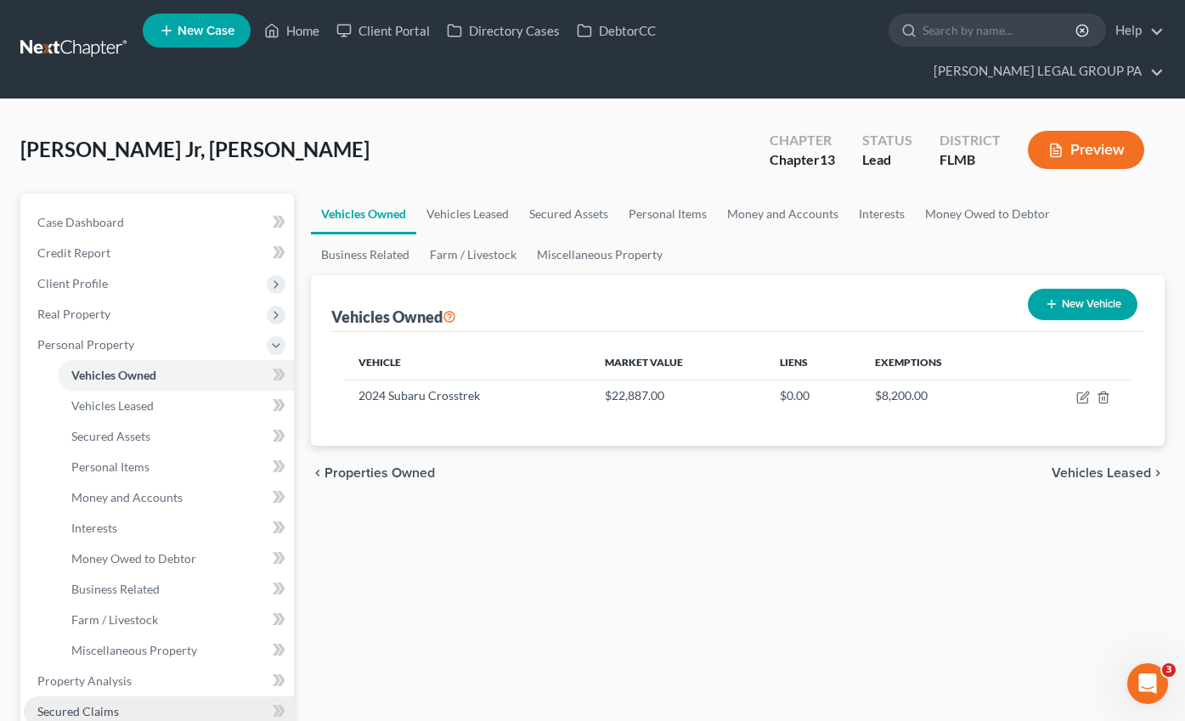
drag, startPoint x: 79, startPoint y: 690, endPoint x: 179, endPoint y: 668, distance: 102.4
click at [80, 696] on link "Secured Claims" at bounding box center [159, 711] width 270 height 31
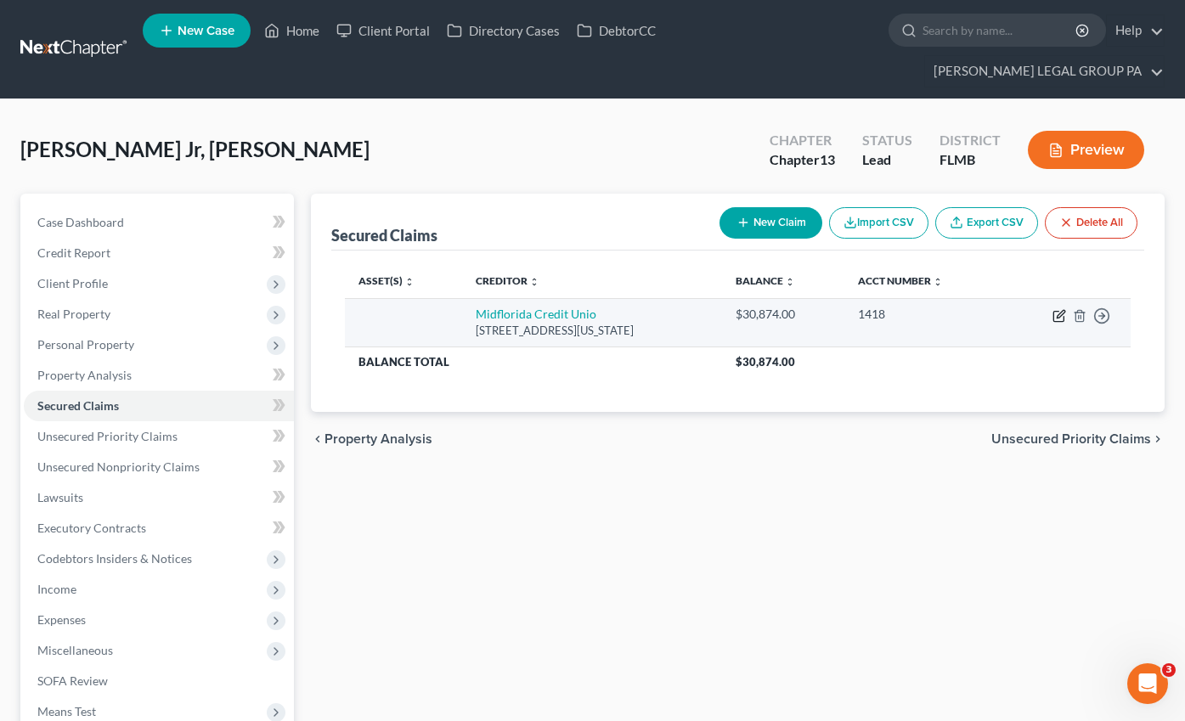
click at [1061, 309] on icon "button" at bounding box center [1059, 316] width 14 height 14
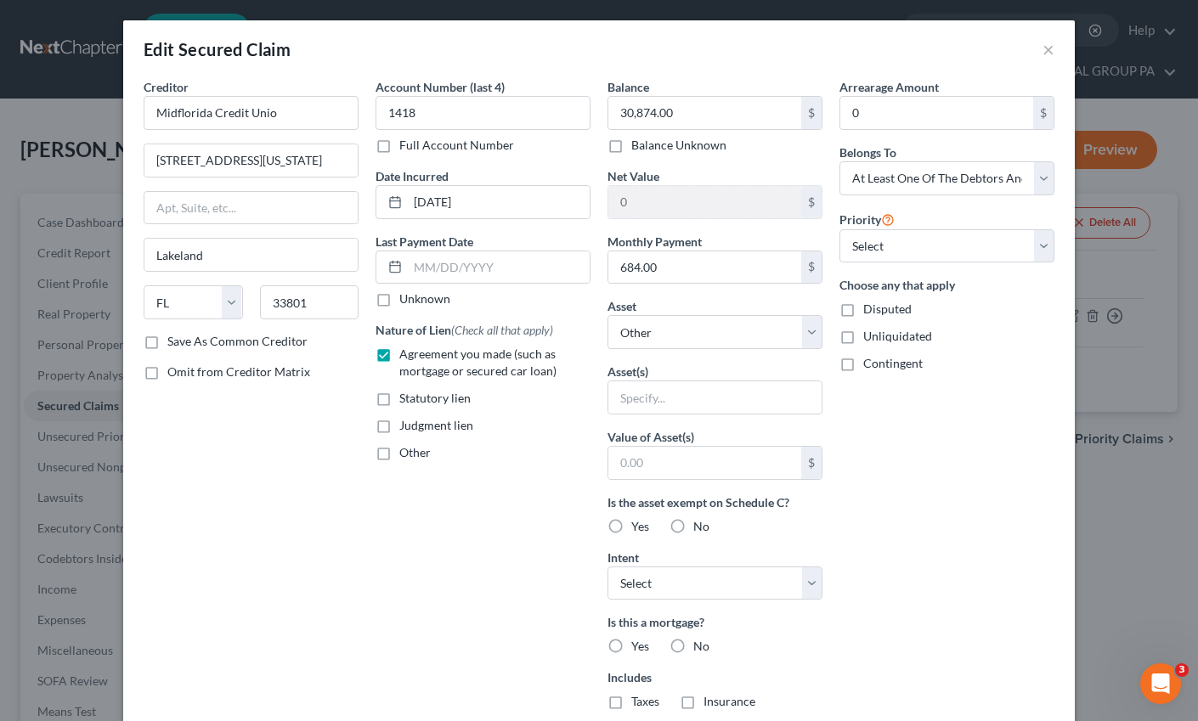
scroll to position [163, 0]
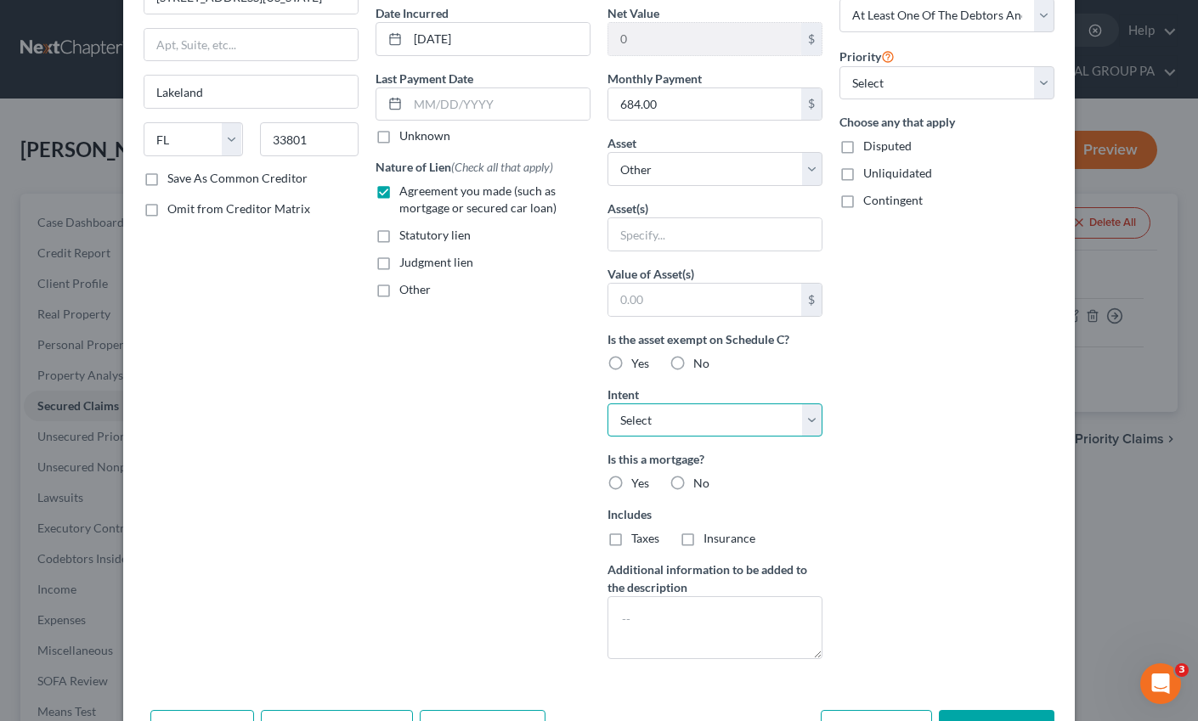
click at [653, 414] on select "Select Surrender Redeem Reaffirm Avoid Other" at bounding box center [714, 420] width 215 height 34
click at [607, 403] on select "Select Surrender Redeem Reaffirm Avoid Other" at bounding box center [714, 420] width 215 height 34
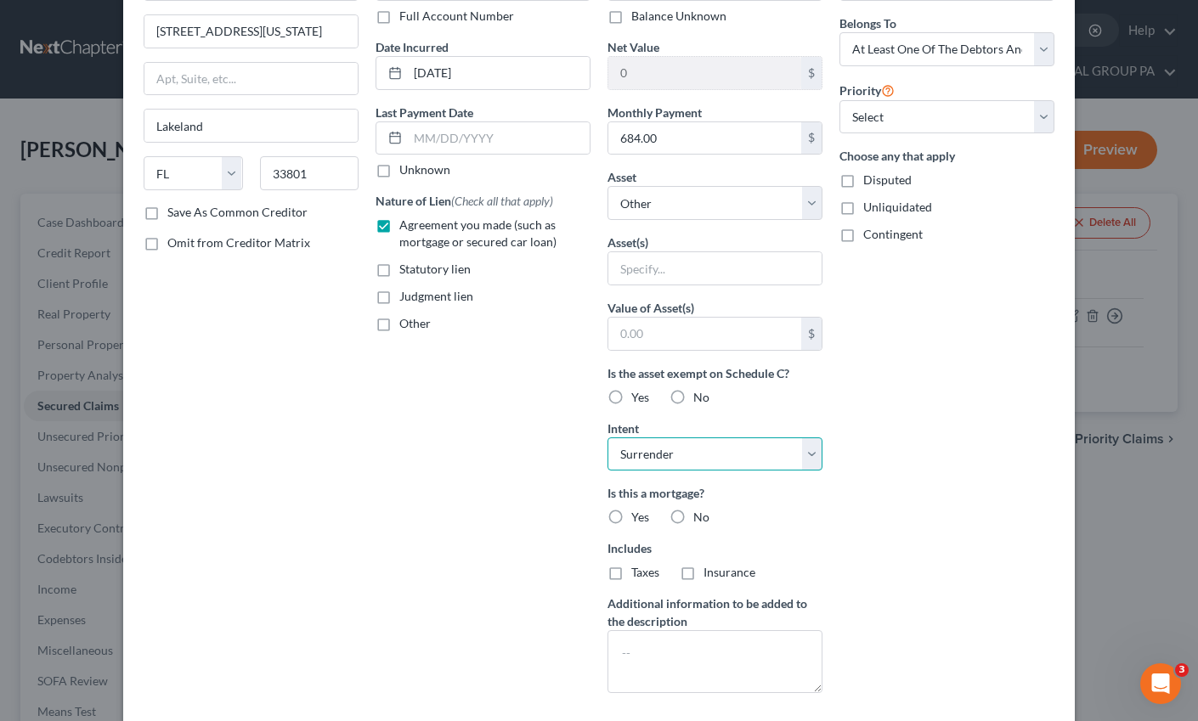
scroll to position [217, 0]
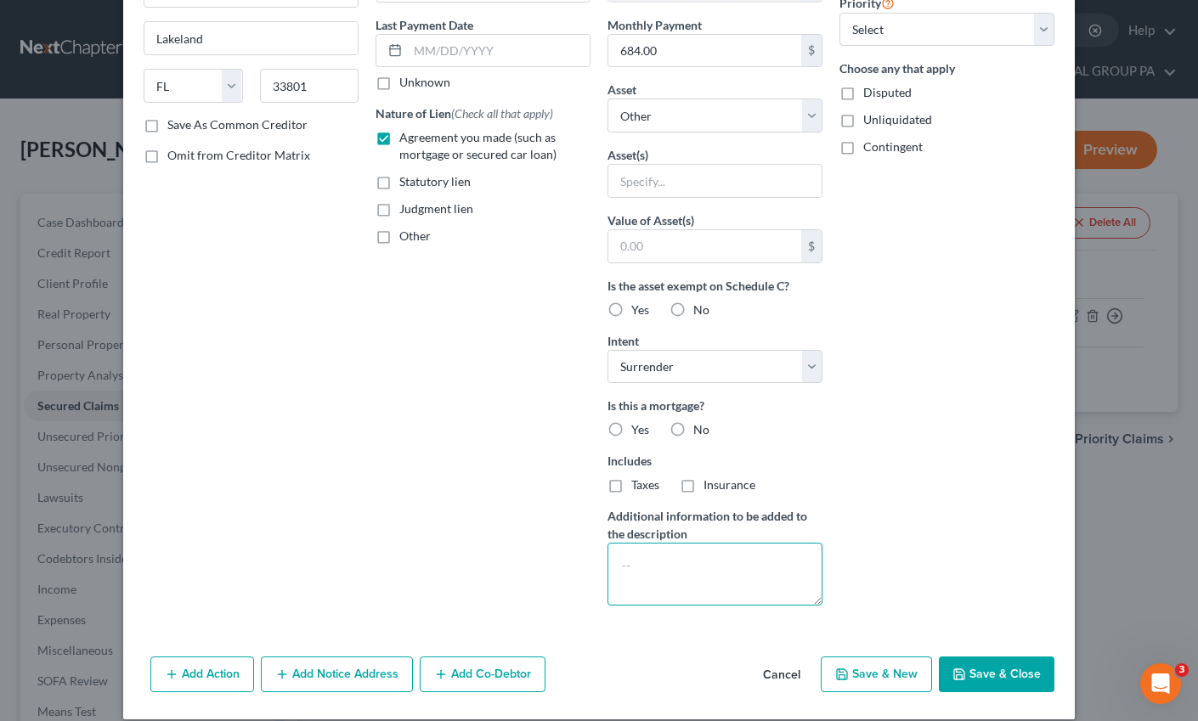
drag, startPoint x: 629, startPoint y: 572, endPoint x: 649, endPoint y: 573, distance: 20.4
click at [629, 572] on textarea at bounding box center [714, 574] width 215 height 63
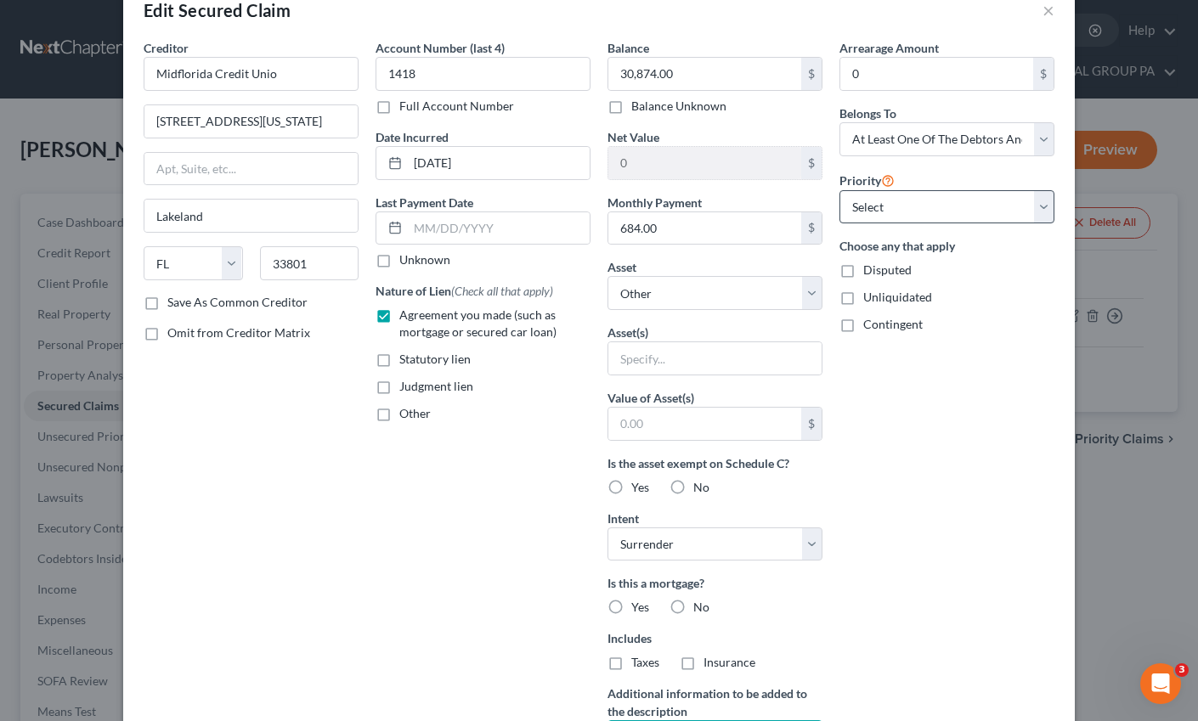
scroll to position [36, 0]
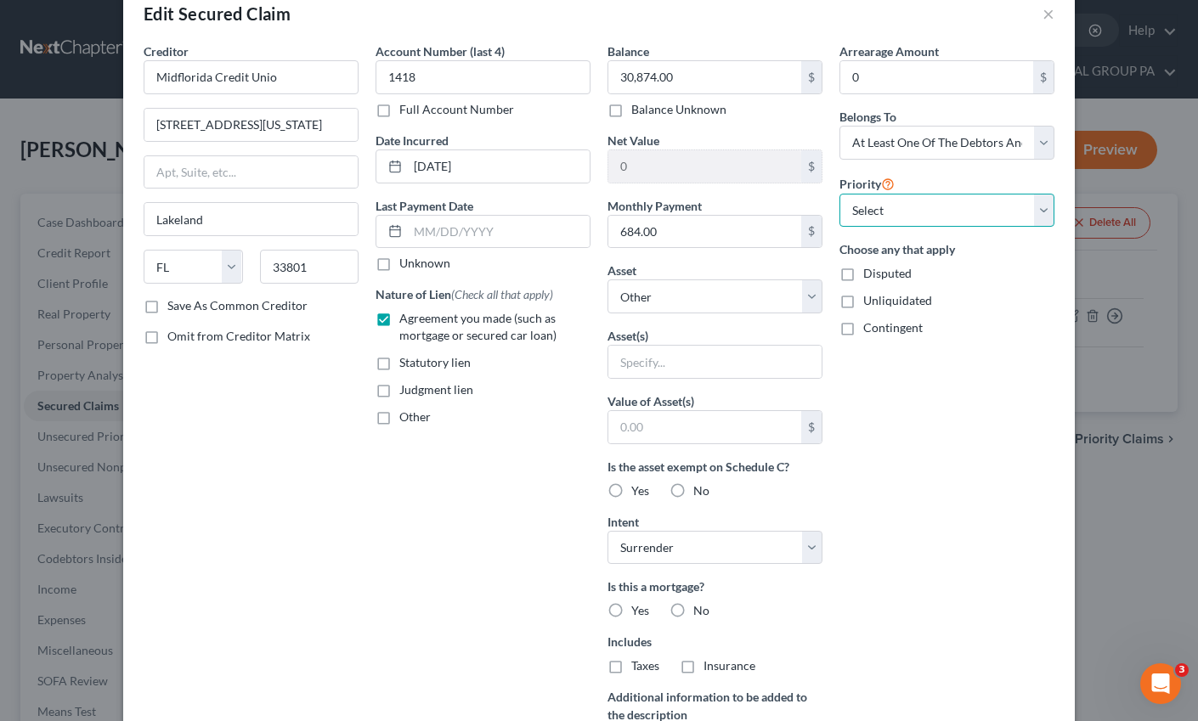
click at [917, 213] on select "Select 1st 2nd 3rd 4th 5th 6th 7th 8th 9th 10th 11th 12th 13th 14th 15th 16th 1…" at bounding box center [946, 211] width 215 height 34
click at [839, 194] on select "Select 1st 2nd 3rd 4th 5th 6th 7th 8th 9th 10th 11th 12th 13th 14th 15th 16th 1…" at bounding box center [946, 211] width 215 height 34
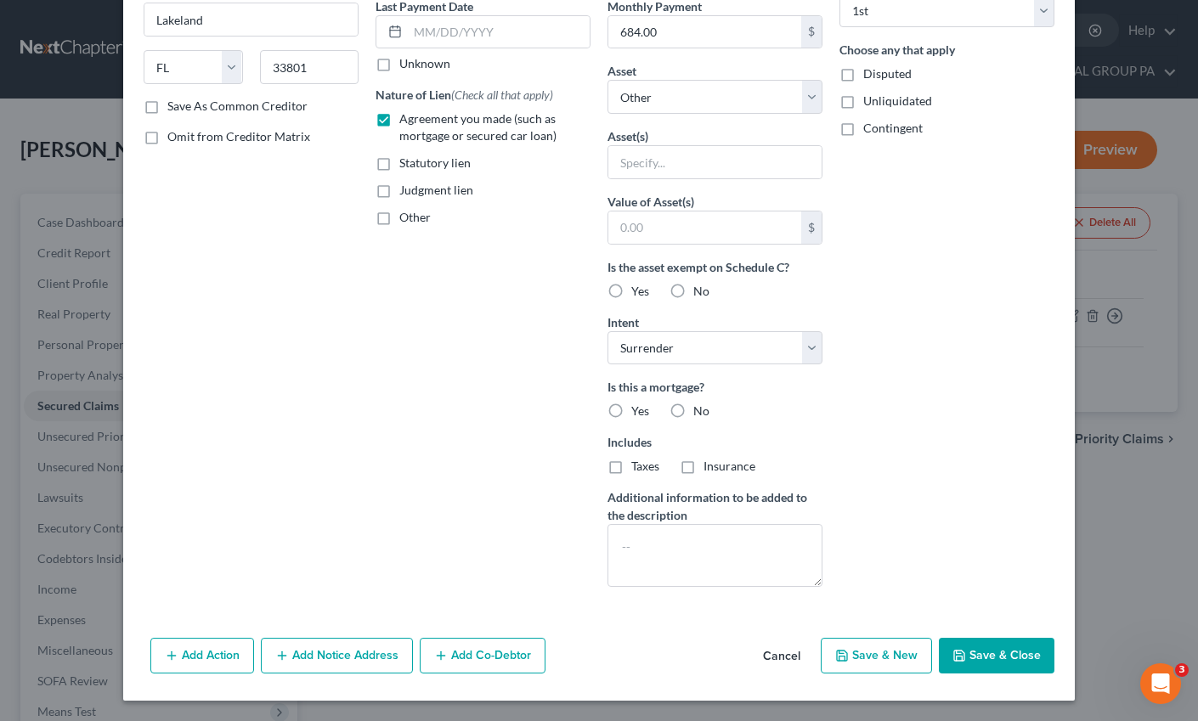
click at [997, 663] on button "Save & Close" at bounding box center [997, 656] width 116 height 36
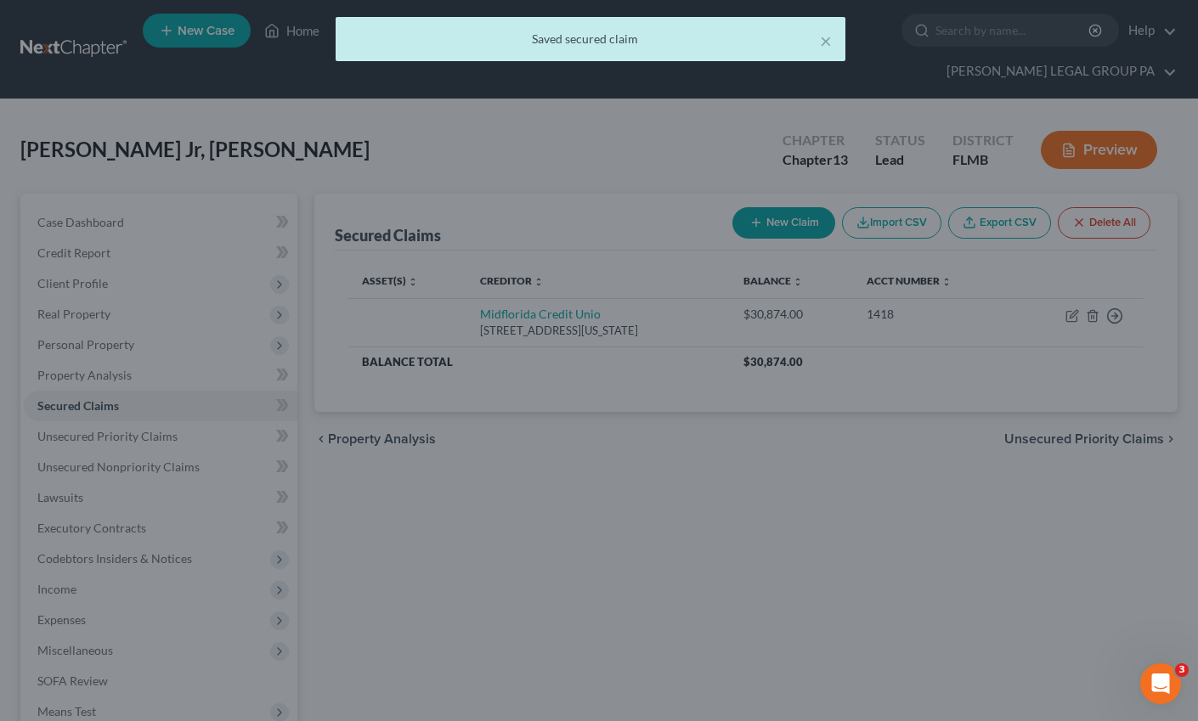
scroll to position [50, 0]
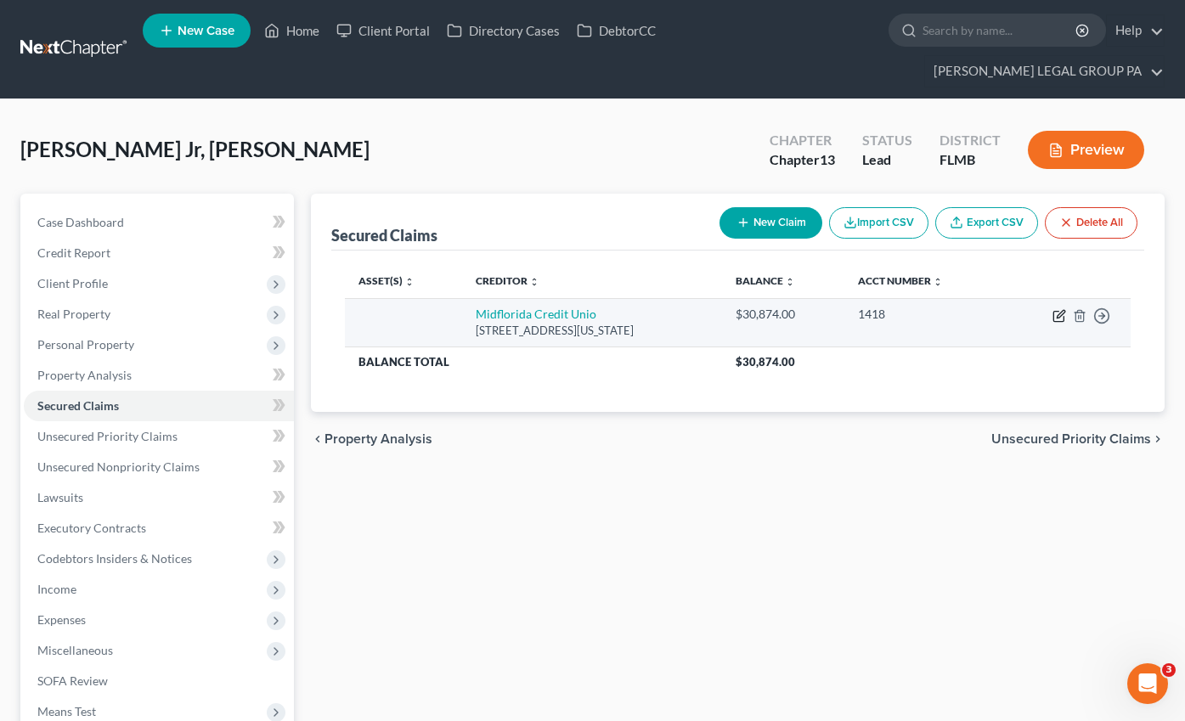
click at [1057, 310] on icon "button" at bounding box center [1061, 314] width 8 height 8
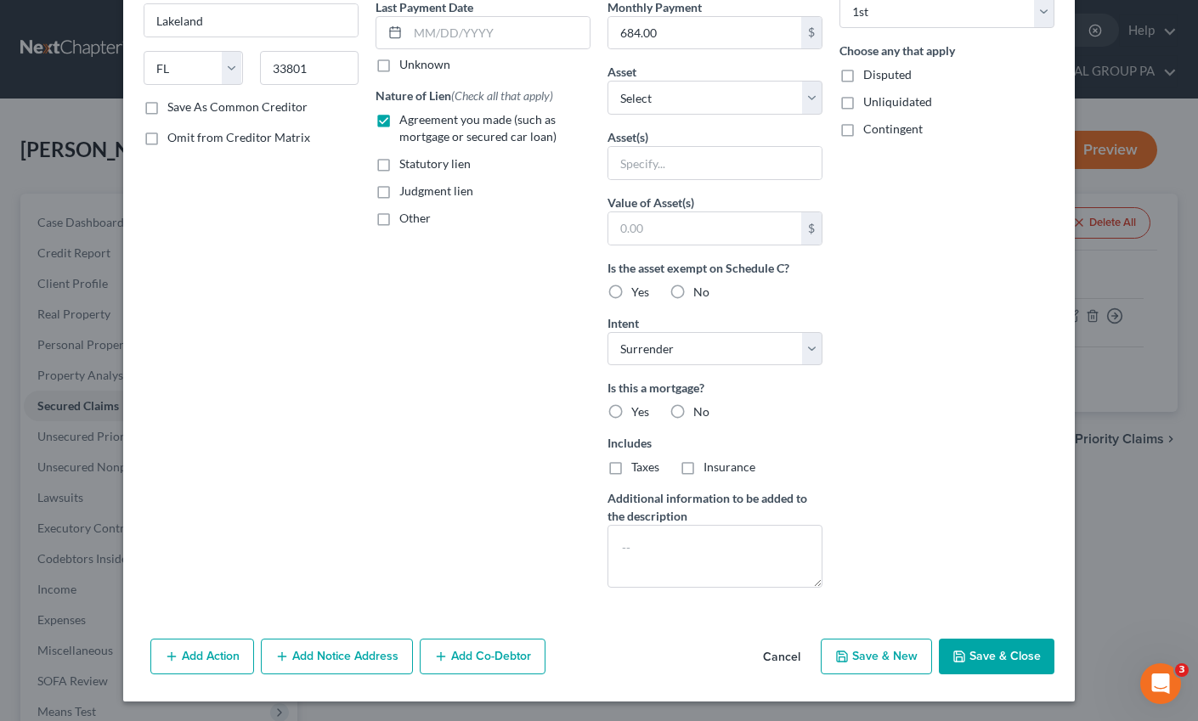
scroll to position [235, 0]
click at [650, 573] on textarea at bounding box center [714, 555] width 215 height 63
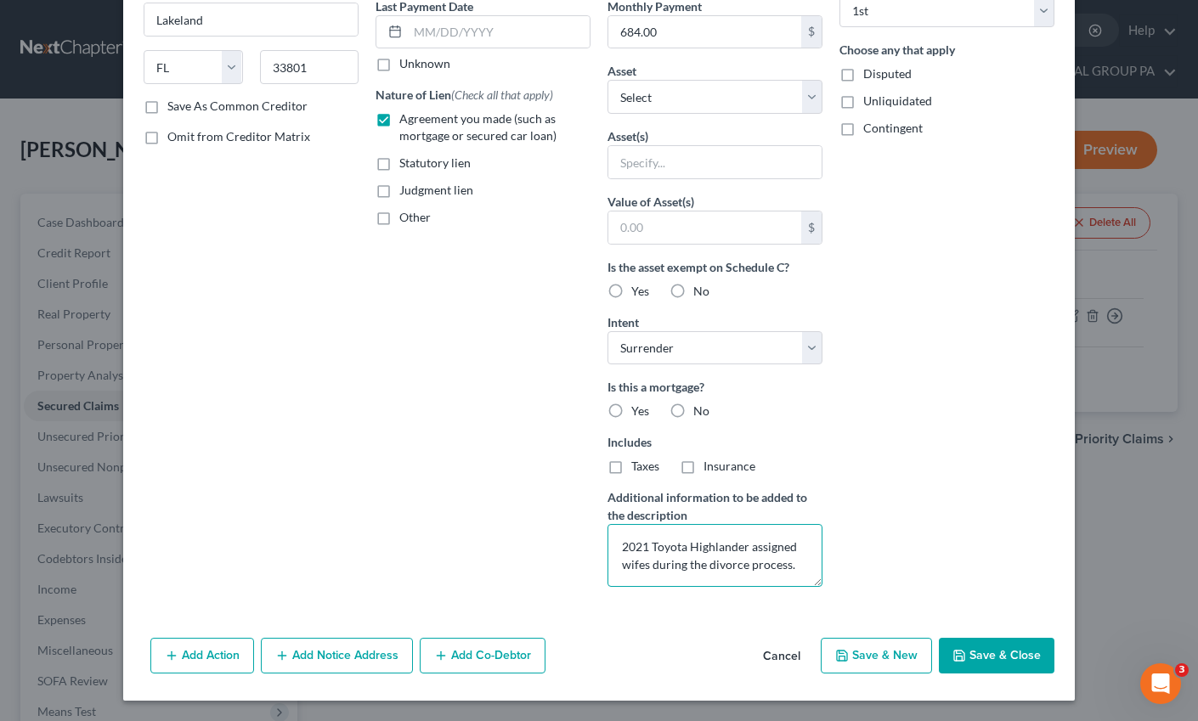
click at [625, 568] on textarea "2021 Toyota Highlander assigned wifes during the divorce process." at bounding box center [714, 555] width 215 height 63
click at [630, 567] on textarea "2021 Toyota Highlander assigned wifes during the divorce process." at bounding box center [714, 555] width 215 height 63
drag, startPoint x: 802, startPoint y: 567, endPoint x: 608, endPoint y: 536, distance: 196.1
click at [608, 536] on textarea "2021 Toyota Highlander assigned wife's during the divorce process." at bounding box center [714, 555] width 215 height 63
click at [981, 645] on button "Save & Close" at bounding box center [997, 656] width 116 height 36
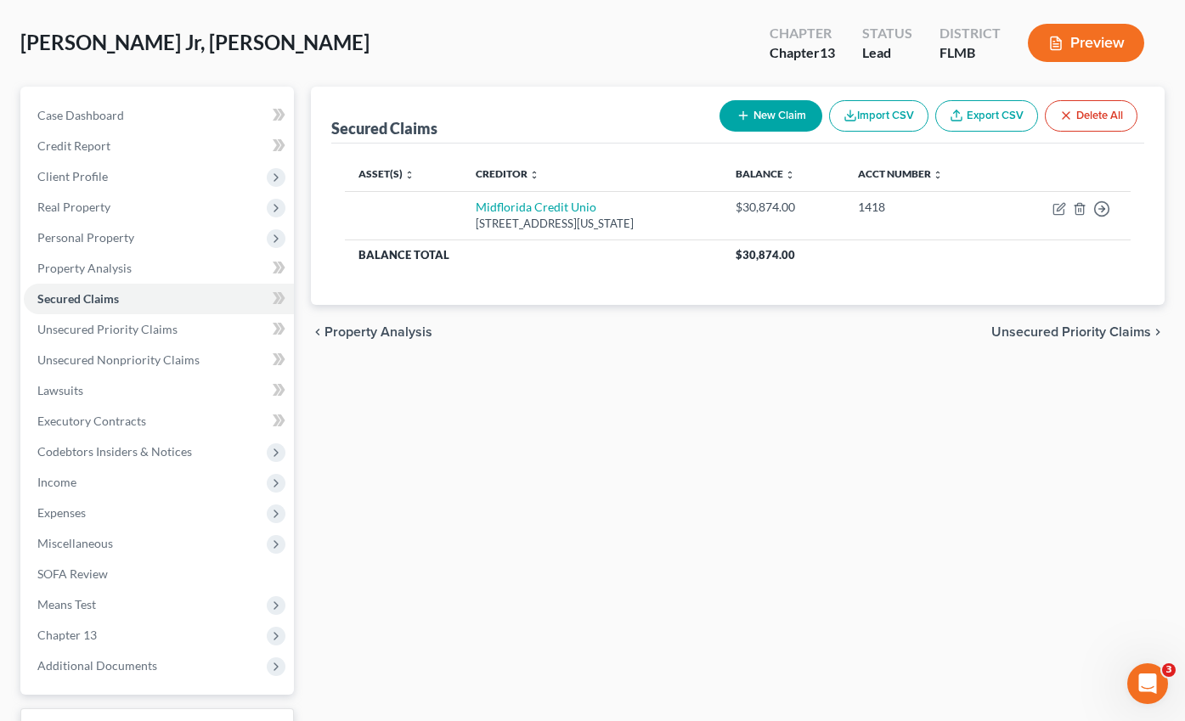
scroll to position [212, 0]
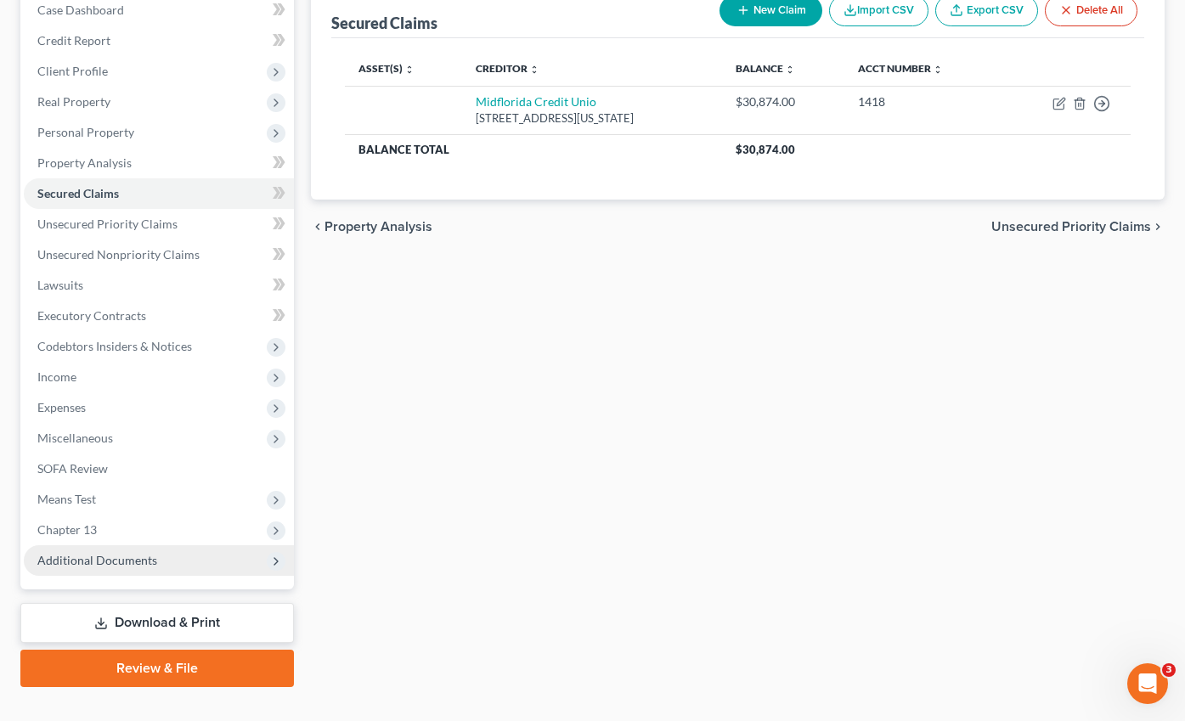
click at [99, 553] on span "Additional Documents" at bounding box center [97, 560] width 120 height 14
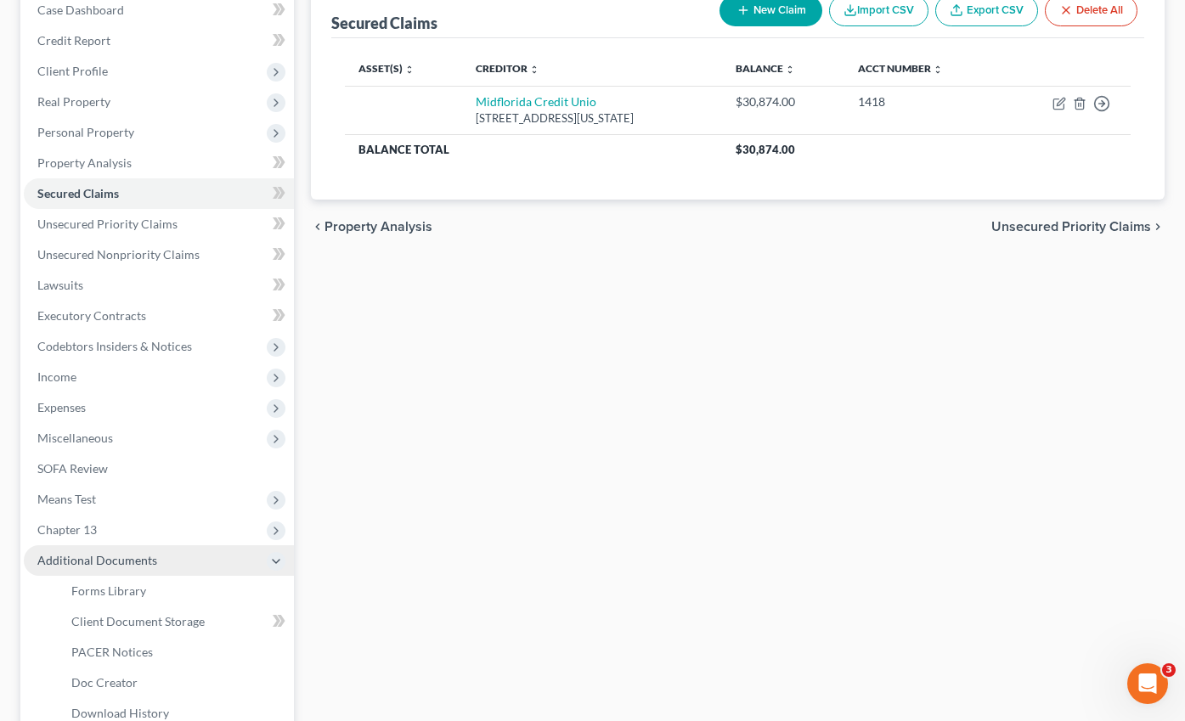
click at [101, 515] on span "Chapter 13" at bounding box center [159, 530] width 270 height 31
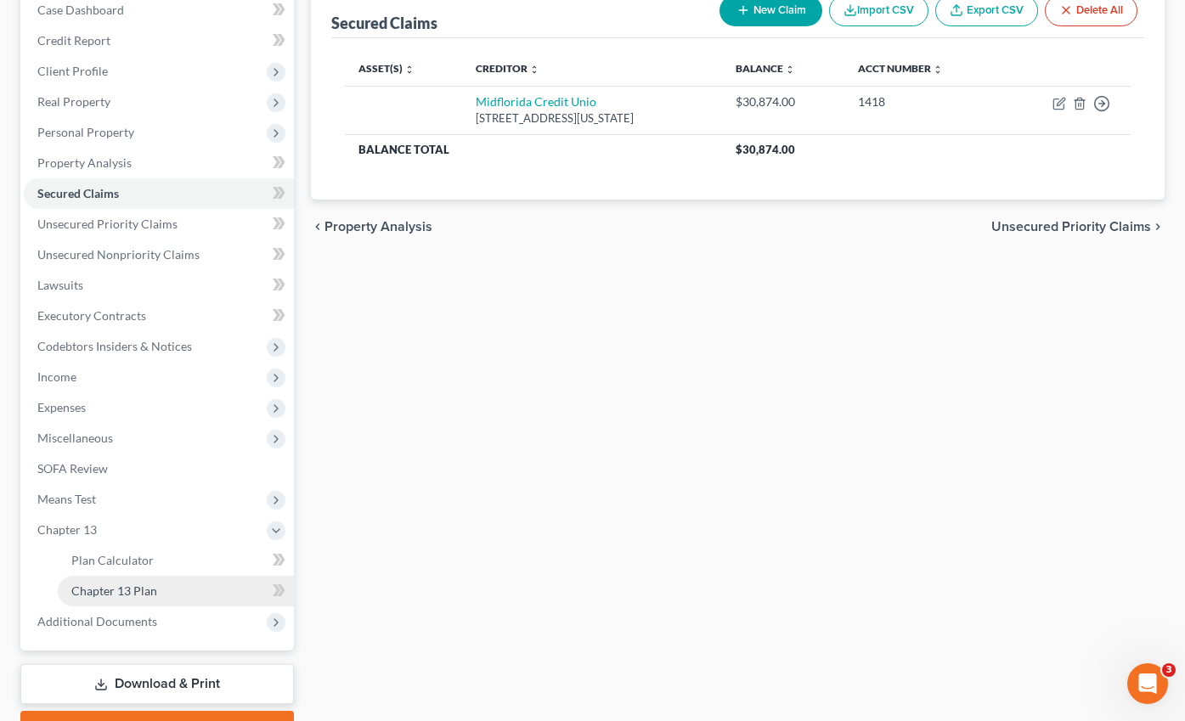
click at [132, 584] on span "Chapter 13 Plan" at bounding box center [114, 591] width 86 height 14
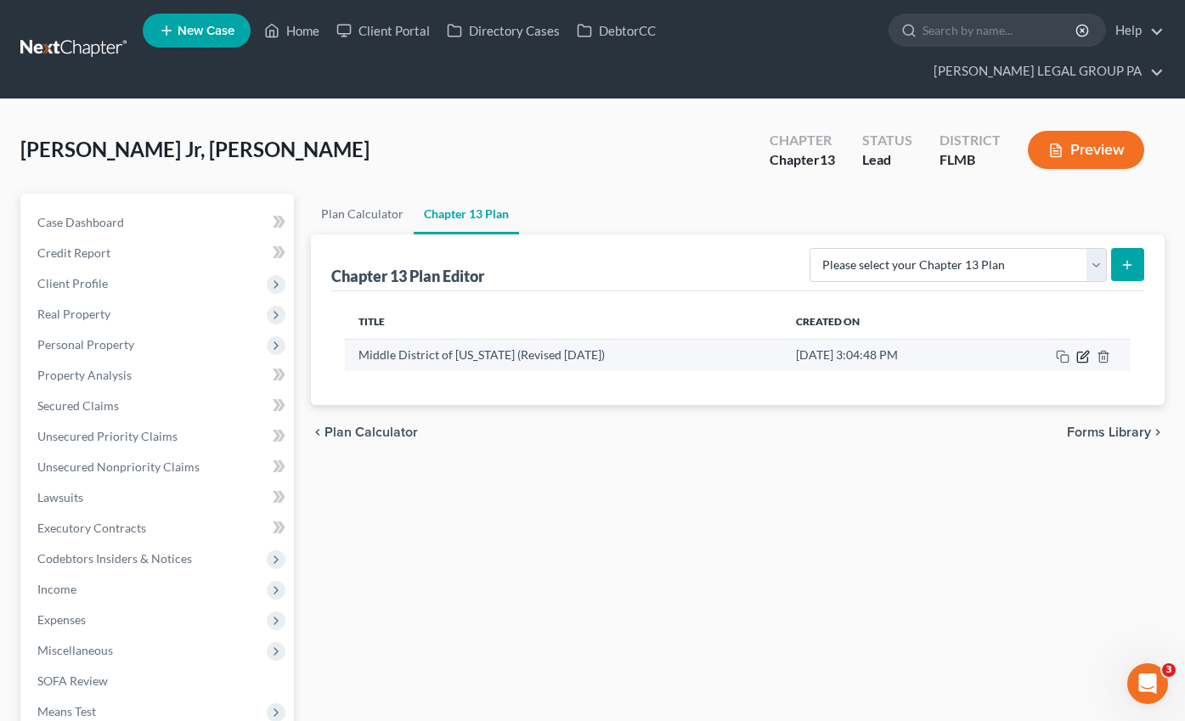
click at [1085, 351] on icon "button" at bounding box center [1084, 355] width 8 height 8
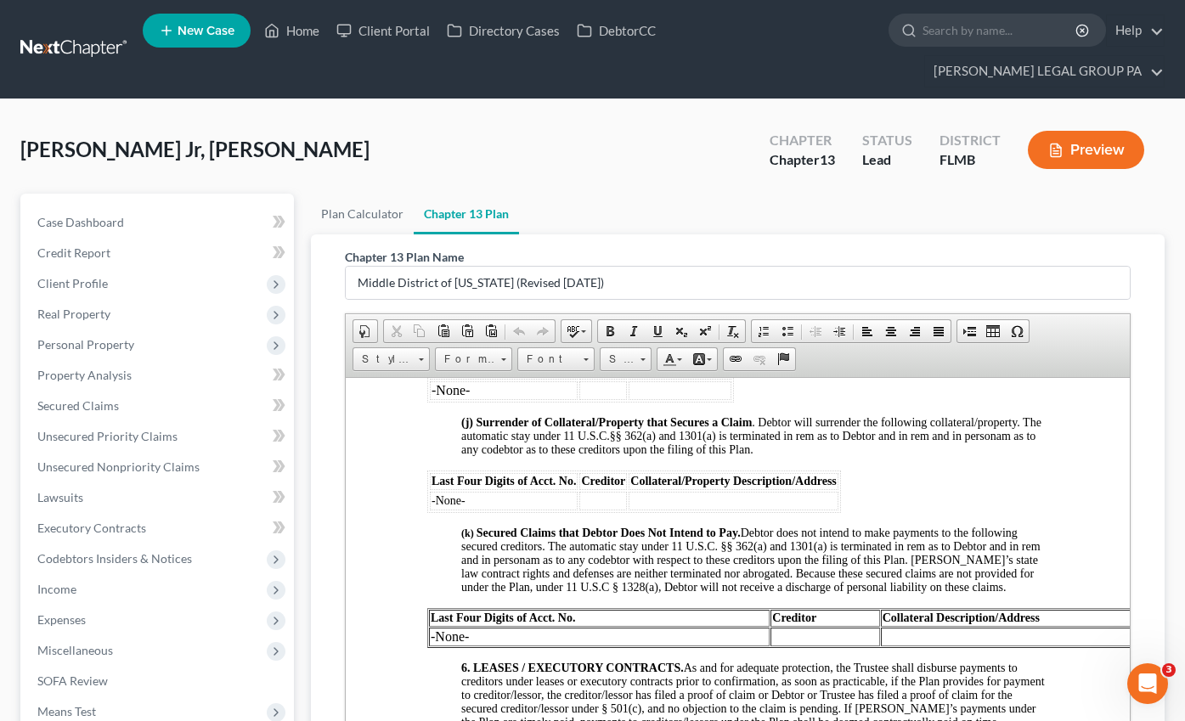
scroll to position [2894, 0]
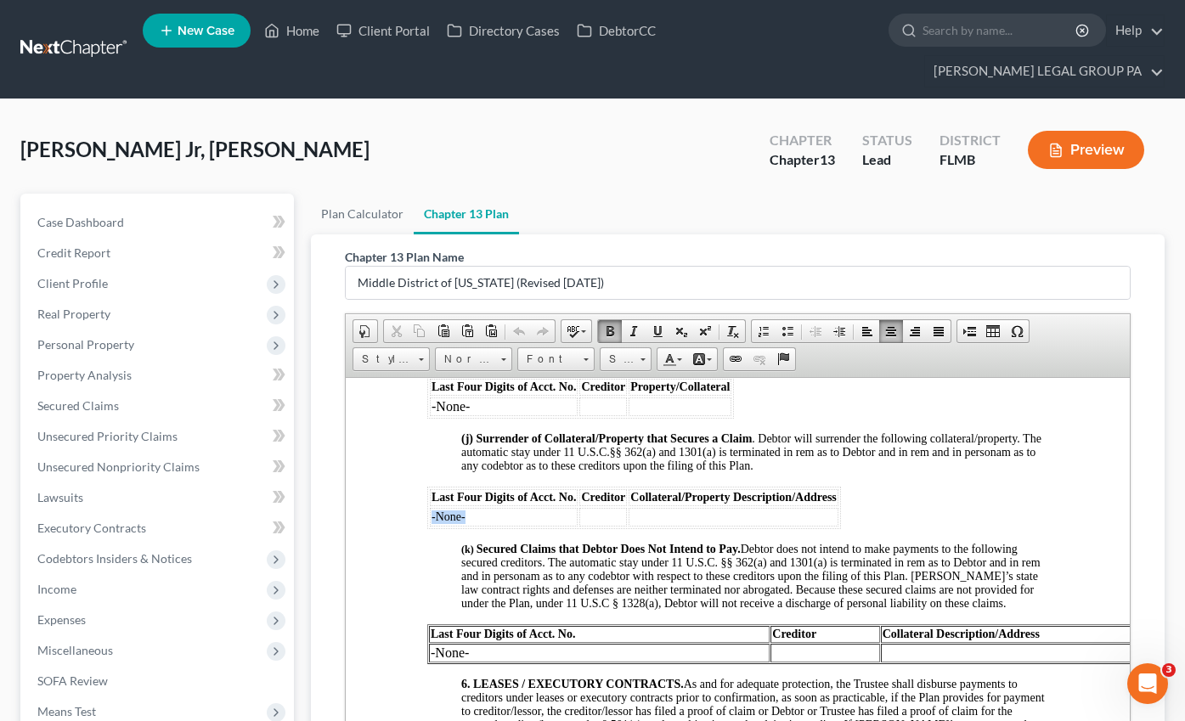
drag, startPoint x: 469, startPoint y: 533, endPoint x: 430, endPoint y: 528, distance: 39.4
click at [430, 526] on td "-None-" at bounding box center [503, 516] width 148 height 19
click at [613, 526] on td at bounding box center [602, 516] width 48 height 19
click at [776, 526] on td at bounding box center [823, 516] width 210 height 19
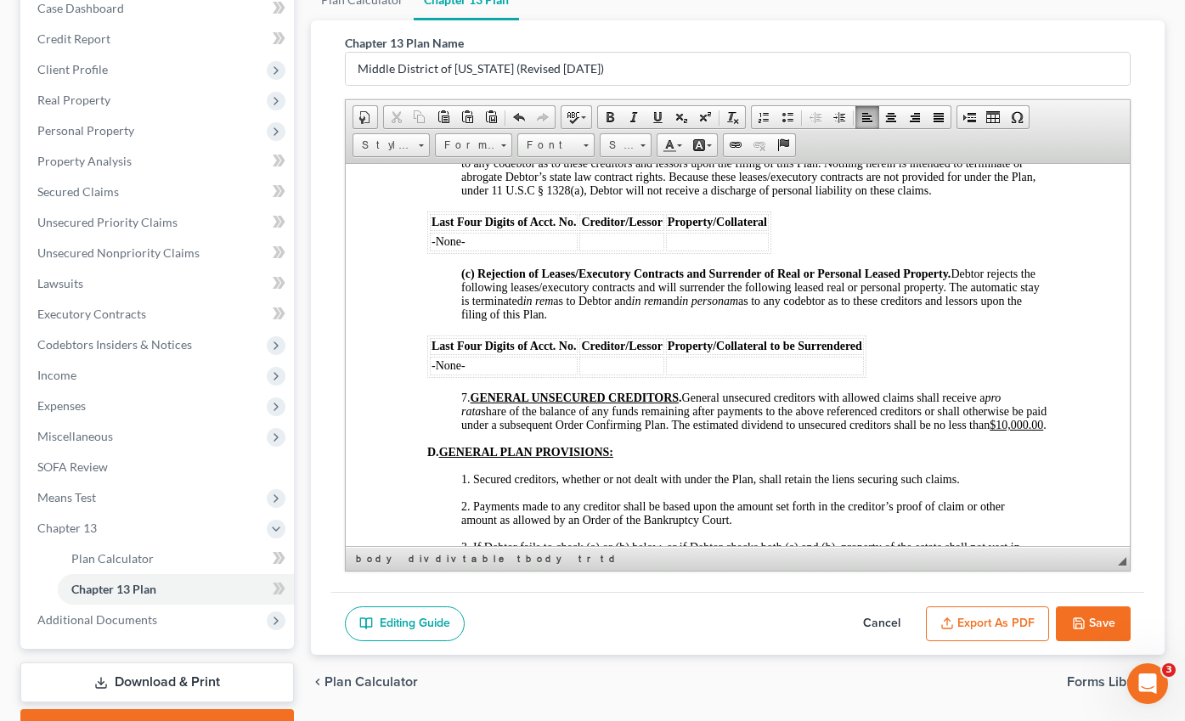
scroll to position [273, 0]
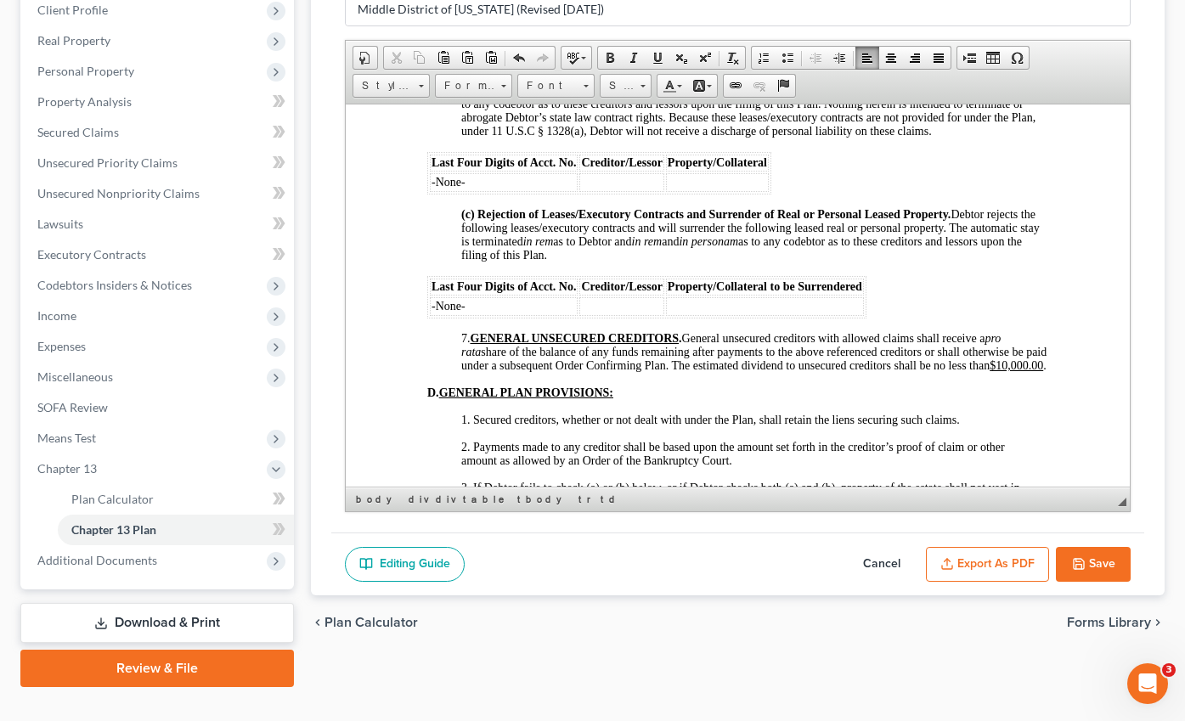
click at [1083, 547] on button "Save" at bounding box center [1093, 565] width 75 height 36
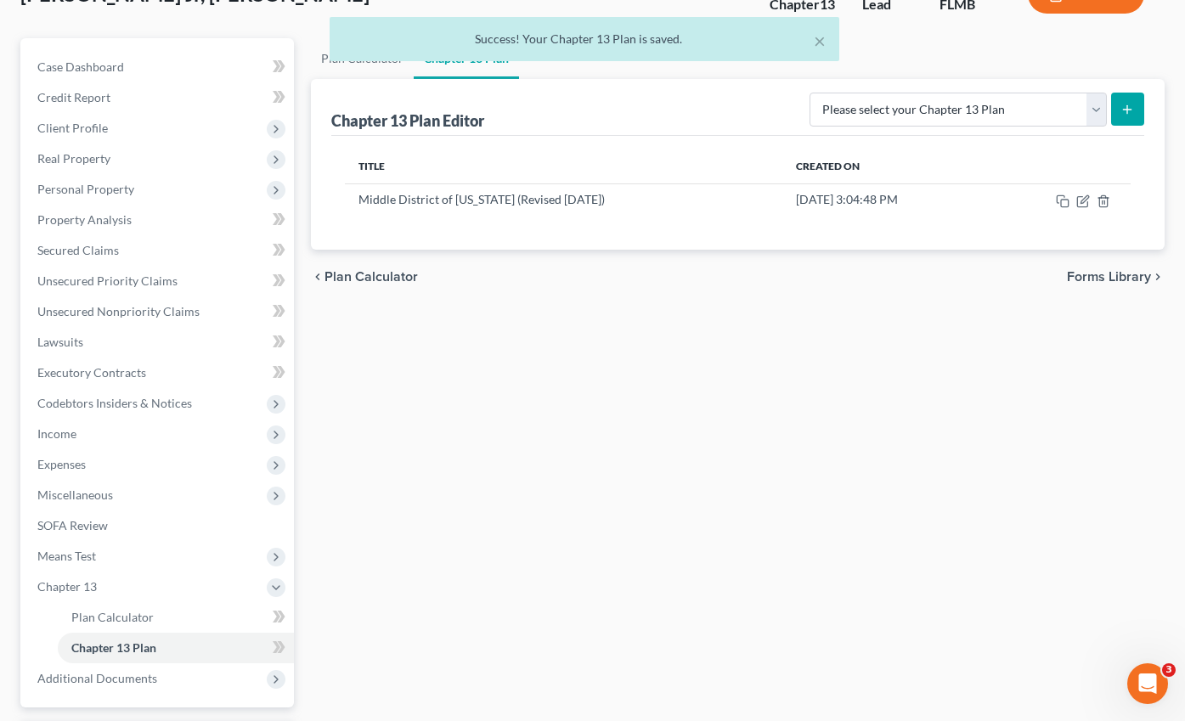
scroll to position [159, 0]
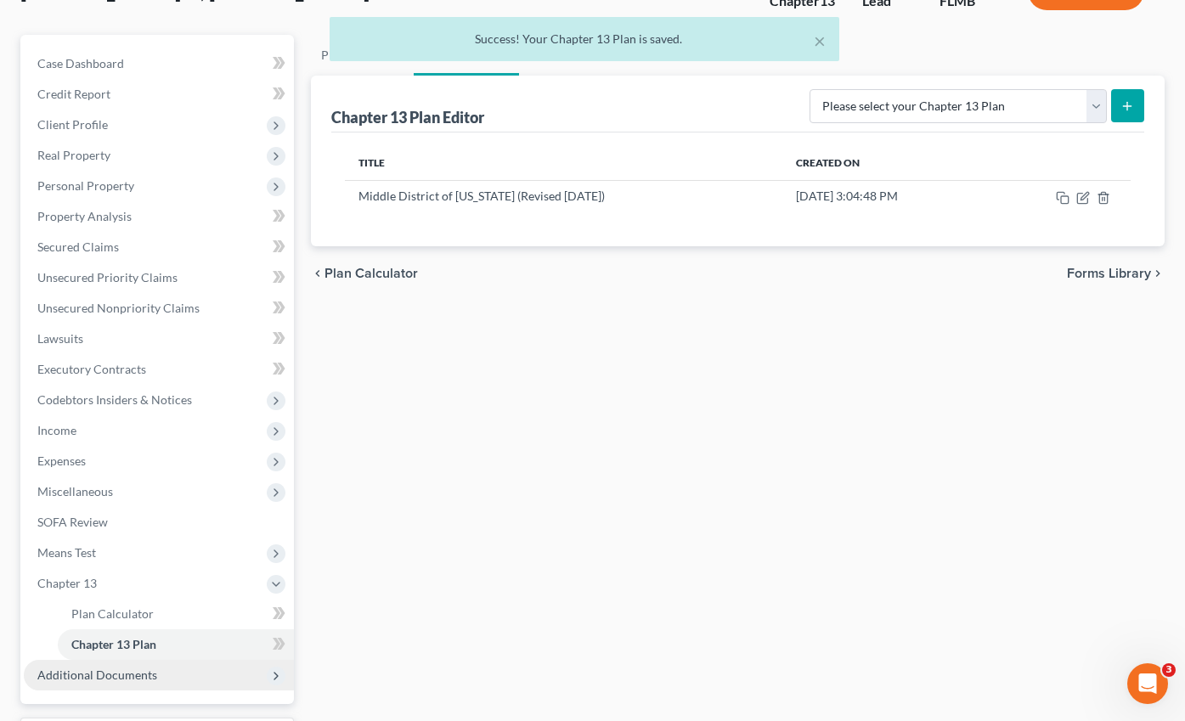
click at [103, 660] on span "Additional Documents" at bounding box center [159, 675] width 270 height 31
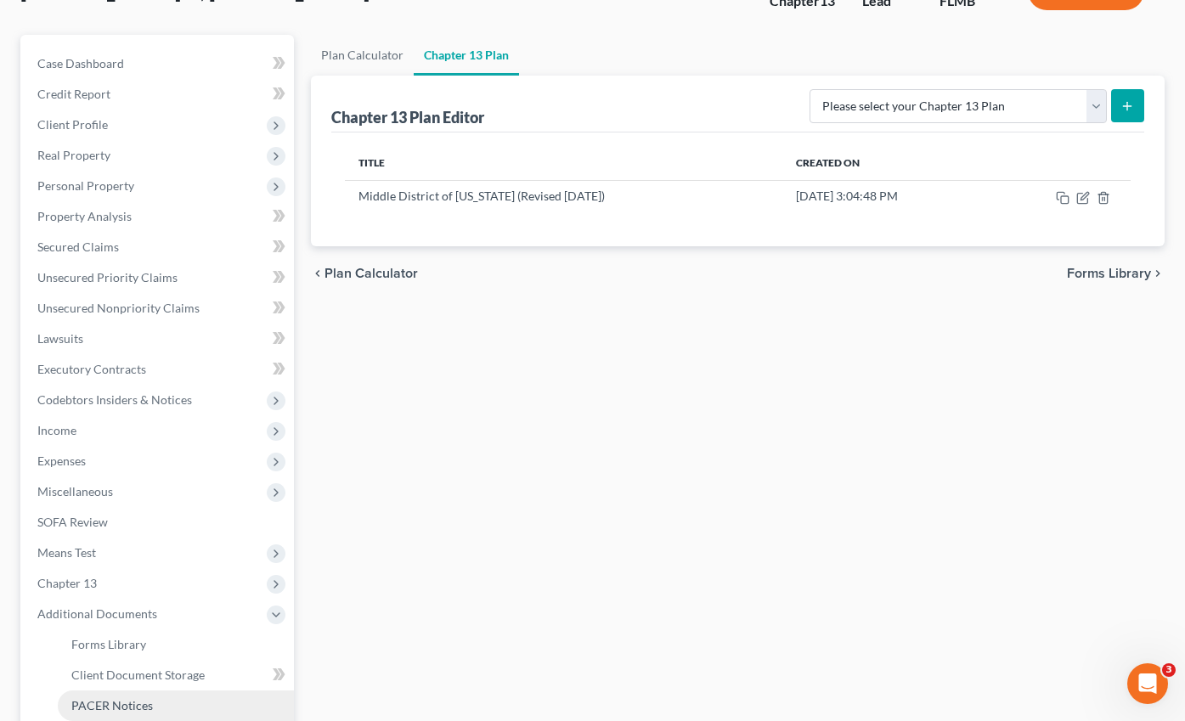
click at [141, 698] on span "PACER Notices" at bounding box center [112, 705] width 82 height 14
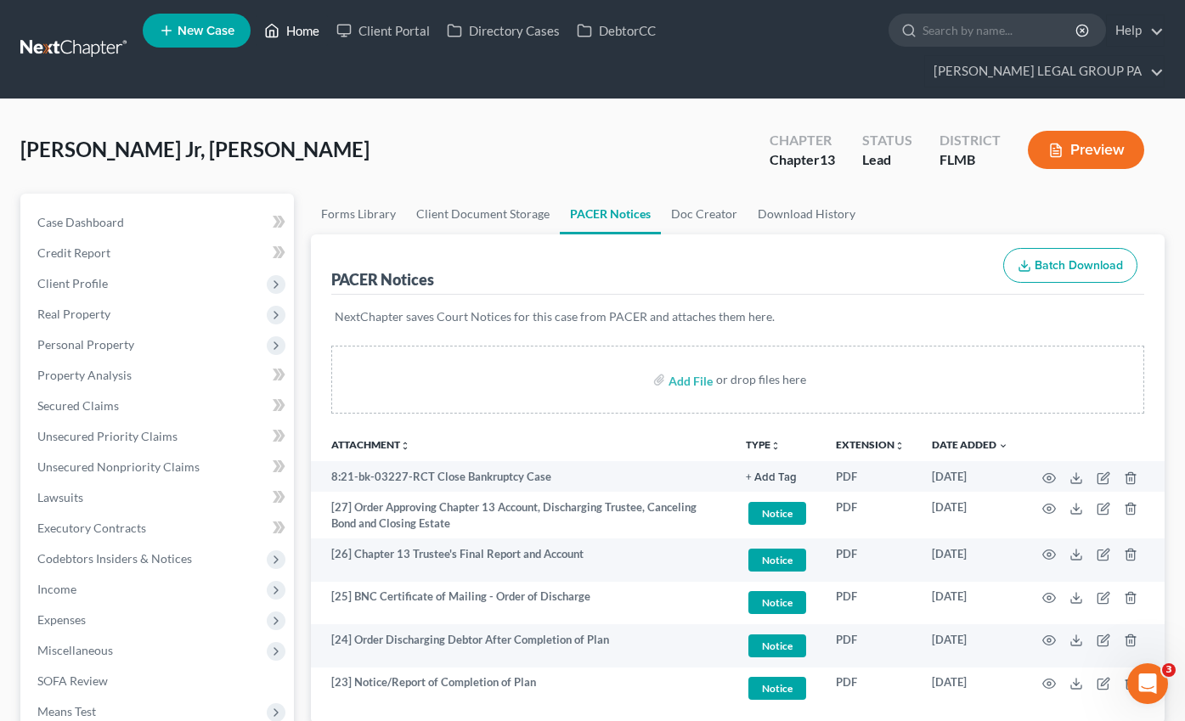
click at [302, 39] on link "Home" at bounding box center [292, 30] width 72 height 31
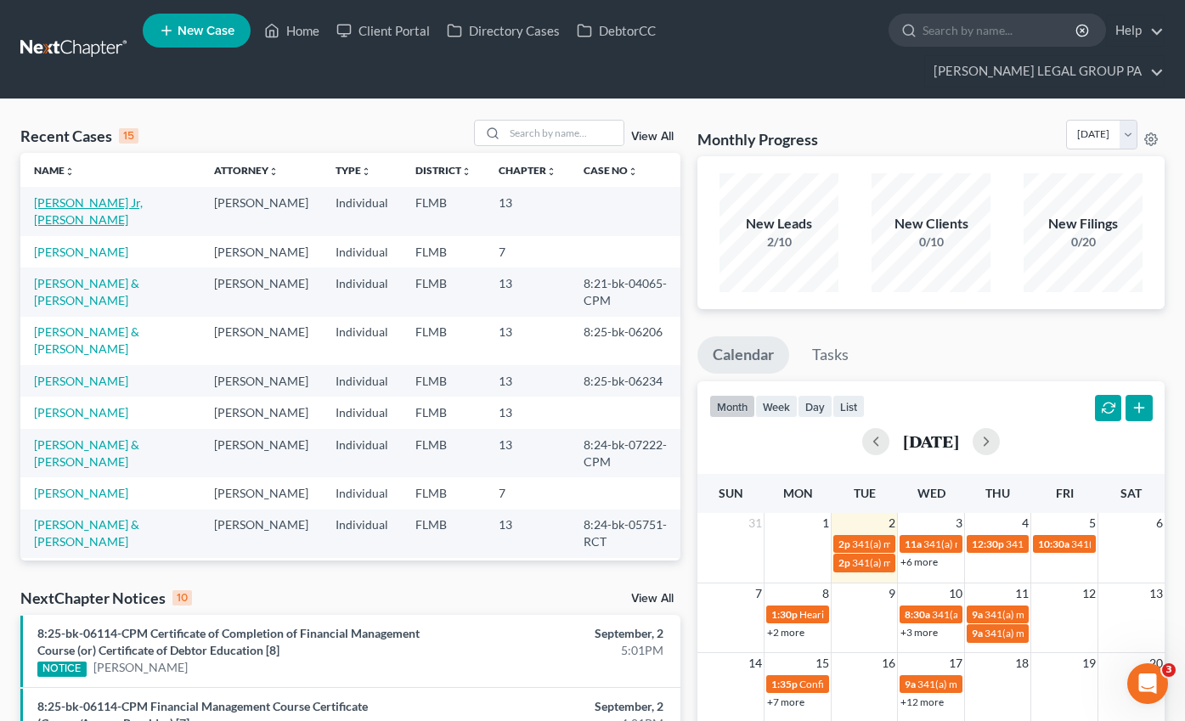
click at [92, 195] on link "[PERSON_NAME] Jr, [PERSON_NAME]" at bounding box center [88, 210] width 109 height 31
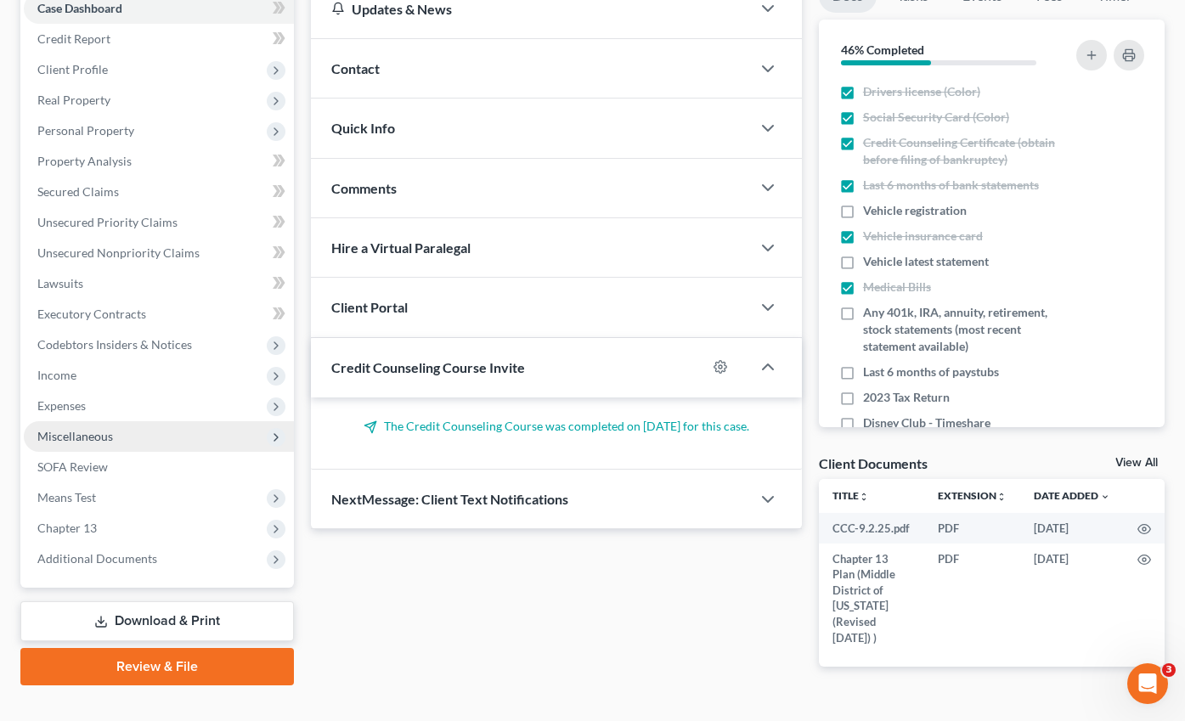
scroll to position [221, 0]
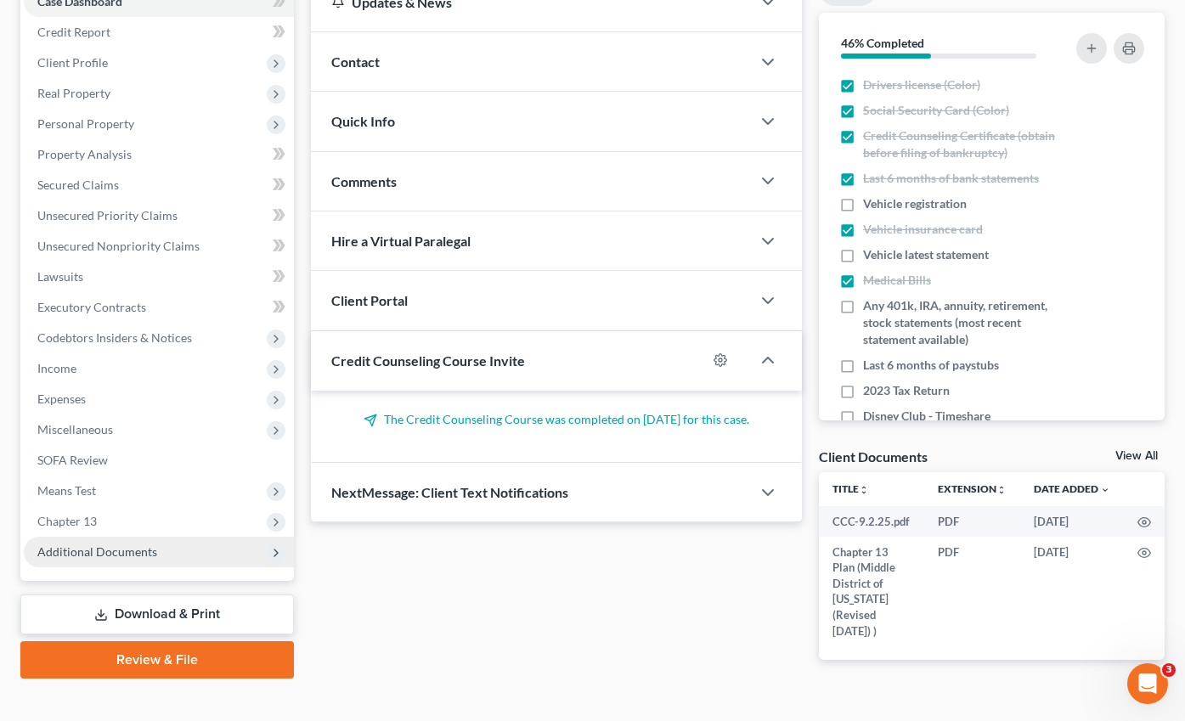
click at [87, 544] on span "Additional Documents" at bounding box center [97, 551] width 120 height 14
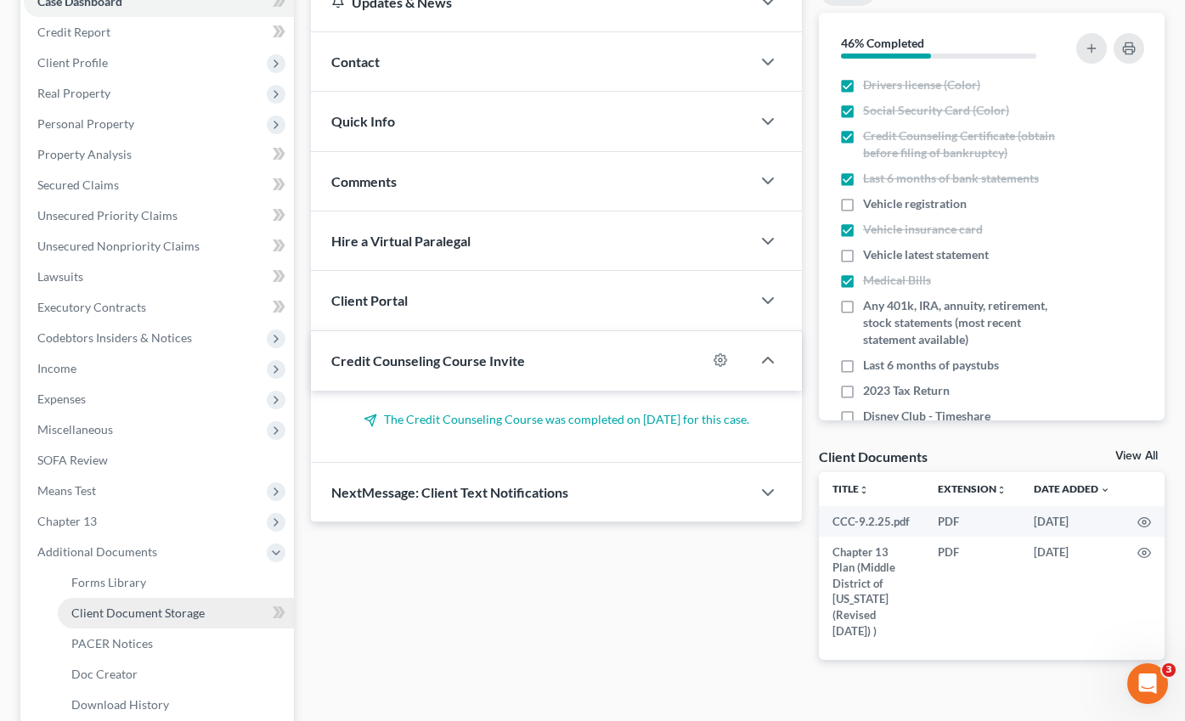
click at [133, 598] on link "Client Document Storage" at bounding box center [176, 613] width 236 height 31
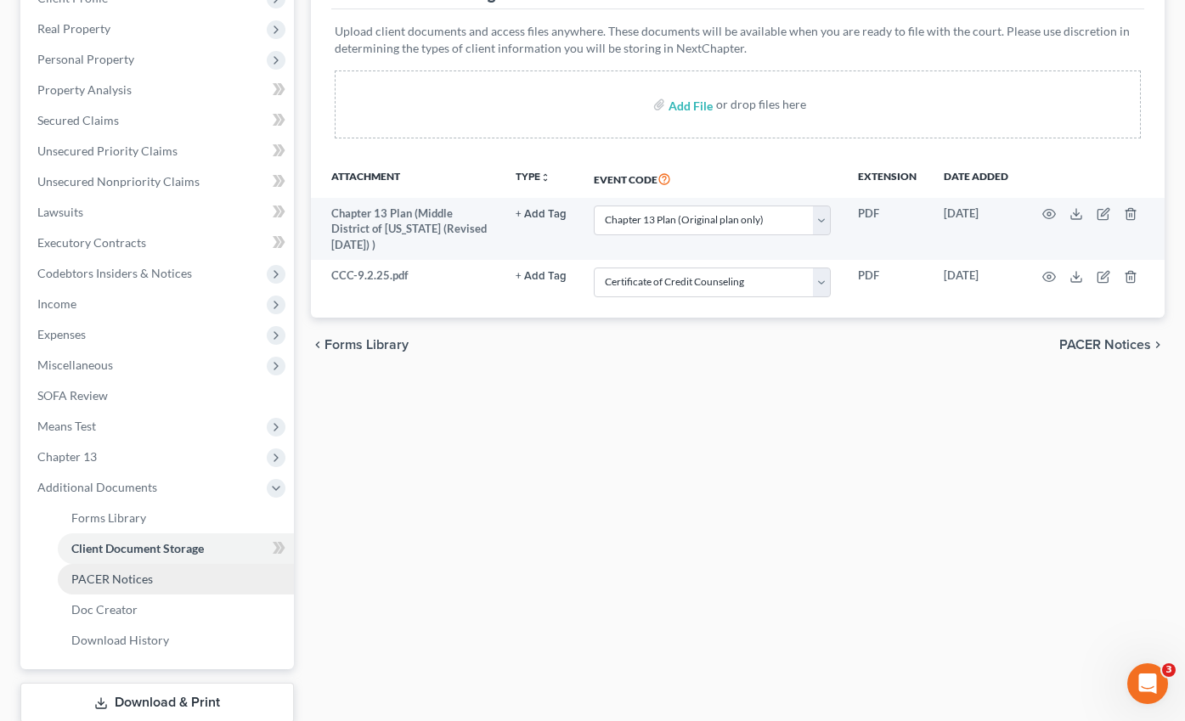
click at [126, 572] on span "PACER Notices" at bounding box center [112, 579] width 82 height 14
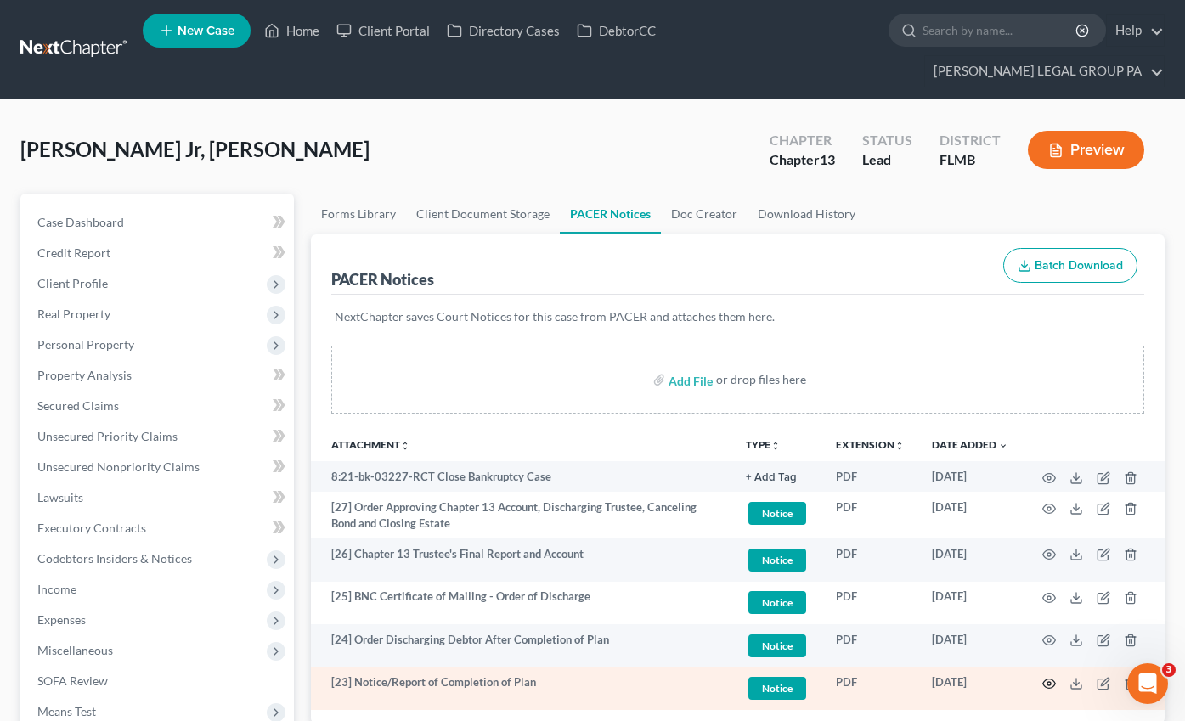
click at [1049, 677] on icon "button" at bounding box center [1049, 684] width 14 height 14
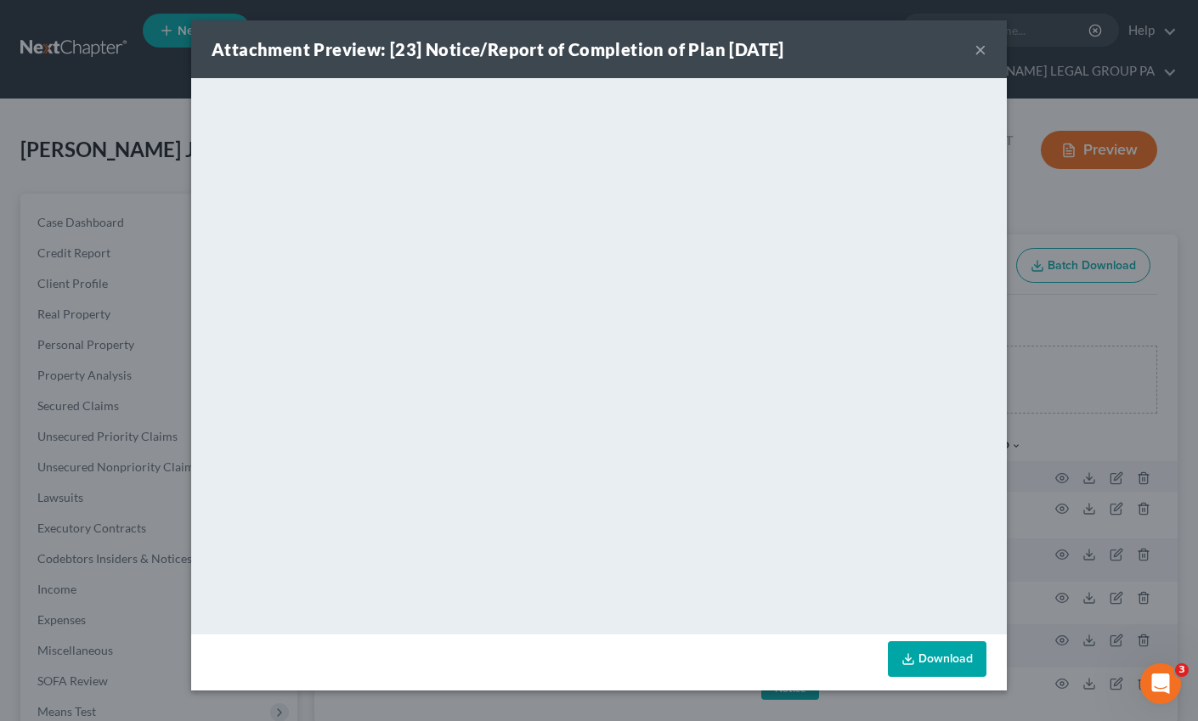
click at [983, 48] on button "×" at bounding box center [980, 49] width 12 height 20
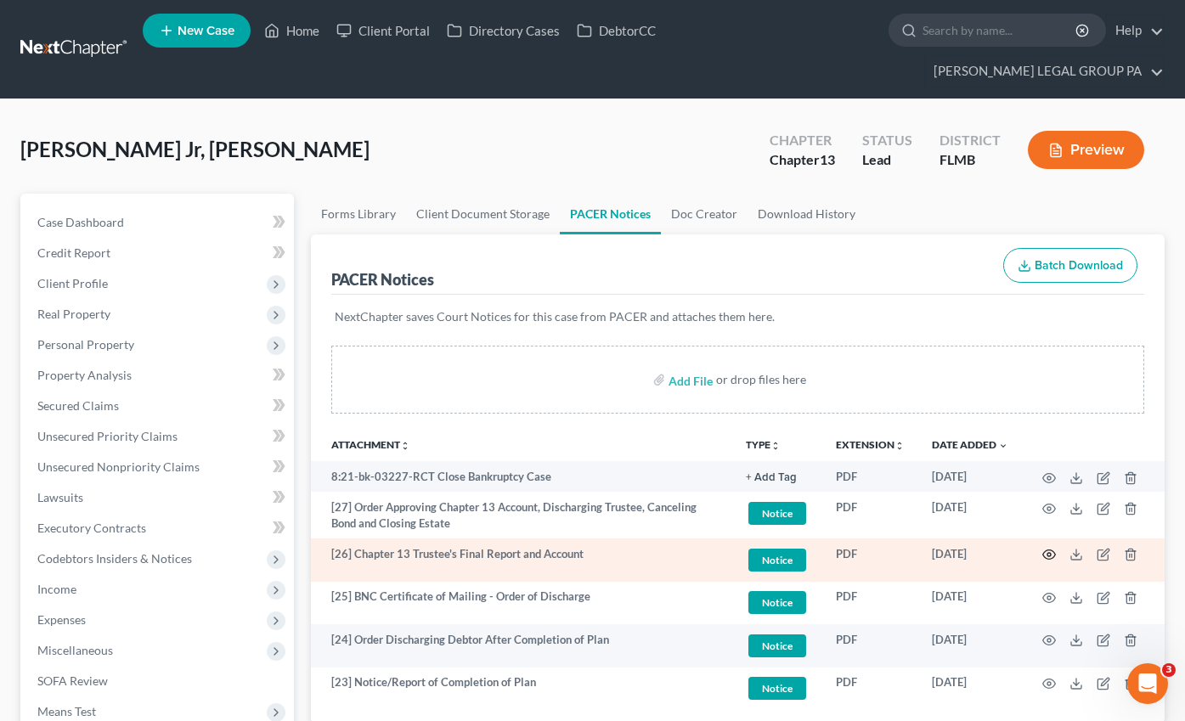
click at [1046, 548] on icon "button" at bounding box center [1049, 555] width 14 height 14
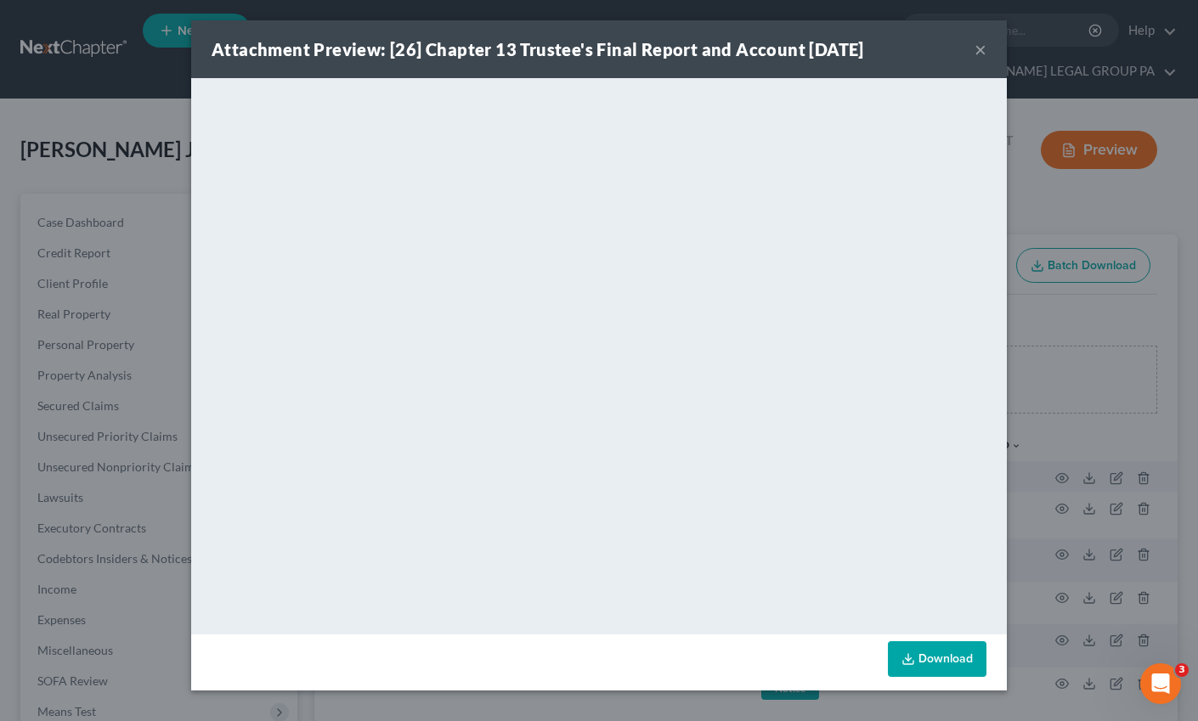
click at [983, 42] on button "×" at bounding box center [980, 49] width 12 height 20
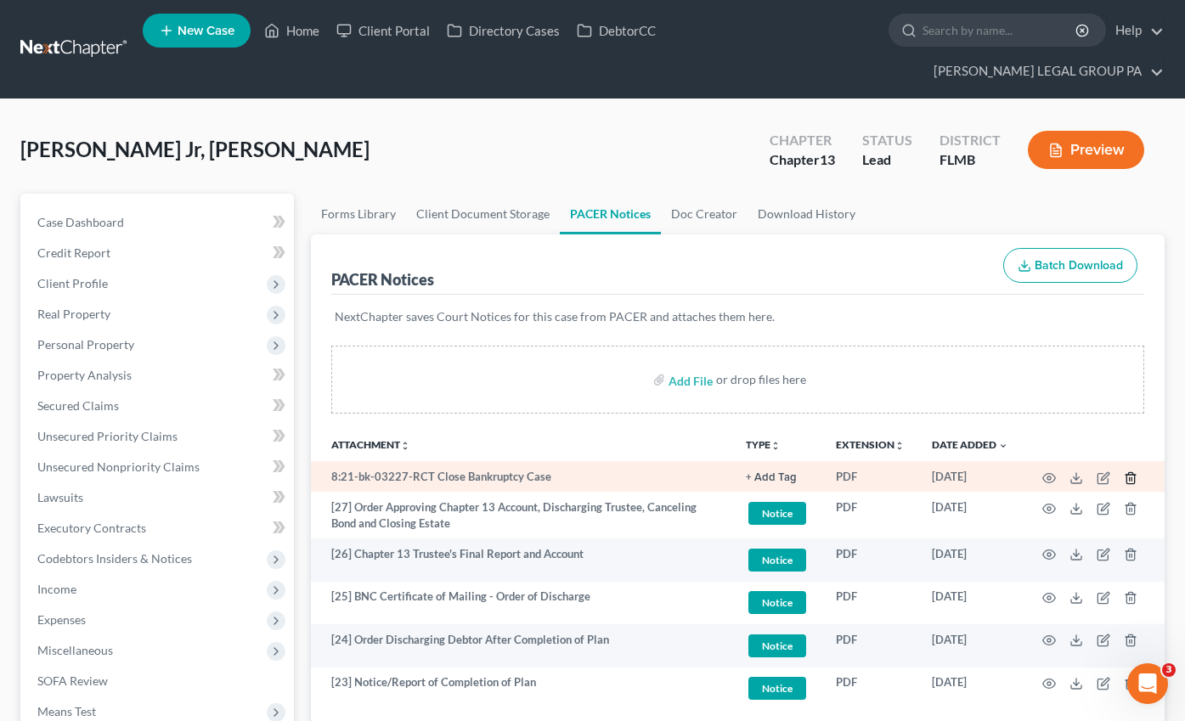
click at [1130, 477] on line "button" at bounding box center [1130, 478] width 0 height 3
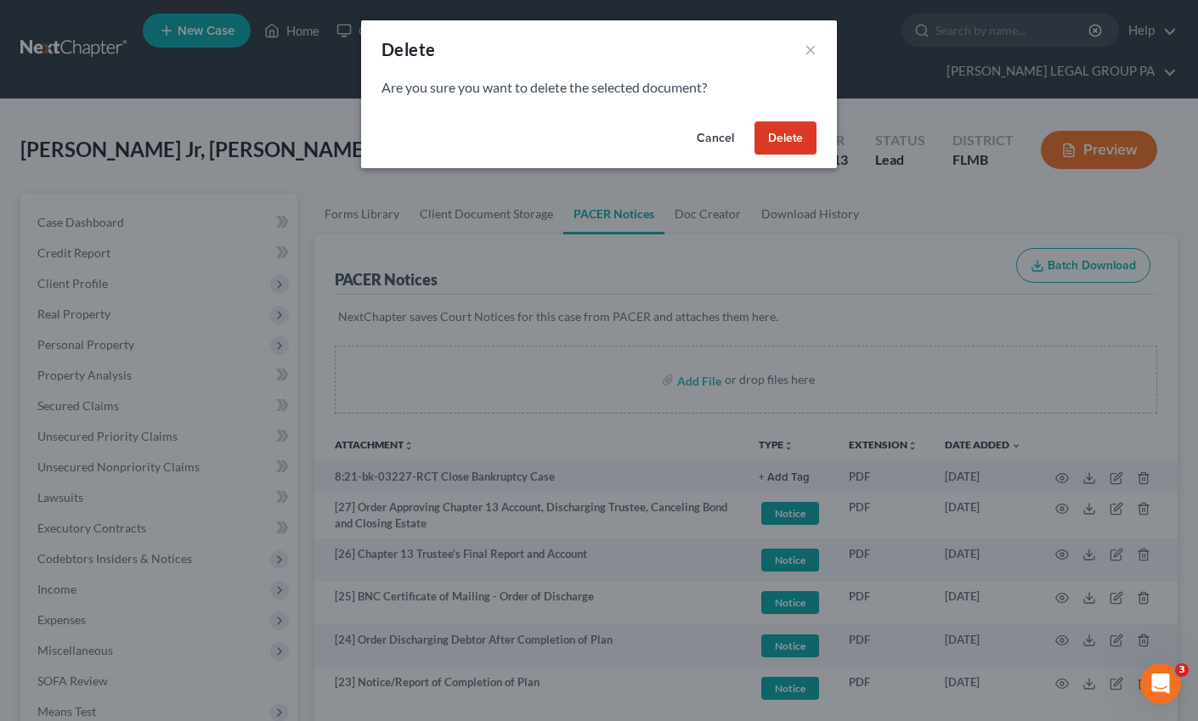
click at [783, 137] on button "Delete" at bounding box center [785, 138] width 62 height 34
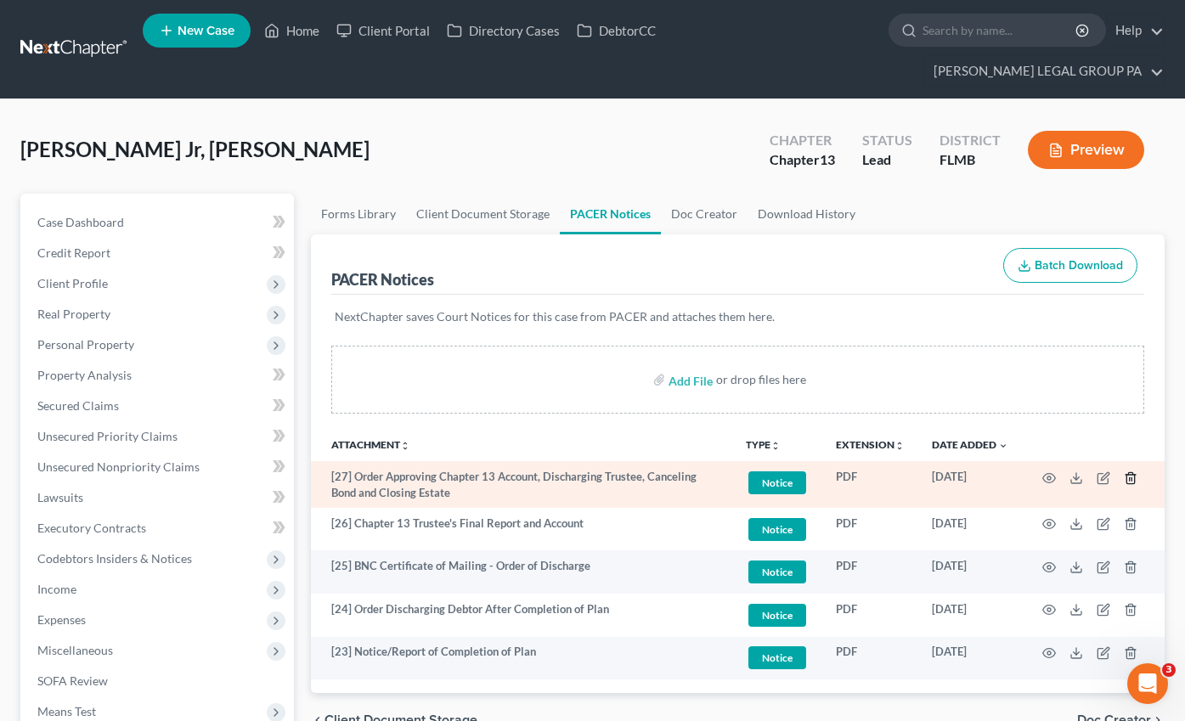
click at [1132, 471] on icon "button" at bounding box center [1131, 478] width 14 height 14
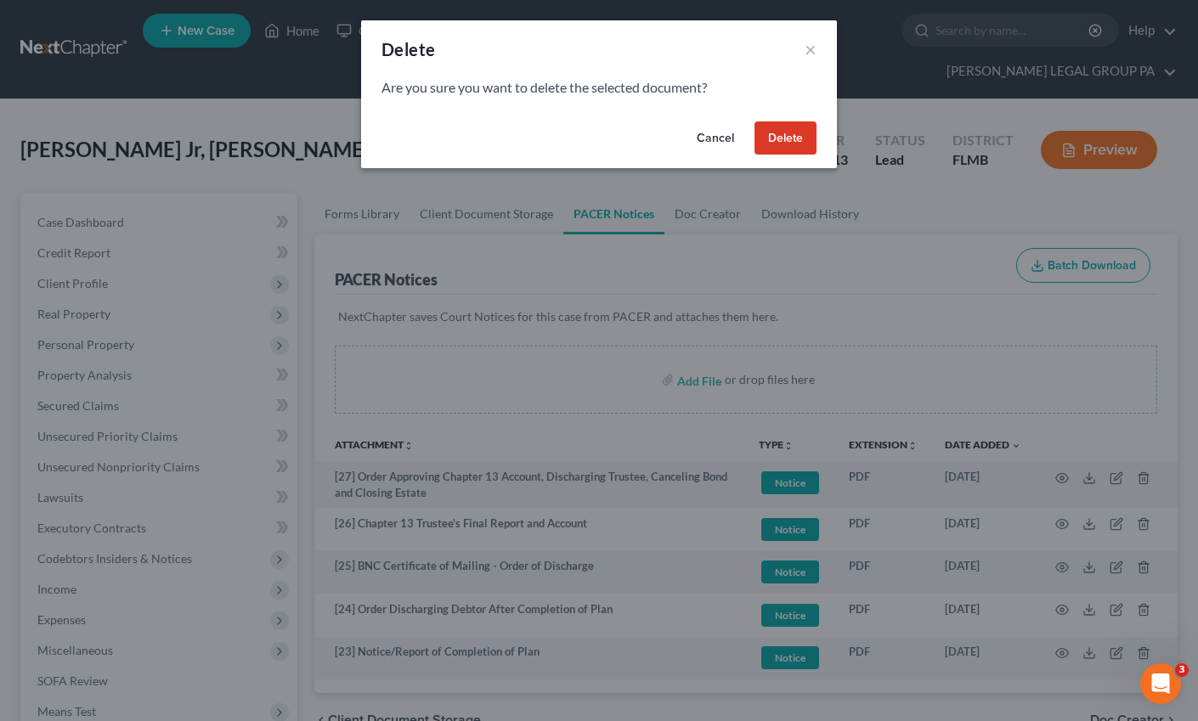
click at [796, 135] on button "Delete" at bounding box center [785, 138] width 62 height 34
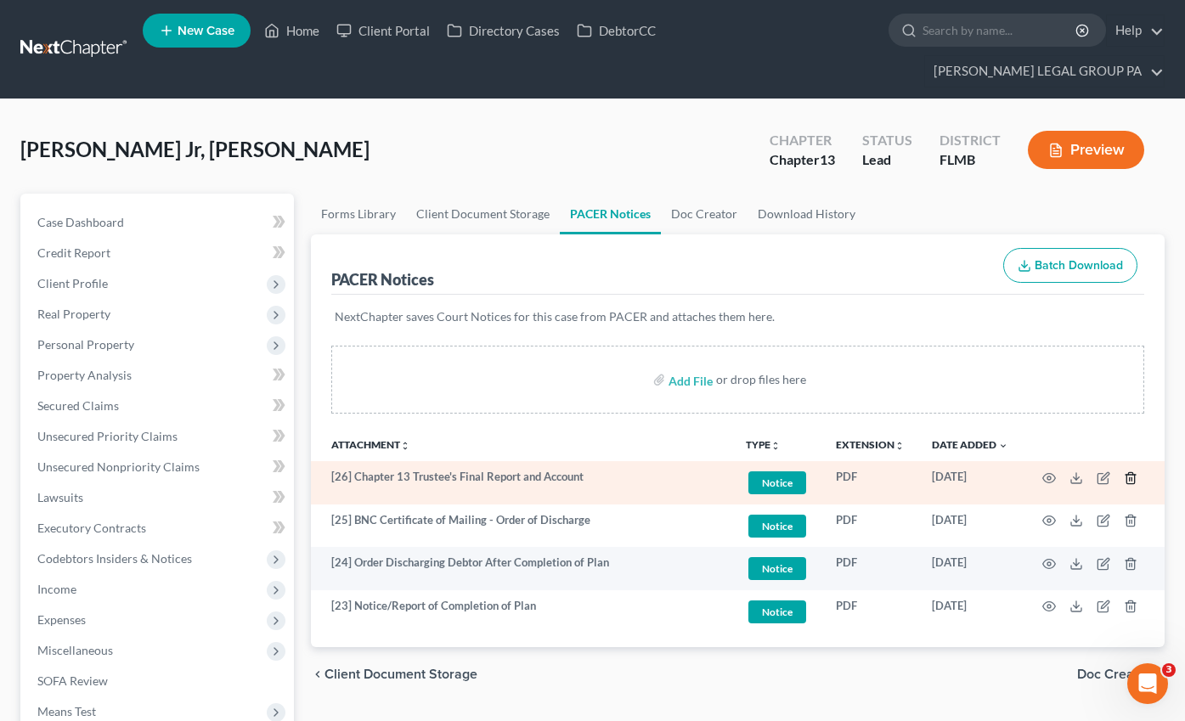
click at [1126, 472] on icon "button" at bounding box center [1130, 477] width 8 height 11
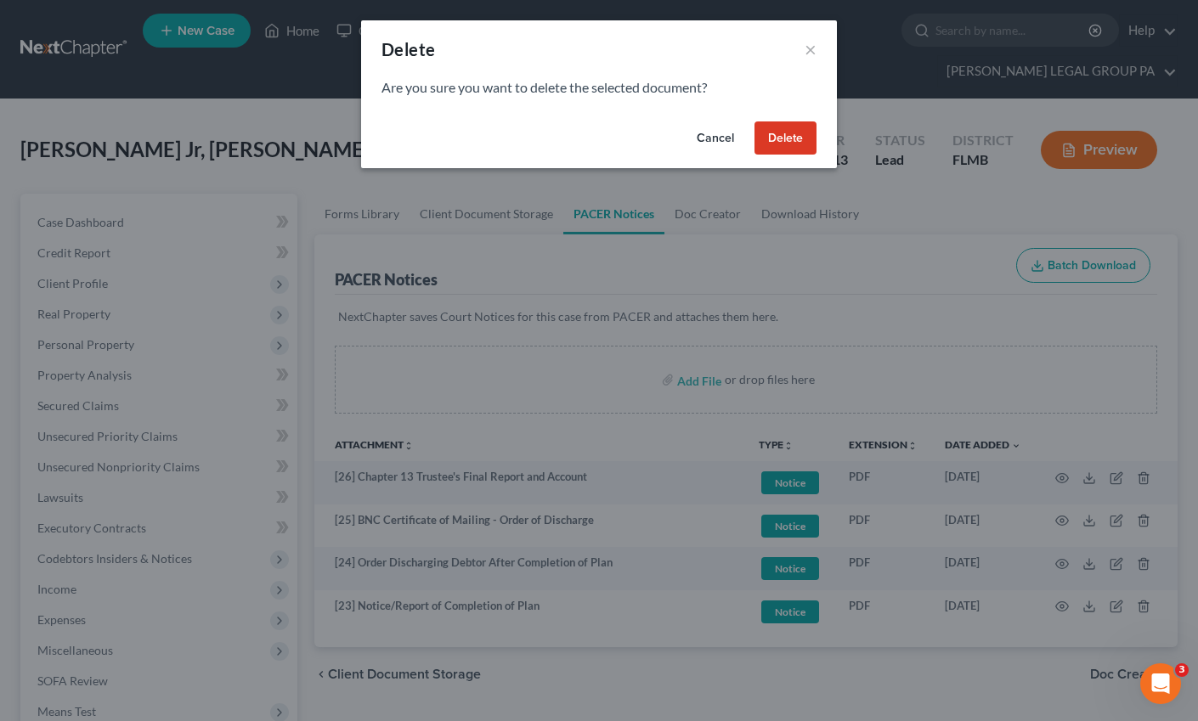
drag, startPoint x: 787, startPoint y: 128, endPoint x: 1102, endPoint y: 351, distance: 385.8
click at [787, 129] on button "Delete" at bounding box center [785, 138] width 62 height 34
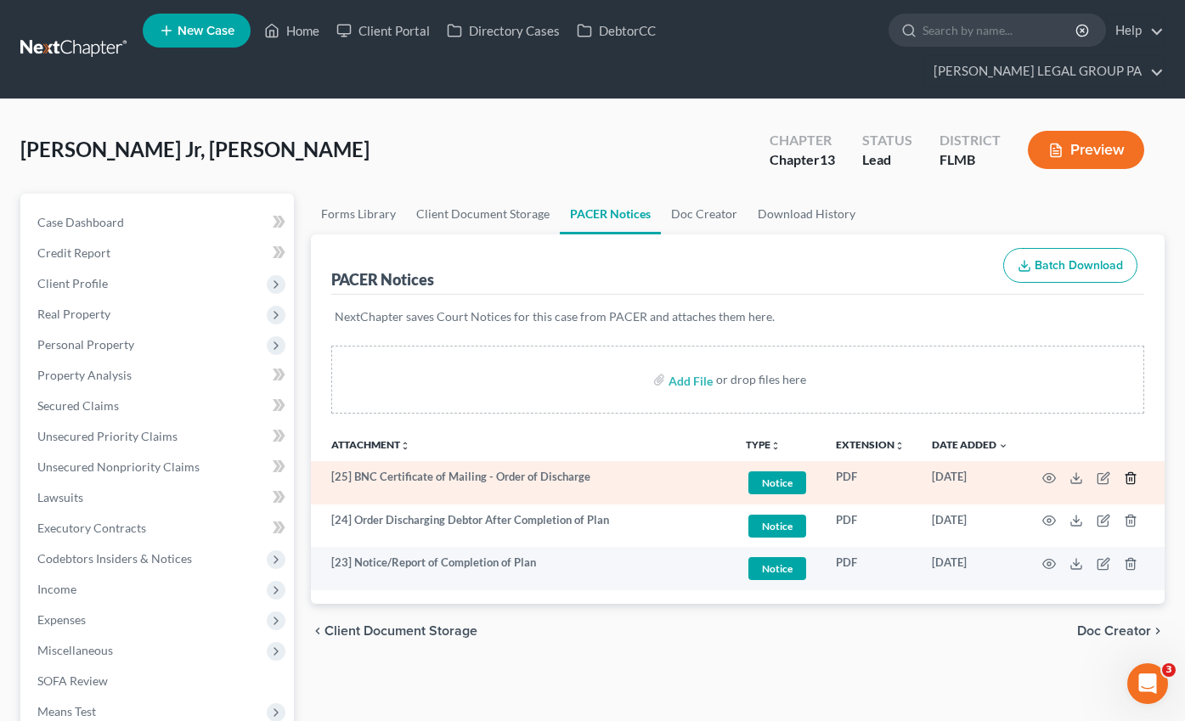
click at [1132, 471] on icon "button" at bounding box center [1131, 478] width 14 height 14
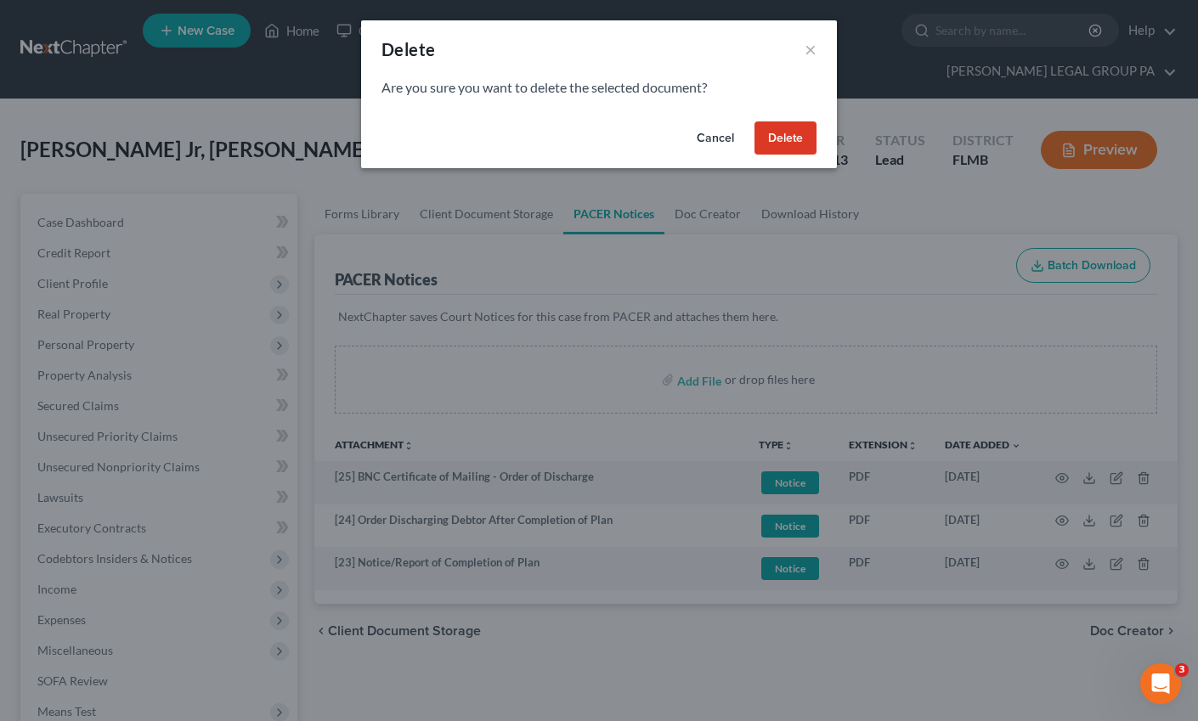
click at [787, 137] on button "Delete" at bounding box center [785, 138] width 62 height 34
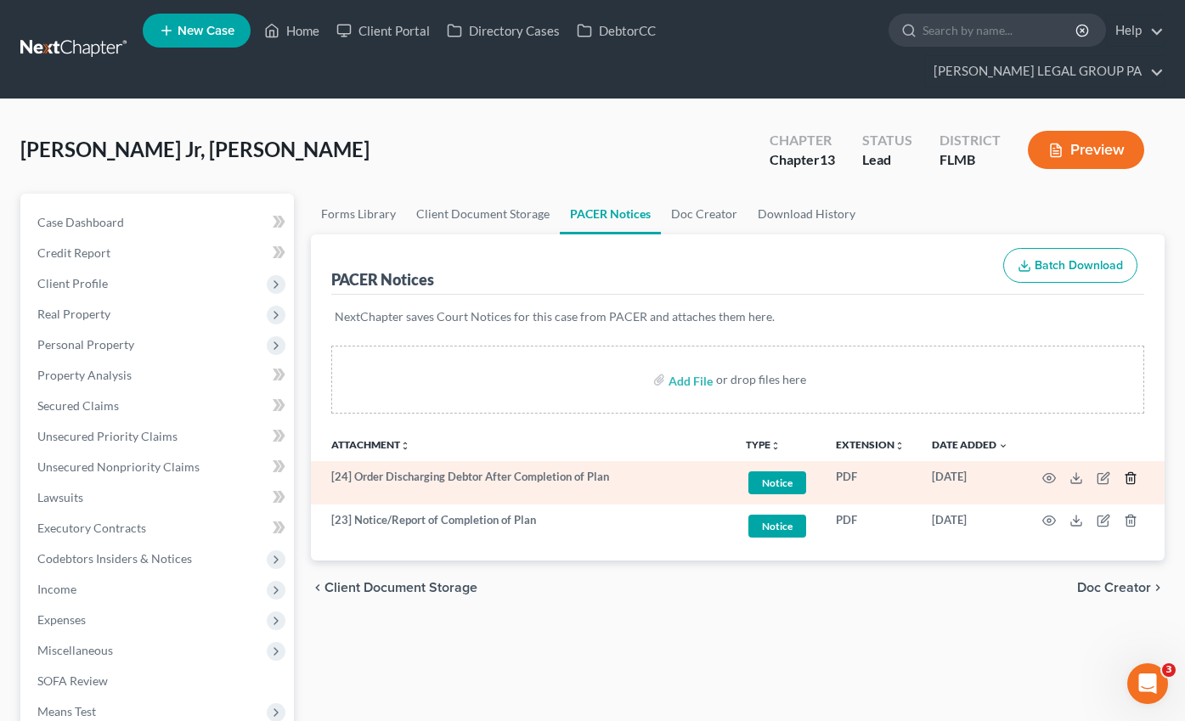
click at [1134, 472] on icon "button" at bounding box center [1130, 477] width 8 height 11
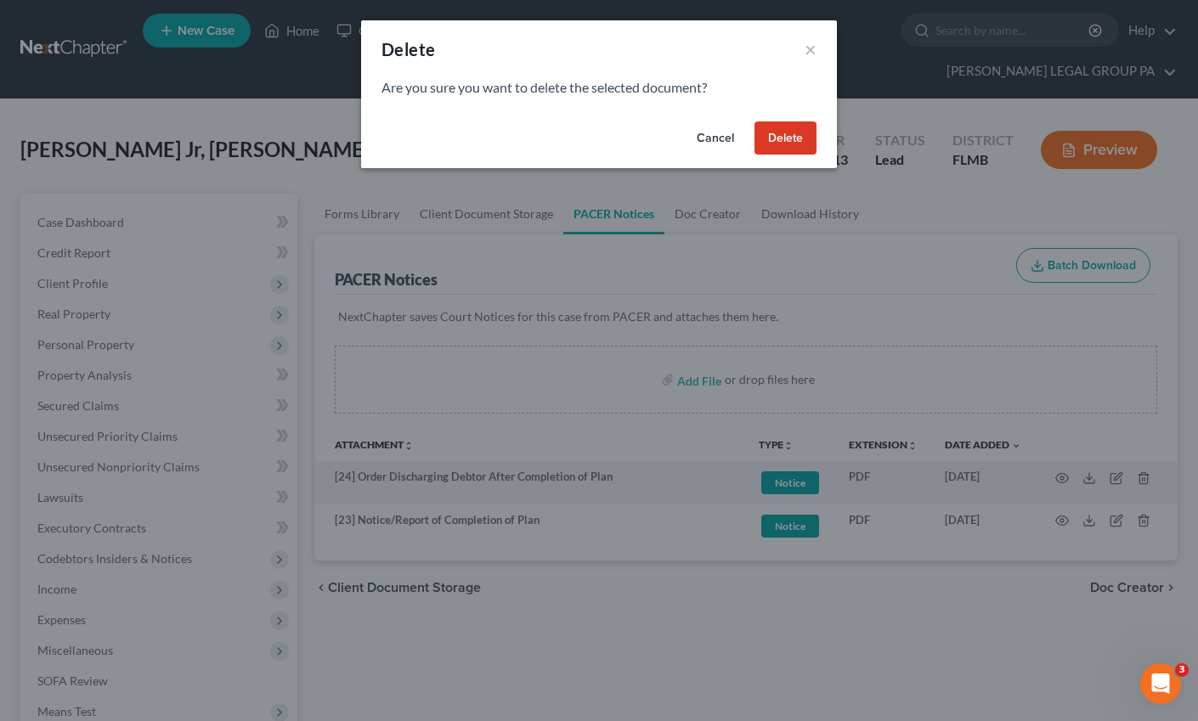
click at [768, 133] on button "Delete" at bounding box center [785, 138] width 62 height 34
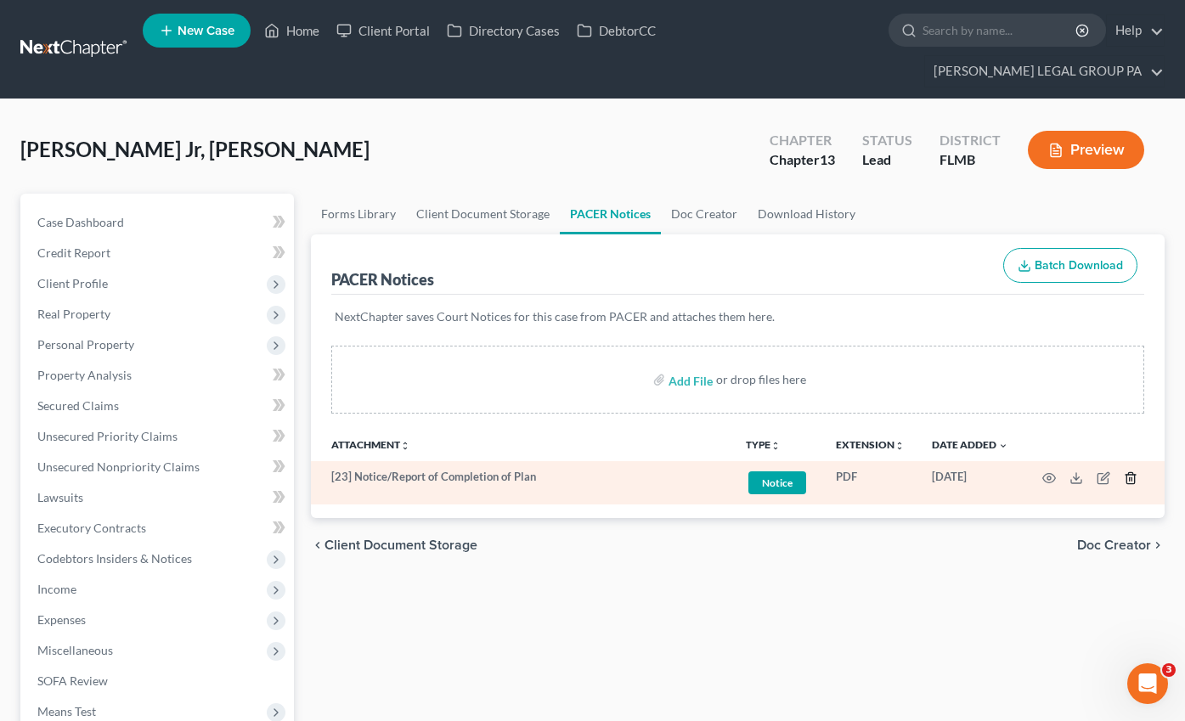
click at [1130, 472] on icon "button" at bounding box center [1130, 477] width 8 height 11
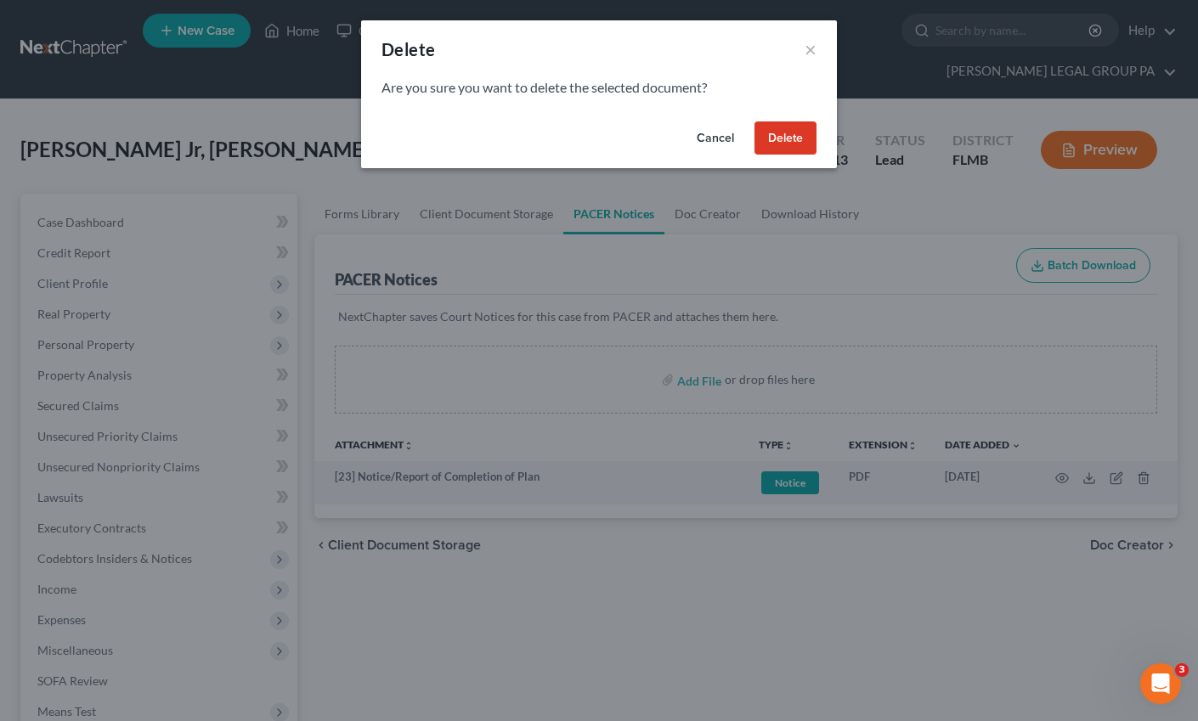
click at [789, 147] on button "Delete" at bounding box center [785, 138] width 62 height 34
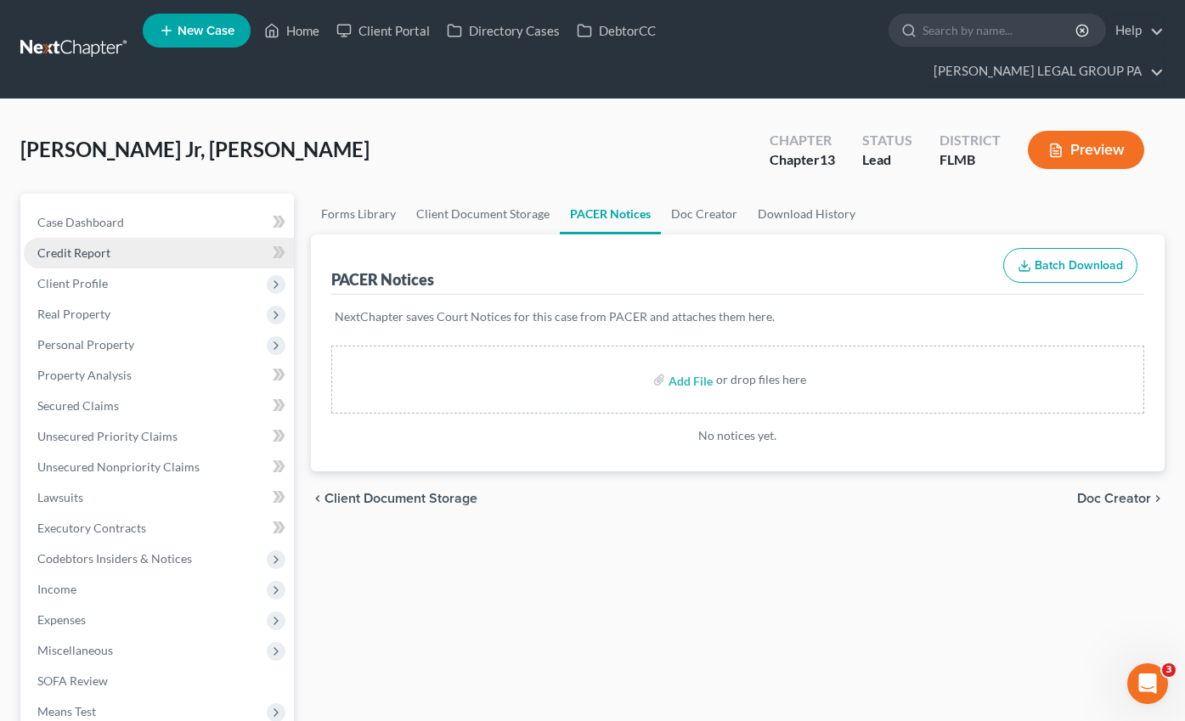
click at [61, 245] on span "Credit Report" at bounding box center [73, 252] width 73 height 14
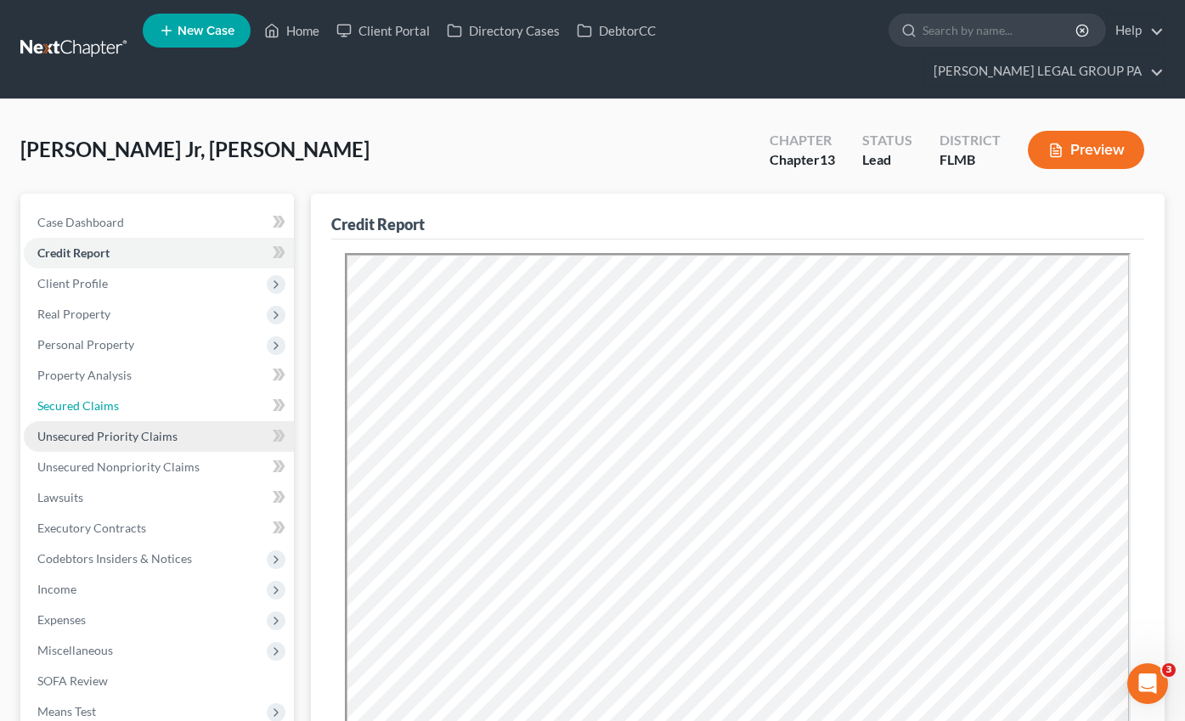
click at [70, 398] on span "Secured Claims" at bounding box center [78, 405] width 82 height 14
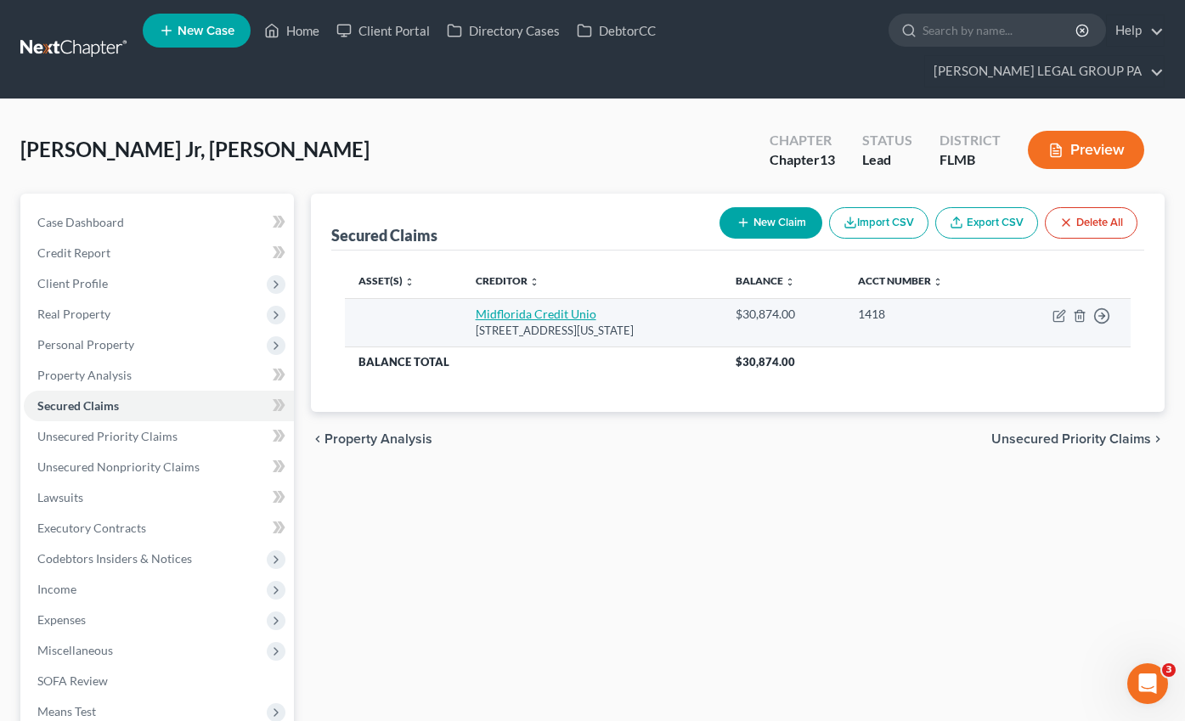
click at [504, 307] on link "Midflorida Credit Unio" at bounding box center [536, 314] width 121 height 14
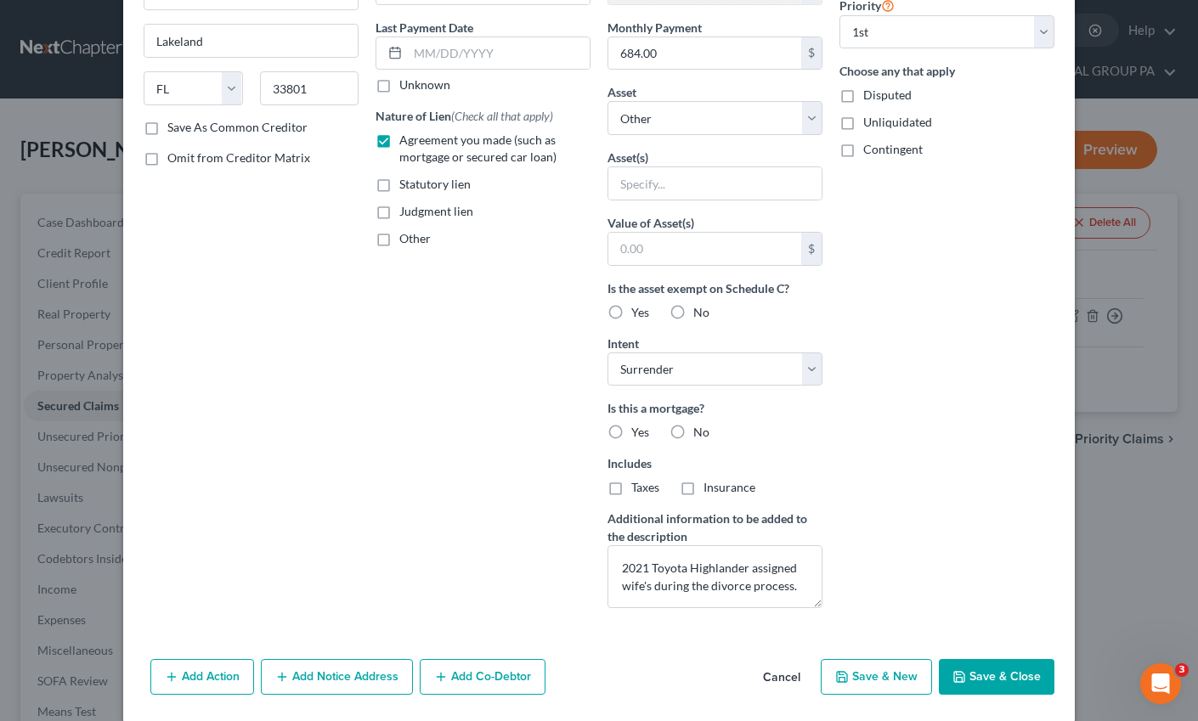
scroll to position [235, 0]
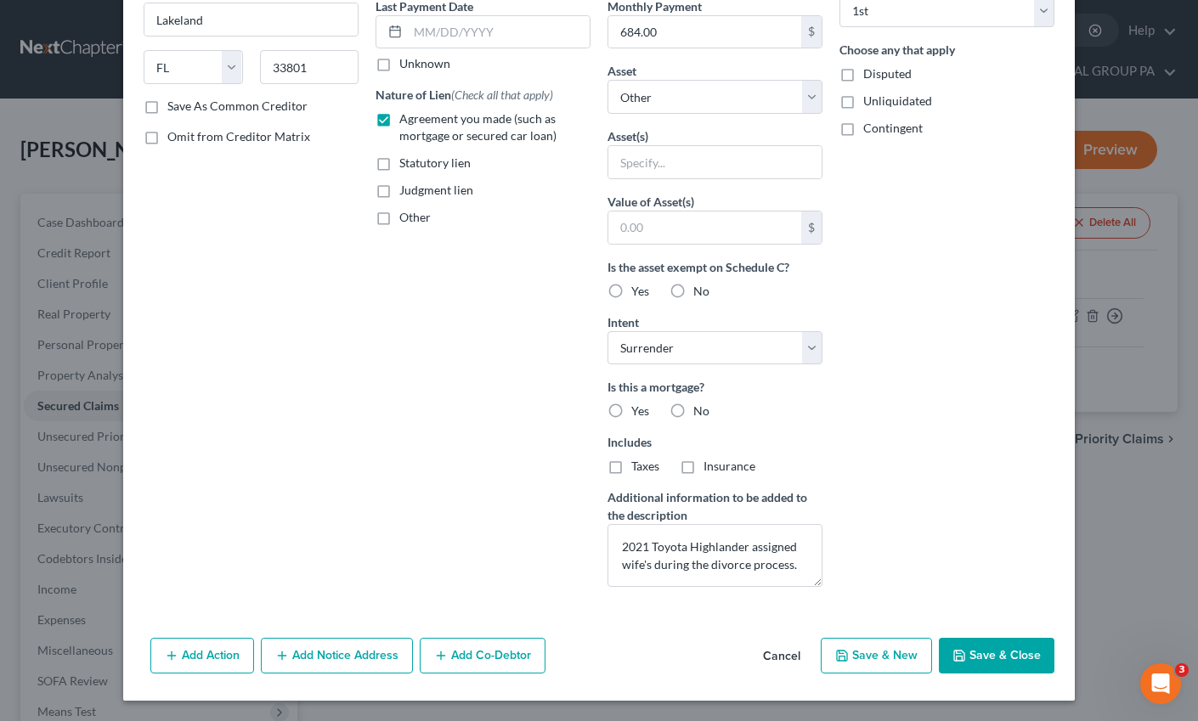
click at [989, 647] on button "Save & Close" at bounding box center [997, 656] width 116 height 36
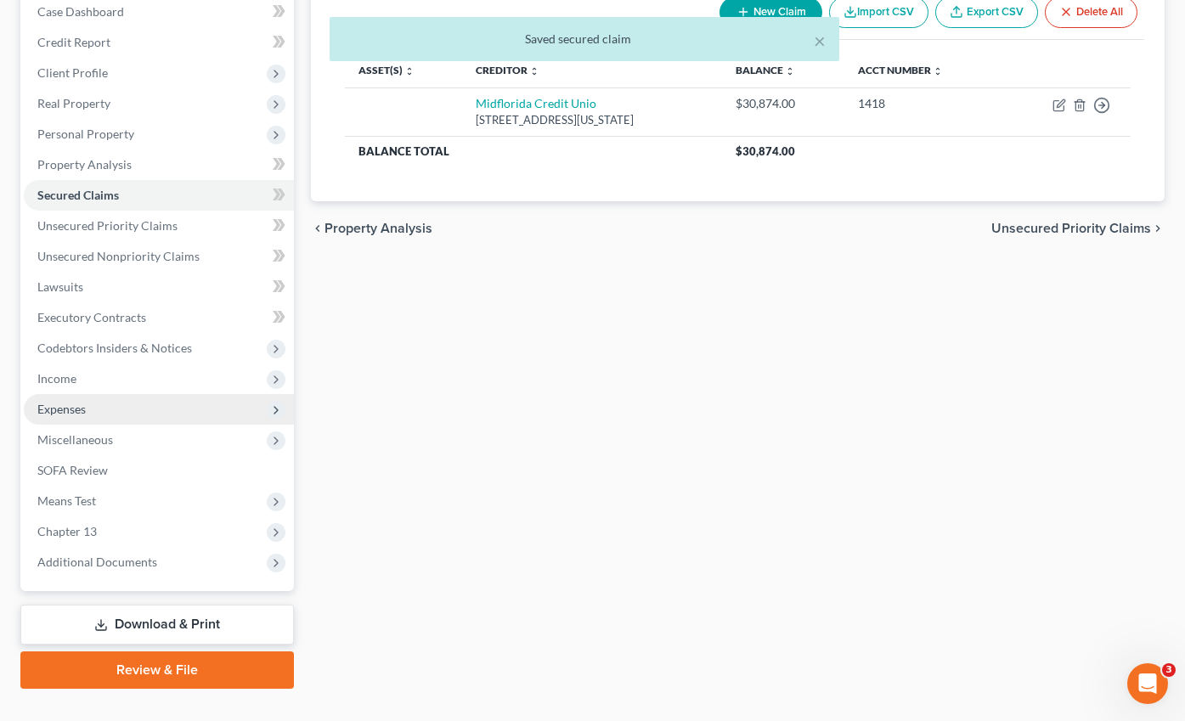
scroll to position [212, 0]
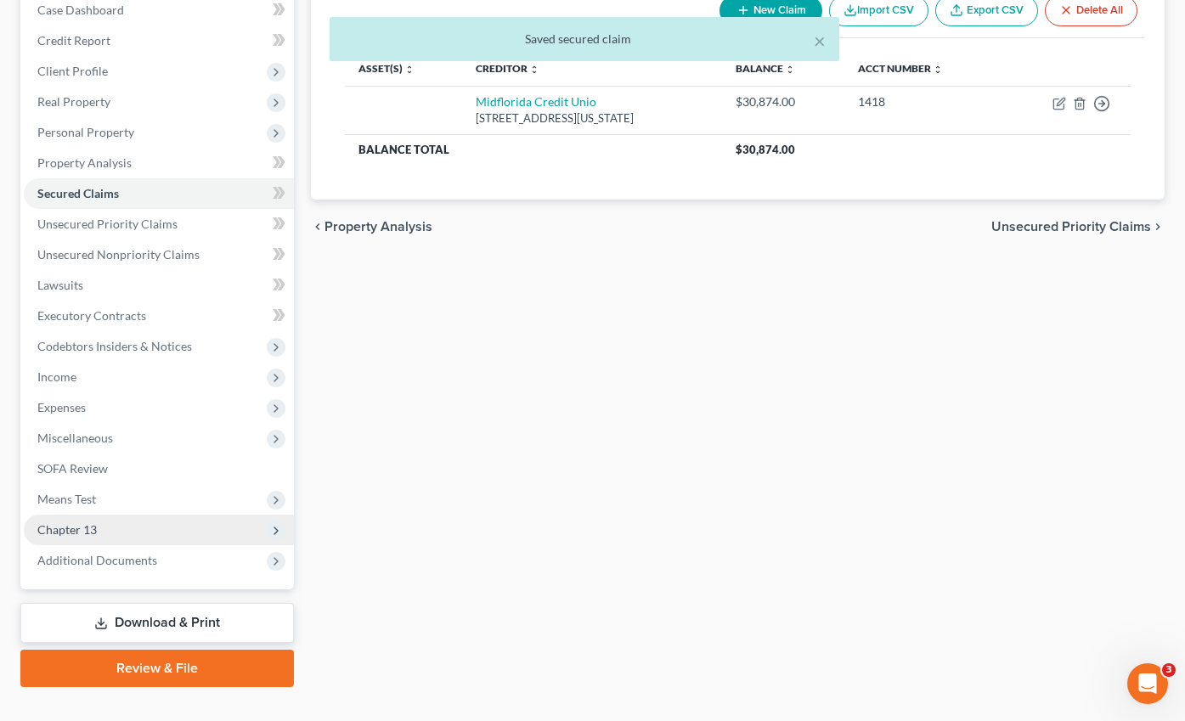
click at [91, 522] on span "Chapter 13" at bounding box center [66, 529] width 59 height 14
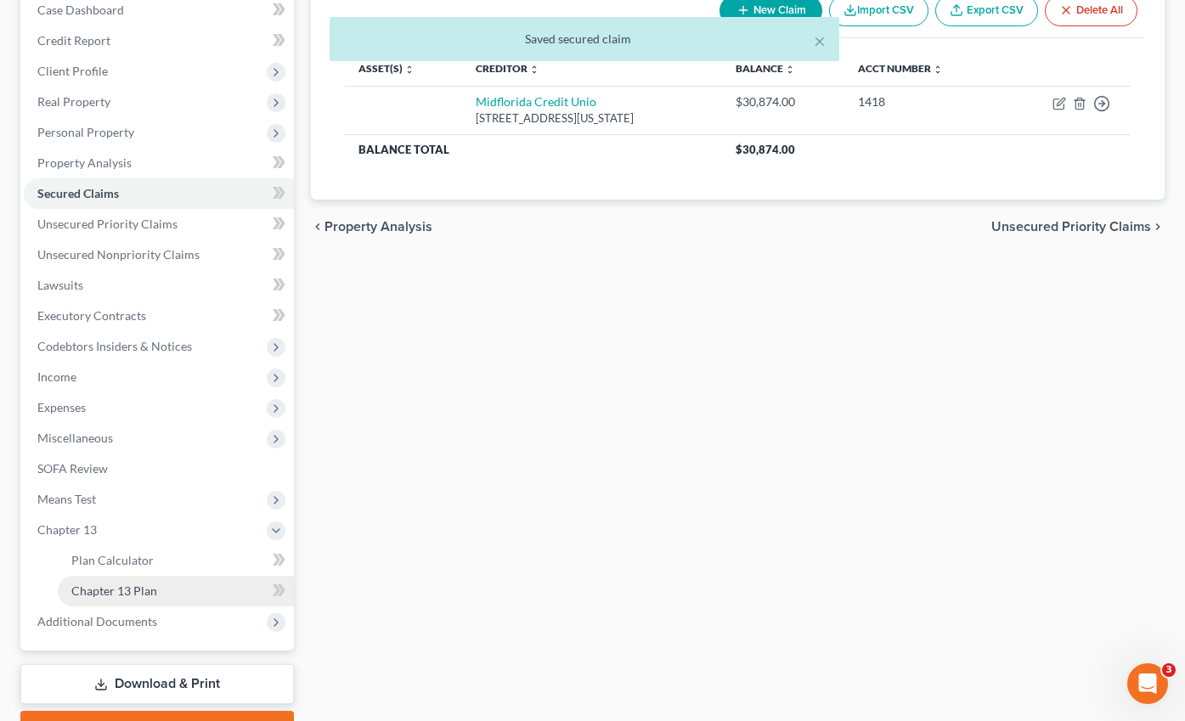
drag, startPoint x: 142, startPoint y: 565, endPoint x: 186, endPoint y: 554, distance: 45.5
click at [142, 584] on span "Chapter 13 Plan" at bounding box center [114, 591] width 86 height 14
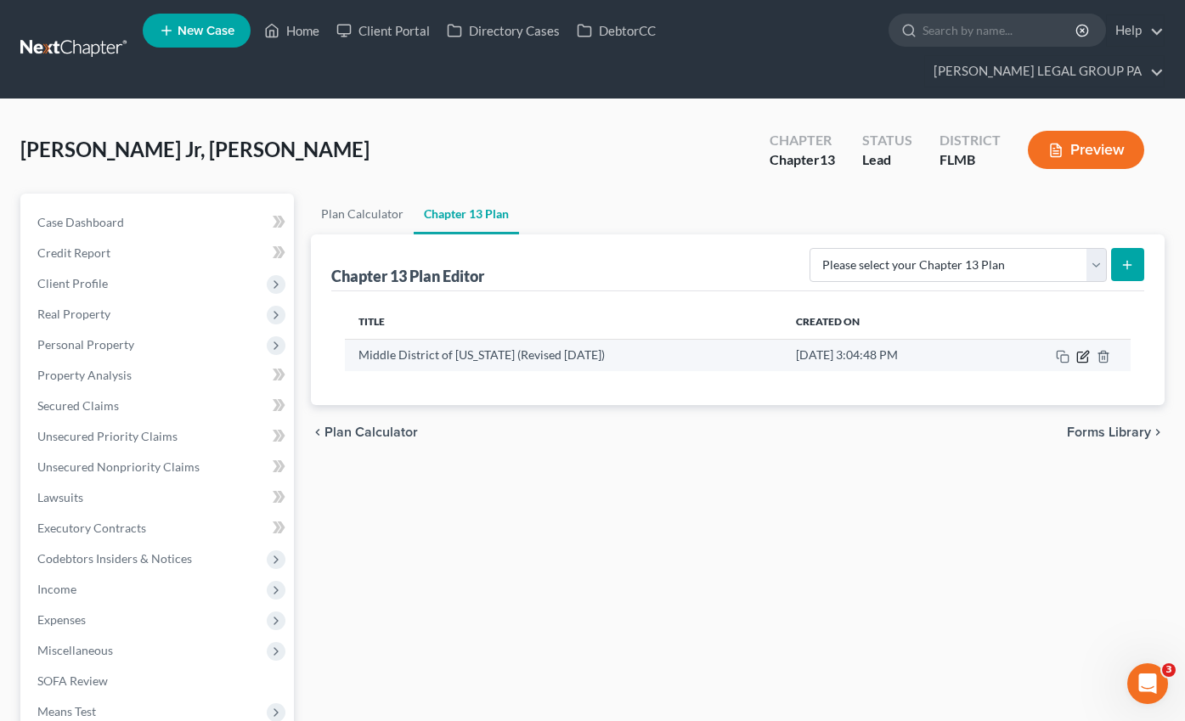
click at [1077, 352] on icon "button" at bounding box center [1082, 357] width 10 height 10
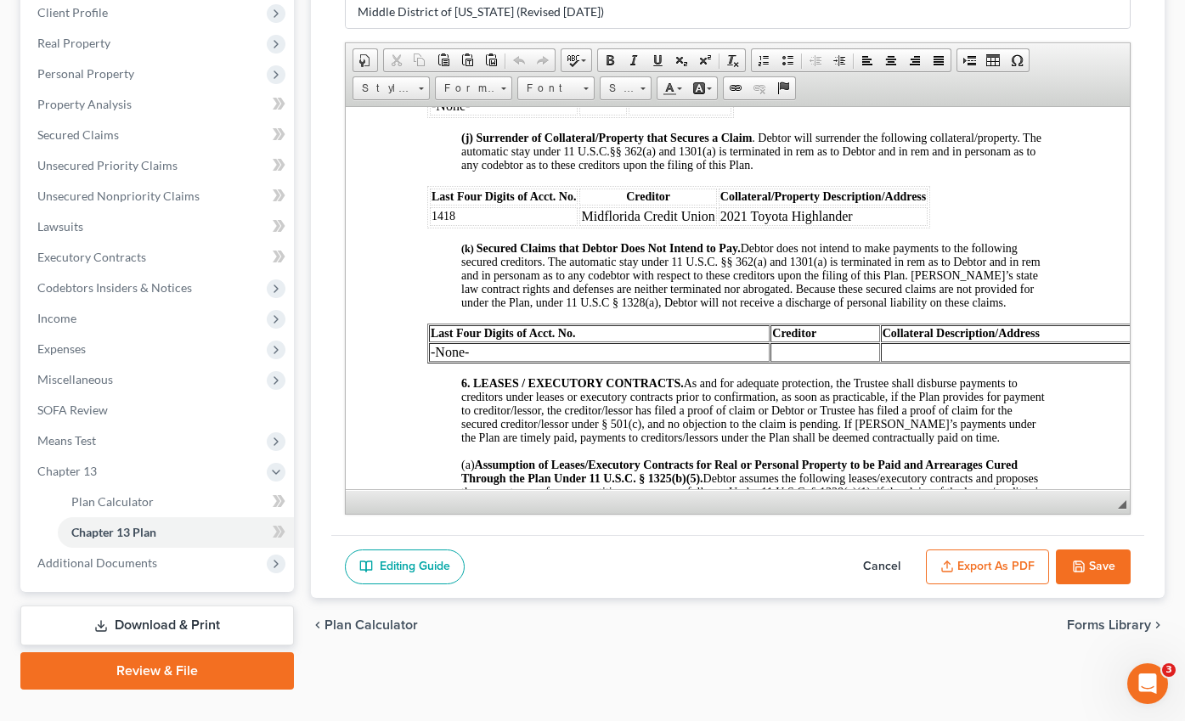
scroll to position [273, 0]
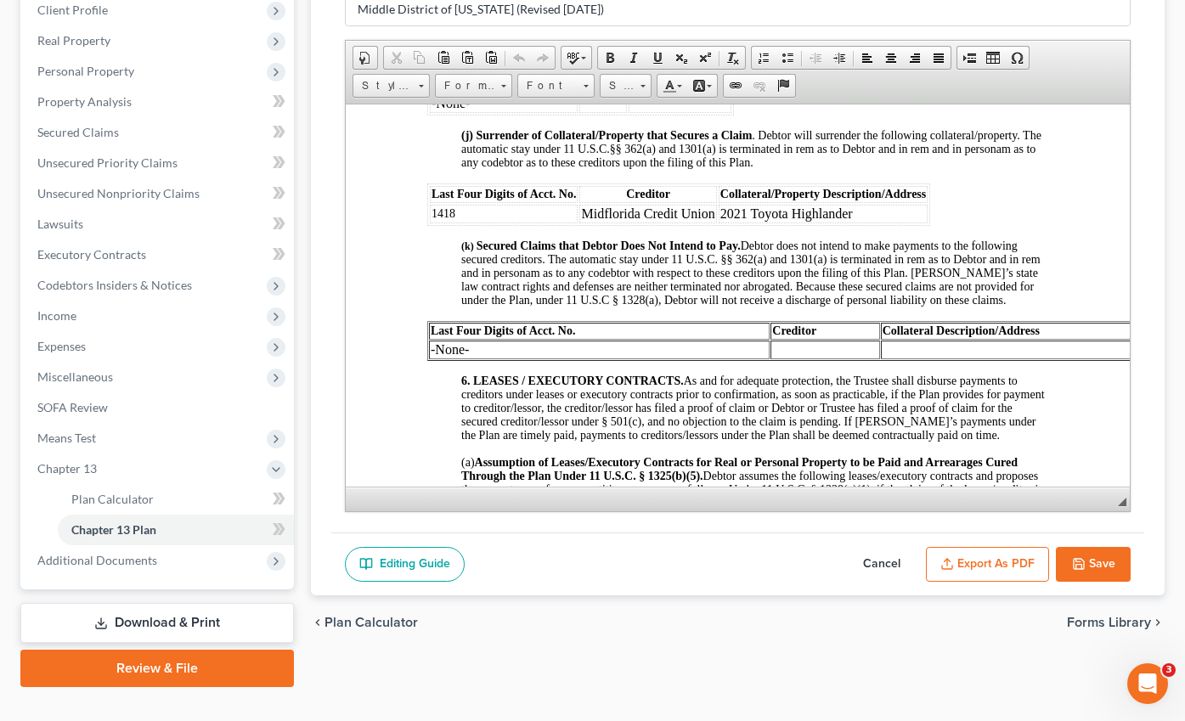
click at [1085, 547] on button "Save" at bounding box center [1093, 565] width 75 height 36
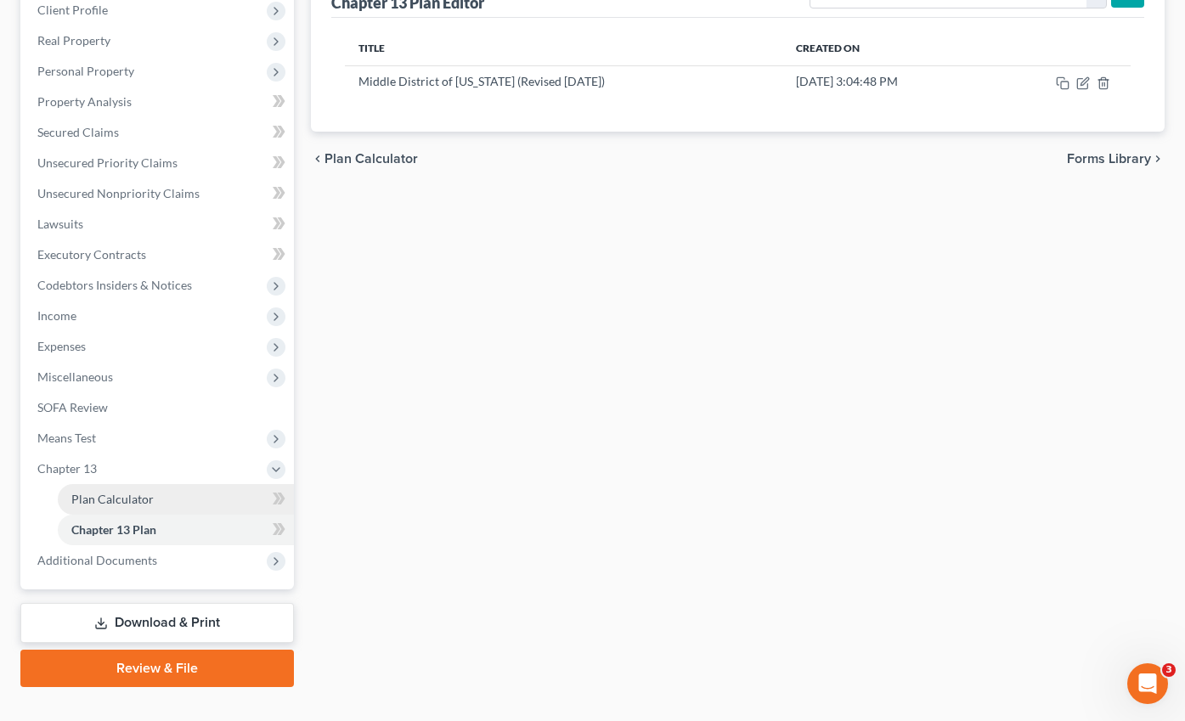
click at [125, 492] on span "Plan Calculator" at bounding box center [112, 499] width 82 height 14
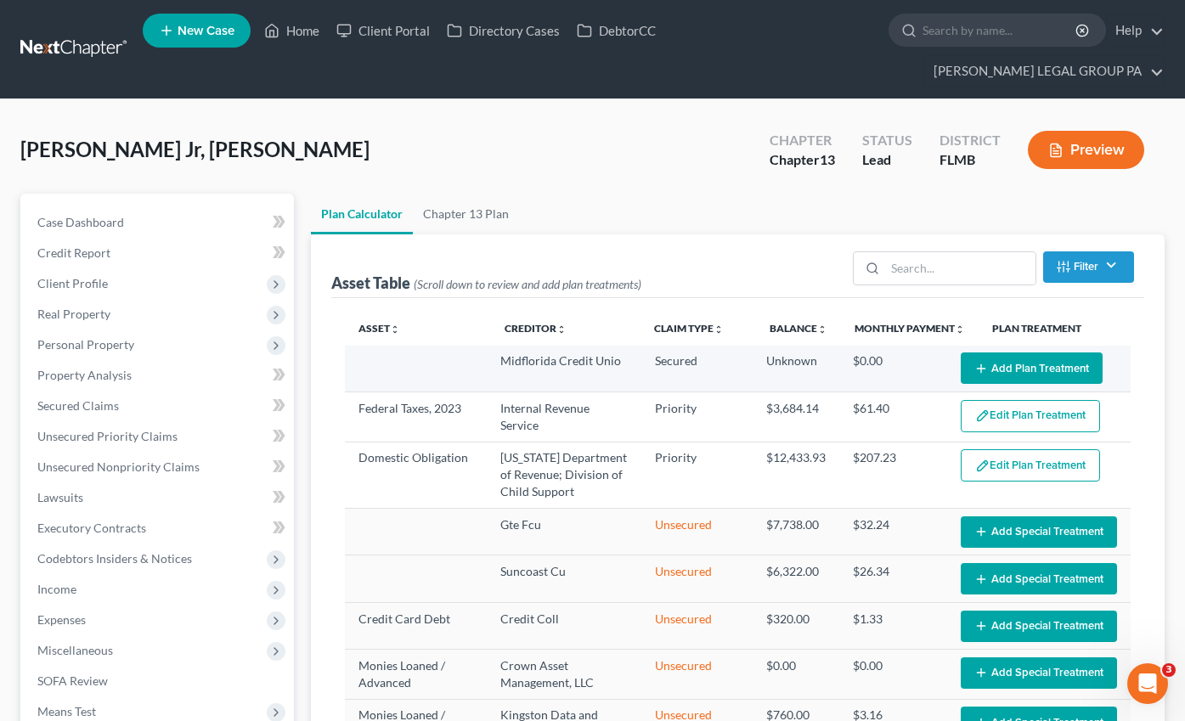
click at [1037, 353] on td "Edit Plan Treatment Add Plan Treatment" at bounding box center [1038, 369] width 183 height 47
click at [1030, 352] on button "Add Plan Treatment" at bounding box center [1032, 367] width 142 height 31
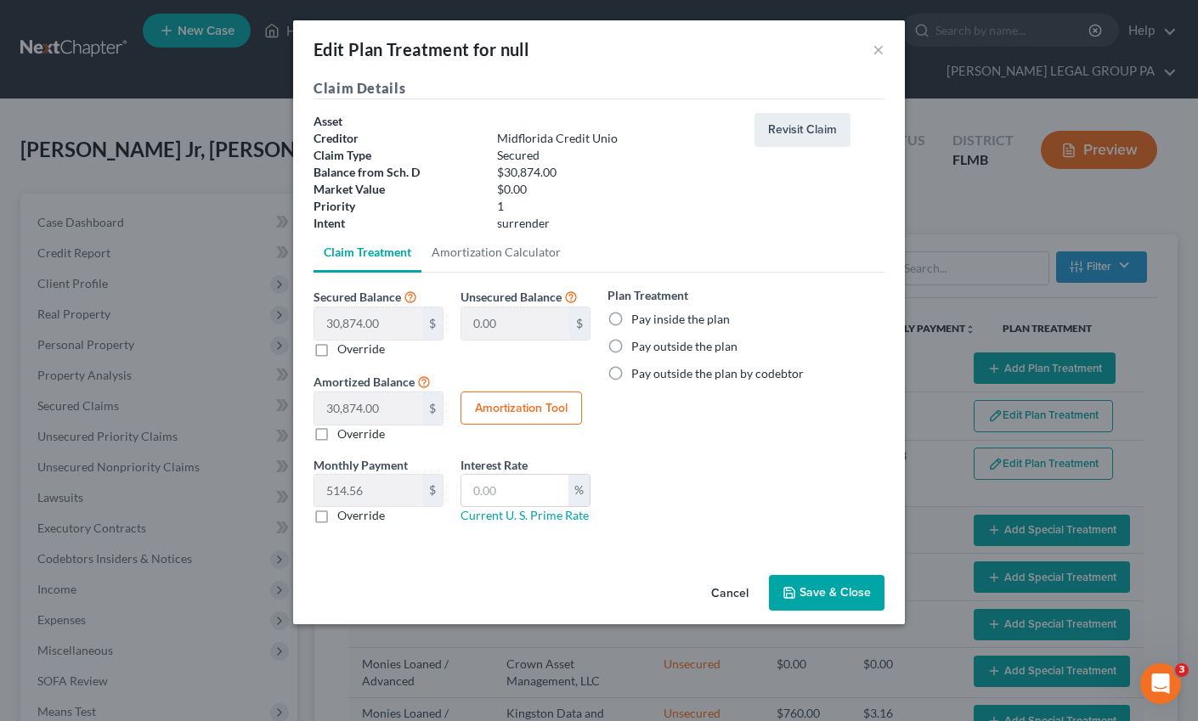
click at [837, 597] on button "Save & Close" at bounding box center [827, 593] width 116 height 36
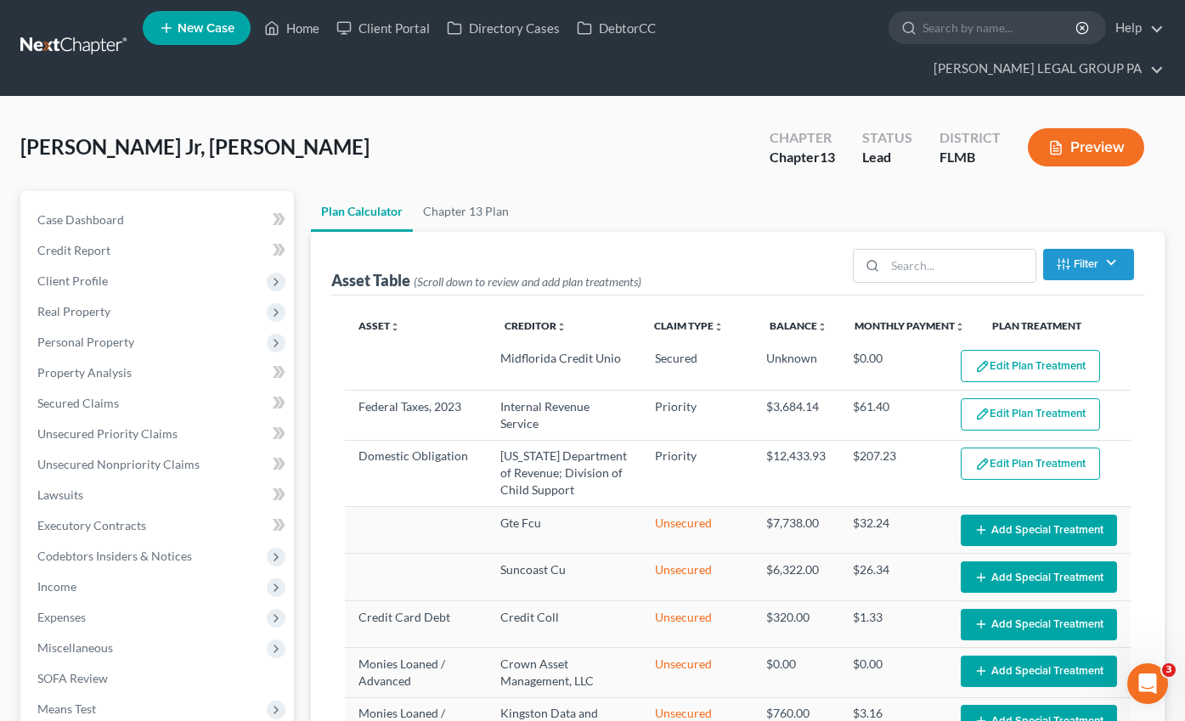
scroll to position [3, 0]
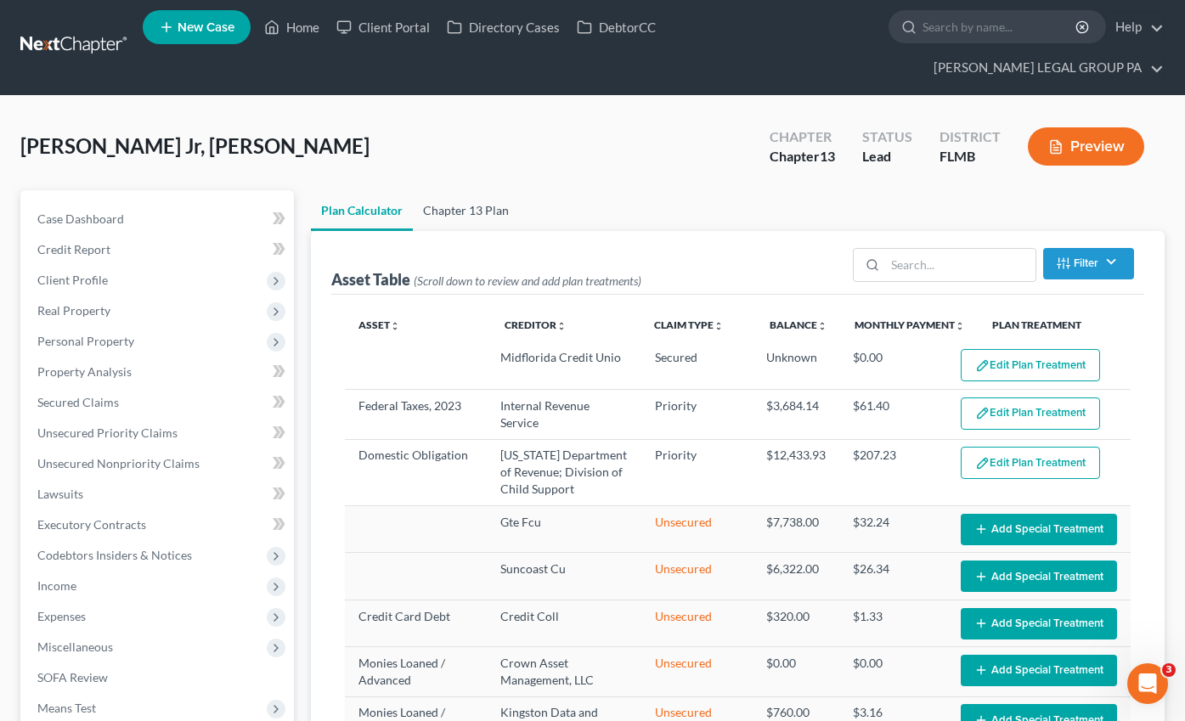
click at [458, 190] on link "Chapter 13 Plan" at bounding box center [466, 210] width 106 height 41
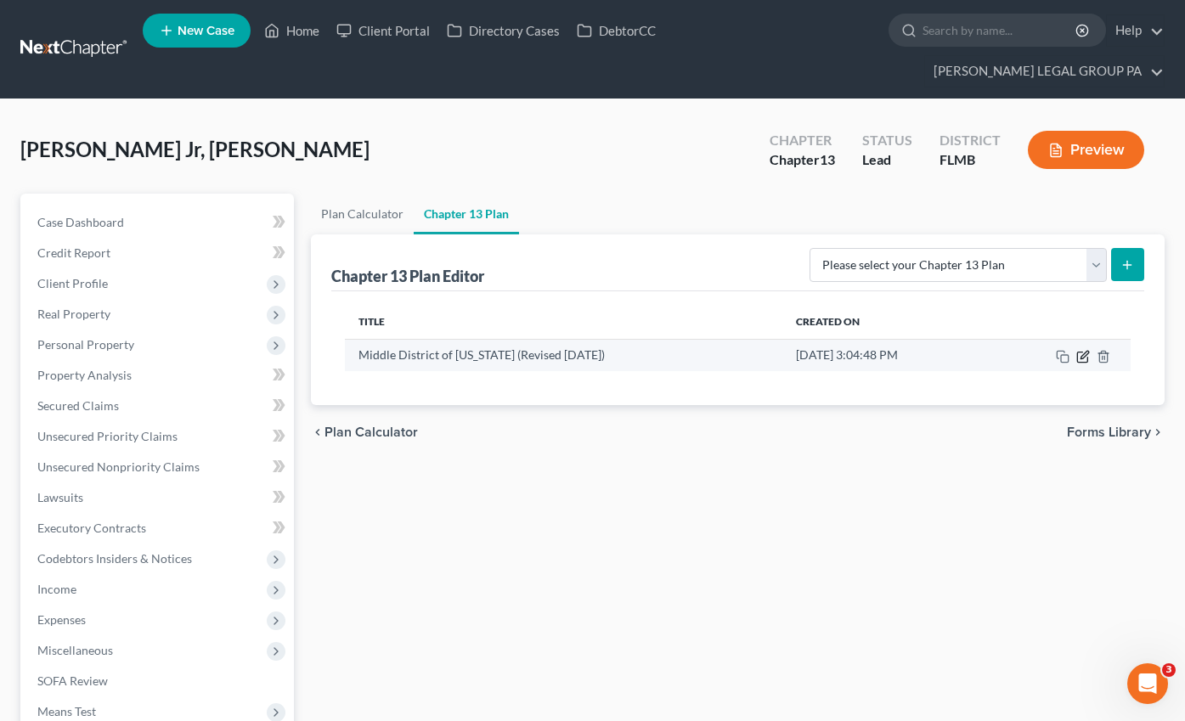
click at [1084, 350] on icon "button" at bounding box center [1083, 357] width 14 height 14
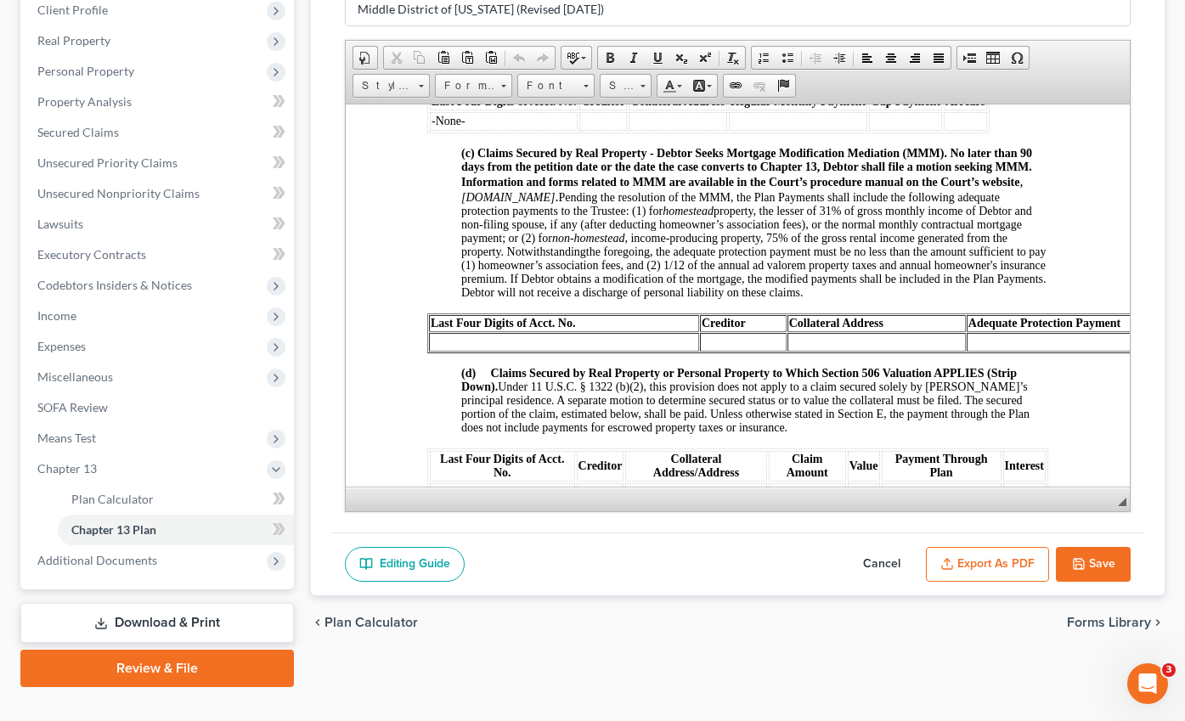
scroll to position [1773, 0]
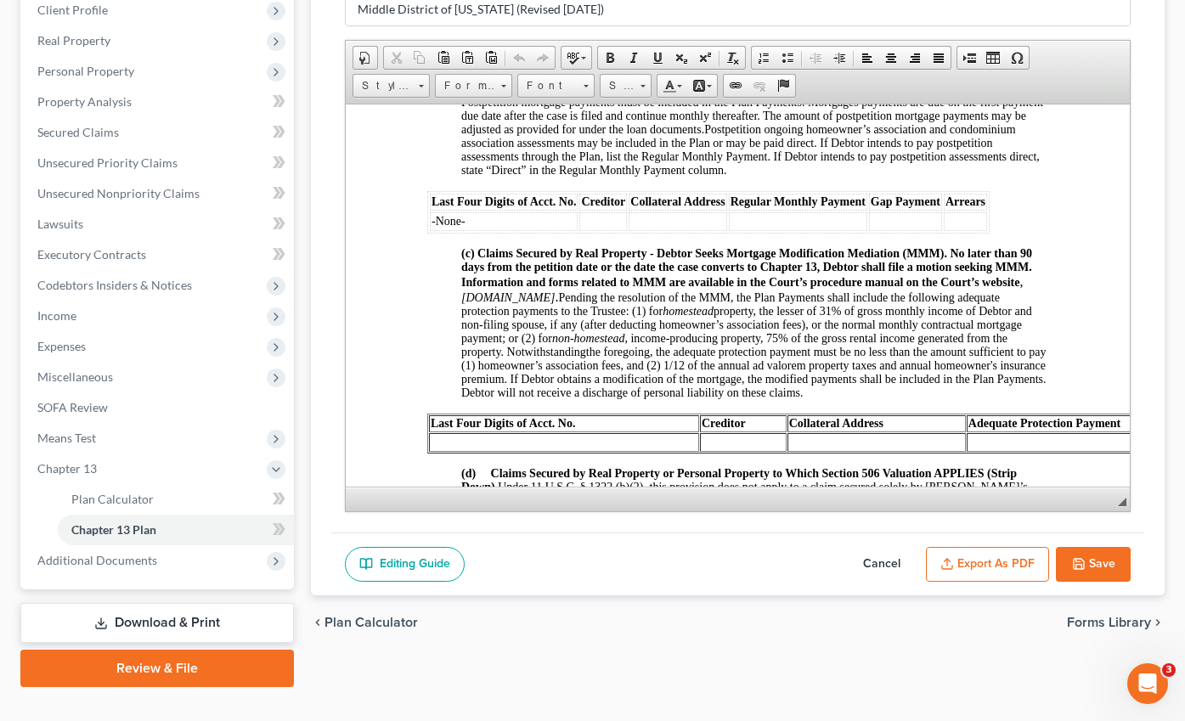
click at [1062, 547] on button "Save" at bounding box center [1093, 565] width 75 height 36
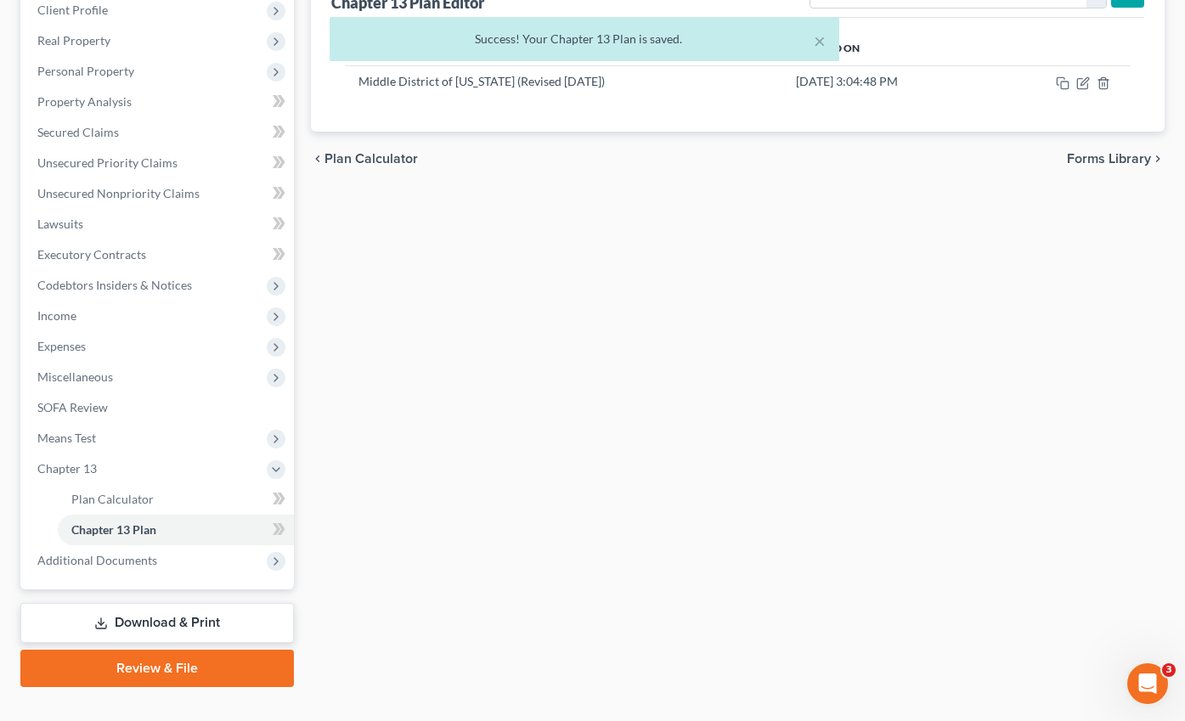
drag, startPoint x: 118, startPoint y: 539, endPoint x: 116, endPoint y: 555, distance: 16.2
click at [119, 545] on span "Additional Documents" at bounding box center [159, 560] width 270 height 31
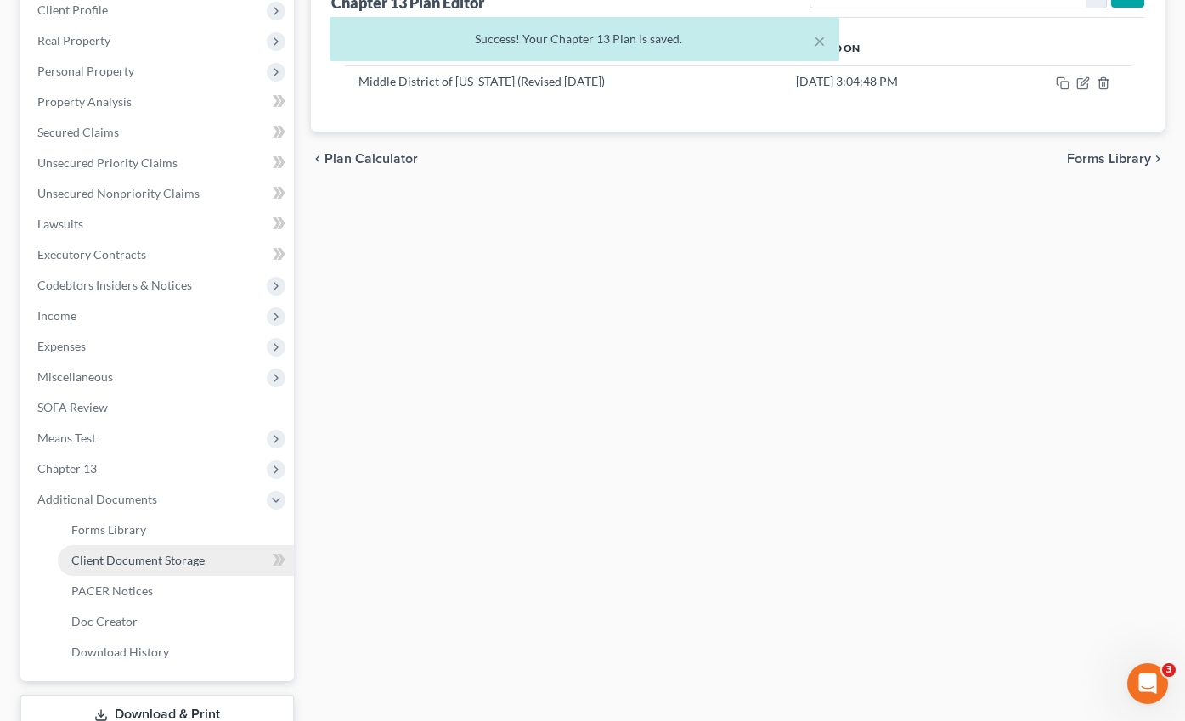
click at [121, 553] on span "Client Document Storage" at bounding box center [137, 560] width 133 height 14
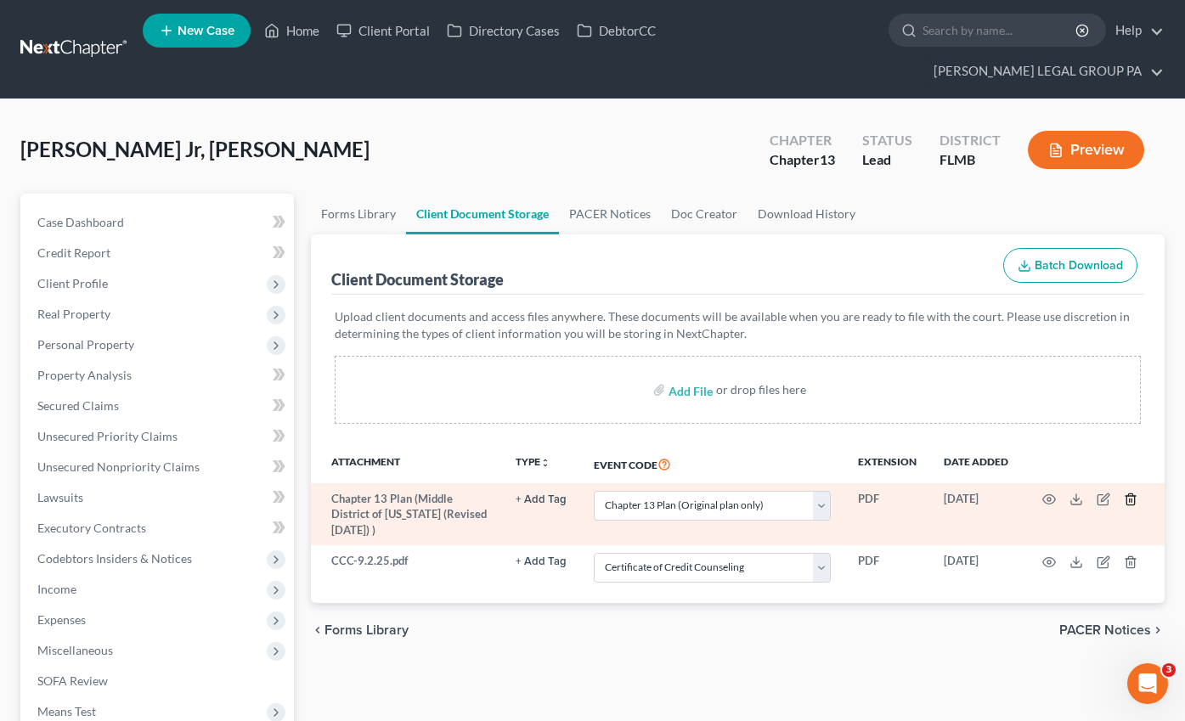
click at [1130, 493] on icon "button" at bounding box center [1131, 500] width 14 height 14
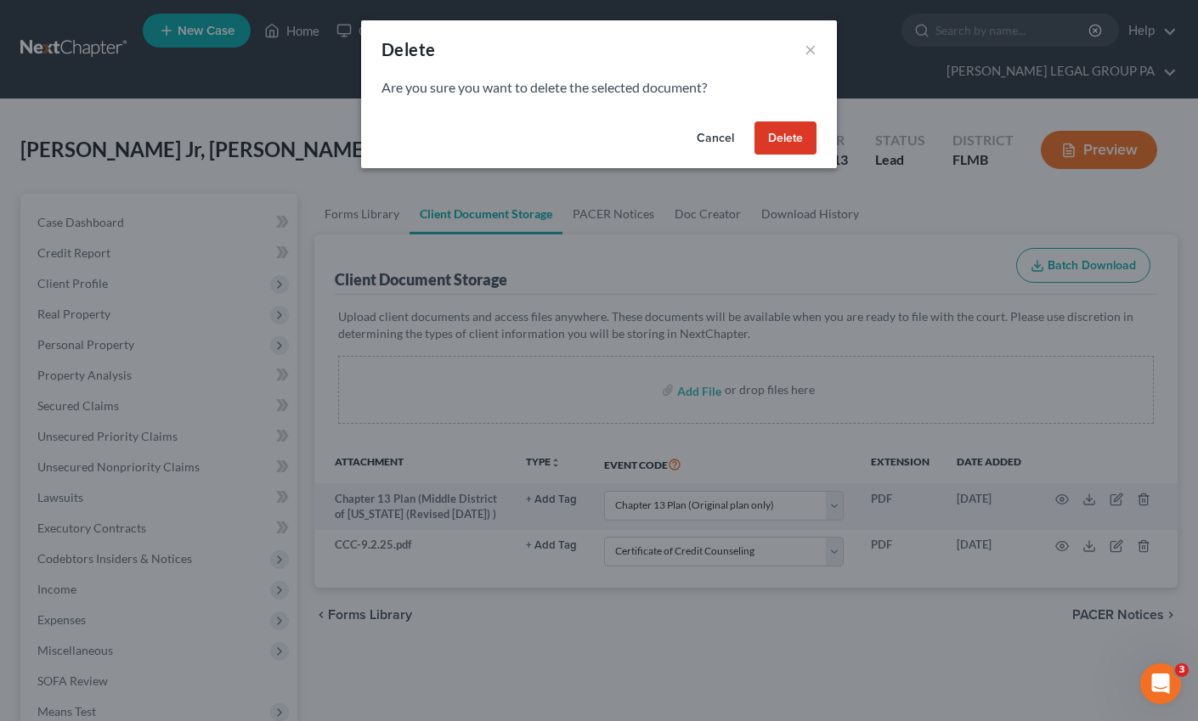
click at [798, 145] on button "Delete" at bounding box center [785, 138] width 62 height 34
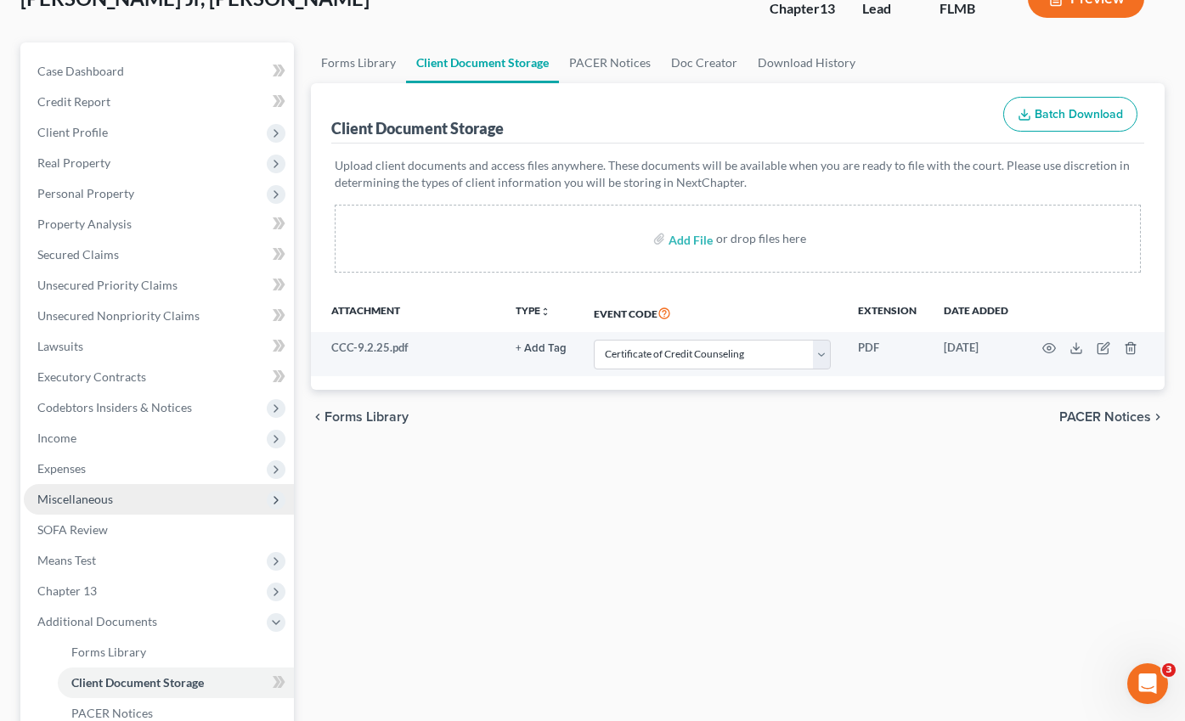
scroll to position [365, 0]
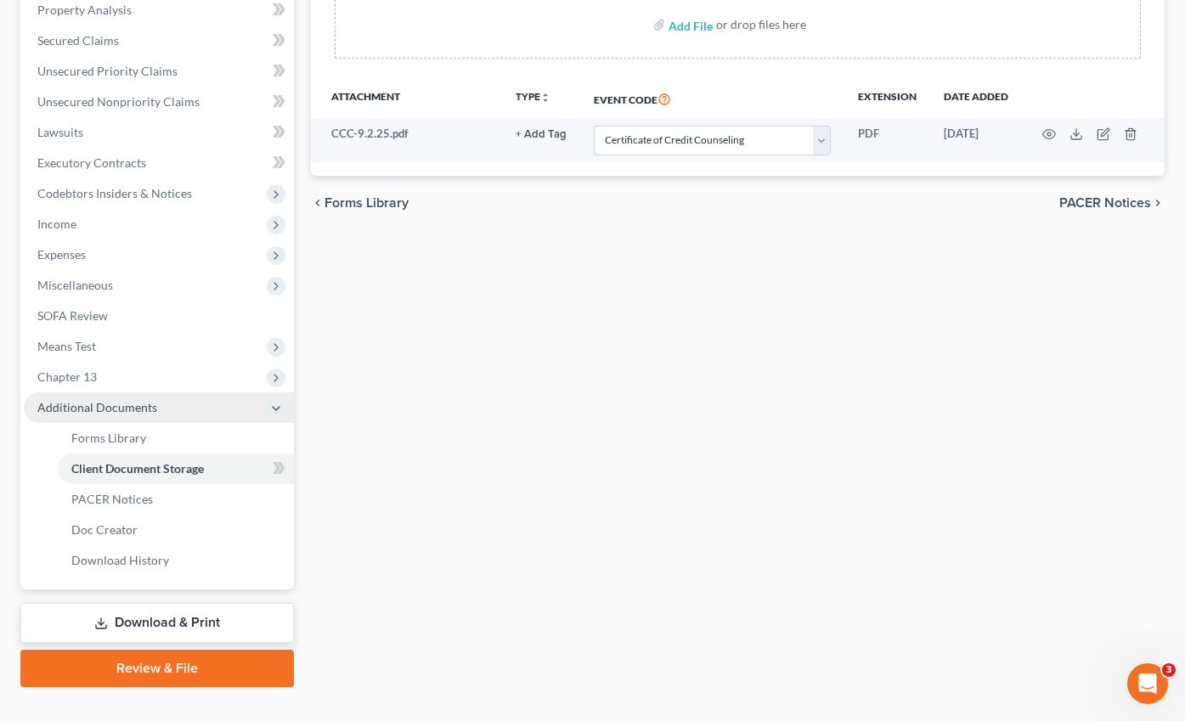
click at [107, 400] on span "Additional Documents" at bounding box center [97, 407] width 120 height 14
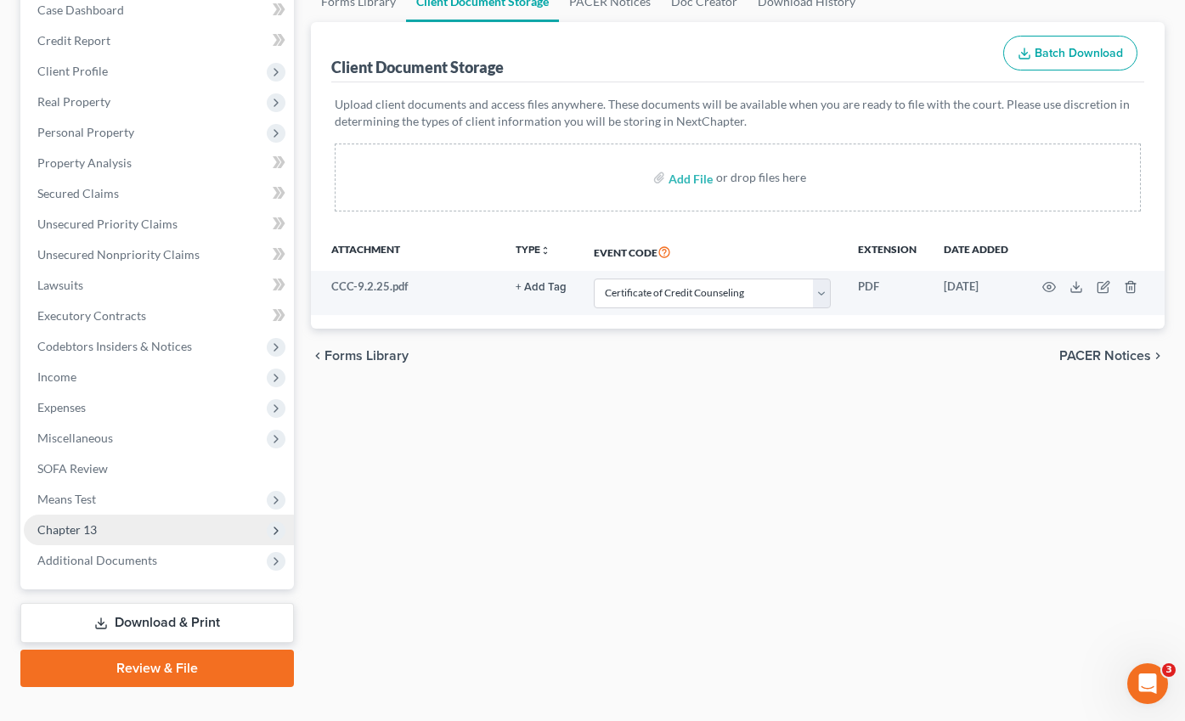
click at [75, 522] on span "Chapter 13" at bounding box center [66, 529] width 59 height 14
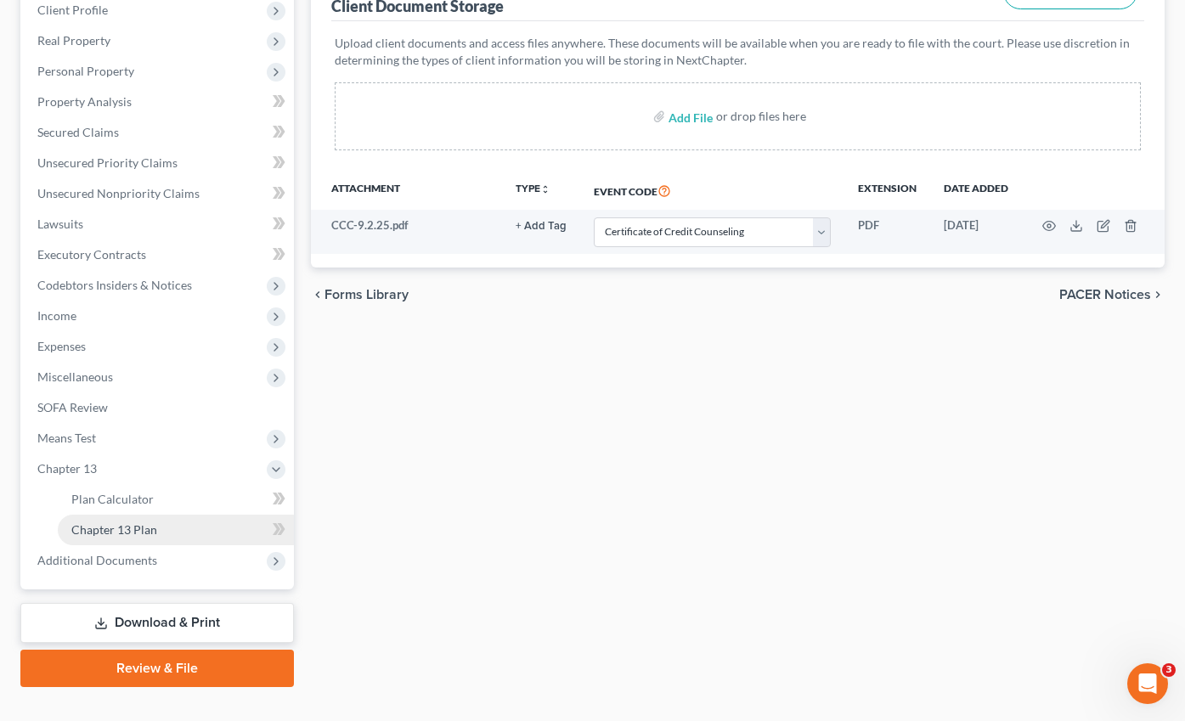
click at [95, 522] on span "Chapter 13 Plan" at bounding box center [114, 529] width 86 height 14
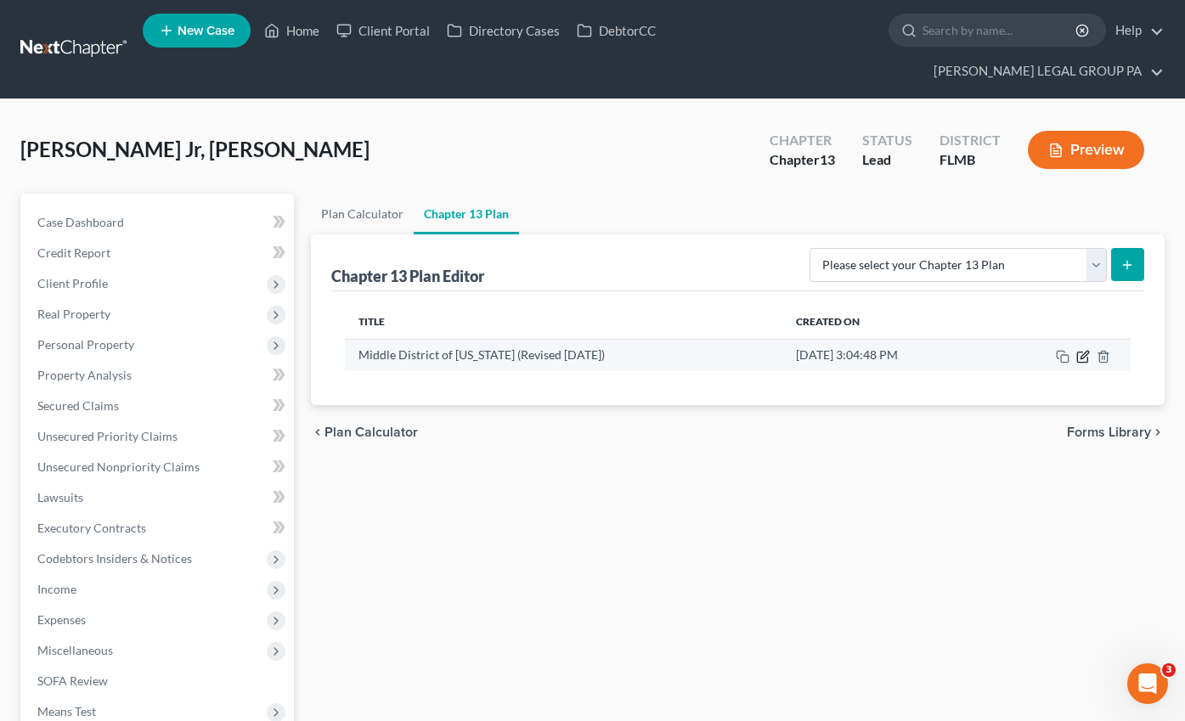
click at [1086, 352] on icon "button" at bounding box center [1082, 357] width 10 height 10
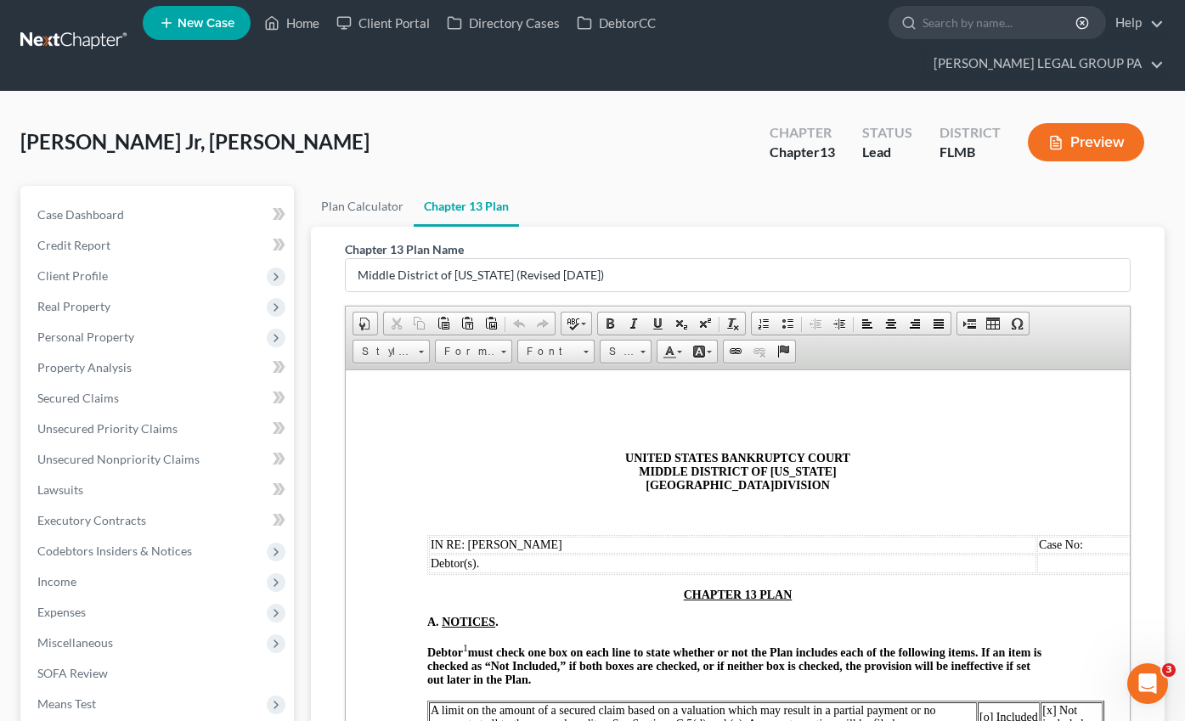
scroll to position [273, 0]
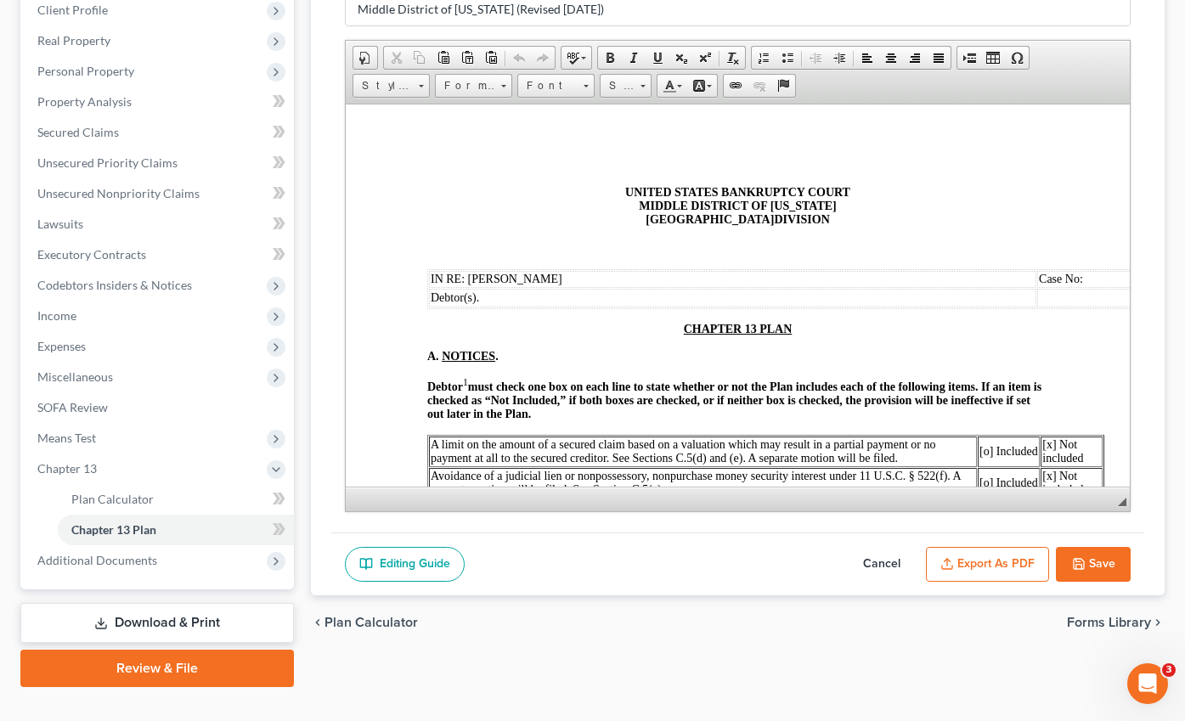
click at [986, 547] on button "Export as PDF" at bounding box center [987, 565] width 123 height 36
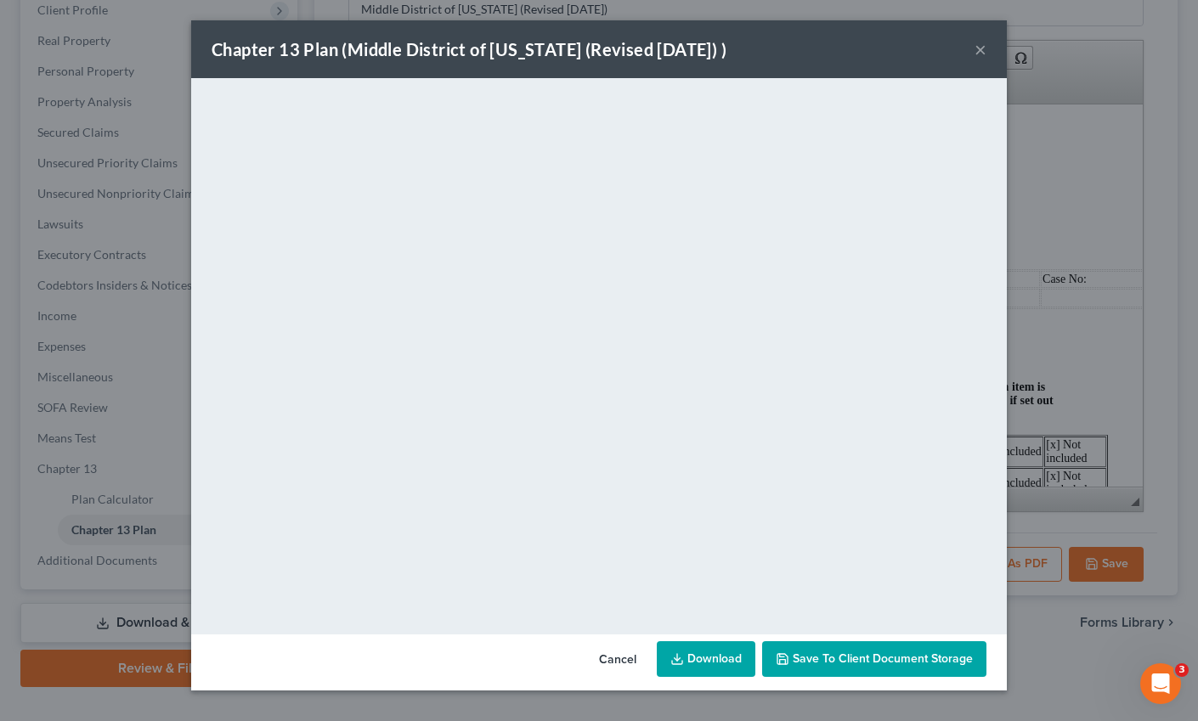
click at [825, 664] on span "Save to Client Document Storage" at bounding box center [882, 658] width 180 height 14
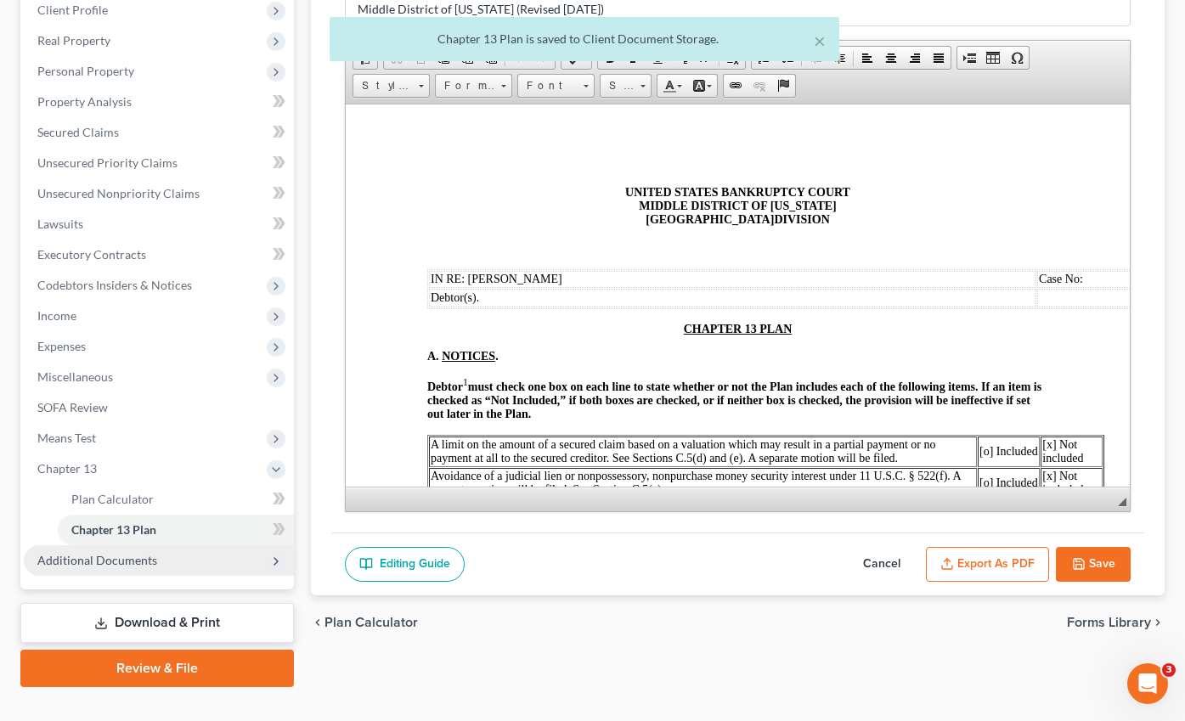
click at [111, 545] on span "Additional Documents" at bounding box center [159, 560] width 270 height 31
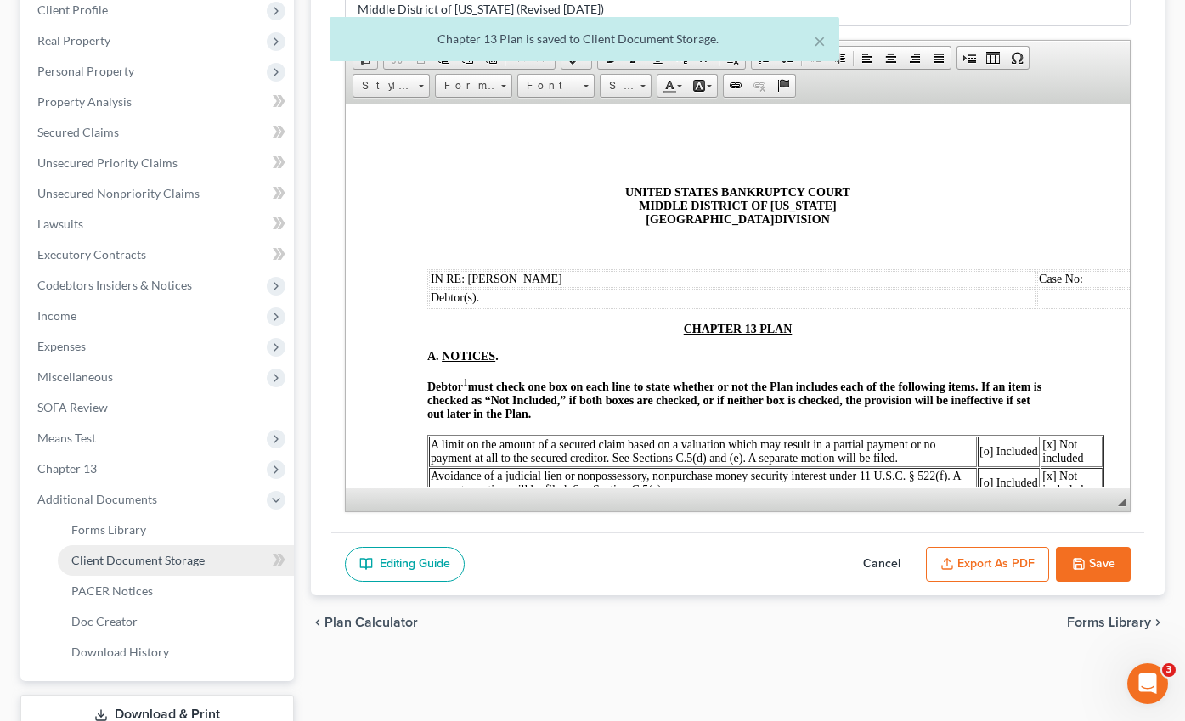
click at [119, 553] on span "Client Document Storage" at bounding box center [137, 560] width 133 height 14
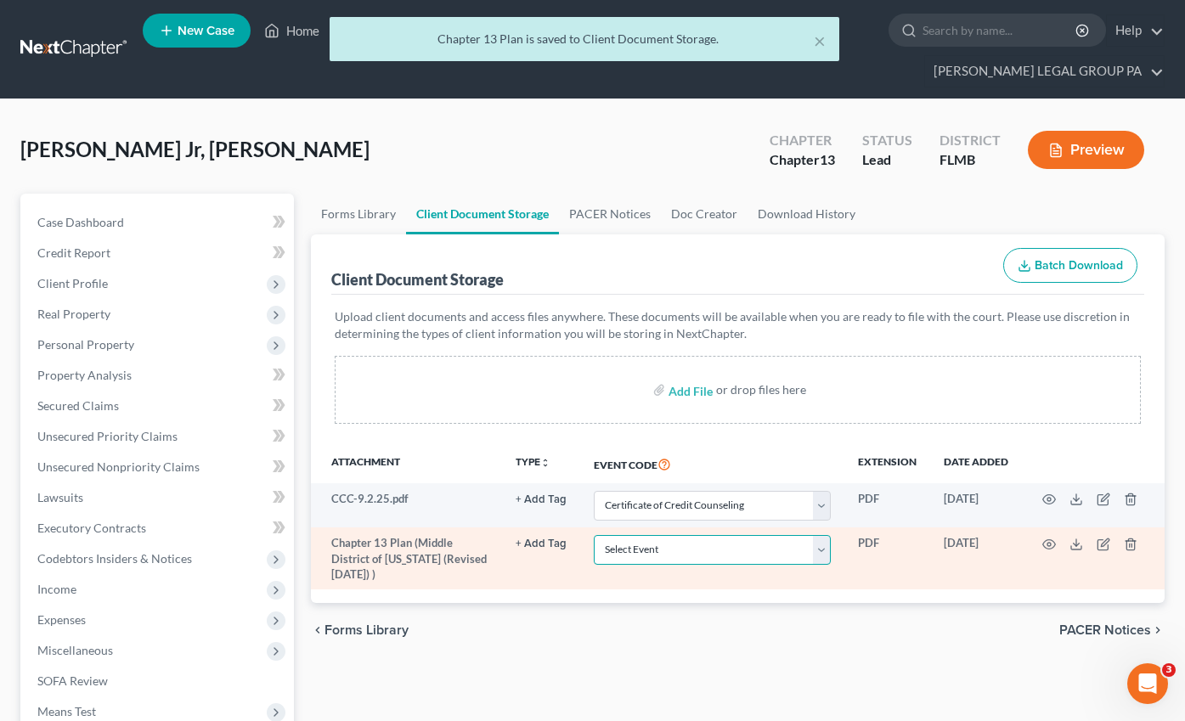
click at [649, 535] on select "Select Event 20 Largest Unsecured Creditors Amended Chapter 13 Plan Amended Cre…" at bounding box center [712, 550] width 237 height 30
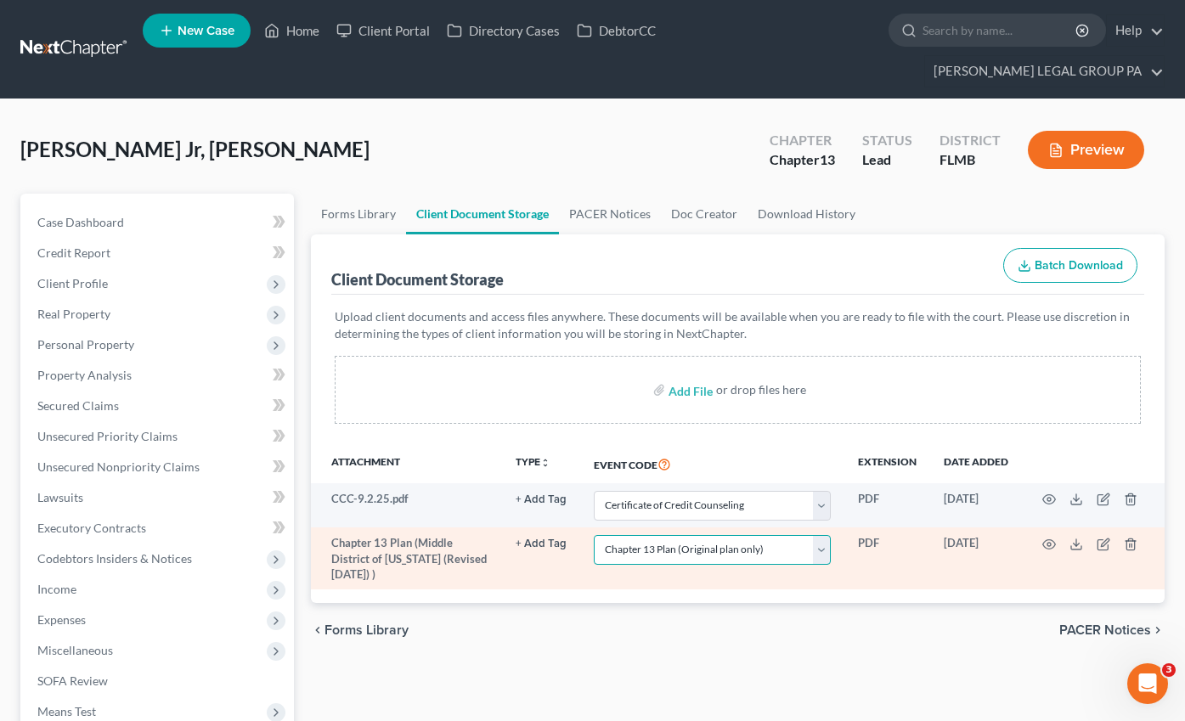
click at [594, 535] on select "Select Event 20 Largest Unsecured Creditors Amended Chapter 13 Plan Amended Cre…" at bounding box center [712, 550] width 237 height 30
click at [1051, 538] on icon "button" at bounding box center [1049, 545] width 14 height 14
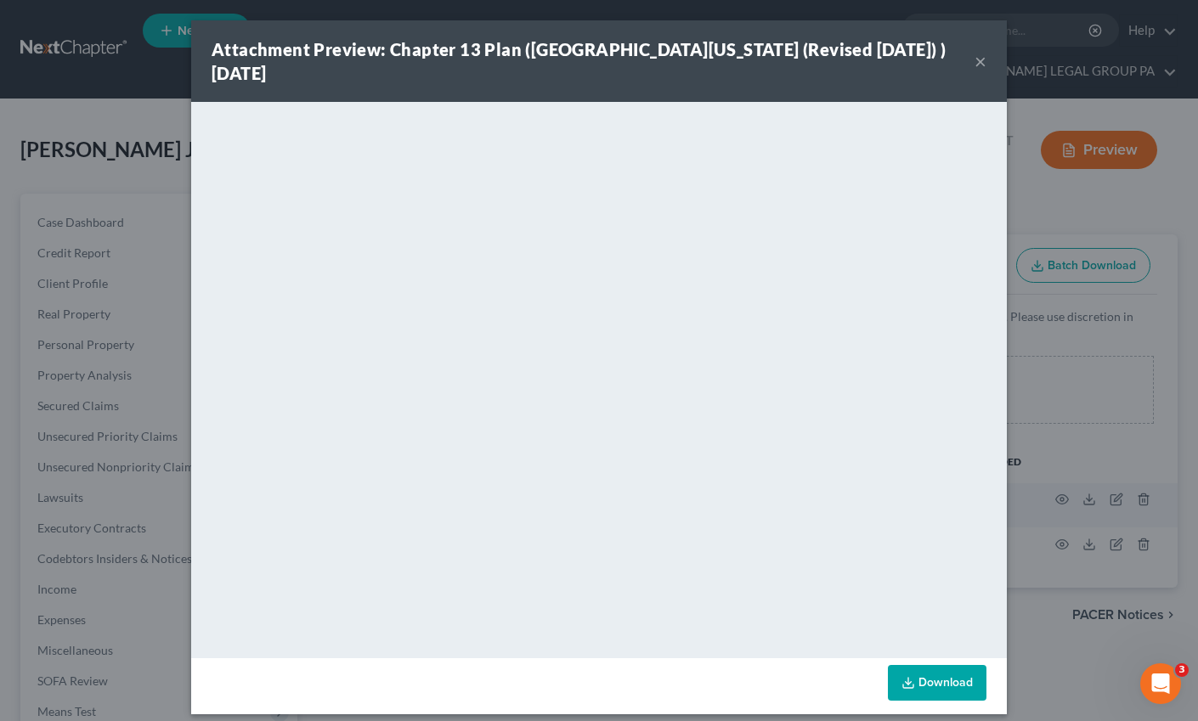
click at [975, 63] on button "×" at bounding box center [980, 61] width 12 height 20
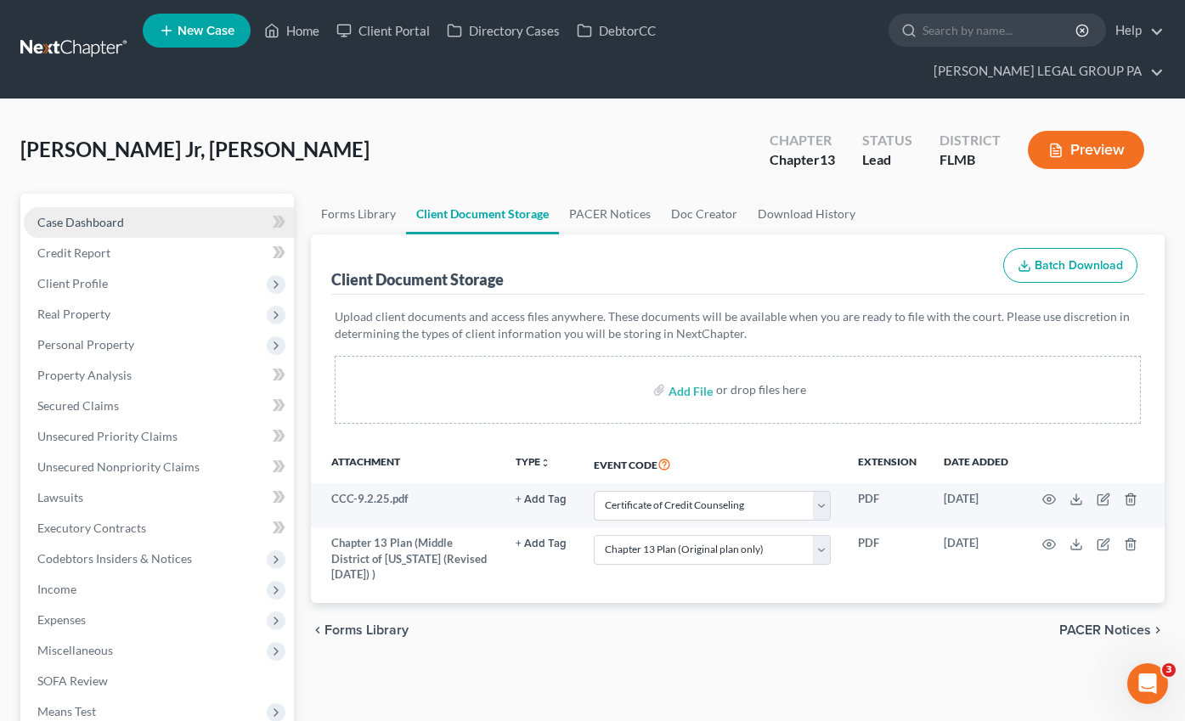
click at [83, 215] on span "Case Dashboard" at bounding box center [80, 222] width 87 height 14
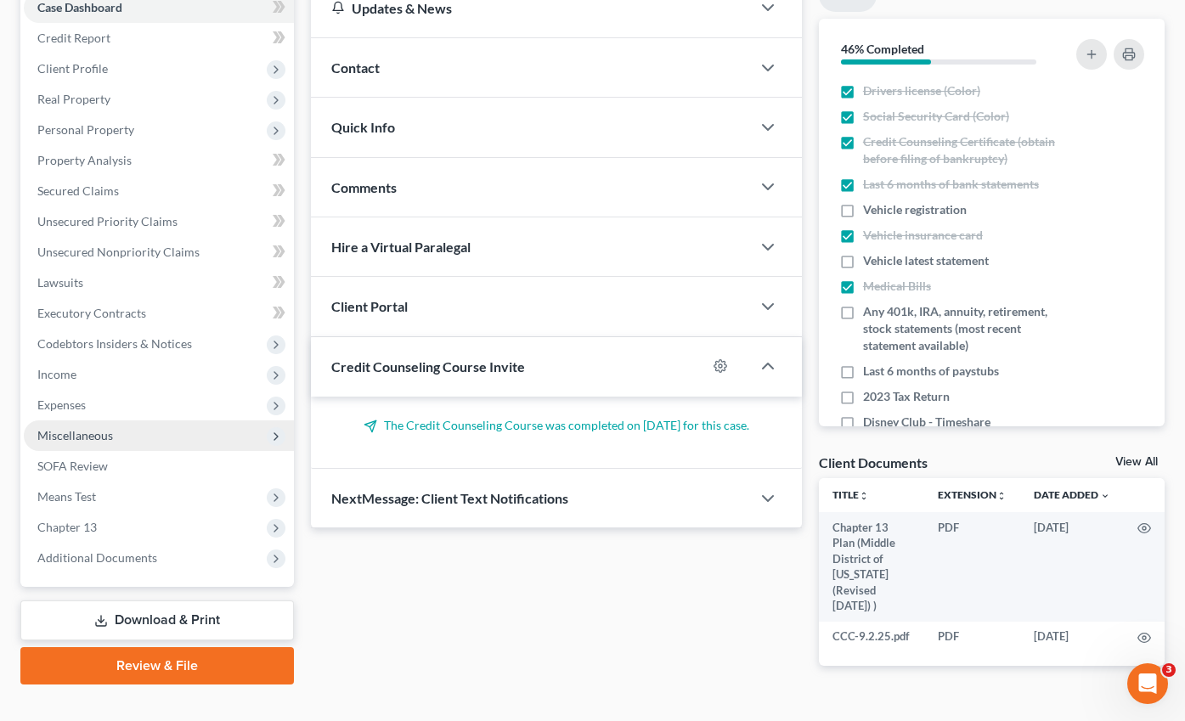
scroll to position [221, 0]
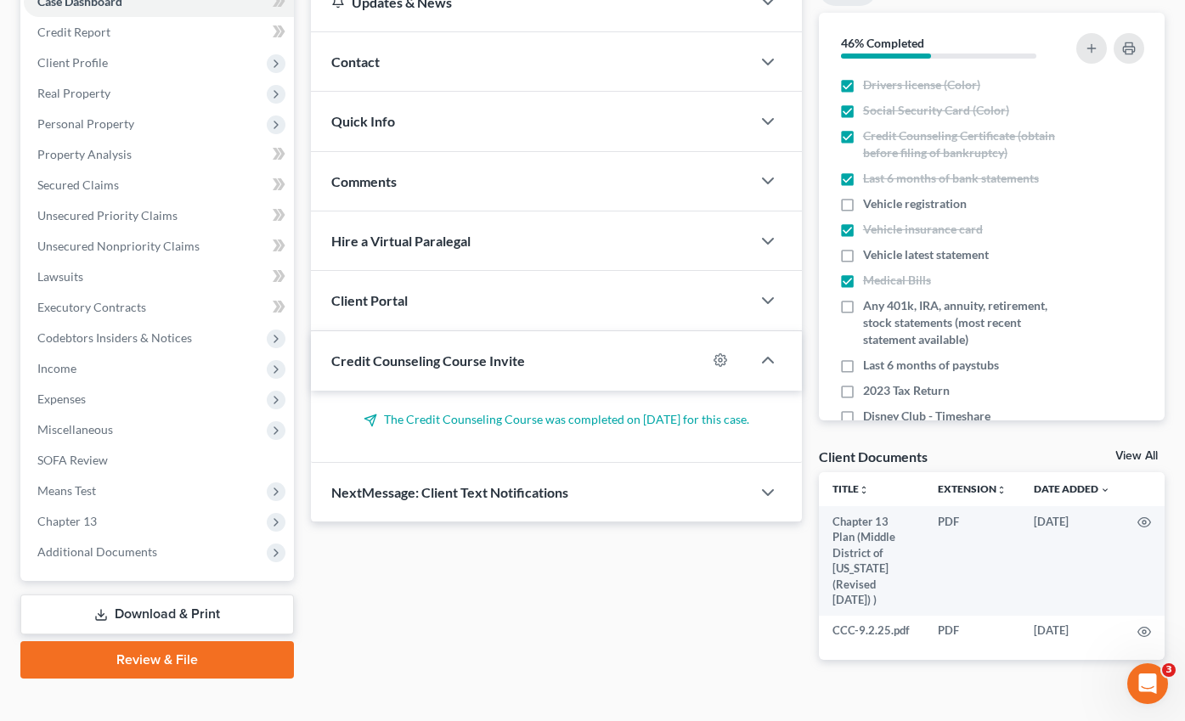
click at [629, 581] on div "Updates & News × District Notes Take a look at NextChapter's District Notes to …" at bounding box center [556, 330] width 508 height 714
click at [552, 344] on div "Credit Counseling Course Invite" at bounding box center [509, 360] width 396 height 59
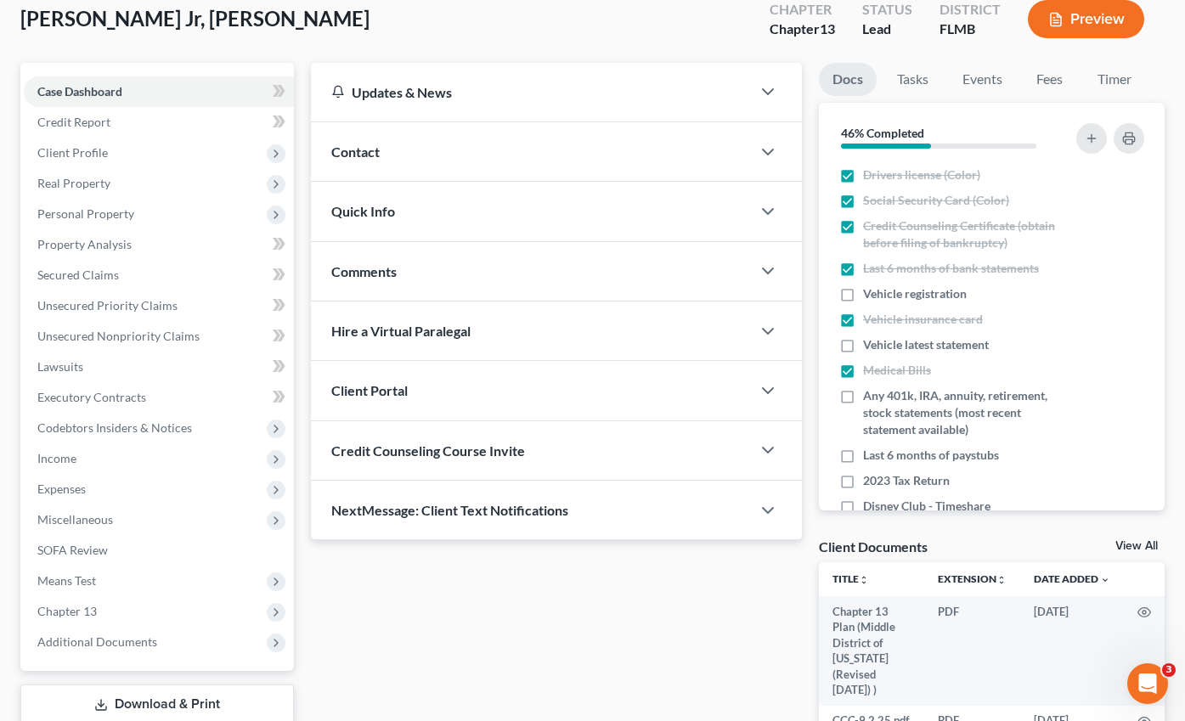
scroll to position [143, 0]
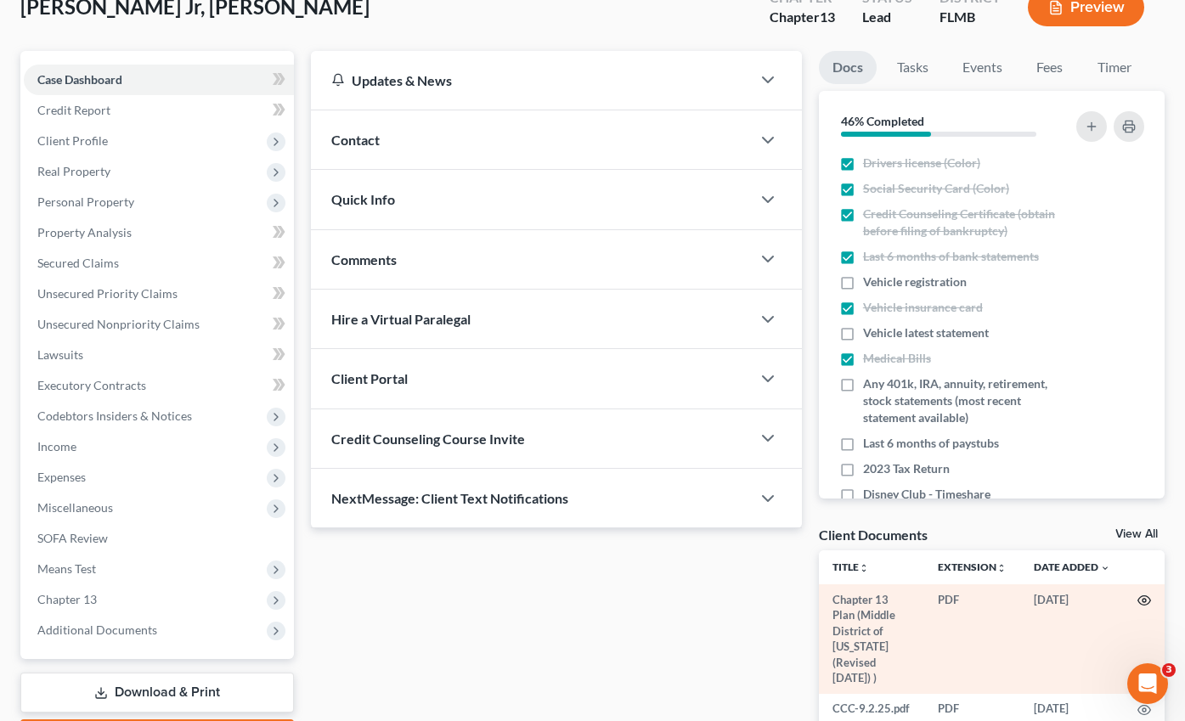
click at [1146, 594] on icon "button" at bounding box center [1144, 601] width 14 height 14
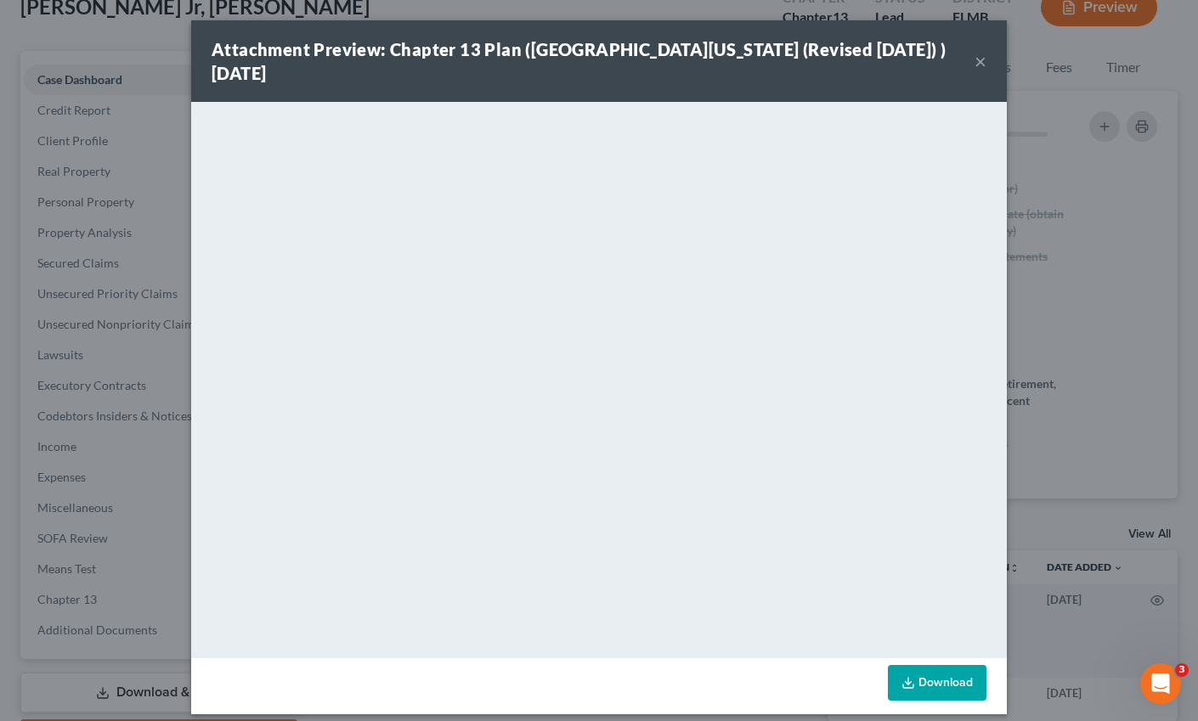
click at [977, 61] on button "×" at bounding box center [980, 61] width 12 height 20
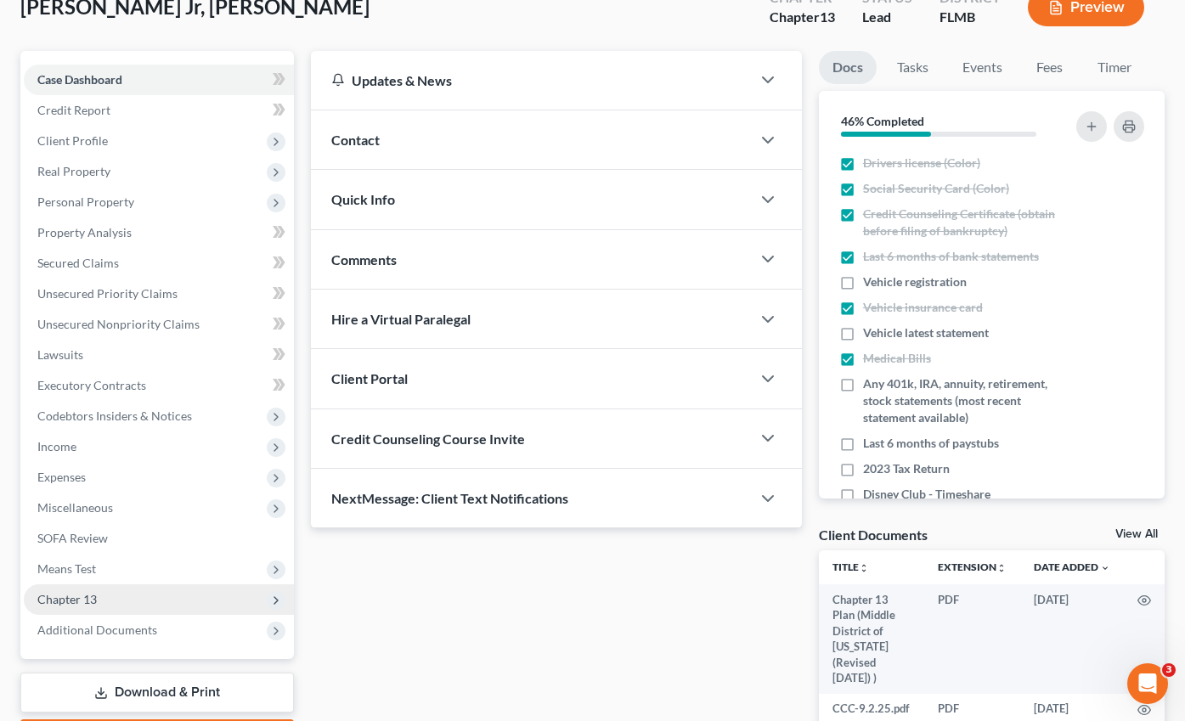
click at [63, 592] on span "Chapter 13" at bounding box center [66, 599] width 59 height 14
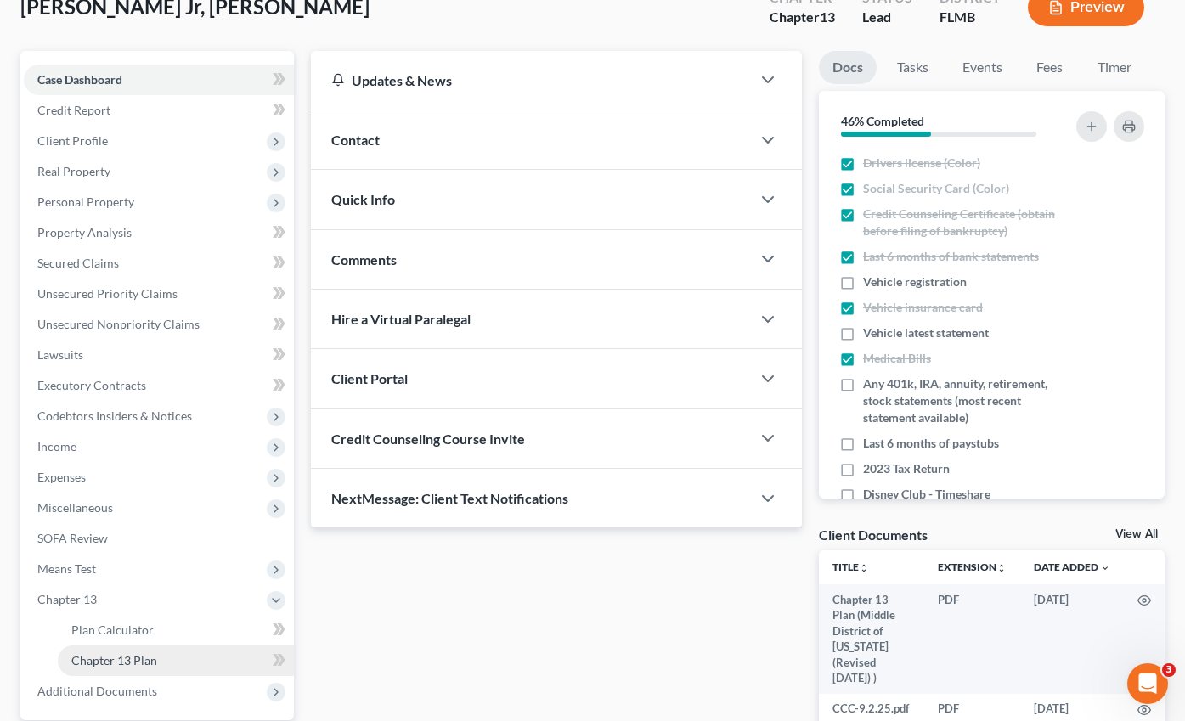
click at [124, 653] on span "Chapter 13 Plan" at bounding box center [114, 660] width 86 height 14
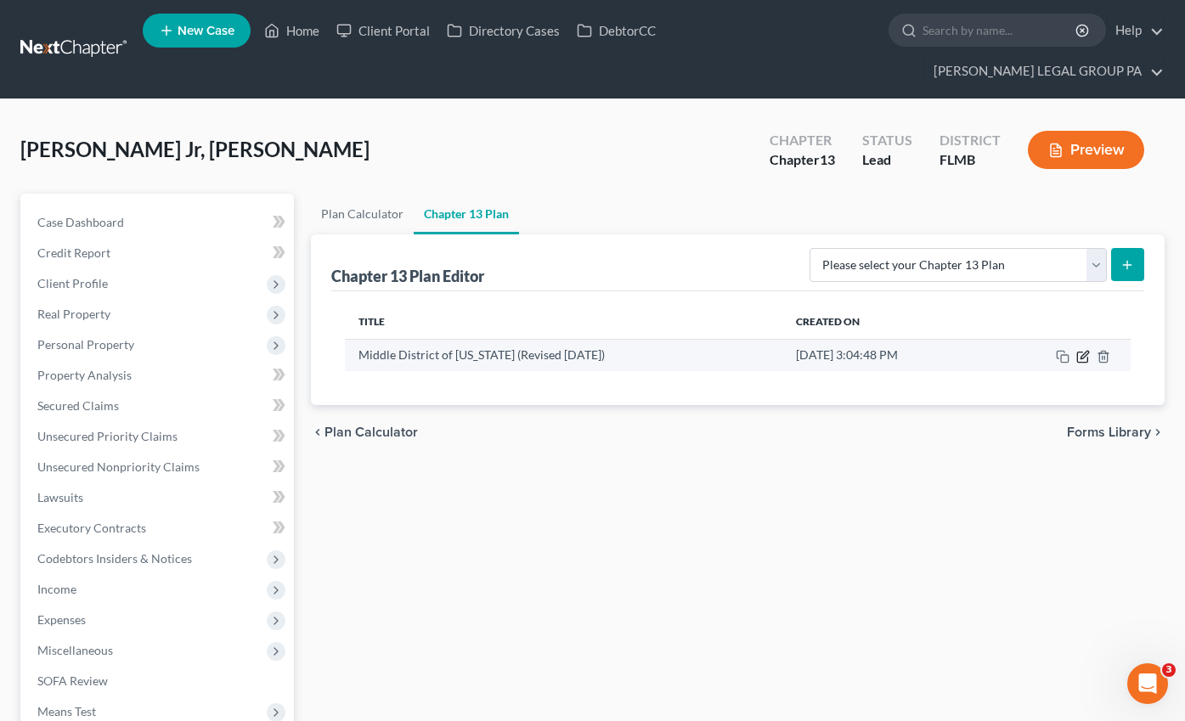
click at [1085, 351] on icon "button" at bounding box center [1084, 355] width 8 height 8
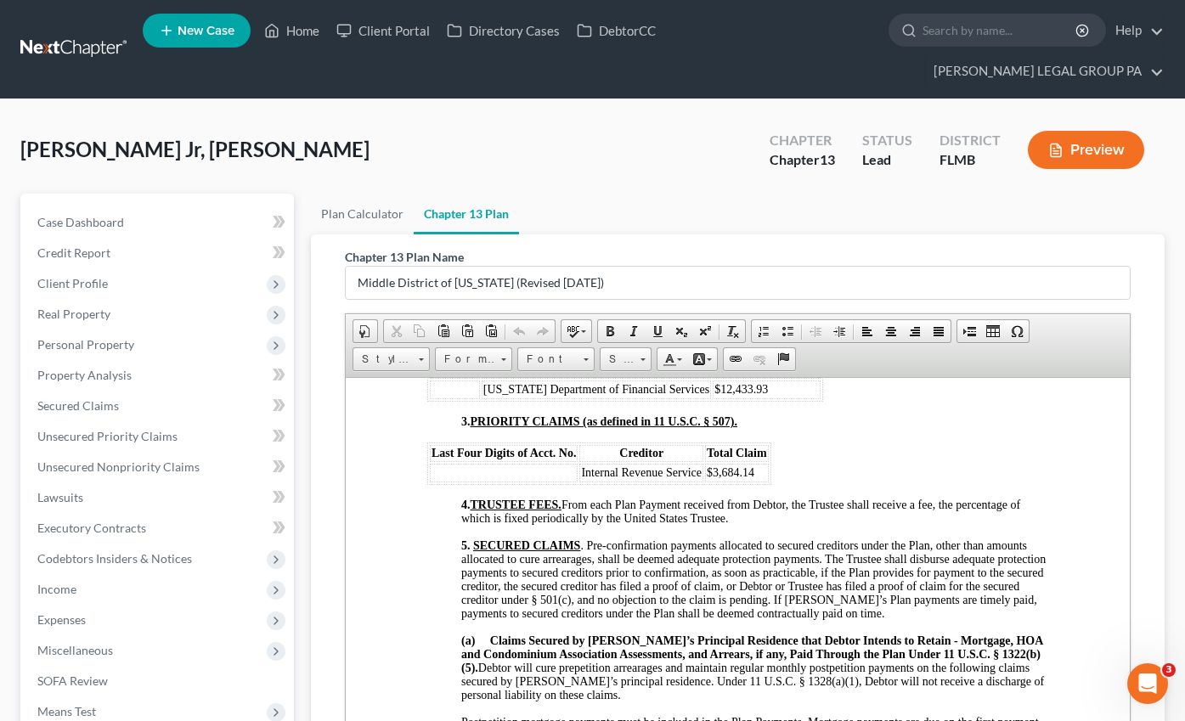
scroll to position [1034, 0]
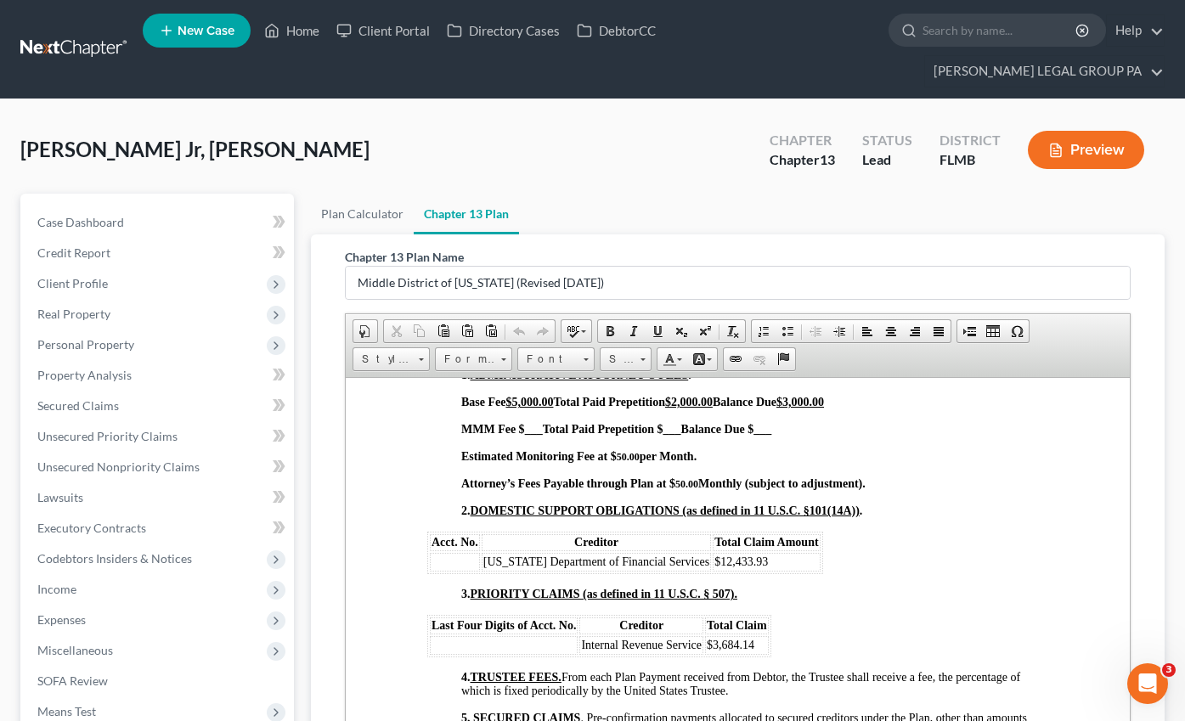
click at [454, 562] on td at bounding box center [454, 561] width 50 height 19
click at [545, 643] on td at bounding box center [503, 644] width 148 height 19
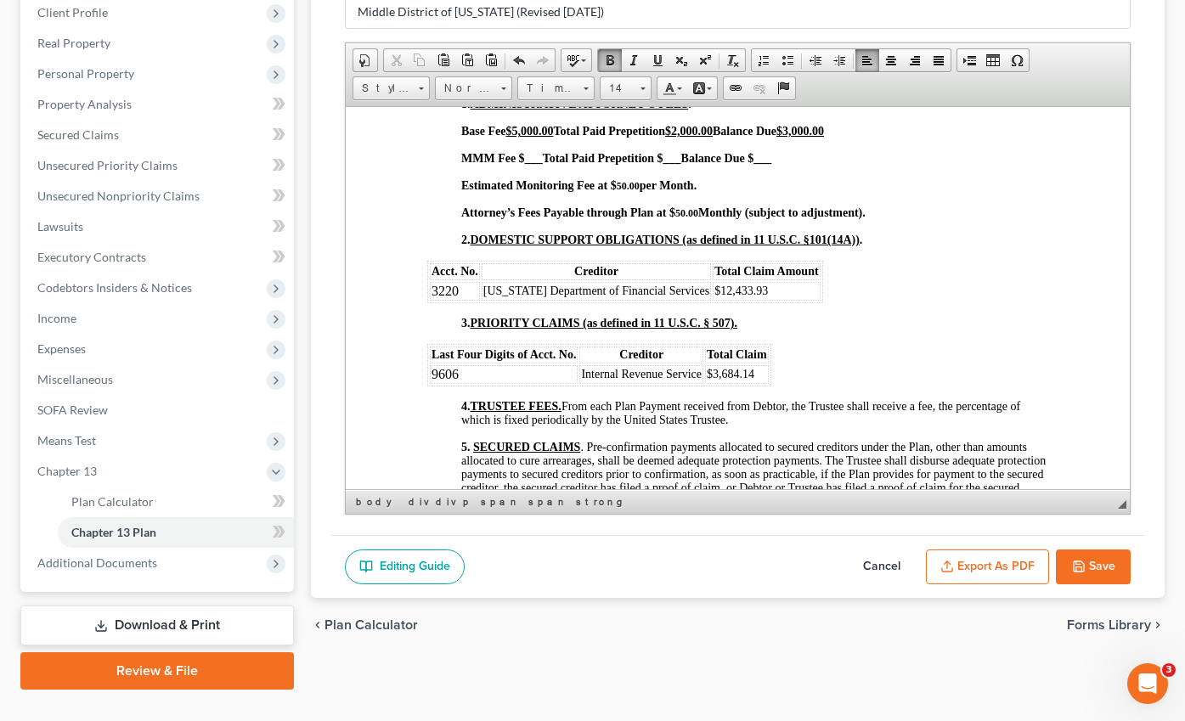
scroll to position [273, 0]
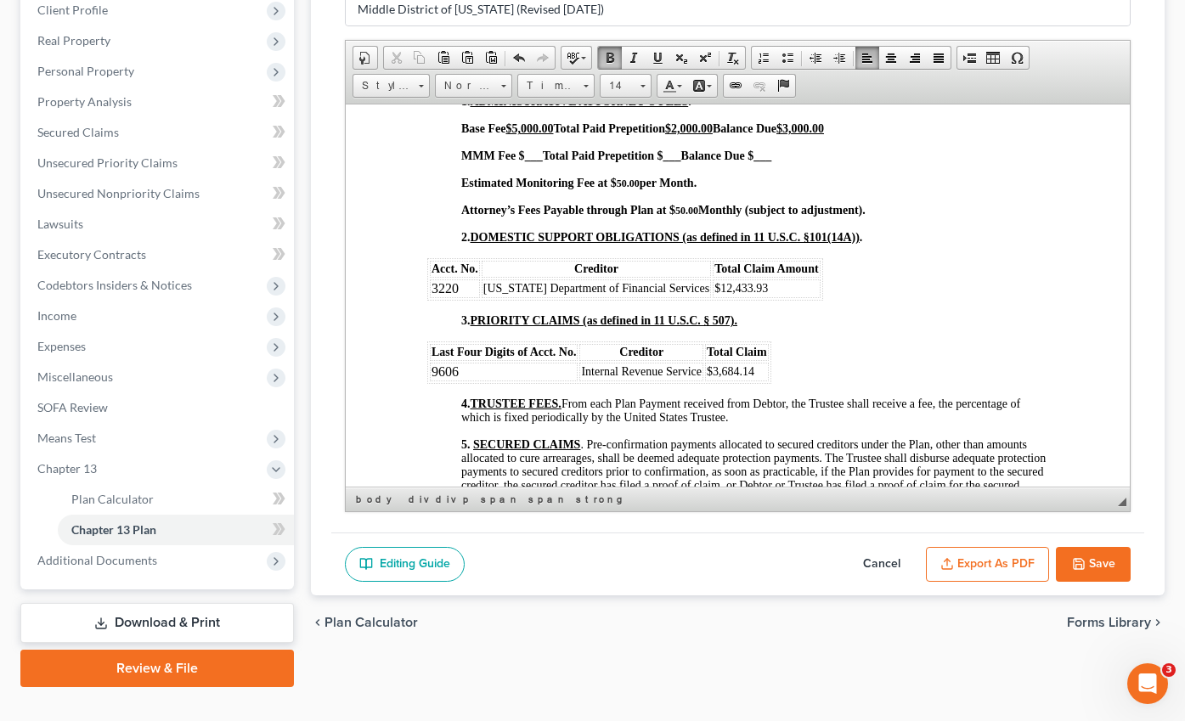
click at [1108, 547] on button "Save" at bounding box center [1093, 565] width 75 height 36
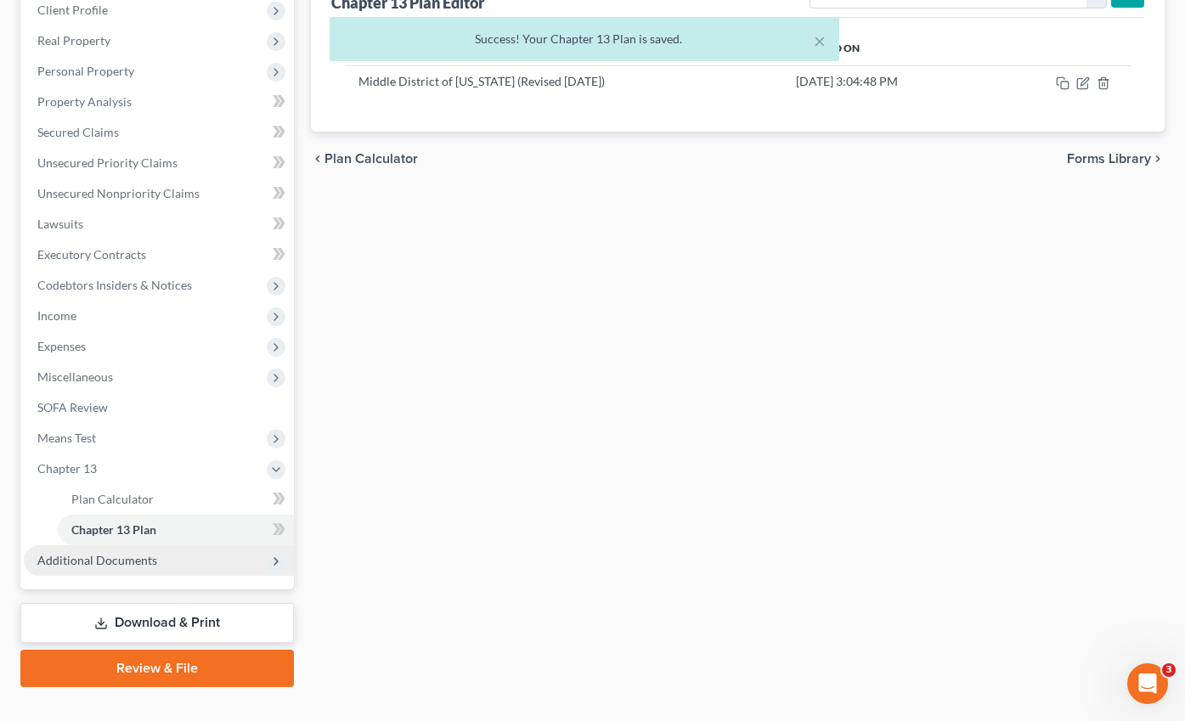
click at [101, 553] on span "Additional Documents" at bounding box center [97, 560] width 120 height 14
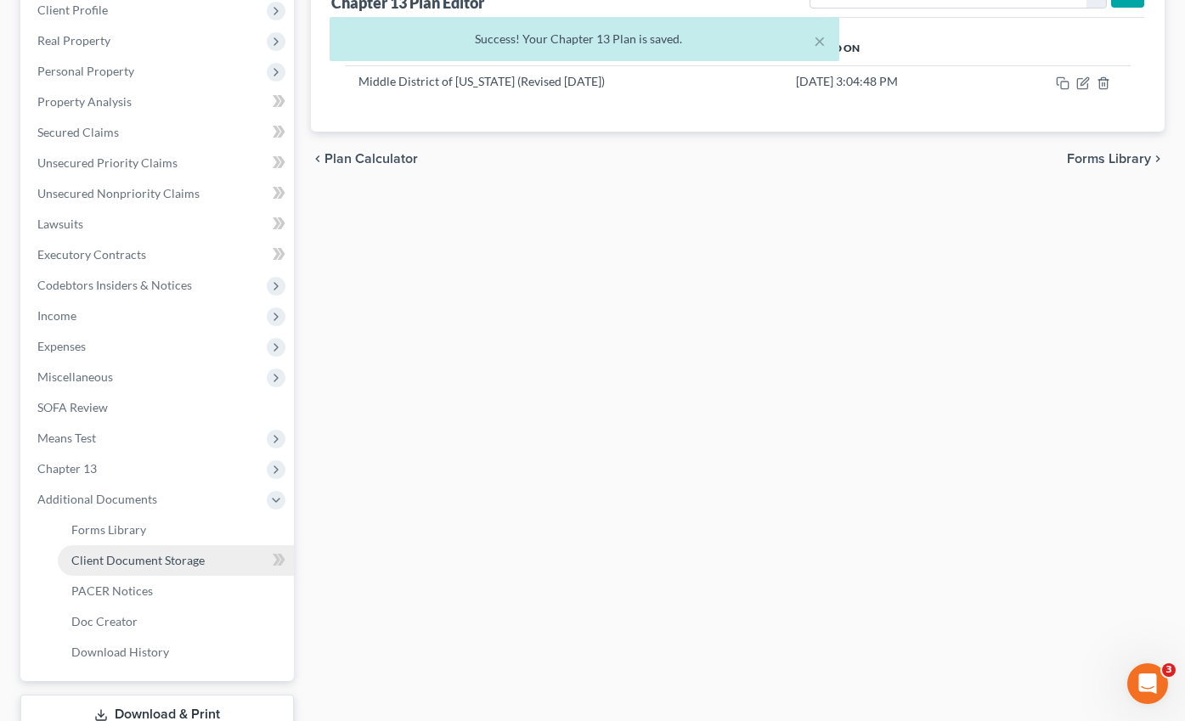
click at [125, 553] on span "Client Document Storage" at bounding box center [137, 560] width 133 height 14
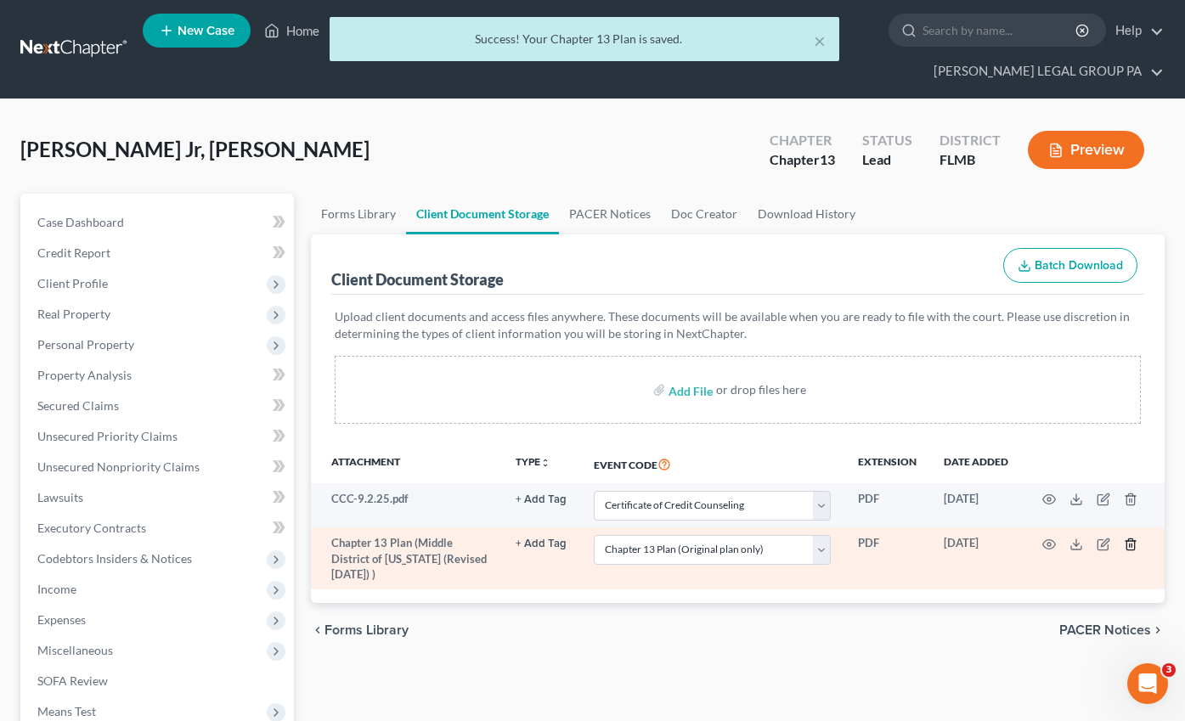
click at [1130, 544] on line "button" at bounding box center [1130, 545] width 0 height 3
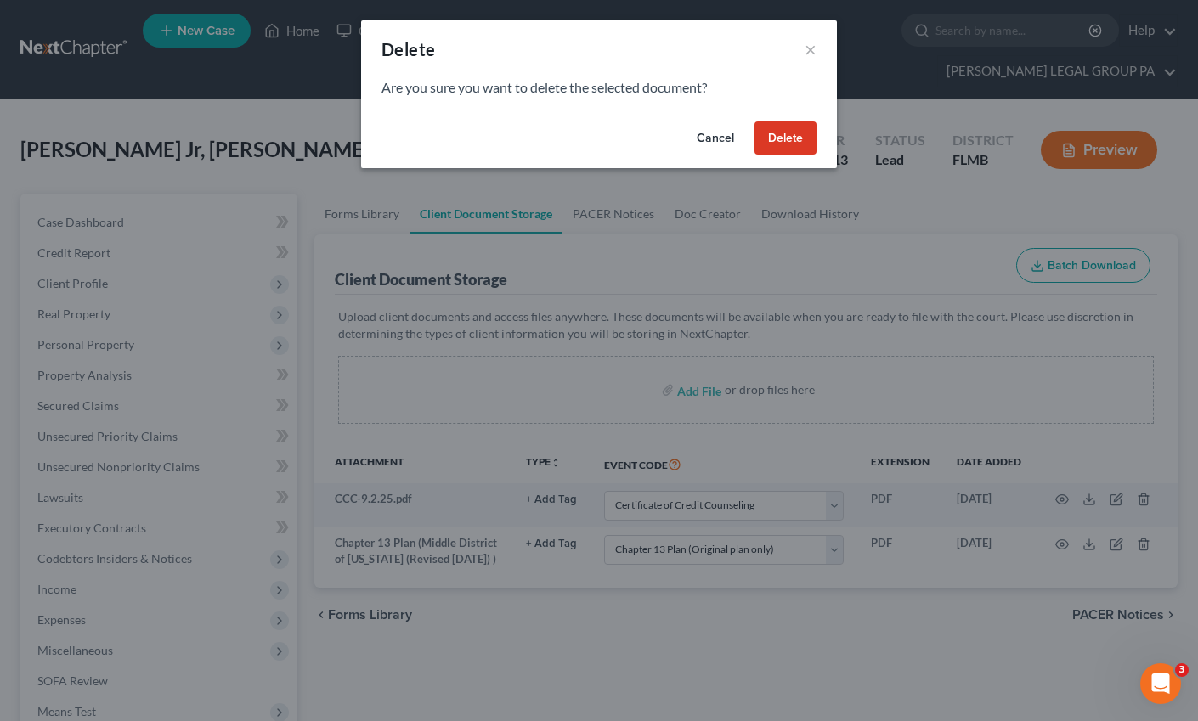
click at [792, 136] on button "Delete" at bounding box center [785, 138] width 62 height 34
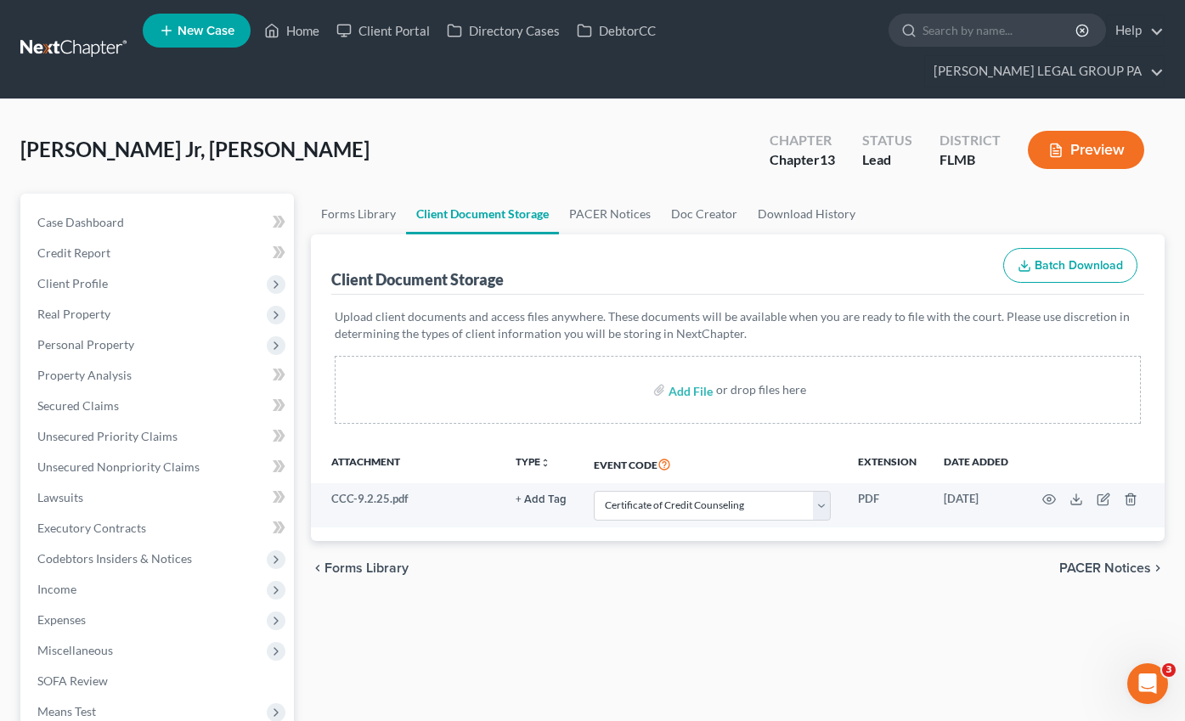
scroll to position [365, 0]
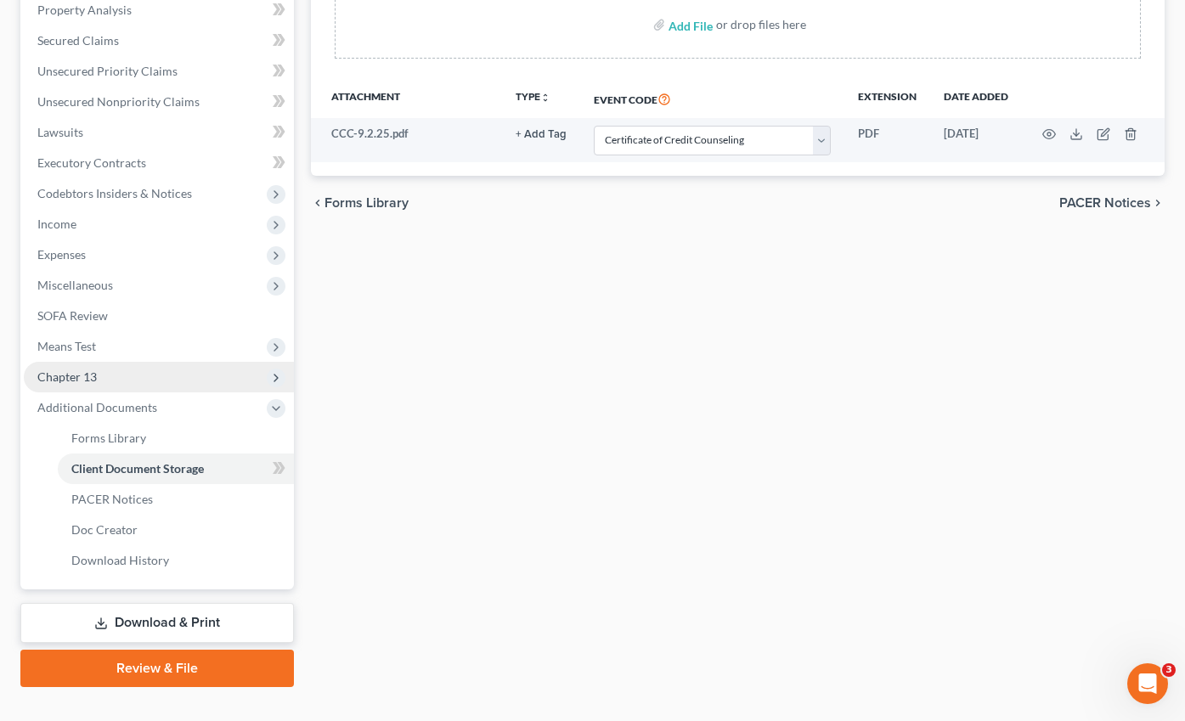
click at [73, 369] on span "Chapter 13" at bounding box center [66, 376] width 59 height 14
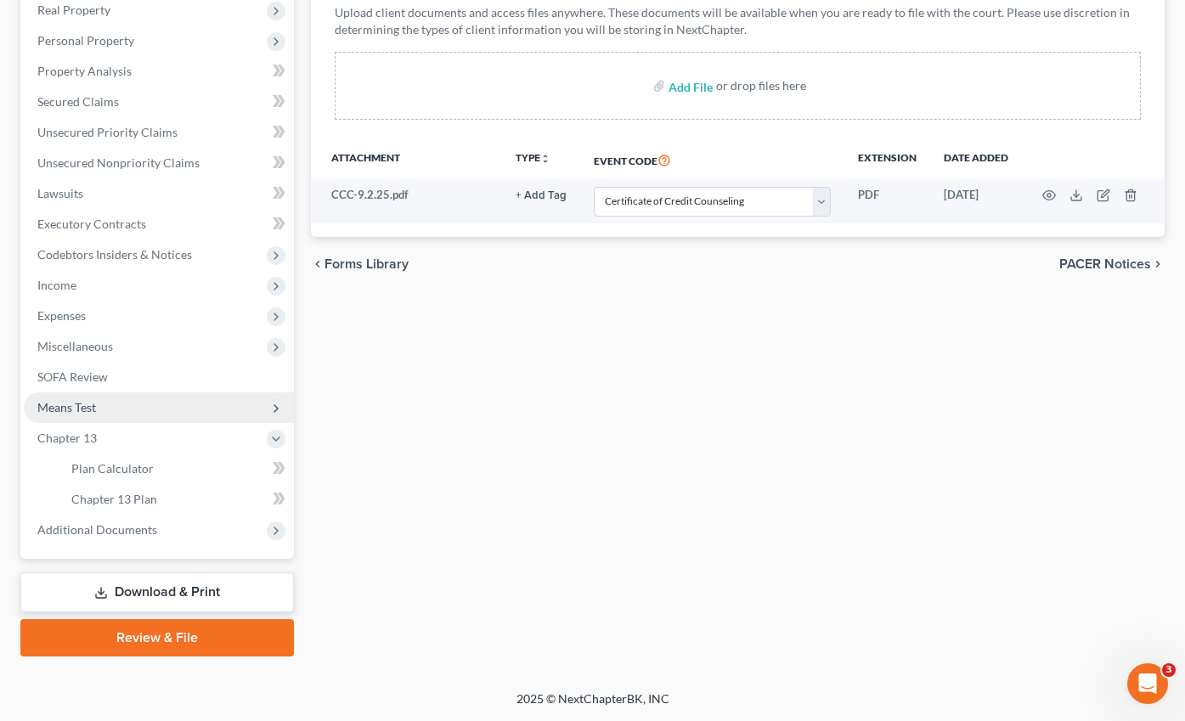
scroll to position [273, 0]
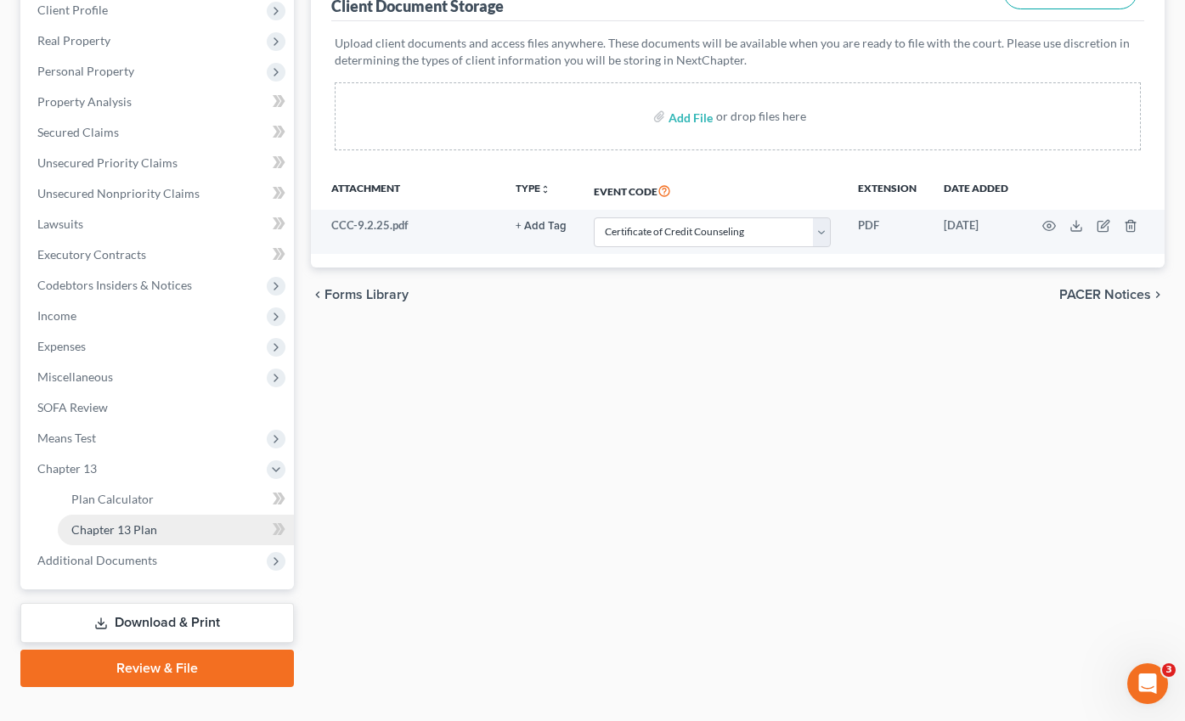
click at [127, 522] on span "Chapter 13 Plan" at bounding box center [114, 529] width 86 height 14
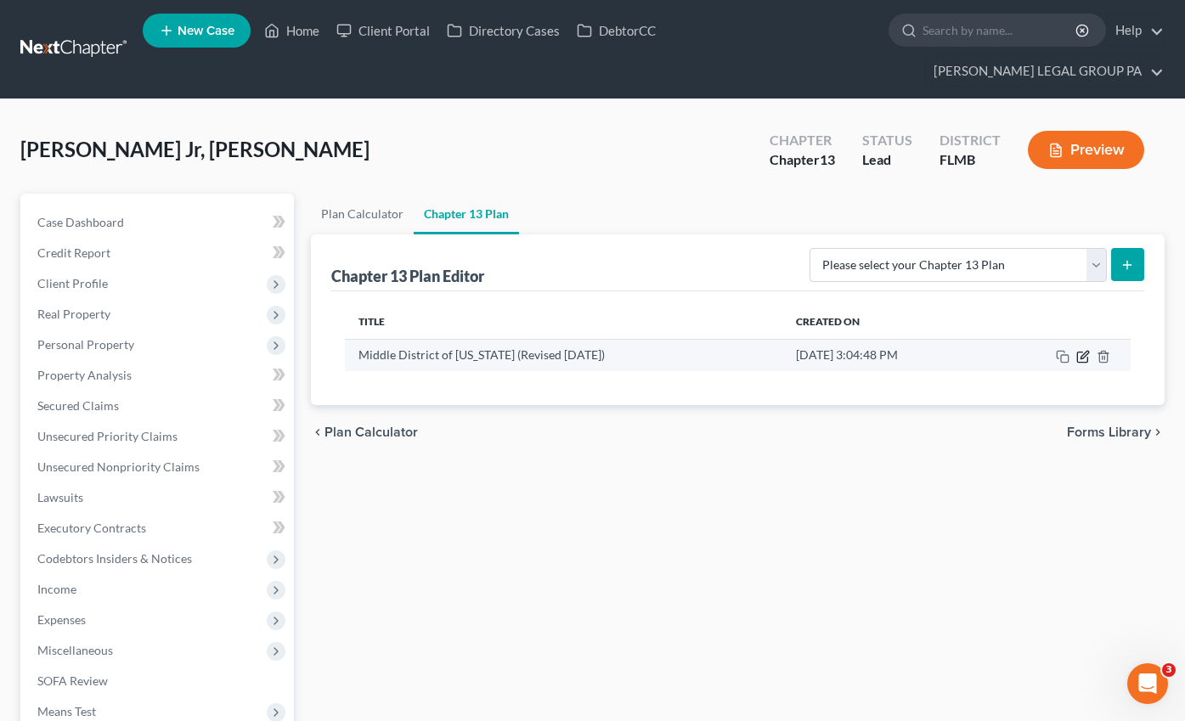
click at [1085, 350] on icon "button" at bounding box center [1083, 357] width 14 height 14
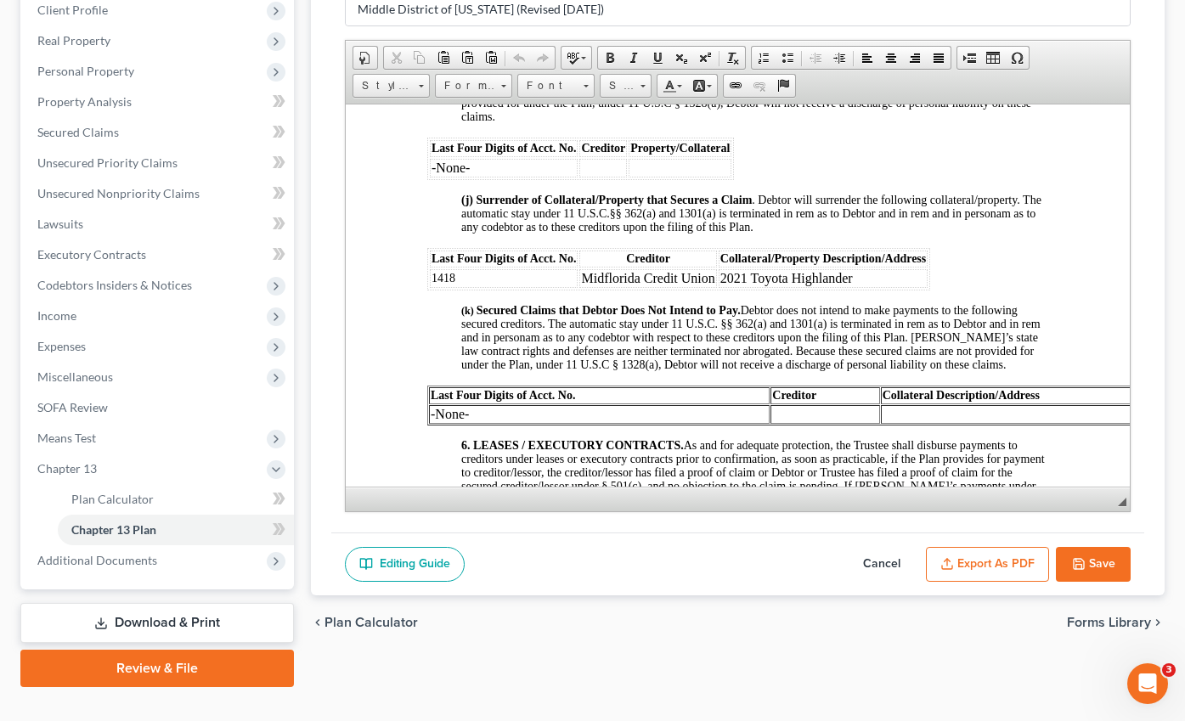
scroll to position [2846, 0]
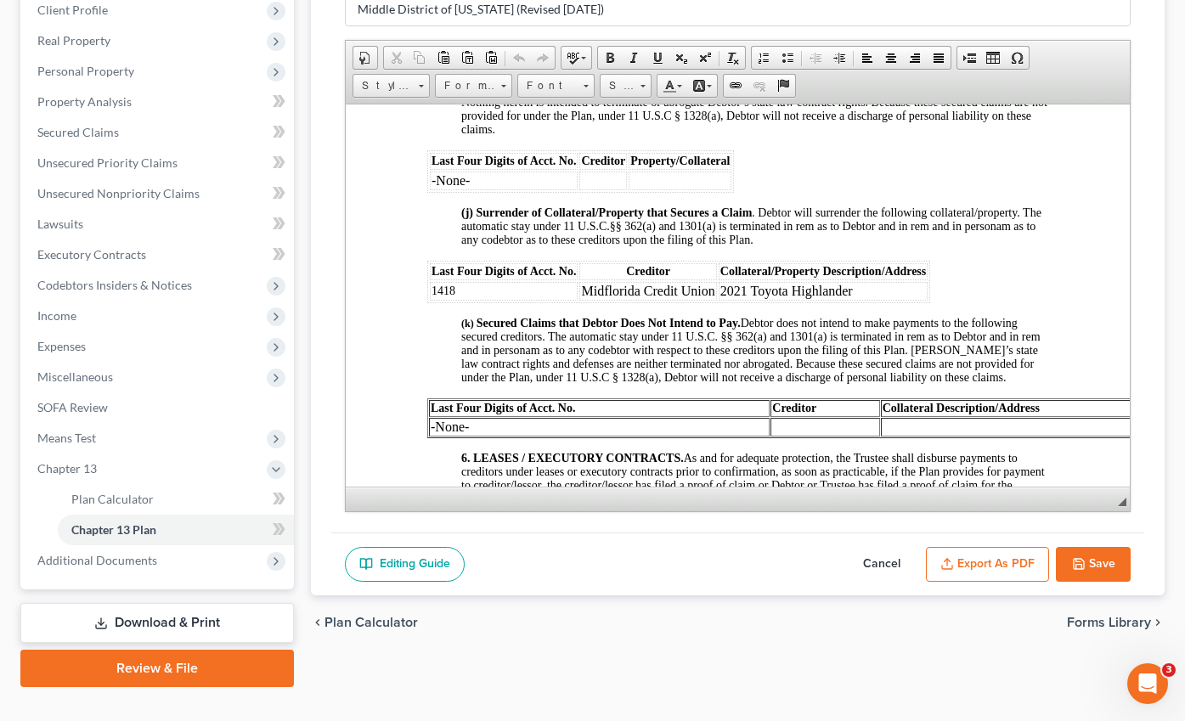
click at [662, 300] on td "Midflorida Credit Union" at bounding box center [646, 290] width 137 height 19
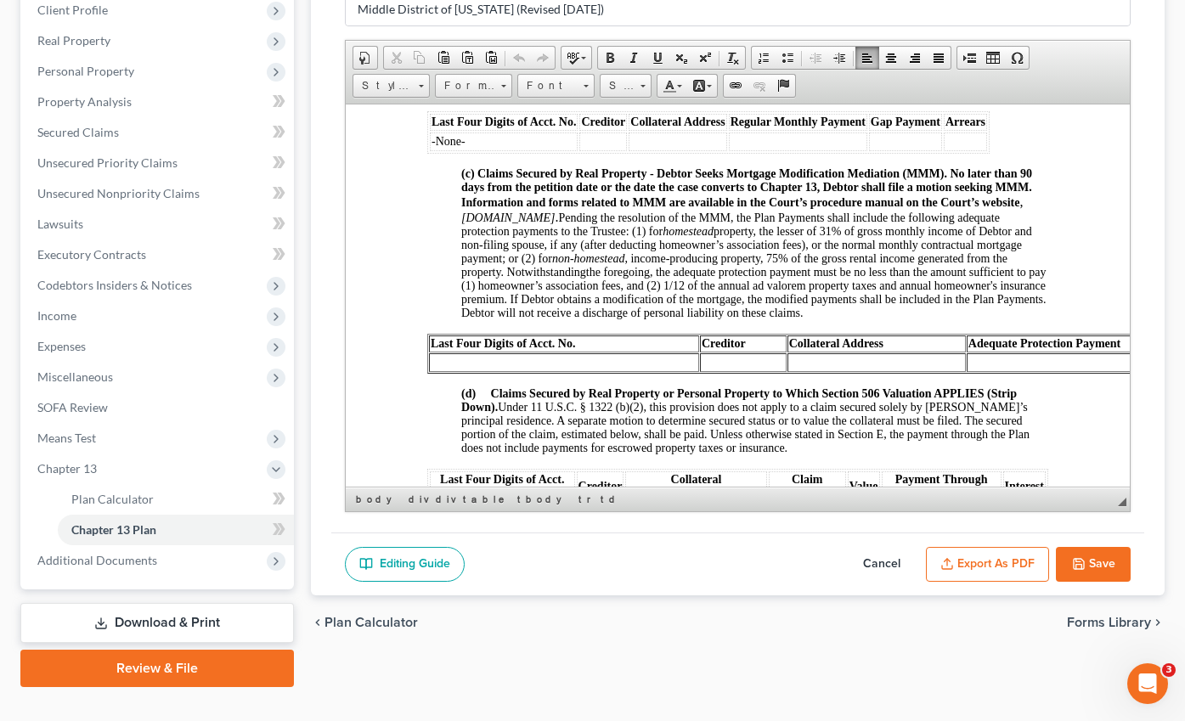
scroll to position [1851, 0]
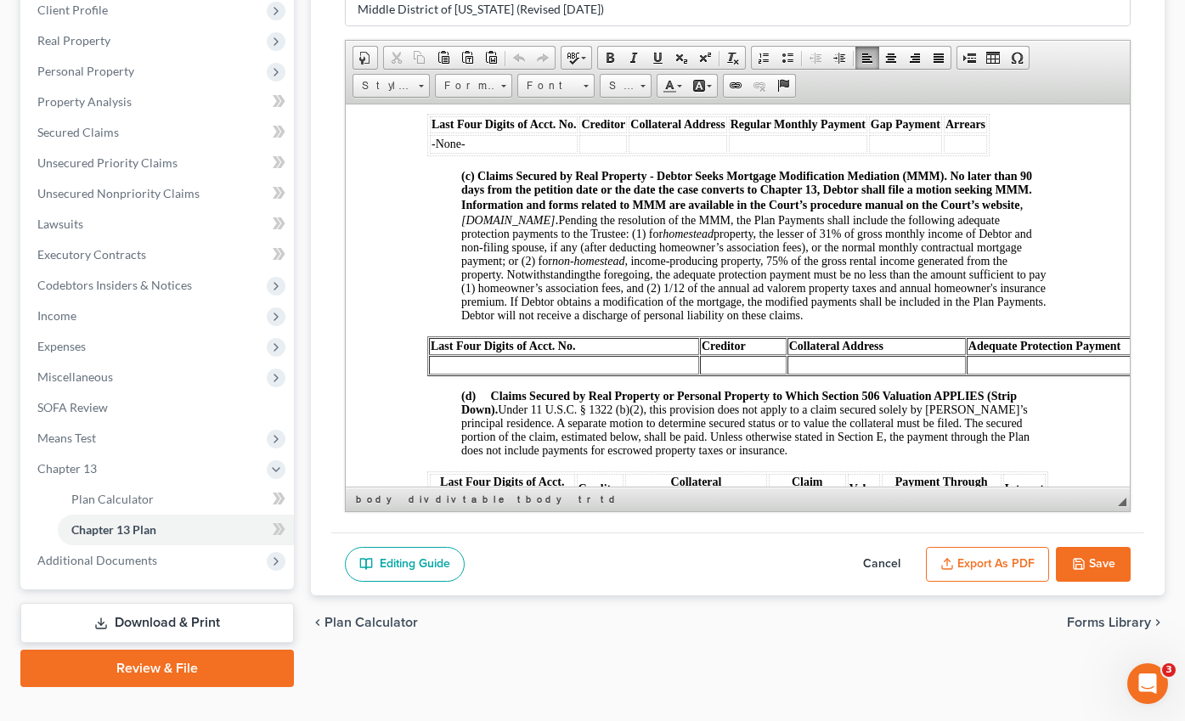
click at [443, 374] on td at bounding box center [563, 364] width 270 height 19
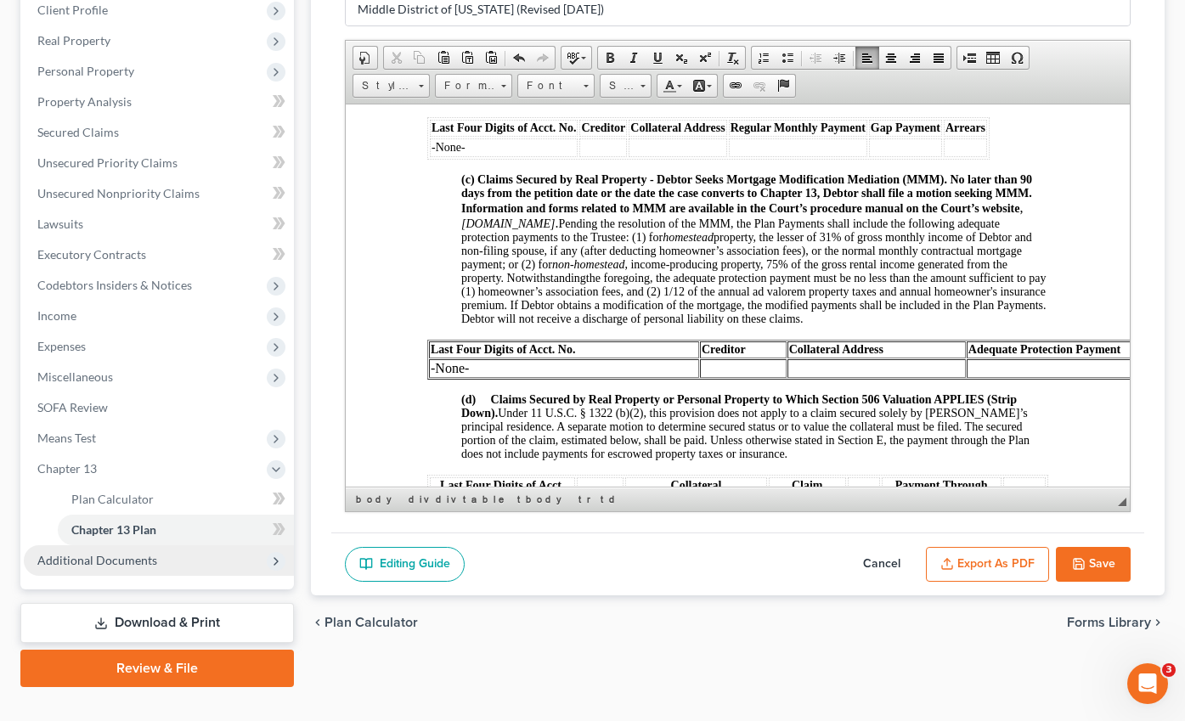
click at [141, 545] on span "Additional Documents" at bounding box center [159, 560] width 270 height 31
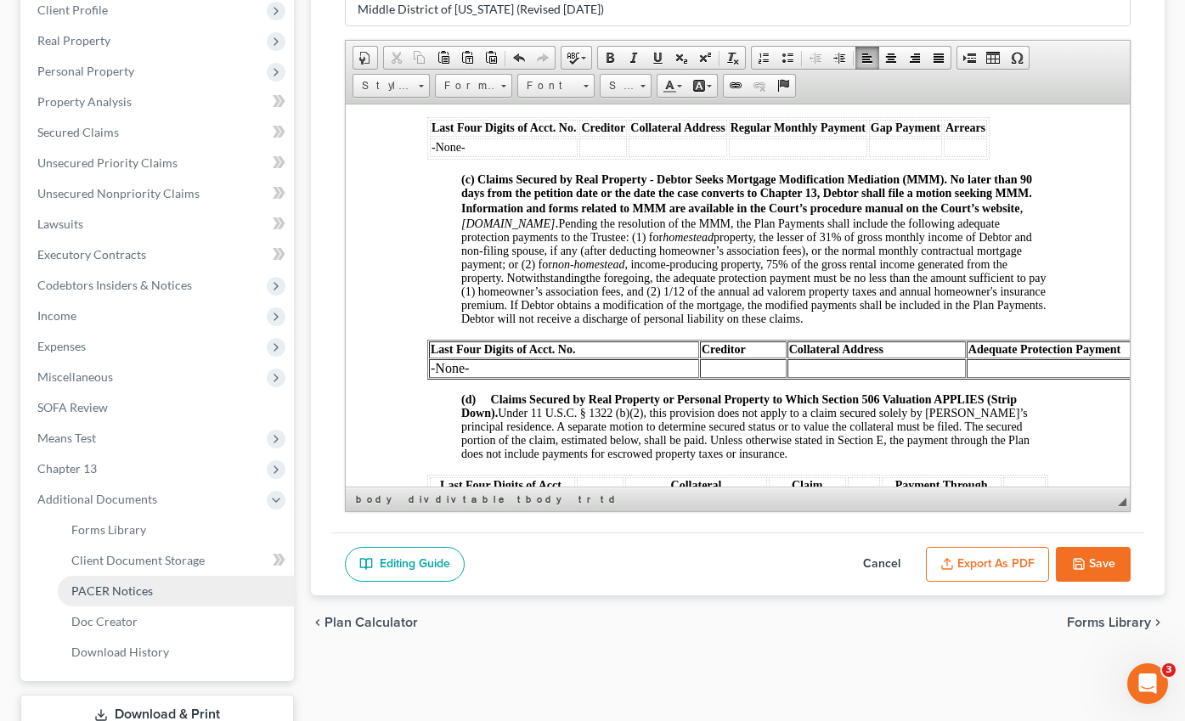
drag, startPoint x: 131, startPoint y: 558, endPoint x: 223, endPoint y: 554, distance: 91.8
click at [132, 584] on span "PACER Notices" at bounding box center [112, 591] width 82 height 14
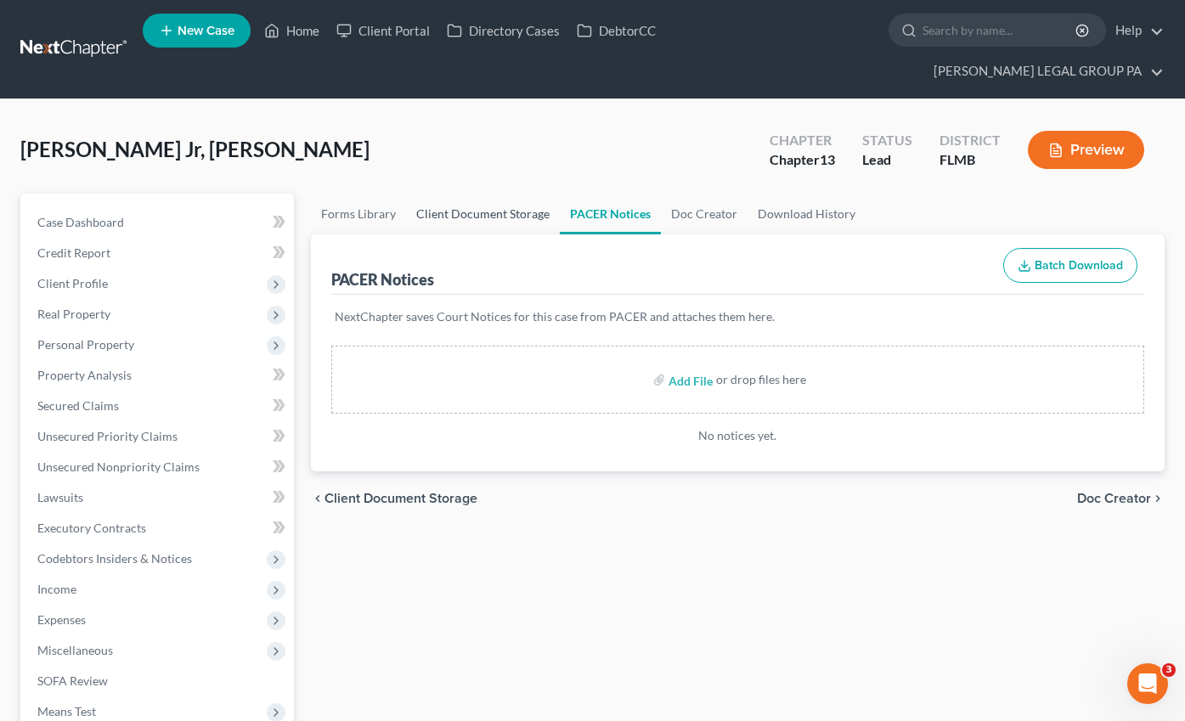
click at [460, 194] on link "Client Document Storage" at bounding box center [483, 214] width 154 height 41
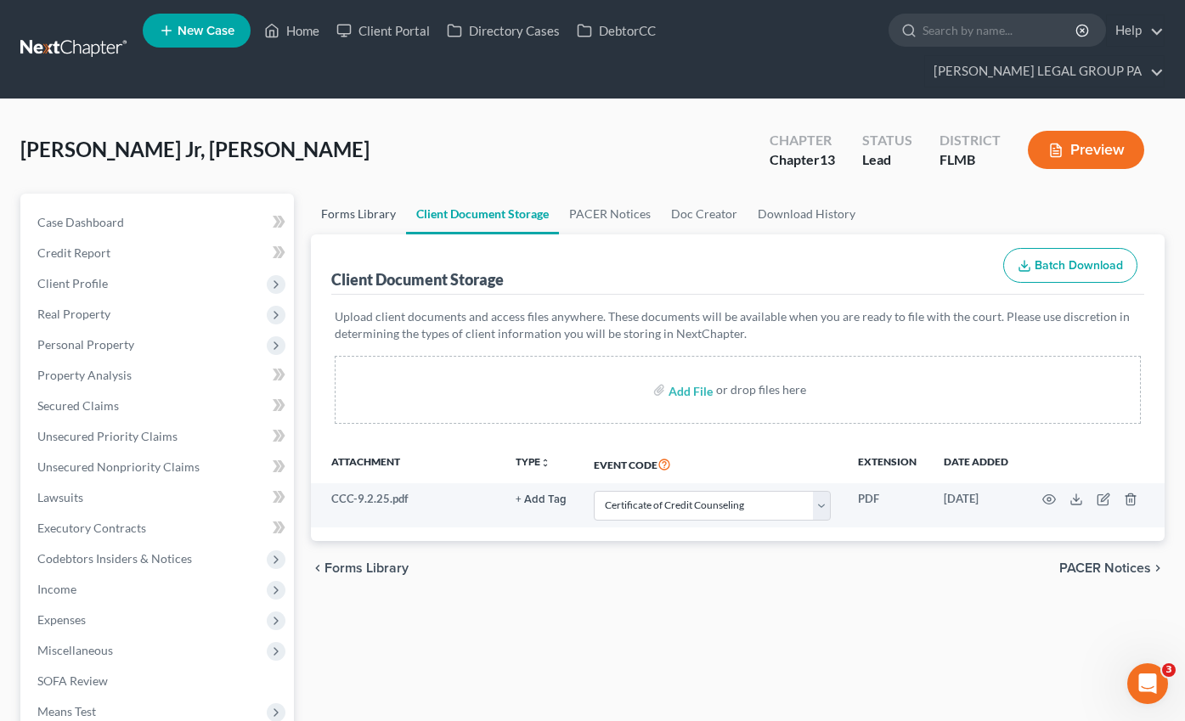
click at [373, 194] on link "Forms Library" at bounding box center [358, 214] width 95 height 41
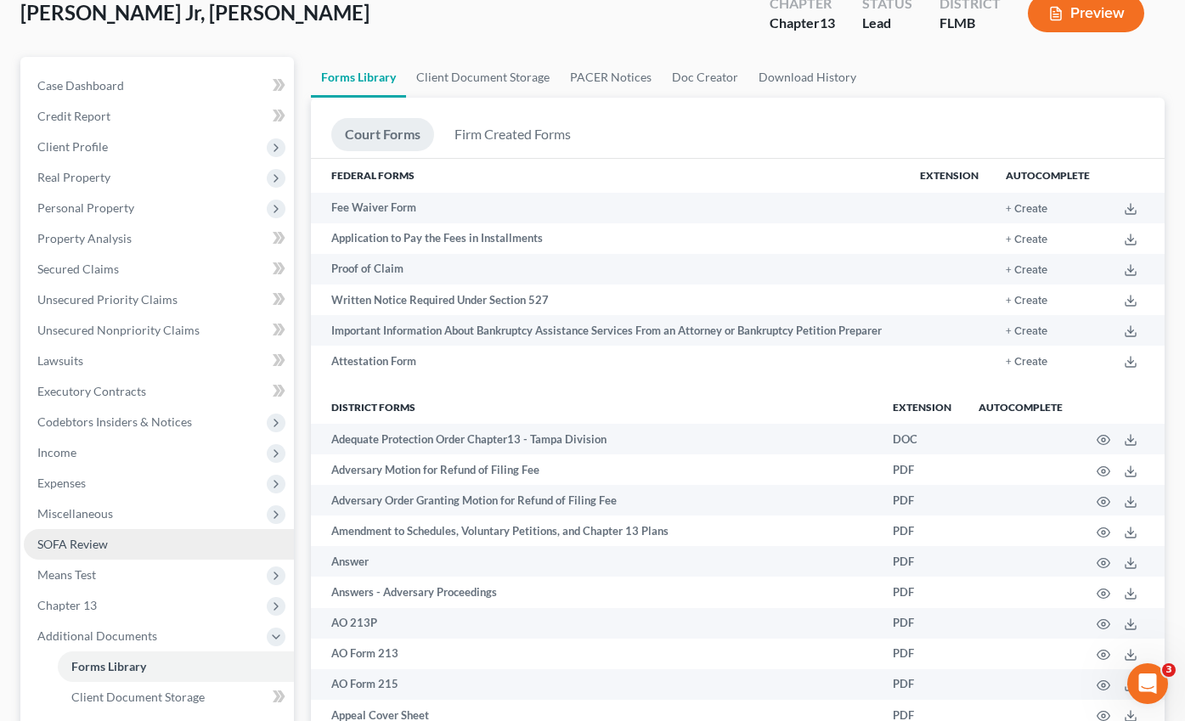
scroll to position [327, 0]
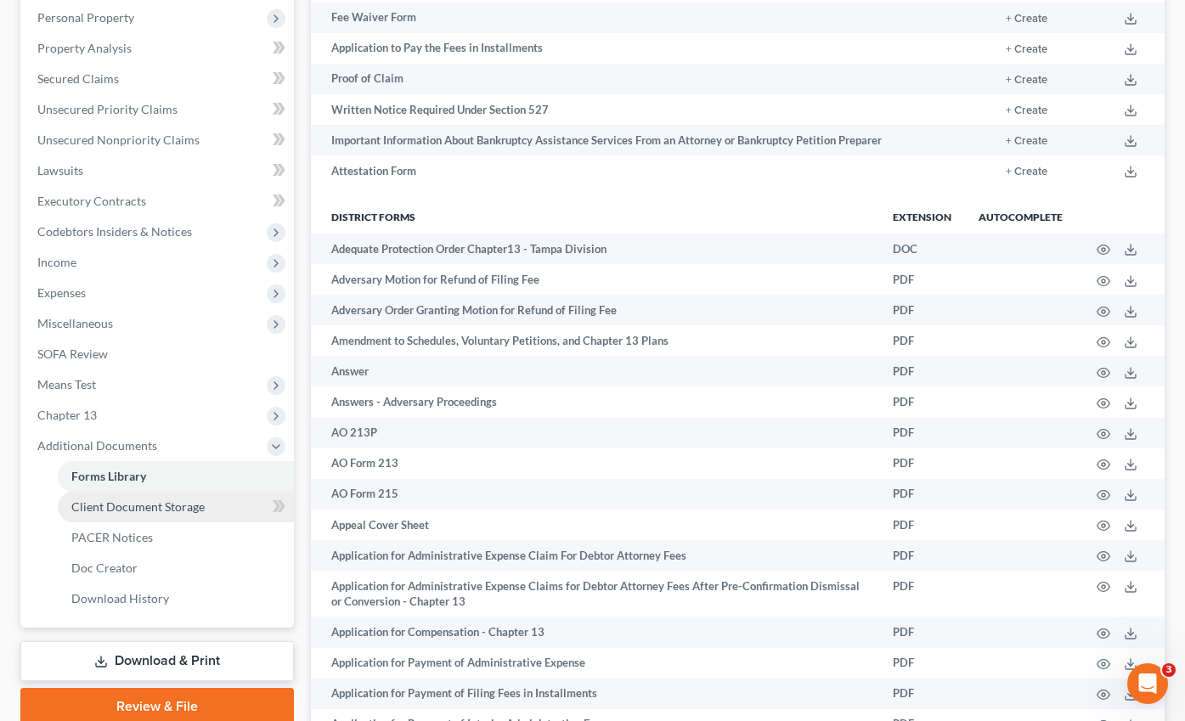
drag, startPoint x: 87, startPoint y: 390, endPoint x: 109, endPoint y: 473, distance: 86.1
click at [87, 408] on span "Chapter 13" at bounding box center [66, 415] width 59 height 14
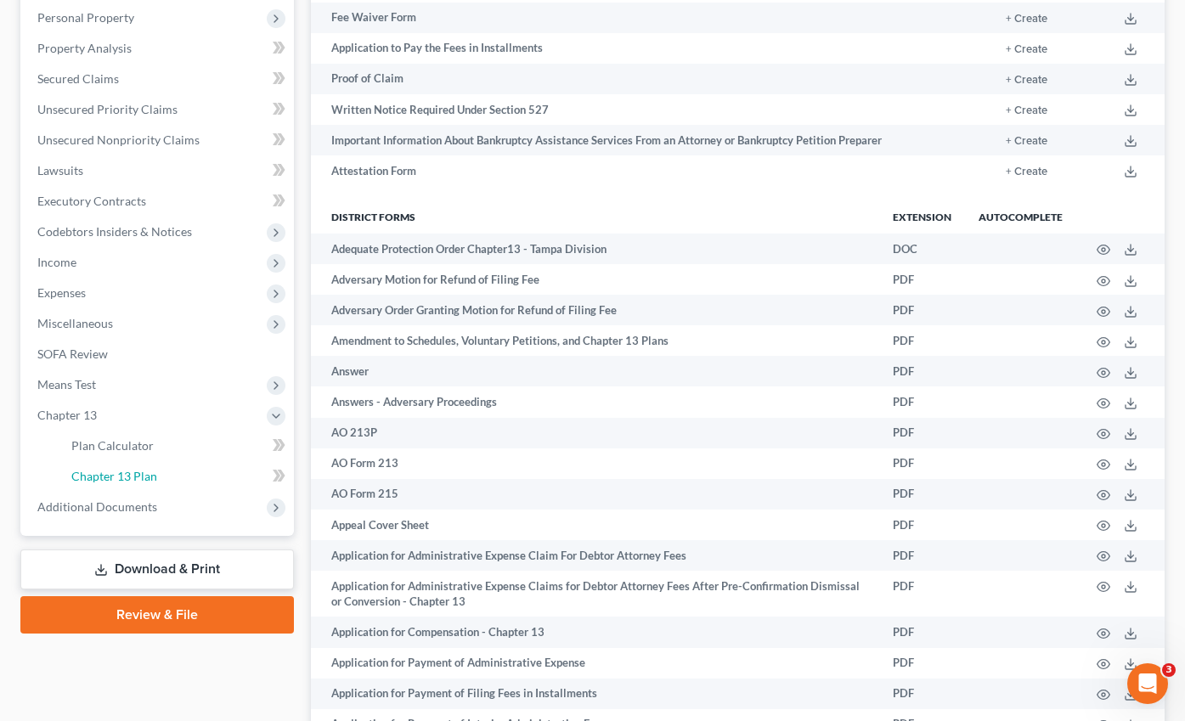
drag, startPoint x: 111, startPoint y: 443, endPoint x: 270, endPoint y: 476, distance: 162.2
click at [111, 469] on span "Chapter 13 Plan" at bounding box center [114, 476] width 86 height 14
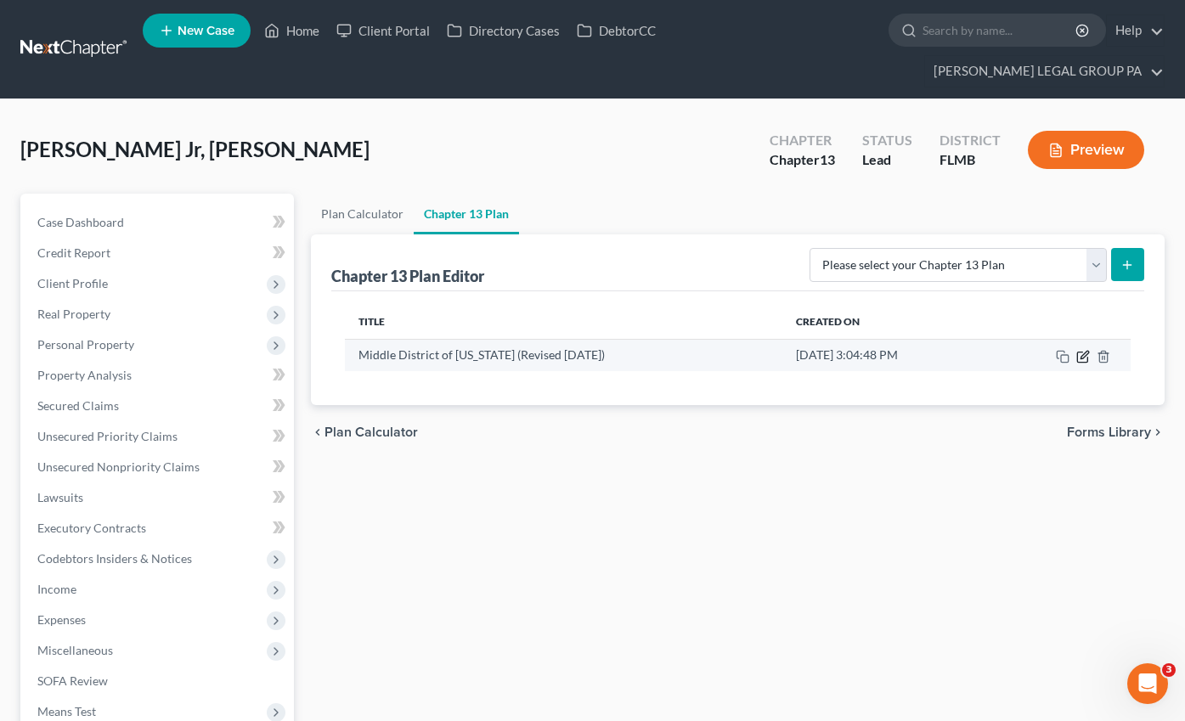
click at [1085, 350] on icon "button" at bounding box center [1083, 357] width 14 height 14
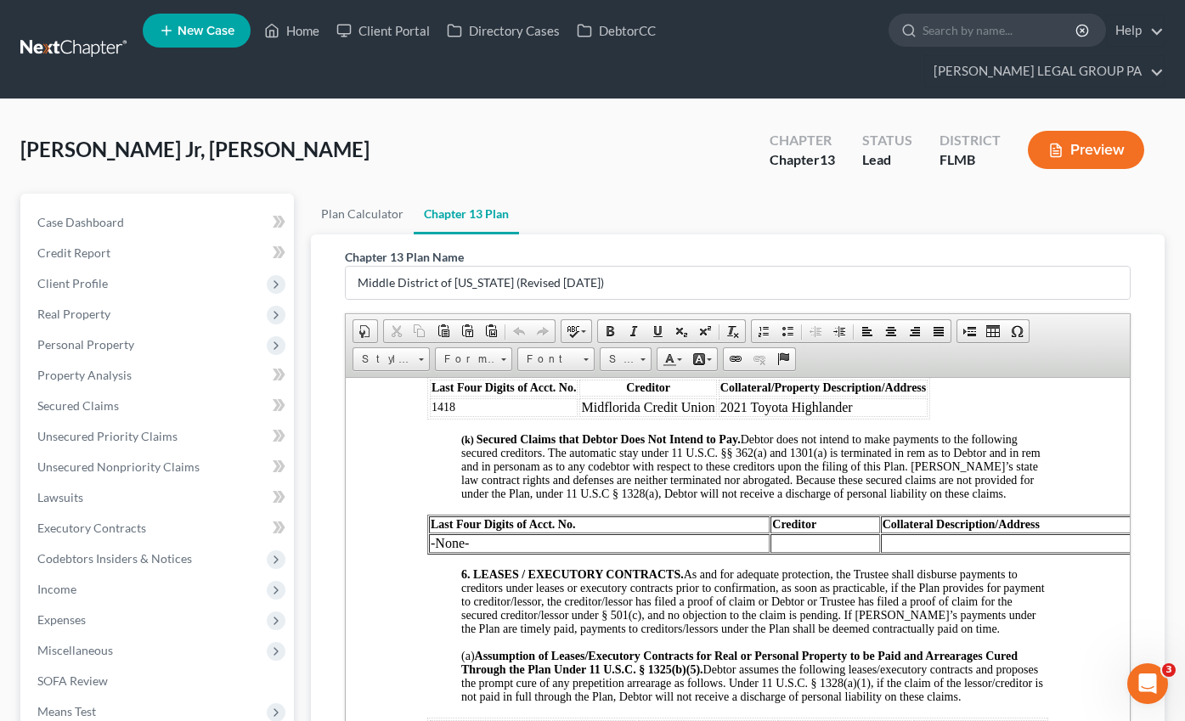
scroll to position [2920, 0]
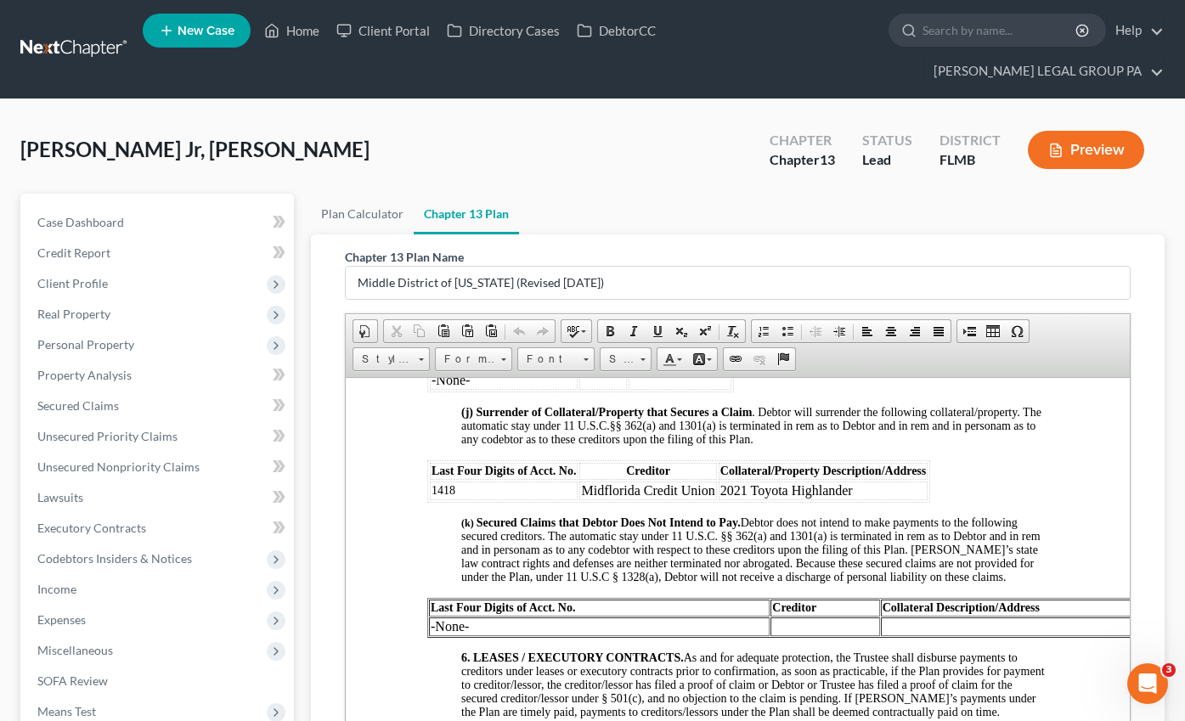
click at [1144, 453] on div "Chapter 13 Plan Name Middle District of [US_STATE] (Revised [DATE]) Rich Text E…" at bounding box center [738, 551] width 854 height 634
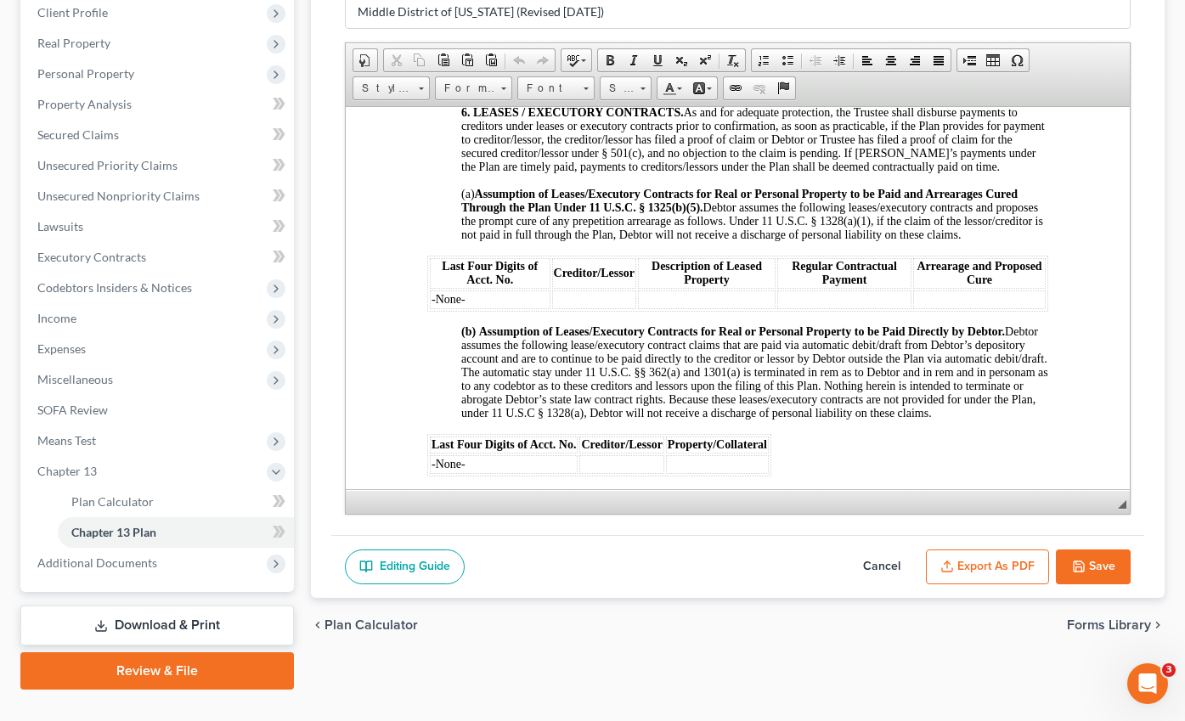
scroll to position [273, 0]
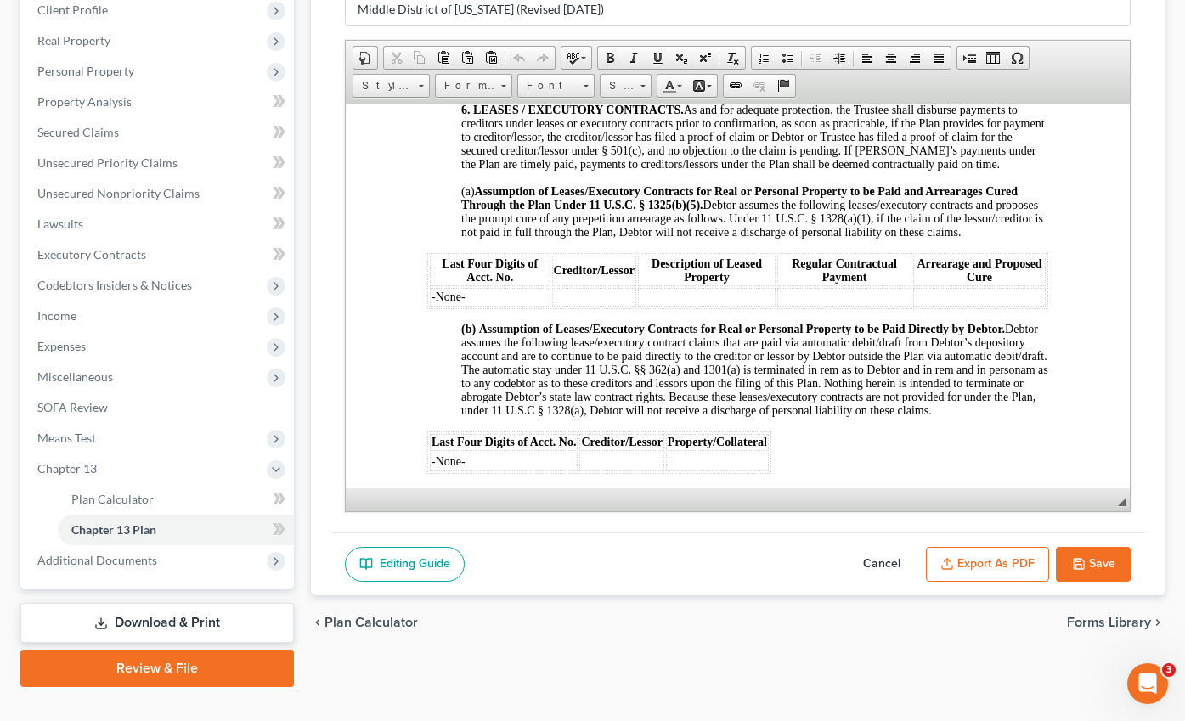
click at [1111, 547] on button "Save" at bounding box center [1093, 565] width 75 height 36
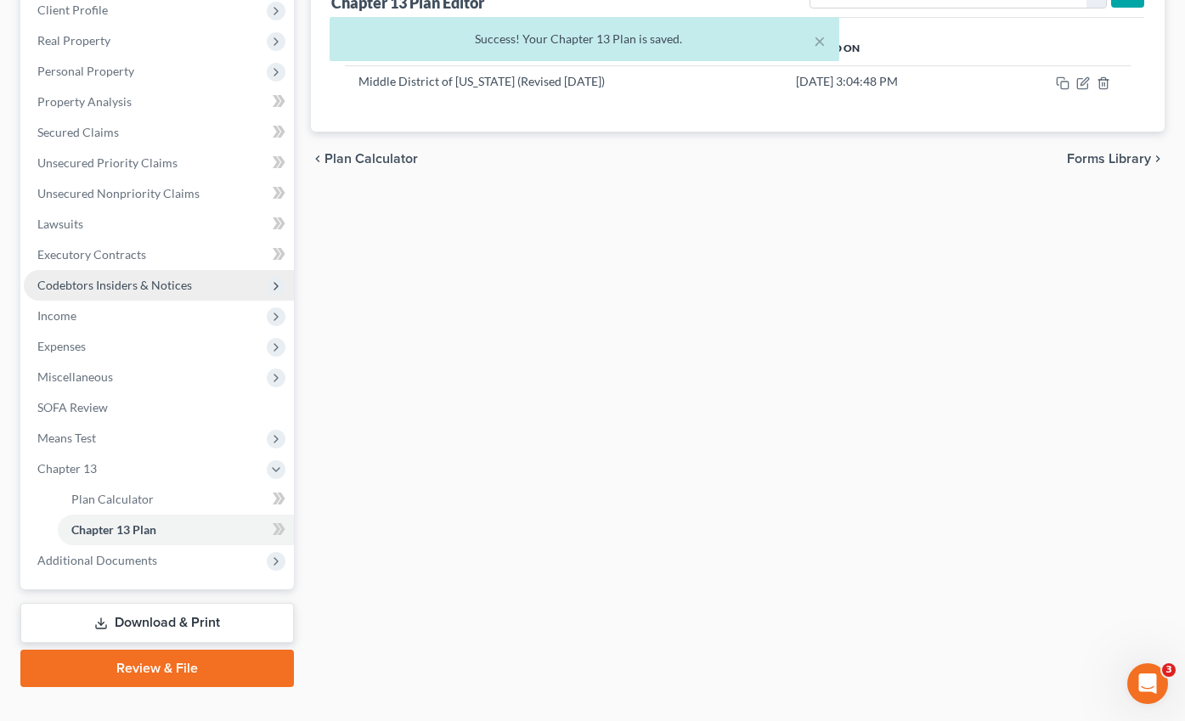
click at [116, 278] on span "Codebtors Insiders & Notices" at bounding box center [114, 285] width 155 height 14
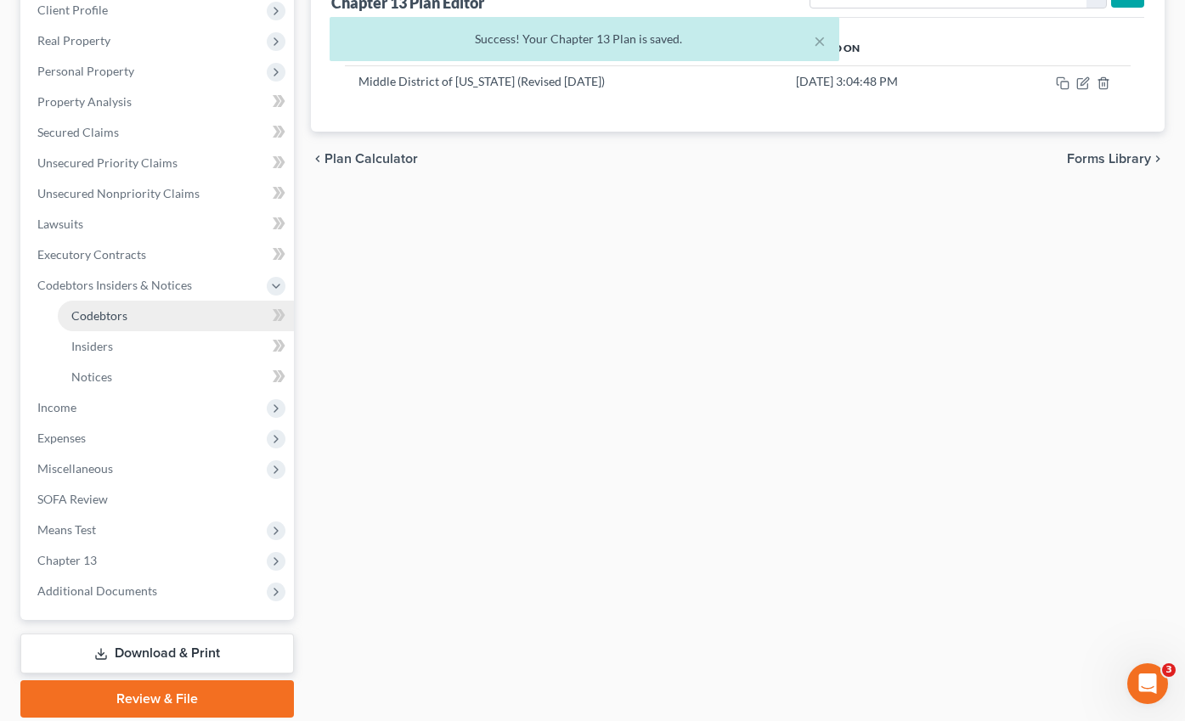
click at [127, 301] on link "Codebtors" at bounding box center [176, 316] width 236 height 31
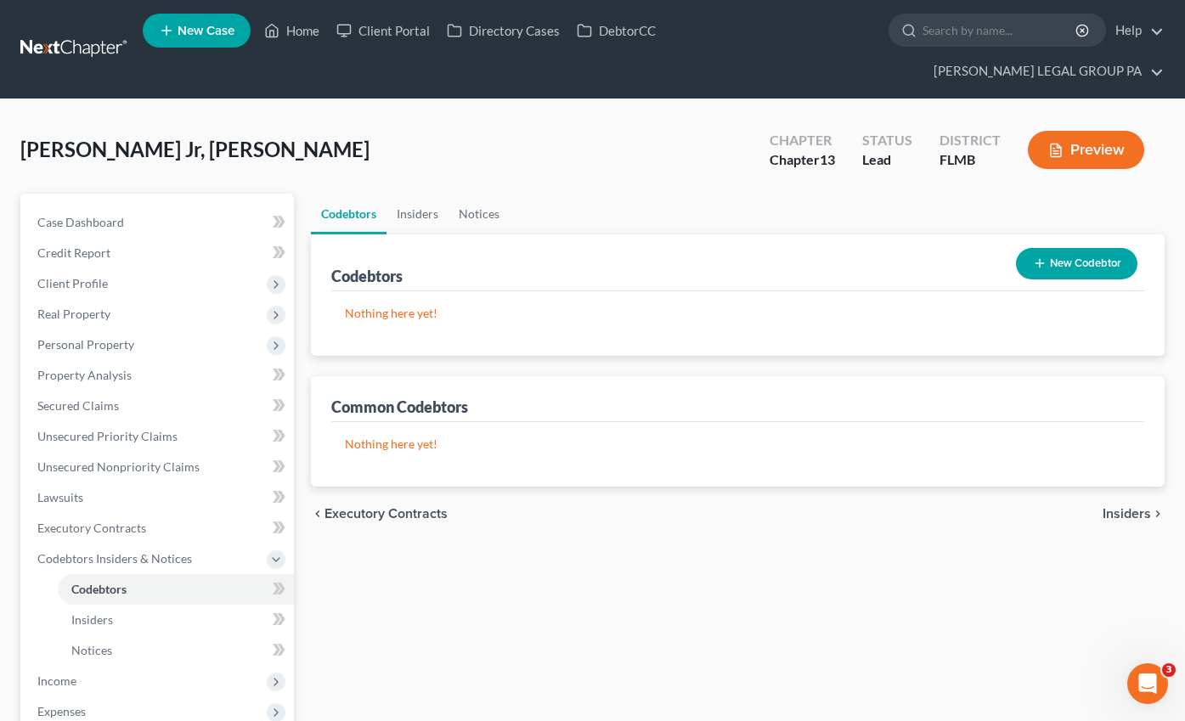
click at [1069, 248] on button "New Codebtor" at bounding box center [1076, 263] width 121 height 31
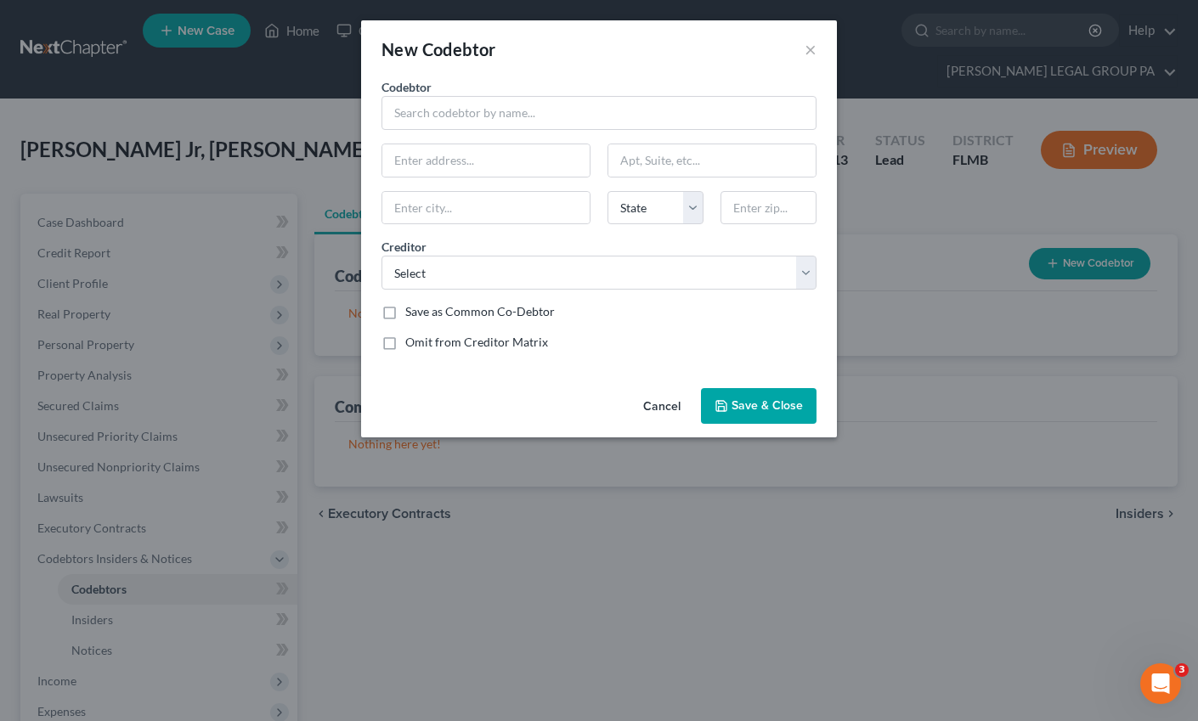
click at [443, 130] on div "Codebtor * Codebtor * State [US_STATE] AK AR AZ CA CO CT DE DC [GEOGRAPHIC_DATA…" at bounding box center [599, 221] width 452 height 286
click at [807, 53] on button "×" at bounding box center [810, 49] width 12 height 20
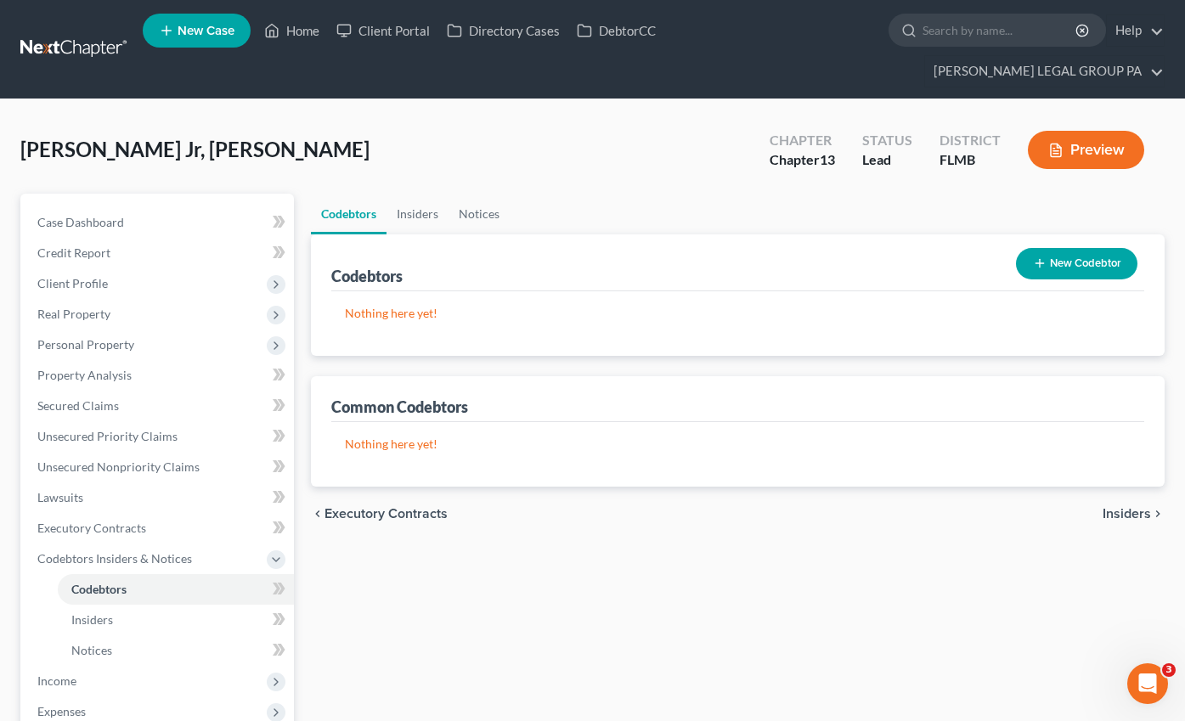
click at [1066, 248] on button "New Codebtor" at bounding box center [1076, 263] width 121 height 31
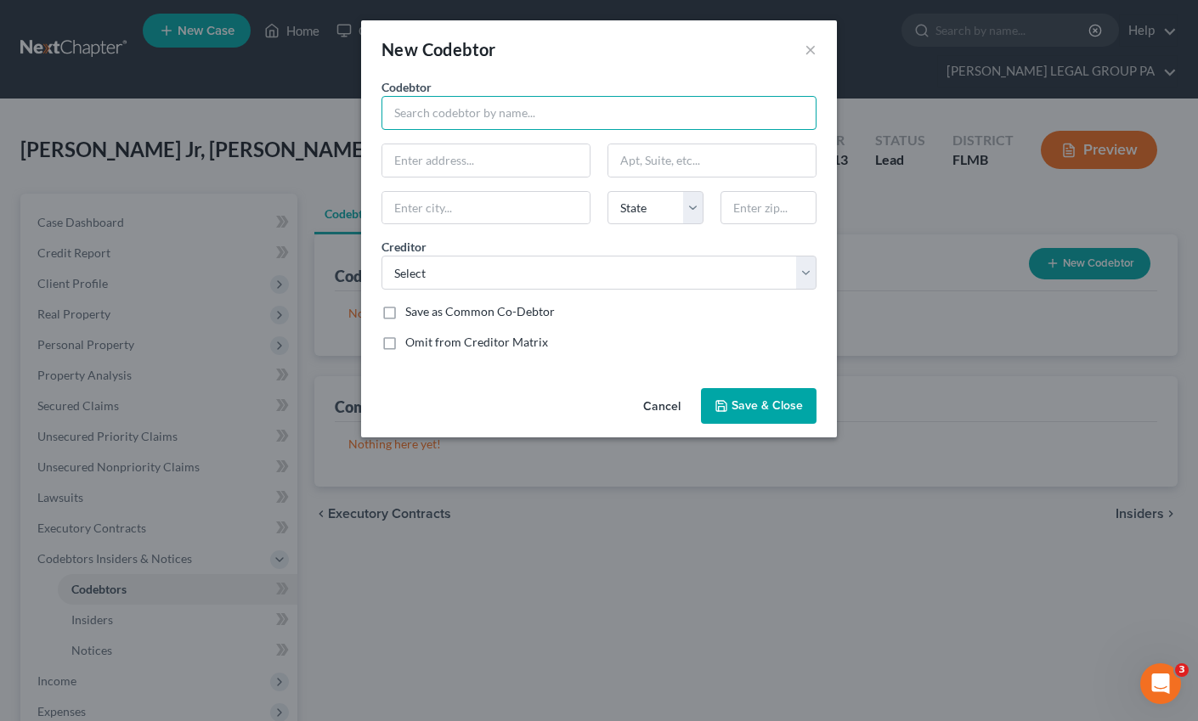
click at [436, 116] on input "text" at bounding box center [598, 113] width 435 height 34
click at [480, 128] on input "text" at bounding box center [598, 113] width 435 height 34
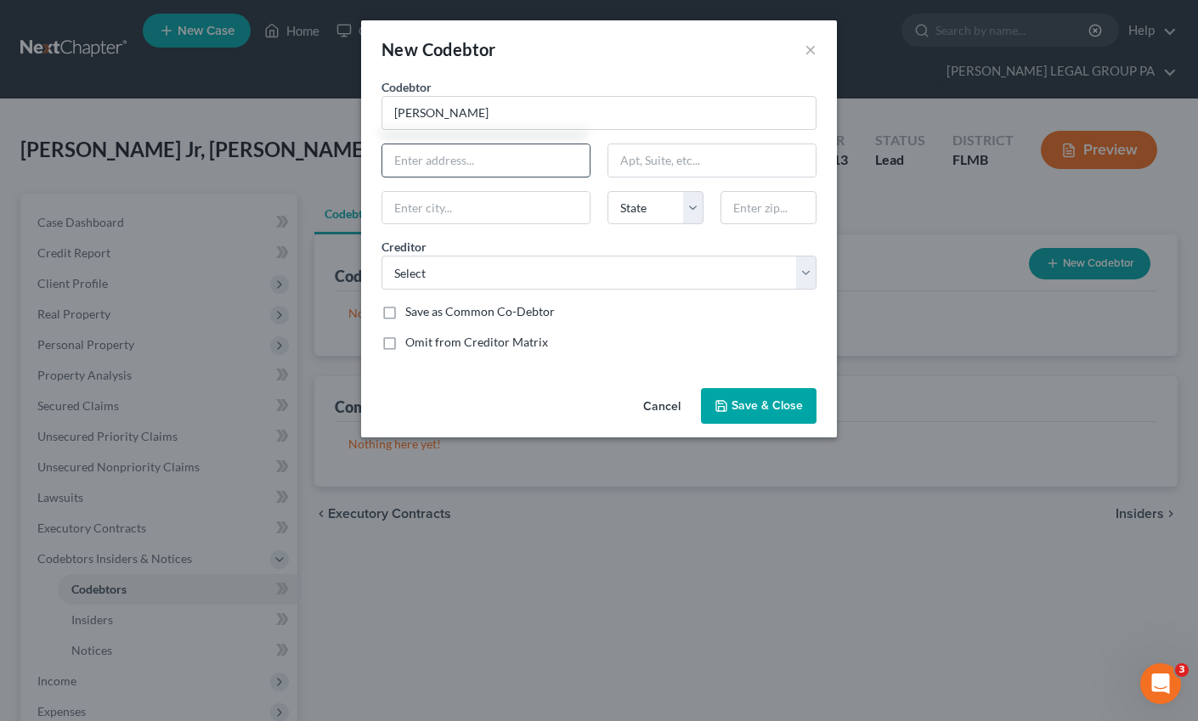
click at [448, 161] on input "text" at bounding box center [485, 160] width 207 height 32
click at [656, 319] on div "Save as Common Co-Debtor" at bounding box center [598, 311] width 435 height 17
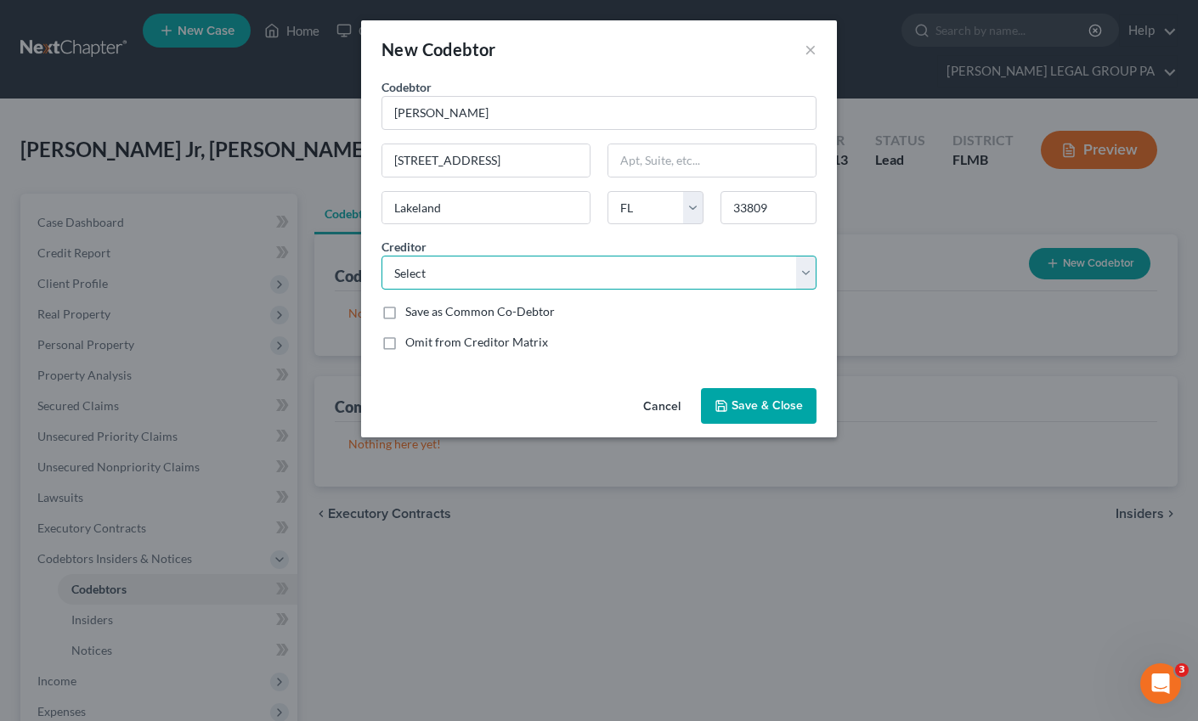
click at [480, 259] on select "Select Gte Fcu Suncoast Cu Credit Coll Crown Asset Management, LLC Kingston Dat…" at bounding box center [598, 273] width 435 height 34
click at [381, 256] on select "Select Gte Fcu Suncoast Cu Credit Coll Crown Asset Management, LLC Kingston Dat…" at bounding box center [598, 273] width 435 height 34
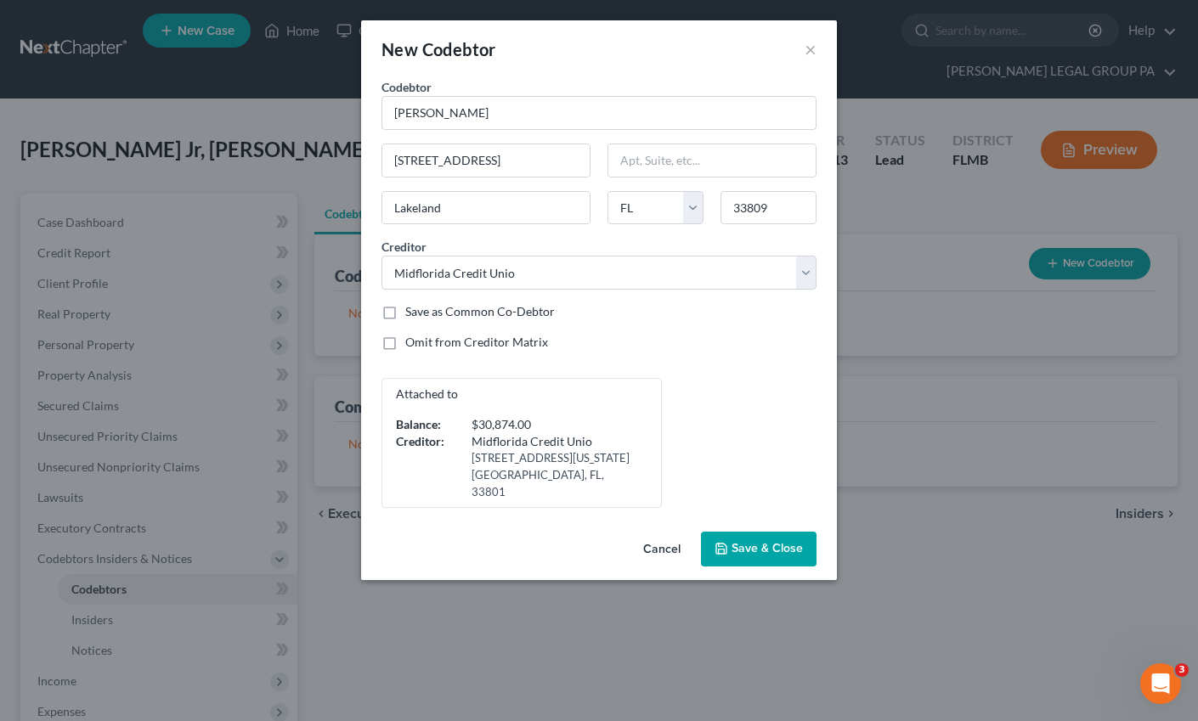
click at [755, 538] on button "Save & Close" at bounding box center [759, 550] width 116 height 36
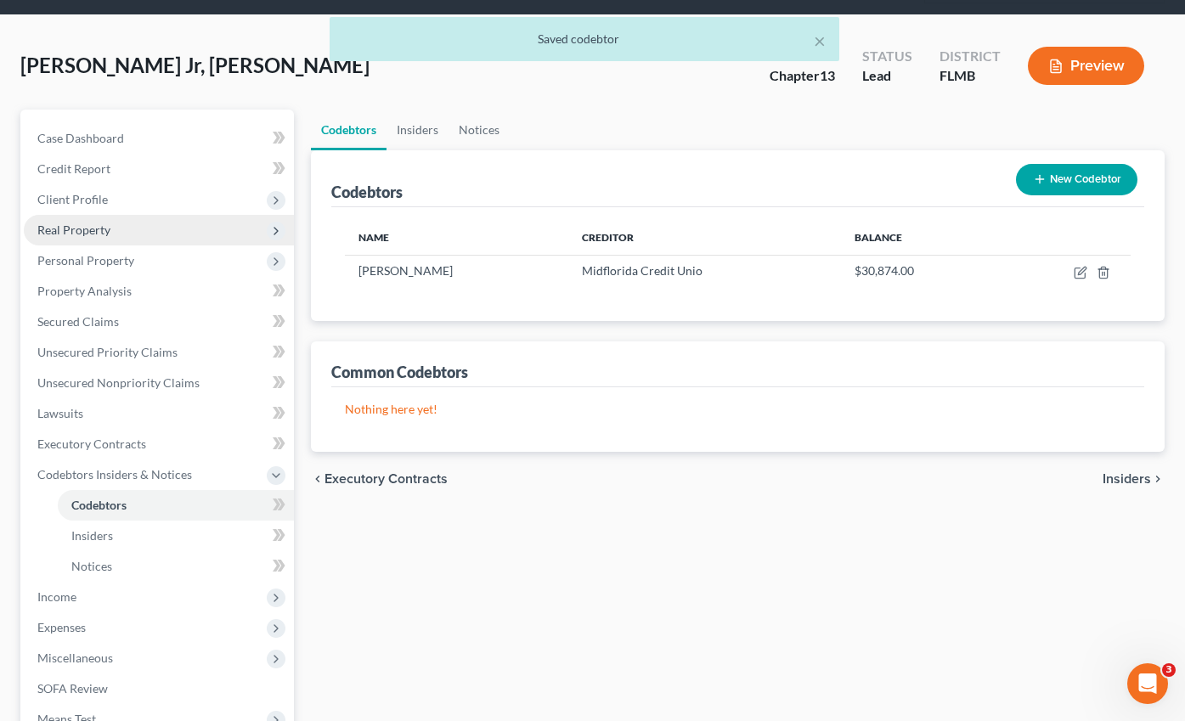
scroll to position [82, 0]
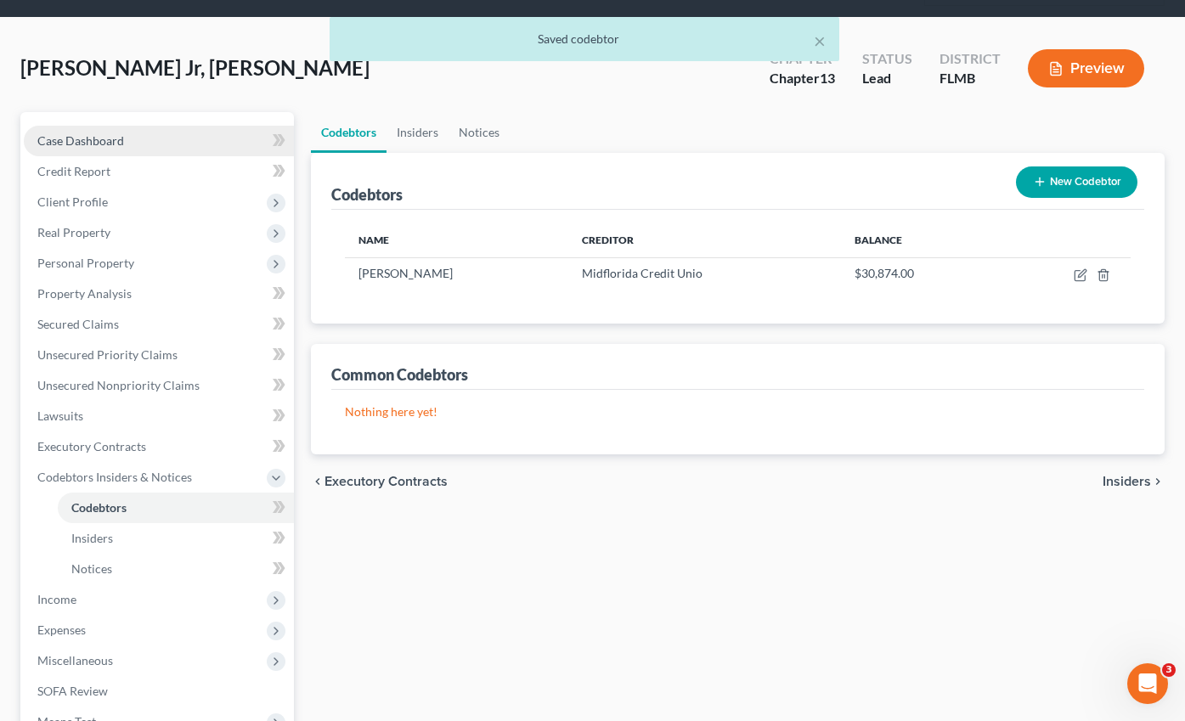
click at [78, 133] on span "Case Dashboard" at bounding box center [80, 140] width 87 height 14
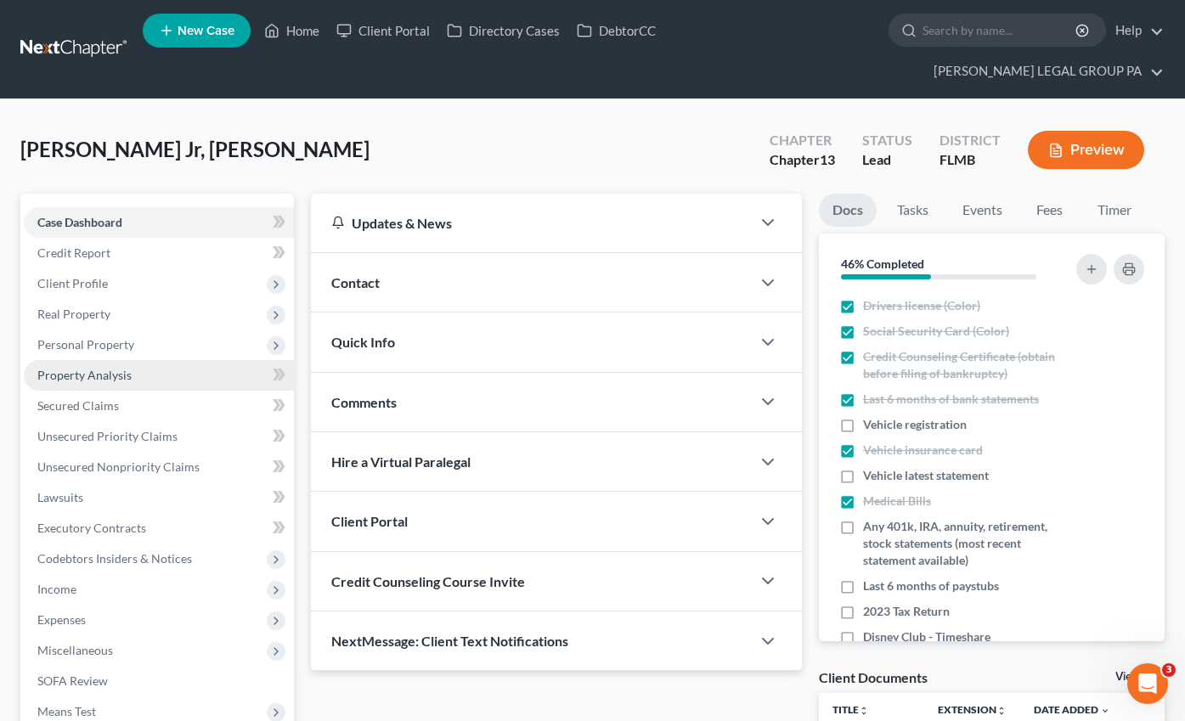
click at [82, 368] on span "Property Analysis" at bounding box center [84, 375] width 94 height 14
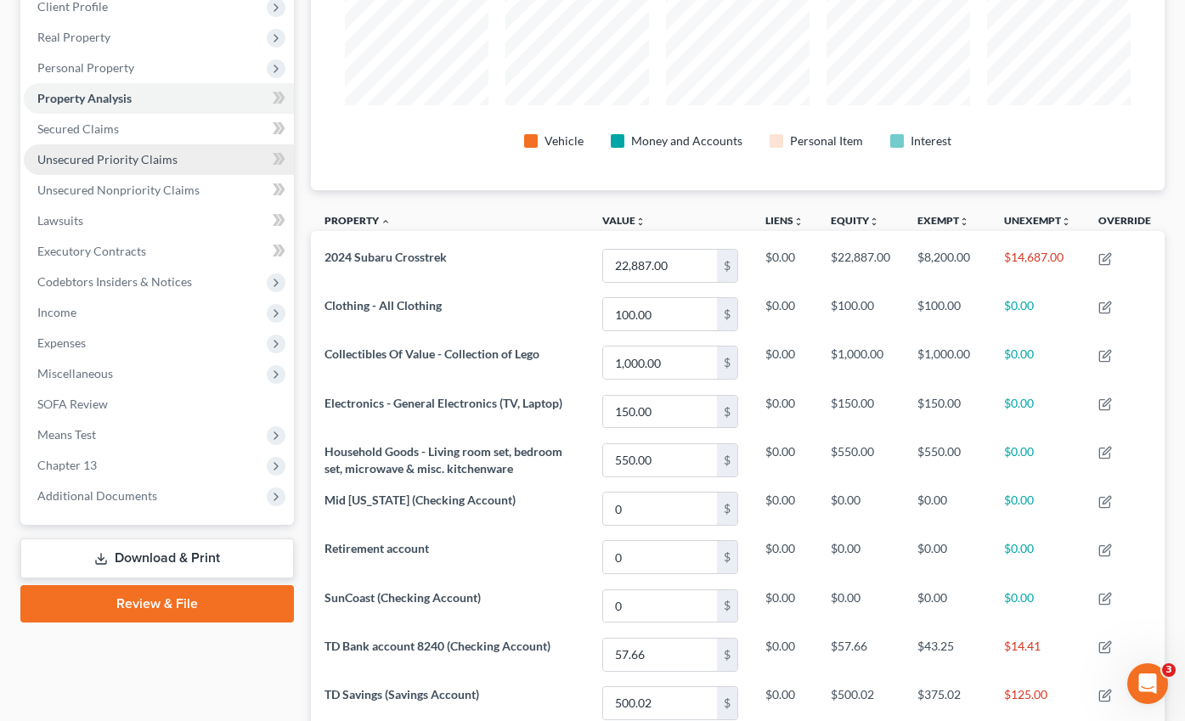
scroll to position [83, 0]
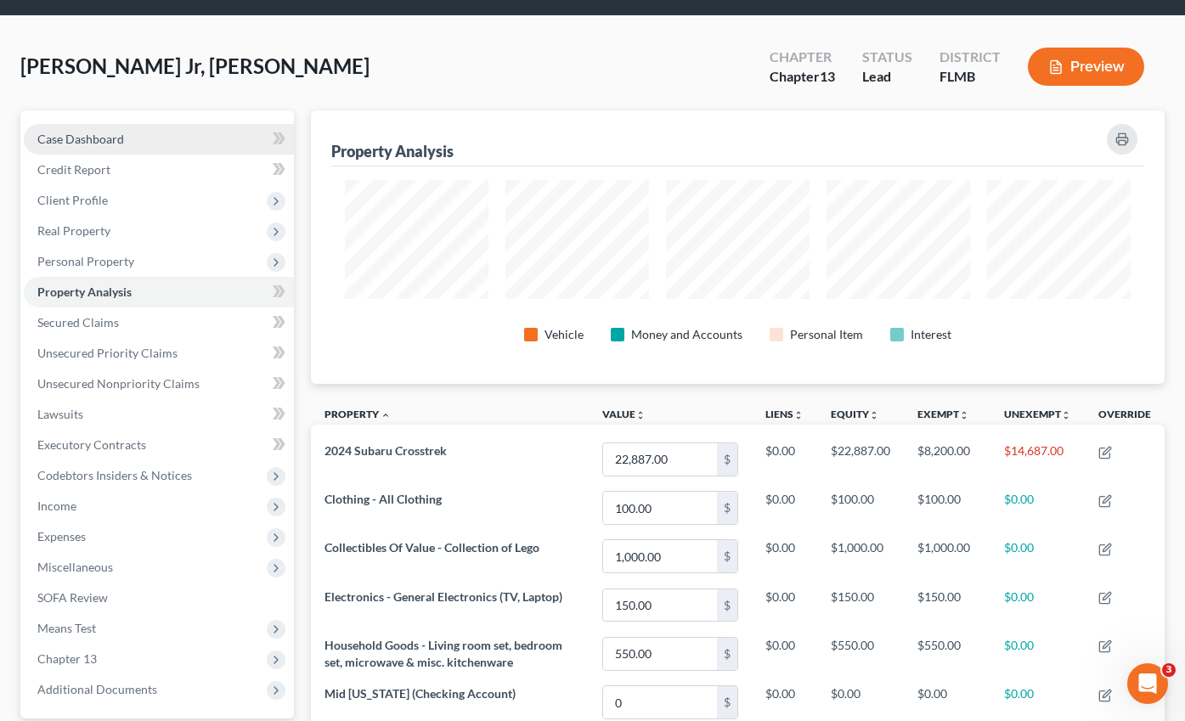
click at [97, 124] on link "Case Dashboard" at bounding box center [159, 139] width 270 height 31
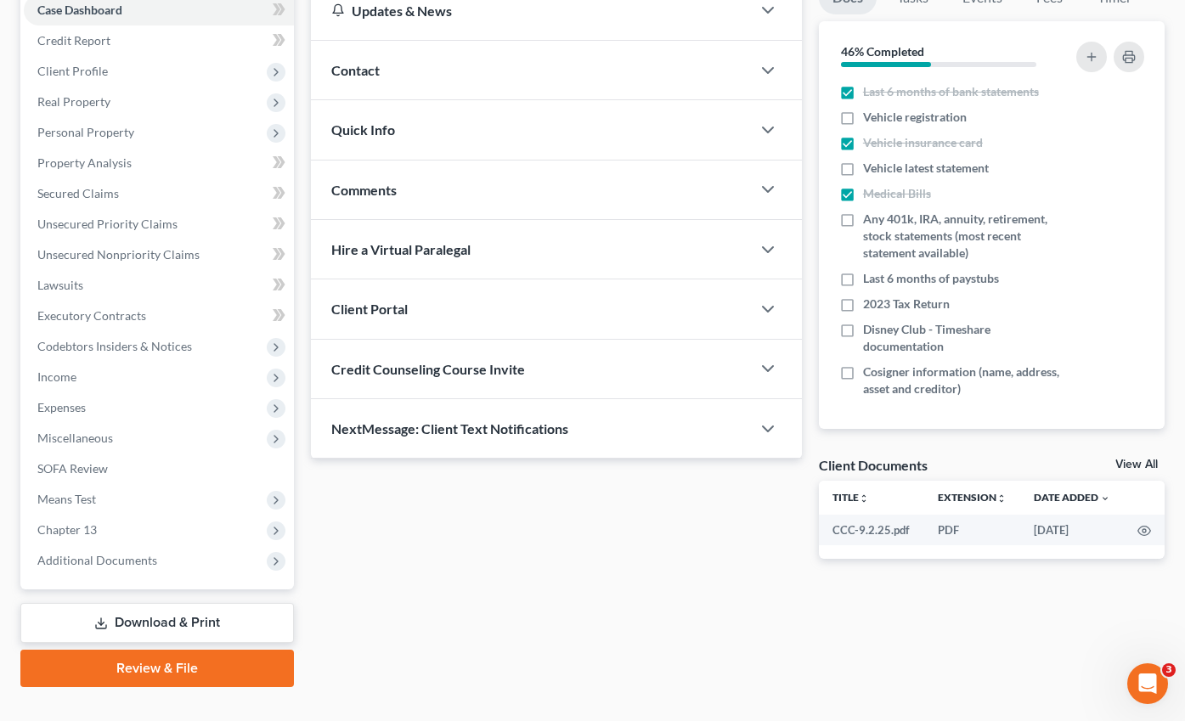
scroll to position [39, 0]
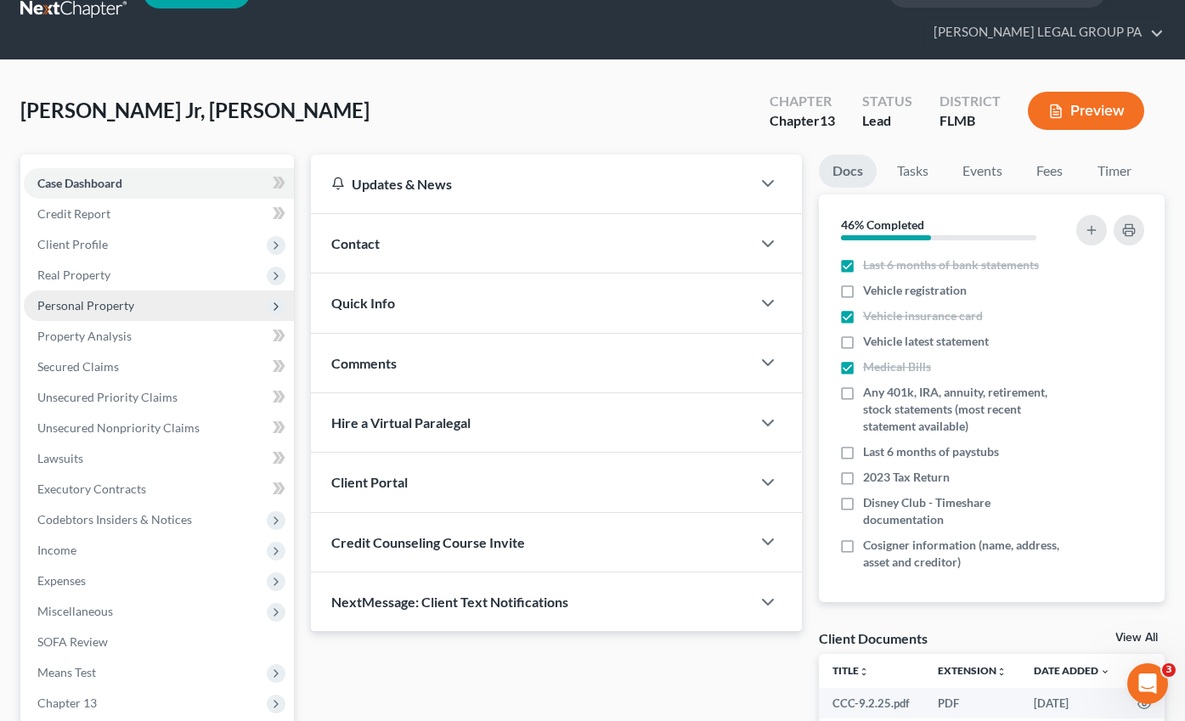
click at [98, 298] on span "Personal Property" at bounding box center [85, 305] width 97 height 14
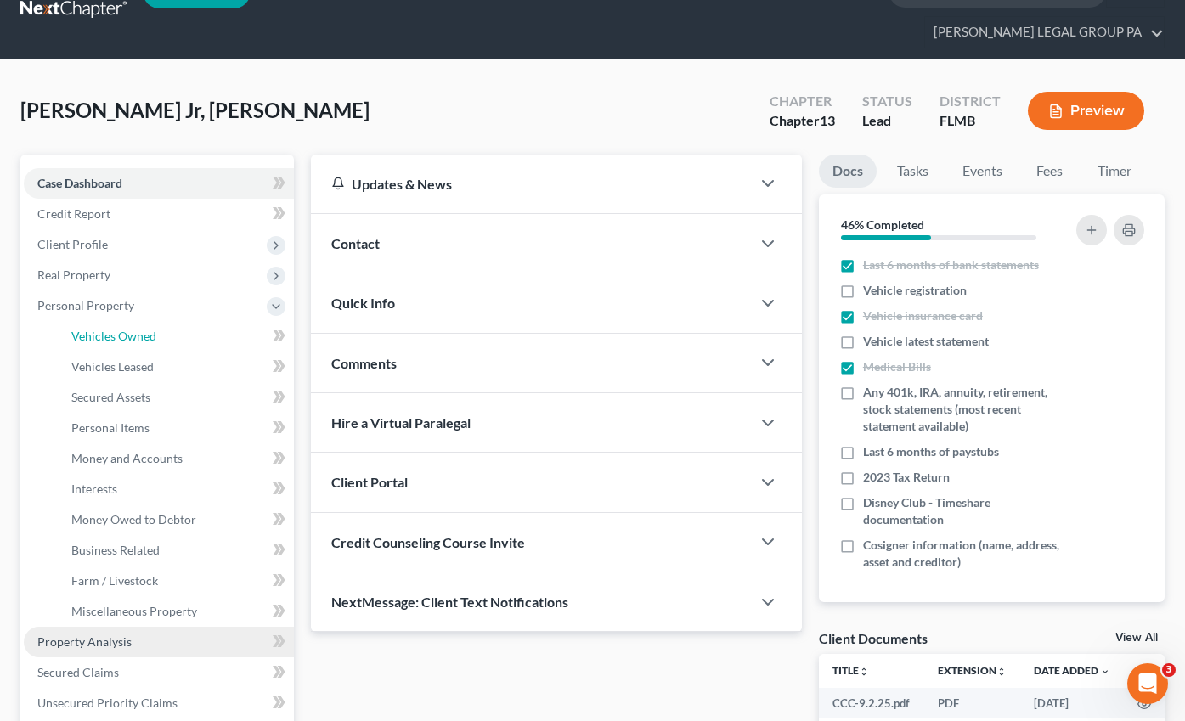
click at [117, 321] on link "Vehicles Owned" at bounding box center [176, 336] width 236 height 31
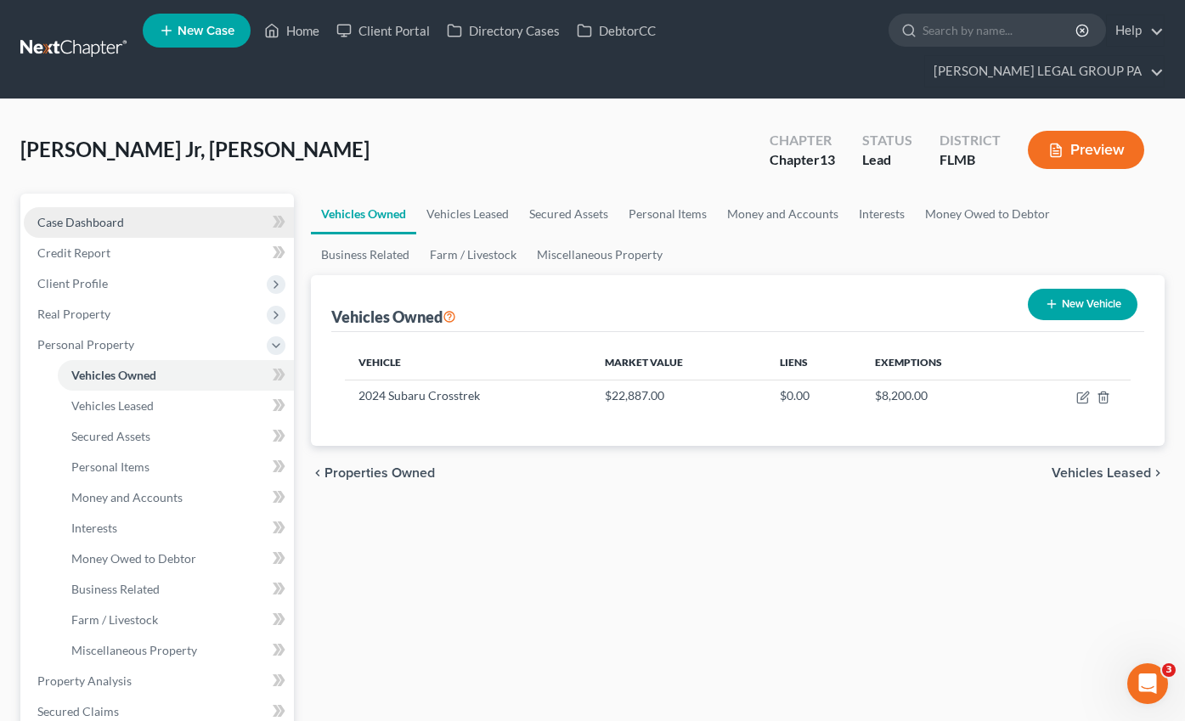
click at [78, 215] on span "Case Dashboard" at bounding box center [80, 222] width 87 height 14
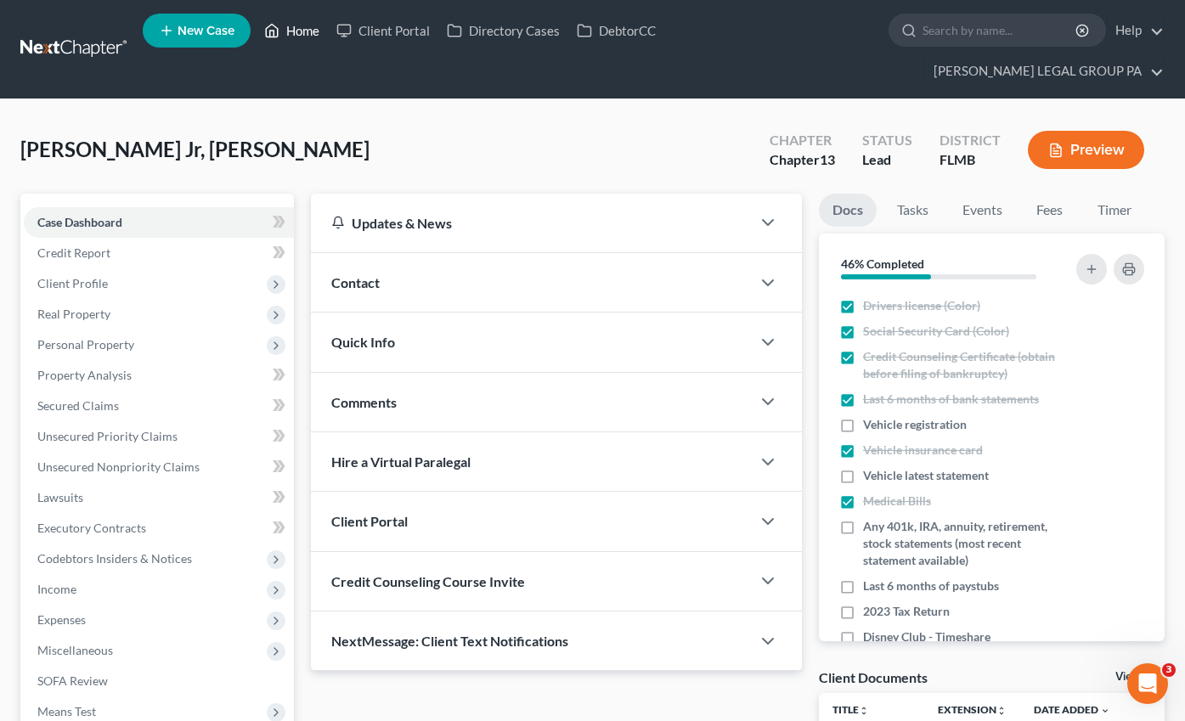
click at [298, 40] on link "Home" at bounding box center [292, 30] width 72 height 31
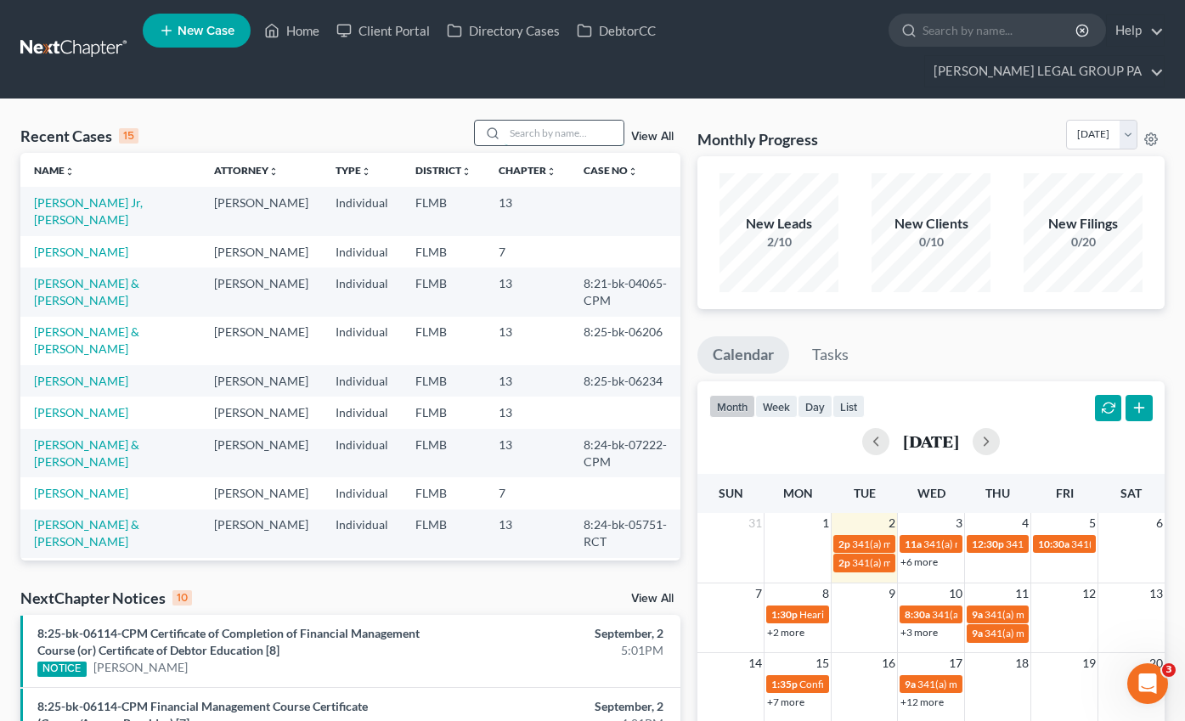
click at [559, 121] on input "search" at bounding box center [564, 133] width 119 height 25
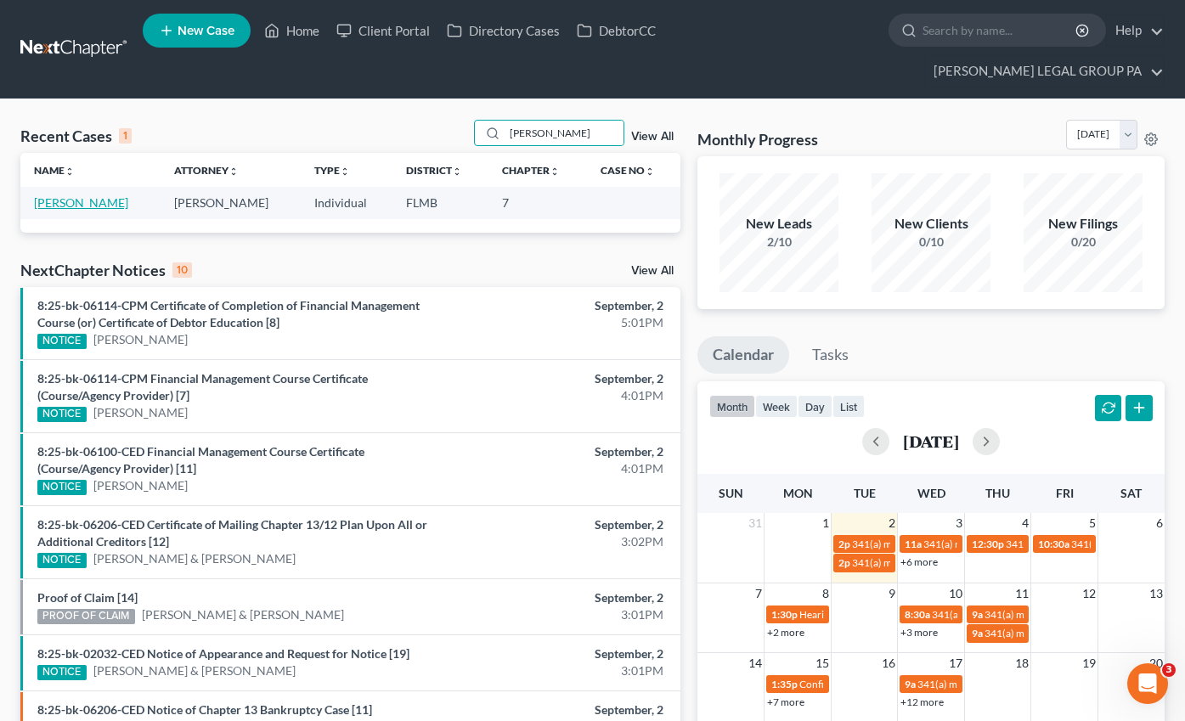
click at [64, 195] on link "[PERSON_NAME]" at bounding box center [81, 202] width 94 height 14
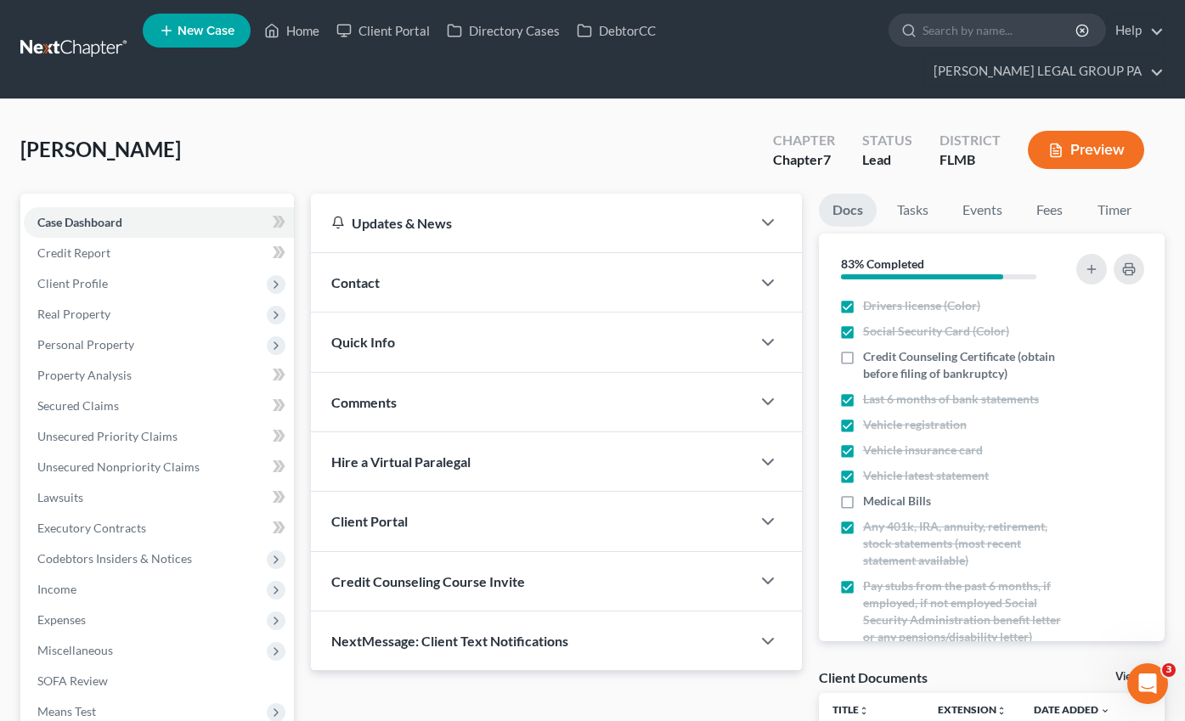
scroll to position [182, 0]
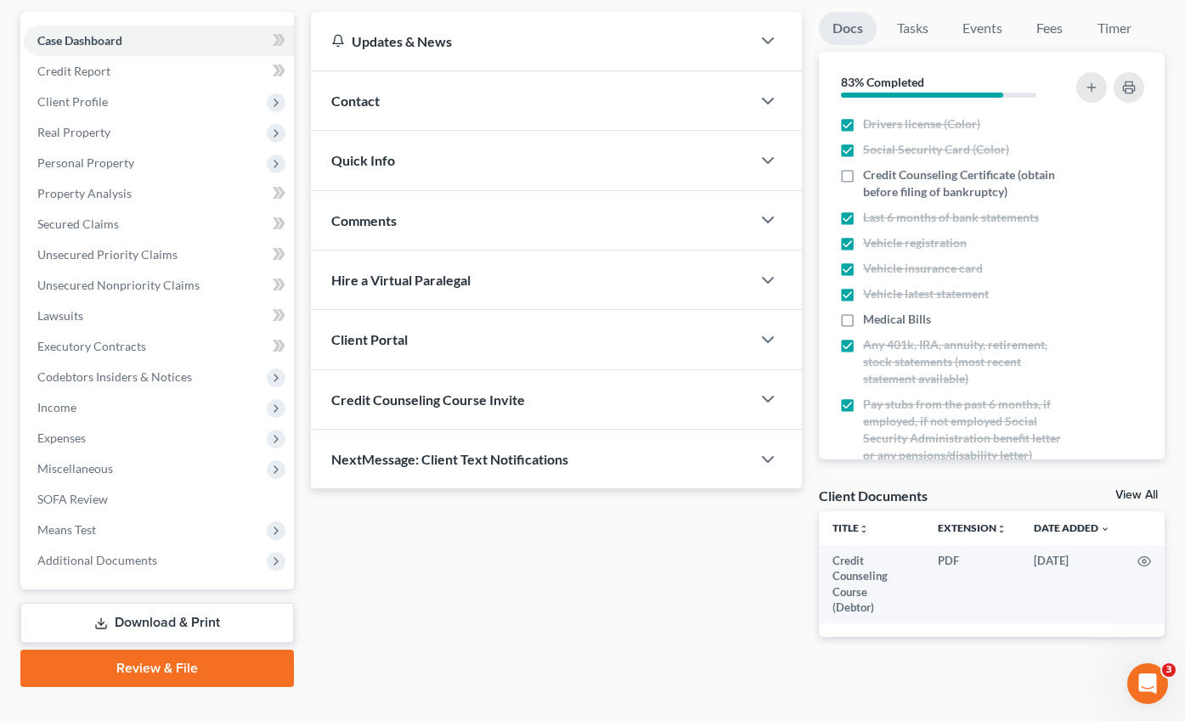
drag, startPoint x: 186, startPoint y: 632, endPoint x: 505, endPoint y: 249, distance: 498.7
click at [186, 650] on link "Review & File" at bounding box center [156, 668] width 273 height 37
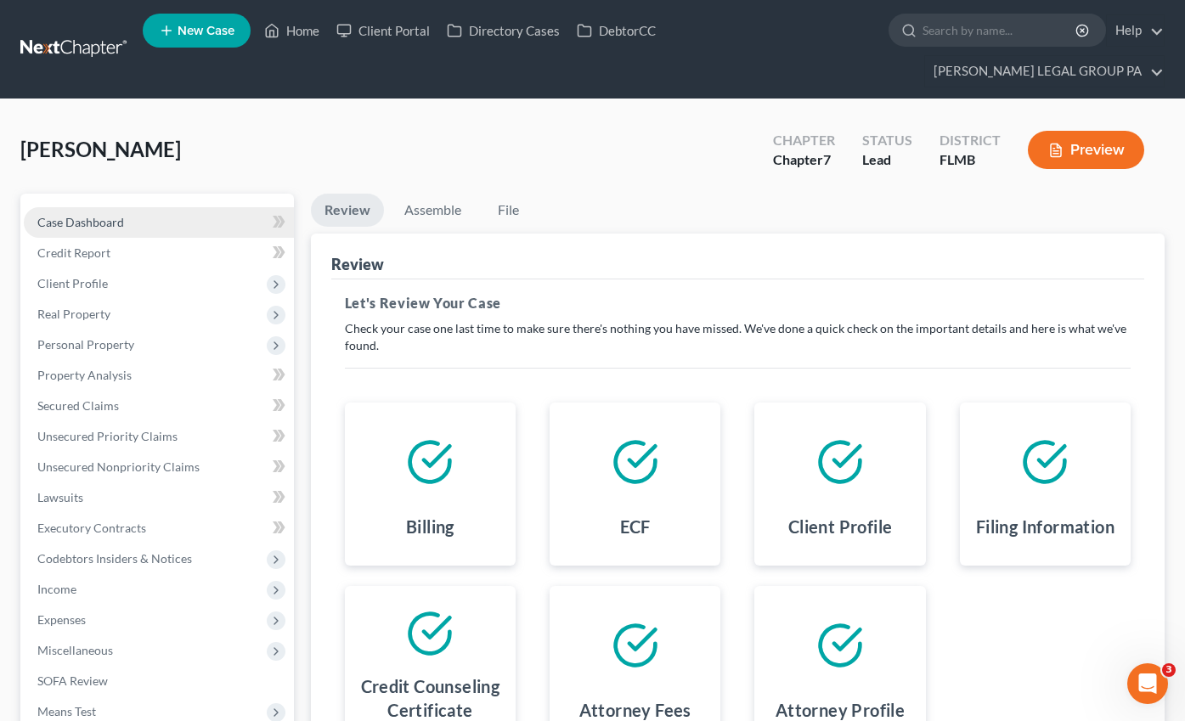
click at [93, 207] on link "Case Dashboard" at bounding box center [159, 222] width 270 height 31
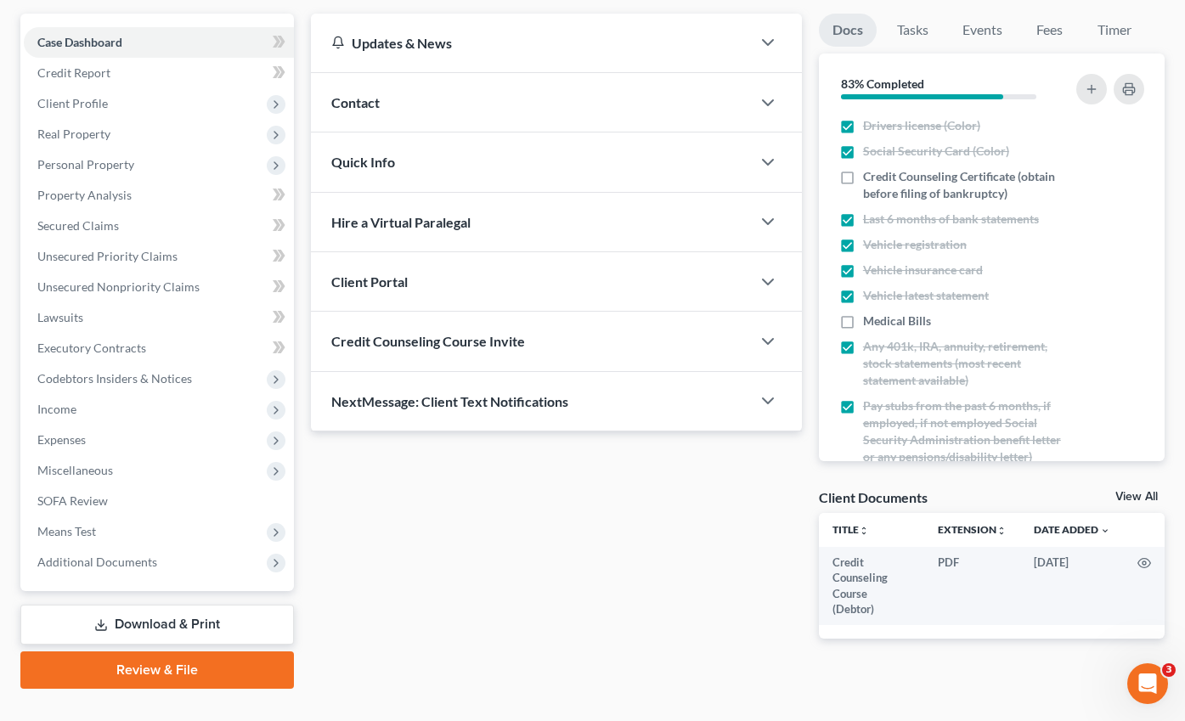
scroll to position [182, 0]
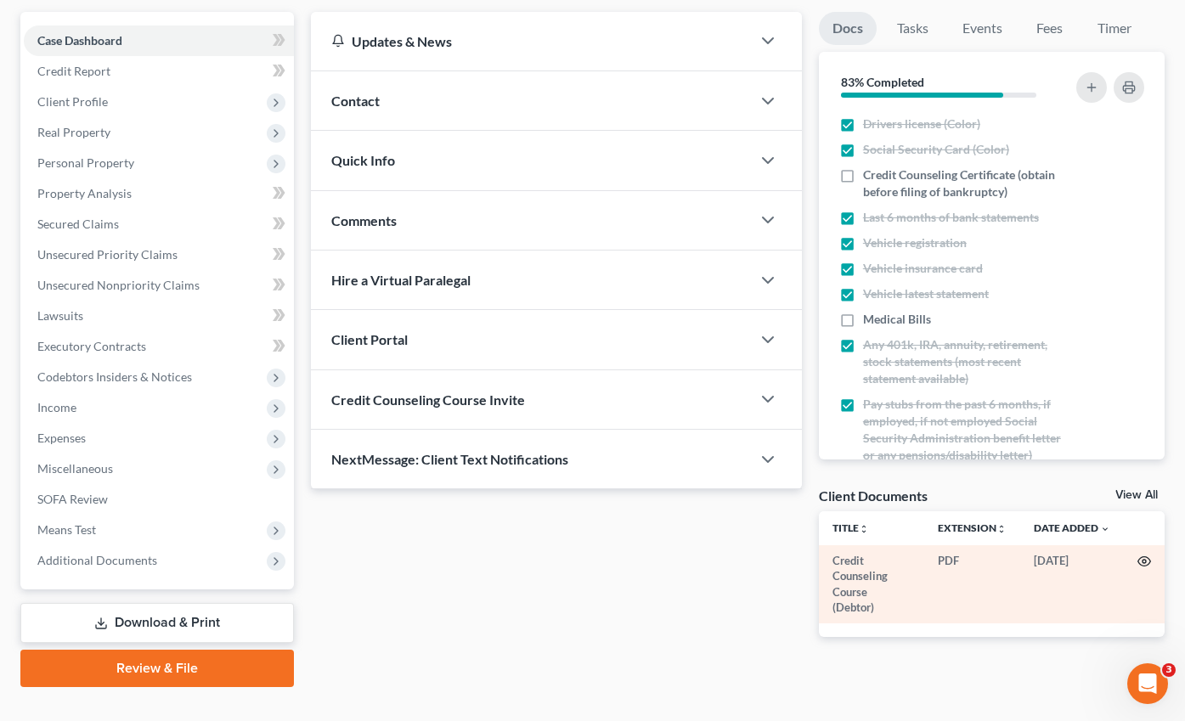
click at [1143, 555] on icon "button" at bounding box center [1144, 562] width 14 height 14
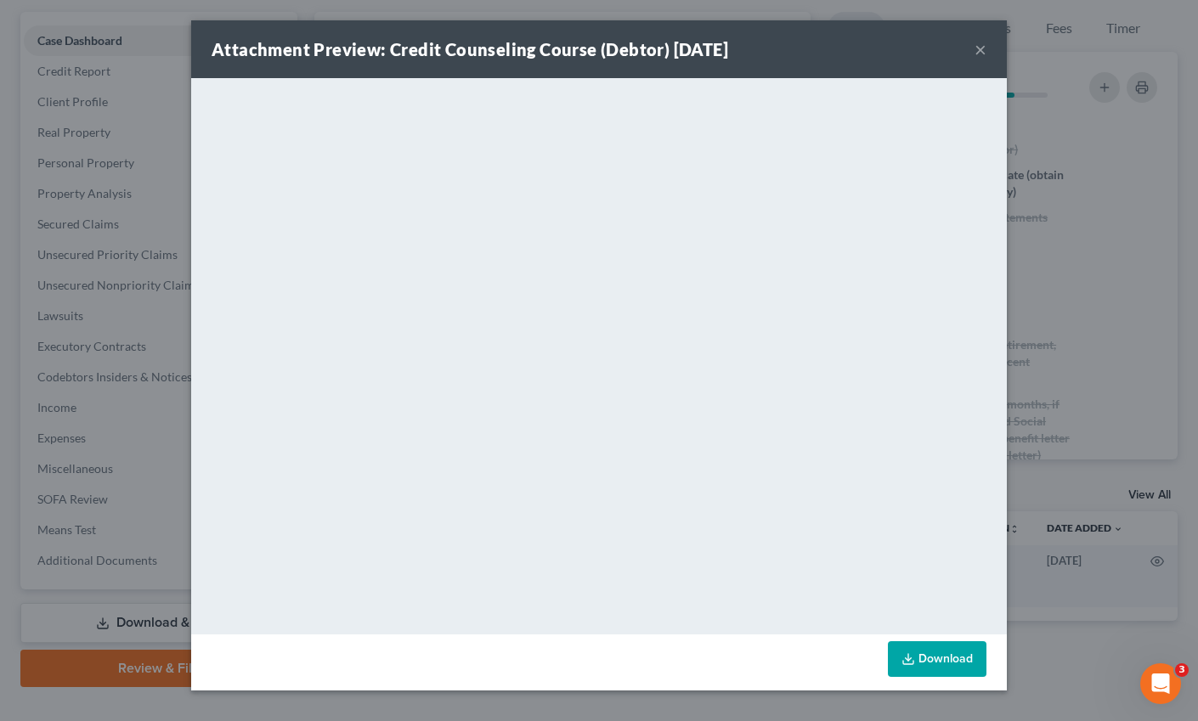
click at [985, 46] on button "×" at bounding box center [980, 49] width 12 height 20
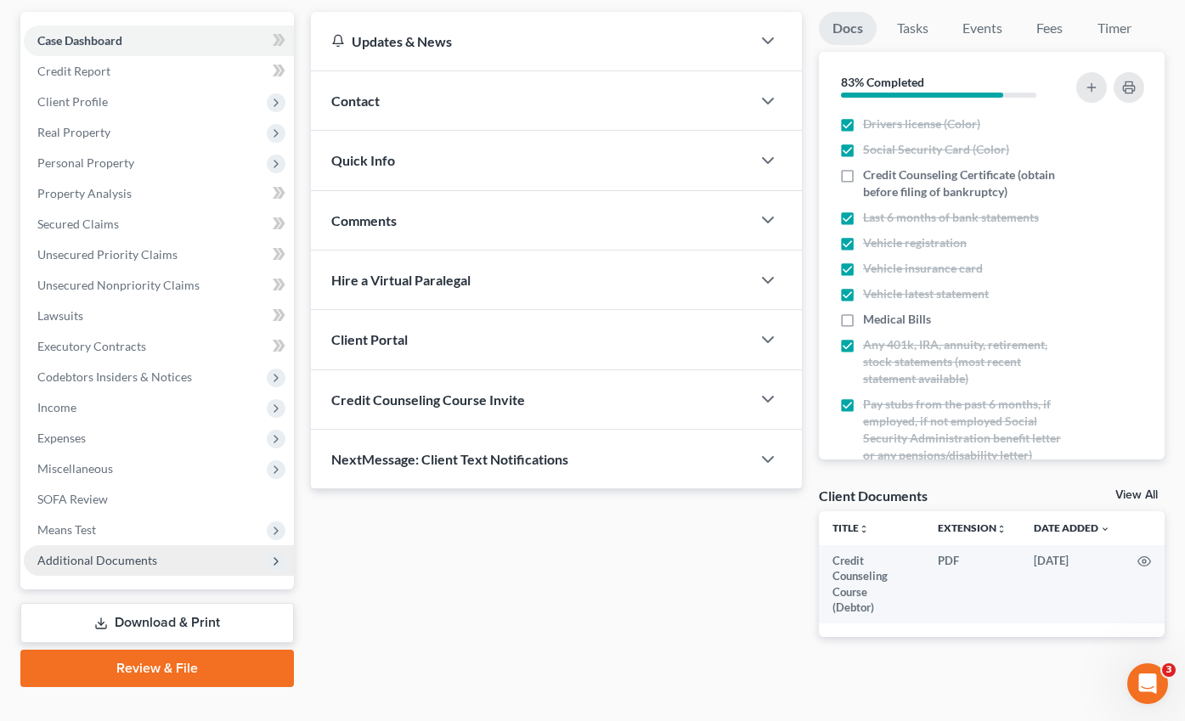
click at [122, 553] on span "Additional Documents" at bounding box center [97, 560] width 120 height 14
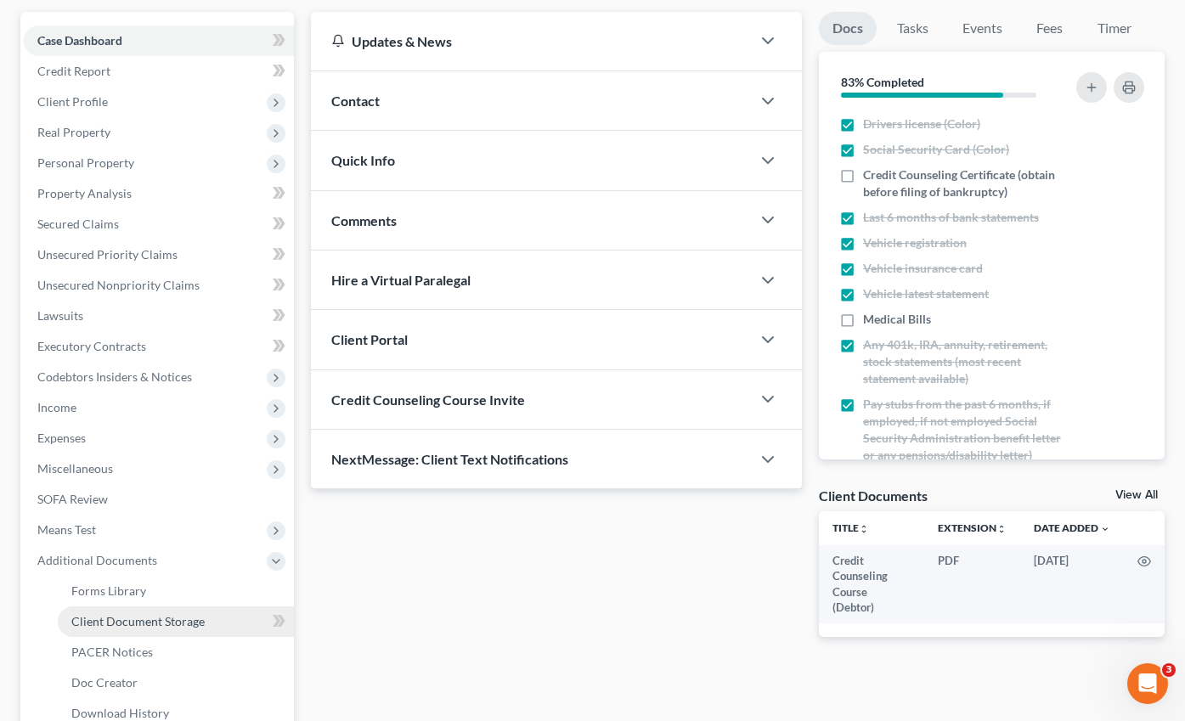
click at [110, 614] on span "Client Document Storage" at bounding box center [137, 621] width 133 height 14
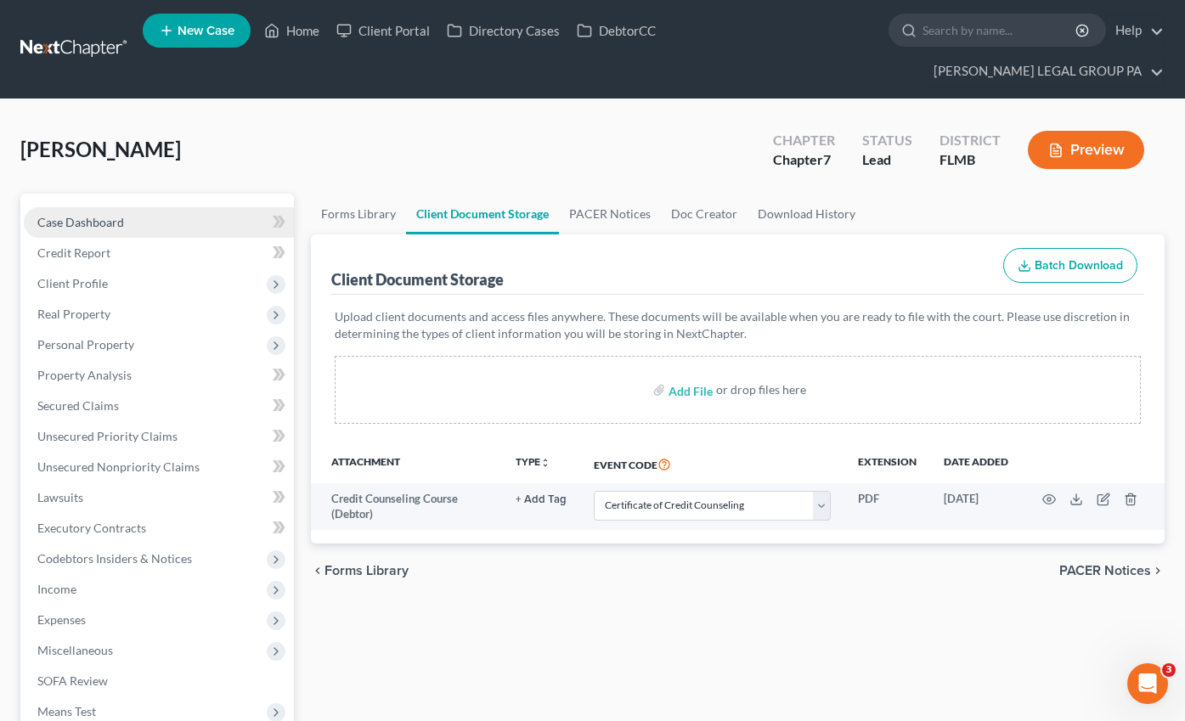
click at [82, 215] on span "Case Dashboard" at bounding box center [80, 222] width 87 height 14
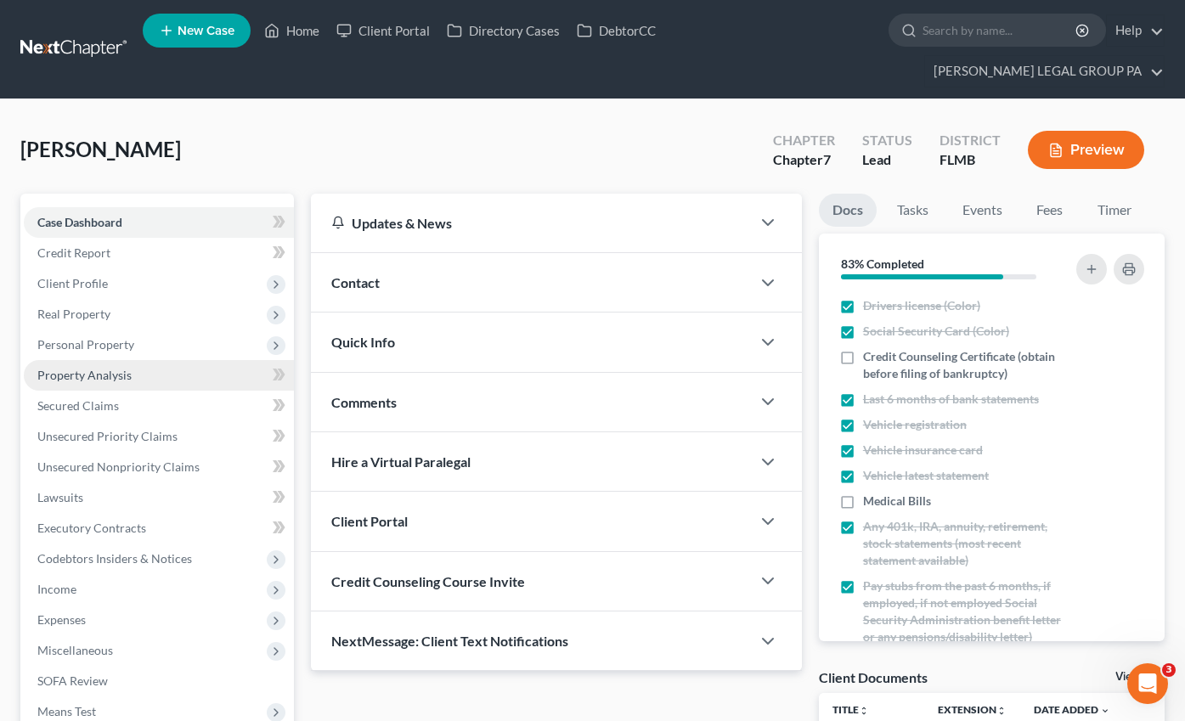
click at [104, 368] on span "Property Analysis" at bounding box center [84, 375] width 94 height 14
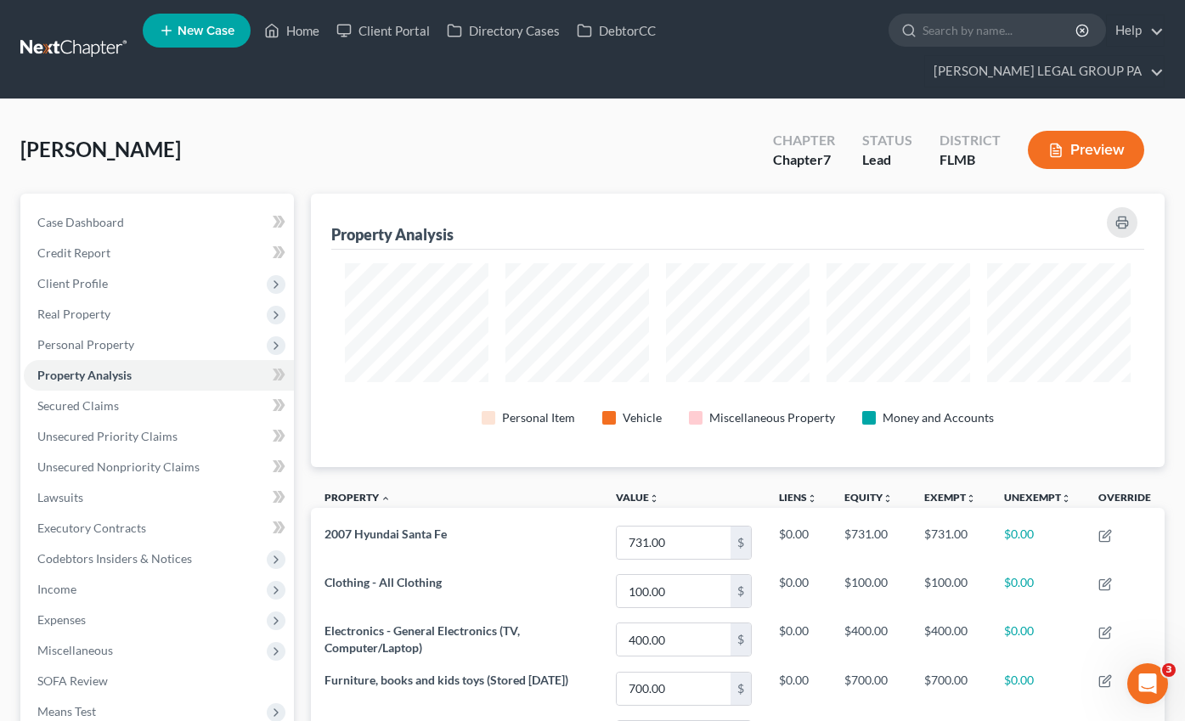
scroll to position [273, 854]
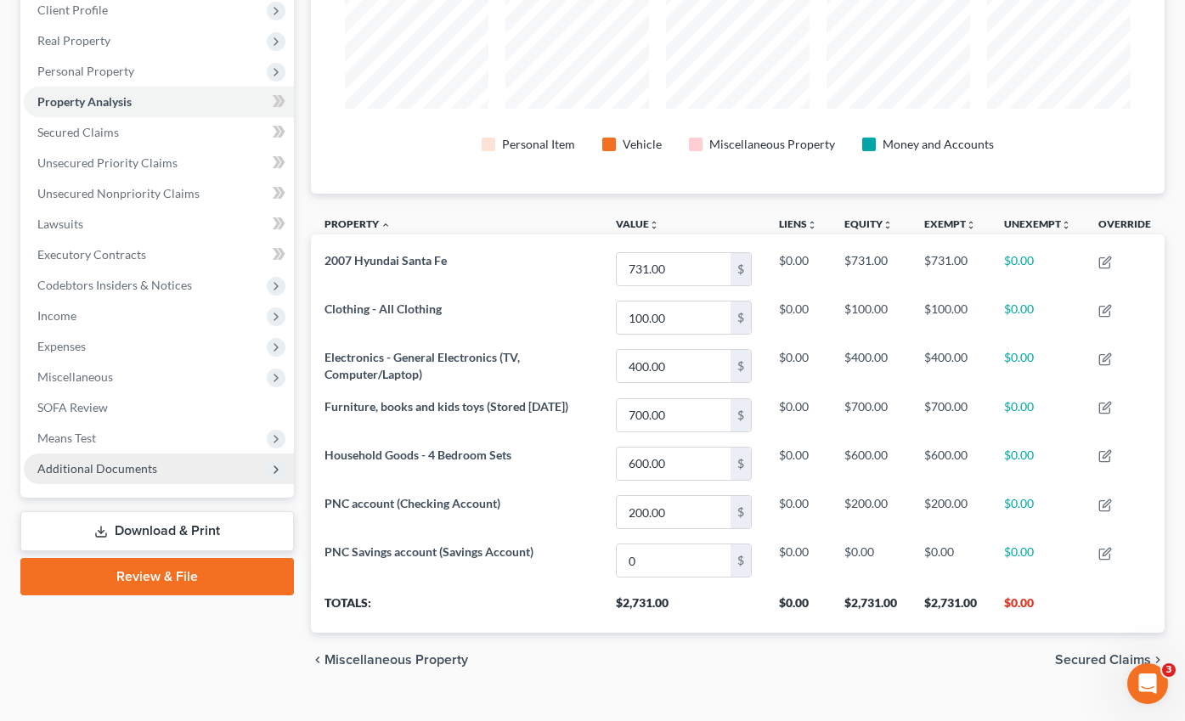
click at [185, 558] on link "Review & File" at bounding box center [156, 576] width 273 height 37
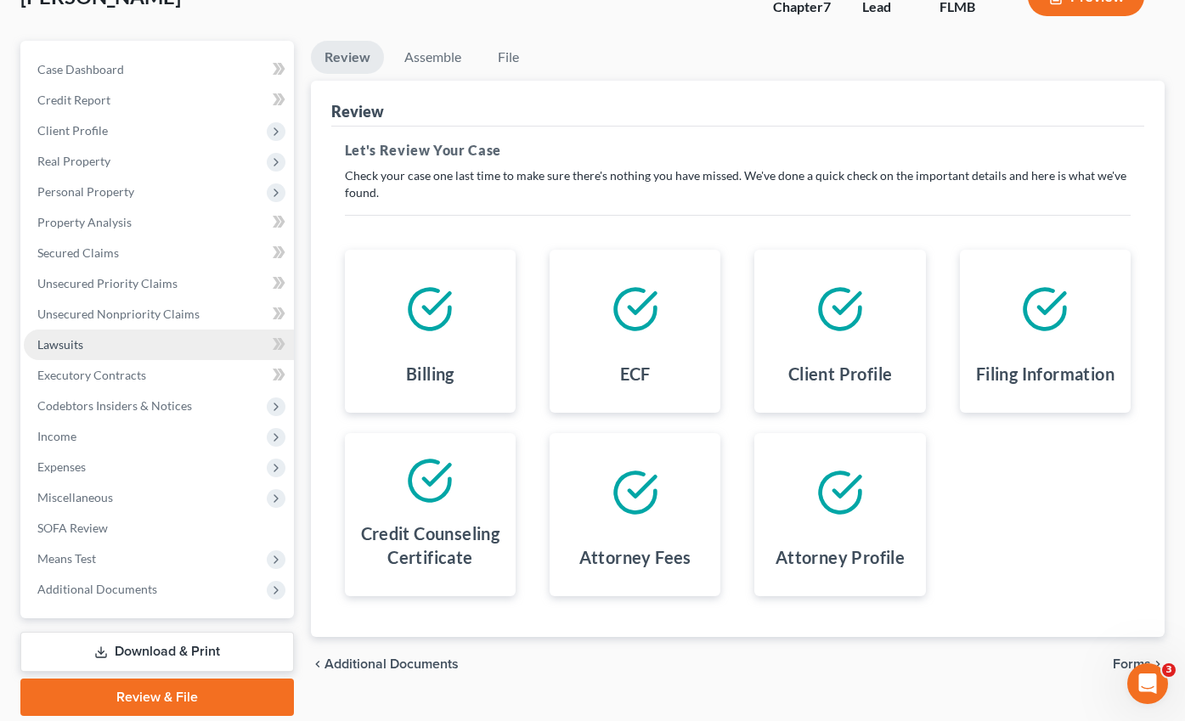
scroll to position [156, 0]
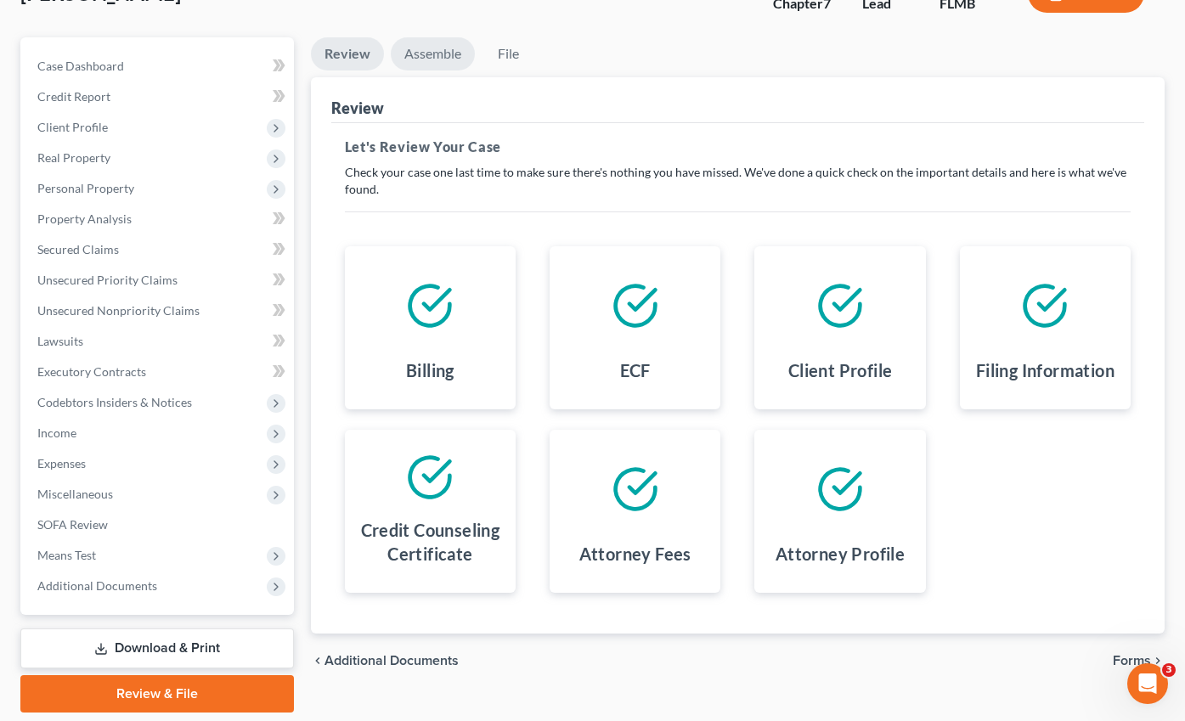
click at [431, 37] on link "Assemble" at bounding box center [433, 53] width 84 height 33
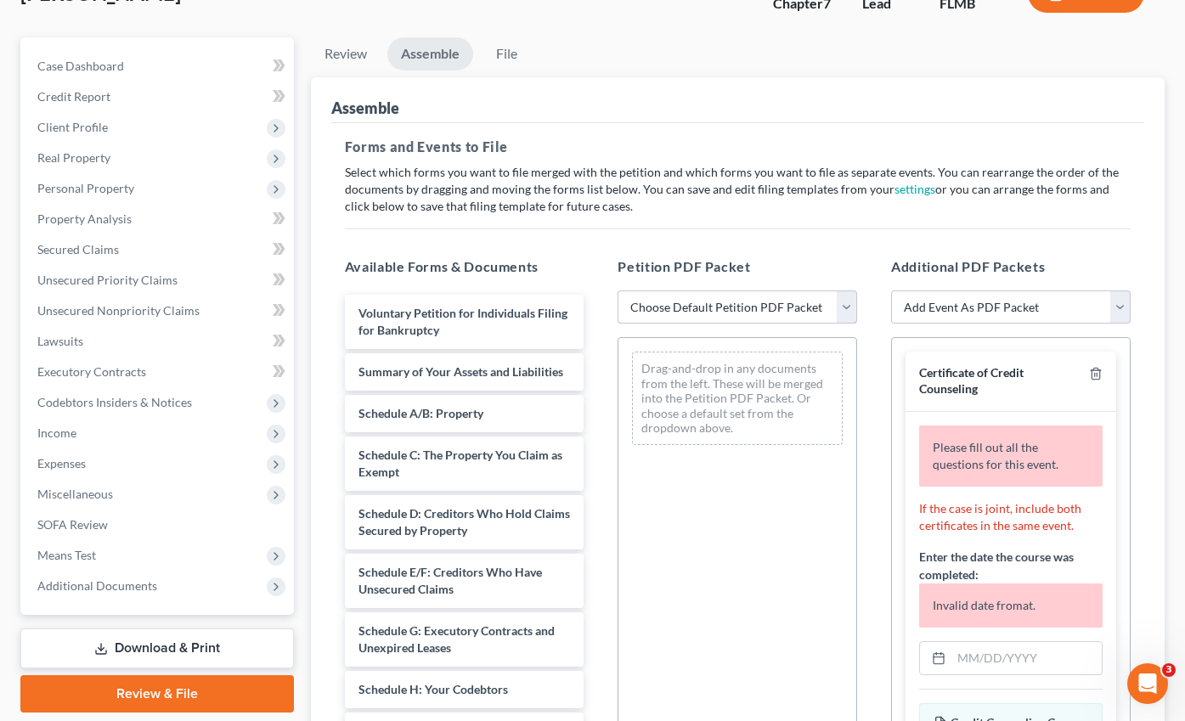
click at [684, 290] on select "Choose Default Petition PDF Packet Complete Bankruptcy Petition (all forms and …" at bounding box center [737, 307] width 240 height 34
click at [617, 290] on select "Choose Default Petition PDF Packet Complete Bankruptcy Petition (all forms and …" at bounding box center [737, 307] width 240 height 34
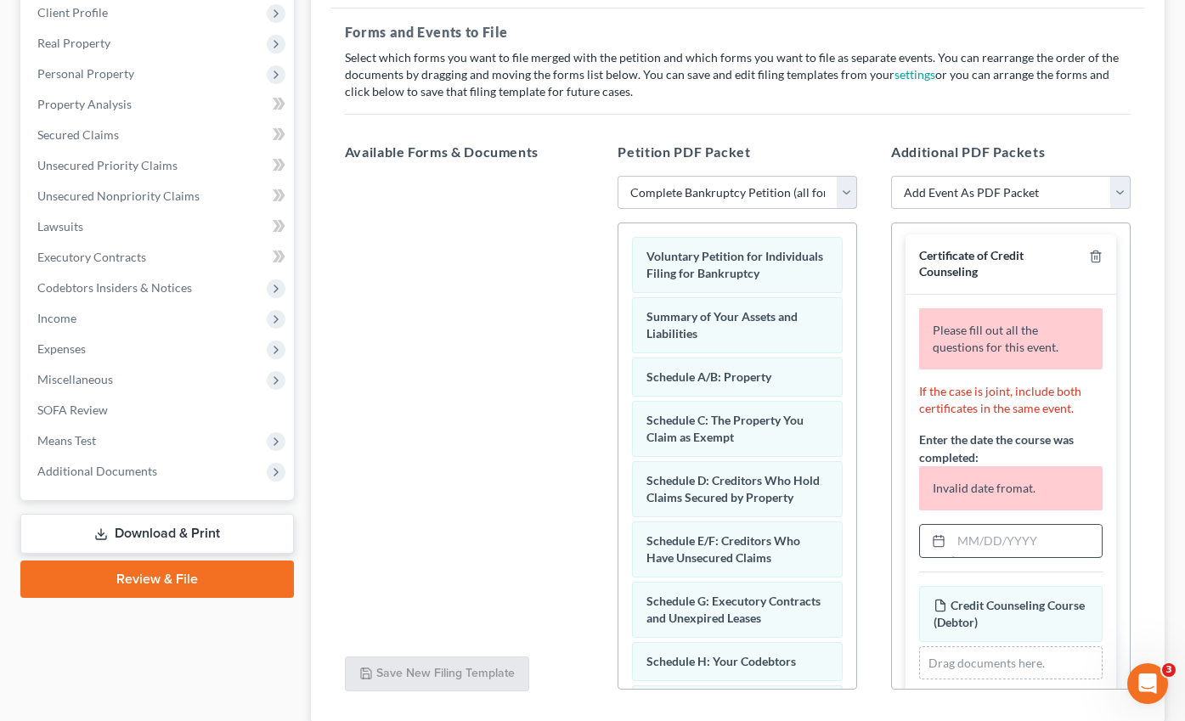
scroll to position [3, 0]
click at [1024, 524] on input "text" at bounding box center [1026, 540] width 150 height 32
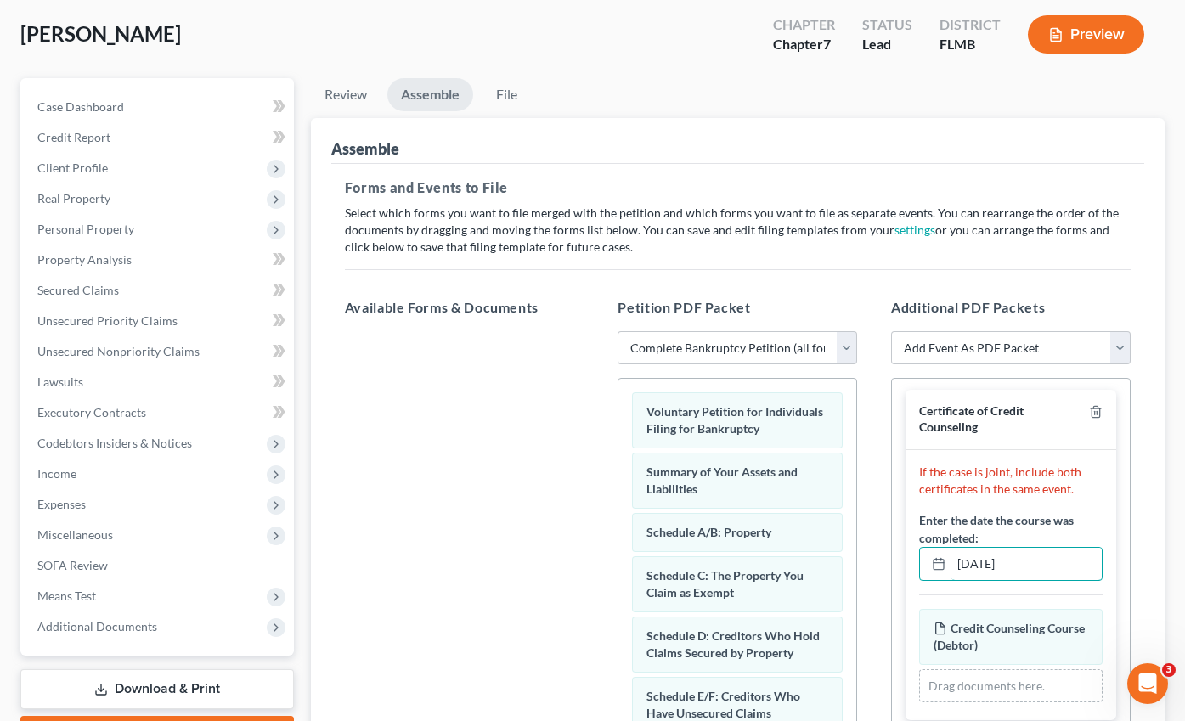
scroll to position [115, 0]
click at [500, 79] on link "File" at bounding box center [507, 95] width 54 height 33
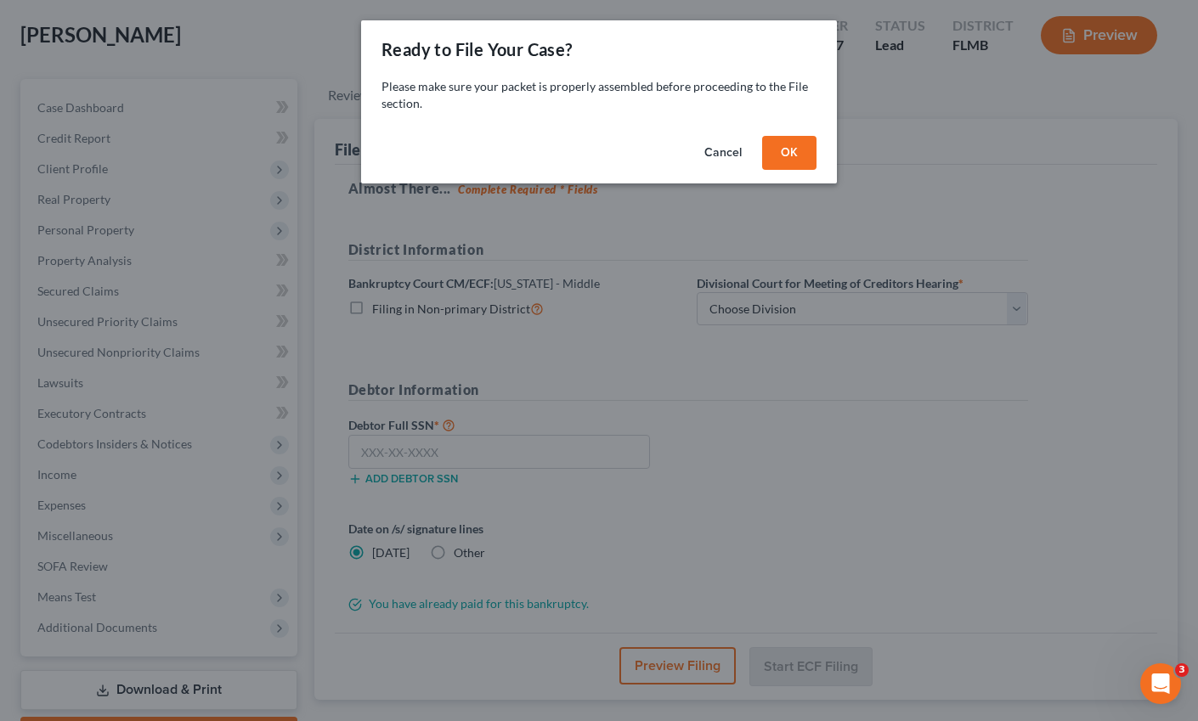
click at [781, 144] on button "OK" at bounding box center [789, 153] width 54 height 34
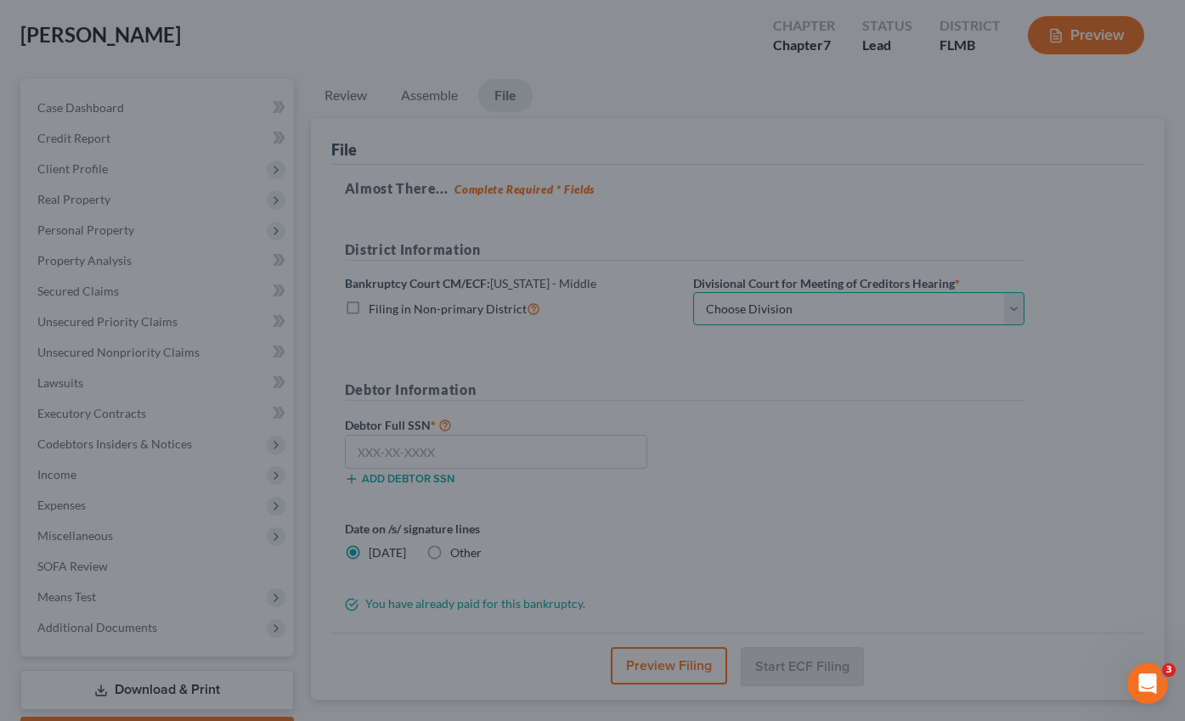
click at [753, 292] on select "Choose Division [GEOGRAPHIC_DATA][PERSON_NAME] [GEOGRAPHIC_DATA] [GEOGRAPHIC_DA…" at bounding box center [858, 309] width 331 height 34
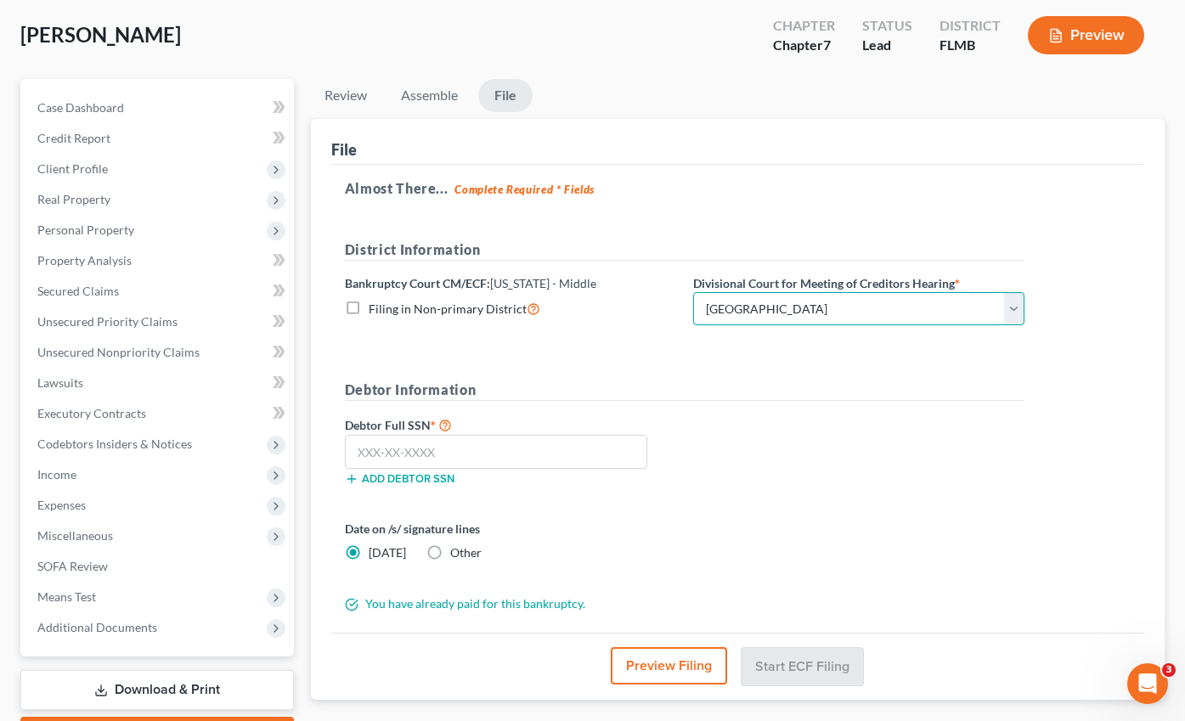
click at [693, 292] on select "Choose Division [GEOGRAPHIC_DATA][PERSON_NAME] [GEOGRAPHIC_DATA] [GEOGRAPHIC_DA…" at bounding box center [858, 309] width 331 height 34
click at [403, 435] on input "text" at bounding box center [496, 452] width 302 height 34
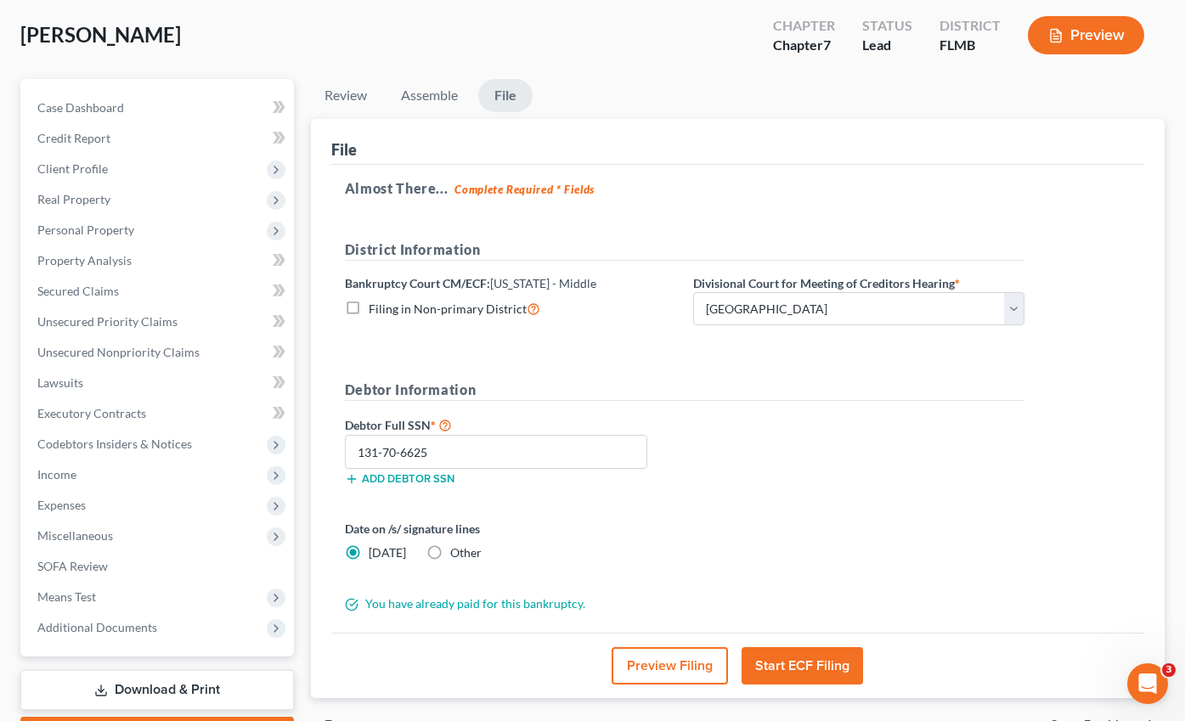
click at [800, 647] on button "Start ECF Filing" at bounding box center [801, 665] width 121 height 37
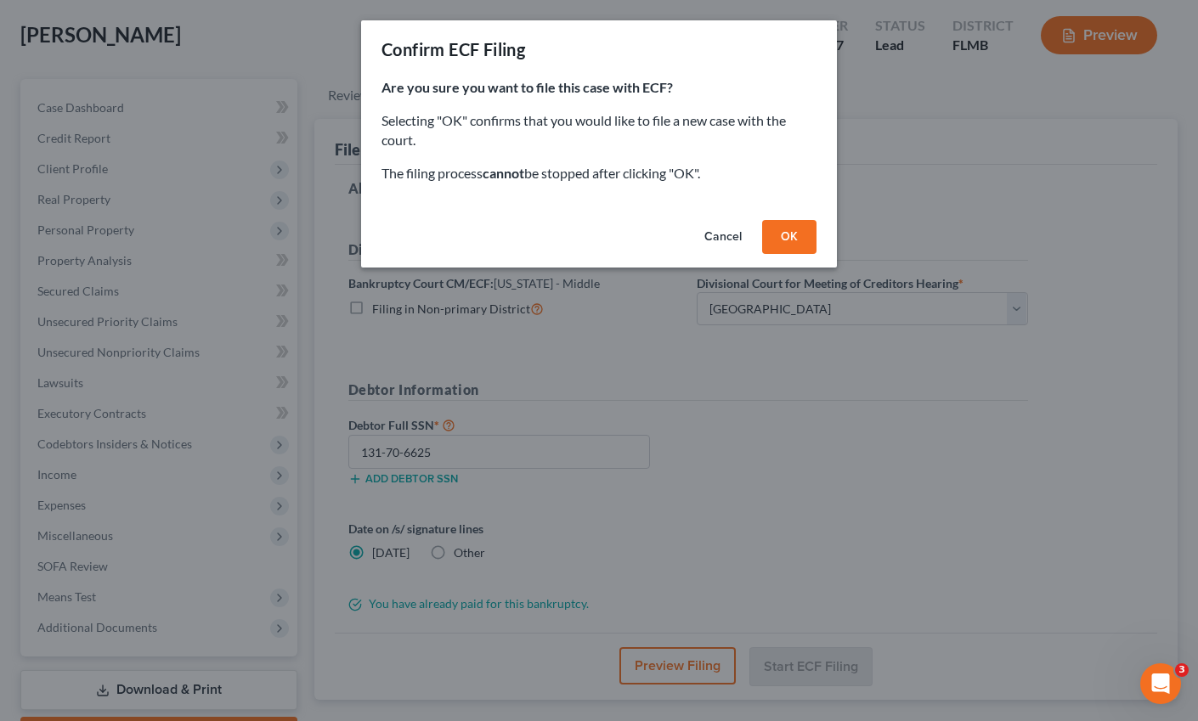
click at [787, 242] on button "OK" at bounding box center [789, 237] width 54 height 34
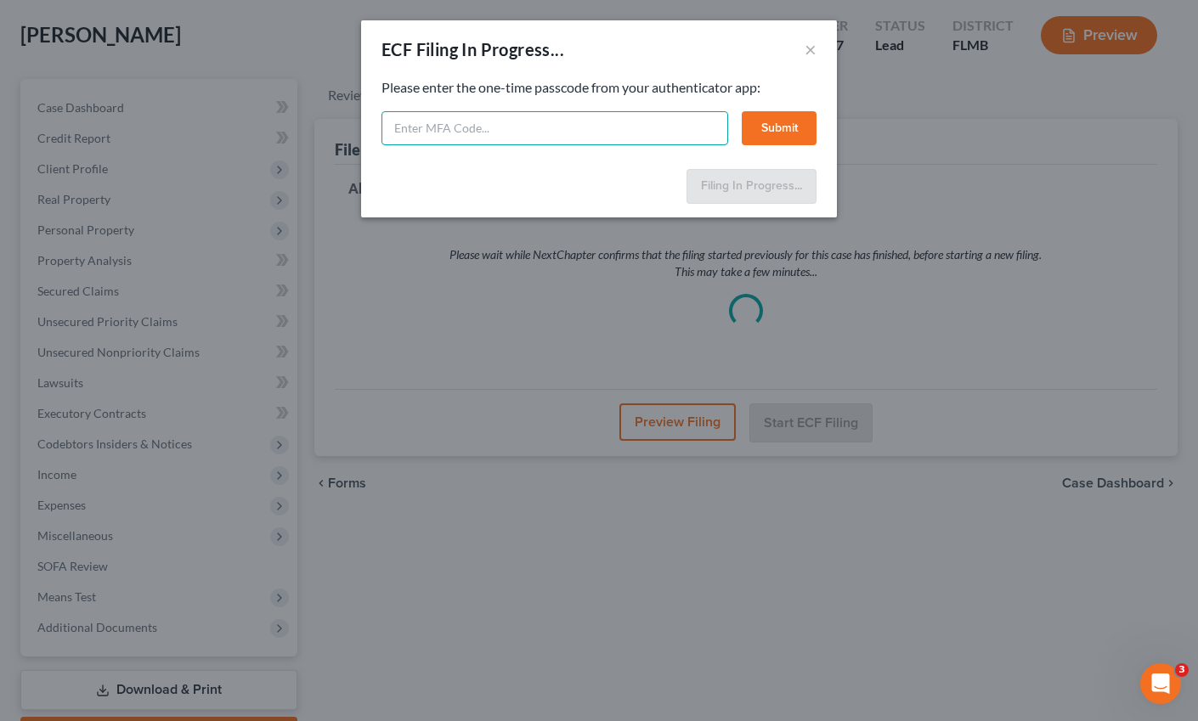
click at [461, 131] on input "text" at bounding box center [554, 128] width 347 height 34
click at [778, 125] on button "Submit" at bounding box center [778, 128] width 75 height 34
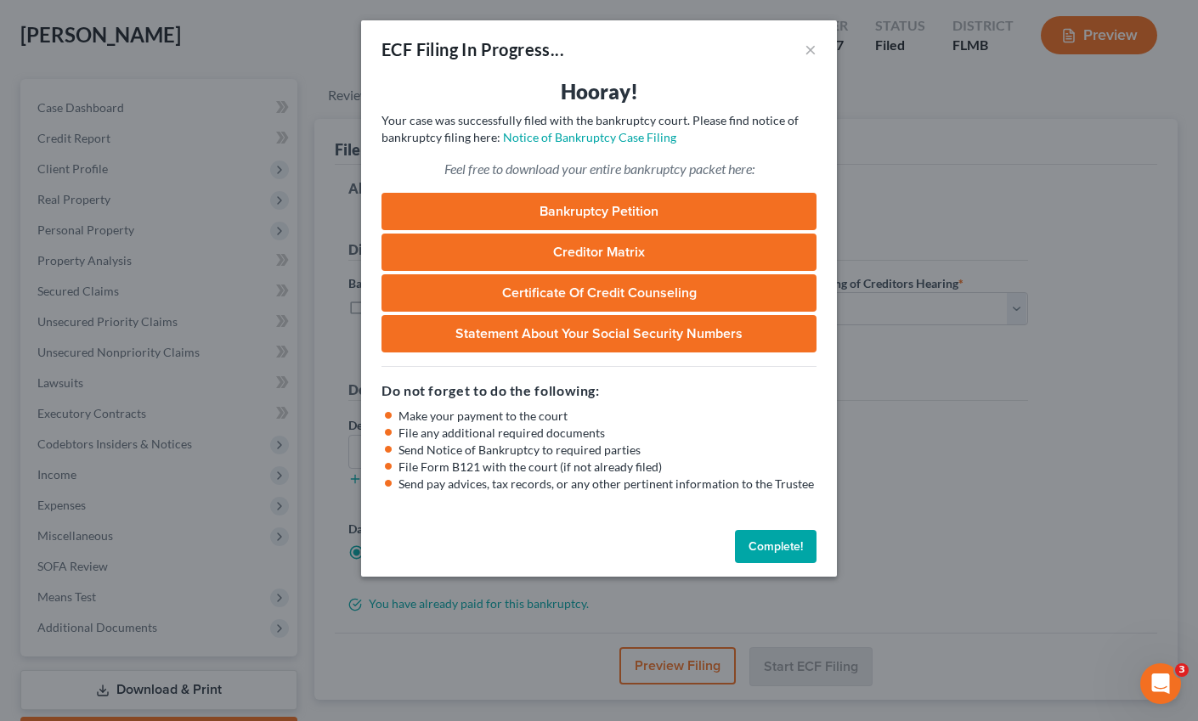
click at [787, 550] on button "Complete!" at bounding box center [776, 547] width 82 height 34
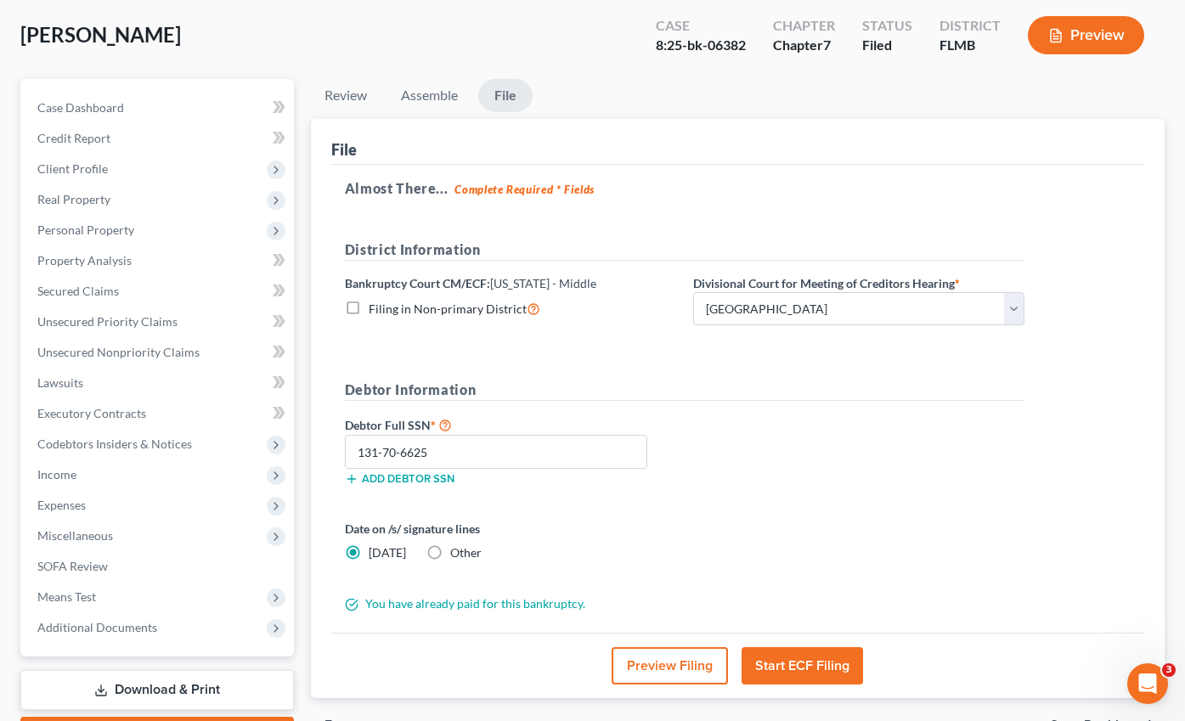
scroll to position [0, 0]
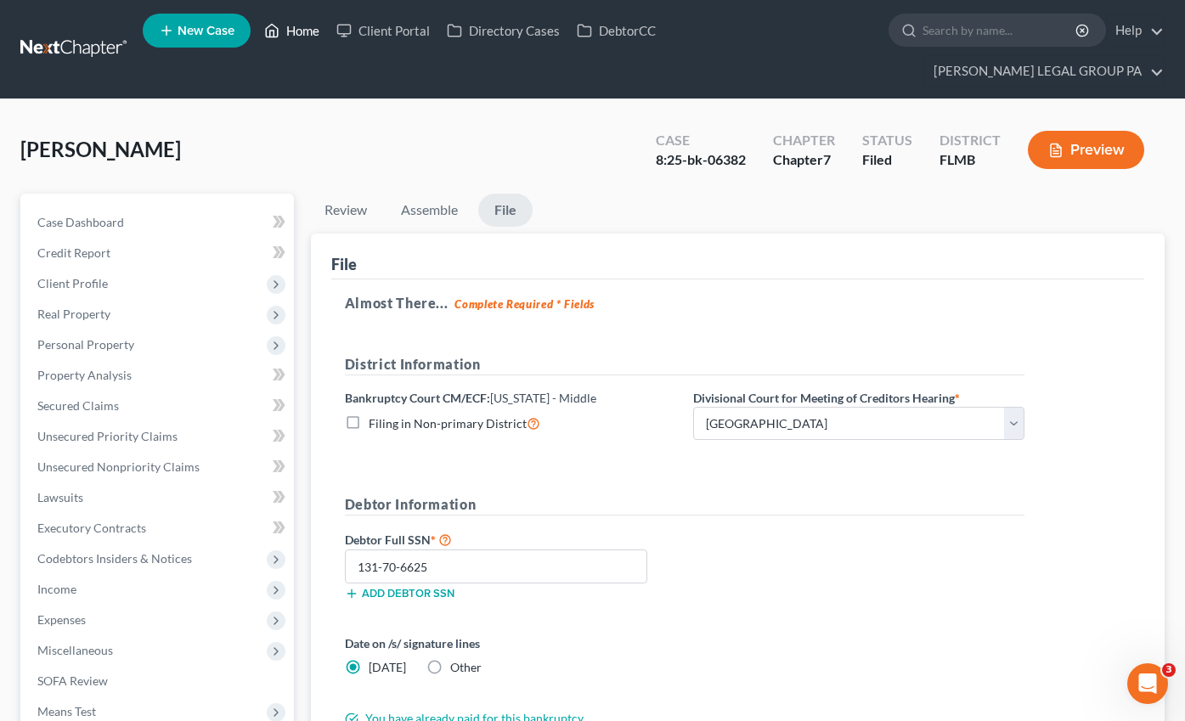
click at [293, 31] on link "Home" at bounding box center [292, 30] width 72 height 31
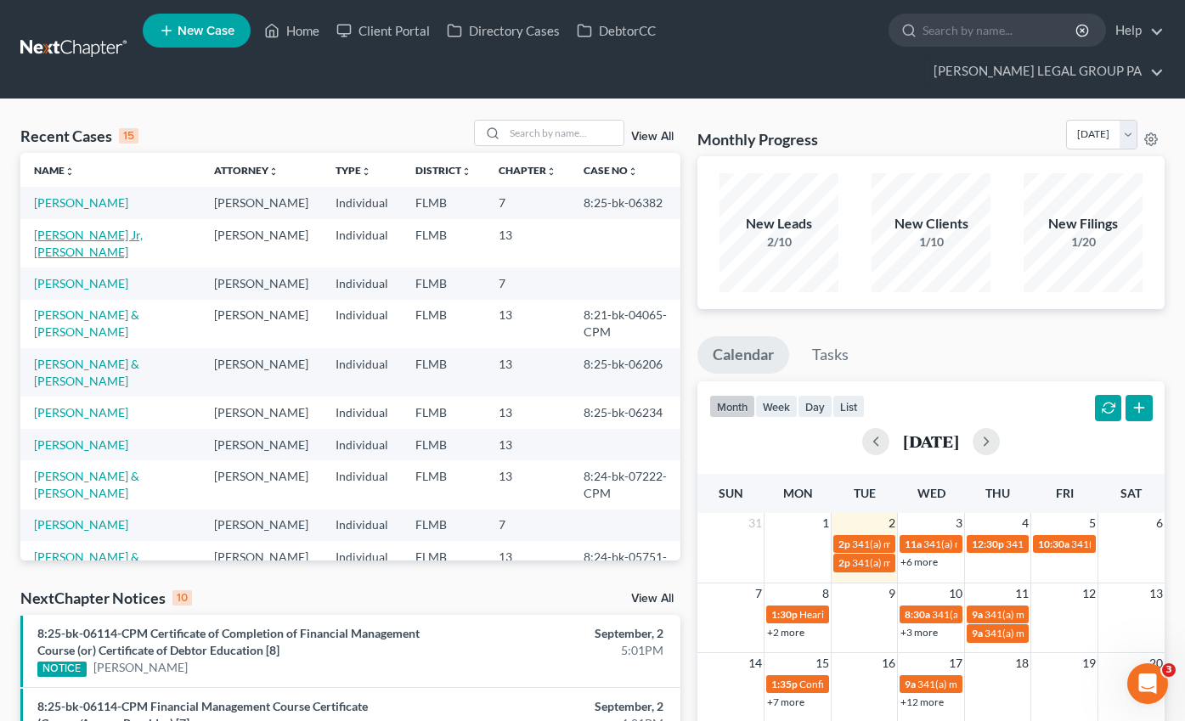
click at [85, 228] on link "[PERSON_NAME] Jr, [PERSON_NAME]" at bounding box center [88, 243] width 109 height 31
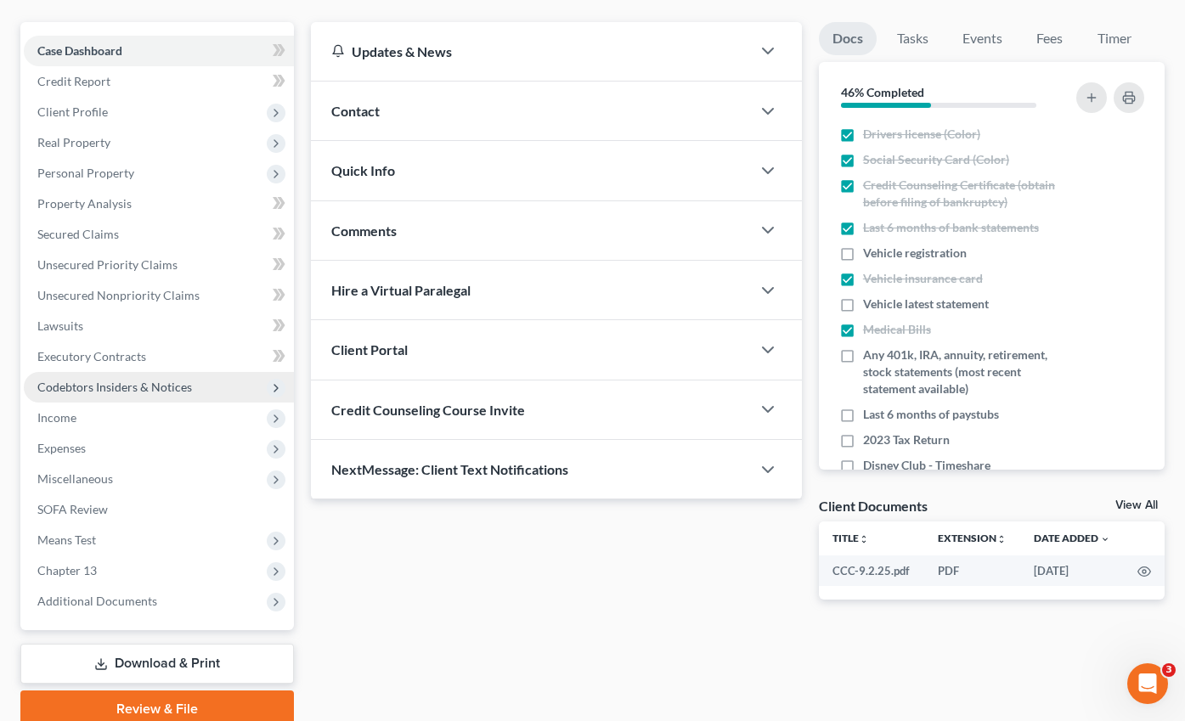
scroll to position [212, 0]
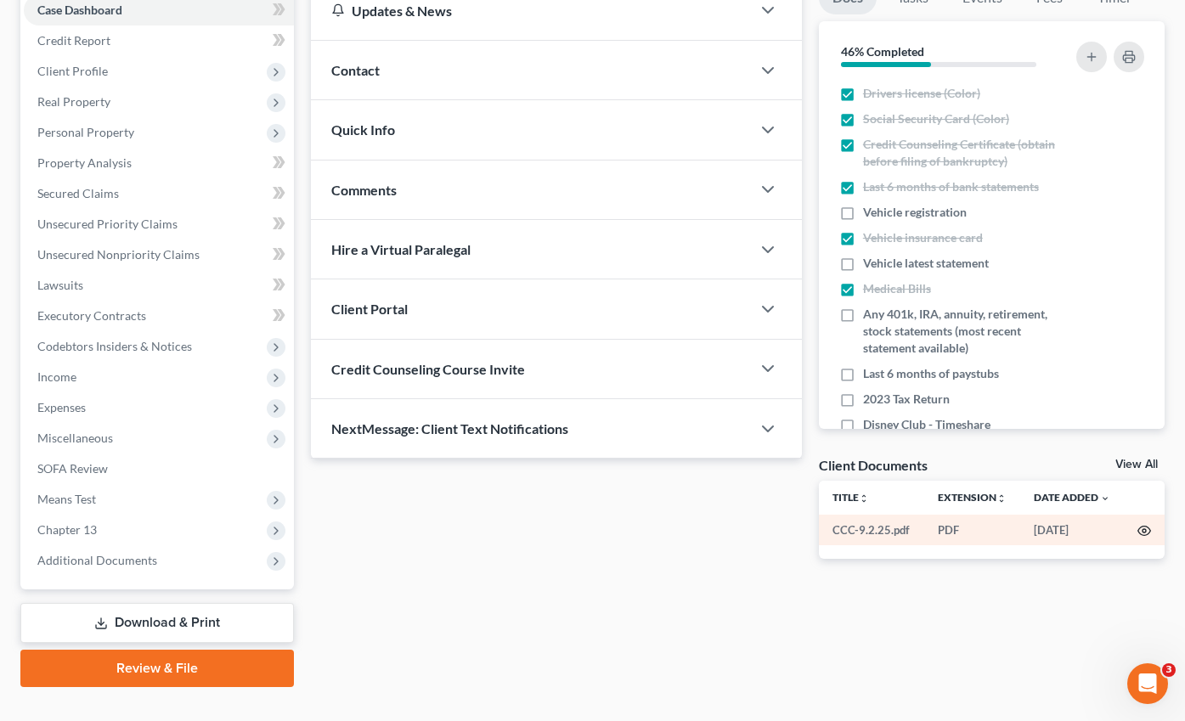
click at [1143, 524] on icon "button" at bounding box center [1144, 531] width 14 height 14
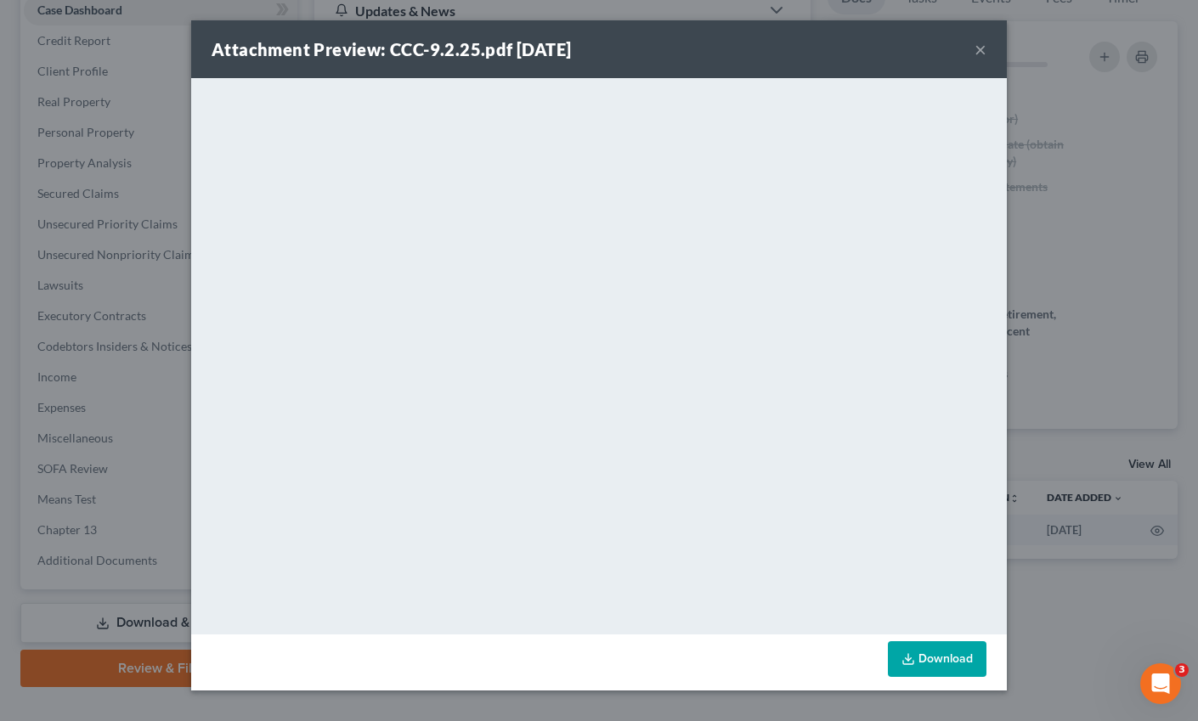
click at [973, 50] on div "Attachment Preview: CCC-9.2.25.pdf [DATE] ×" at bounding box center [598, 49] width 815 height 58
click at [978, 48] on button "×" at bounding box center [980, 49] width 12 height 20
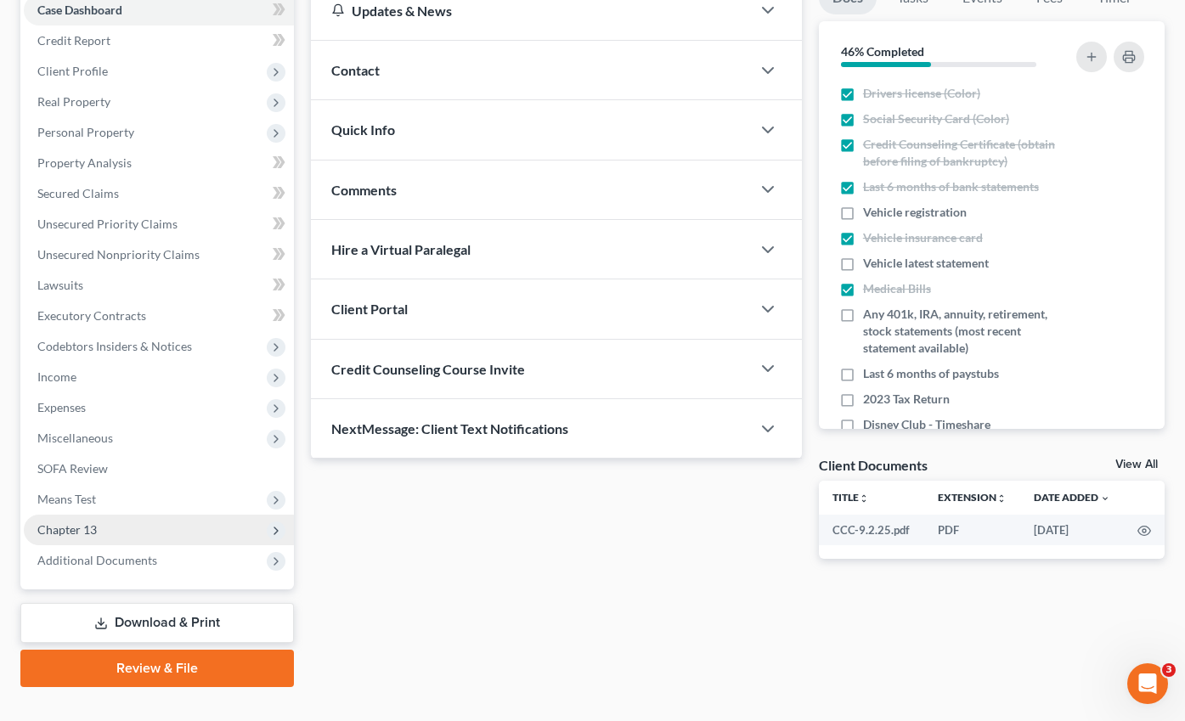
click at [88, 515] on span "Chapter 13" at bounding box center [159, 530] width 270 height 31
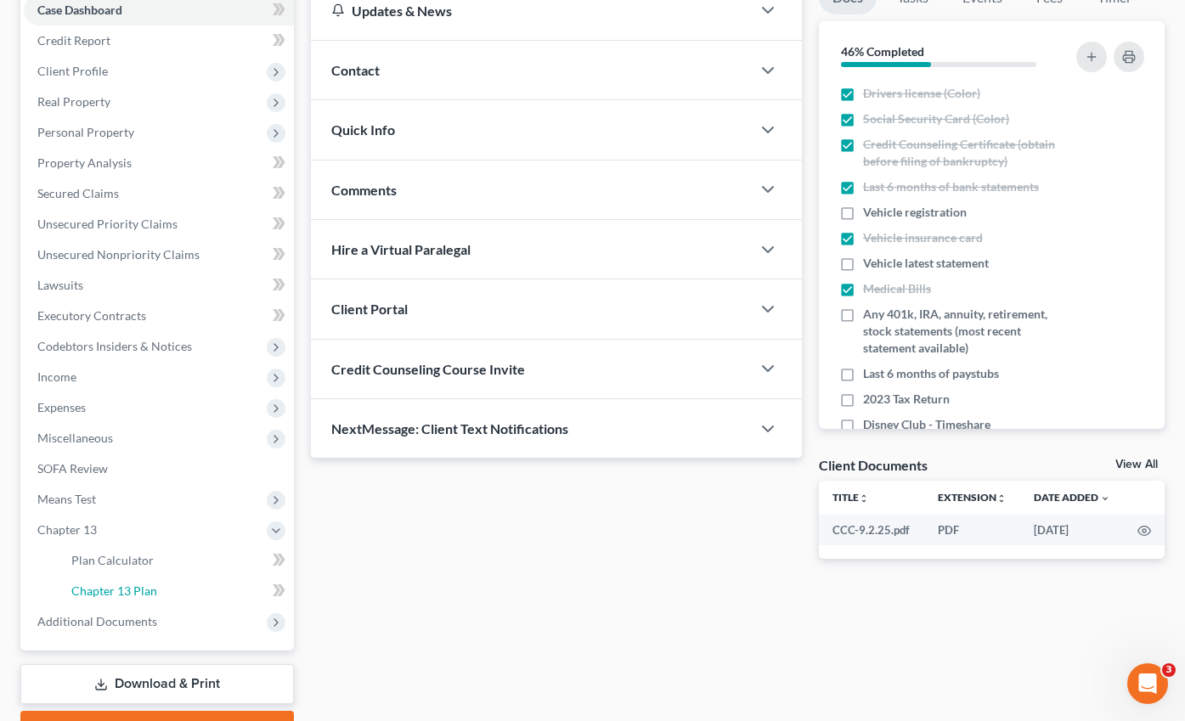
click at [110, 584] on span "Chapter 13 Plan" at bounding box center [114, 591] width 86 height 14
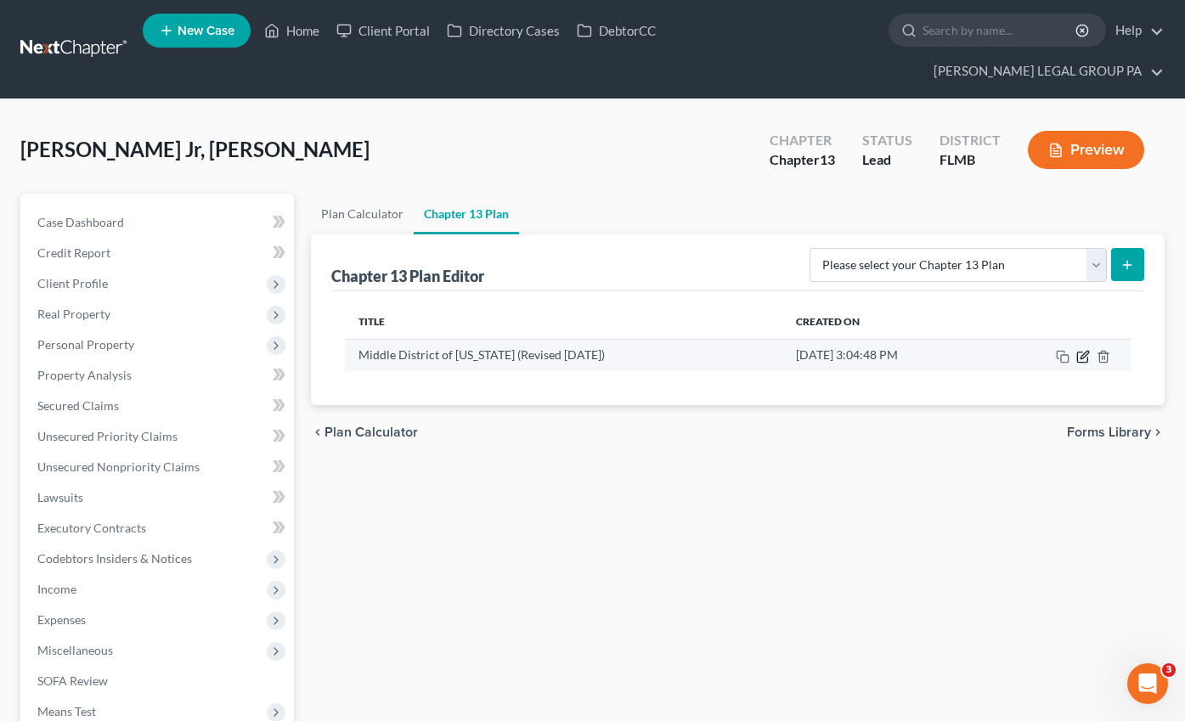
click at [1080, 350] on icon "button" at bounding box center [1083, 357] width 14 height 14
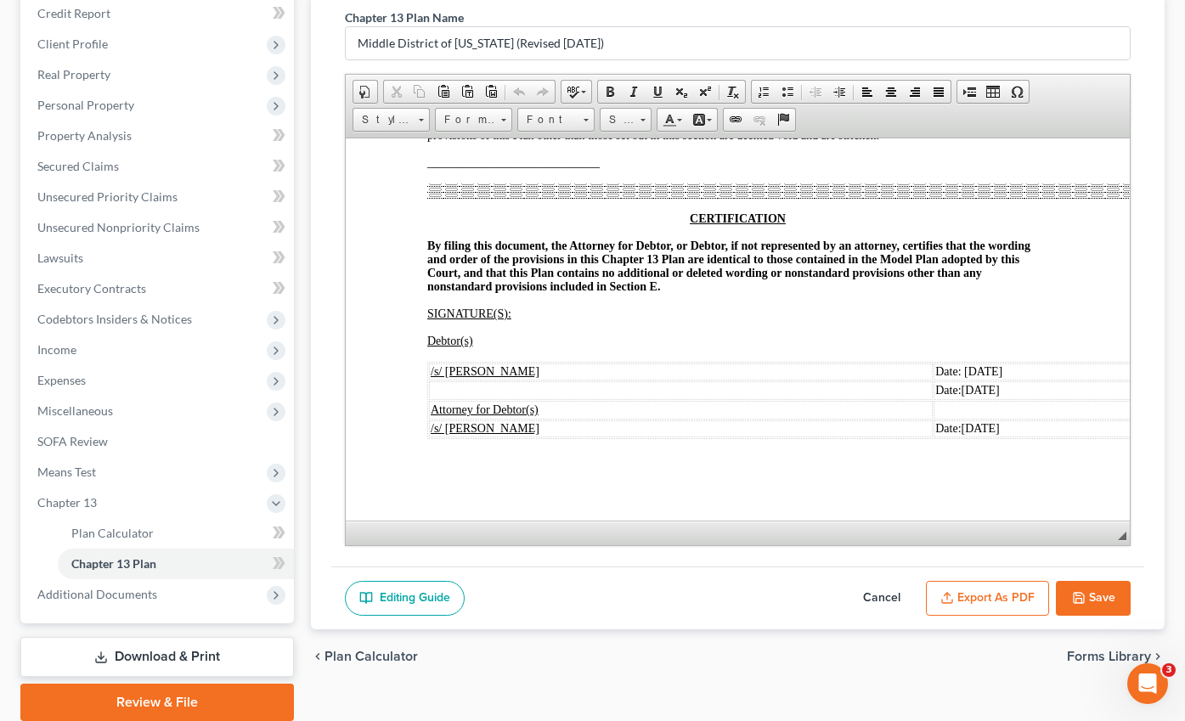
scroll to position [273, 0]
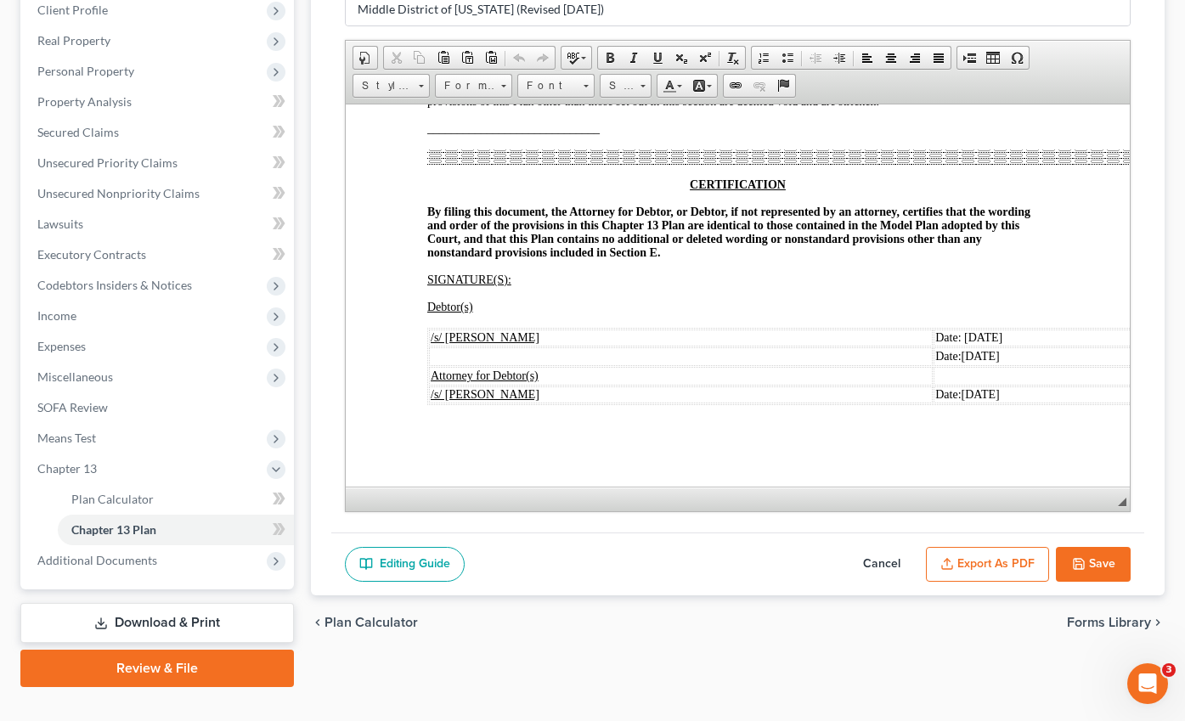
click at [993, 547] on button "Export as PDF" at bounding box center [987, 565] width 123 height 36
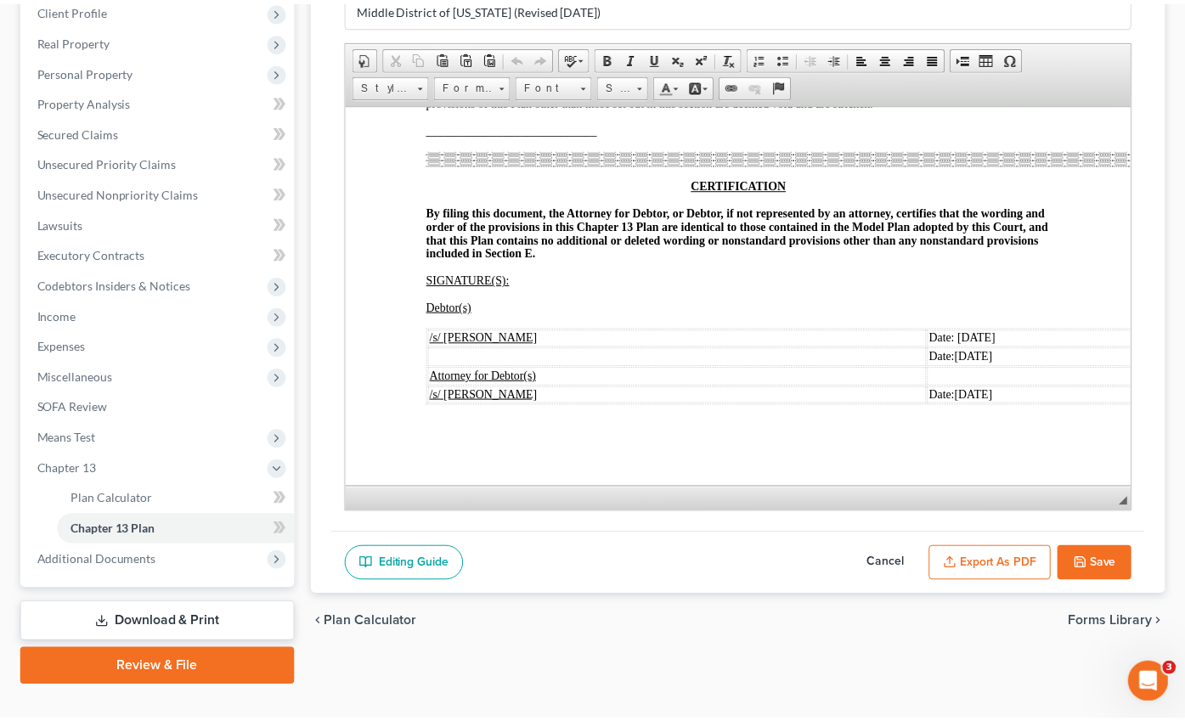
scroll to position [4243, 0]
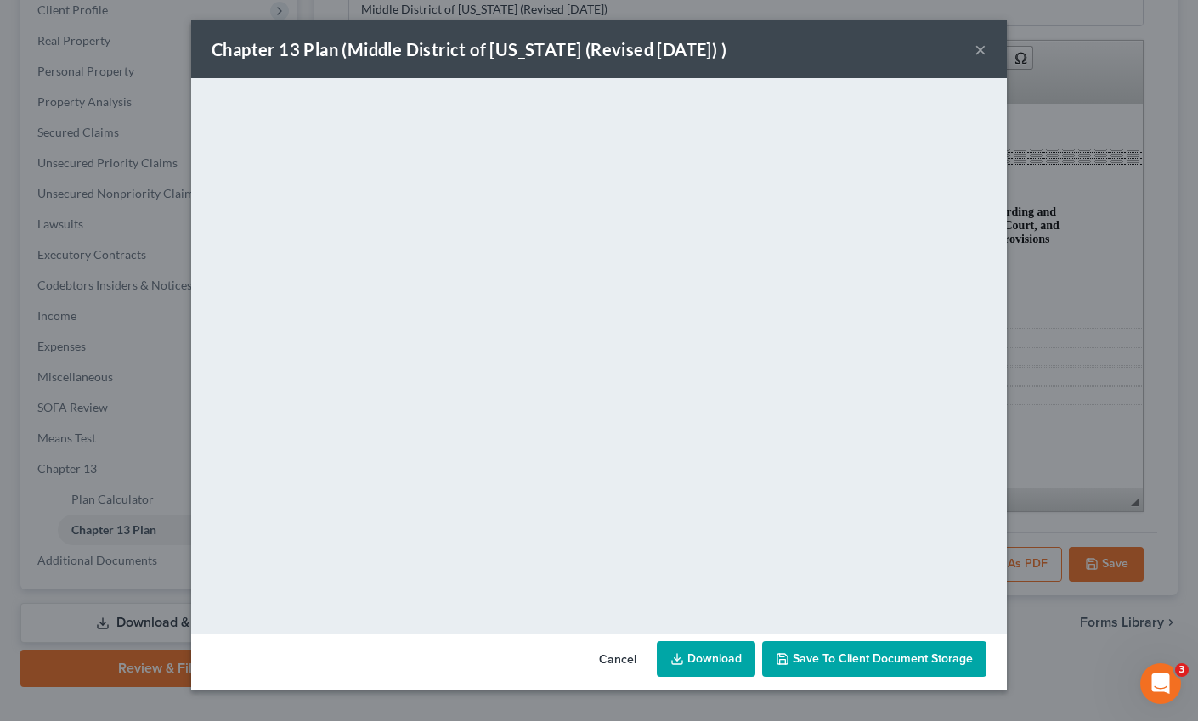
click at [860, 656] on span "Save to Client Document Storage" at bounding box center [882, 658] width 180 height 14
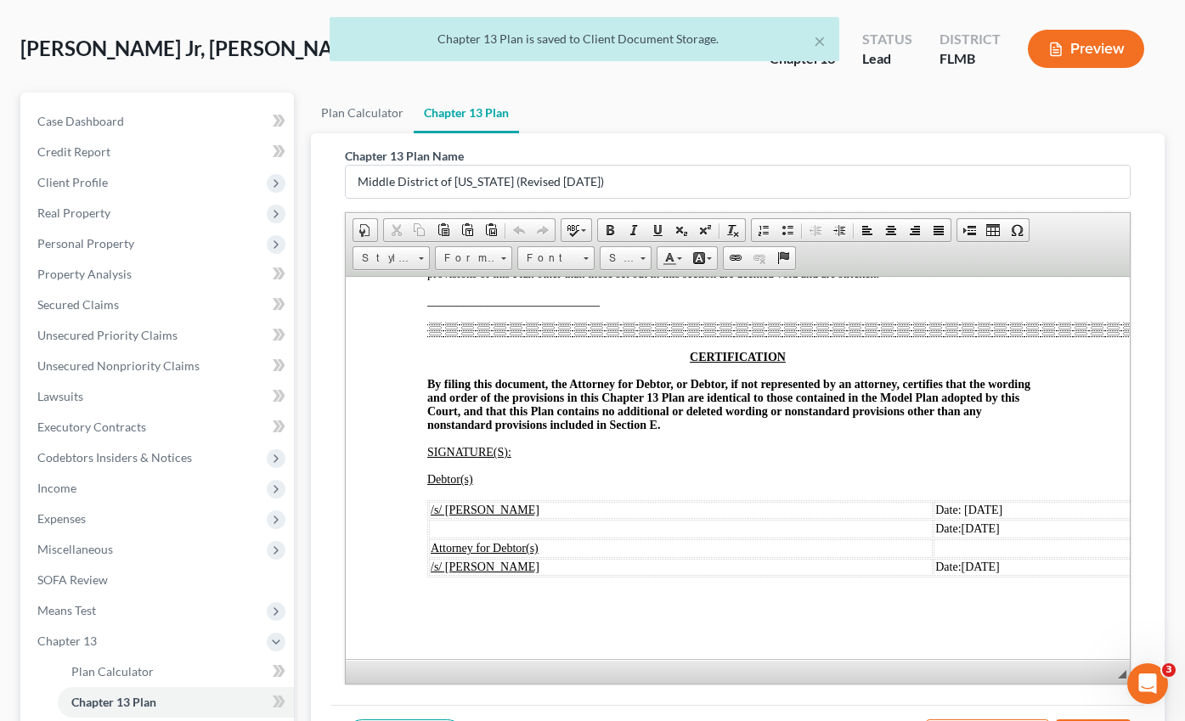
scroll to position [0, 0]
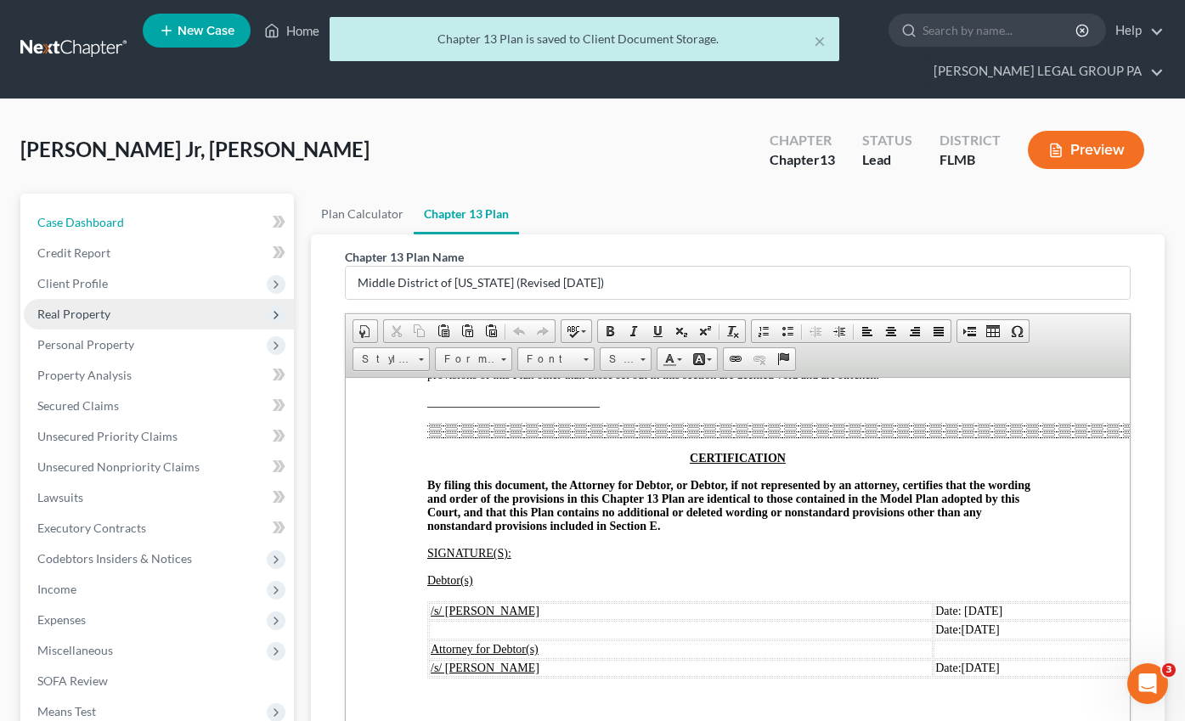
click at [63, 207] on link "Case Dashboard" at bounding box center [159, 222] width 270 height 31
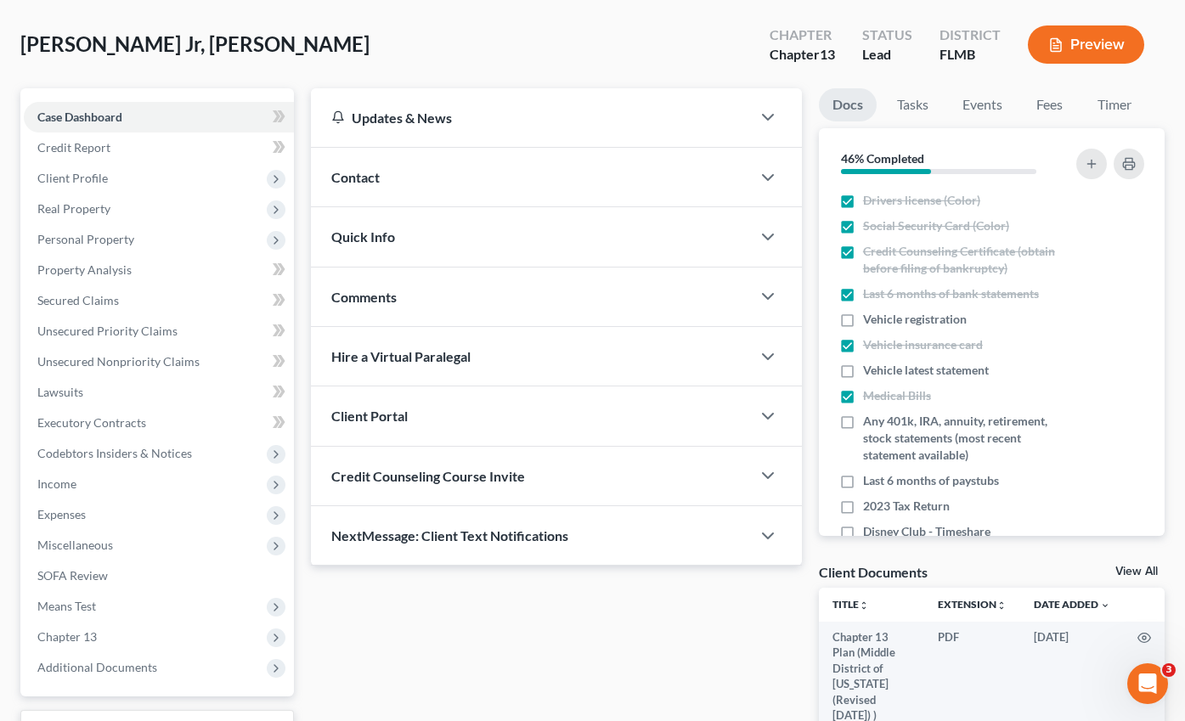
scroll to position [221, 0]
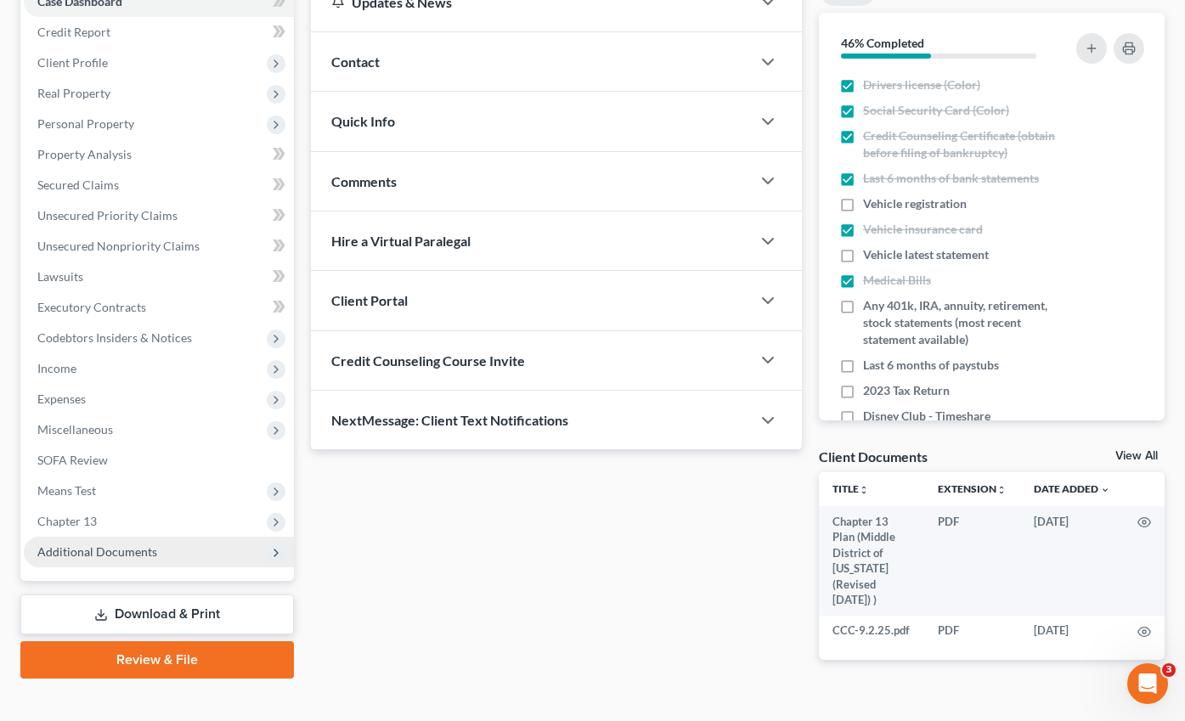
click at [87, 544] on span "Additional Documents" at bounding box center [97, 551] width 120 height 14
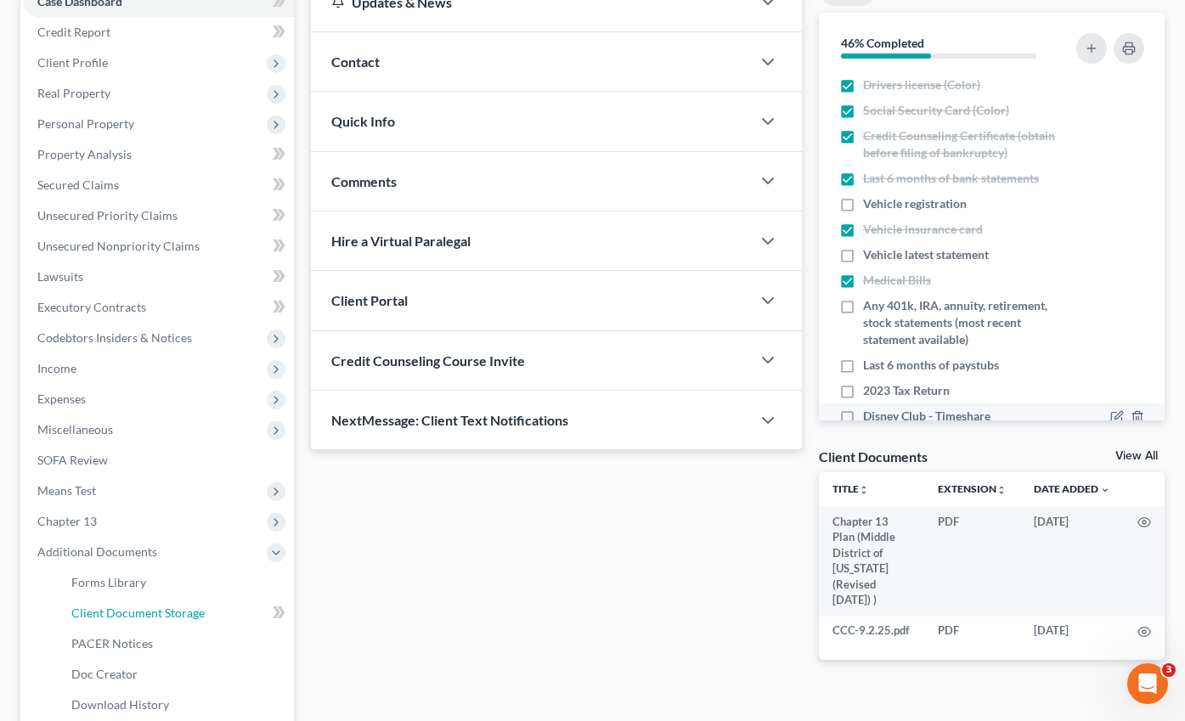
drag, startPoint x: 121, startPoint y: 578, endPoint x: 1063, endPoint y: 373, distance: 964.1
click at [121, 606] on span "Client Document Storage" at bounding box center [137, 613] width 133 height 14
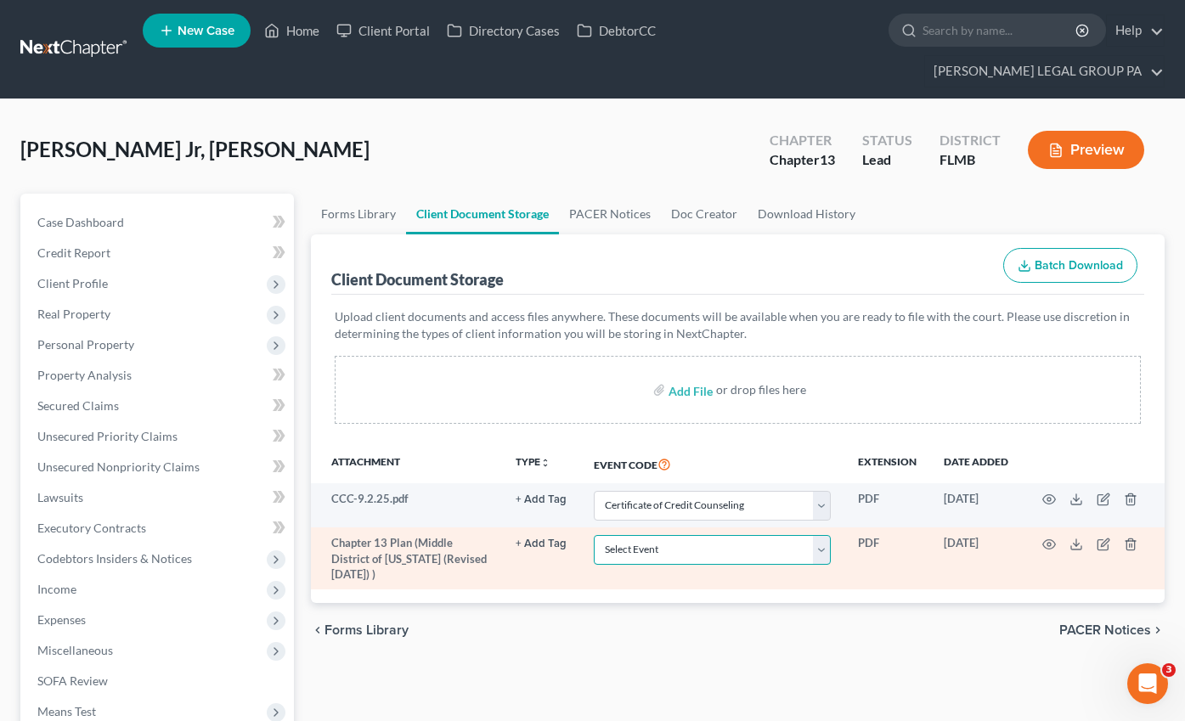
click at [649, 535] on select "Select Event 20 Largest Unsecured Creditors Amended Chapter 13 Plan Amended Cre…" at bounding box center [712, 550] width 237 height 30
click at [594, 535] on select "Select Event 20 Largest Unsecured Creditors Amended Chapter 13 Plan Amended Cre…" at bounding box center [712, 550] width 237 height 30
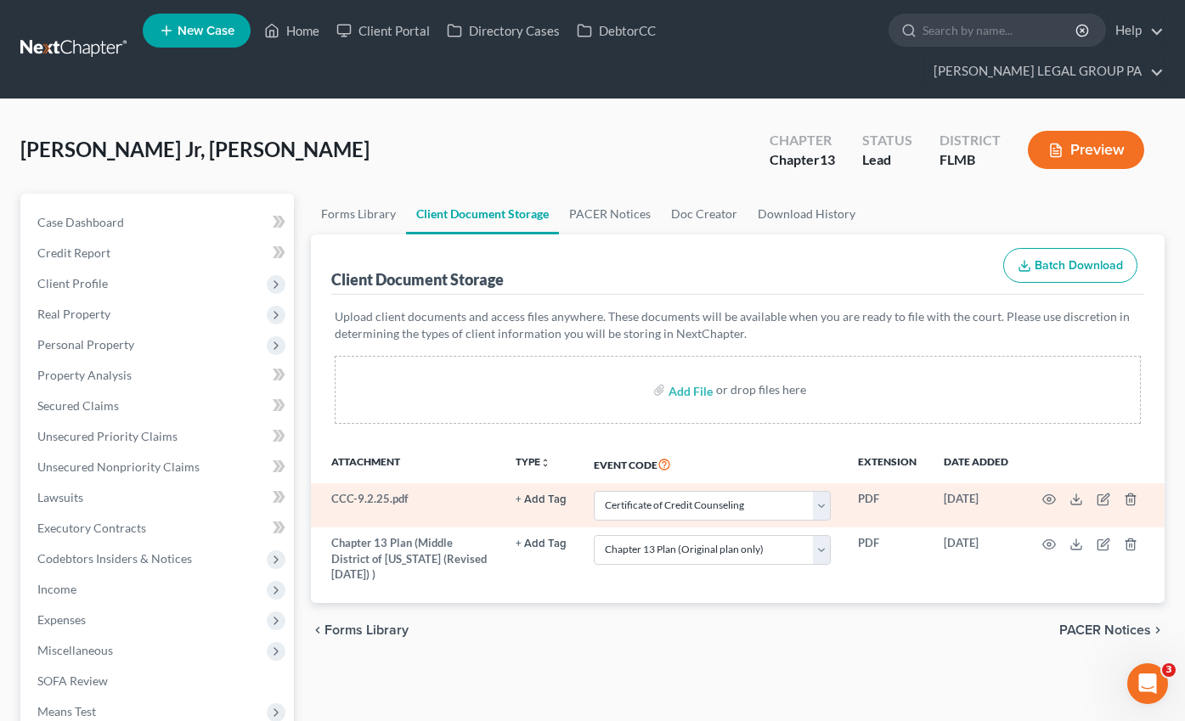
click at [532, 634] on div "Forms Library Client Document Storage PACER Notices Doc Creator Download Histor…" at bounding box center [737, 623] width 871 height 859
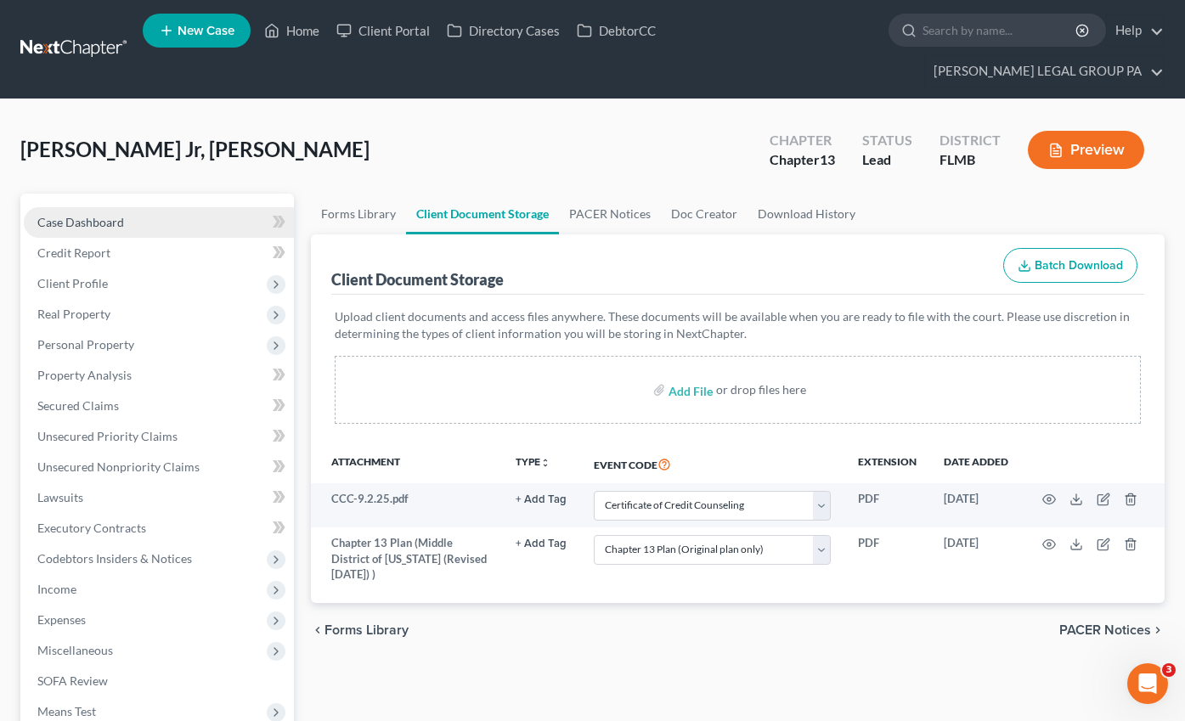
click at [77, 207] on link "Case Dashboard" at bounding box center [159, 222] width 270 height 31
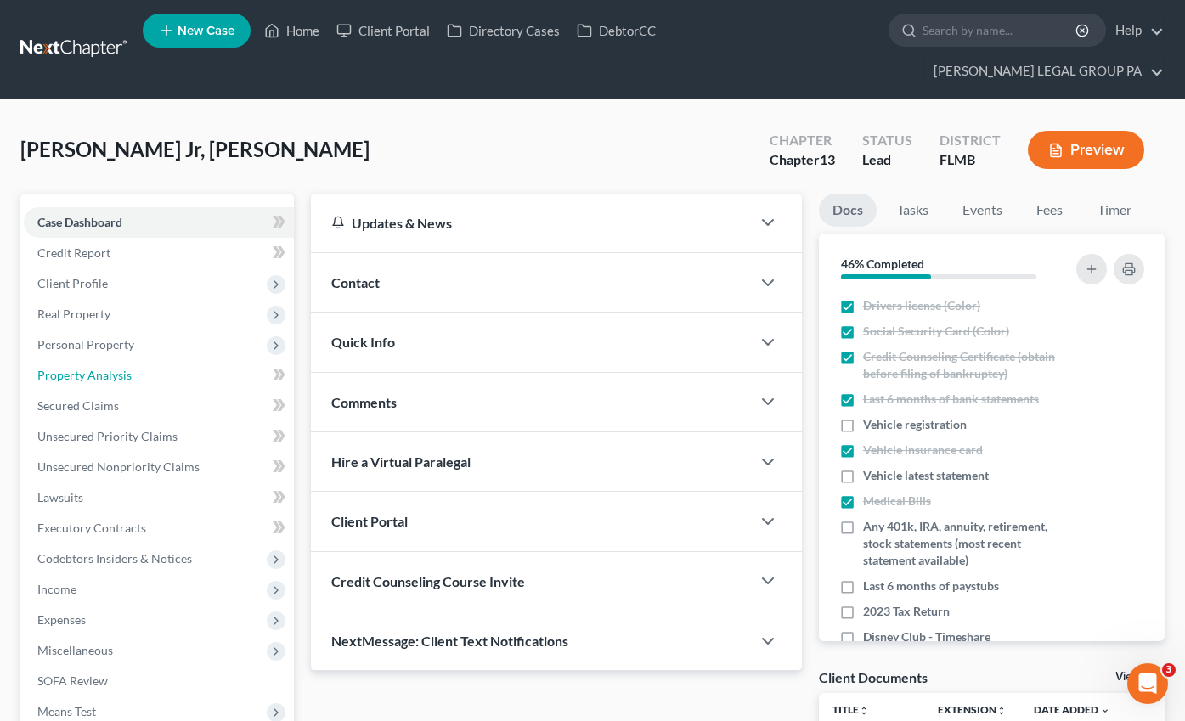
click at [117, 368] on span "Property Analysis" at bounding box center [84, 375] width 94 height 14
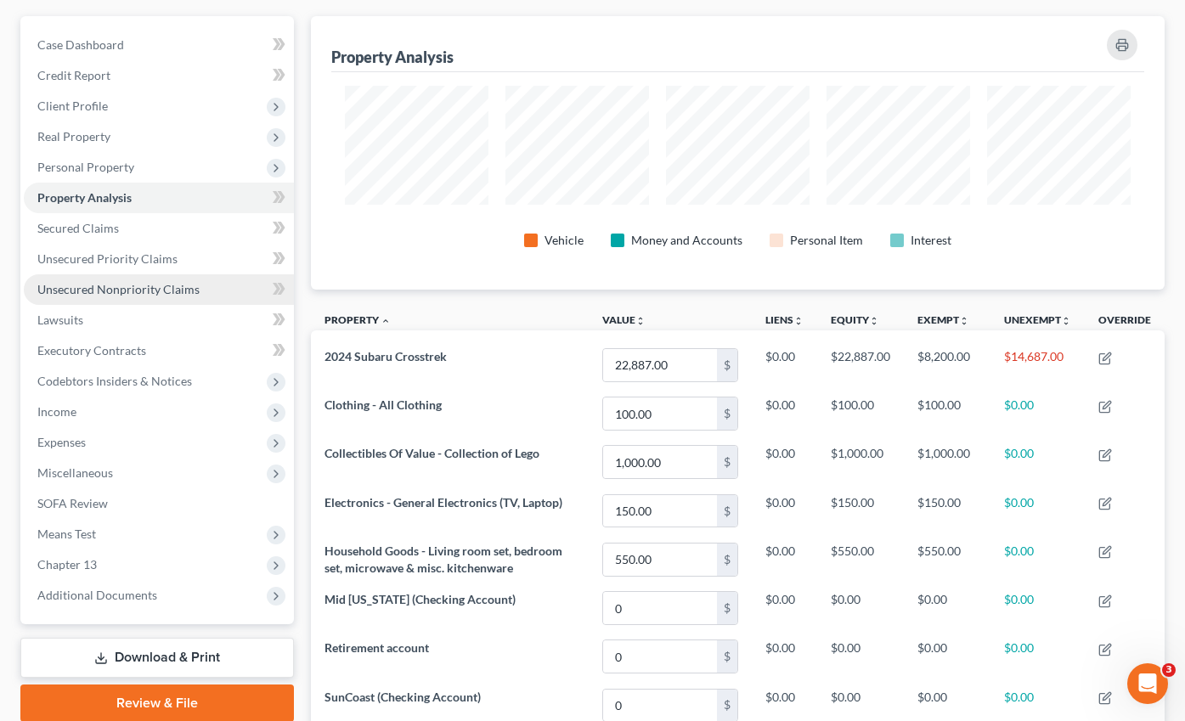
scroll to position [361, 0]
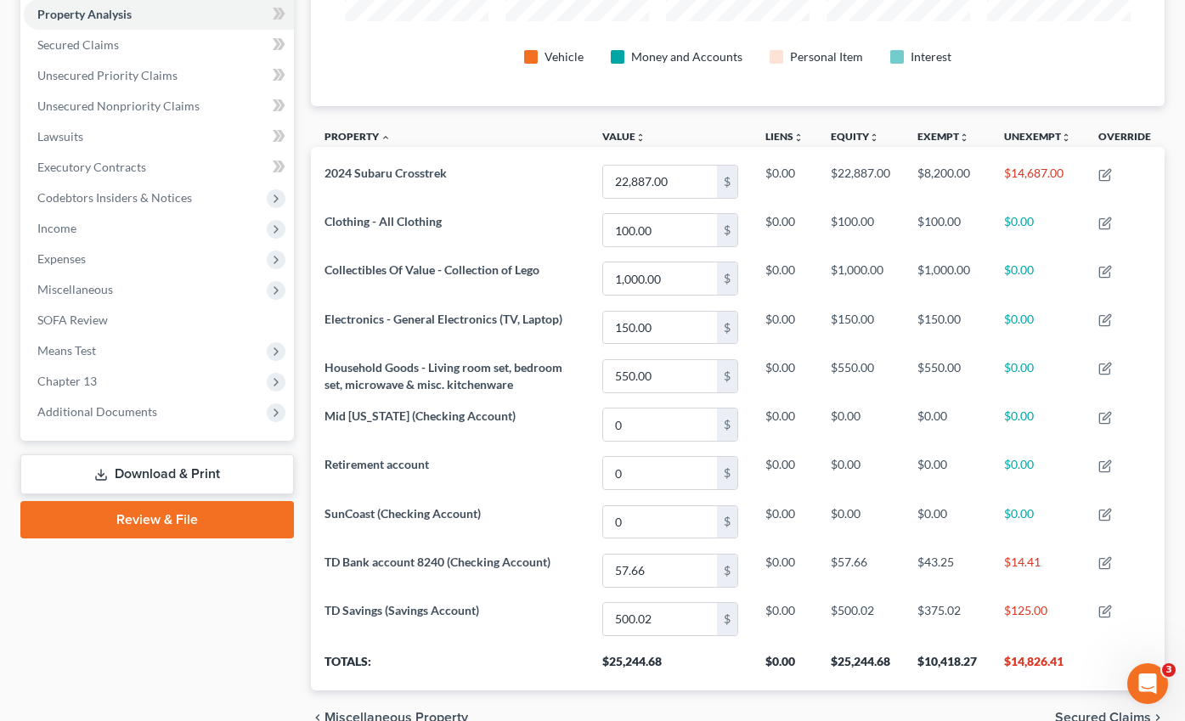
click at [167, 501] on link "Review & File" at bounding box center [156, 519] width 273 height 37
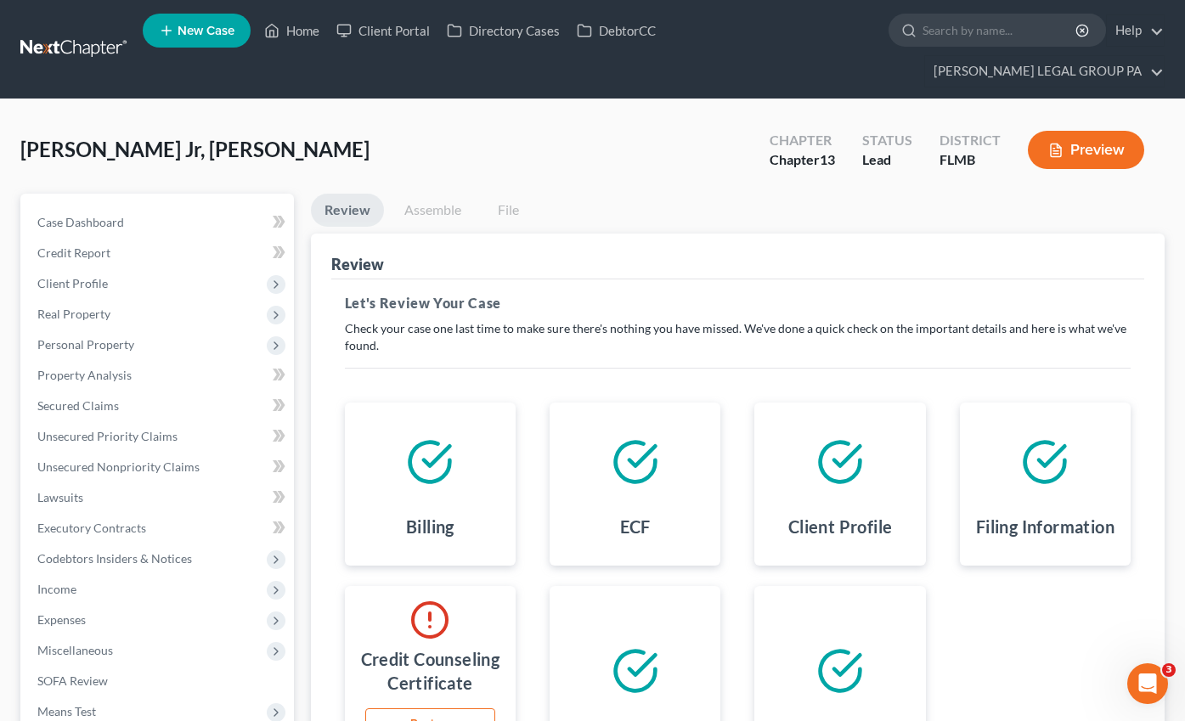
click at [408, 194] on link "Assemble" at bounding box center [433, 210] width 84 height 33
click at [85, 215] on span "Case Dashboard" at bounding box center [80, 222] width 87 height 14
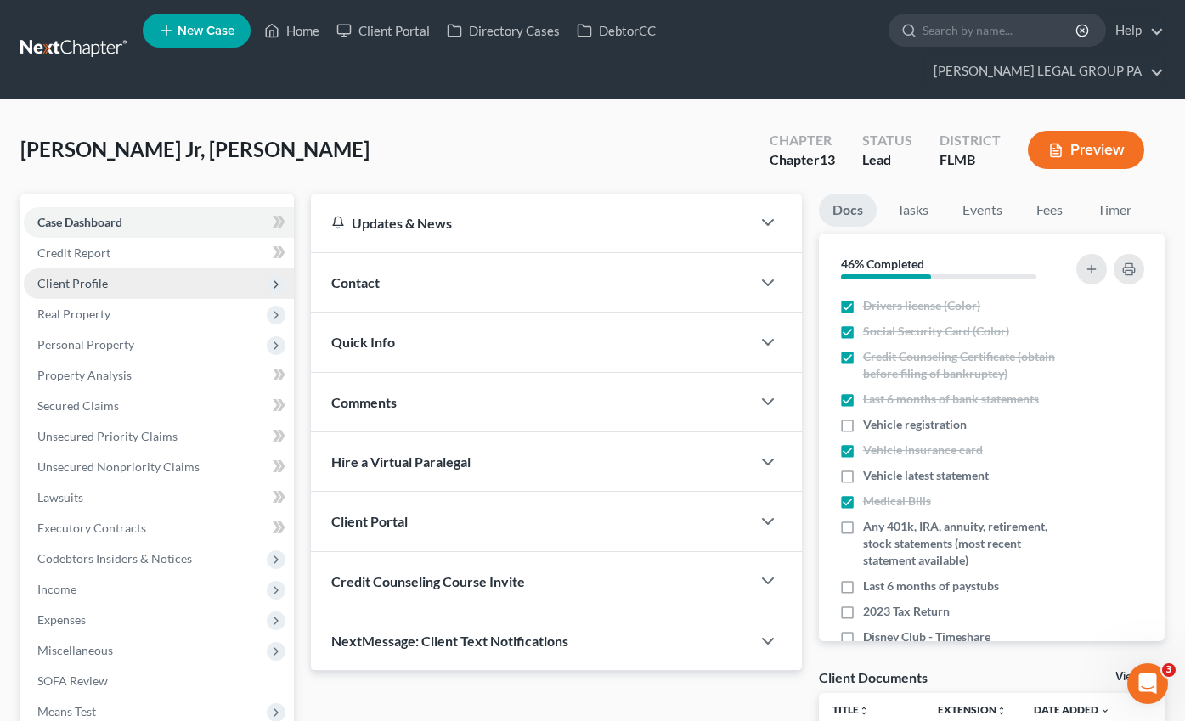
click at [70, 276] on span "Client Profile" at bounding box center [72, 283] width 70 height 14
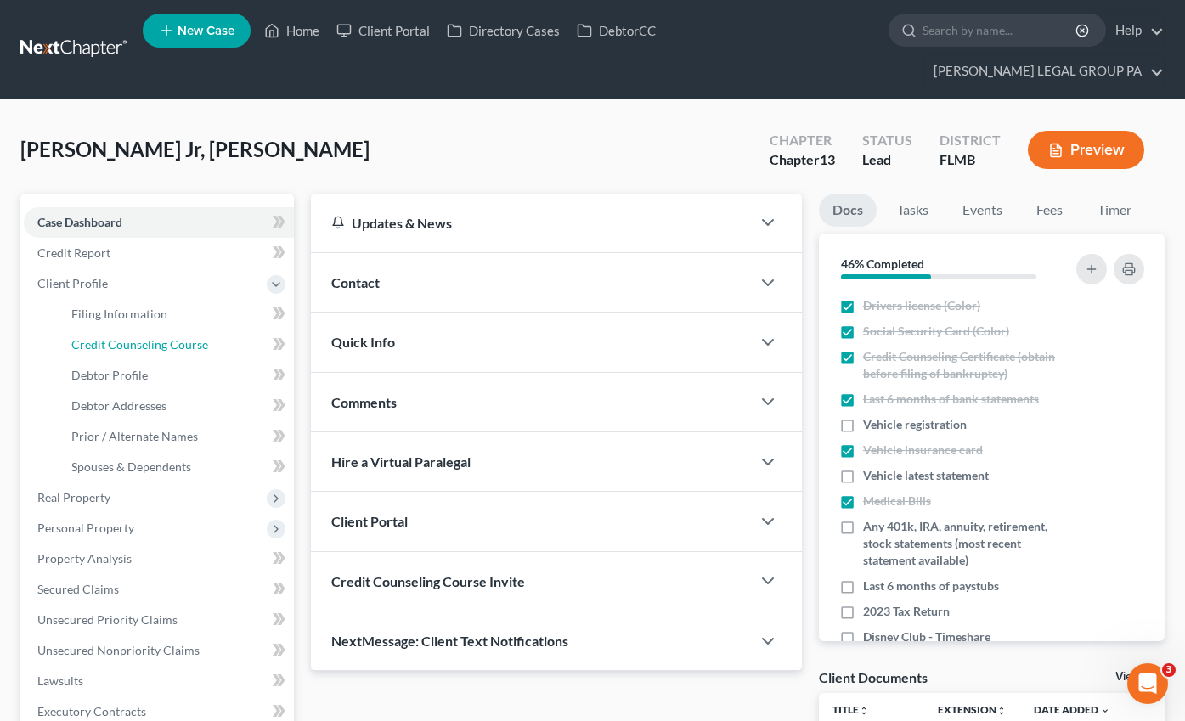
drag, startPoint x: 149, startPoint y: 323, endPoint x: 518, endPoint y: 341, distance: 369.1
click at [149, 330] on link "Credit Counseling Course" at bounding box center [176, 345] width 236 height 31
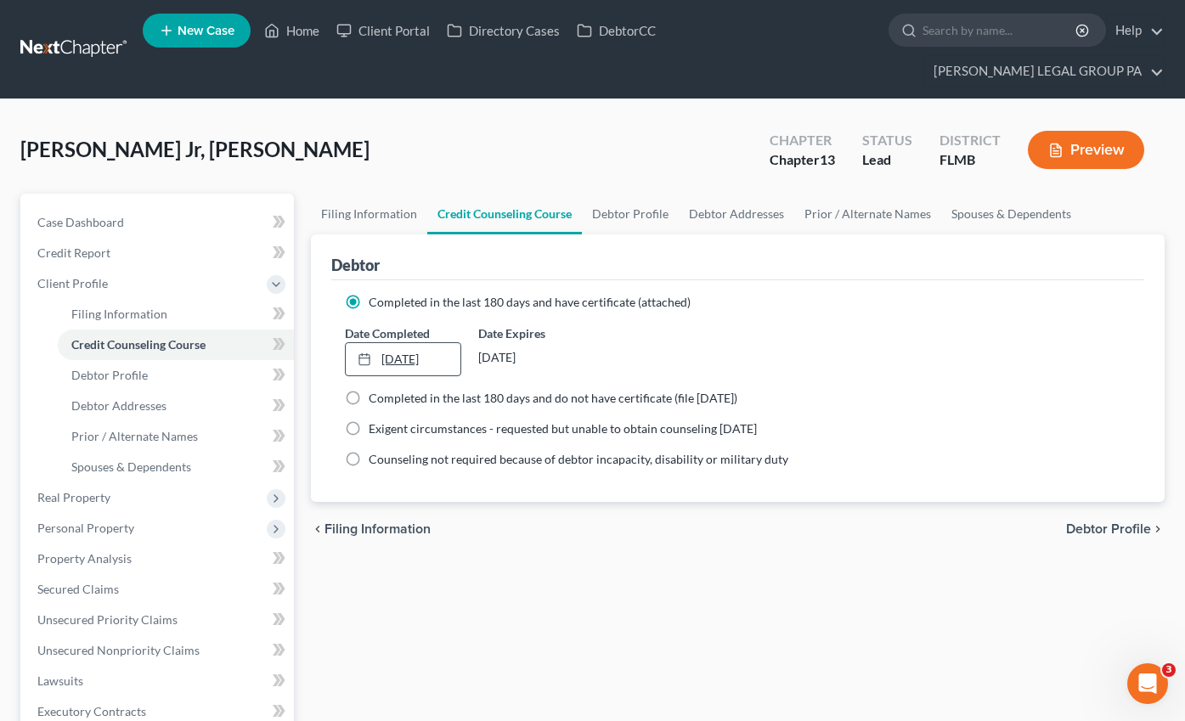
click at [394, 343] on link "[DATE]" at bounding box center [404, 359] width 116 height 32
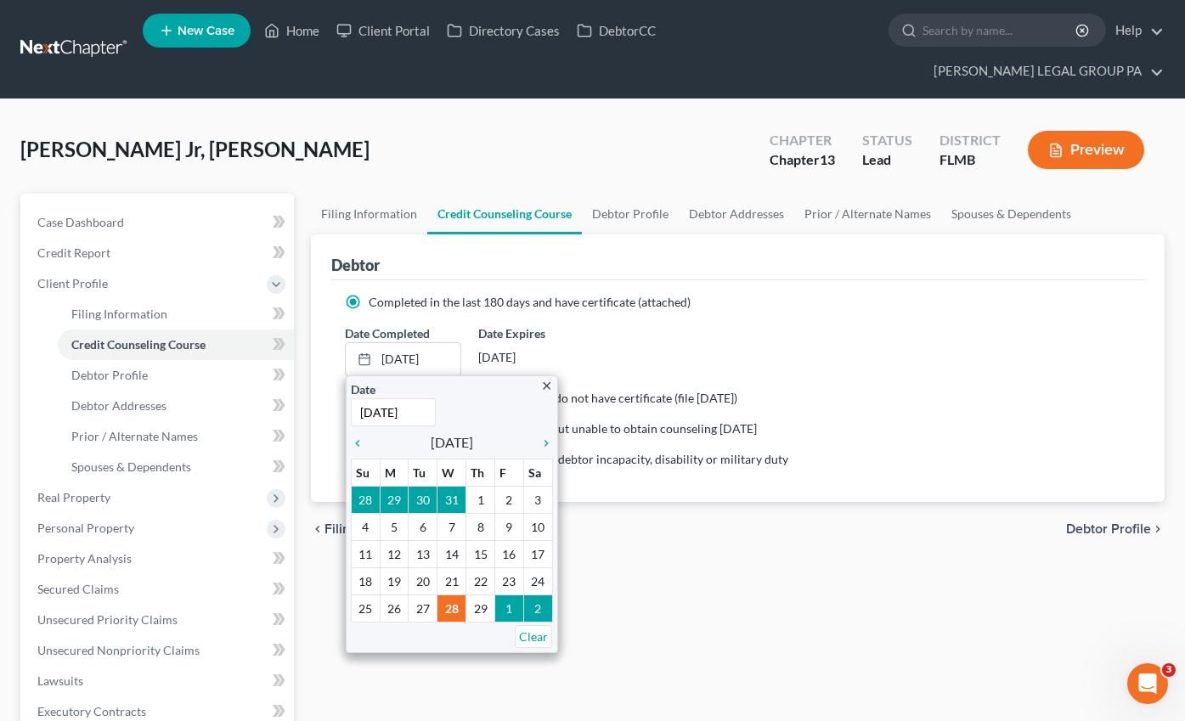
click at [811, 593] on div "Filing Information Credit Counseling Course Debtor Profile Debtor Addresses Pri…" at bounding box center [737, 638] width 871 height 889
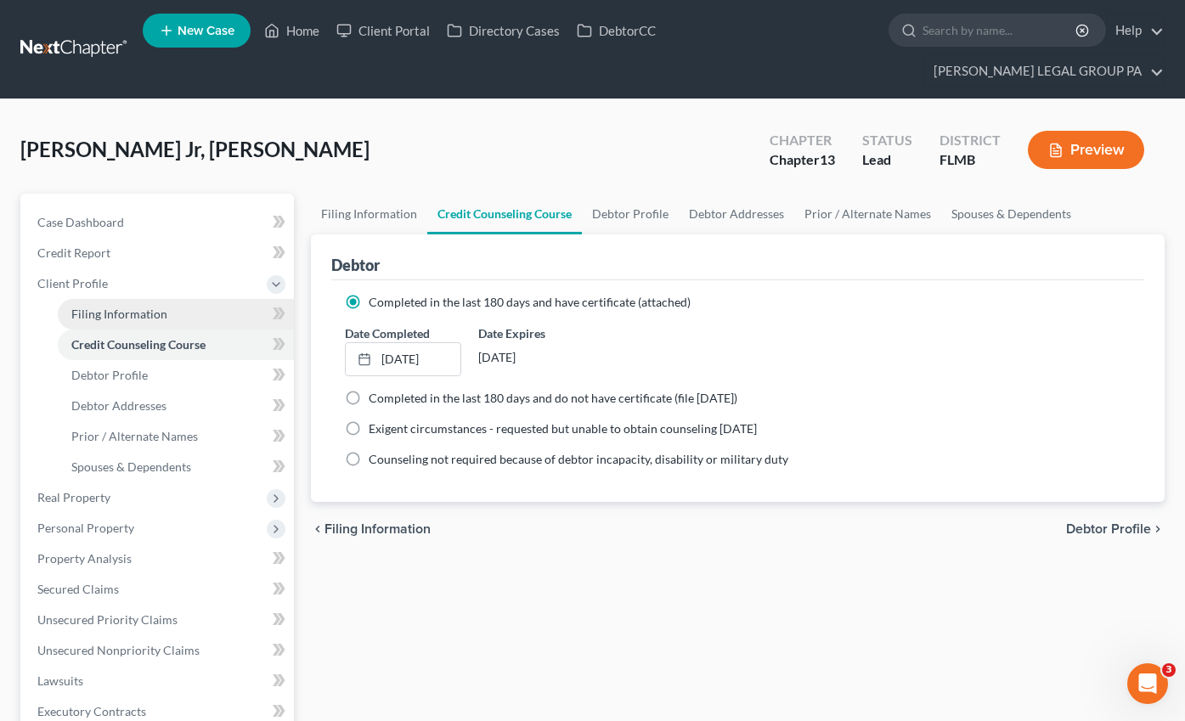
click at [110, 307] on span "Filing Information" at bounding box center [119, 314] width 96 height 14
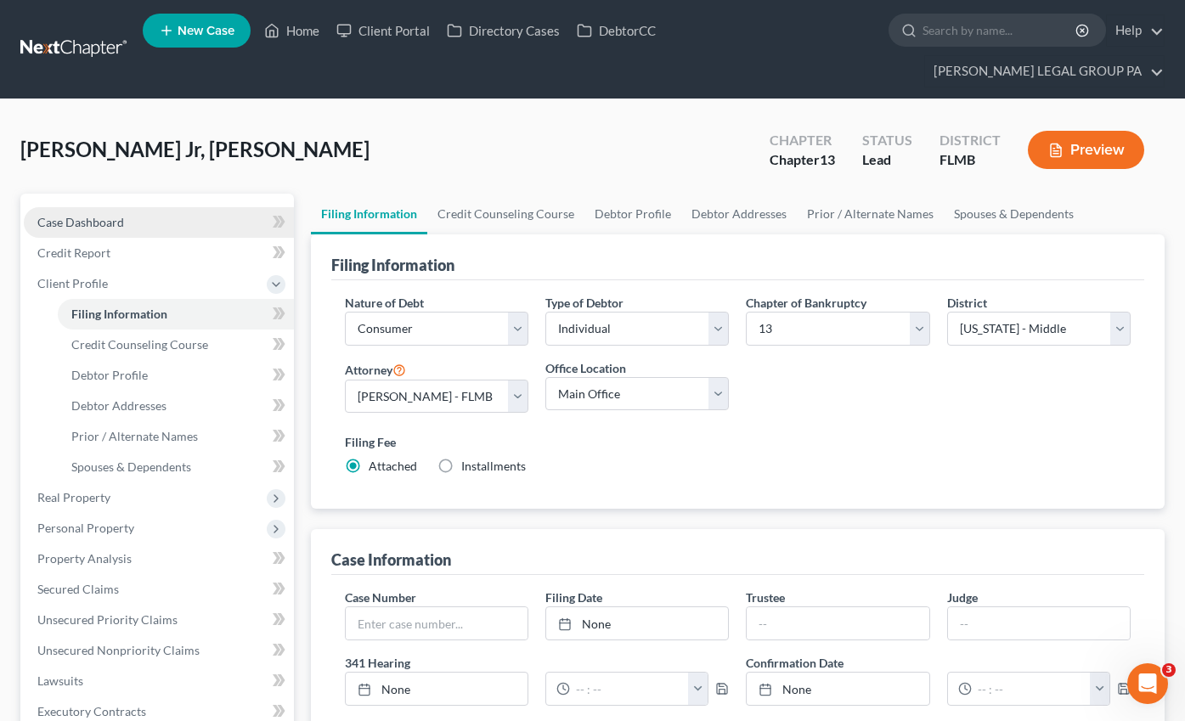
click at [103, 215] on span "Case Dashboard" at bounding box center [80, 222] width 87 height 14
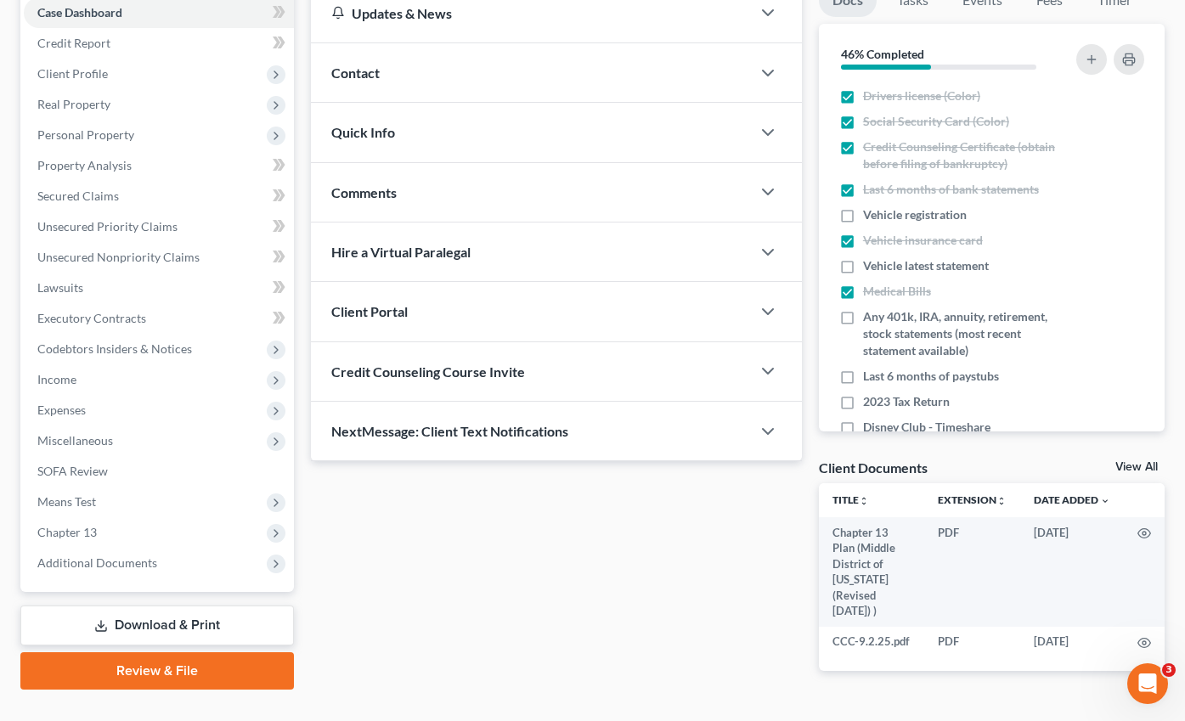
scroll to position [221, 0]
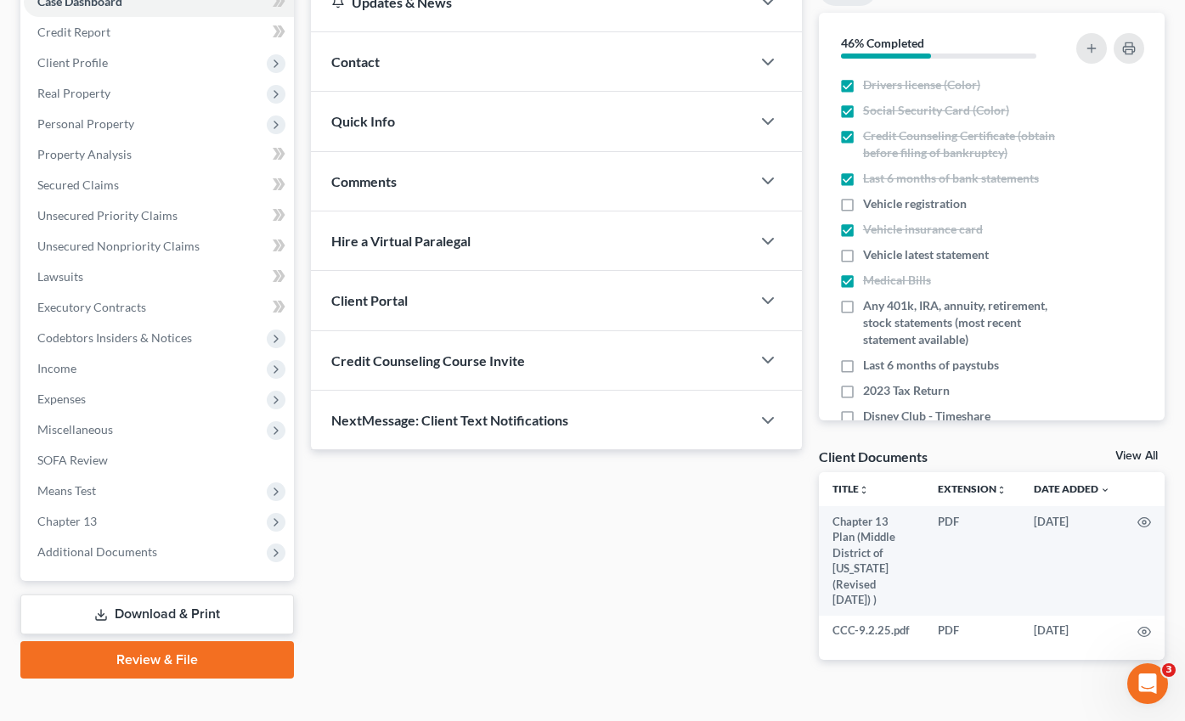
click at [178, 641] on link "Review & File" at bounding box center [156, 659] width 273 height 37
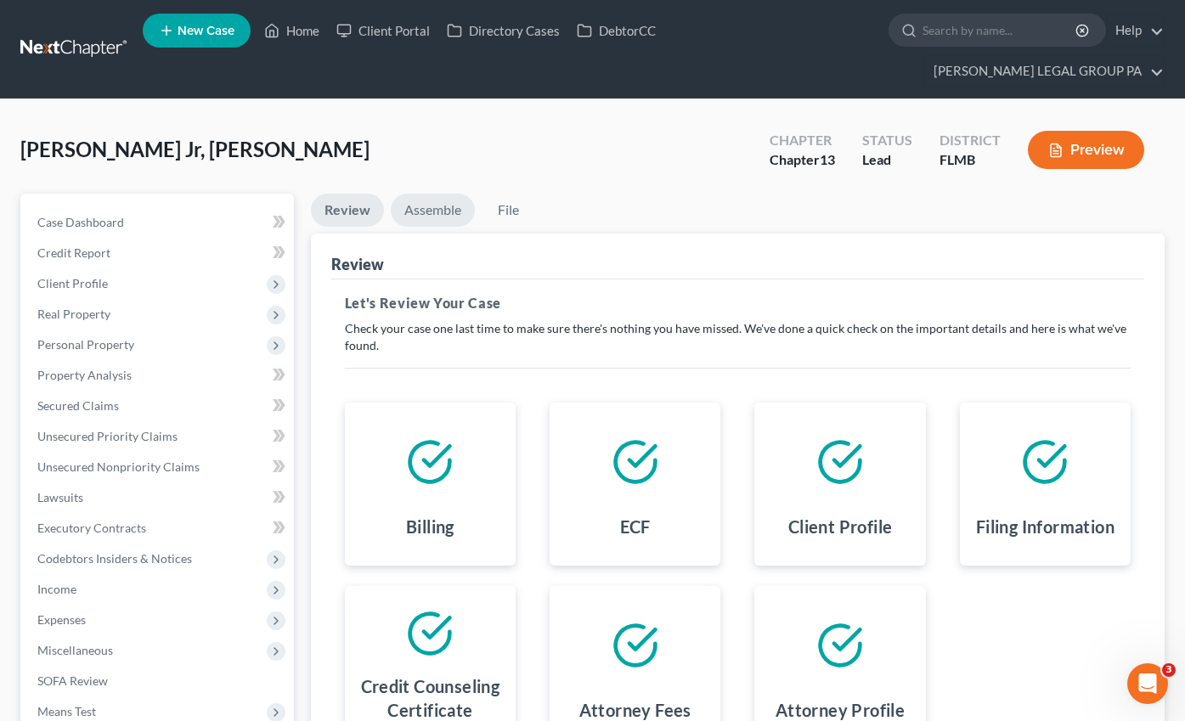
click at [431, 194] on link "Assemble" at bounding box center [433, 210] width 84 height 33
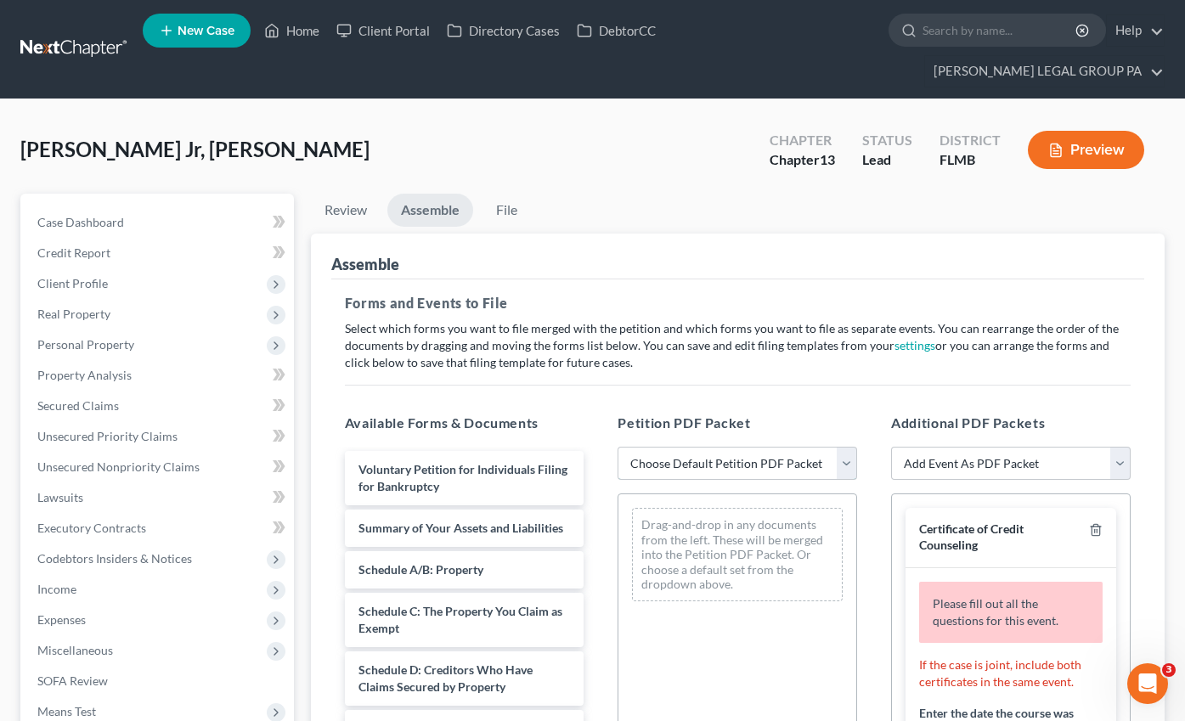
click at [661, 447] on select "Choose Default Petition PDF Packet Complete Bankruptcy Petition (all forms and …" at bounding box center [737, 464] width 240 height 34
click at [617, 447] on select "Choose Default Petition PDF Packet Complete Bankruptcy Petition (all forms and …" at bounding box center [737, 464] width 240 height 34
click at [670, 447] on select "Choose Default Petition PDF Packet Complete Bankruptcy Petition (all forms and …" at bounding box center [737, 464] width 240 height 34
click at [617, 447] on select "Choose Default Petition PDF Packet Complete Bankruptcy Petition (all forms and …" at bounding box center [737, 464] width 240 height 34
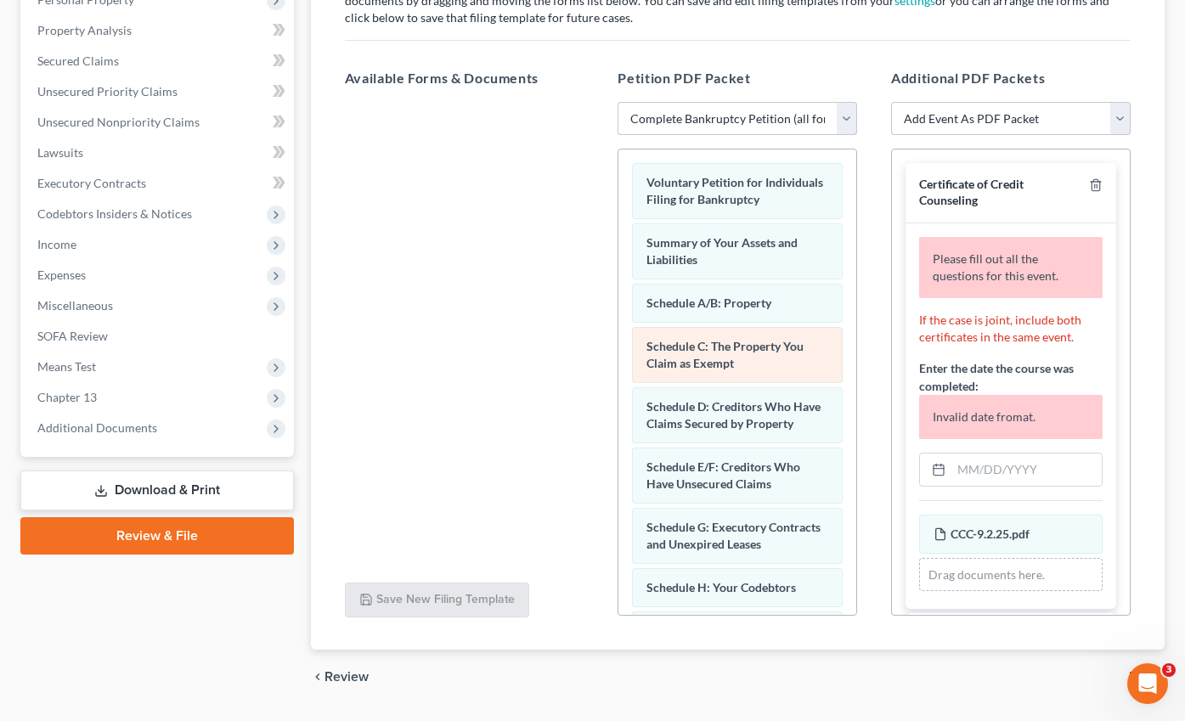
scroll to position [362, 0]
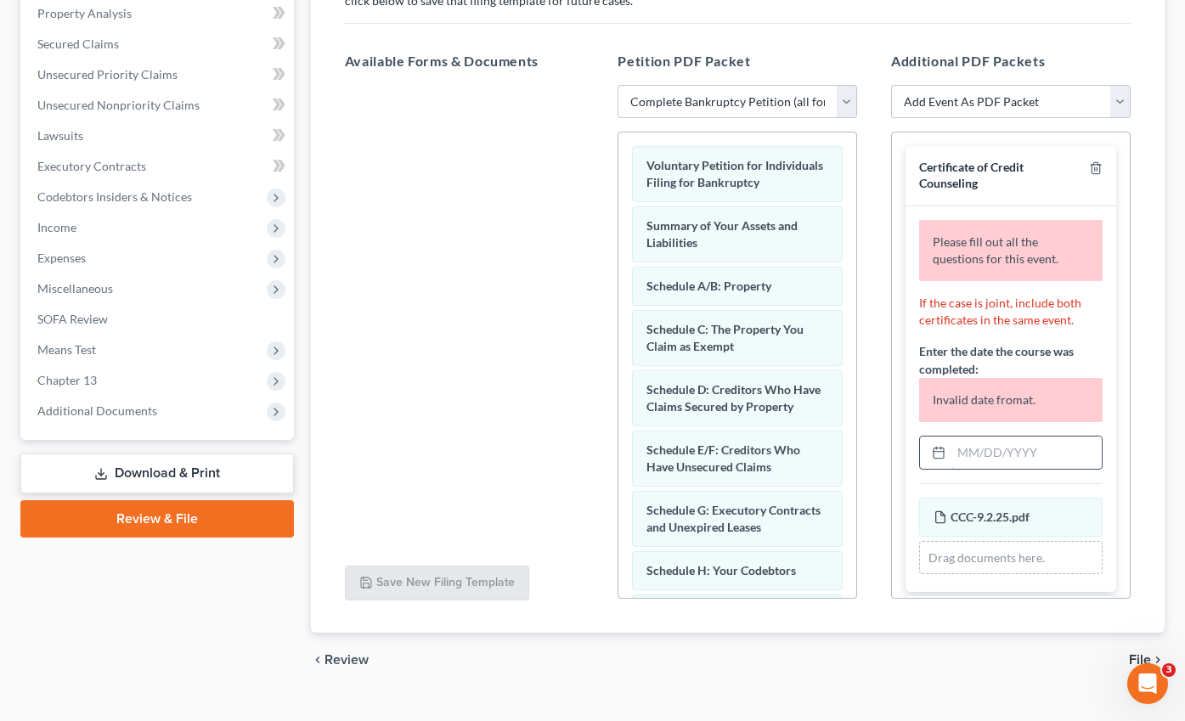
click at [993, 437] on input "text" at bounding box center [1026, 453] width 150 height 32
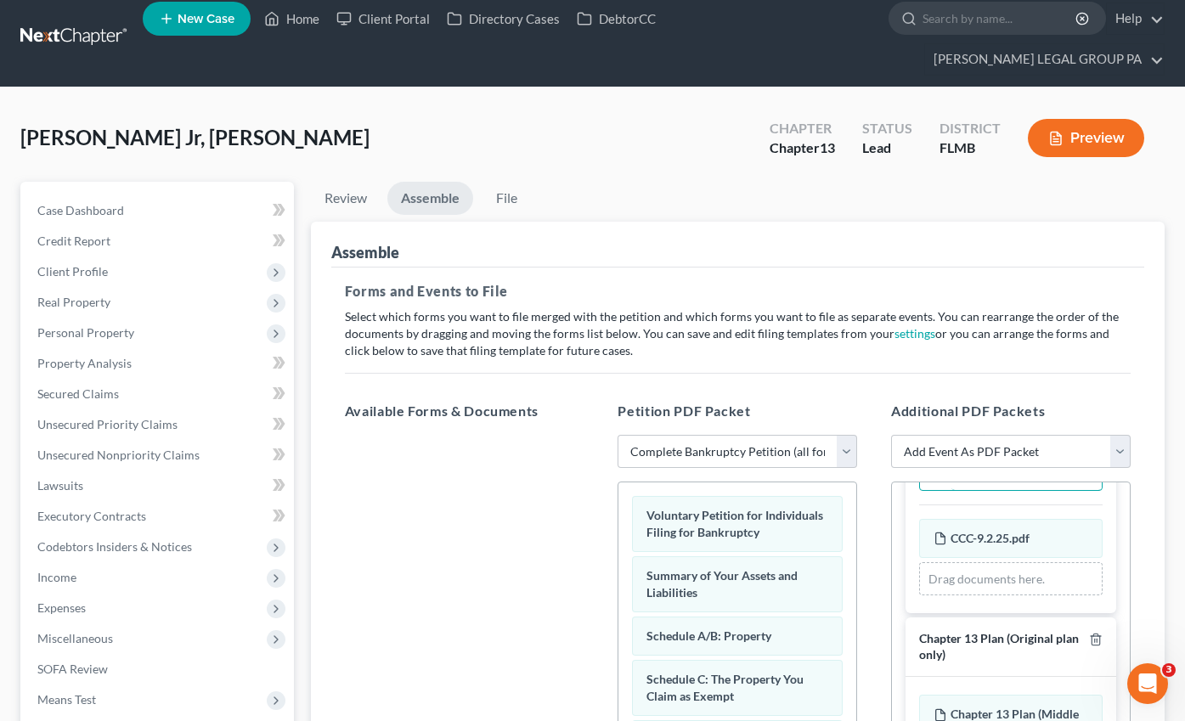
scroll to position [0, 0]
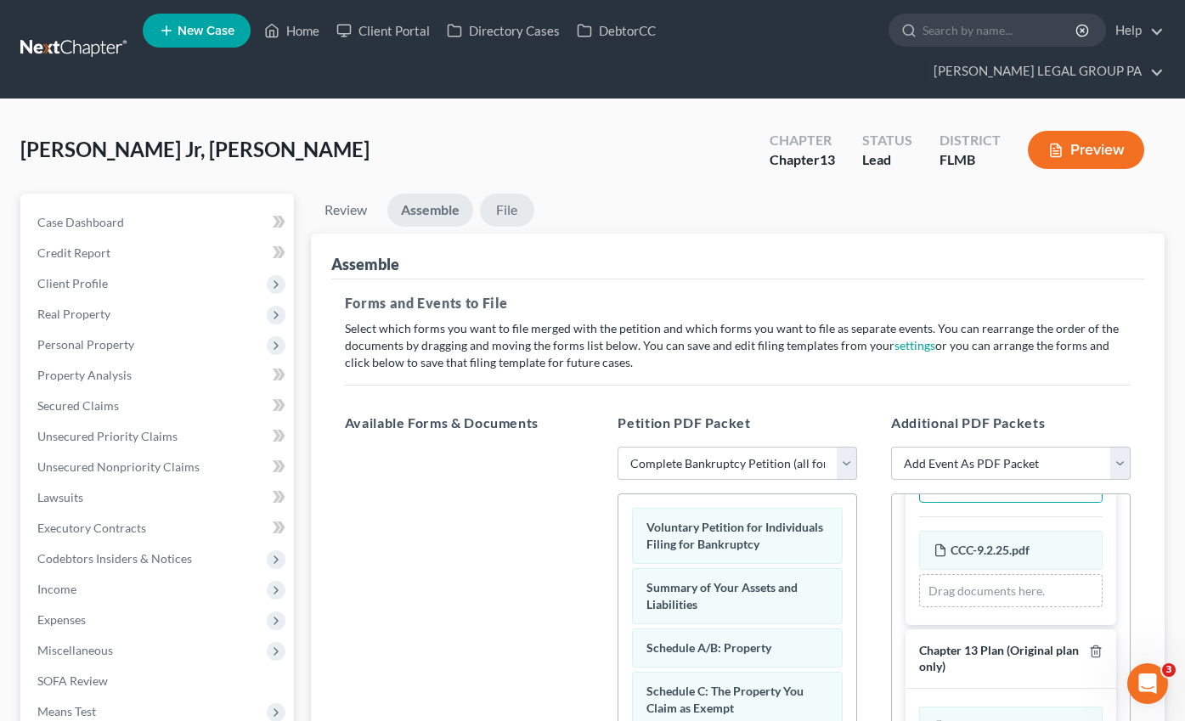
click at [505, 194] on link "File" at bounding box center [507, 210] width 54 height 33
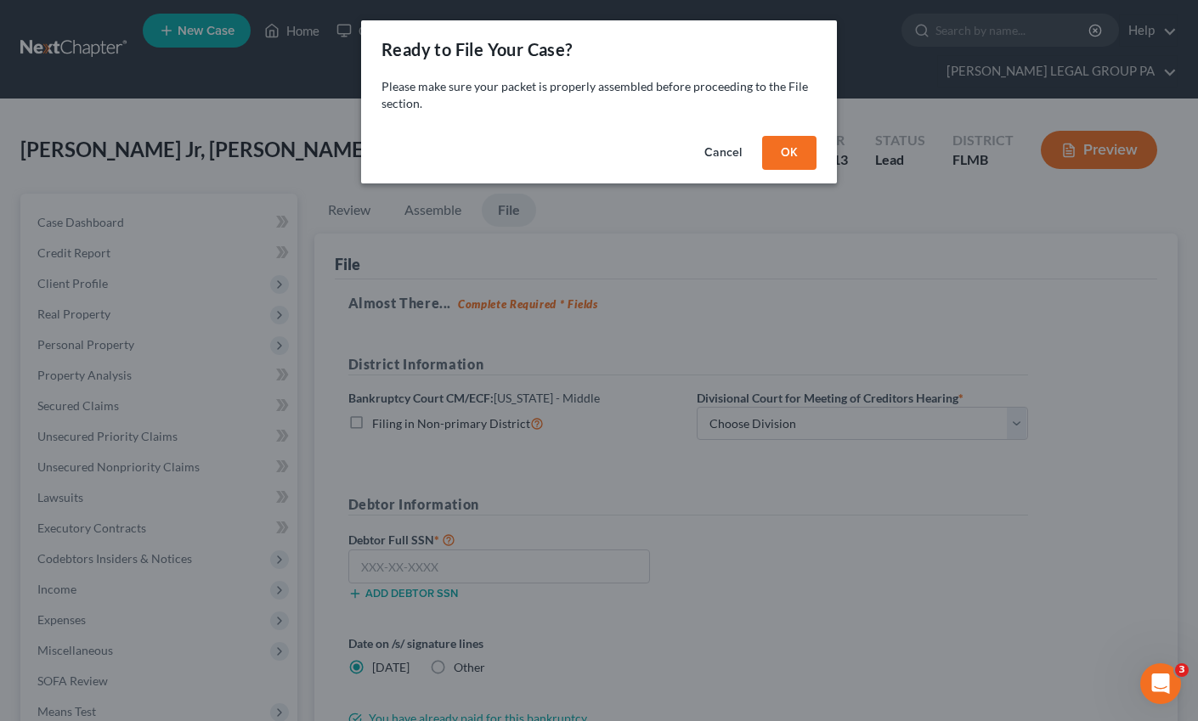
click at [809, 156] on button "OK" at bounding box center [789, 153] width 54 height 34
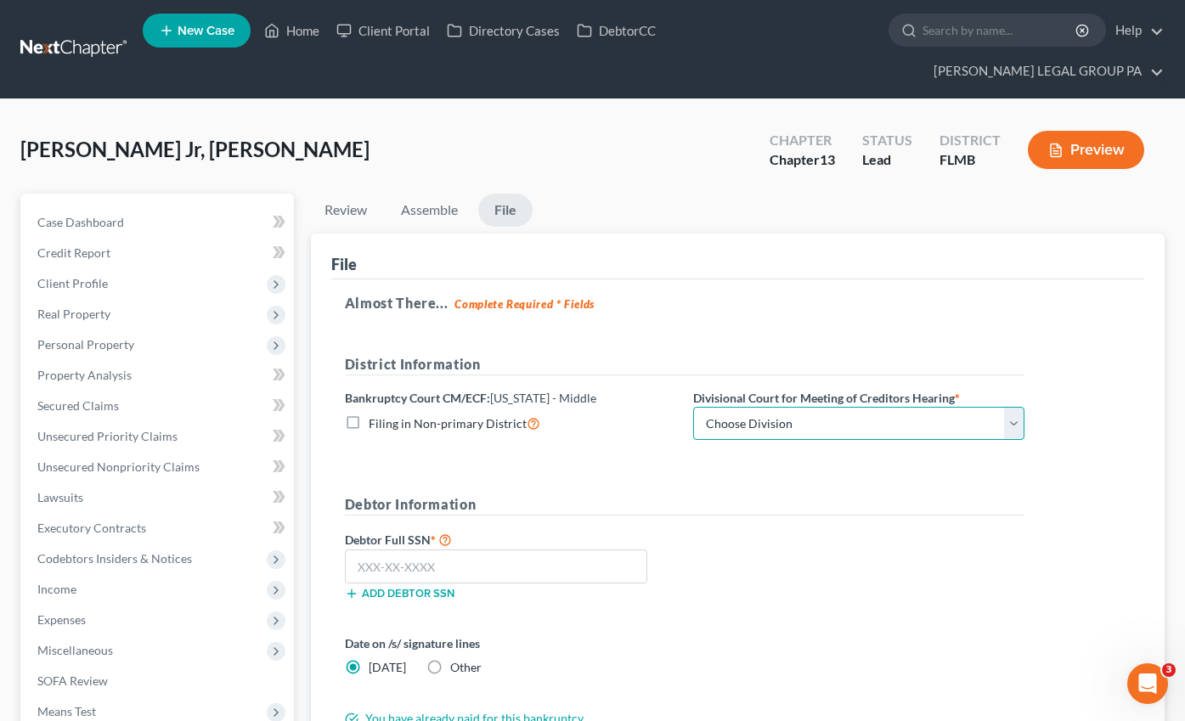
click at [771, 407] on select "Choose Division [GEOGRAPHIC_DATA][PERSON_NAME] [GEOGRAPHIC_DATA] [GEOGRAPHIC_DA…" at bounding box center [858, 424] width 331 height 34
click at [693, 407] on select "Choose Division [GEOGRAPHIC_DATA][PERSON_NAME] [GEOGRAPHIC_DATA] [GEOGRAPHIC_DA…" at bounding box center [858, 424] width 331 height 34
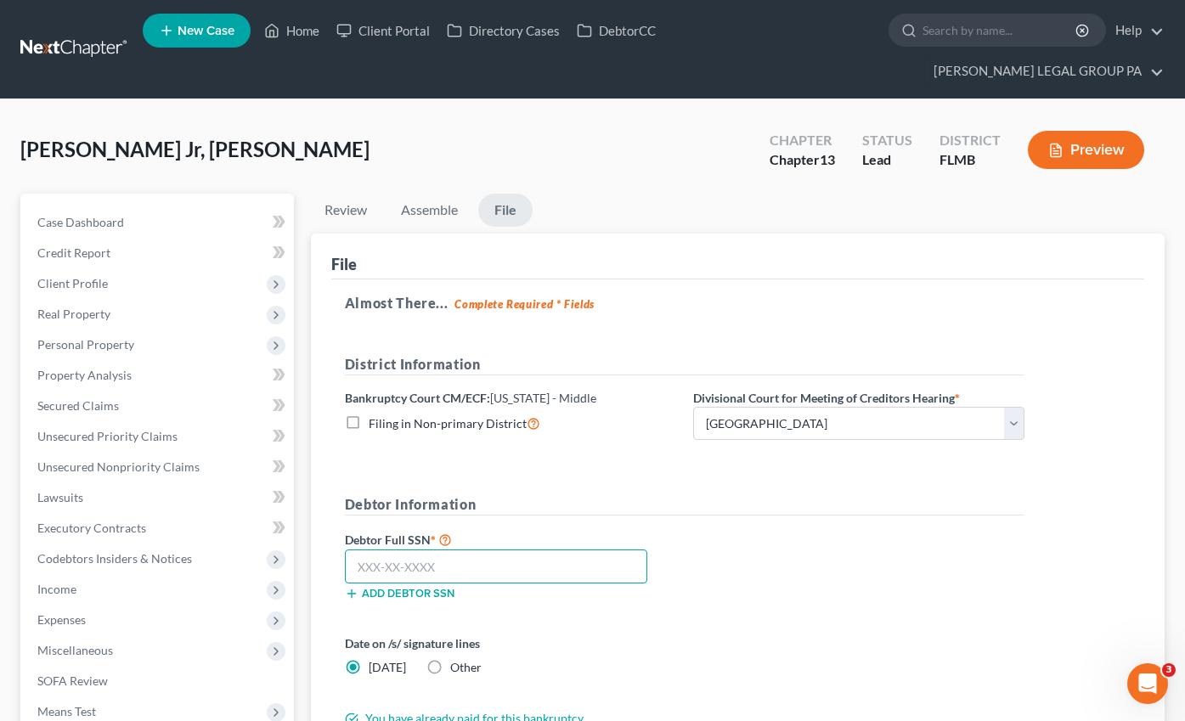
click at [439, 550] on input "text" at bounding box center [496, 567] width 302 height 34
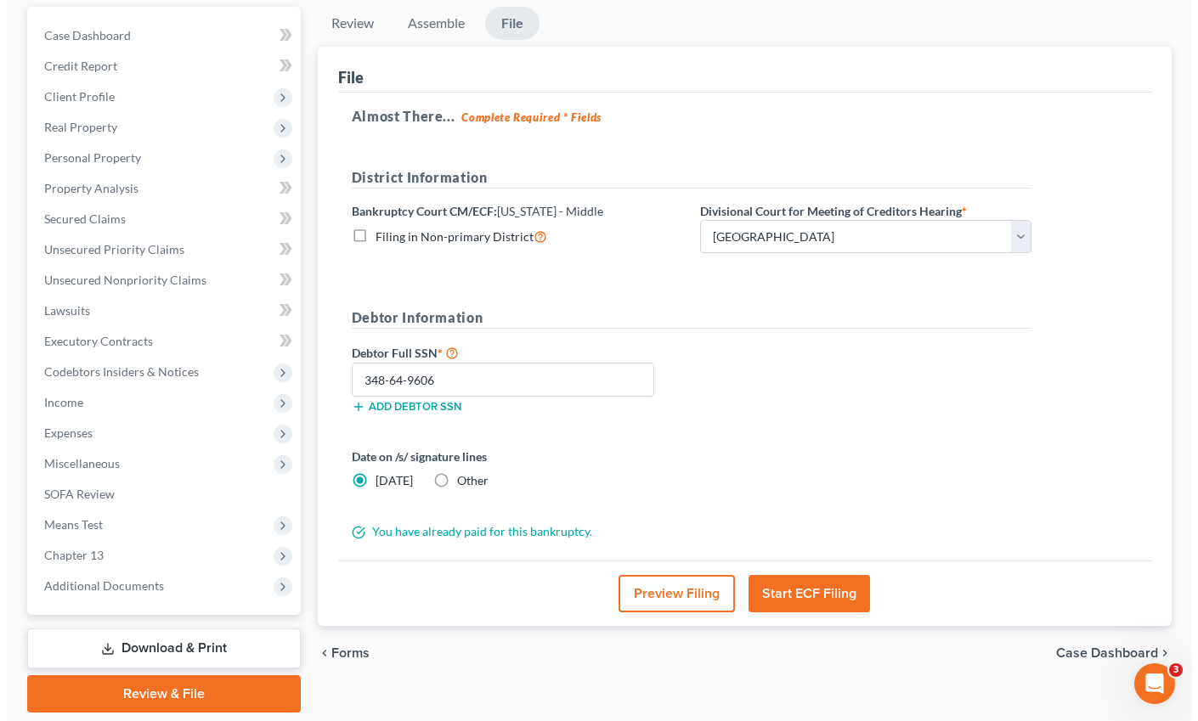
scroll to position [212, 0]
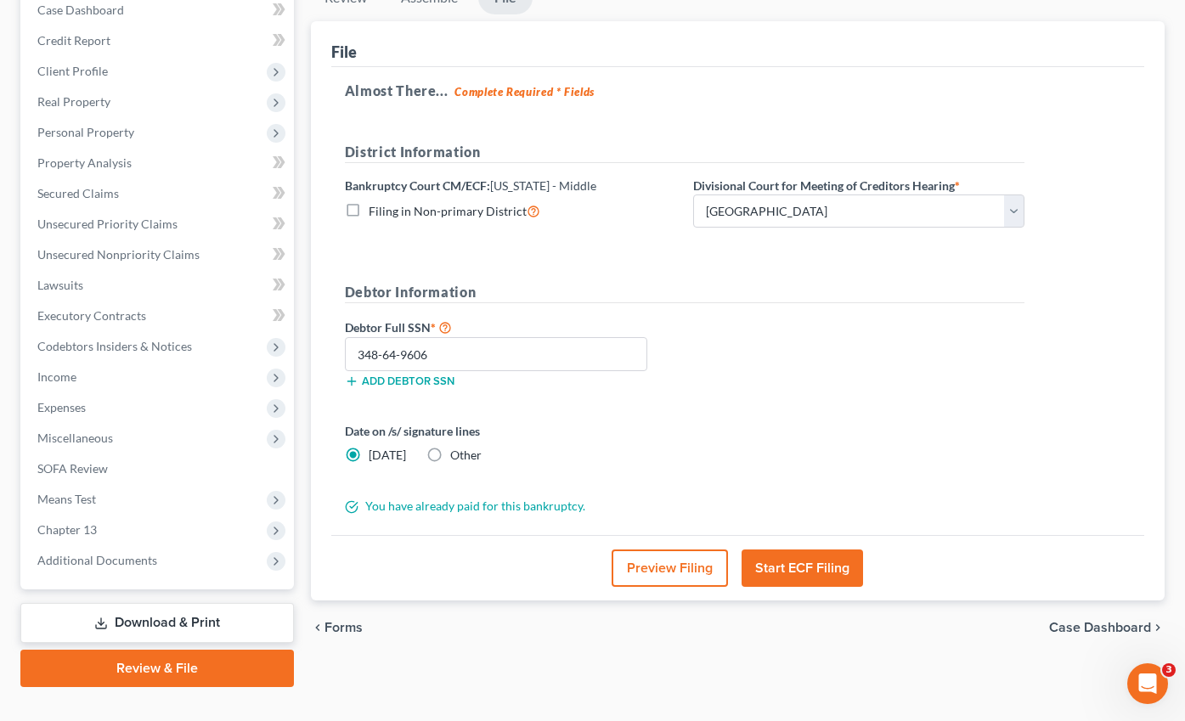
click at [788, 550] on button "Start ECF Filing" at bounding box center [801, 568] width 121 height 37
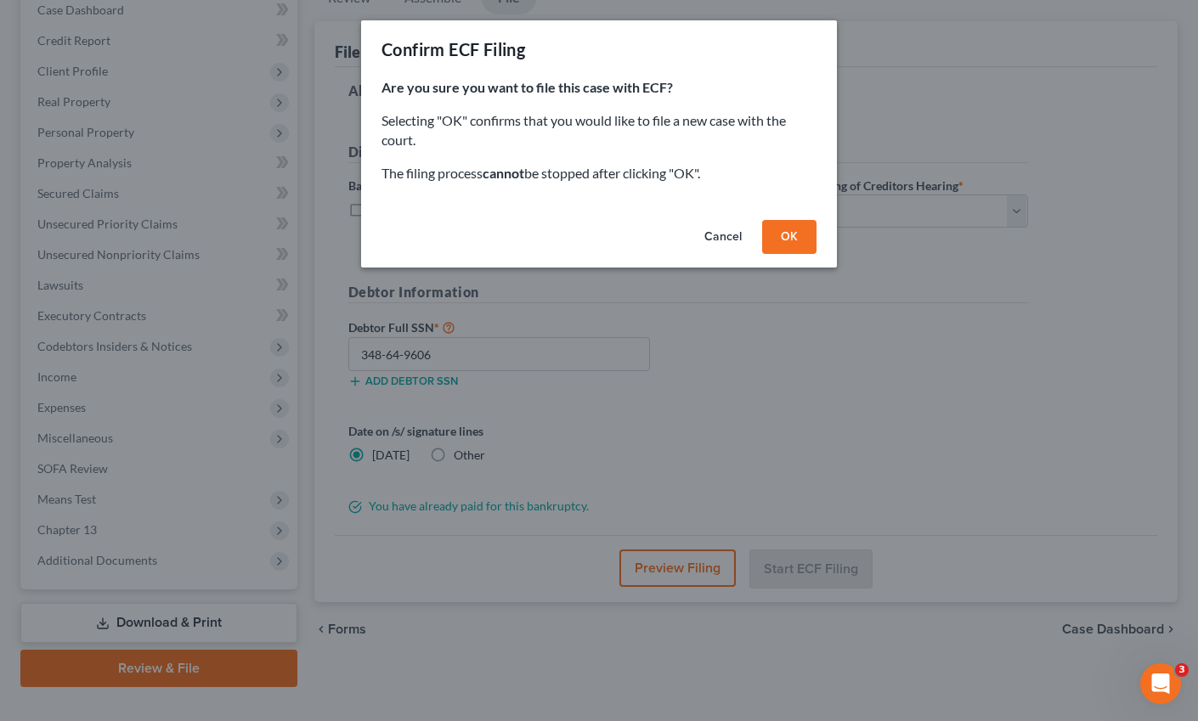
click at [798, 238] on button "OK" at bounding box center [789, 237] width 54 height 34
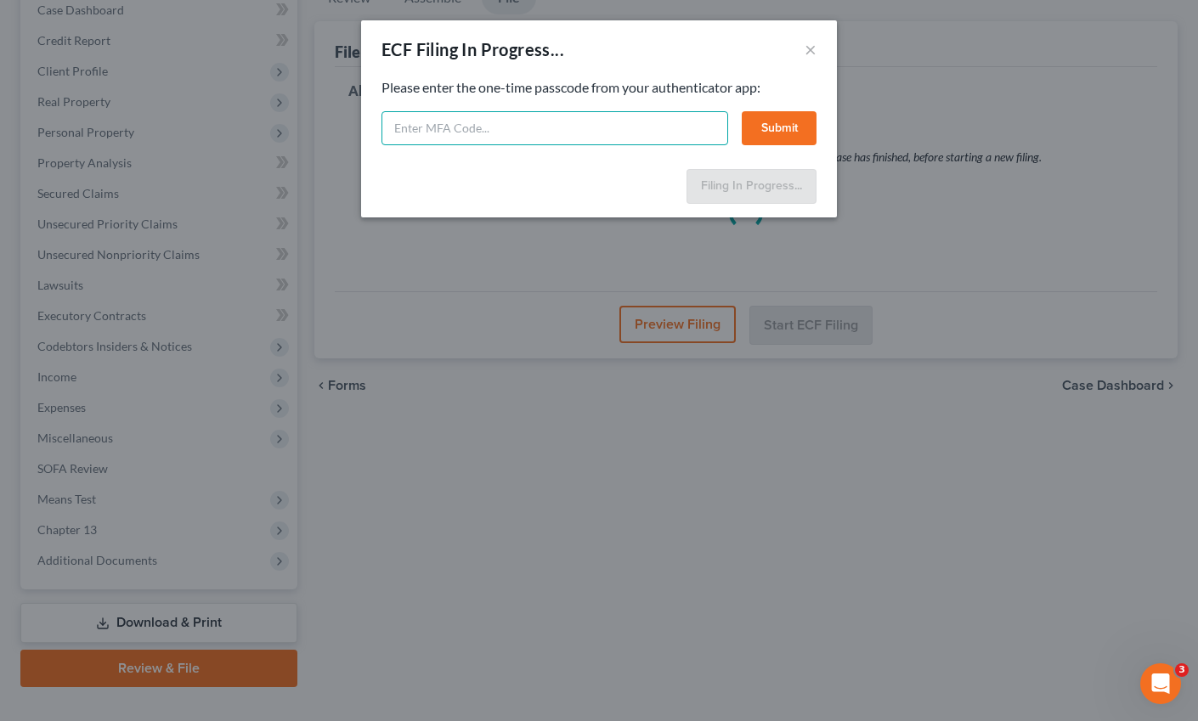
click at [550, 129] on input "text" at bounding box center [554, 128] width 347 height 34
click at [792, 122] on button "Submit" at bounding box center [778, 128] width 75 height 34
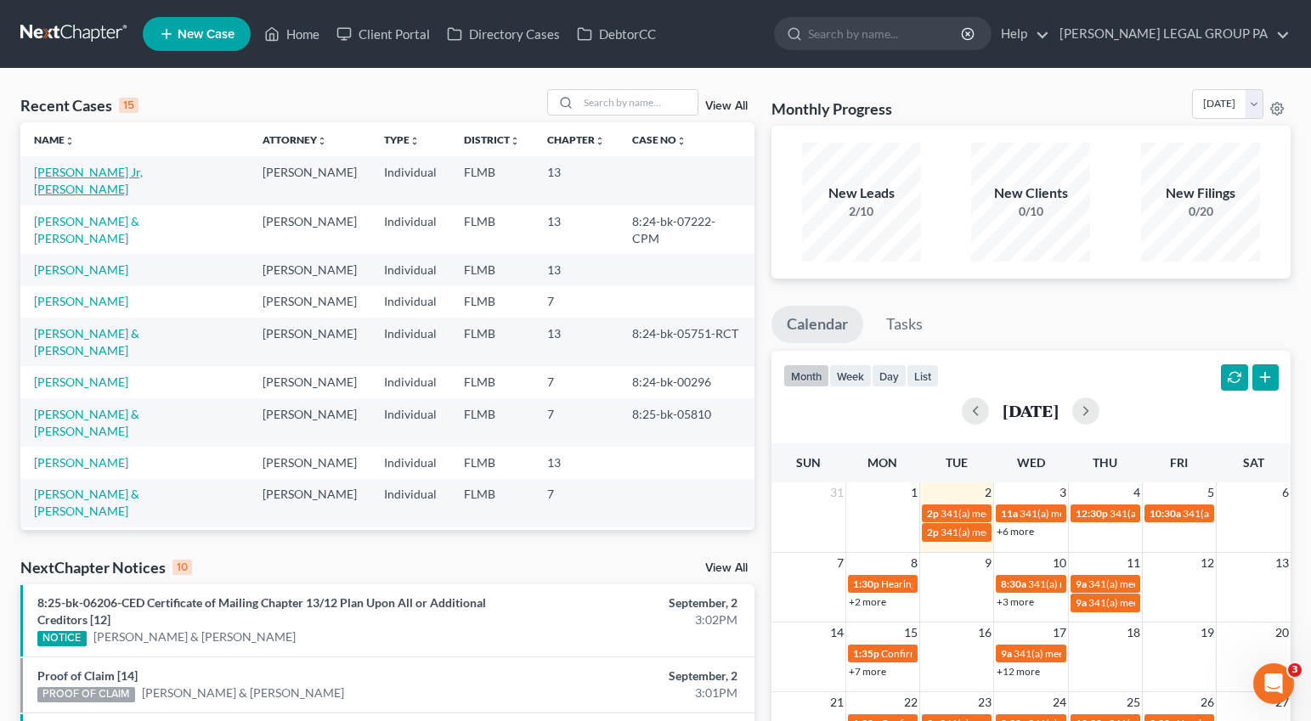
click at [71, 176] on link "[PERSON_NAME] Jr, [PERSON_NAME]" at bounding box center [88, 180] width 109 height 31
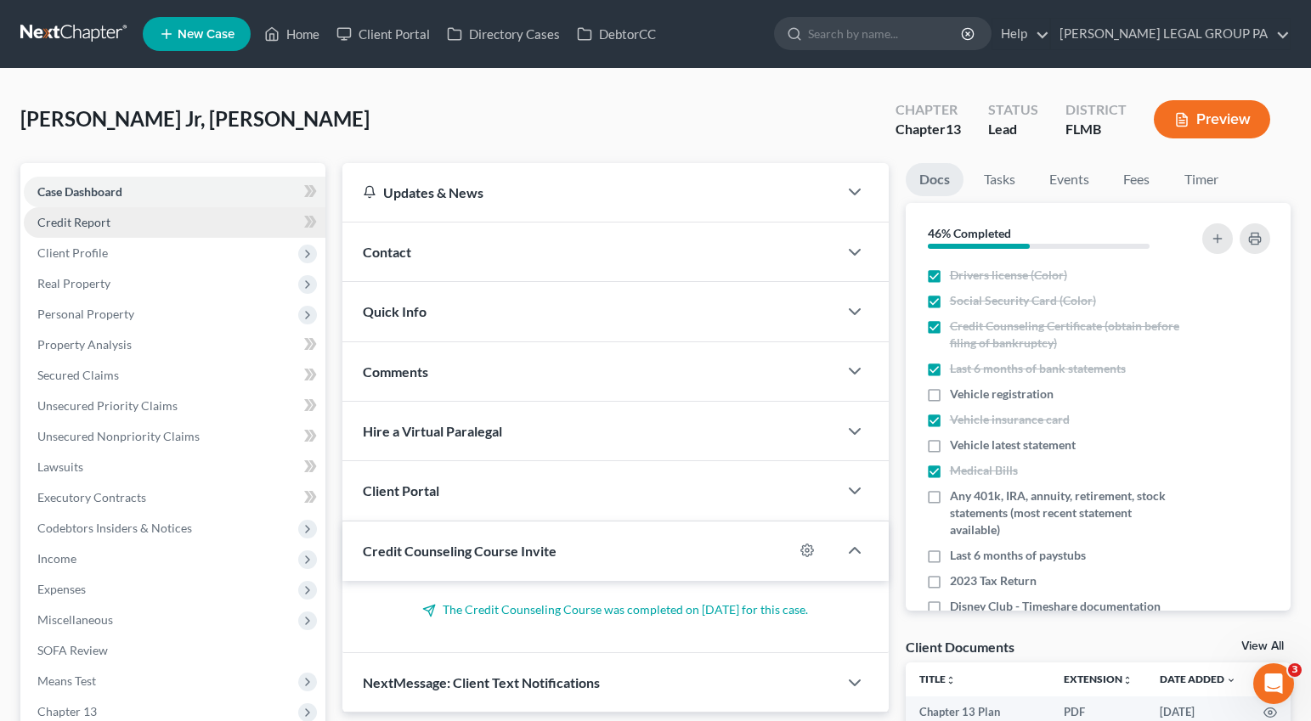
click at [70, 228] on span "Credit Report" at bounding box center [73, 222] width 73 height 14
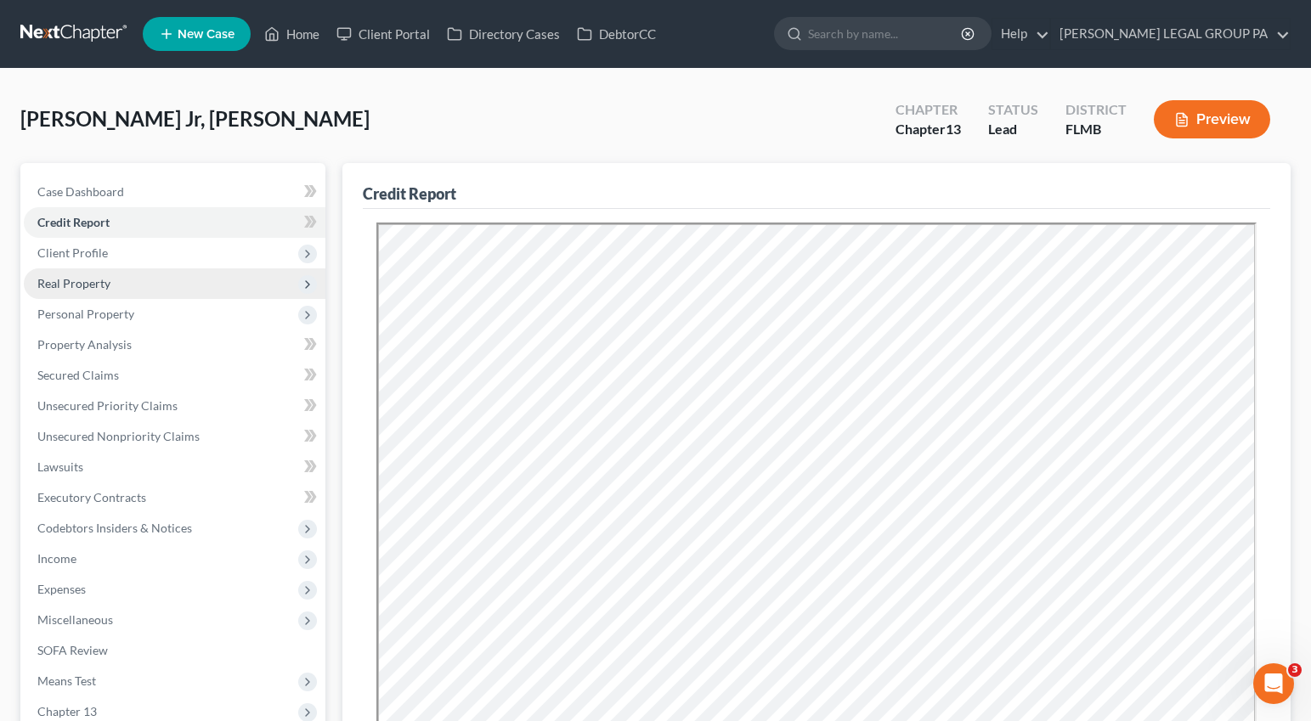
click at [77, 292] on span "Real Property" at bounding box center [175, 283] width 302 height 31
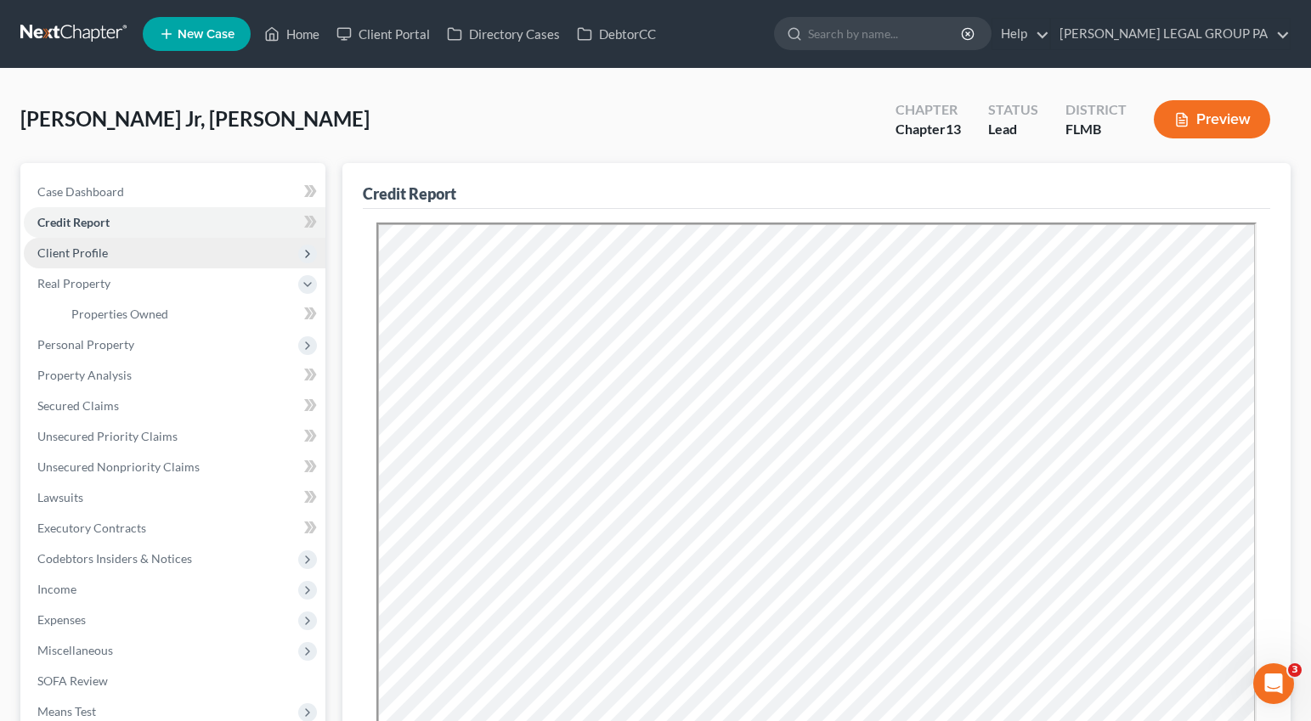
click at [78, 250] on span "Client Profile" at bounding box center [72, 252] width 70 height 14
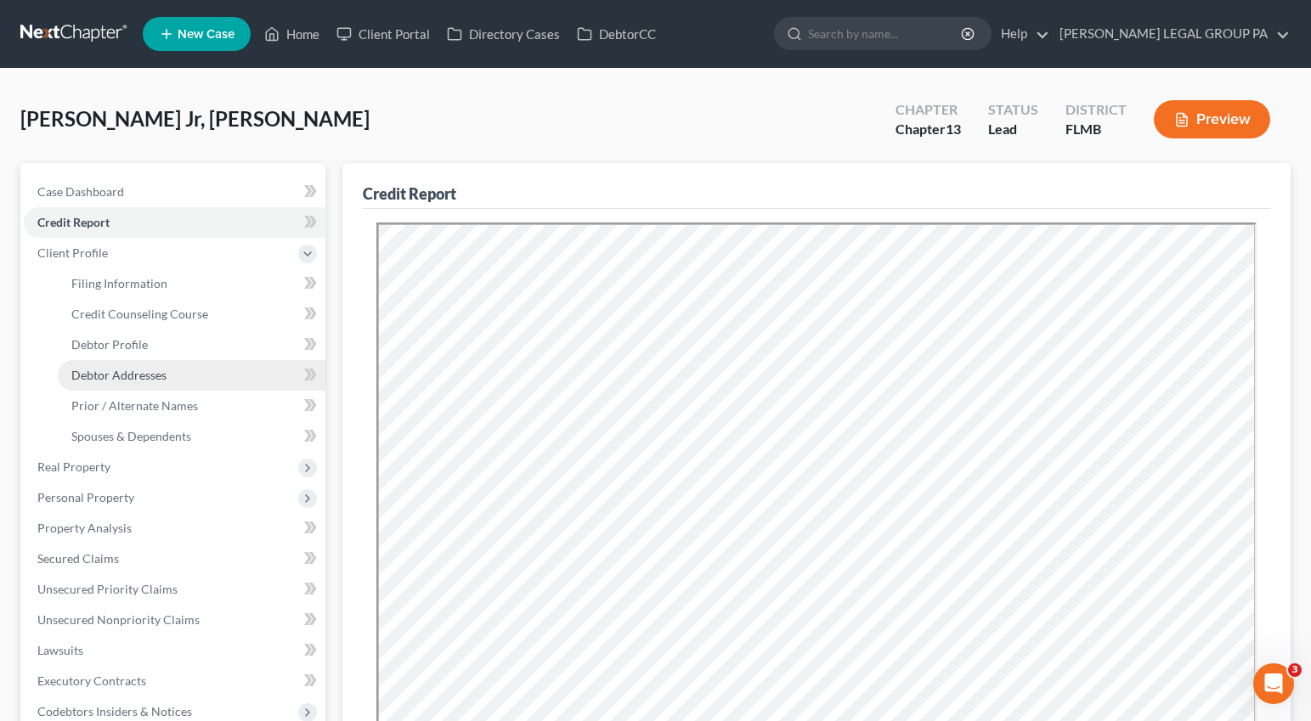
drag, startPoint x: 121, startPoint y: 376, endPoint x: 133, endPoint y: 377, distance: 12.8
click at [121, 376] on span "Debtor Addresses" at bounding box center [118, 375] width 95 height 14
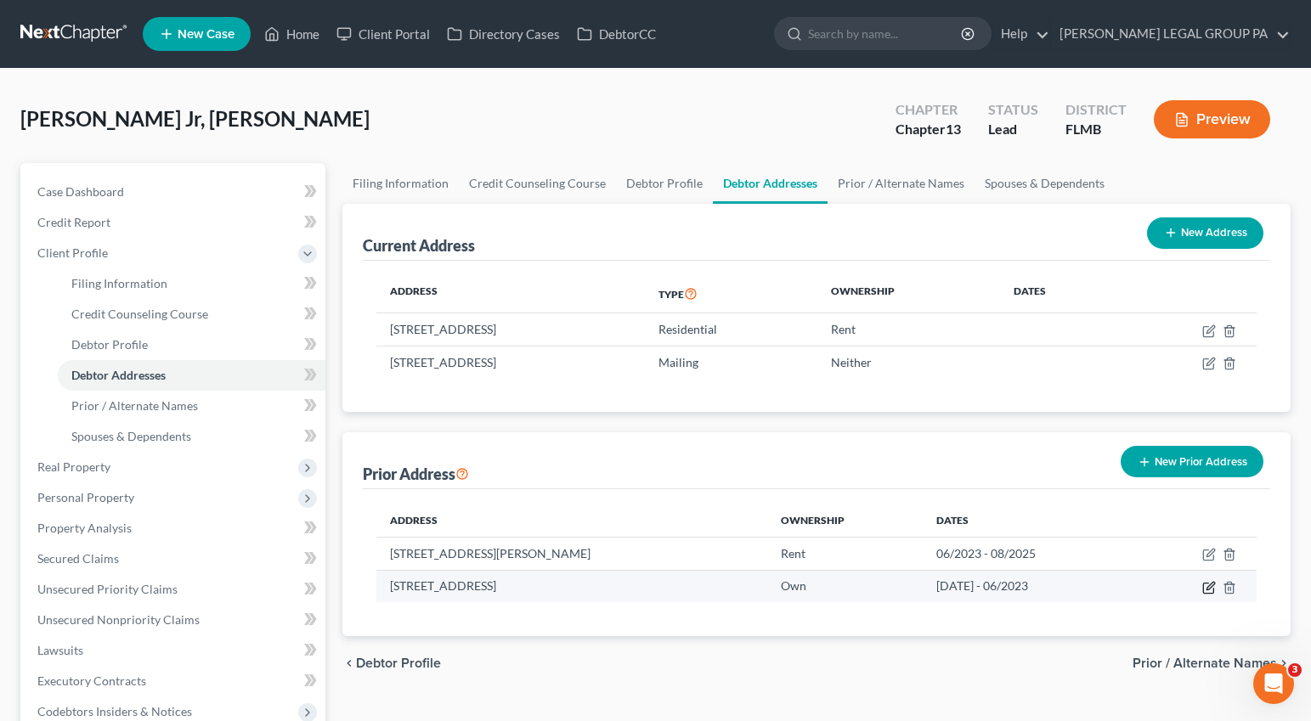
click at [1205, 590] on icon "button" at bounding box center [1209, 588] width 14 height 14
select select "9"
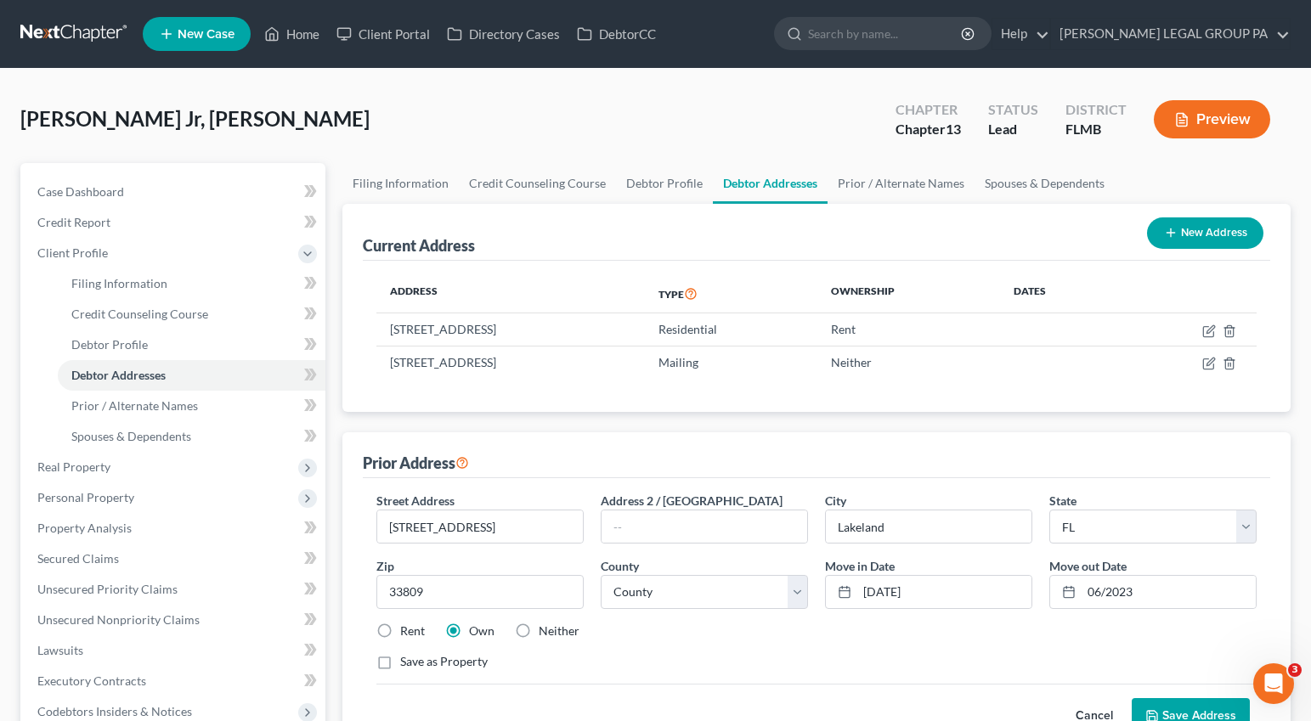
click at [400, 631] on label "Rent" at bounding box center [412, 631] width 25 height 17
click at [407, 631] on input "Rent" at bounding box center [412, 628] width 11 height 11
radio input "true"
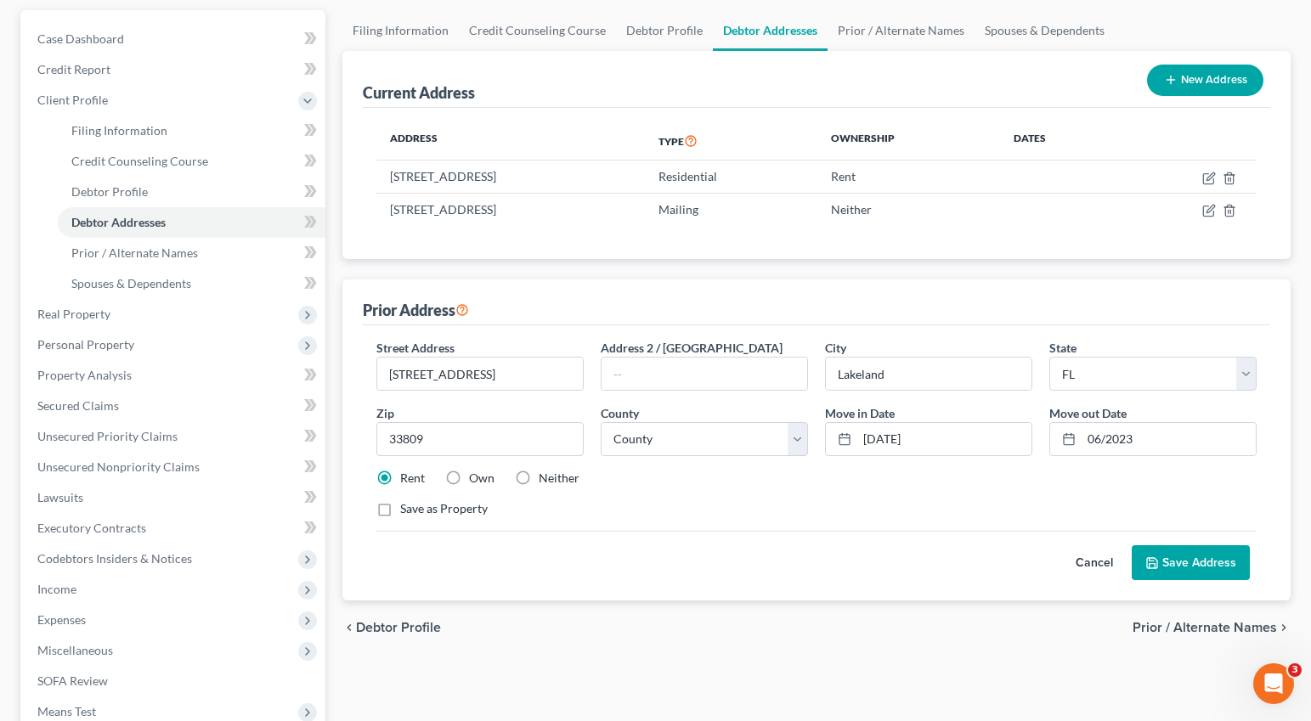
scroll to position [156, 0]
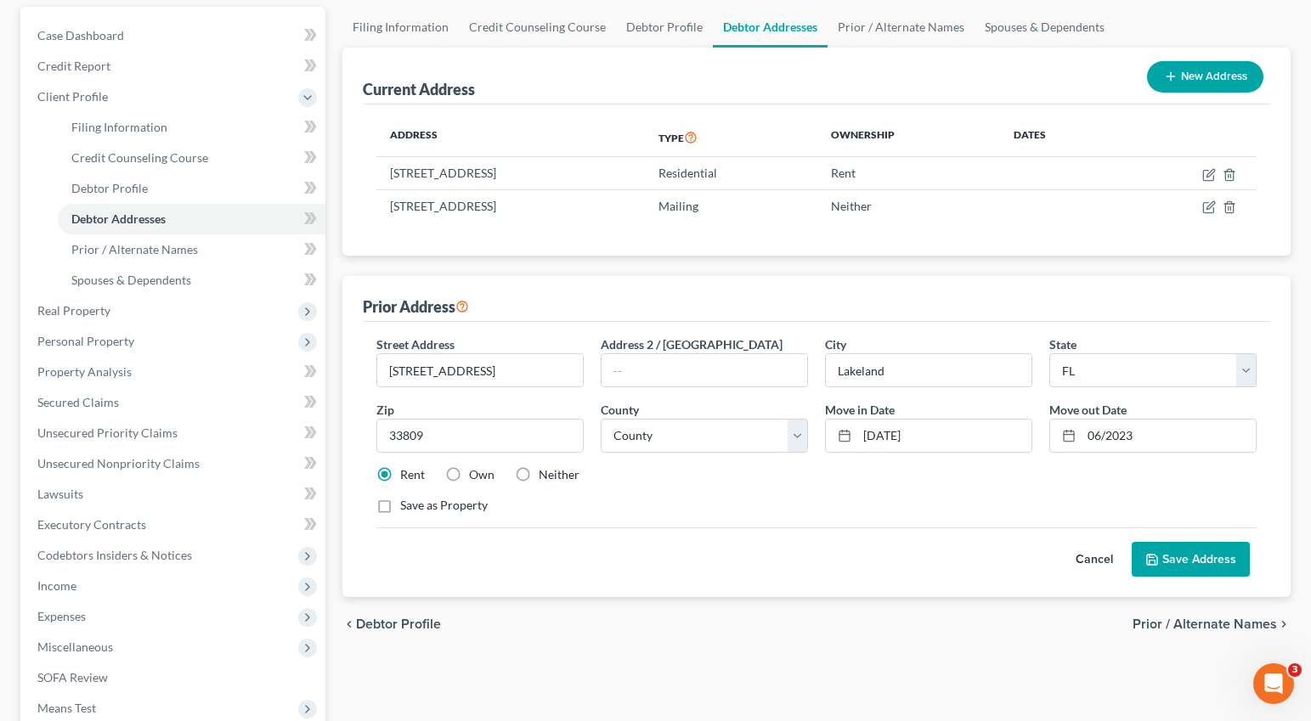
click at [1200, 545] on button "Save Address" at bounding box center [1190, 560] width 118 height 36
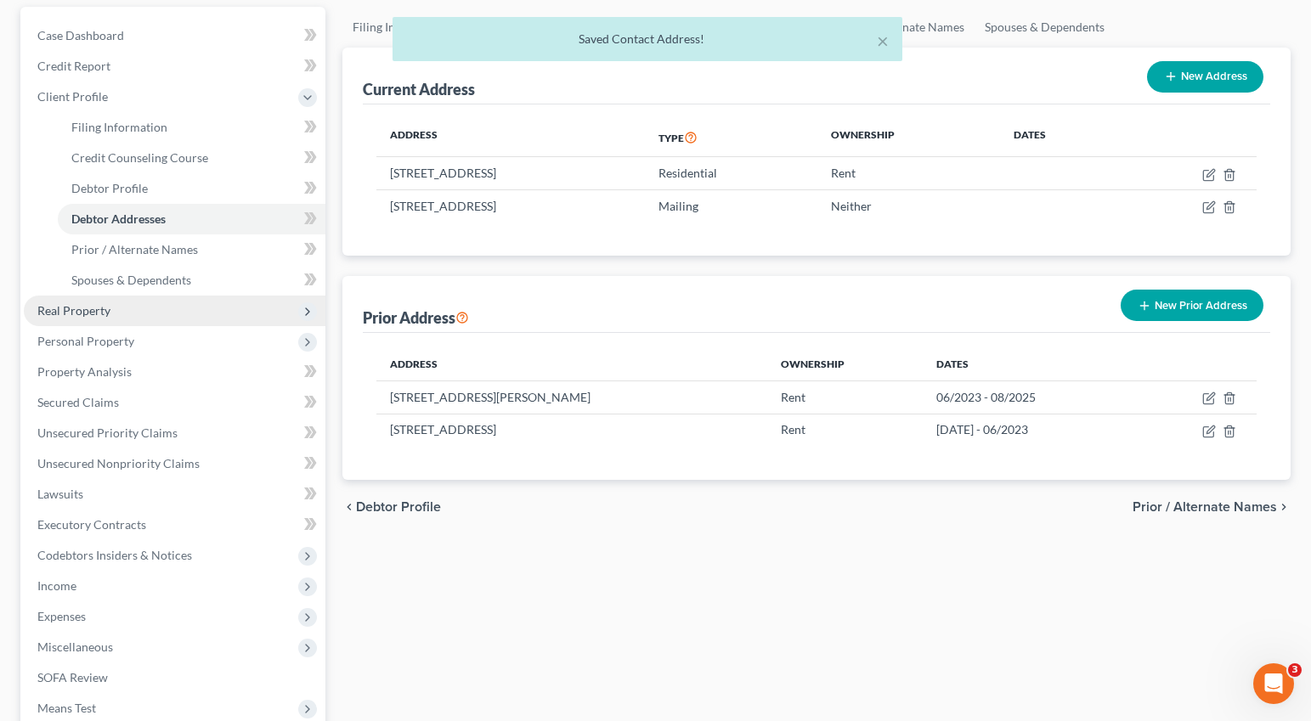
click at [80, 317] on span "Real Property" at bounding box center [73, 310] width 73 height 14
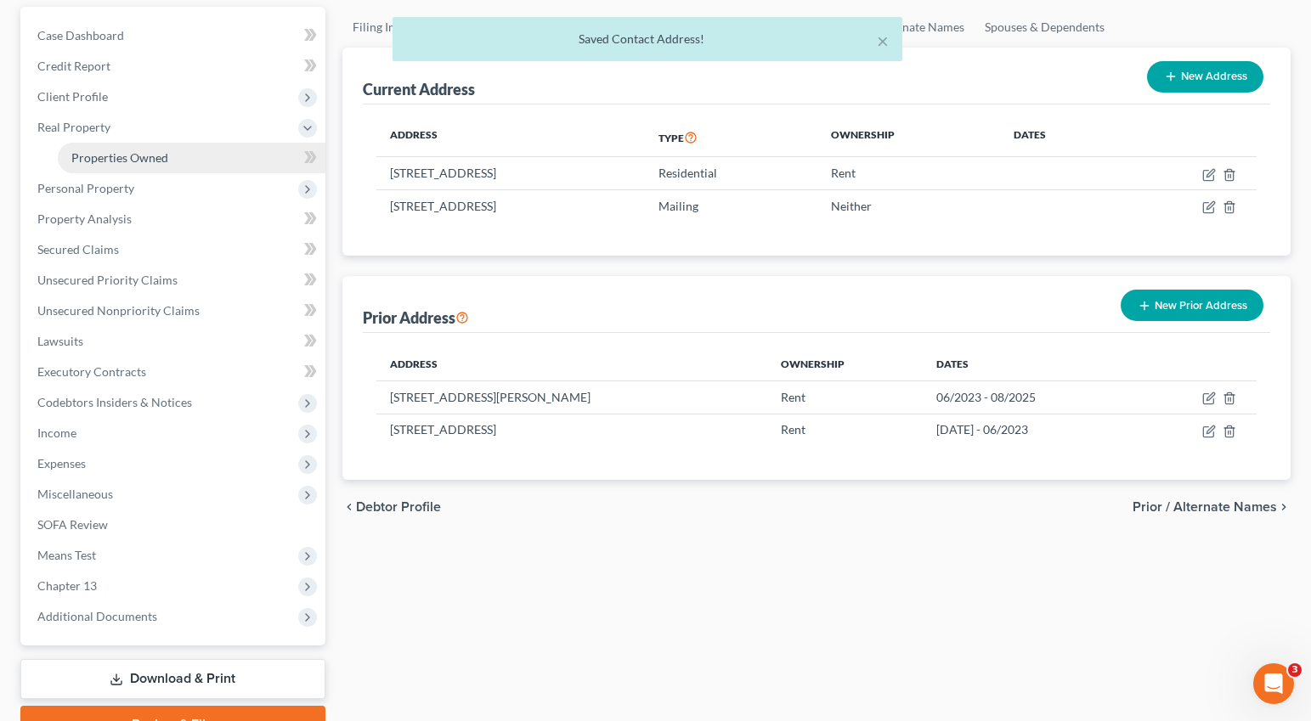
drag, startPoint x: 94, startPoint y: 157, endPoint x: 113, endPoint y: 158, distance: 18.7
click at [95, 157] on span "Properties Owned" at bounding box center [119, 157] width 97 height 14
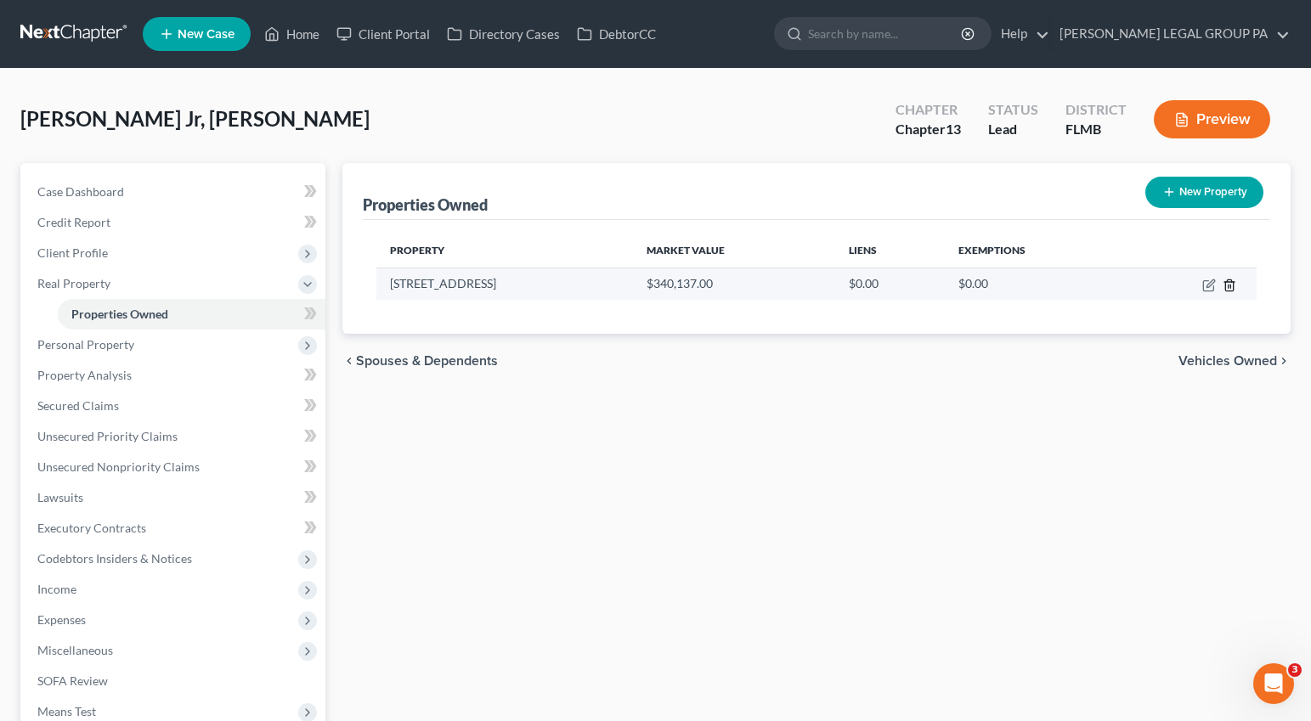
click at [1230, 288] on icon "button" at bounding box center [1229, 286] width 14 height 14
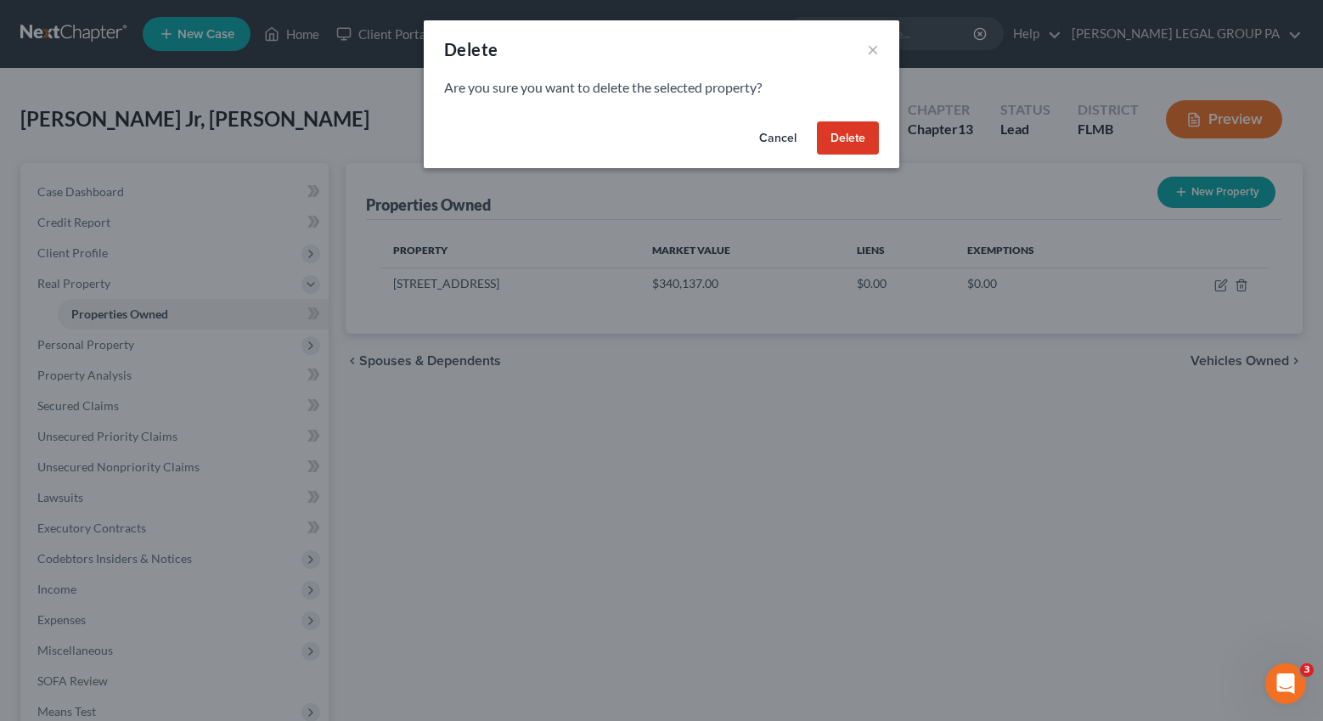
click at [861, 141] on button "Delete" at bounding box center [848, 138] width 62 height 34
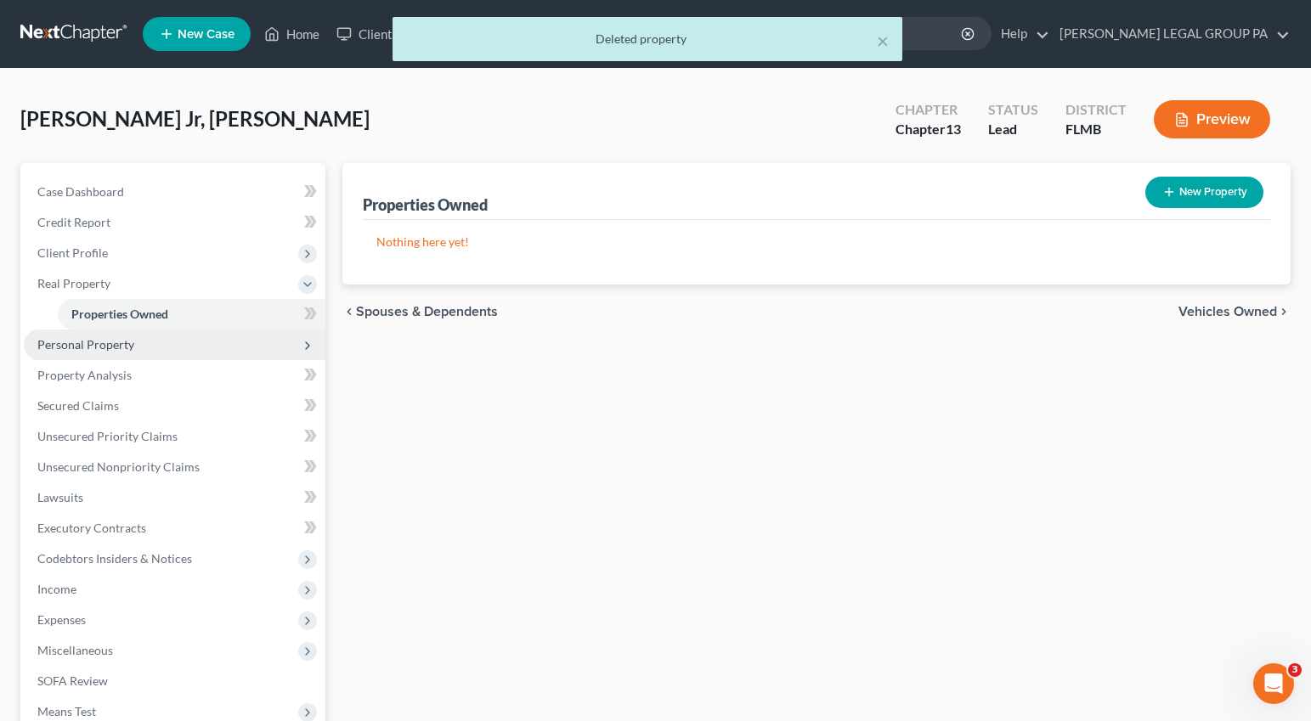
click at [102, 342] on span "Personal Property" at bounding box center [85, 344] width 97 height 14
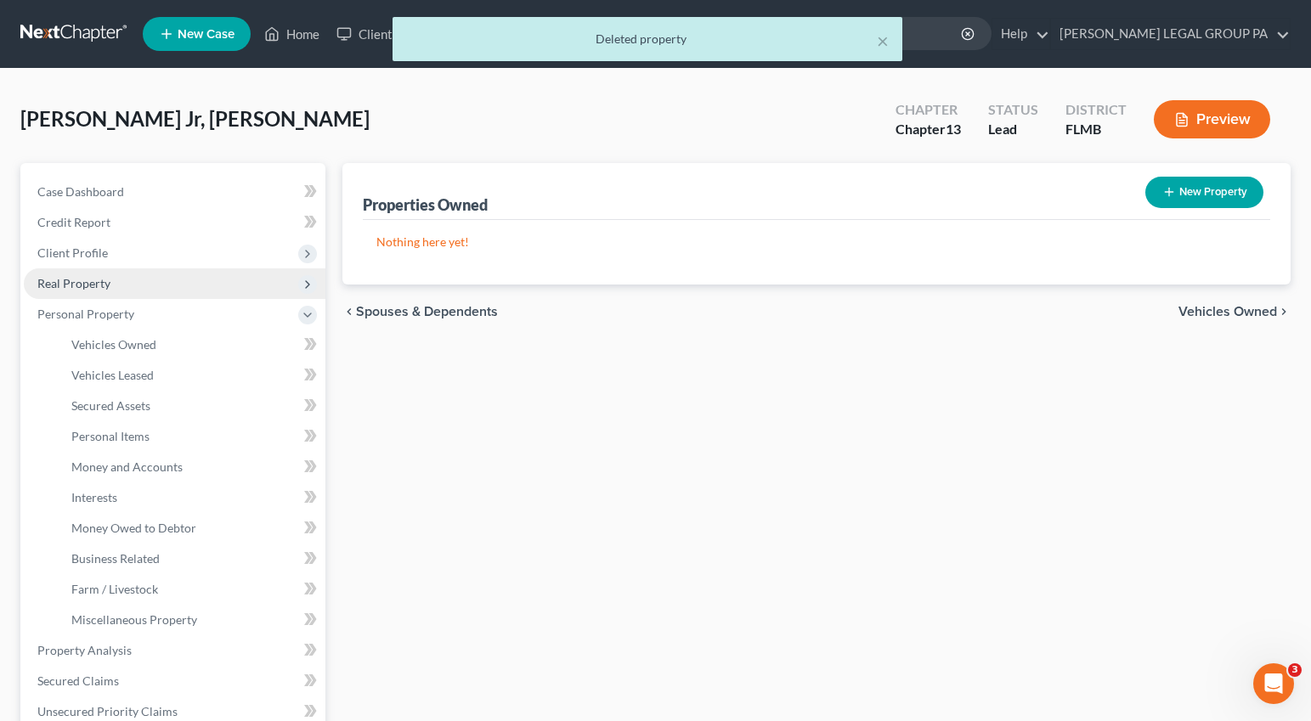
click at [66, 291] on span "Real Property" at bounding box center [175, 283] width 302 height 31
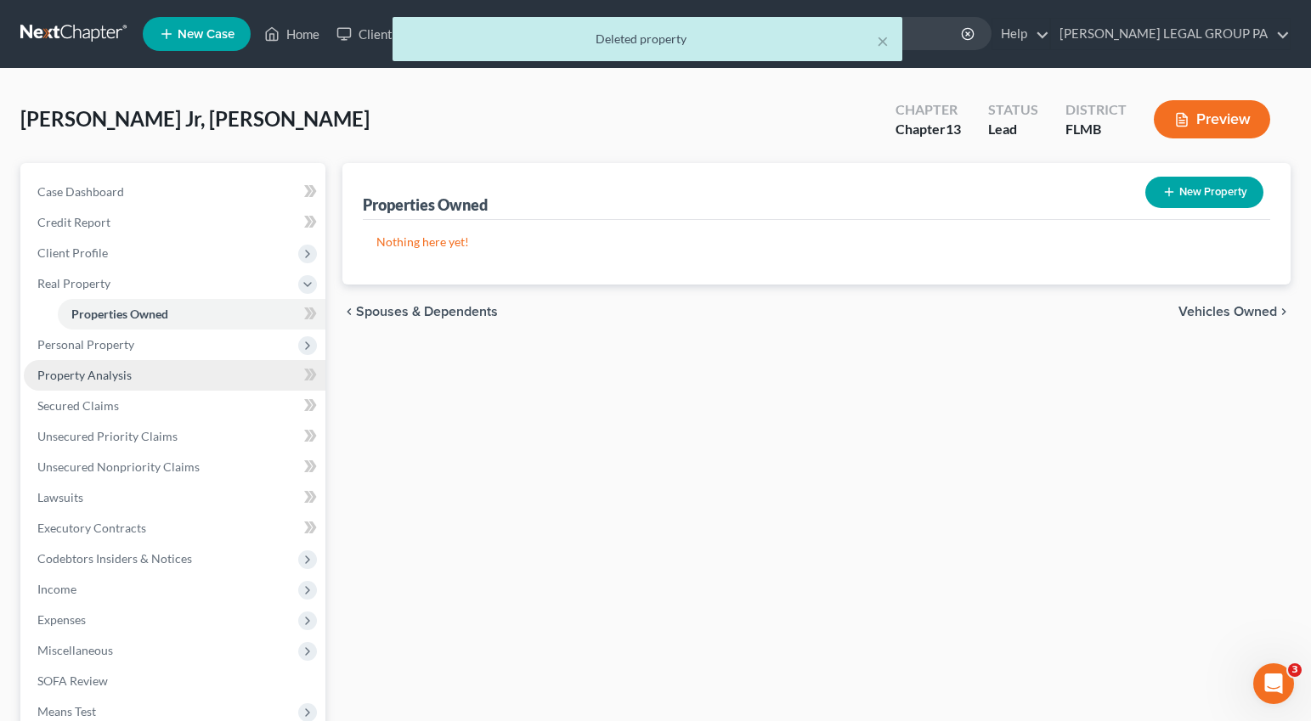
drag, startPoint x: 88, startPoint y: 371, endPoint x: 97, endPoint y: 372, distance: 8.5
click at [88, 371] on span "Property Analysis" at bounding box center [84, 375] width 94 height 14
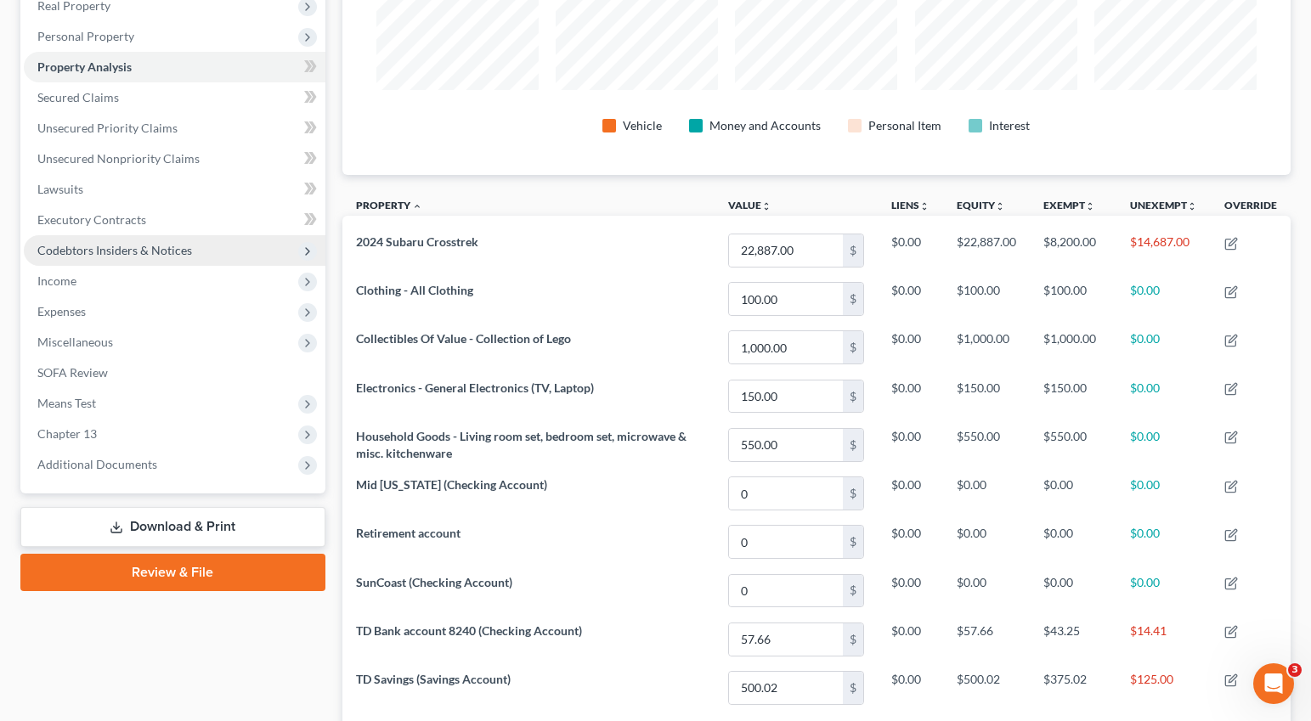
scroll to position [273, 0]
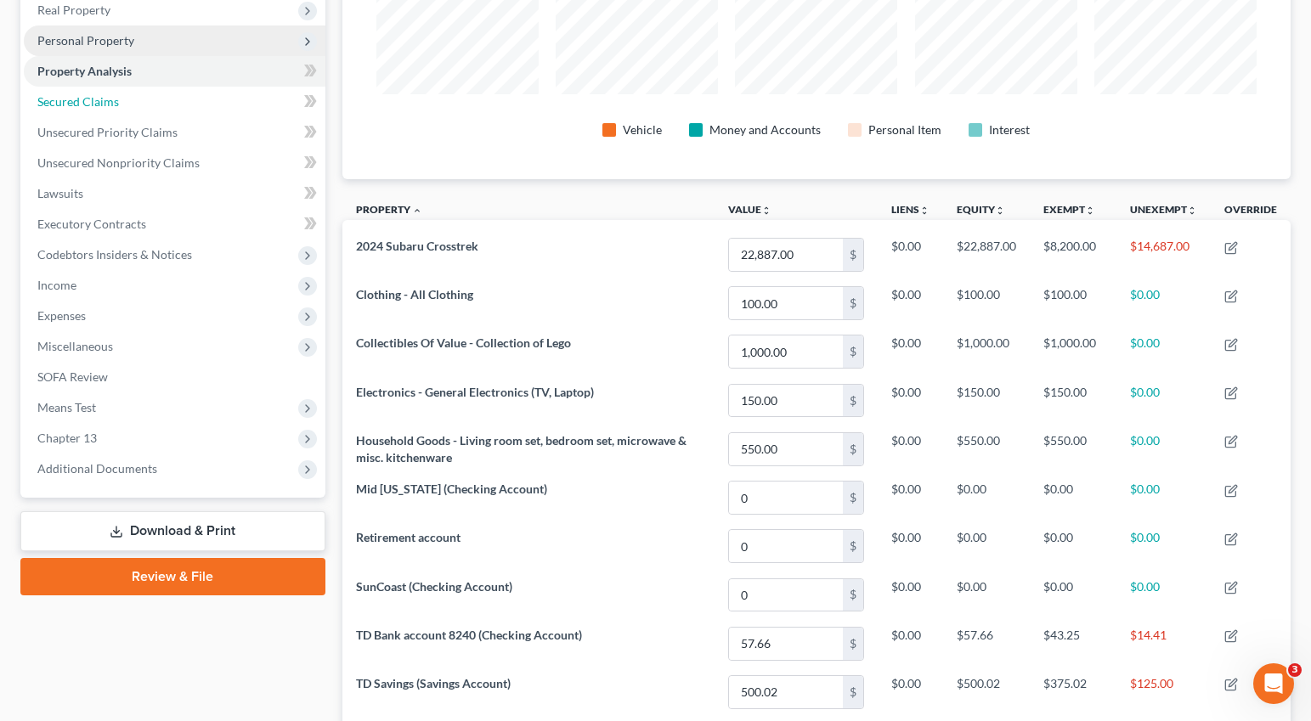
click at [80, 104] on span "Secured Claims" at bounding box center [78, 101] width 82 height 14
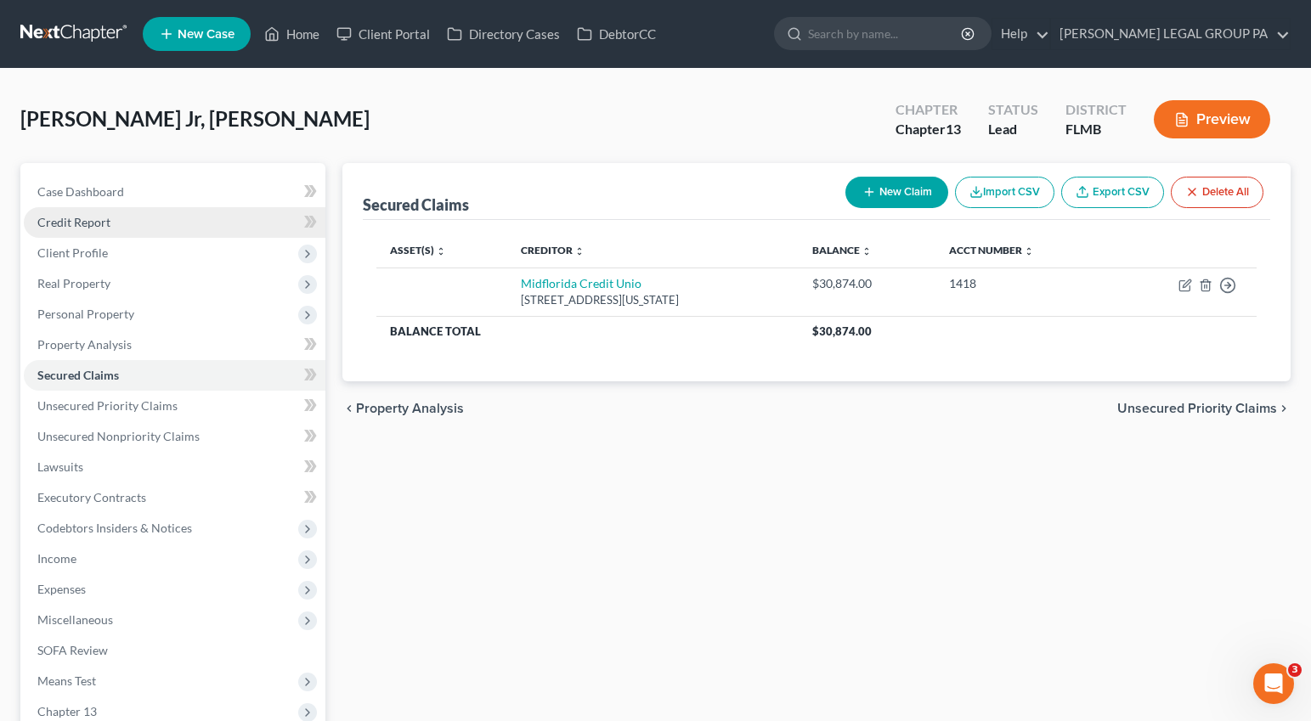
click at [76, 227] on span "Credit Report" at bounding box center [73, 222] width 73 height 14
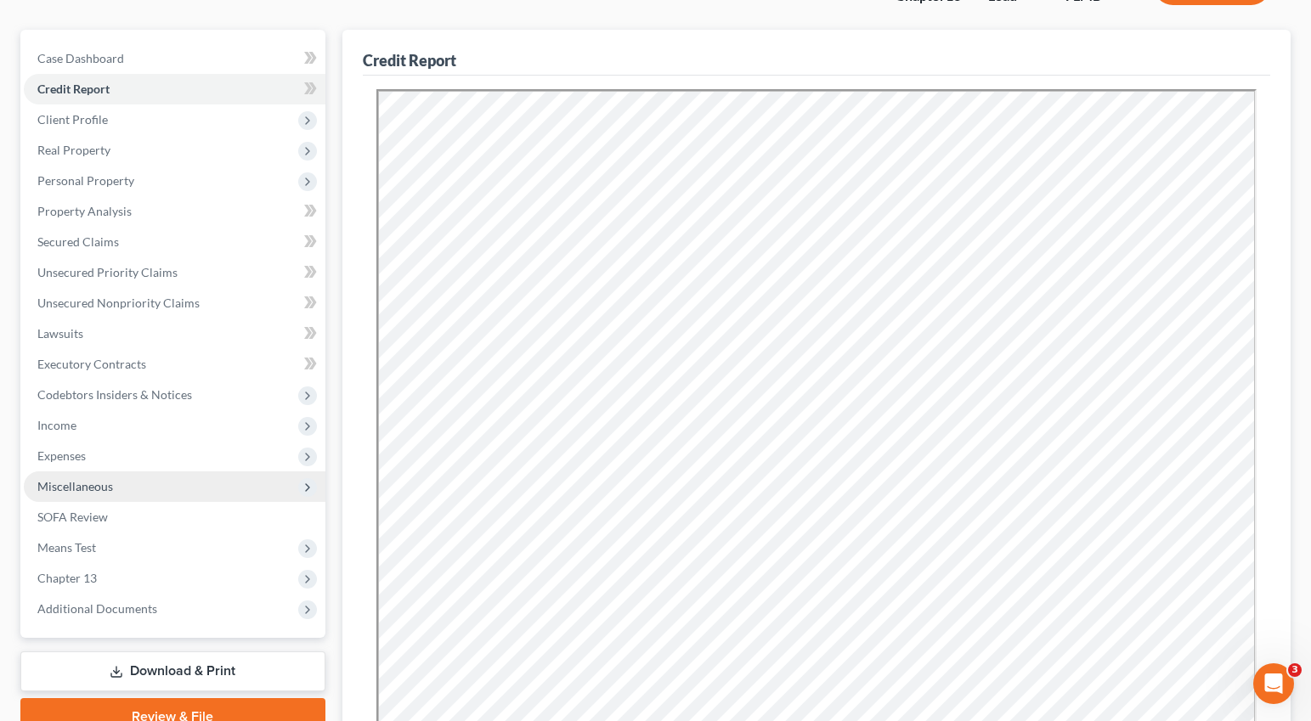
scroll to position [149, 0]
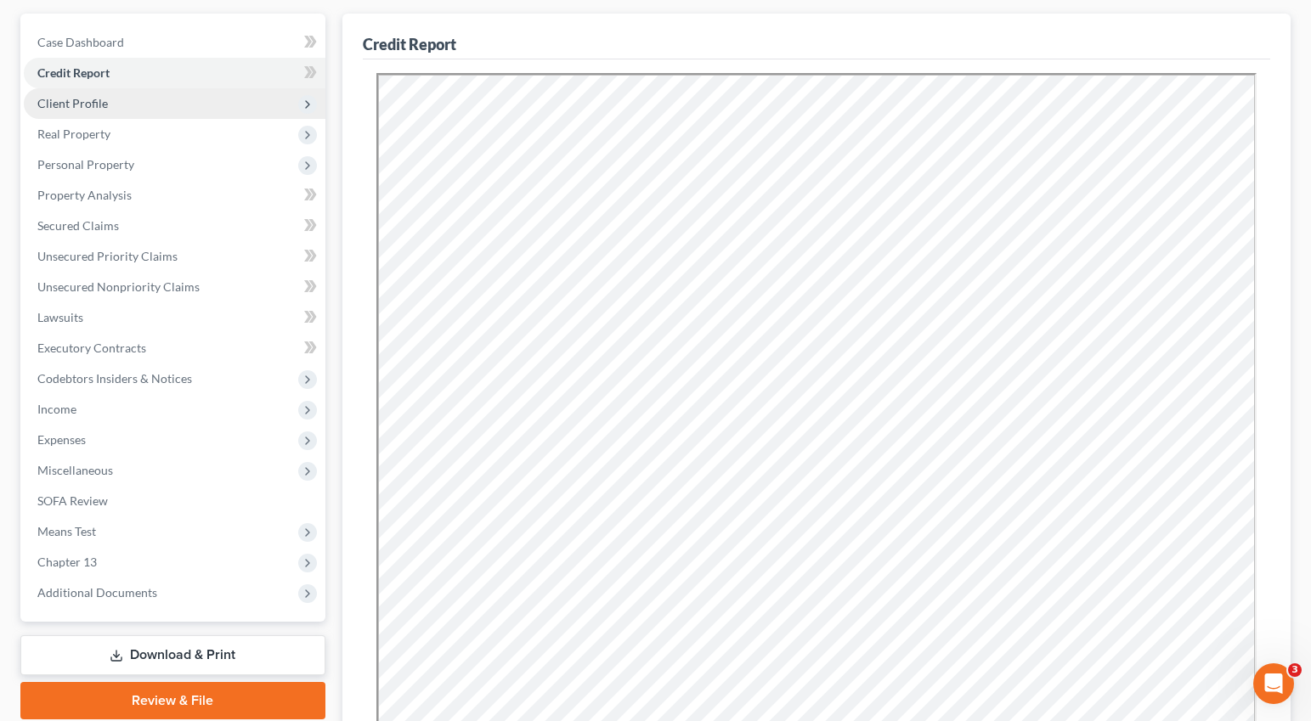
click at [98, 97] on span "Client Profile" at bounding box center [72, 103] width 70 height 14
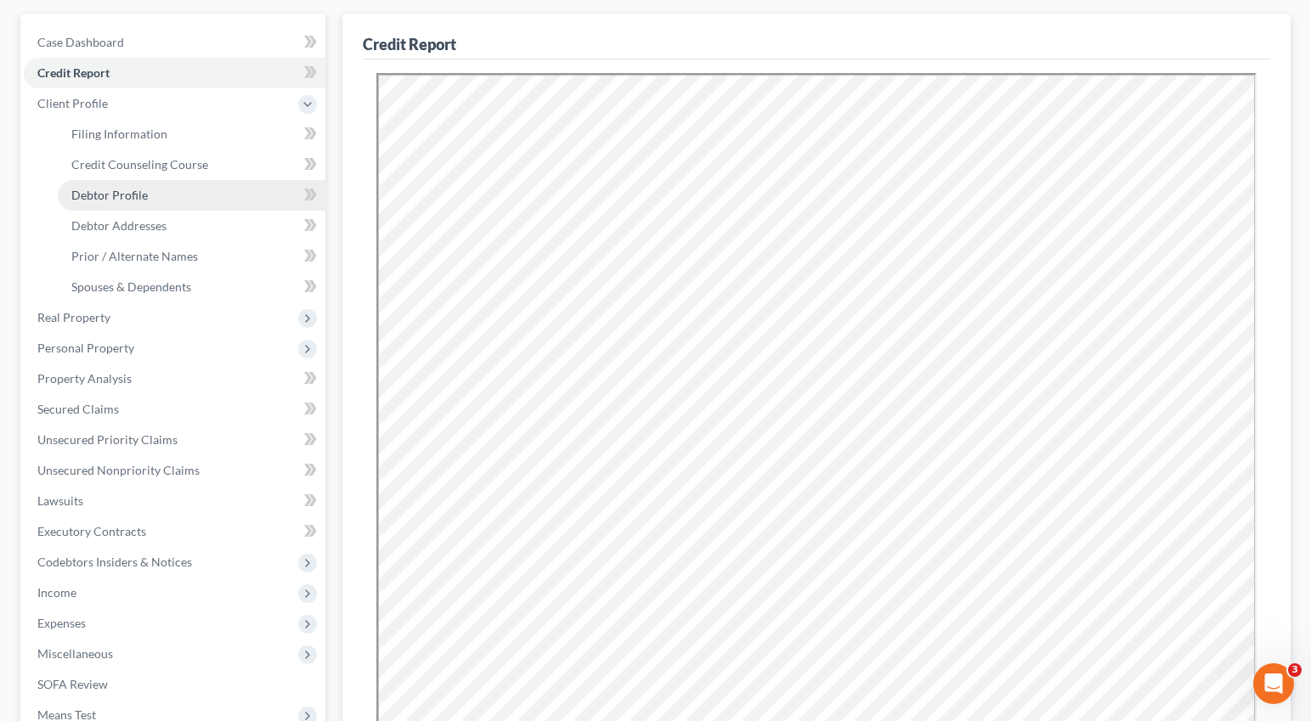
drag, startPoint x: 120, startPoint y: 191, endPoint x: 152, endPoint y: 200, distance: 33.6
click at [121, 191] on span "Debtor Profile" at bounding box center [109, 195] width 76 height 14
select select "3"
select select "0"
